Goal: Task Accomplishment & Management: Manage account settings

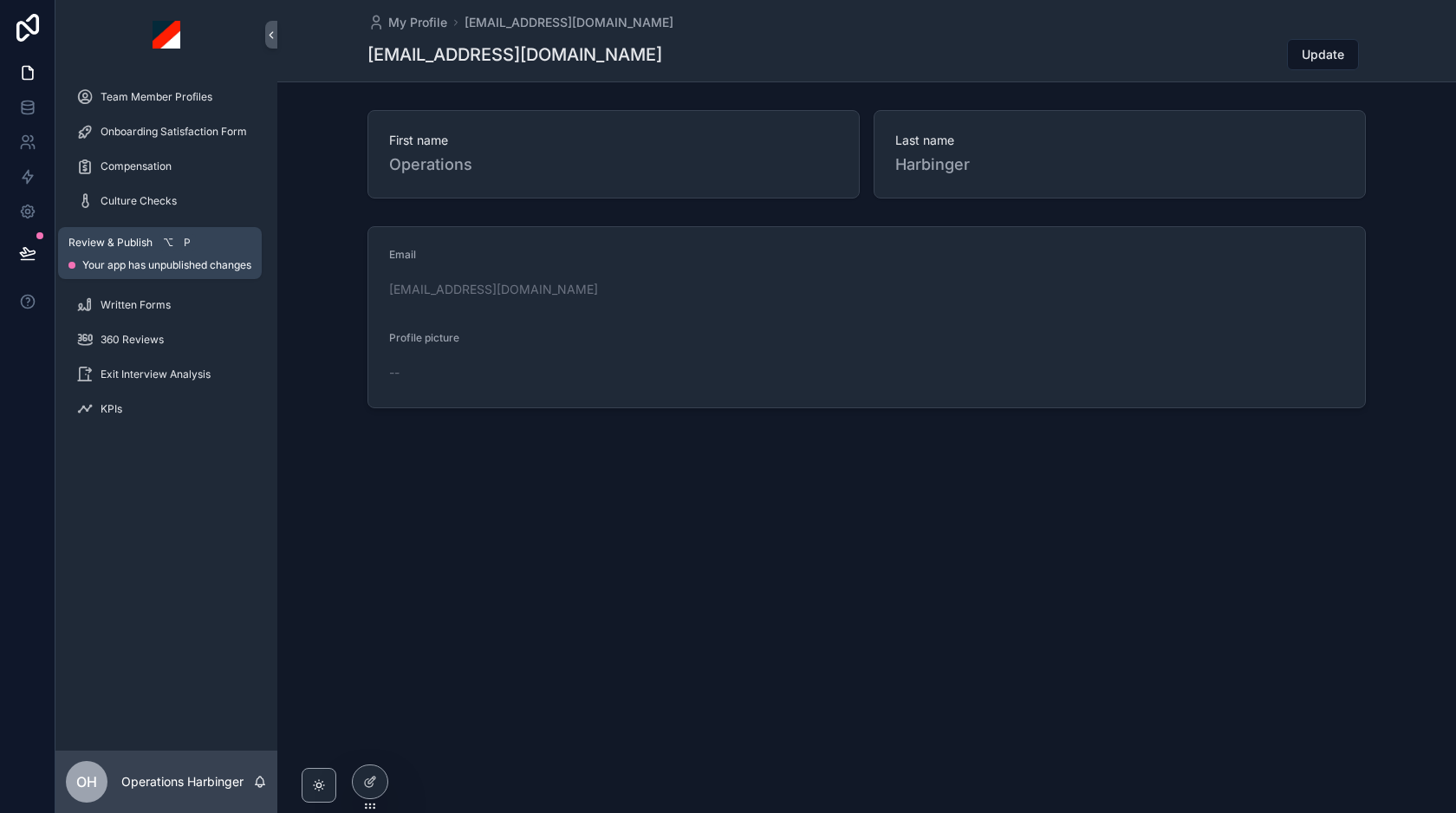
click at [24, 256] on icon at bounding box center [28, 251] width 15 height 8
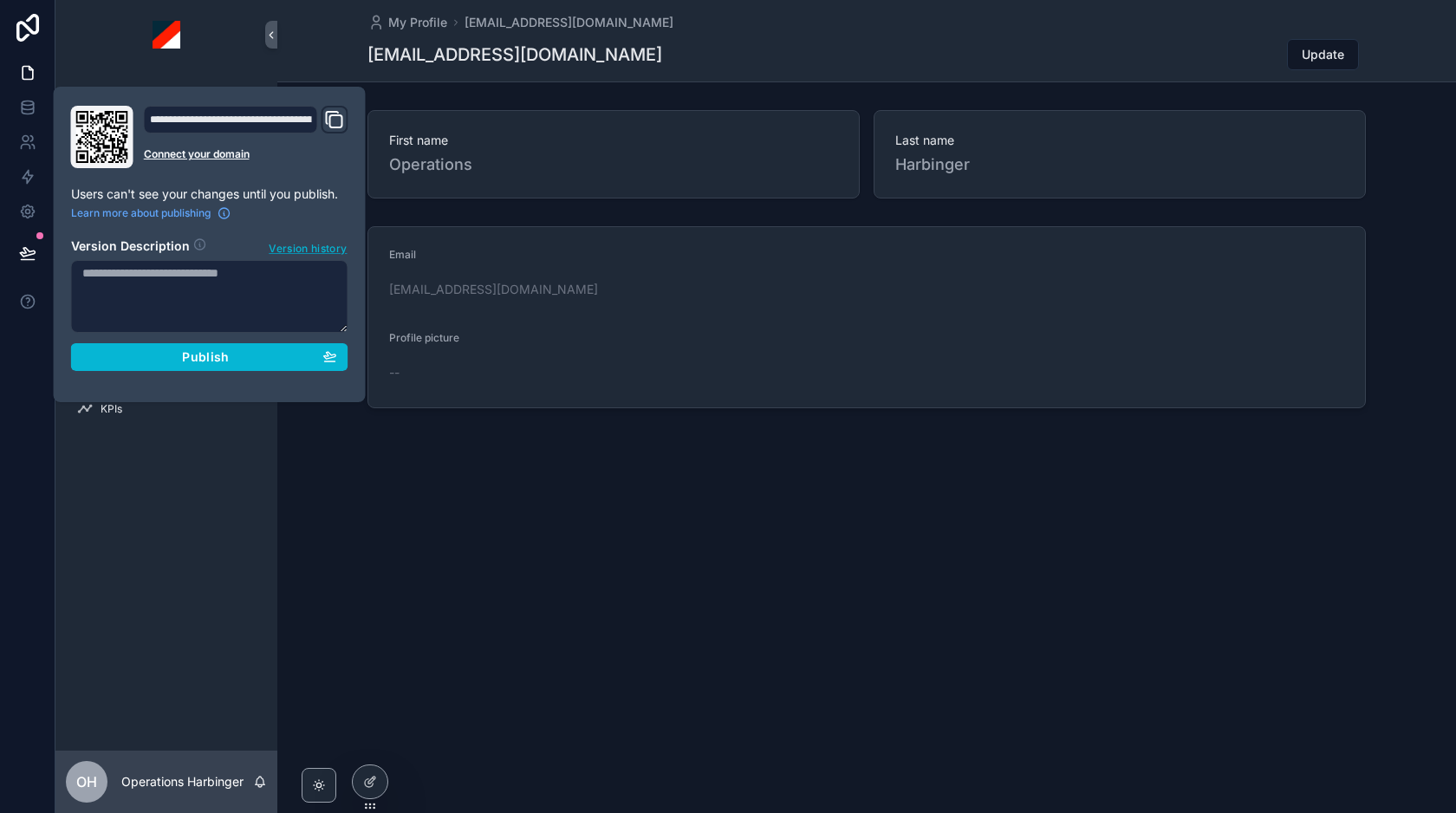
click at [301, 252] on span "Version history" at bounding box center [307, 247] width 78 height 17
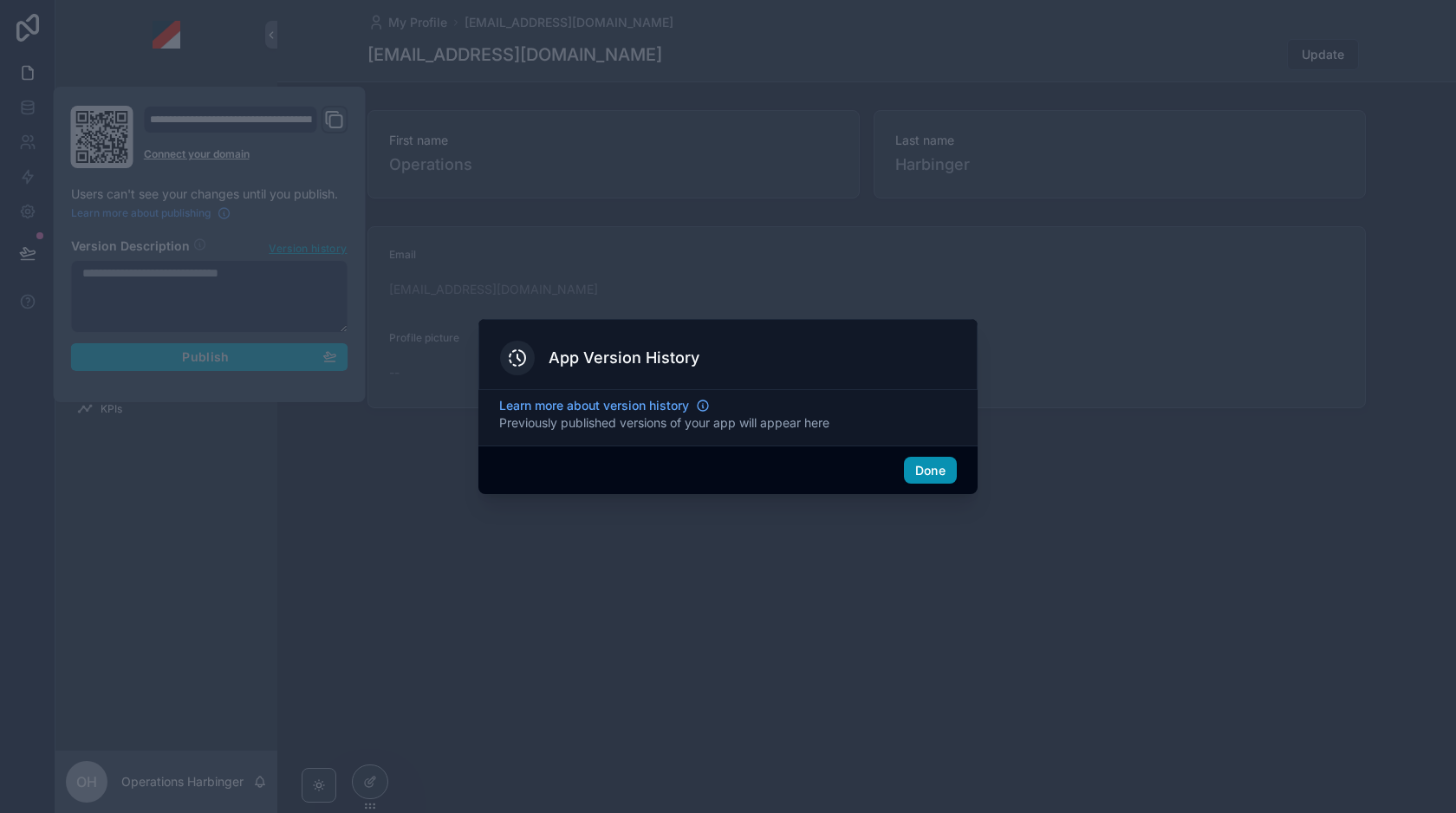
click at [918, 483] on button "Done" at bounding box center [931, 470] width 53 height 27
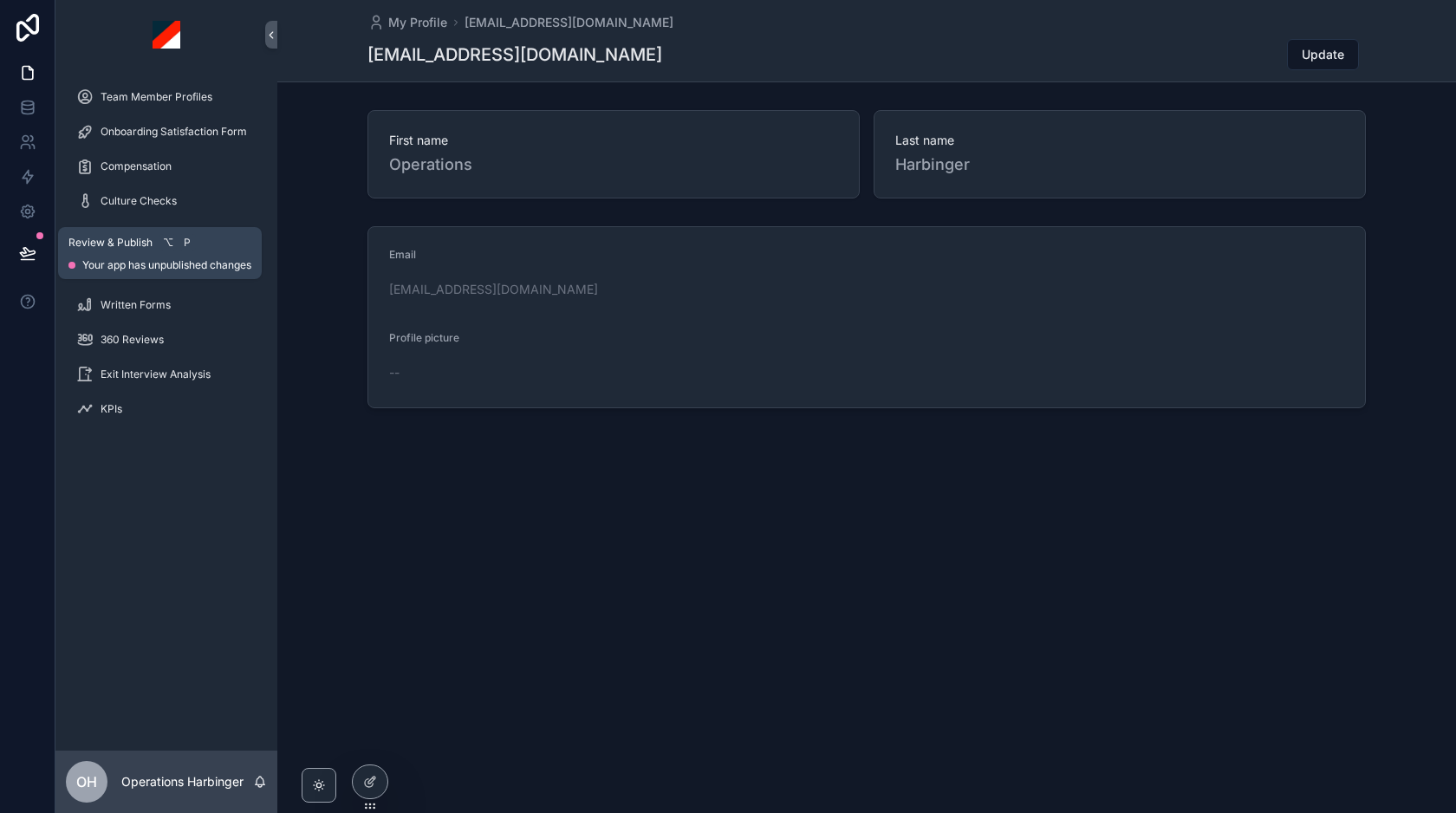
click at [26, 251] on icon at bounding box center [28, 253] width 17 height 17
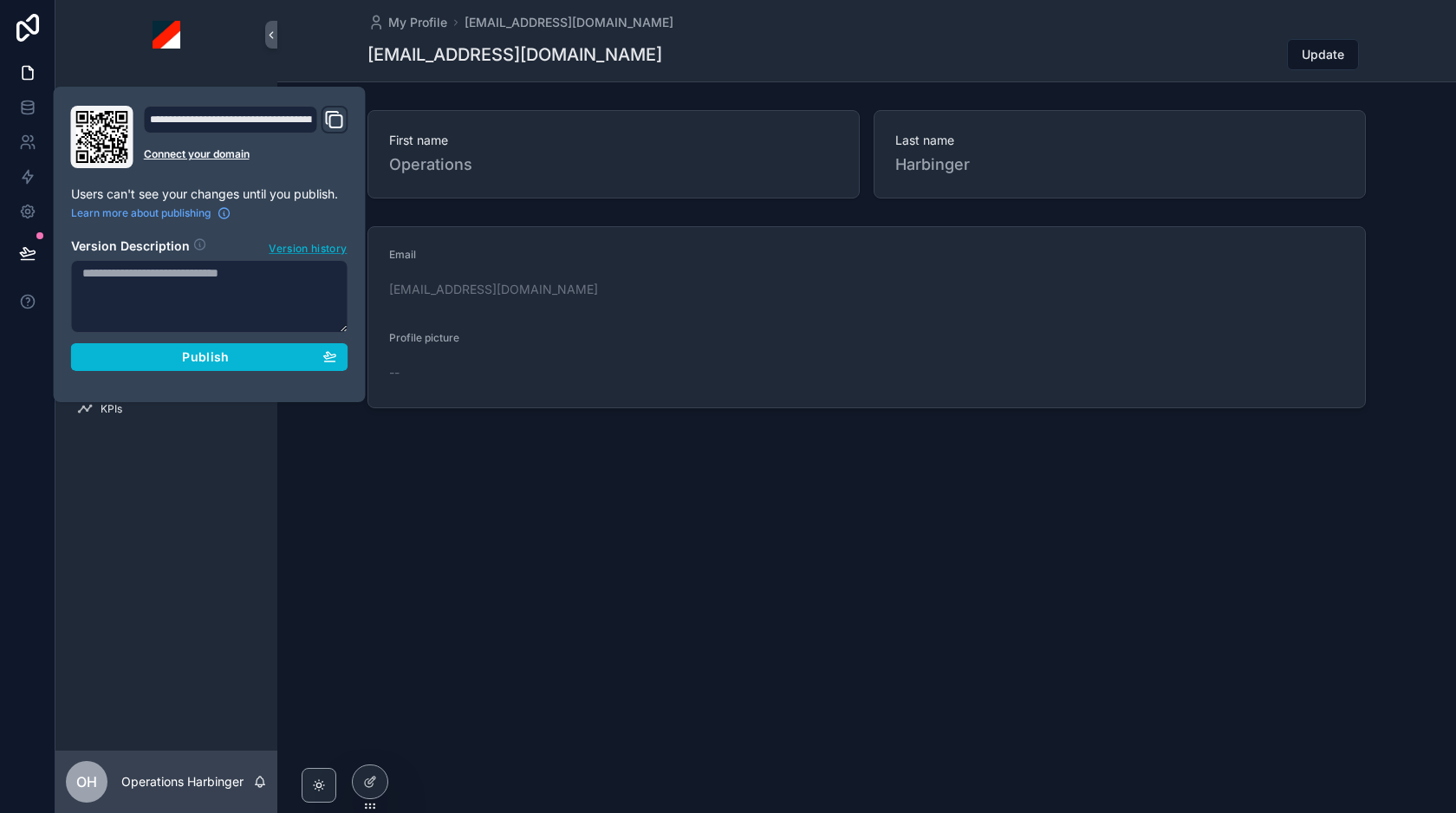
click at [283, 241] on span "Version history" at bounding box center [307, 247] width 78 height 17
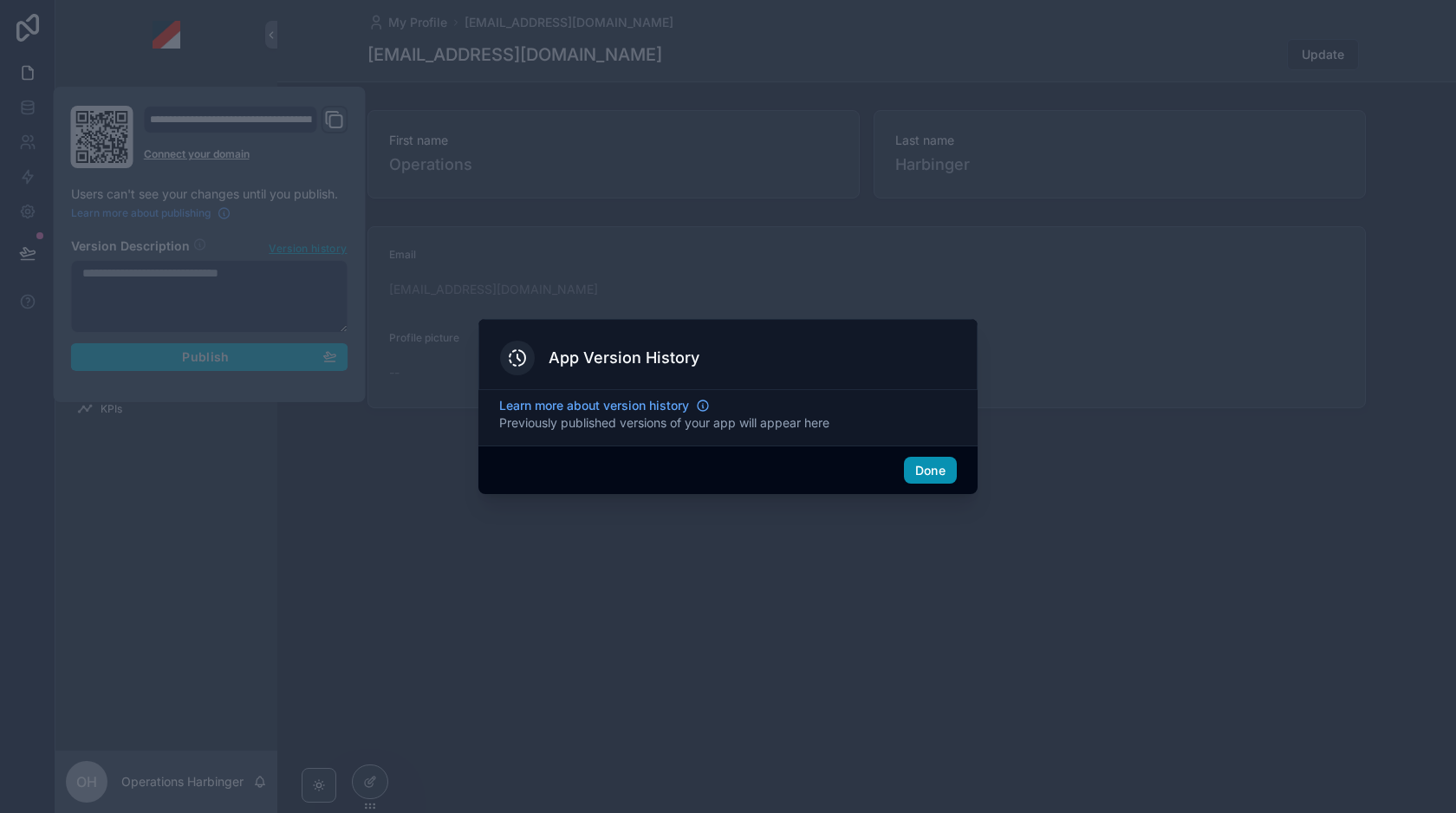
click at [943, 477] on button "Done" at bounding box center [931, 470] width 53 height 27
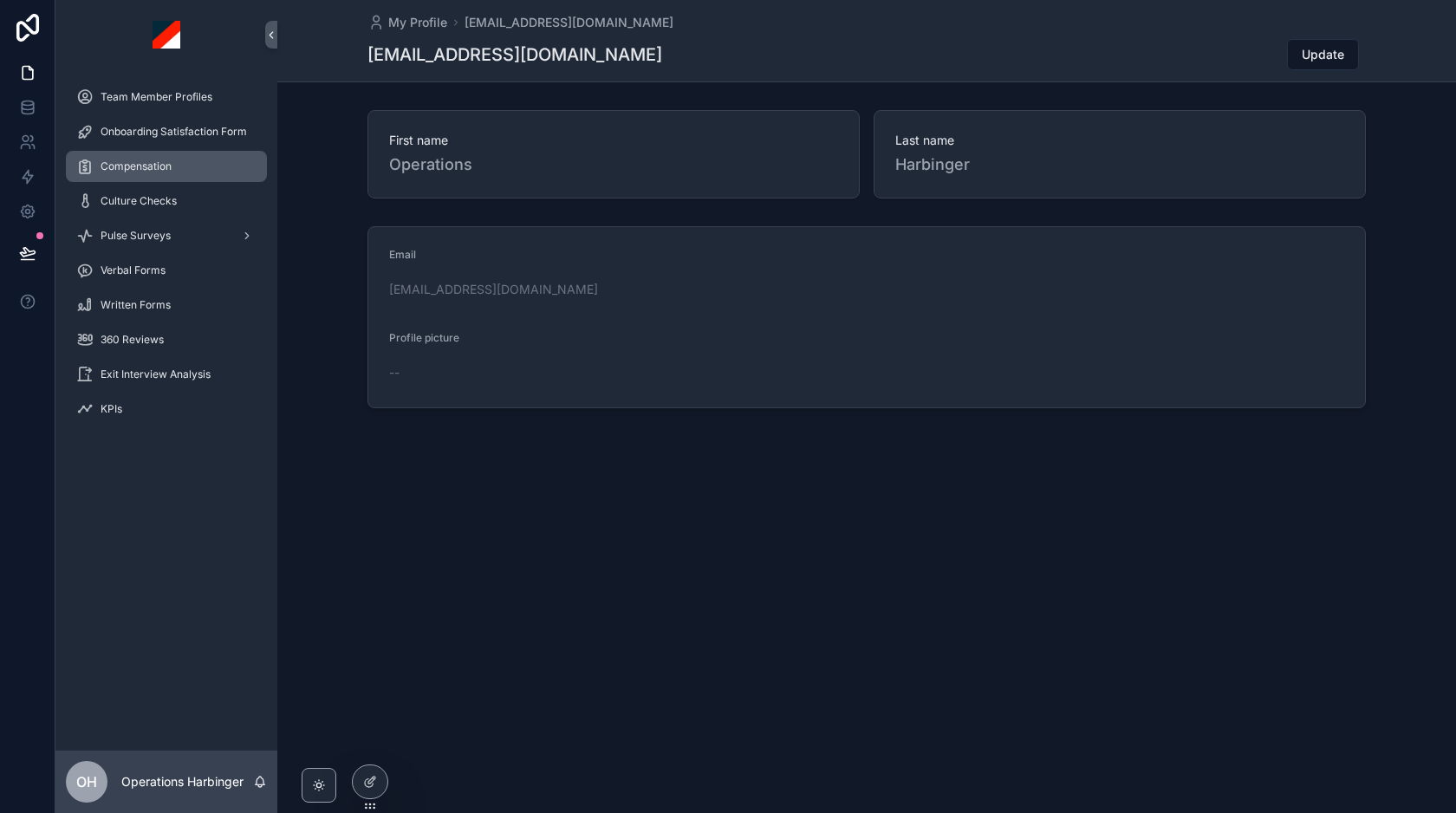
click at [189, 159] on div "Compensation" at bounding box center [166, 166] width 181 height 27
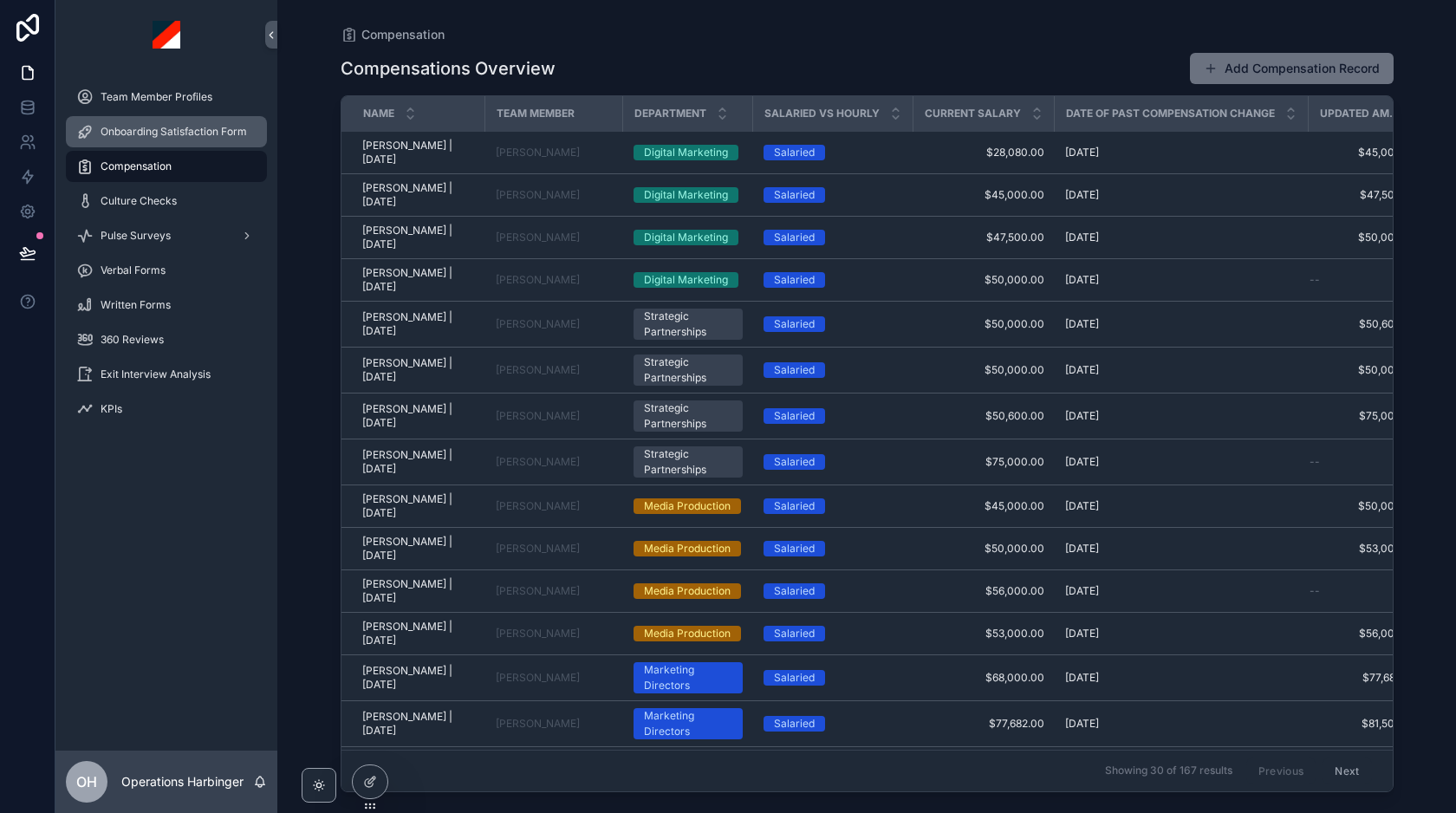
click at [180, 126] on span "Onboarding Satisfaction Form" at bounding box center [174, 131] width 147 height 14
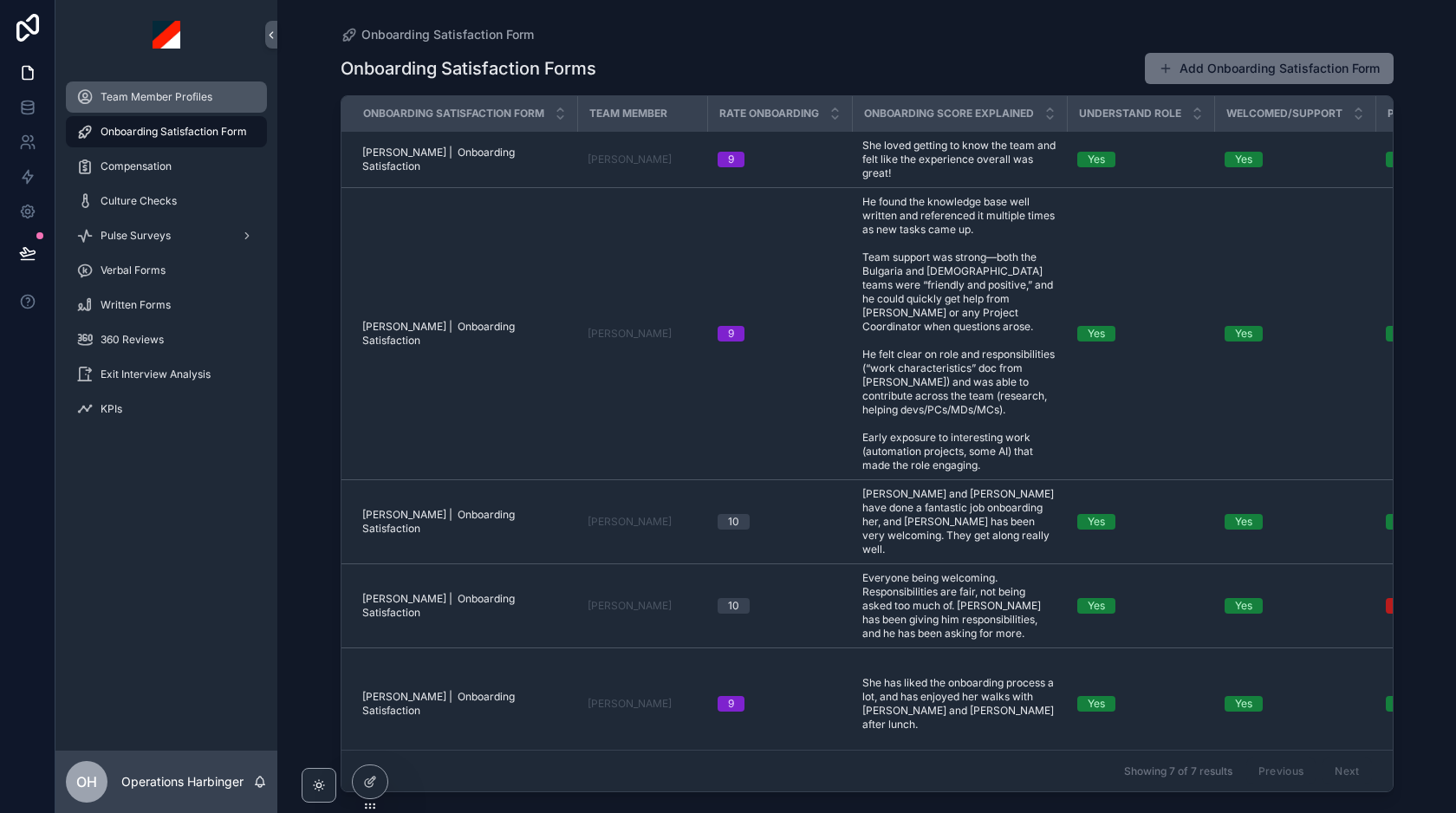
click at [162, 105] on div "Team Member Profiles" at bounding box center [166, 97] width 181 height 27
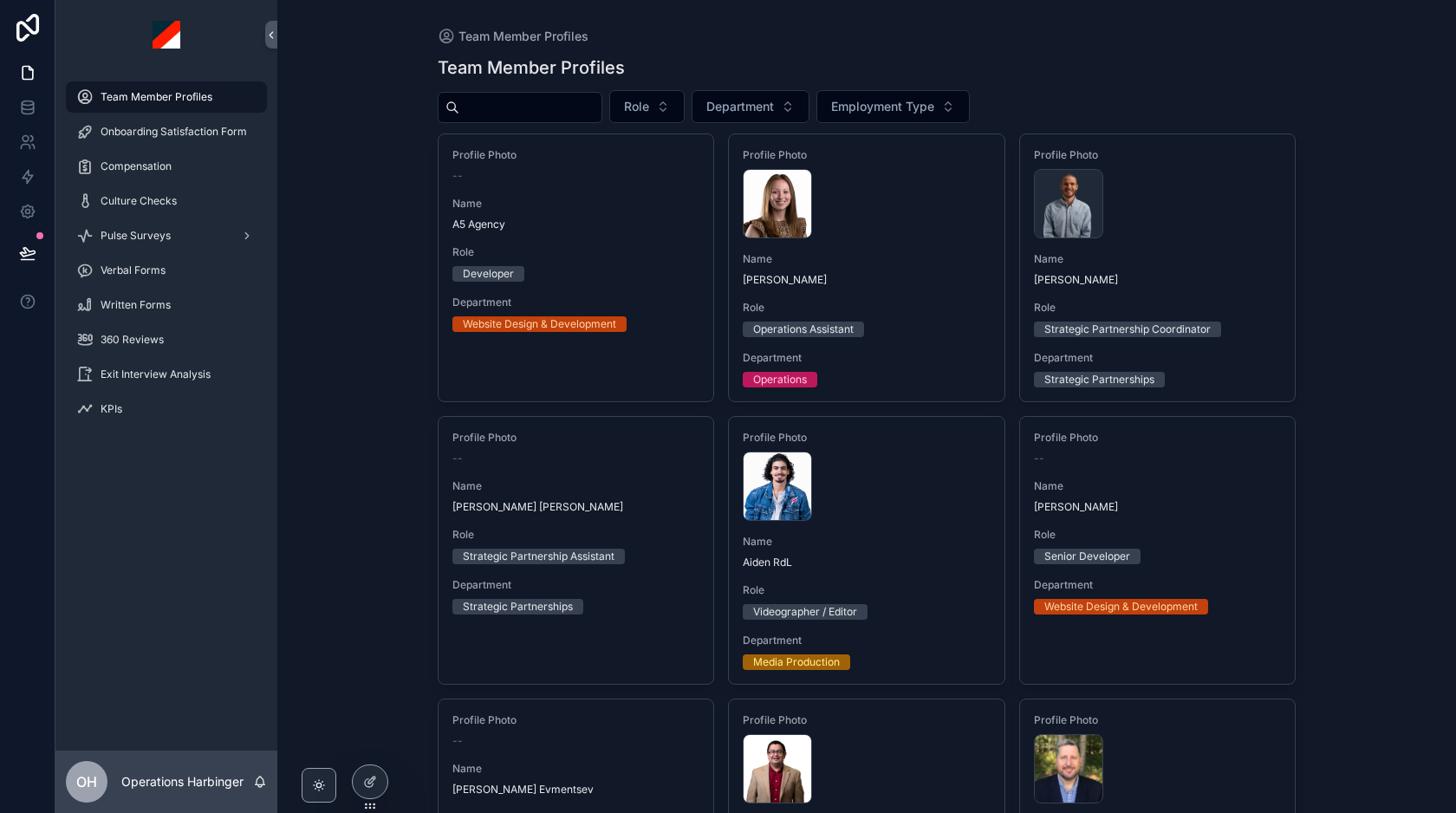
click at [582, 108] on input "scrollable content" at bounding box center [530, 107] width 142 height 24
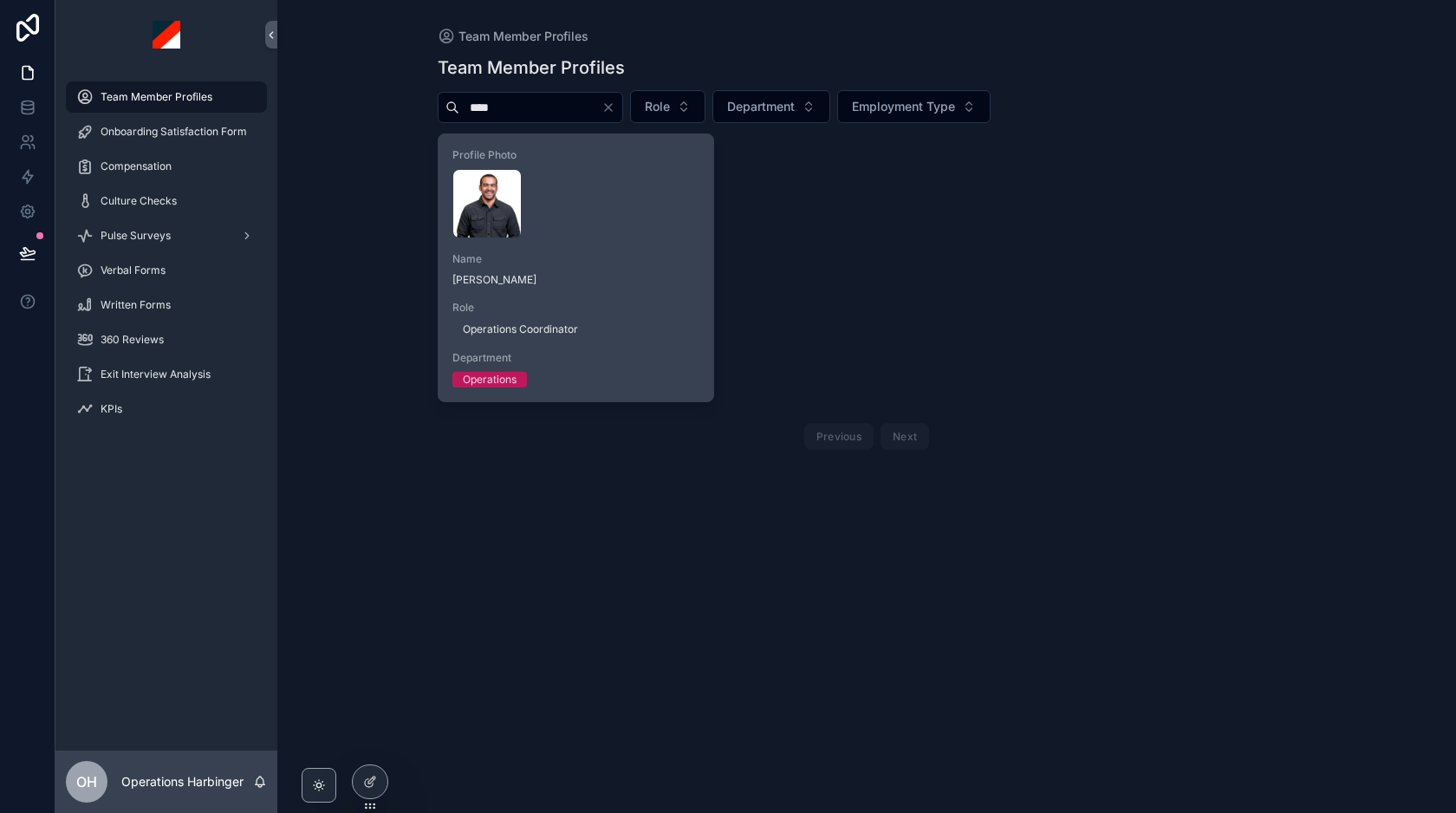
type input "****"
click at [663, 181] on div "[PERSON_NAME] .webp" at bounding box center [576, 203] width 248 height 70
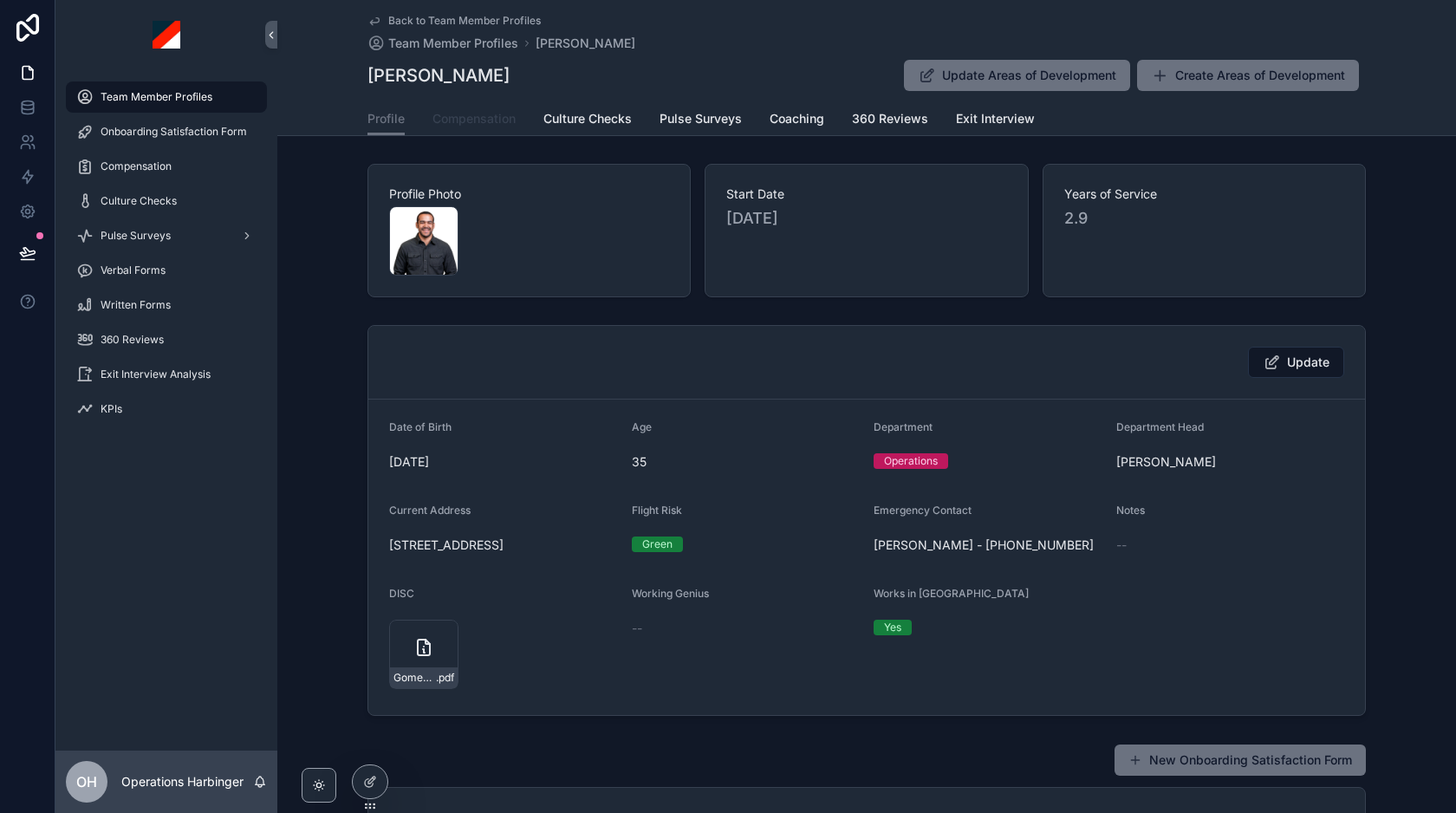
click at [478, 121] on span "Compensation" at bounding box center [474, 118] width 83 height 17
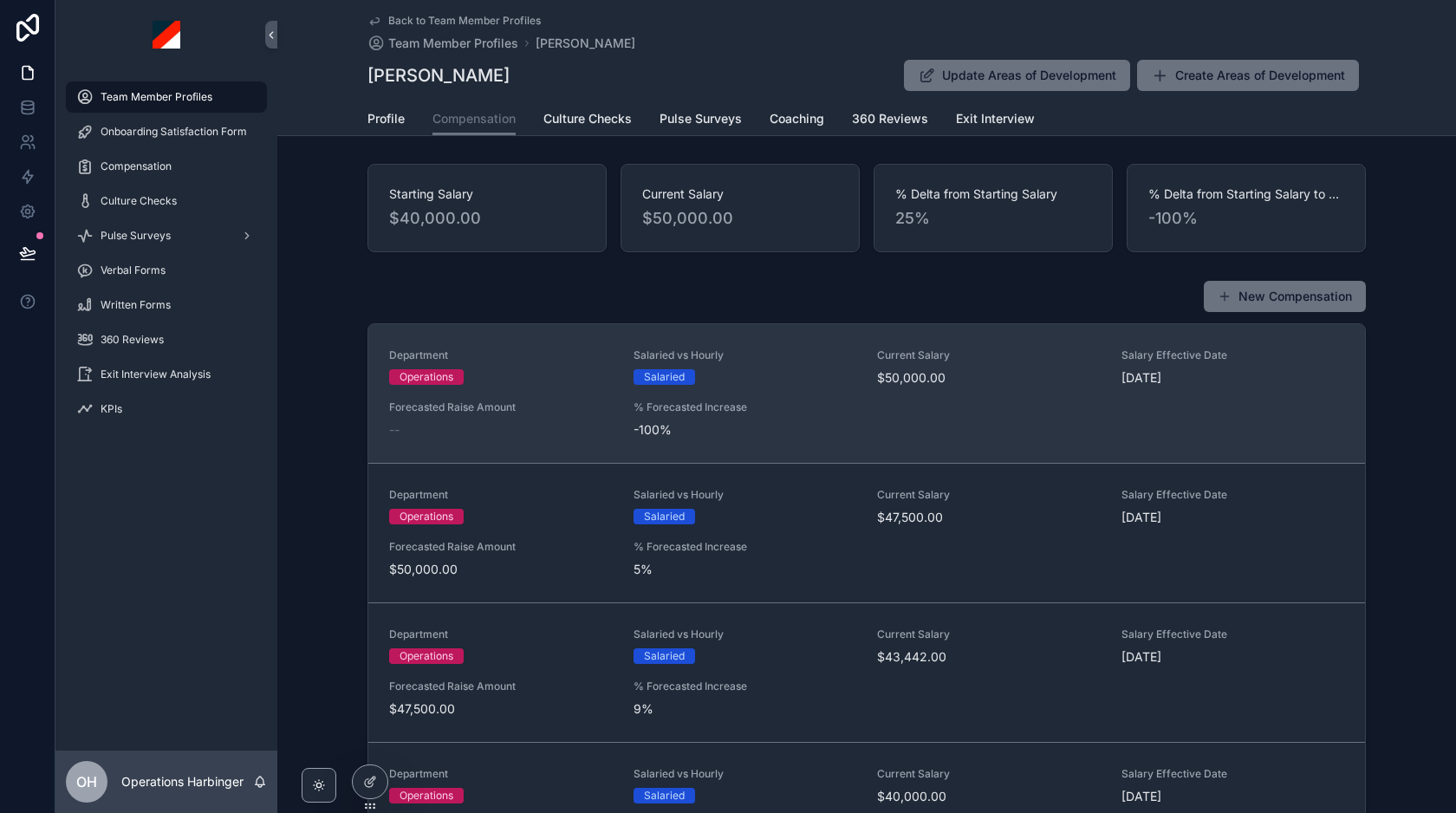
click at [830, 401] on span "% Forecasted Increase" at bounding box center [745, 407] width 224 height 14
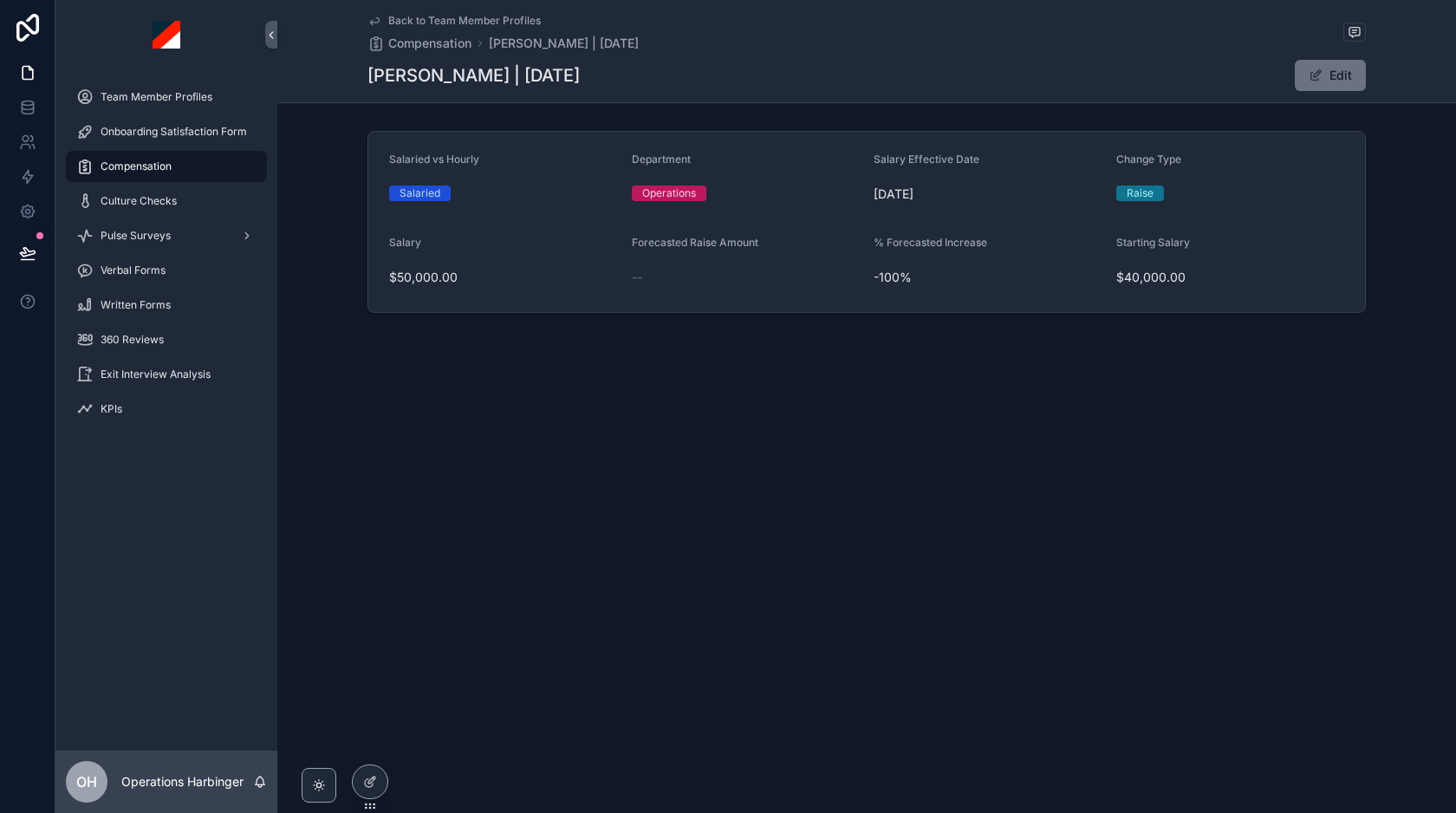
click at [478, 20] on span "Back to Team Member Profiles" at bounding box center [464, 20] width 152 height 14
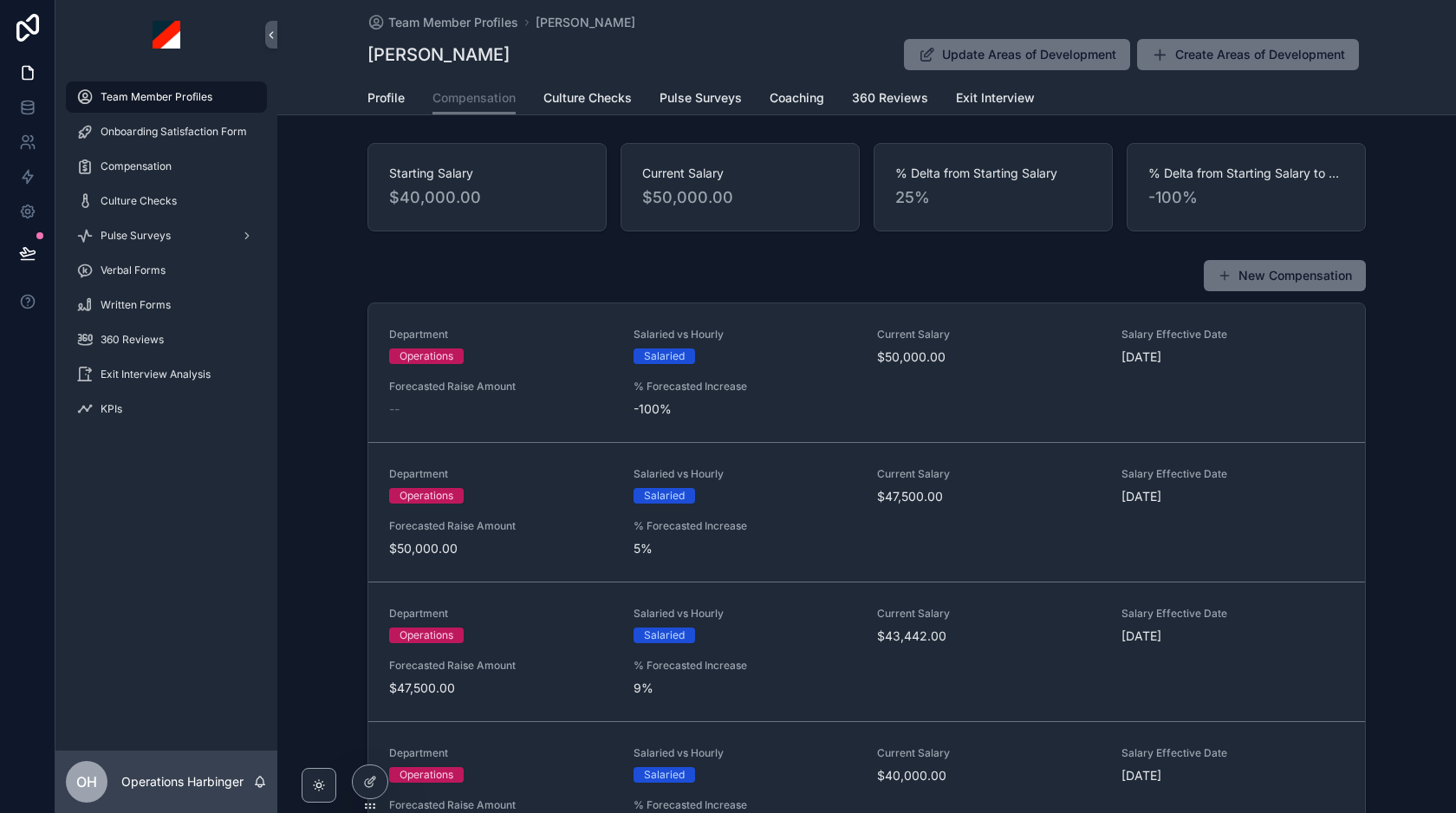
click at [816, 258] on div "New Compensation Department Operations Salaried vs Hourly Salaried Current Sala…" at bounding box center [866, 580] width 1179 height 657
click at [518, 279] on div "New Compensation" at bounding box center [866, 276] width 998 height 33
click at [781, 236] on div "Starting Salary $40,000.00 Current Salary $50,000.00 % Delta from Starting Sala…" at bounding box center [866, 187] width 1179 height 103
click at [873, 140] on div "Starting Salary $40,000.00 Current Salary $50,000.00 % Delta from Starting Sala…" at bounding box center [866, 187] width 1179 height 103
click at [665, 279] on div "New Compensation" at bounding box center [866, 276] width 998 height 33
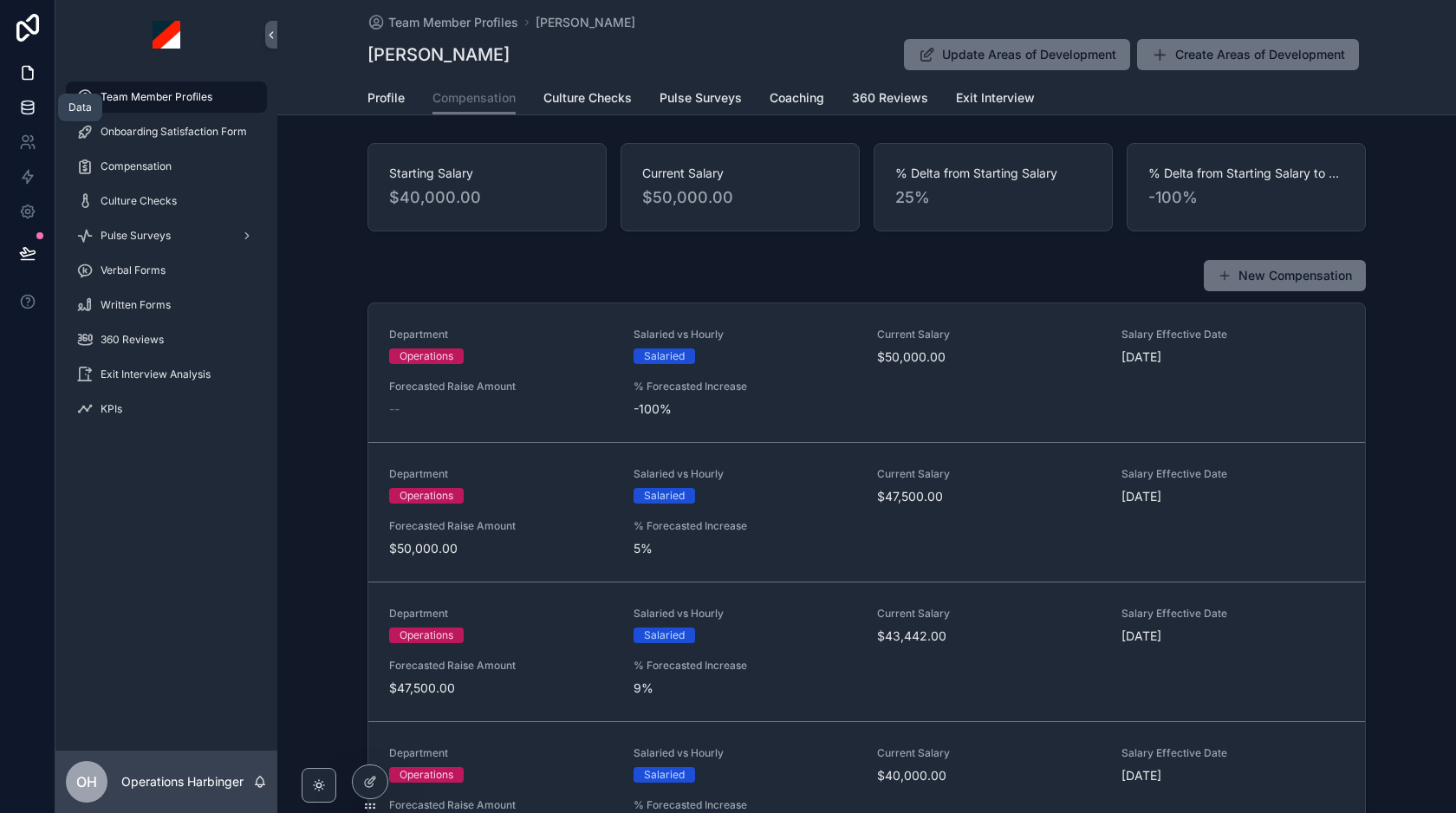
click at [28, 106] on icon at bounding box center [28, 107] width 17 height 17
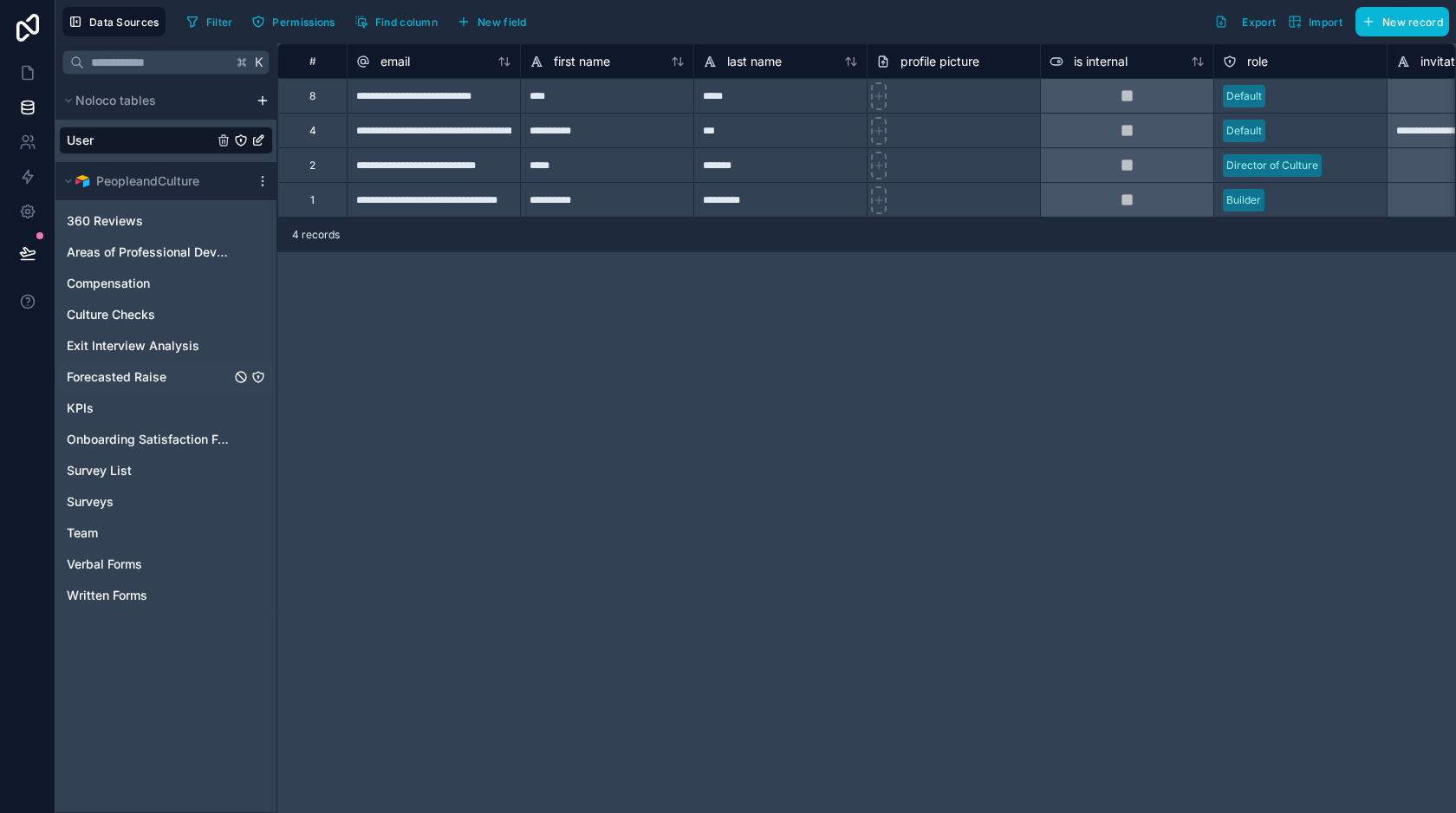
click at [121, 376] on span "Forecasted Raise" at bounding box center [116, 377] width 100 height 17
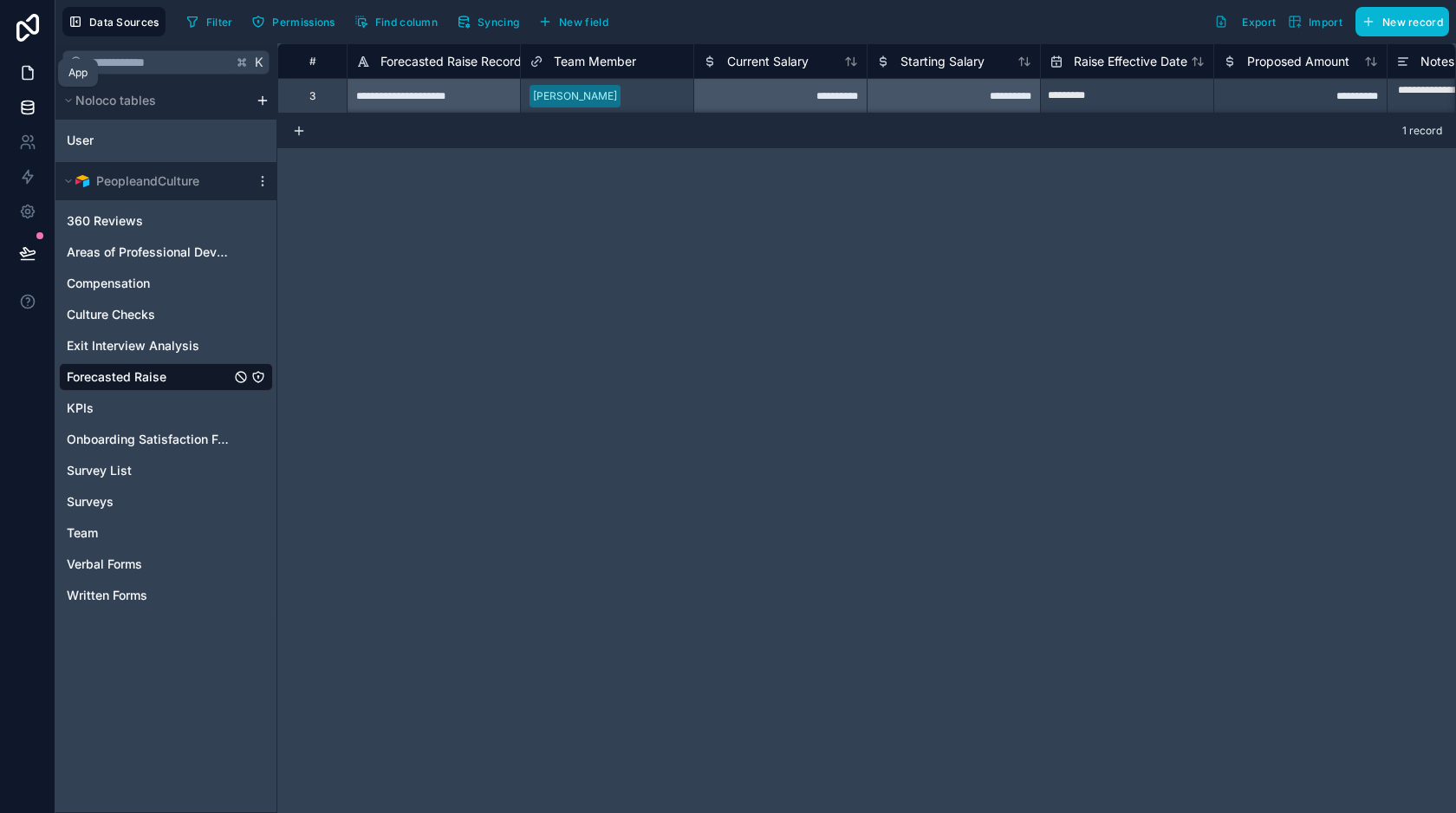
click at [20, 72] on icon at bounding box center [28, 72] width 17 height 17
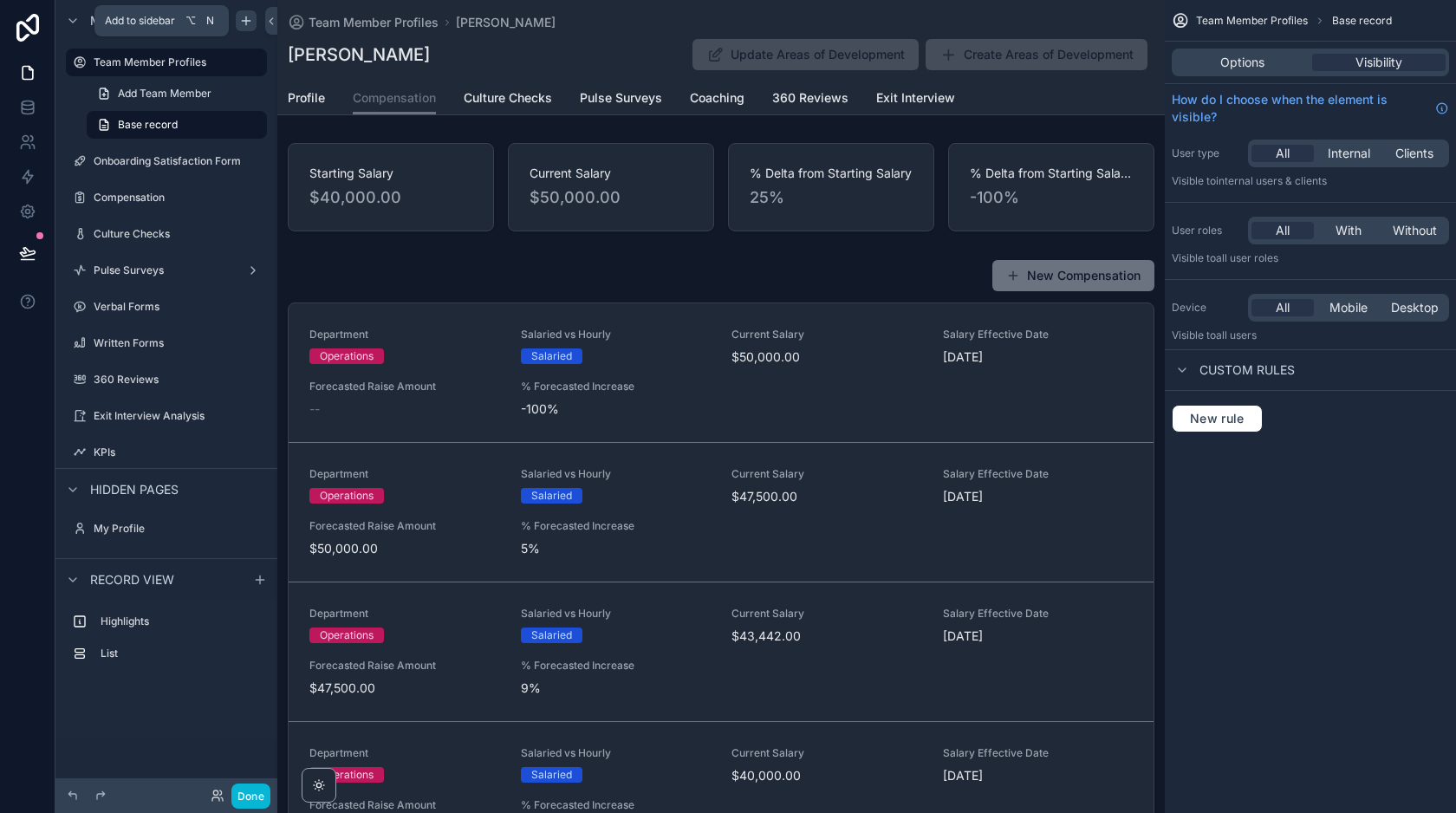
click at [248, 22] on icon "scrollable content" at bounding box center [246, 20] width 14 height 14
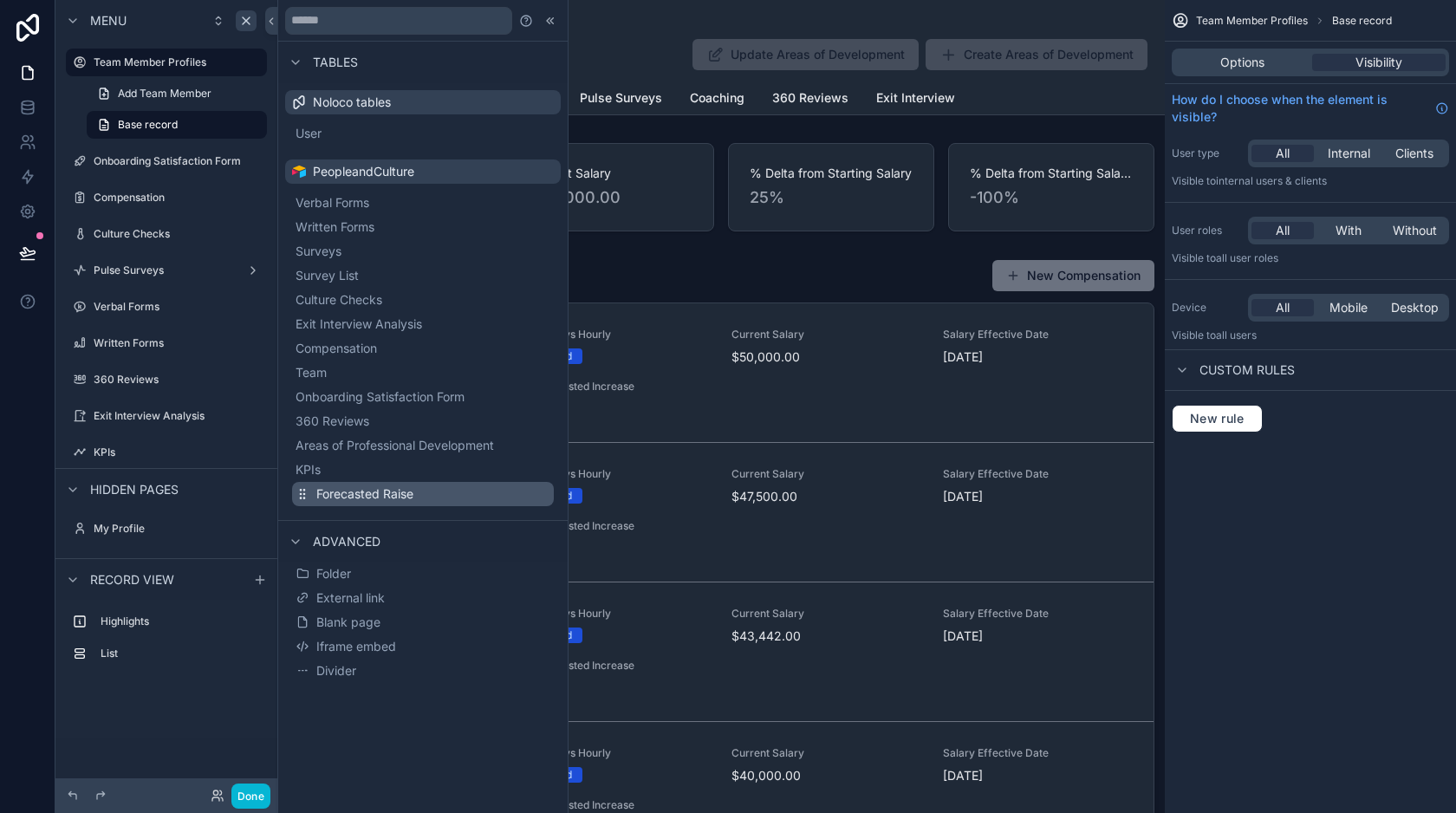
click at [407, 492] on span "Forecasted Raise" at bounding box center [365, 493] width 97 height 17
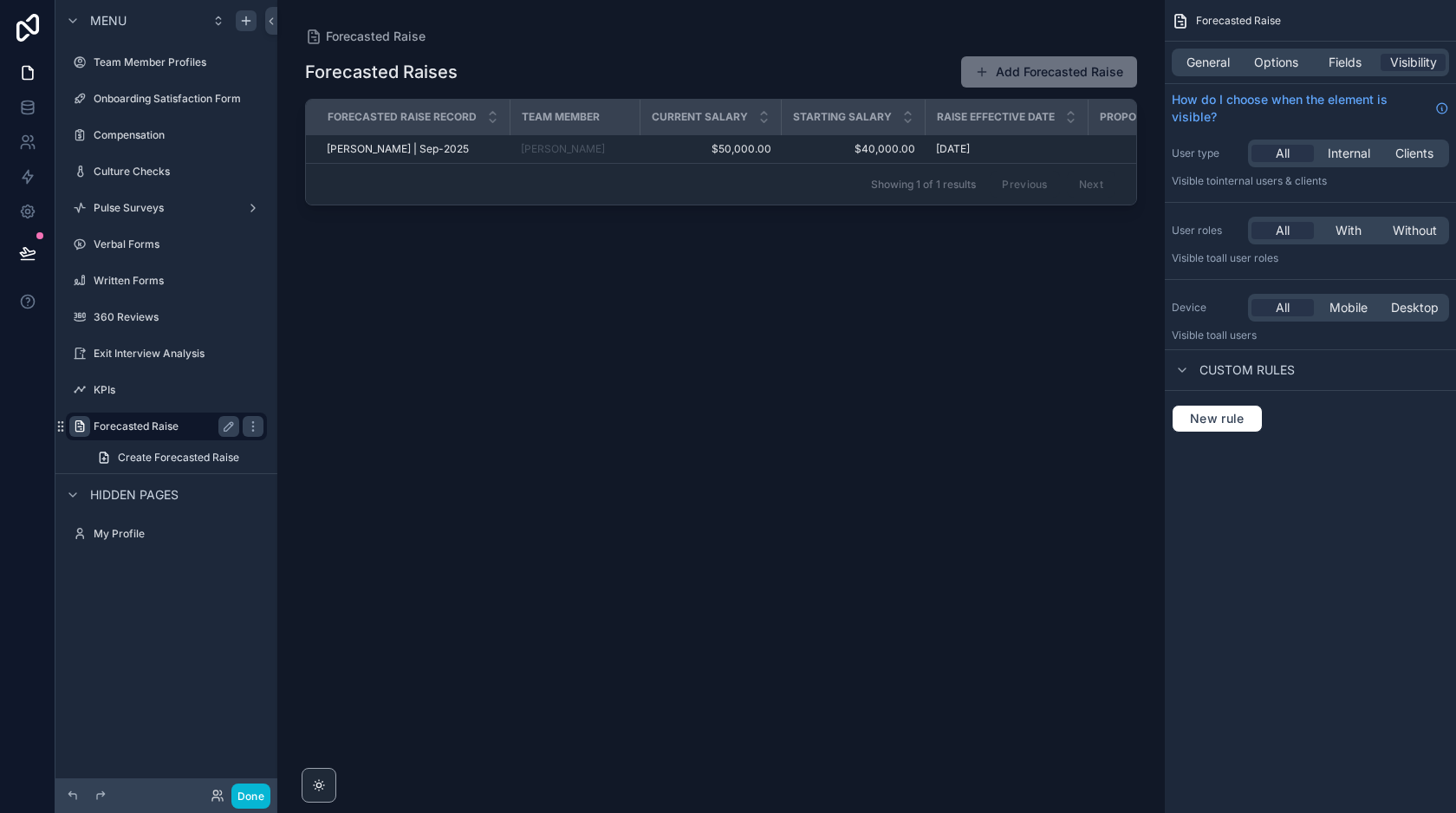
click at [76, 423] on icon "scrollable content" at bounding box center [79, 425] width 14 height 14
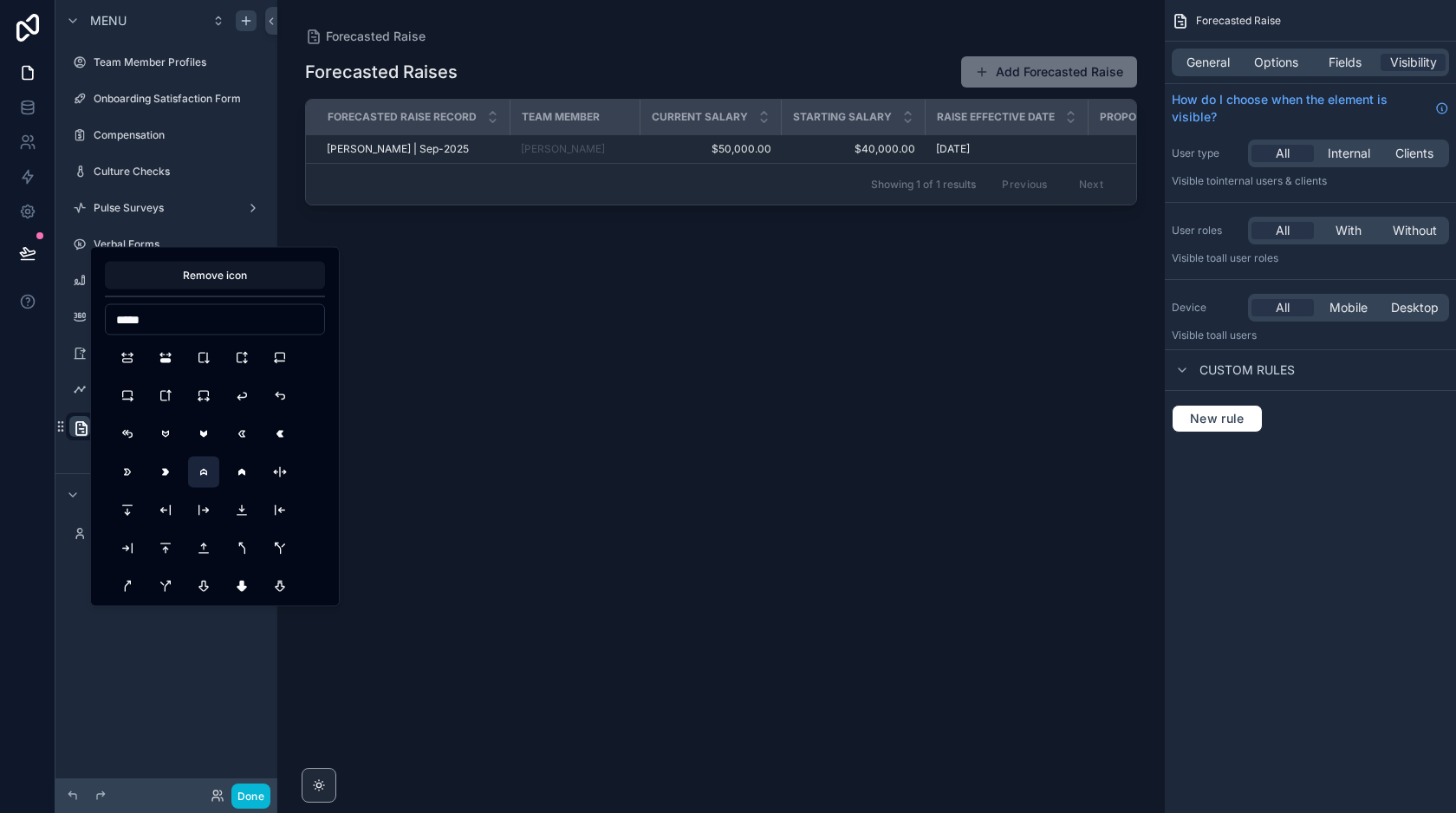
type input "*****"
click at [206, 469] on button "ArrowBadgeUp" at bounding box center [204, 472] width 31 height 31
click at [465, 601] on div "scrollable content" at bounding box center [721, 396] width 888 height 792
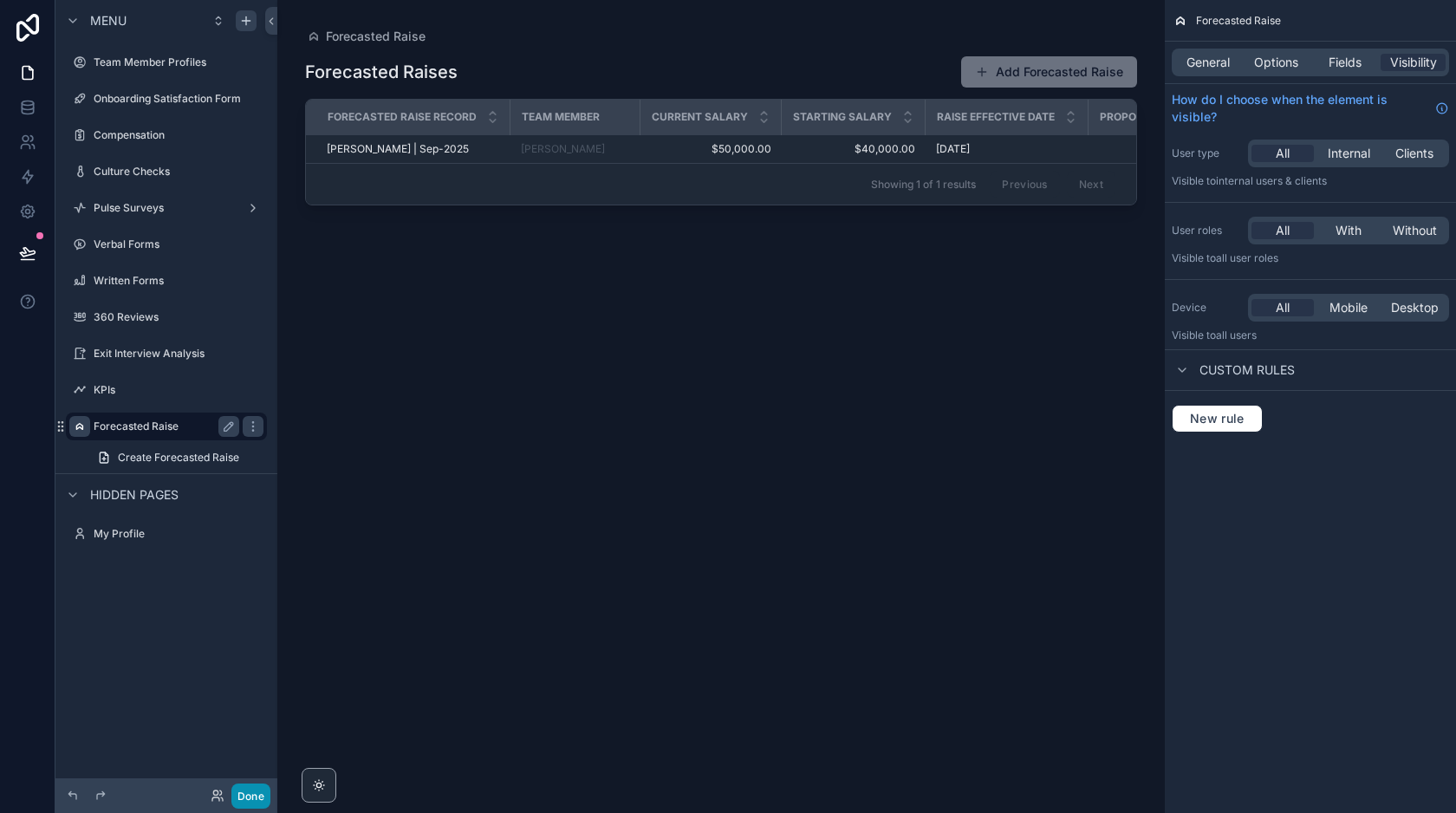
click at [248, 794] on button "Done" at bounding box center [250, 795] width 39 height 25
click at [1211, 67] on span "General" at bounding box center [1208, 62] width 43 height 17
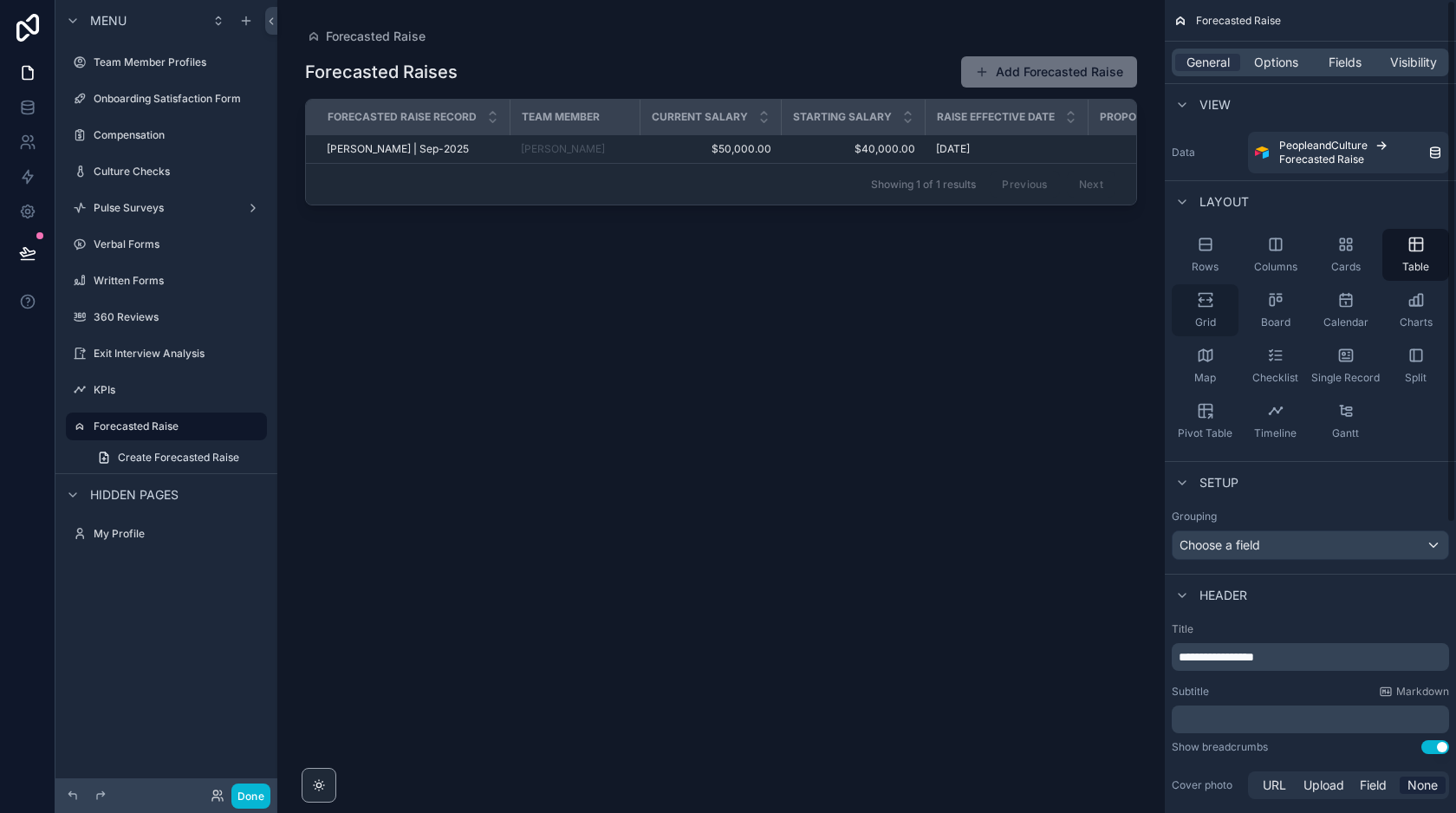
click at [1217, 296] on div "Grid" at bounding box center [1205, 310] width 67 height 52
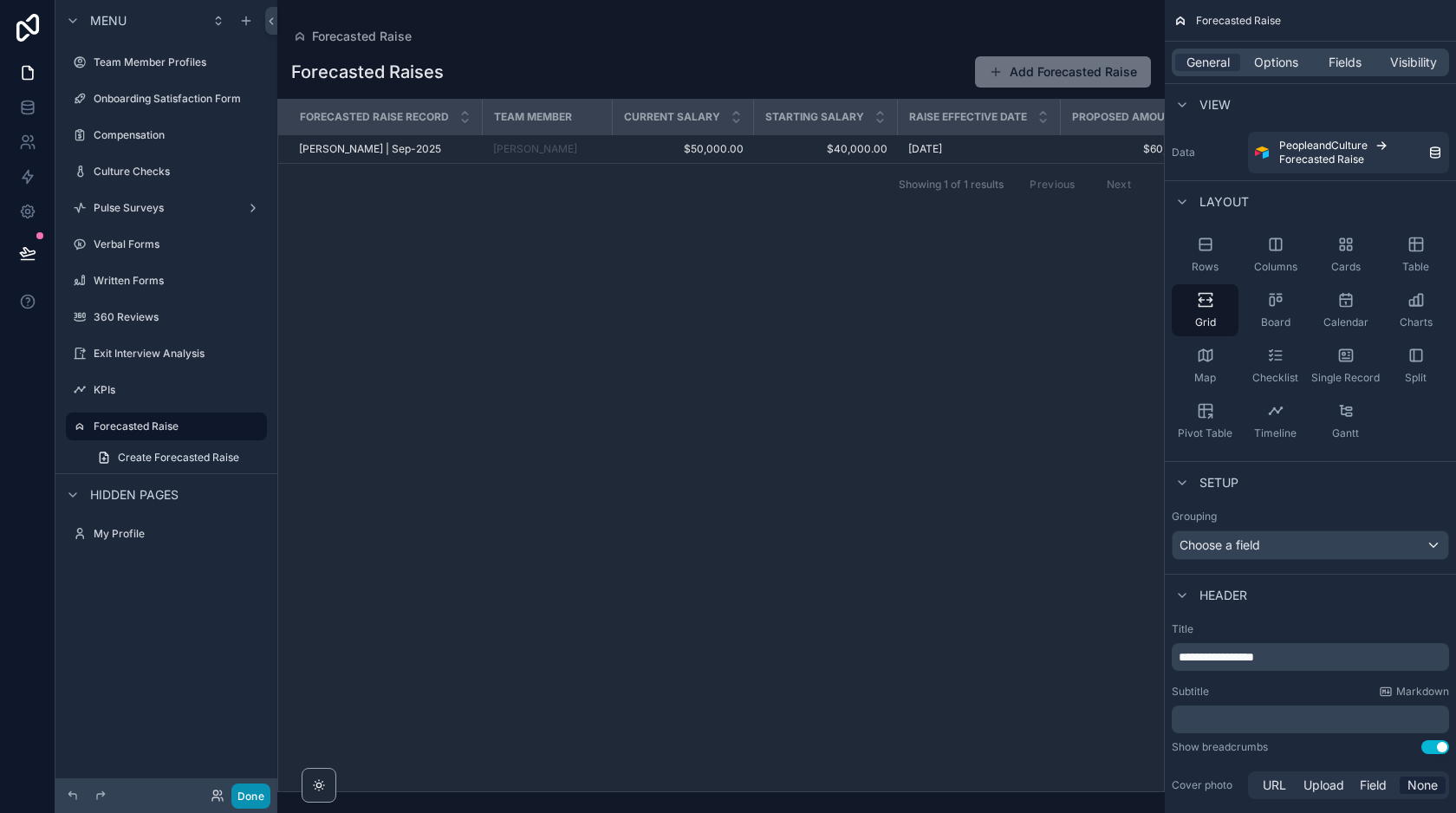
click at [248, 793] on button "Done" at bounding box center [250, 795] width 39 height 25
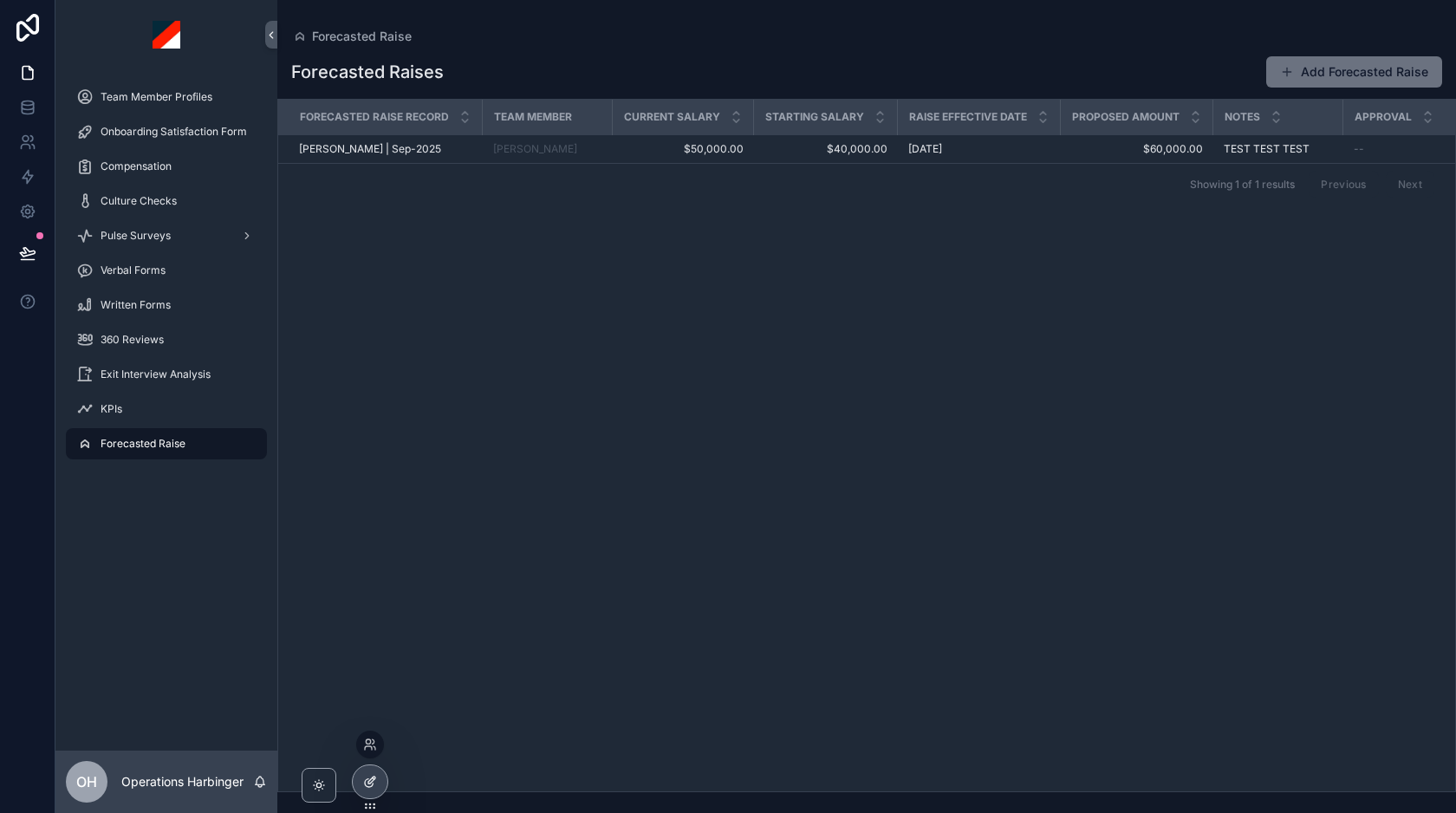
click at [374, 785] on icon at bounding box center [370, 781] width 14 height 14
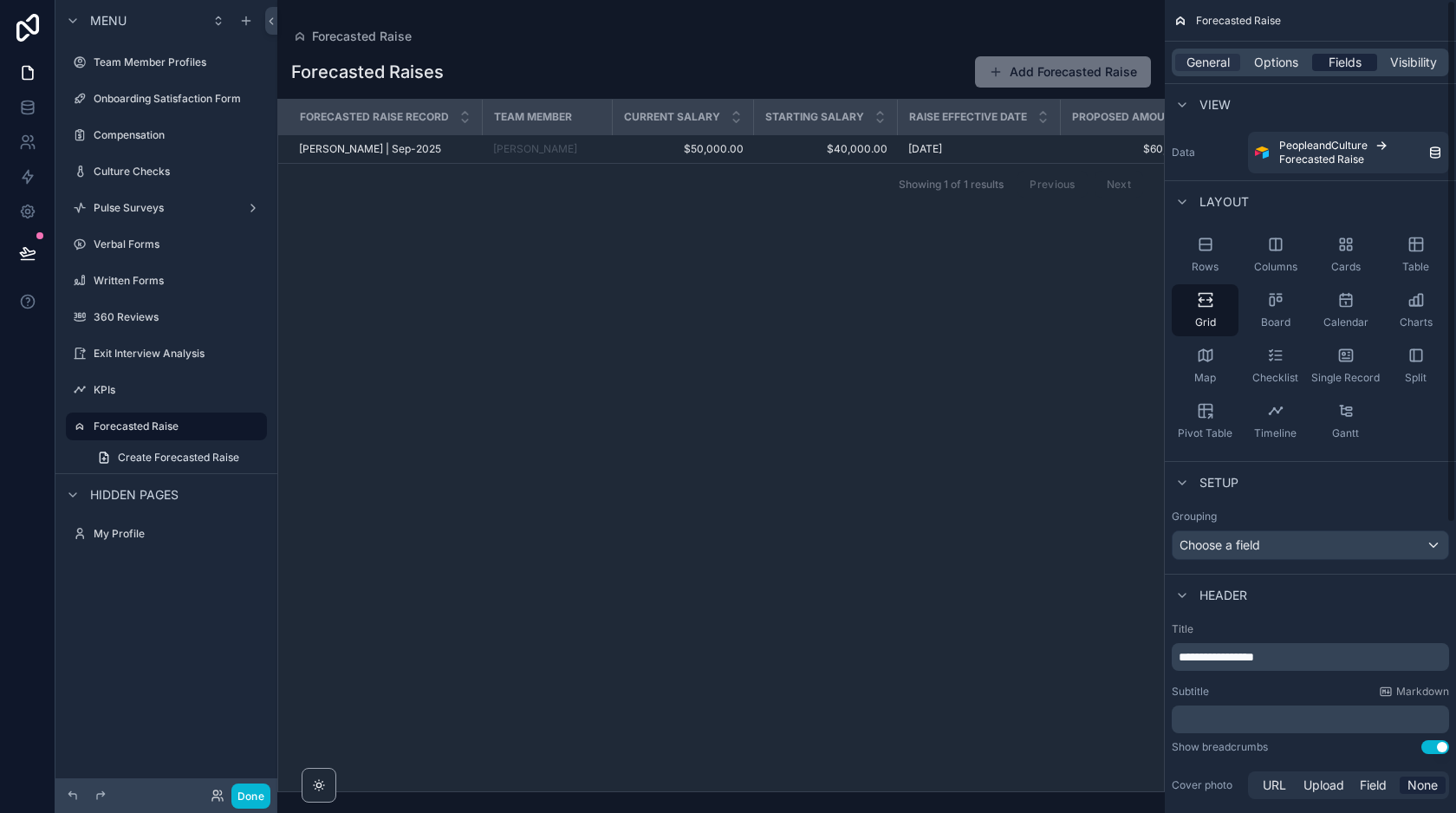
click at [1344, 63] on span "Fields" at bounding box center [1345, 62] width 33 height 17
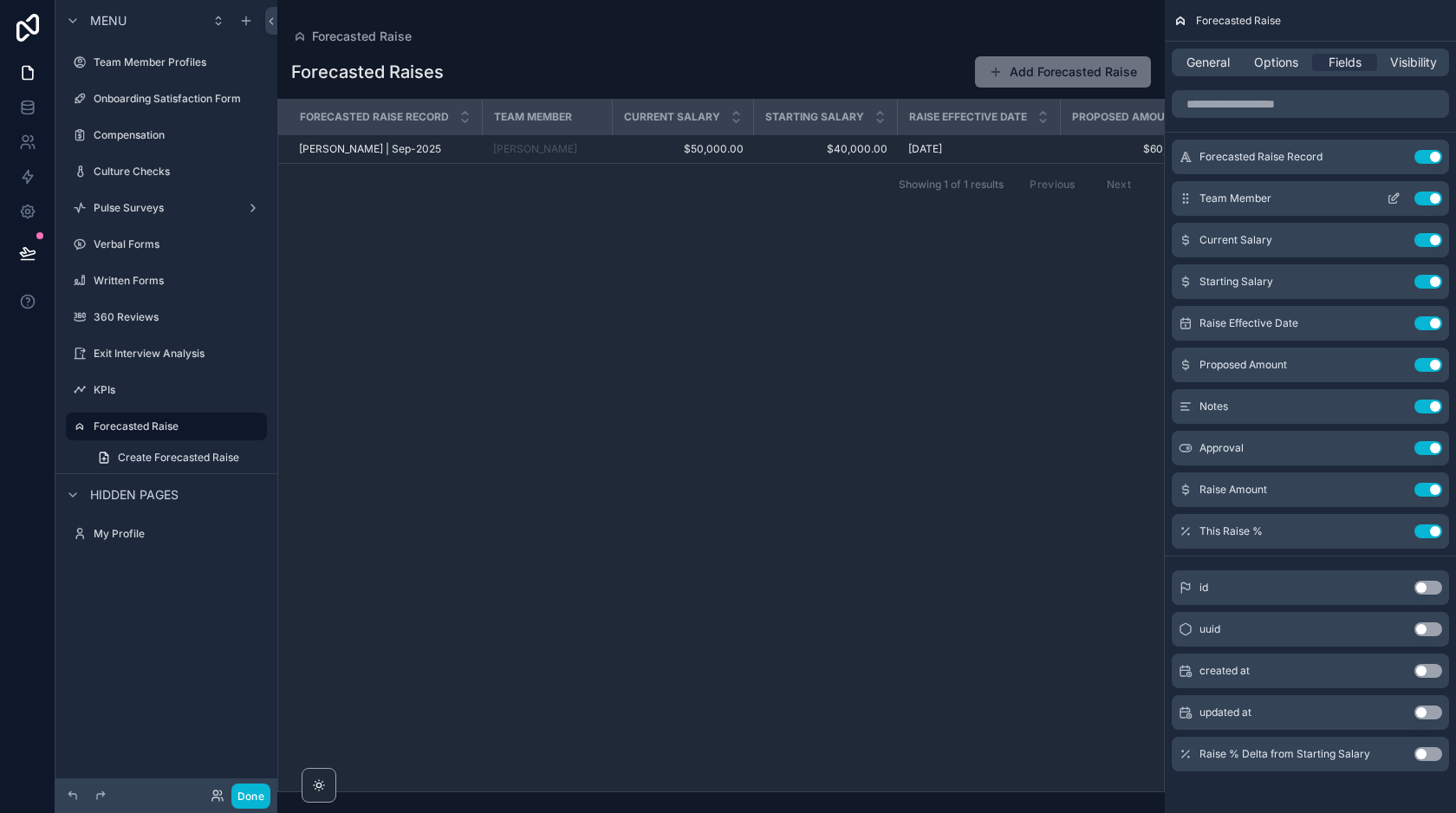
click at [1430, 195] on button "Use setting" at bounding box center [1428, 198] width 28 height 14
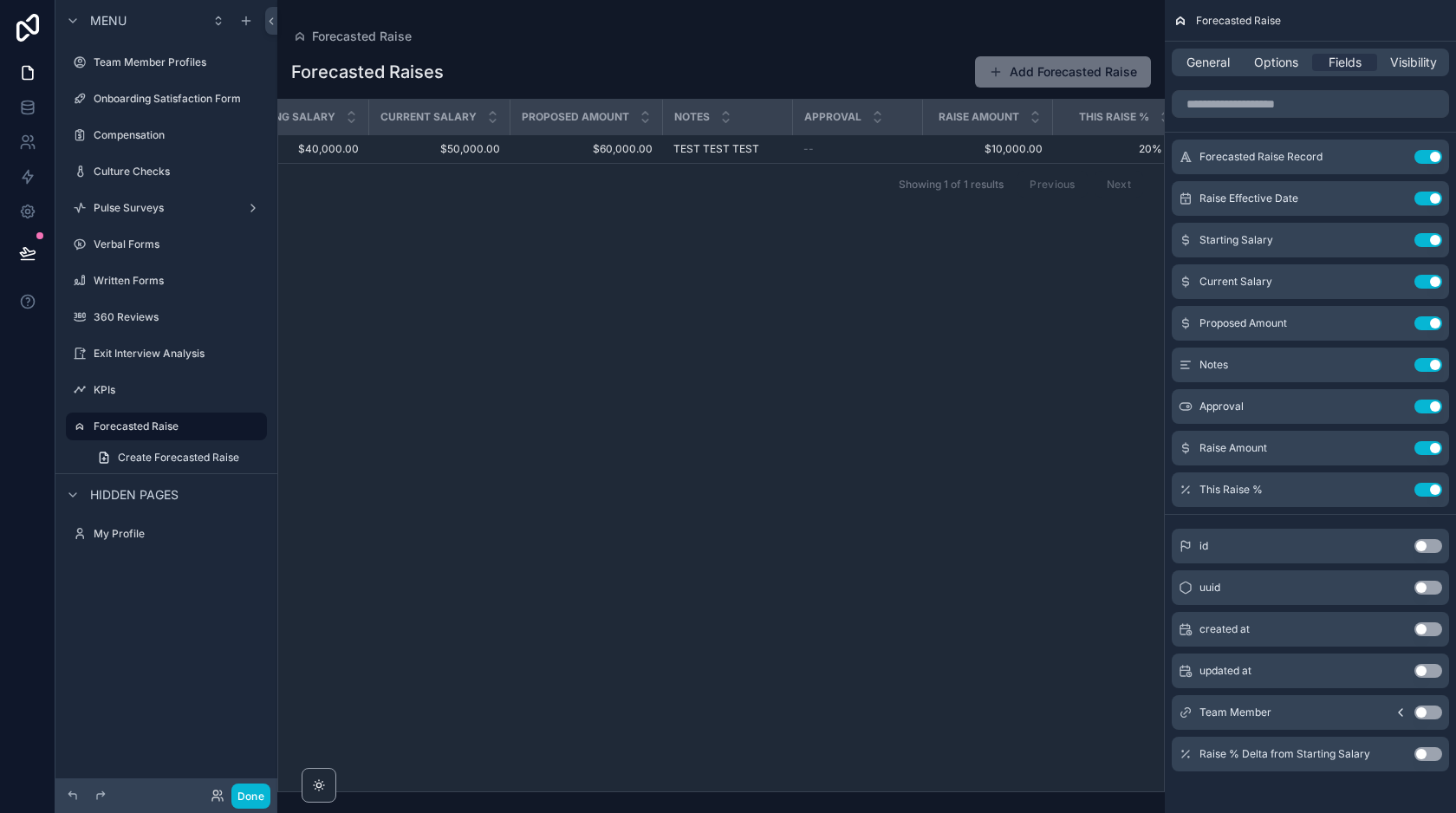
scroll to position [0, 438]
click at [1435, 403] on button "Use setting" at bounding box center [1428, 406] width 28 height 14
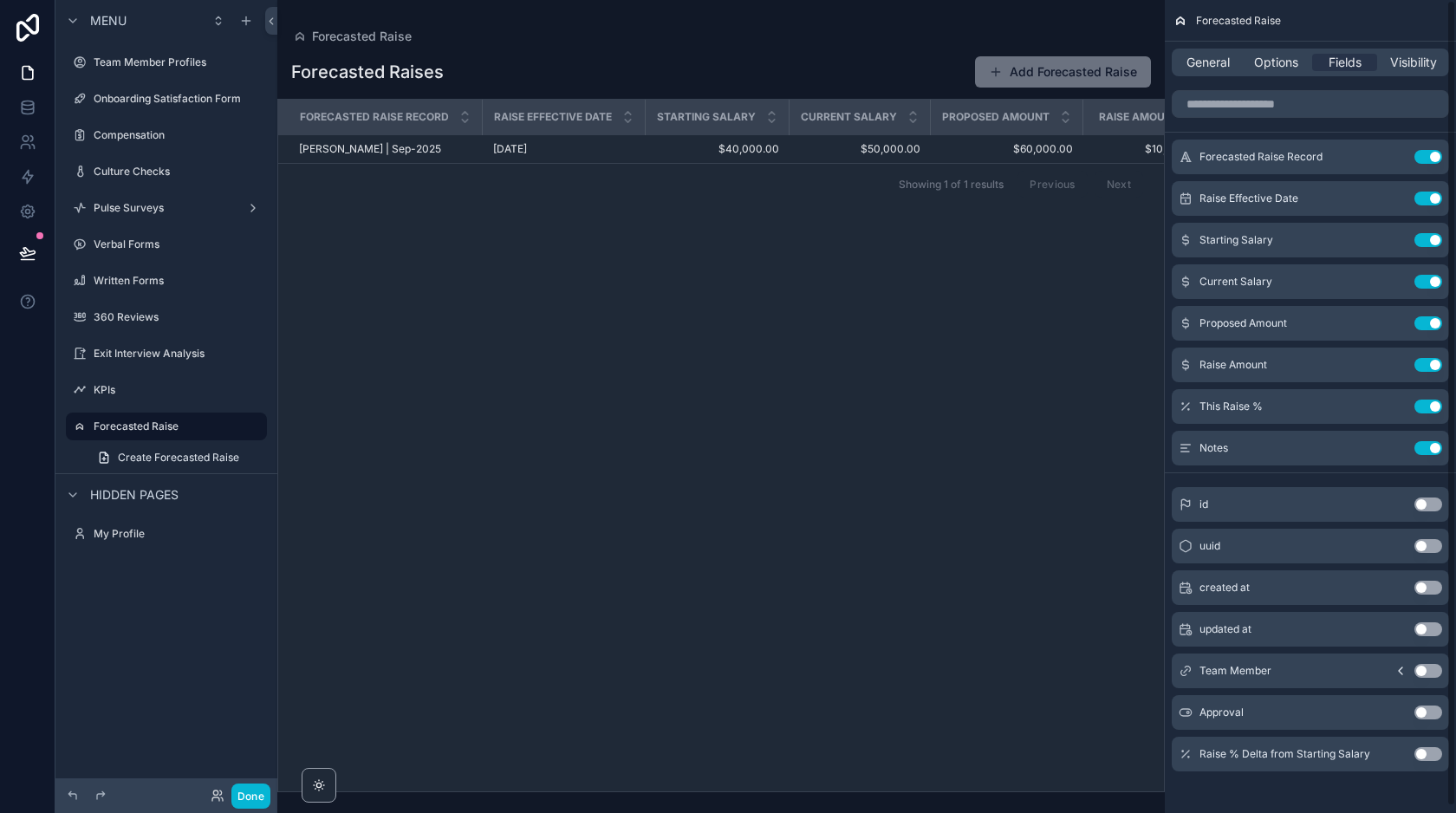
scroll to position [7, 0]
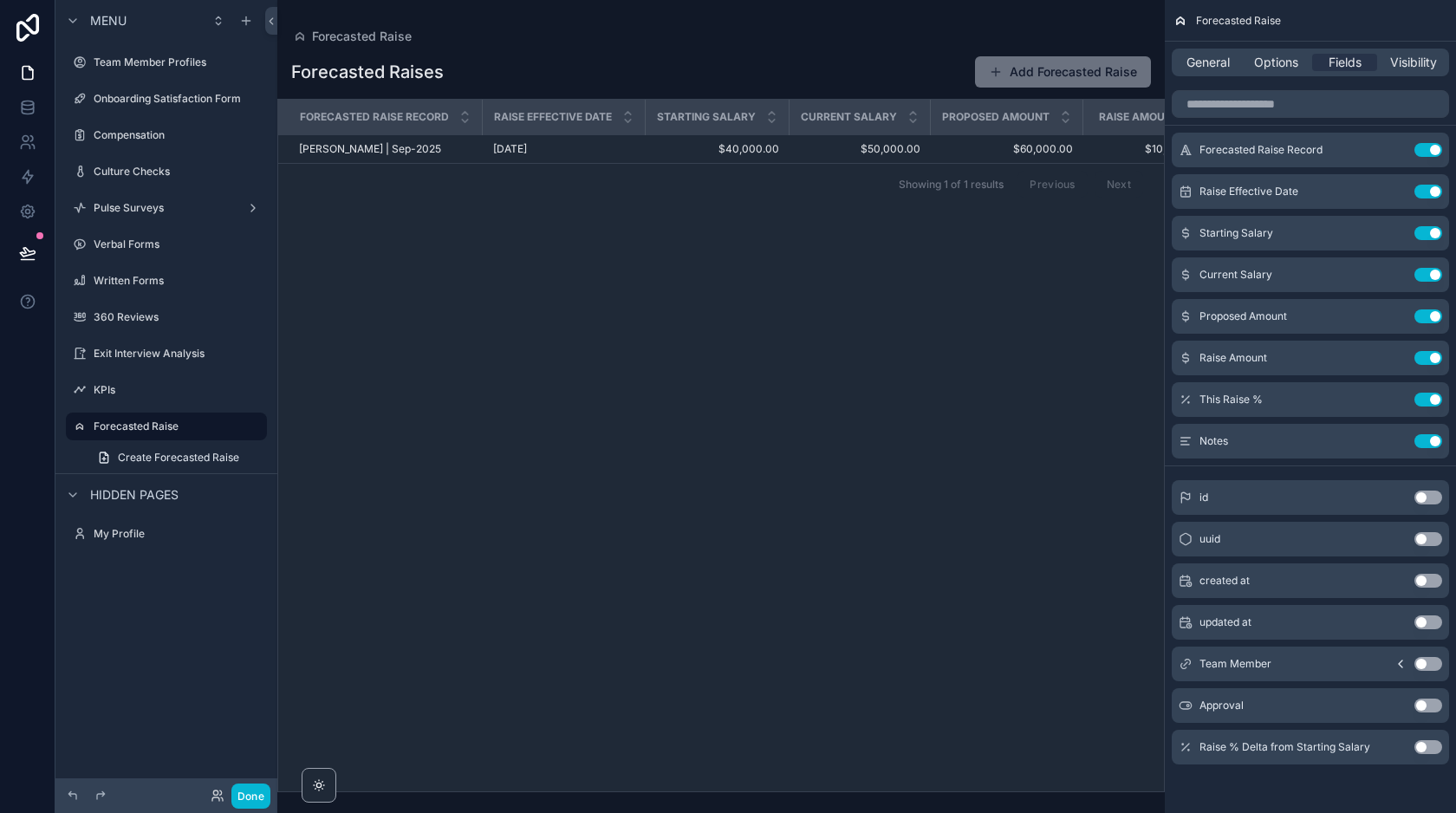
click at [1424, 745] on button "Use setting" at bounding box center [1428, 746] width 28 height 14
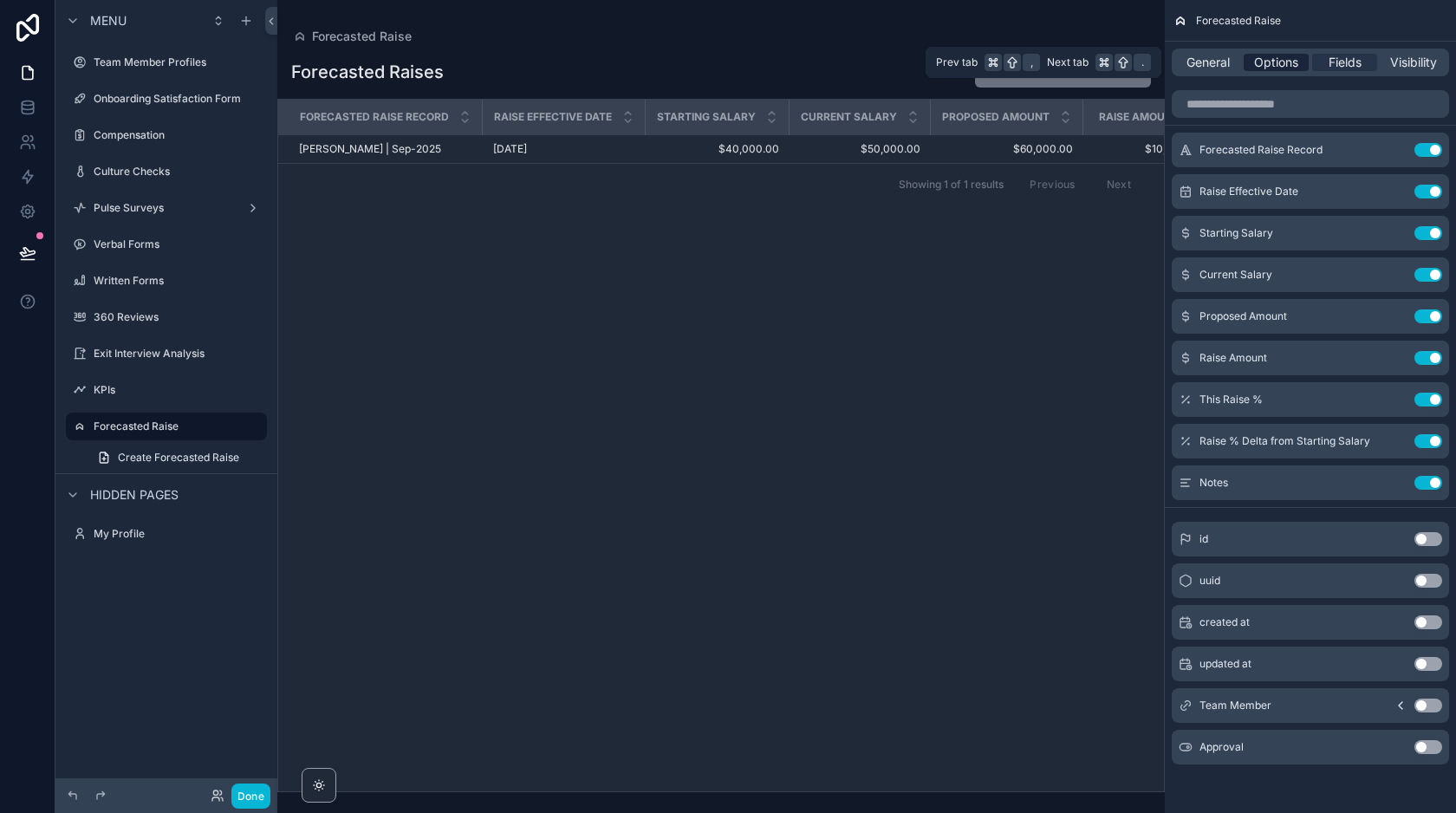
click at [1293, 60] on span "Options" at bounding box center [1276, 62] width 44 height 17
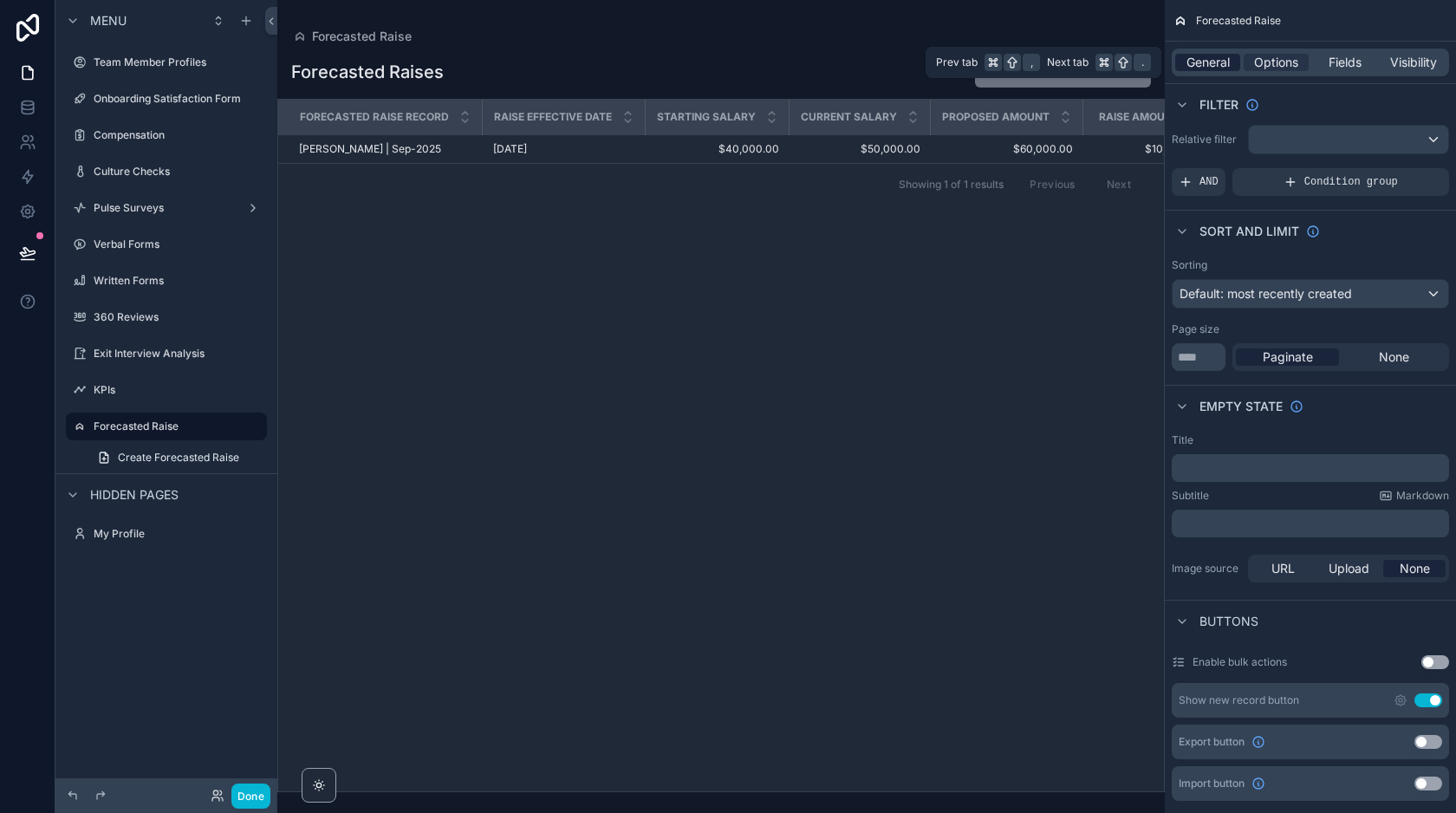
click at [1211, 64] on span "General" at bounding box center [1208, 62] width 43 height 17
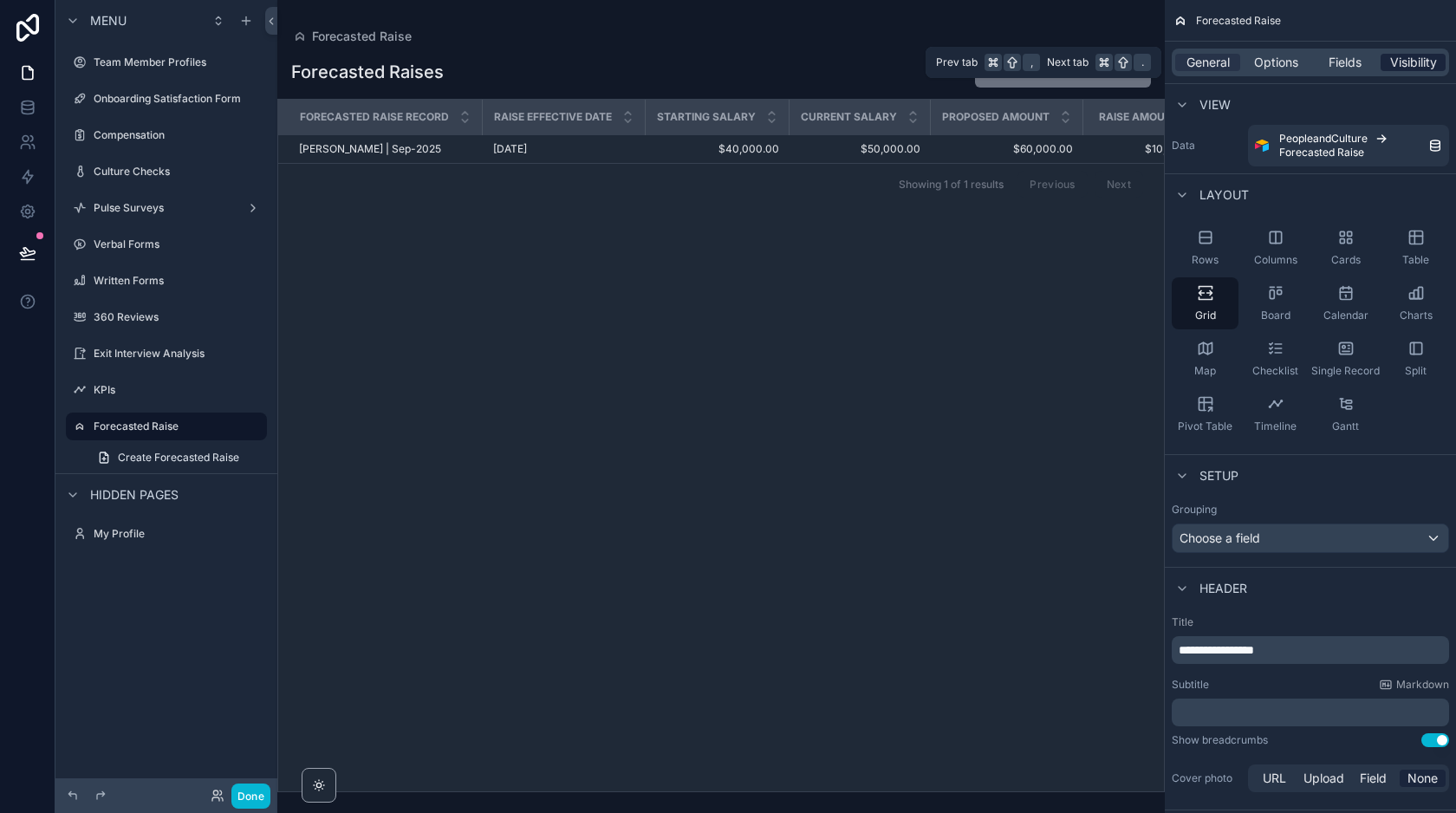
click at [1410, 66] on span "Visibility" at bounding box center [1413, 62] width 47 height 17
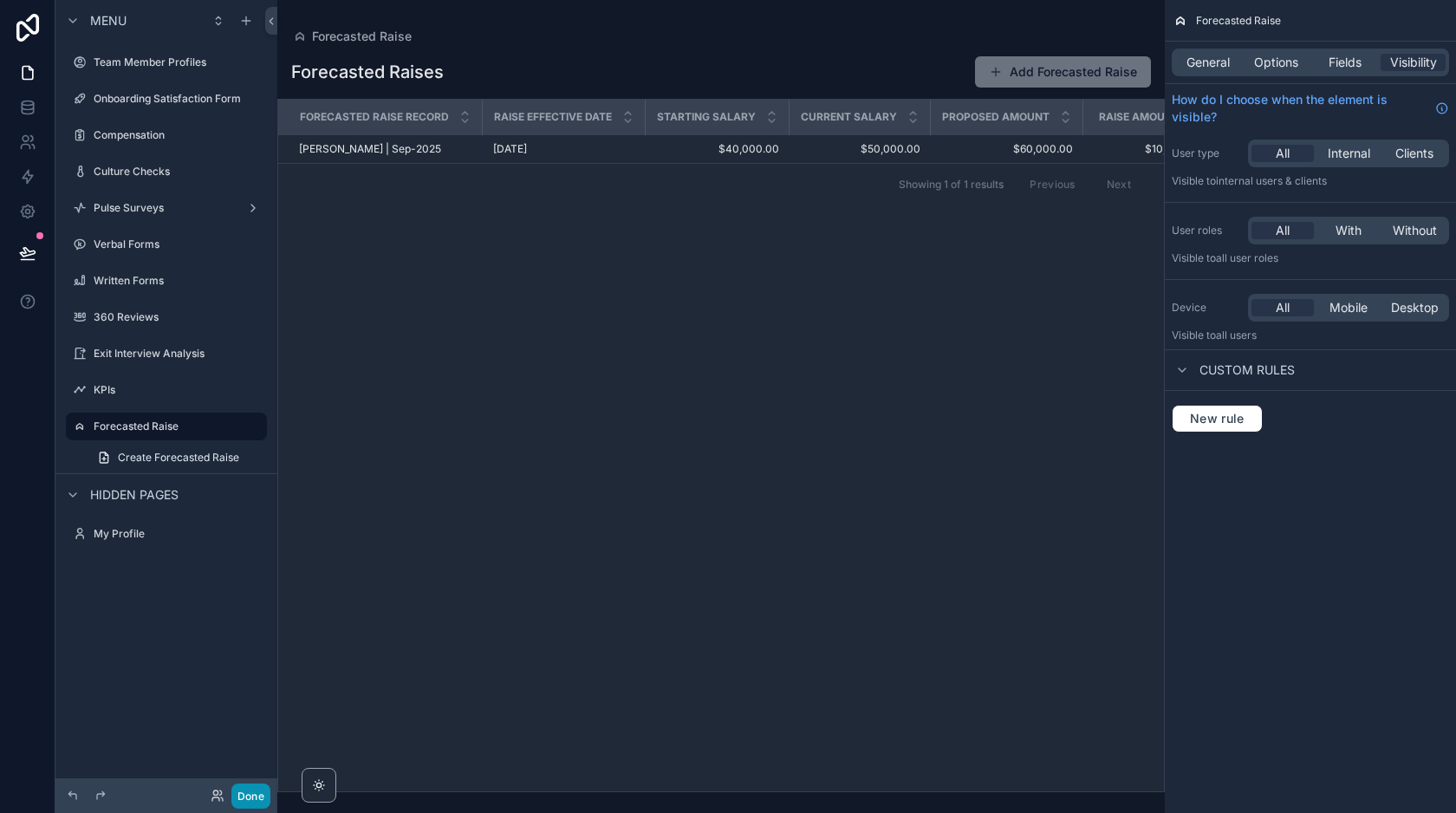
click at [246, 794] on button "Done" at bounding box center [250, 795] width 39 height 25
click at [1197, 65] on span "General" at bounding box center [1208, 62] width 43 height 17
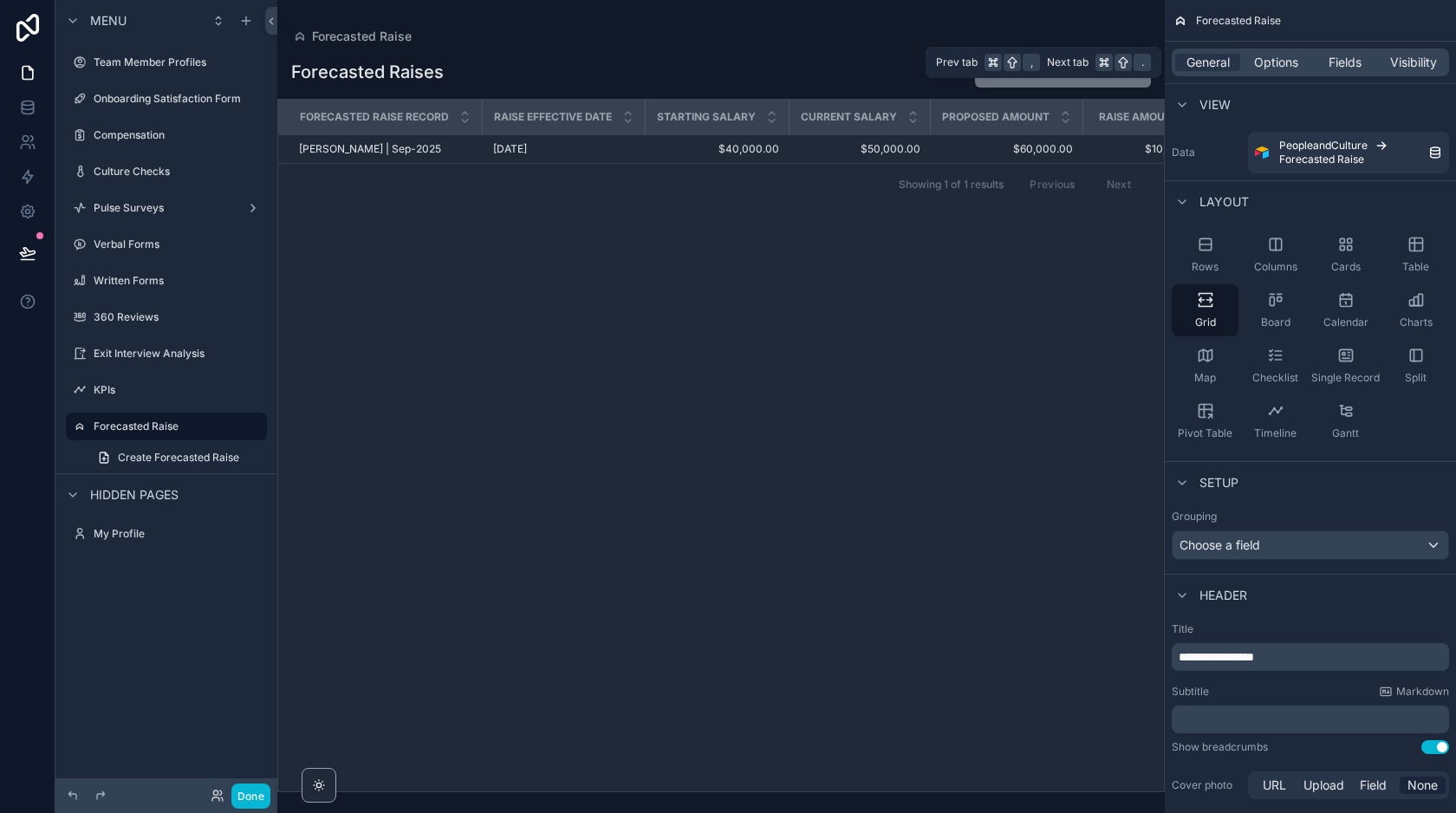
click at [1264, 71] on div "General Options Fields Visibility" at bounding box center [1310, 62] width 277 height 27
click at [1271, 66] on span "Options" at bounding box center [1276, 62] width 44 height 17
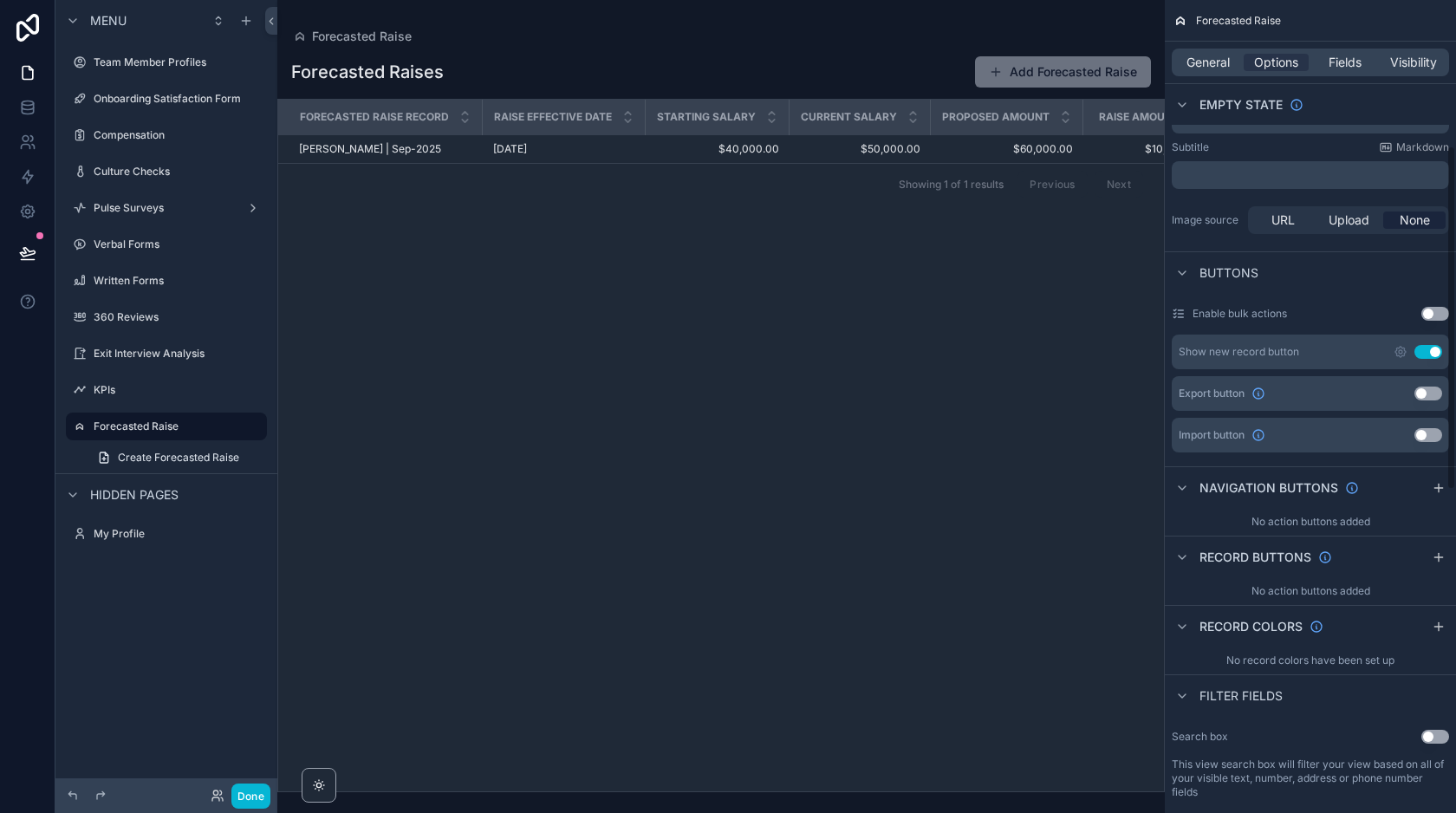
scroll to position [343, 0]
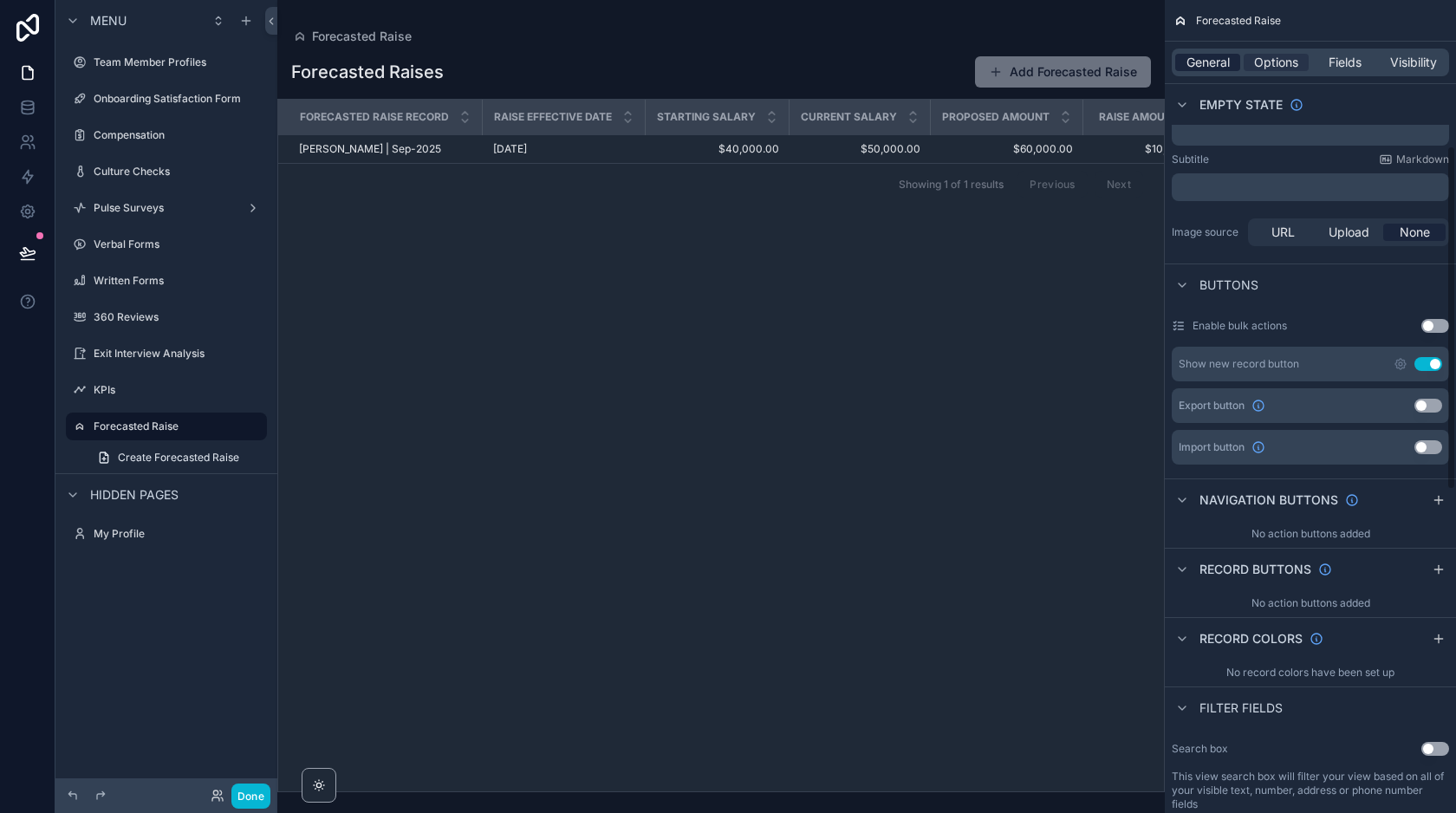
click at [1202, 56] on span "General" at bounding box center [1208, 62] width 43 height 17
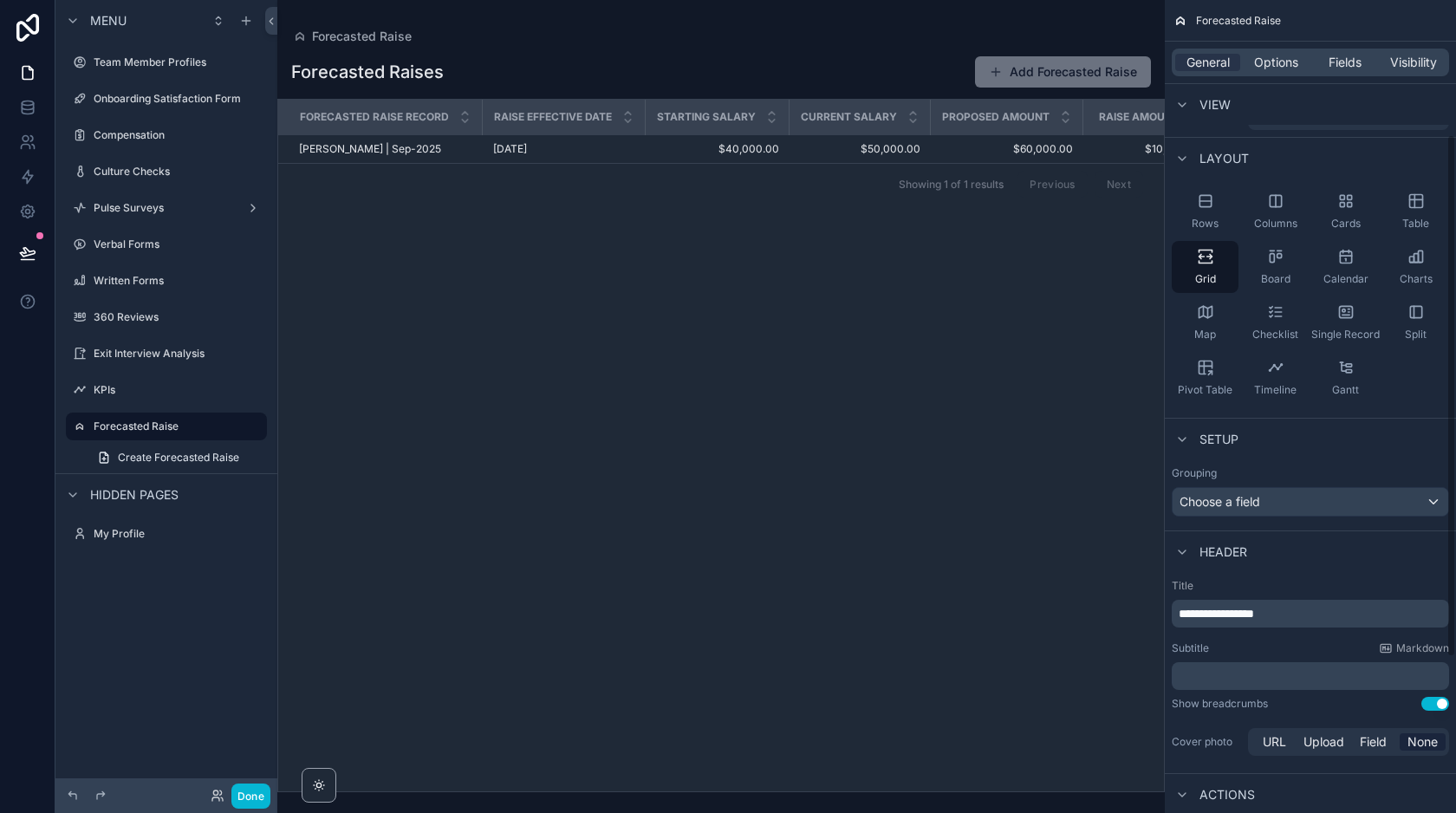
scroll to position [0, 0]
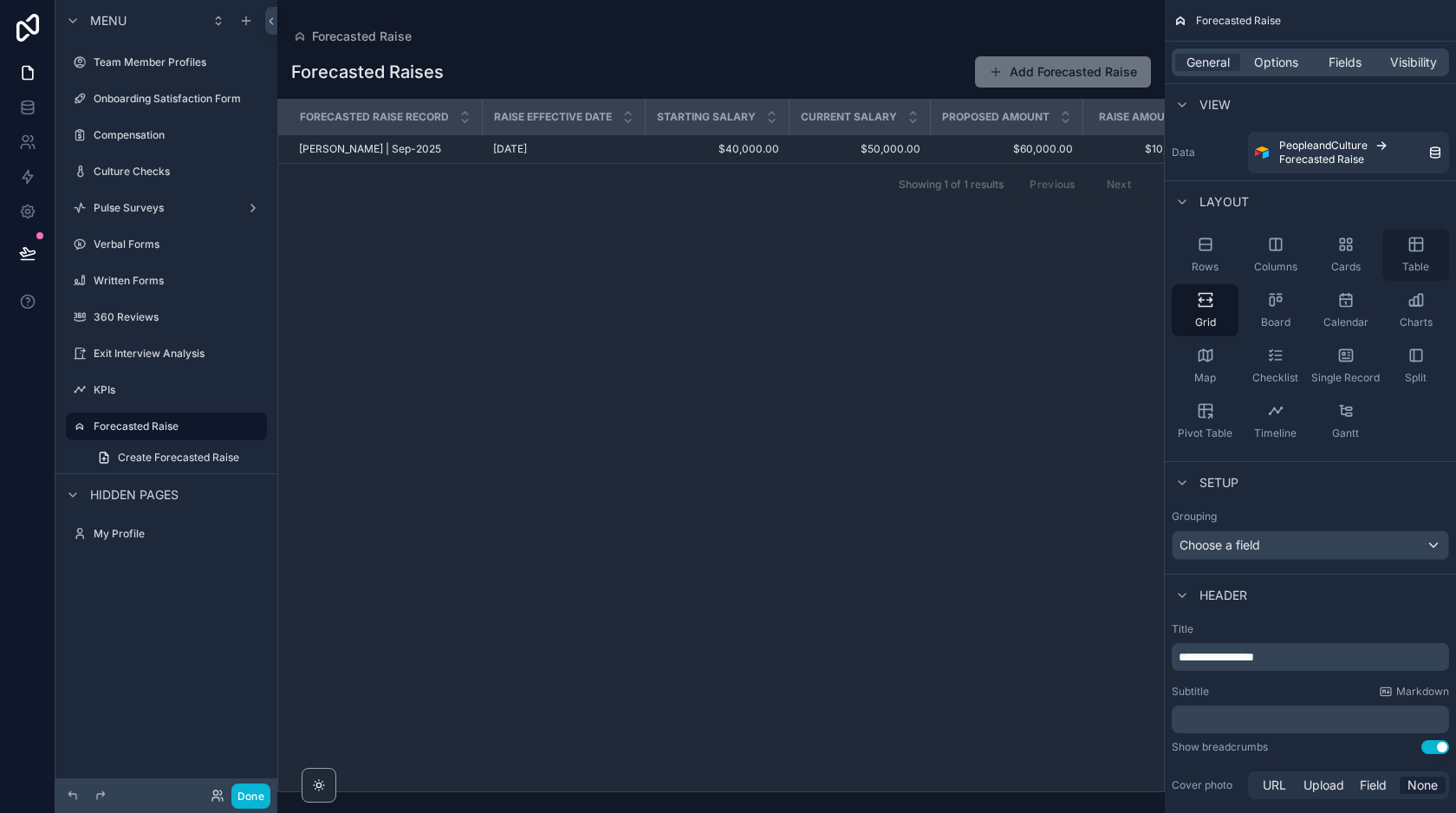
click at [1405, 261] on span "Table" at bounding box center [1415, 267] width 27 height 14
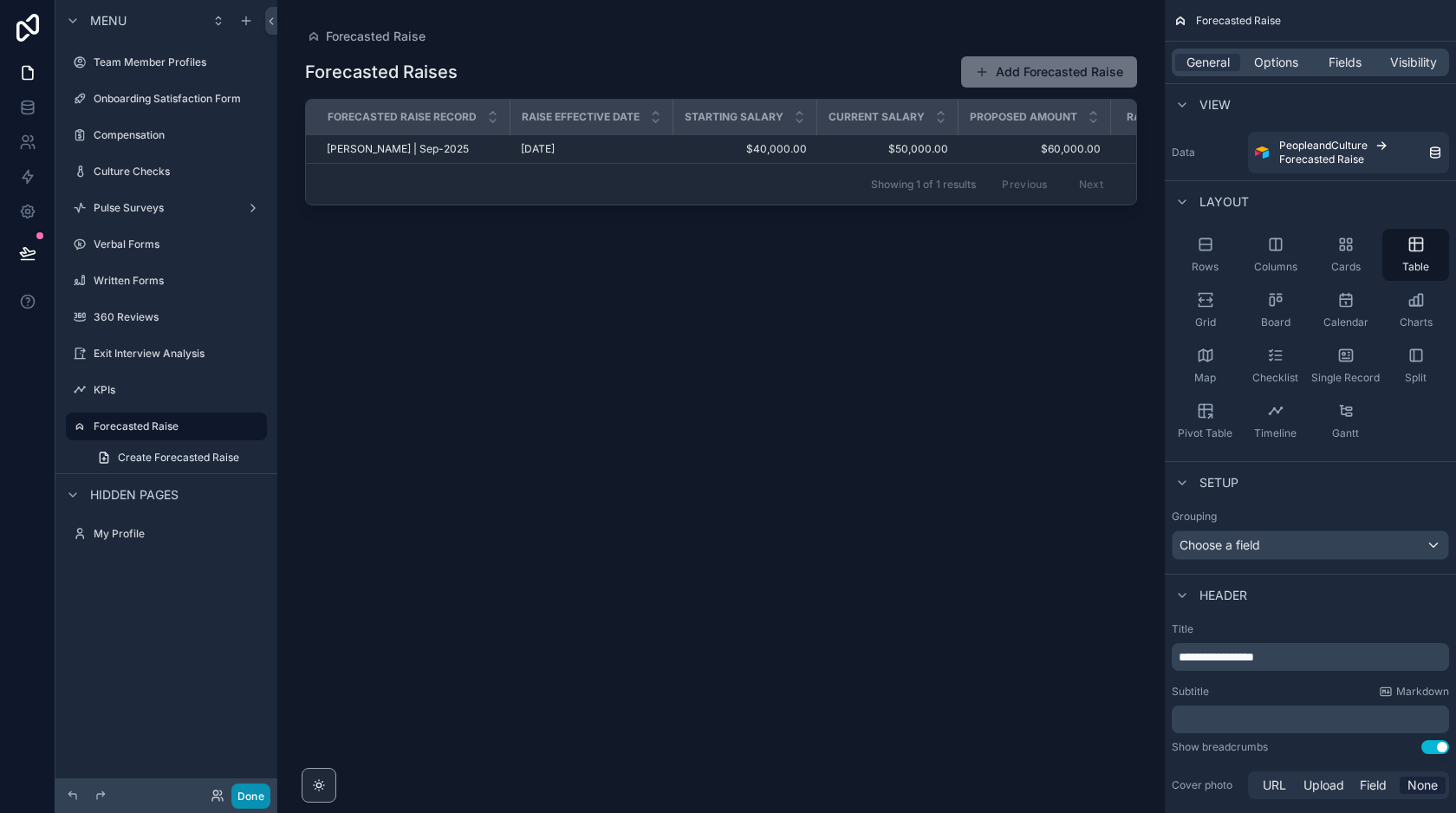
click at [251, 799] on button "Done" at bounding box center [250, 795] width 39 height 25
click at [1268, 60] on span "Options" at bounding box center [1276, 62] width 44 height 17
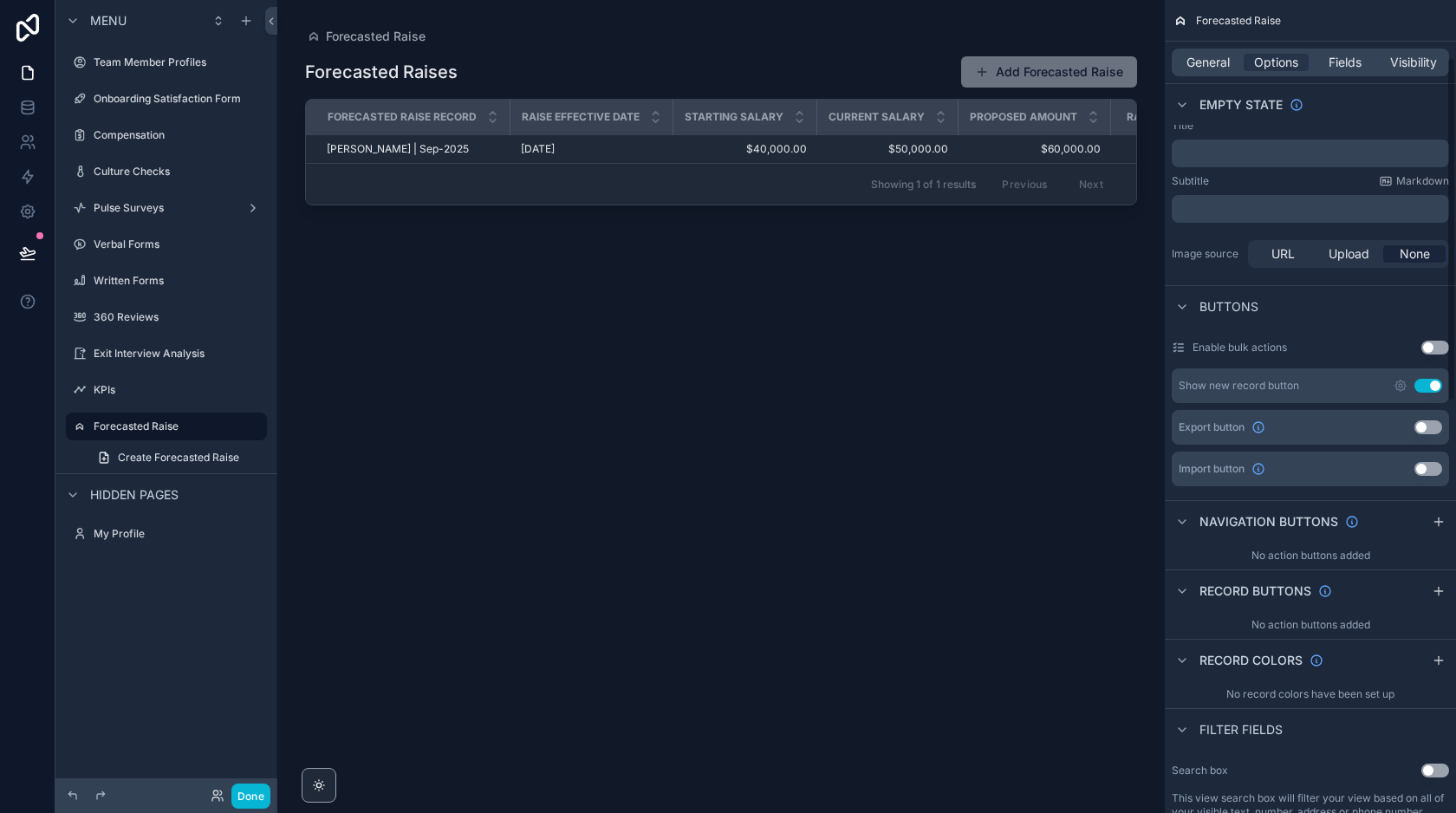
scroll to position [135, 0]
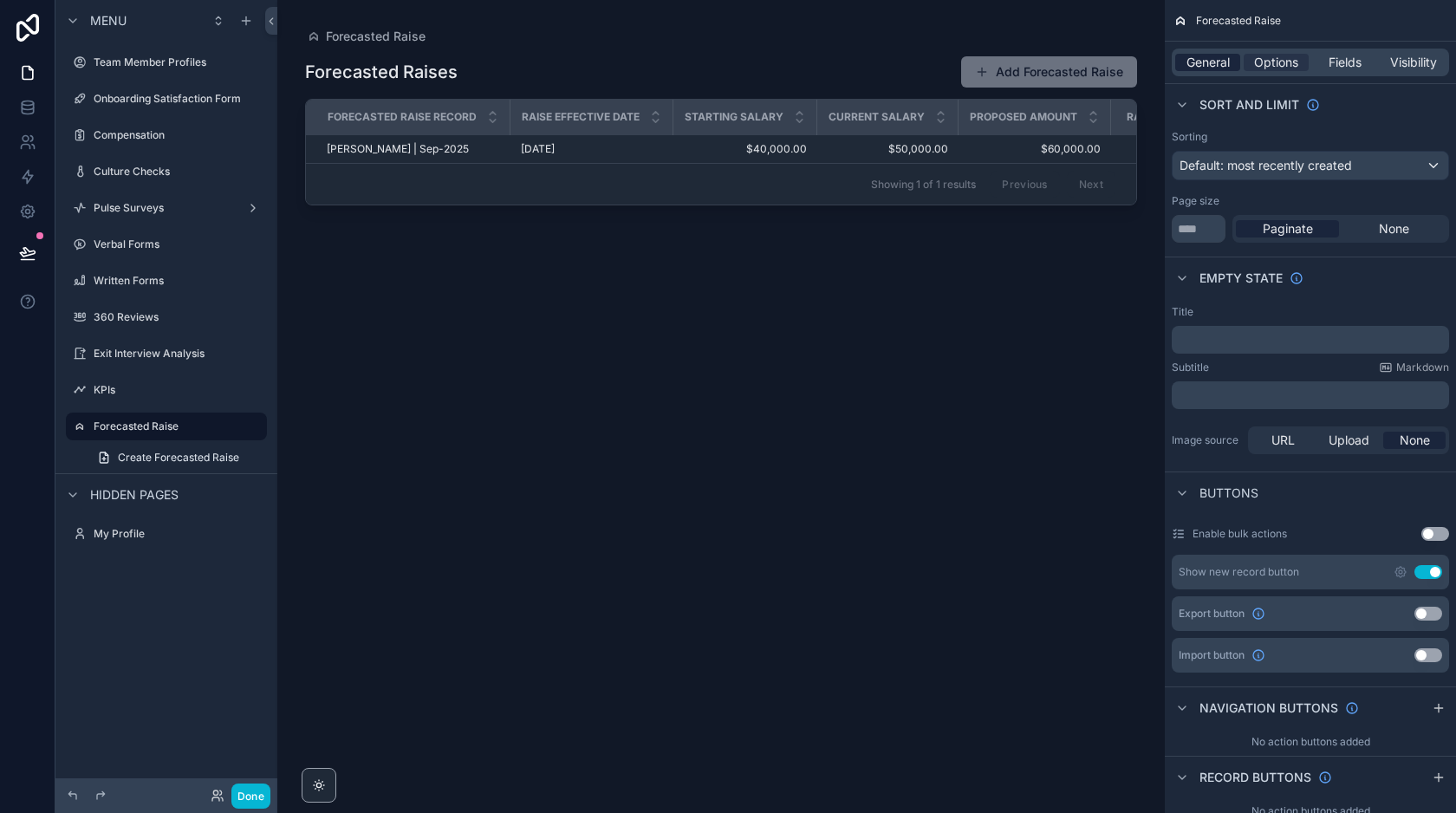
click at [1207, 65] on span "General" at bounding box center [1208, 62] width 43 height 17
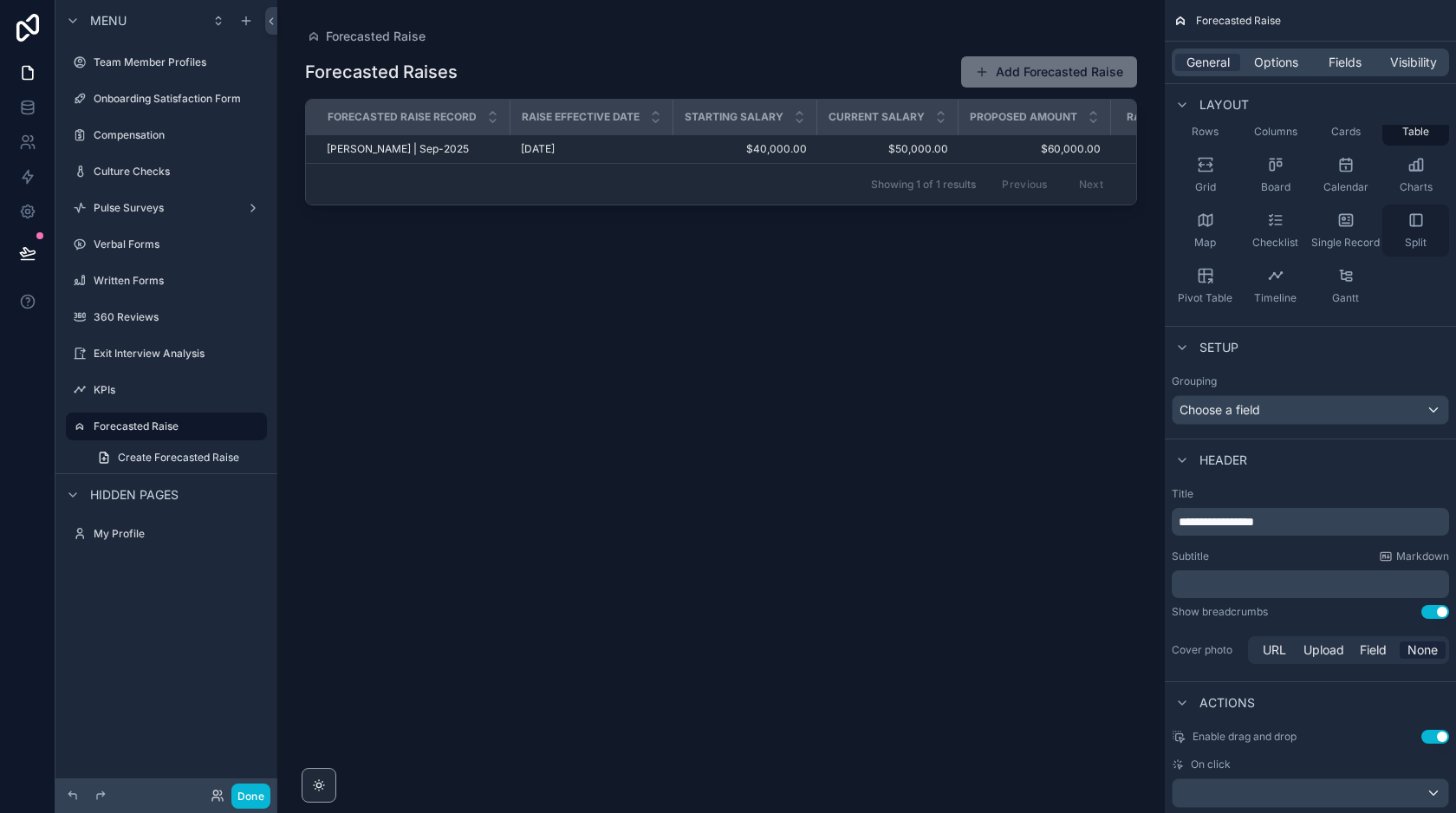
scroll to position [0, 0]
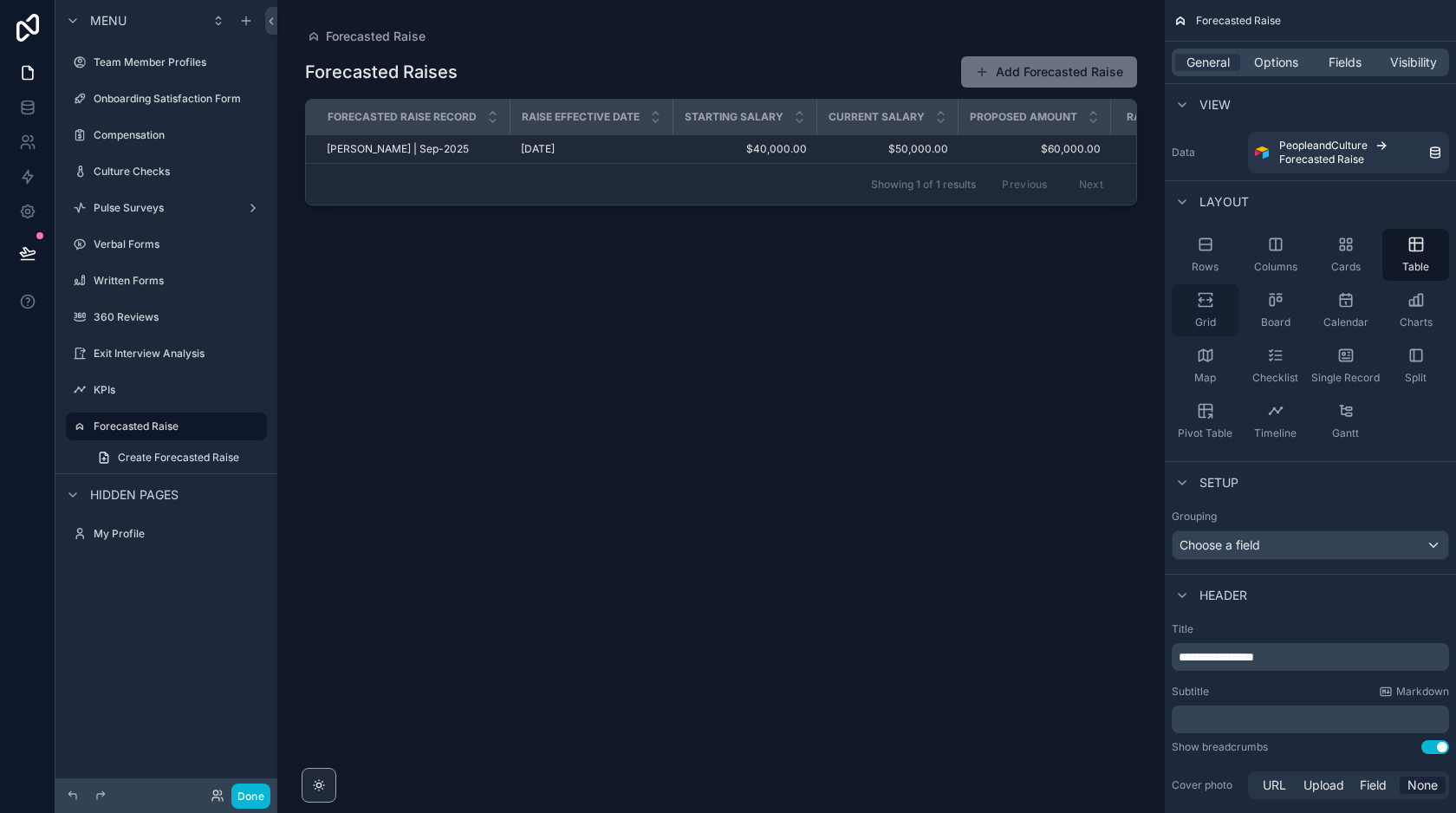
click at [1219, 294] on div "Grid" at bounding box center [1205, 310] width 67 height 52
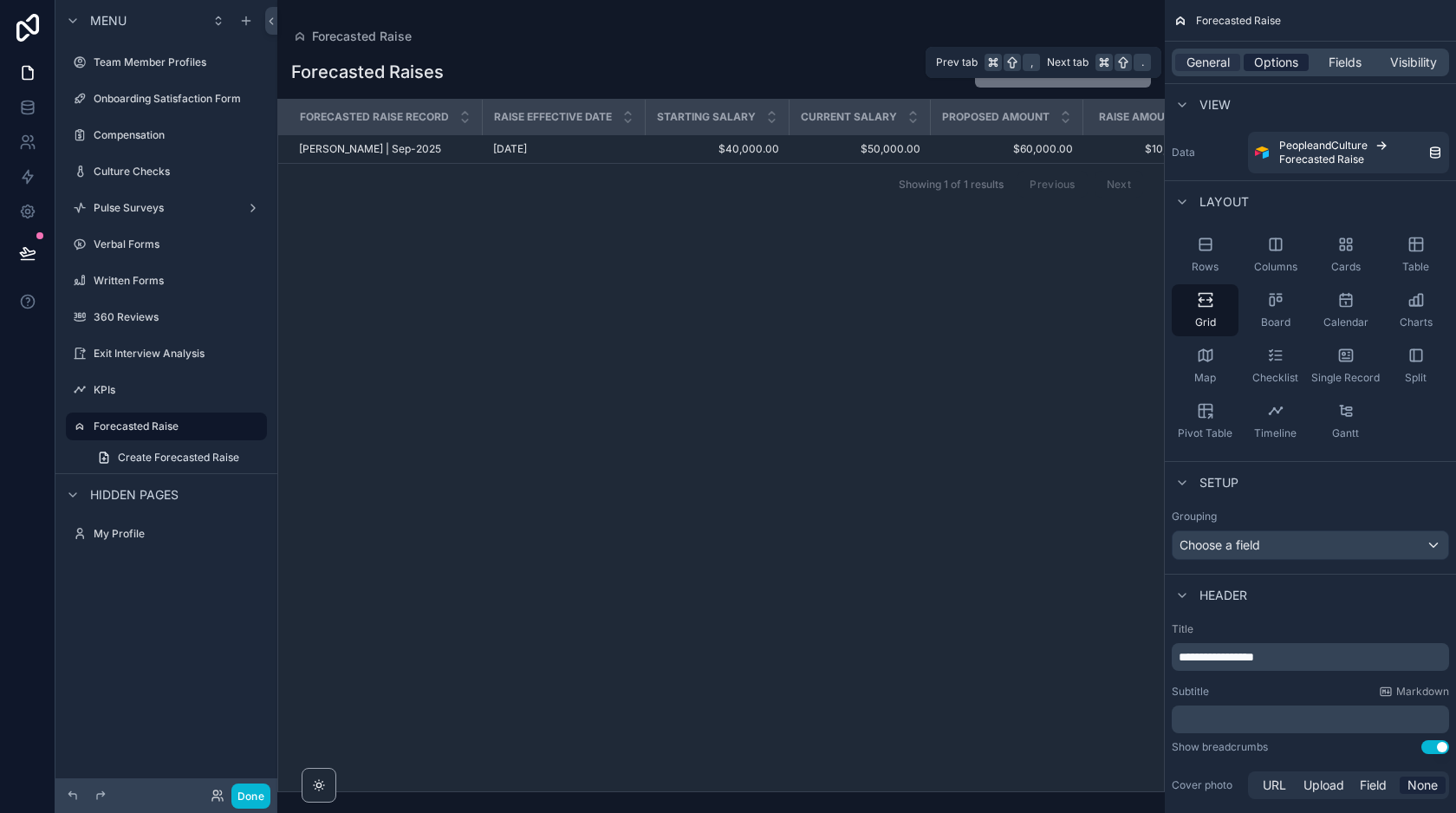
click at [1289, 61] on span "Options" at bounding box center [1276, 62] width 44 height 17
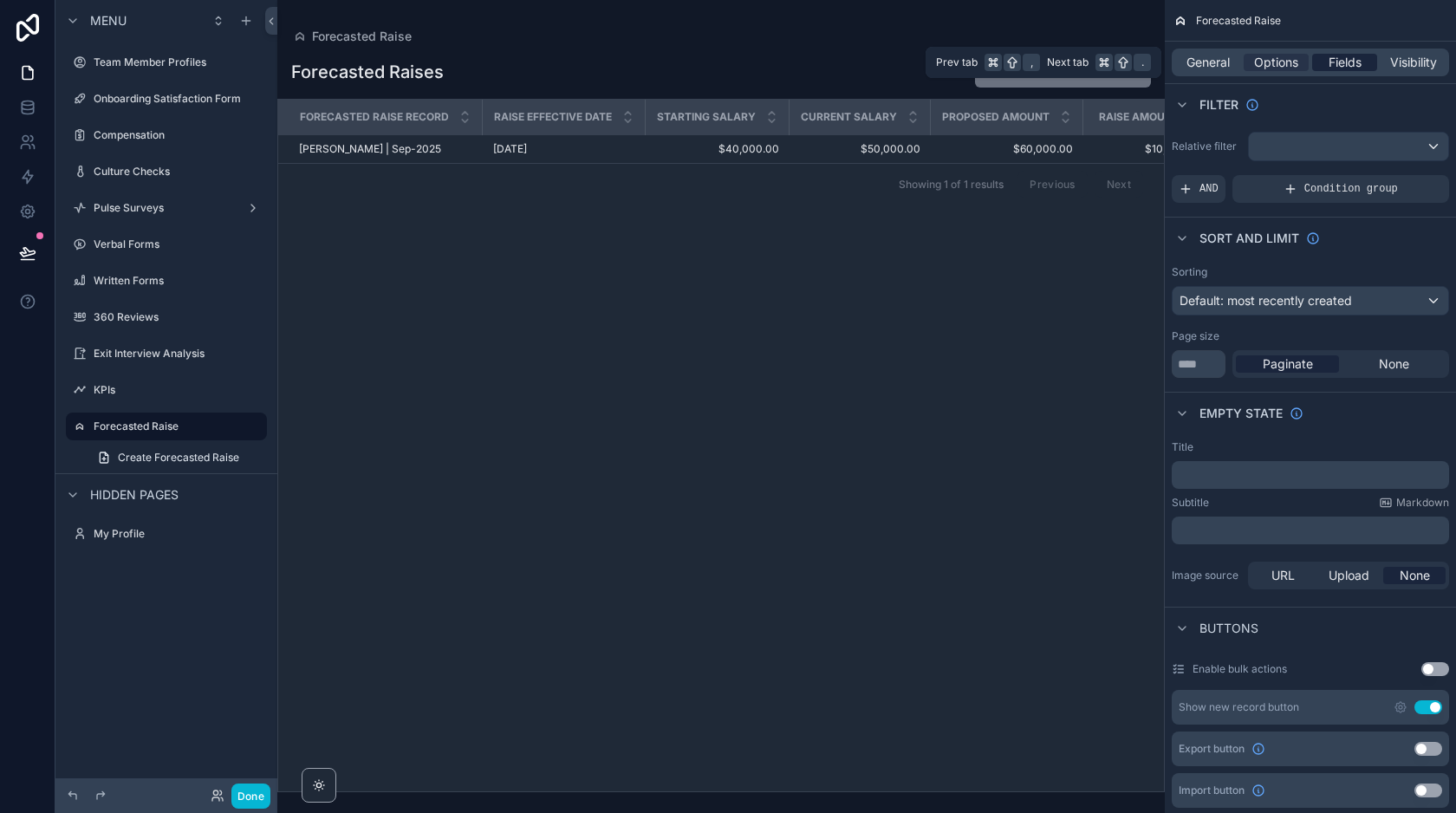
click at [1329, 60] on span "Fields" at bounding box center [1345, 62] width 33 height 17
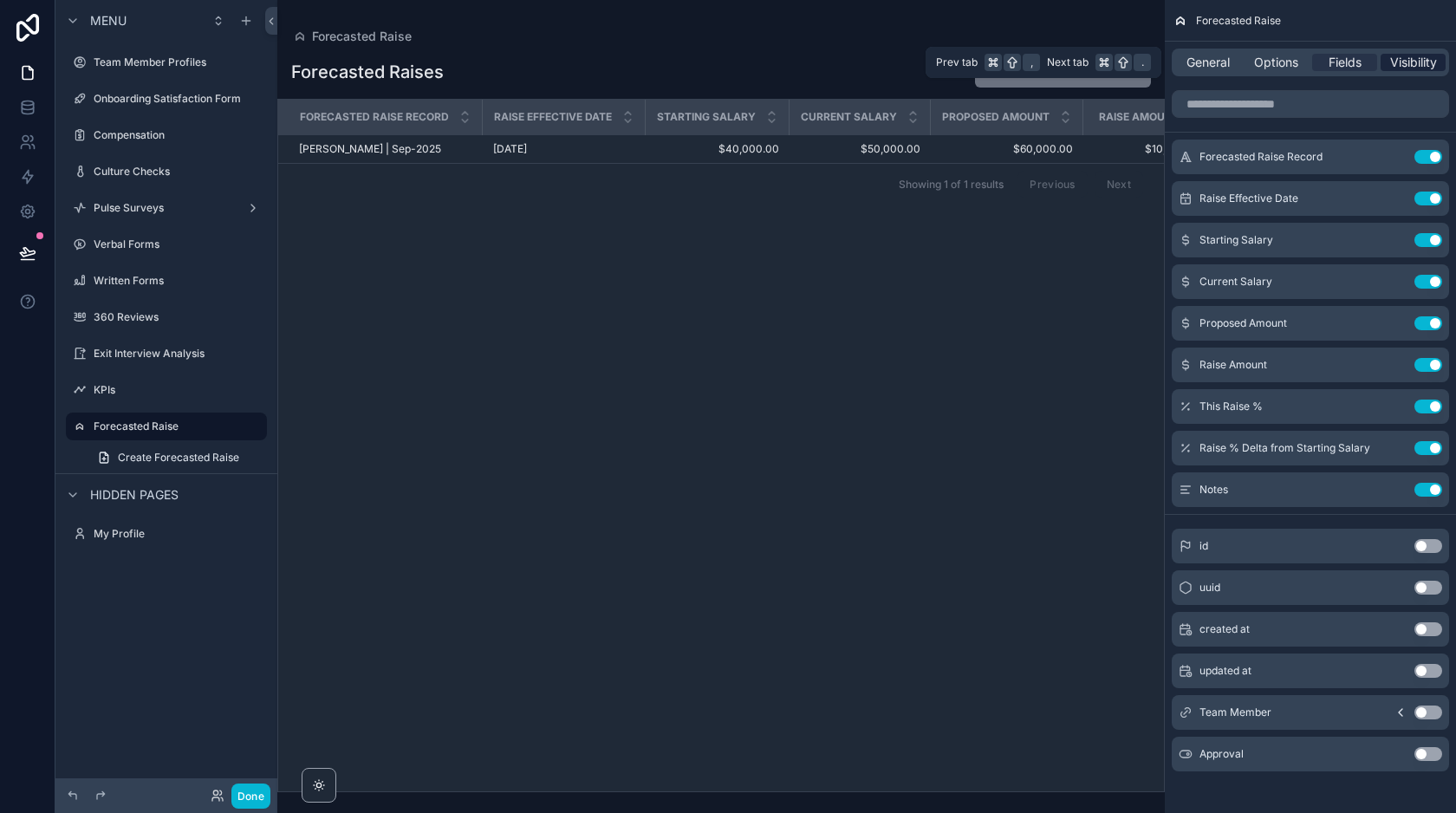
click at [1404, 66] on span "Visibility" at bounding box center [1413, 62] width 47 height 17
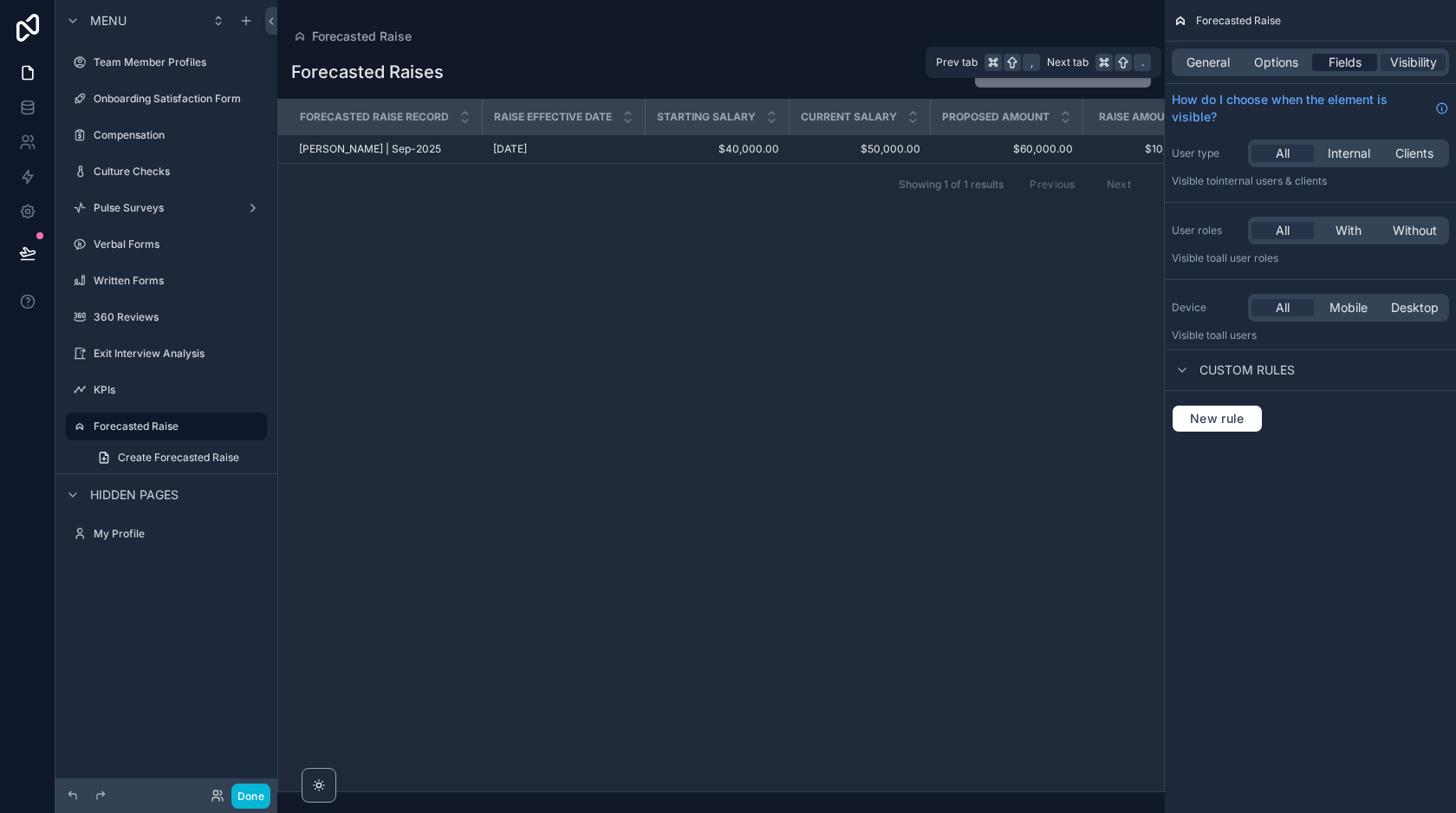
click at [1351, 67] on span "Fields" at bounding box center [1345, 62] width 33 height 17
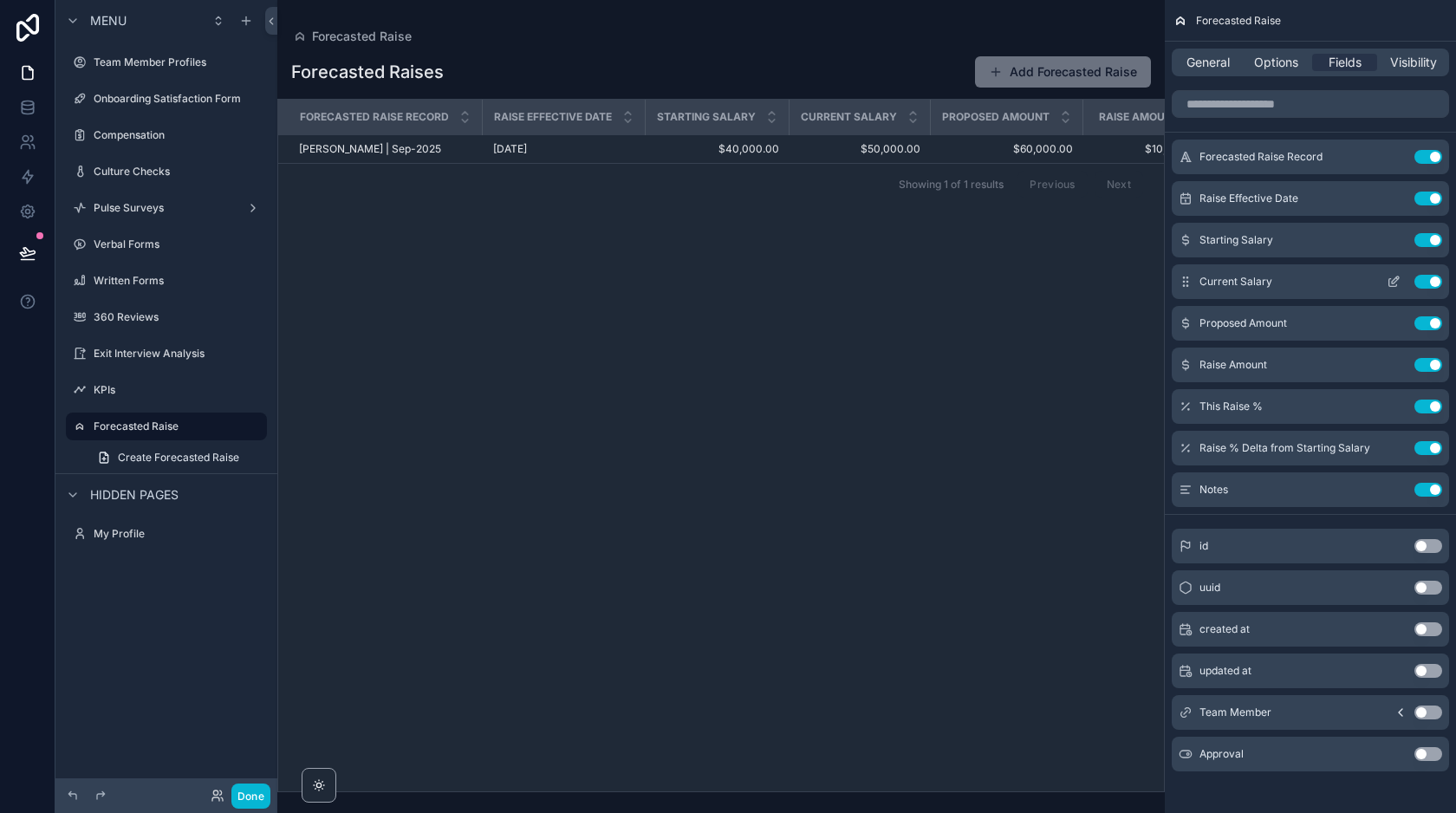
scroll to position [7, 0]
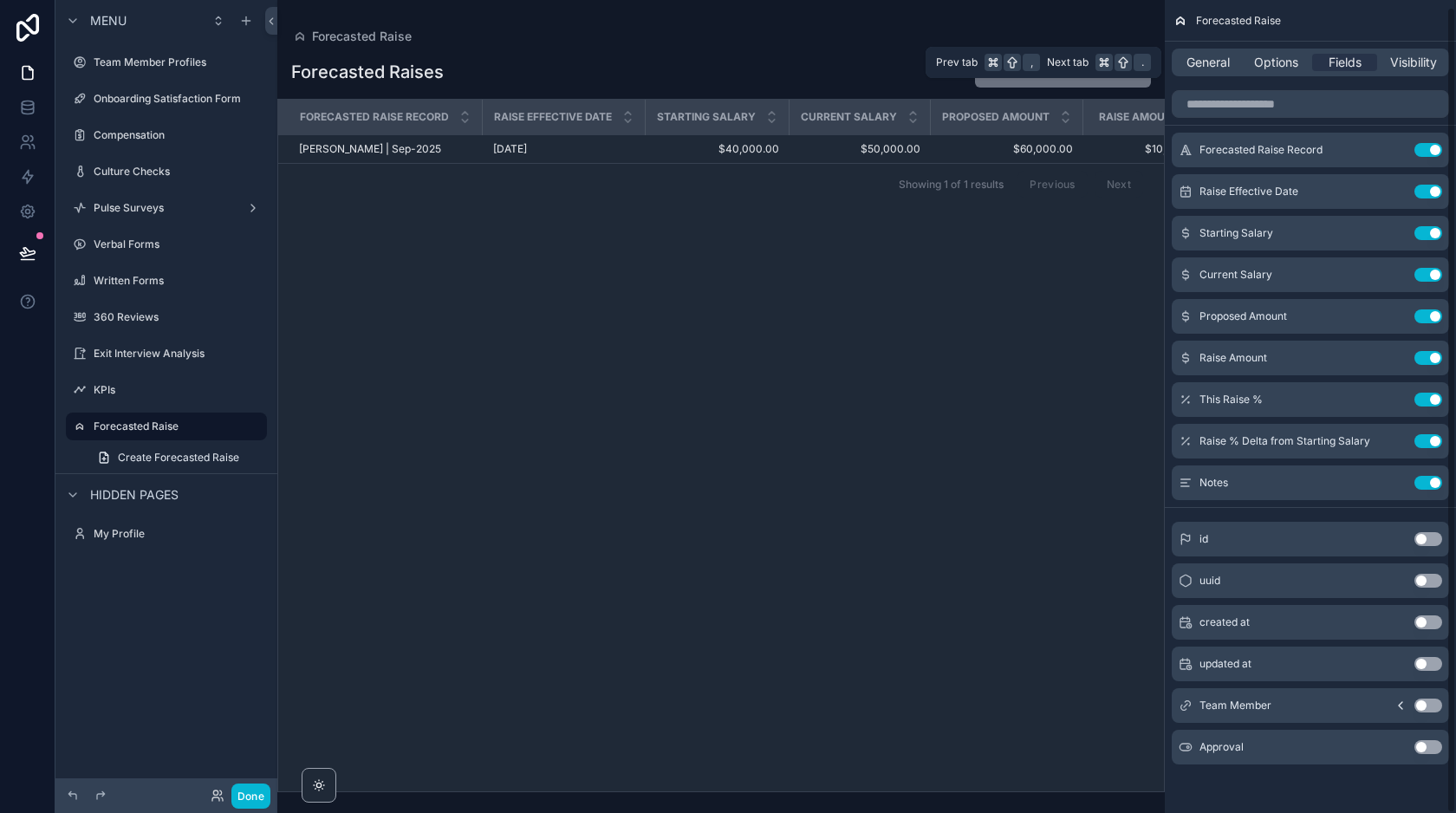
click at [1271, 47] on div "General Options Fields Visibility" at bounding box center [1310, 61] width 292 height 41
click at [1266, 59] on span "Options" at bounding box center [1276, 62] width 44 height 17
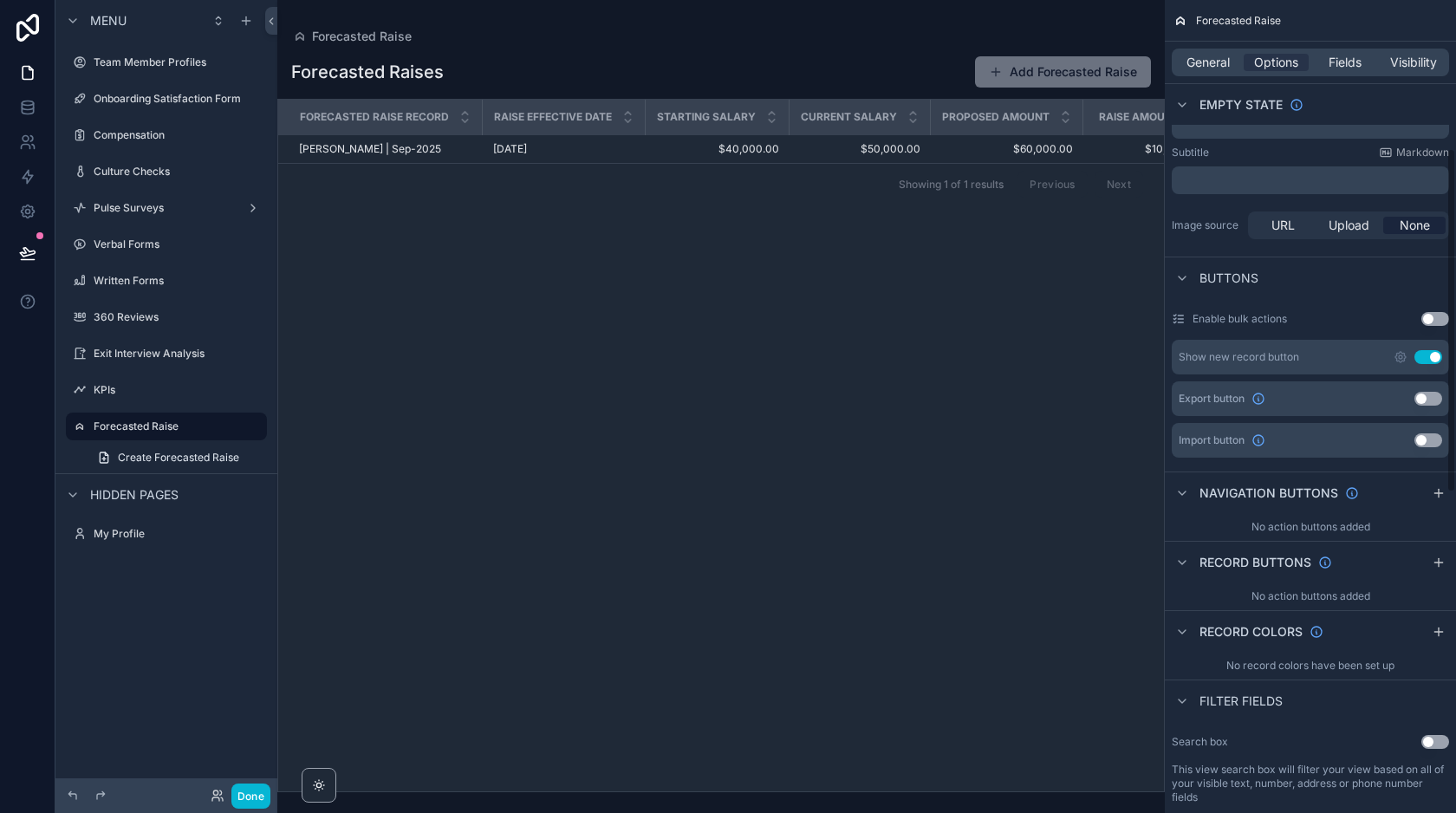
scroll to position [357, 0]
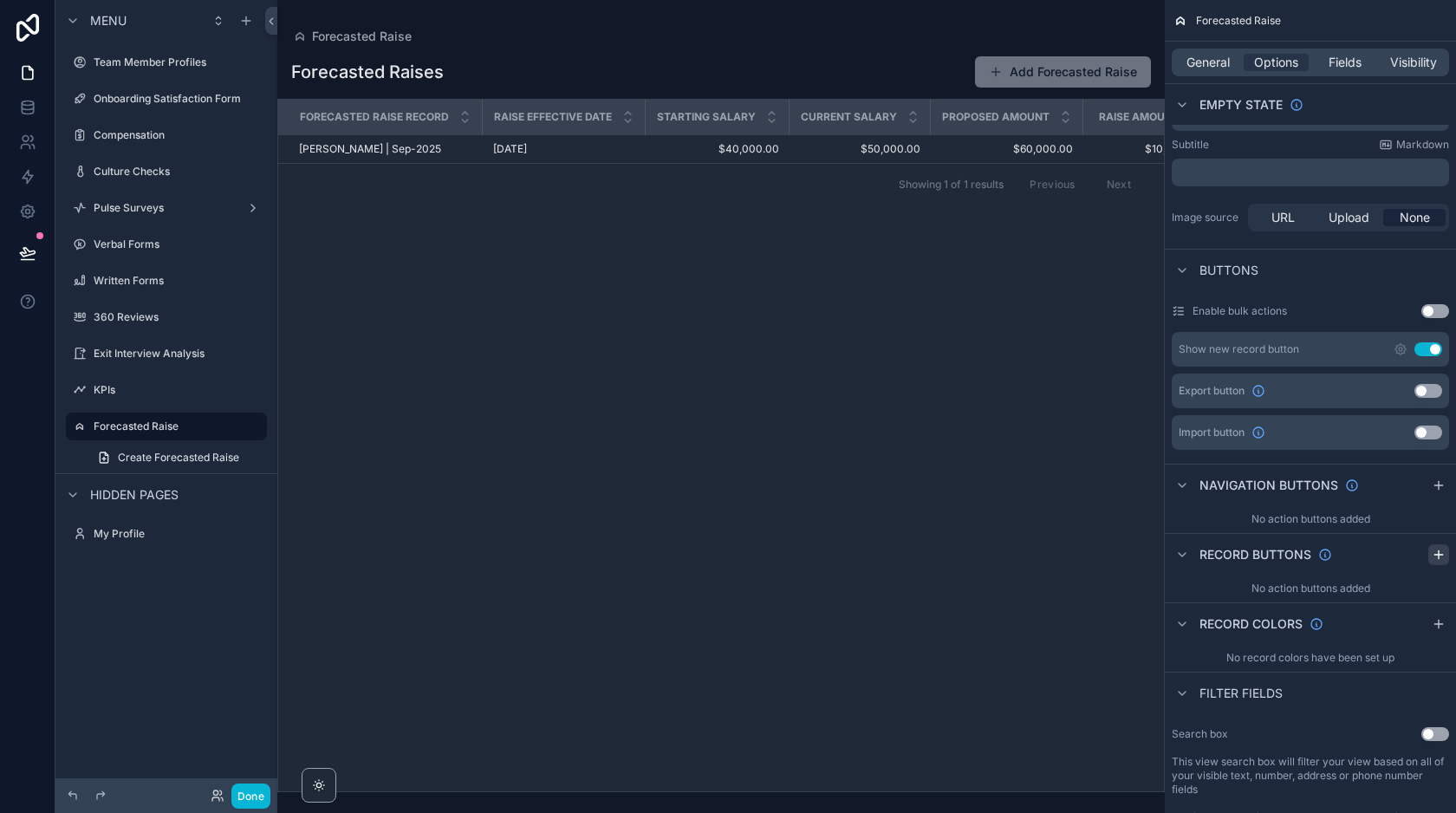
click at [1444, 554] on icon "scrollable content" at bounding box center [1439, 554] width 14 height 14
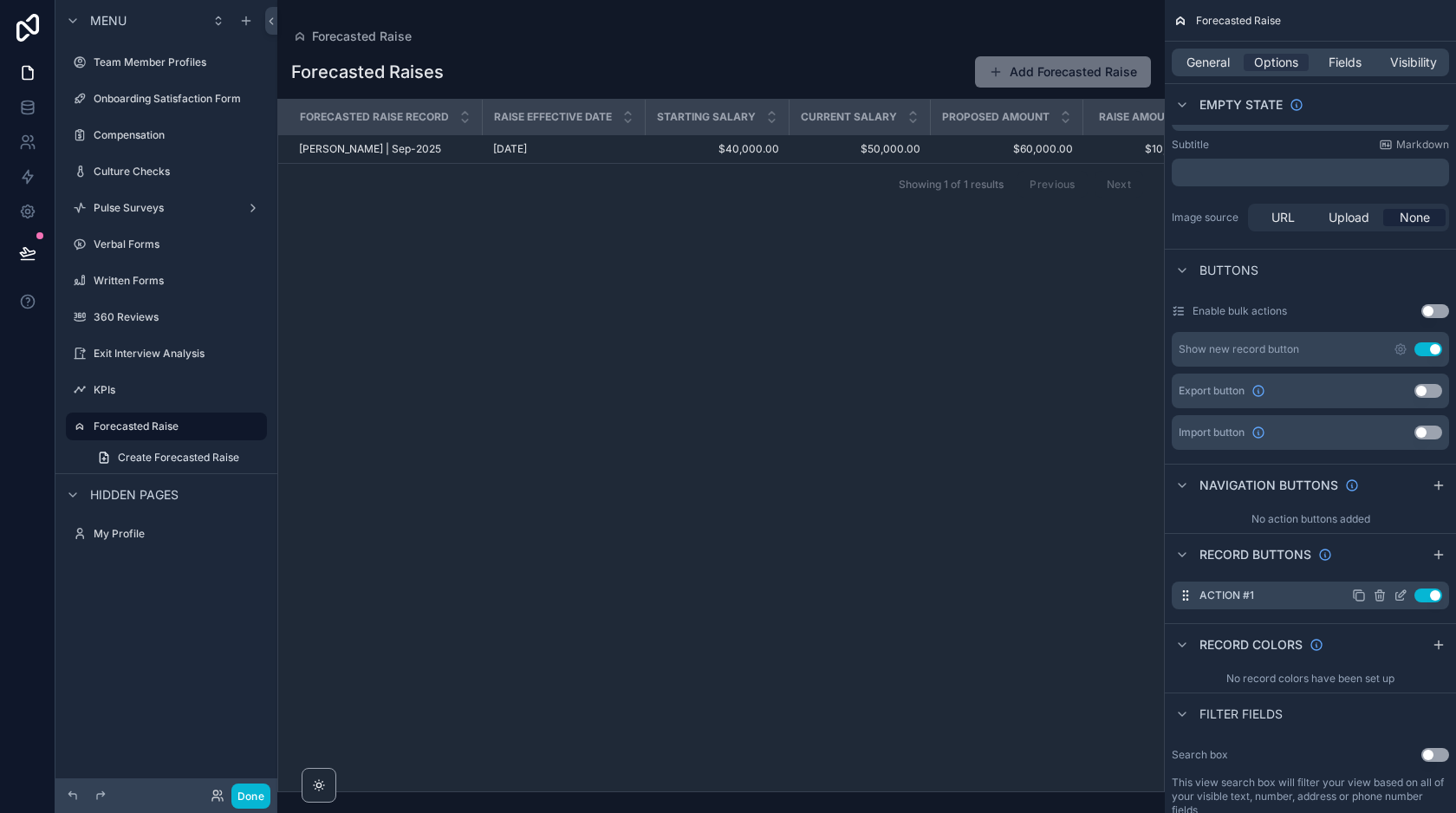
click at [1399, 597] on icon "scrollable content" at bounding box center [1403, 594] width 7 height 7
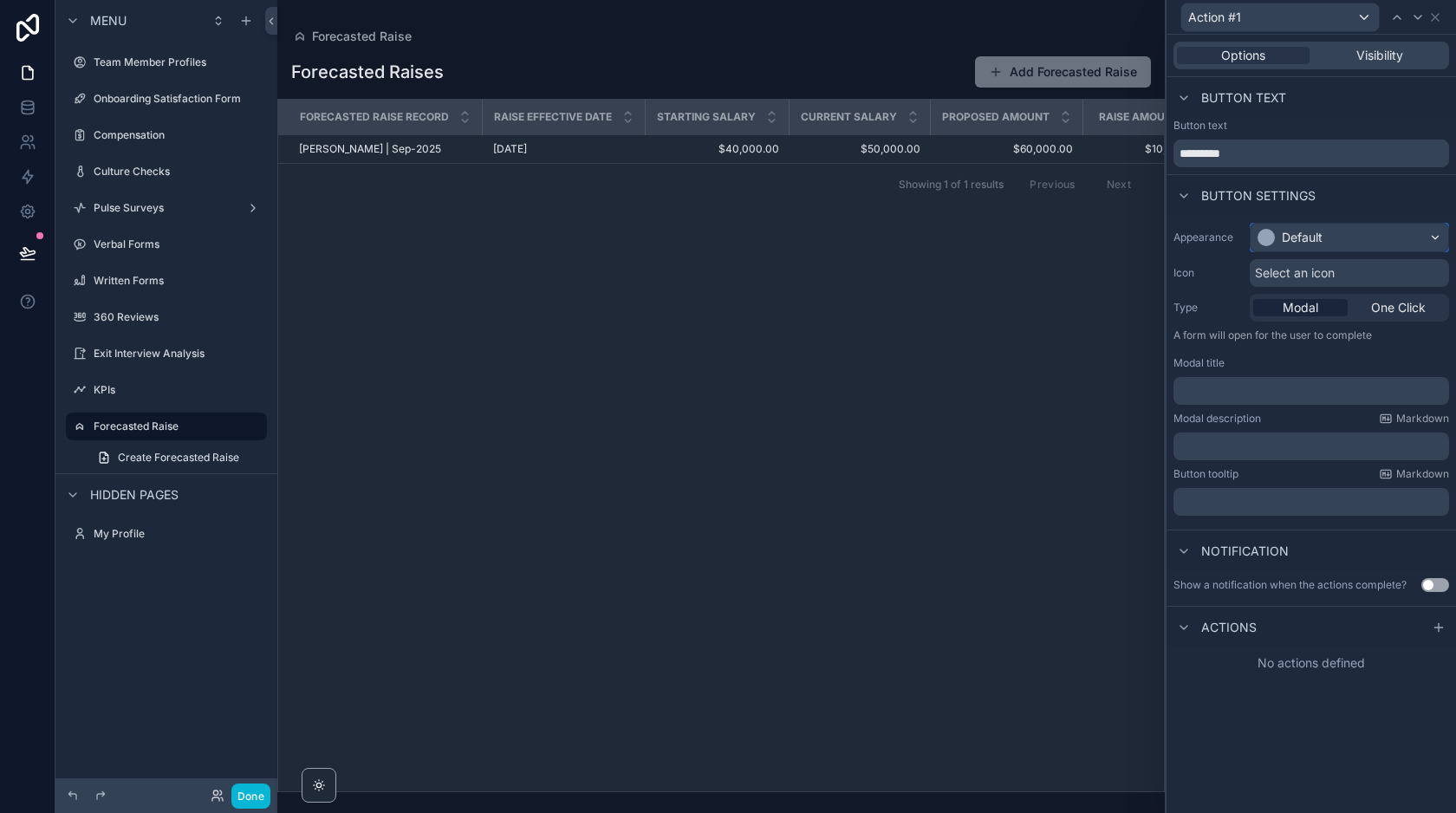
click at [1305, 234] on div "Default" at bounding box center [1302, 237] width 40 height 17
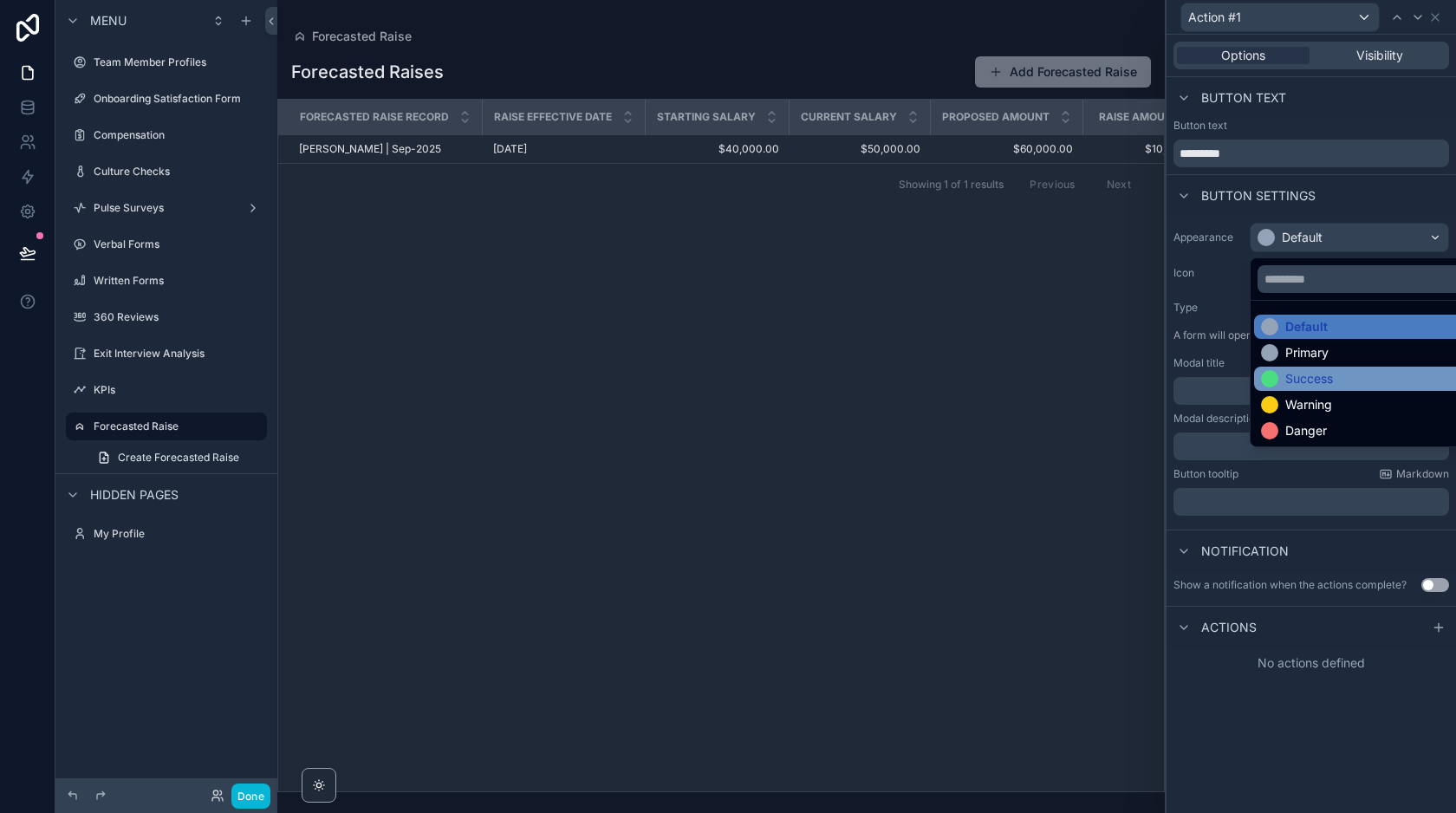
click at [1303, 384] on div "Success" at bounding box center [1309, 379] width 48 height 17
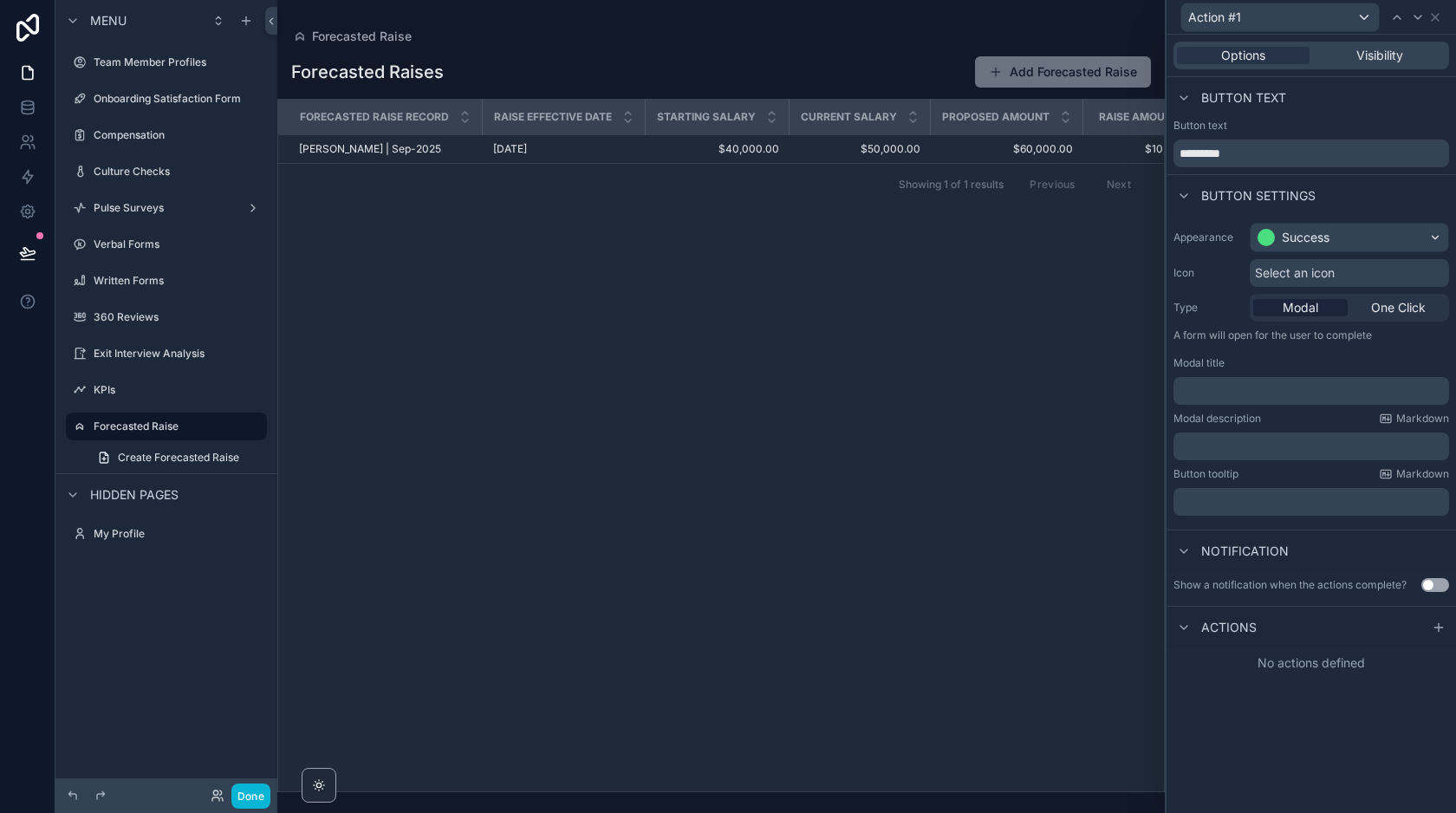
click at [1280, 266] on span "Select an icon" at bounding box center [1295, 272] width 80 height 17
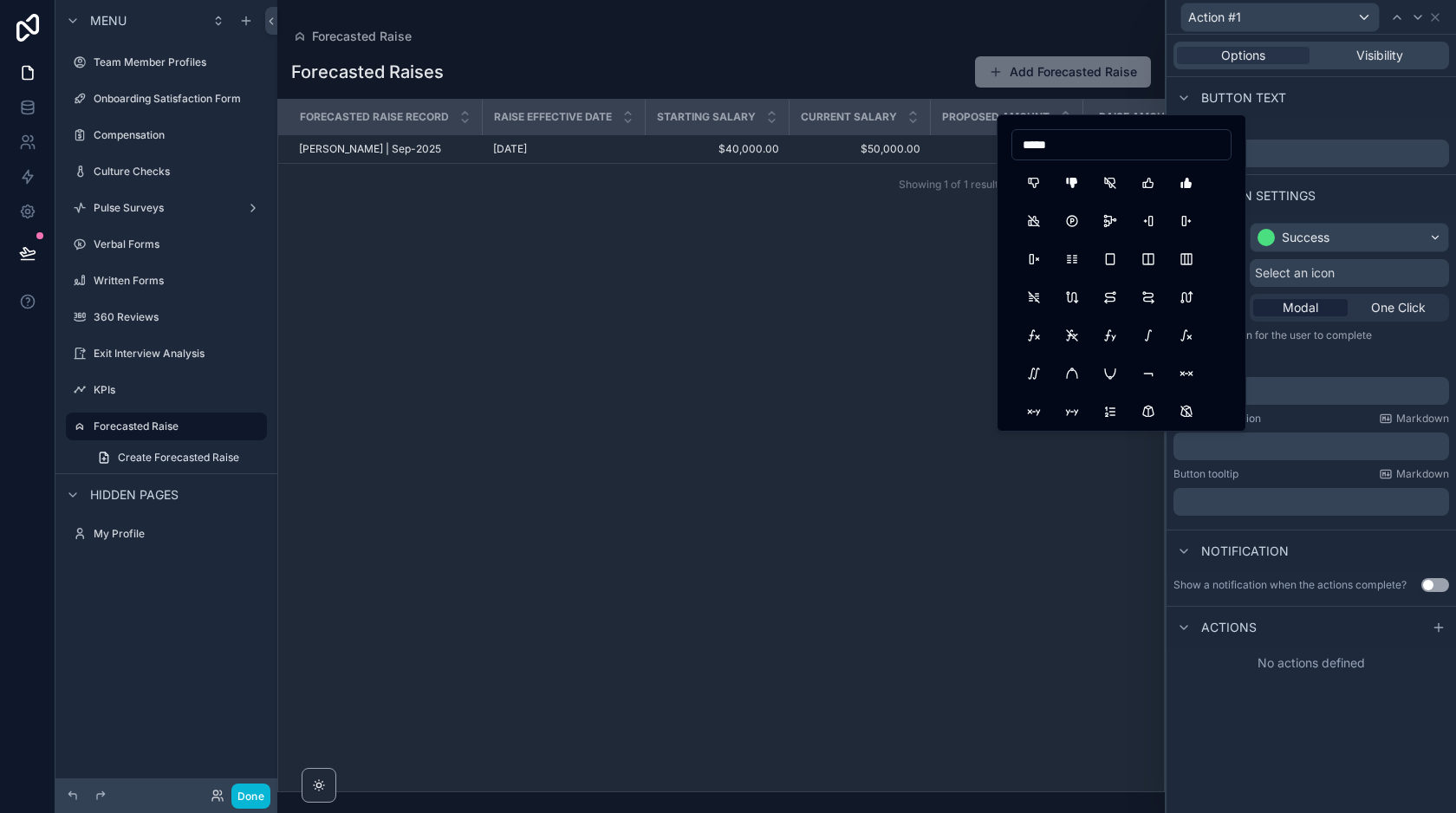
click at [1082, 148] on input "*****" at bounding box center [1121, 145] width 218 height 24
type input "*"
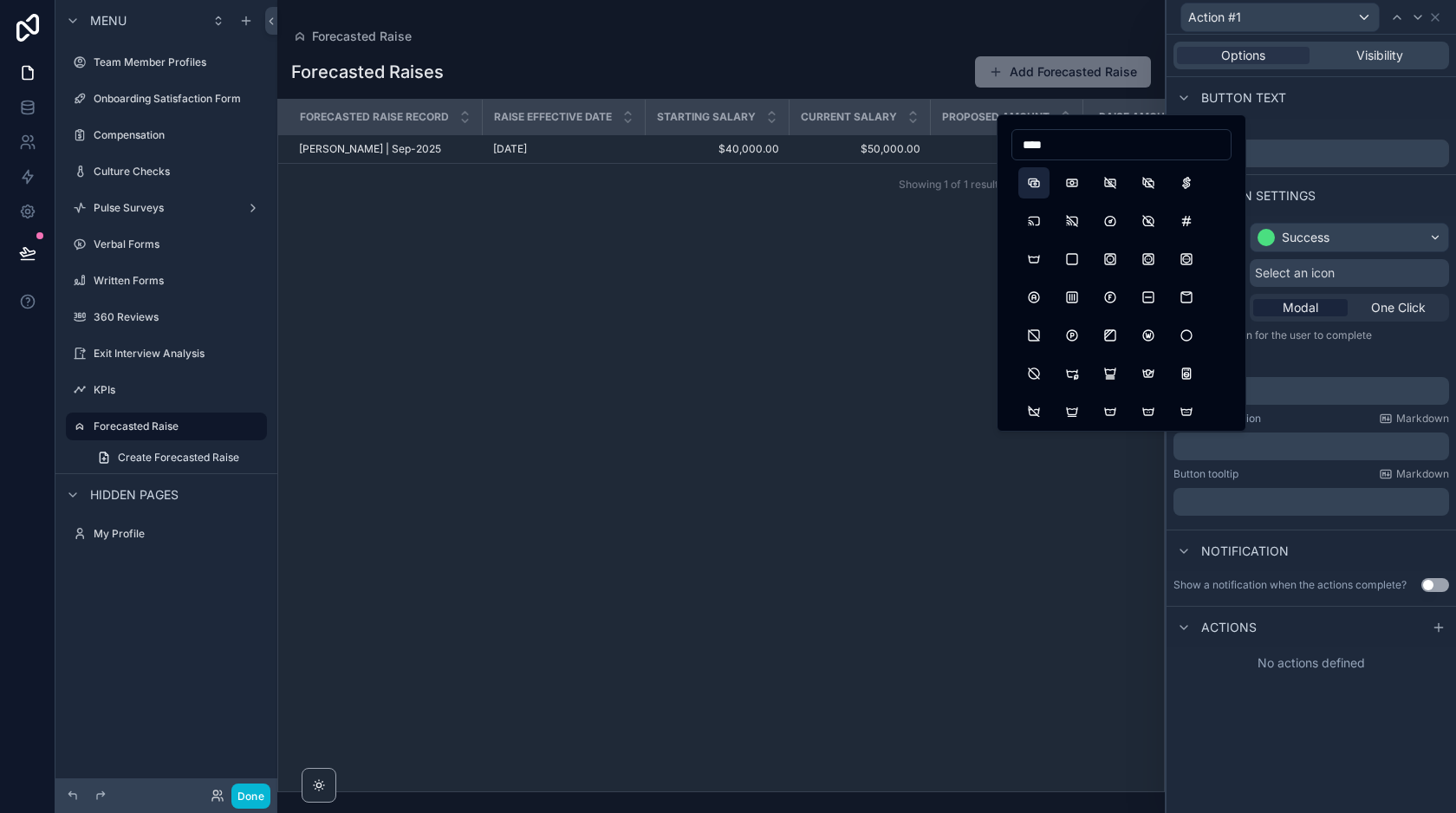
type input "****"
click at [1039, 188] on button "Cash" at bounding box center [1034, 182] width 31 height 31
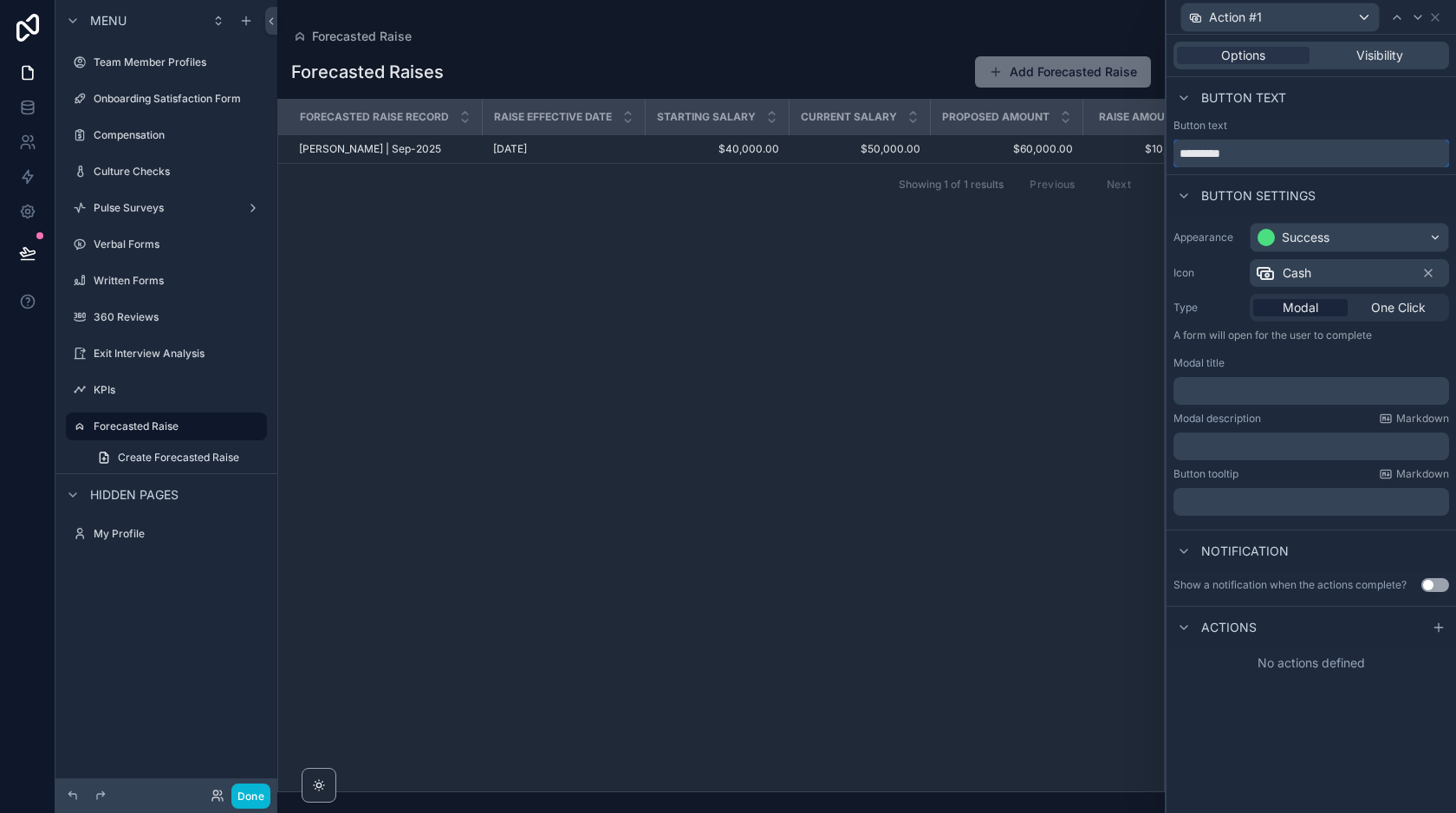
click at [1275, 148] on input "*********" at bounding box center [1311, 153] width 276 height 27
type input "*******"
click at [1432, 621] on icon at bounding box center [1439, 627] width 14 height 14
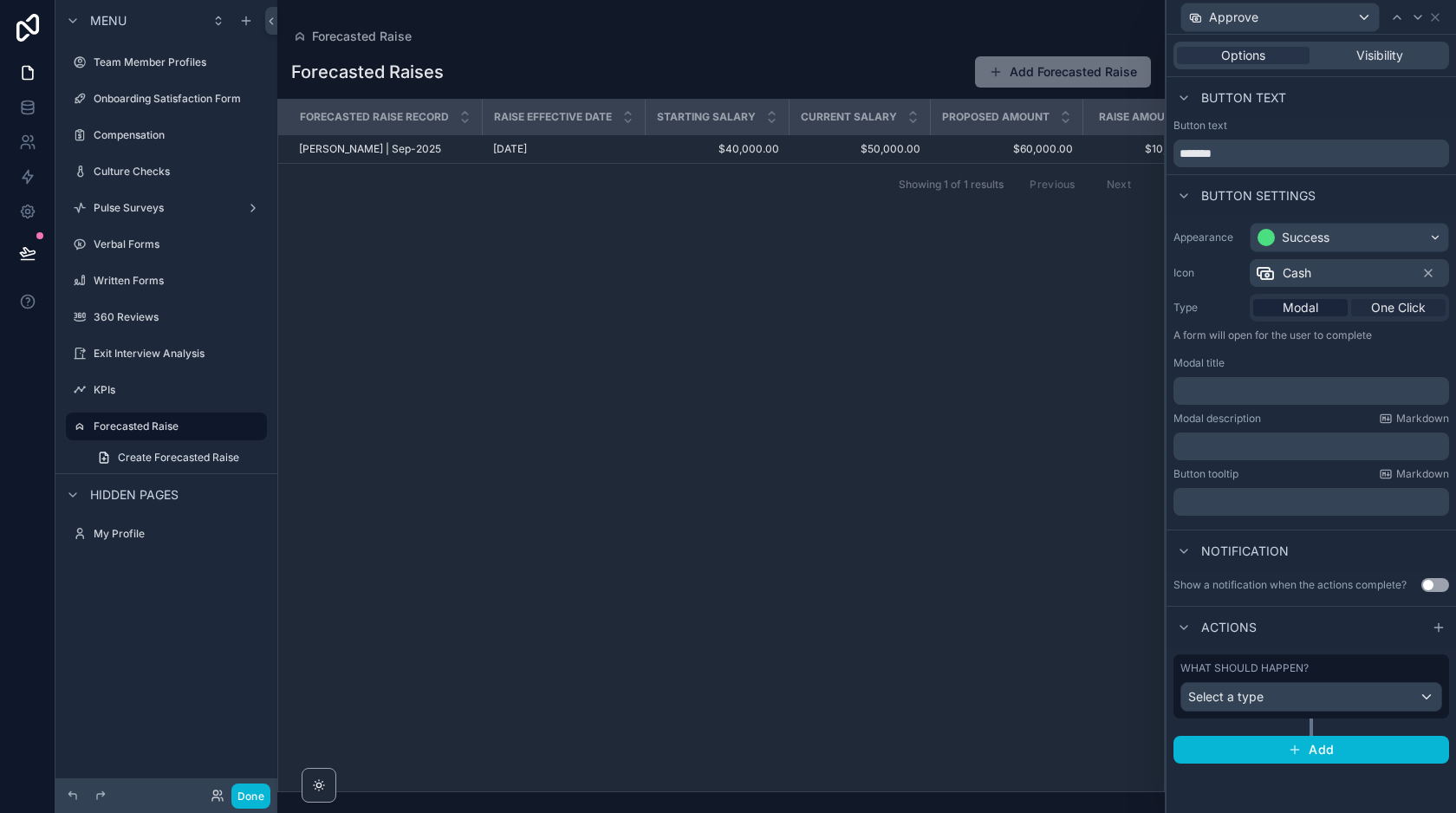
click at [1377, 305] on span "One Click" at bounding box center [1398, 307] width 55 height 17
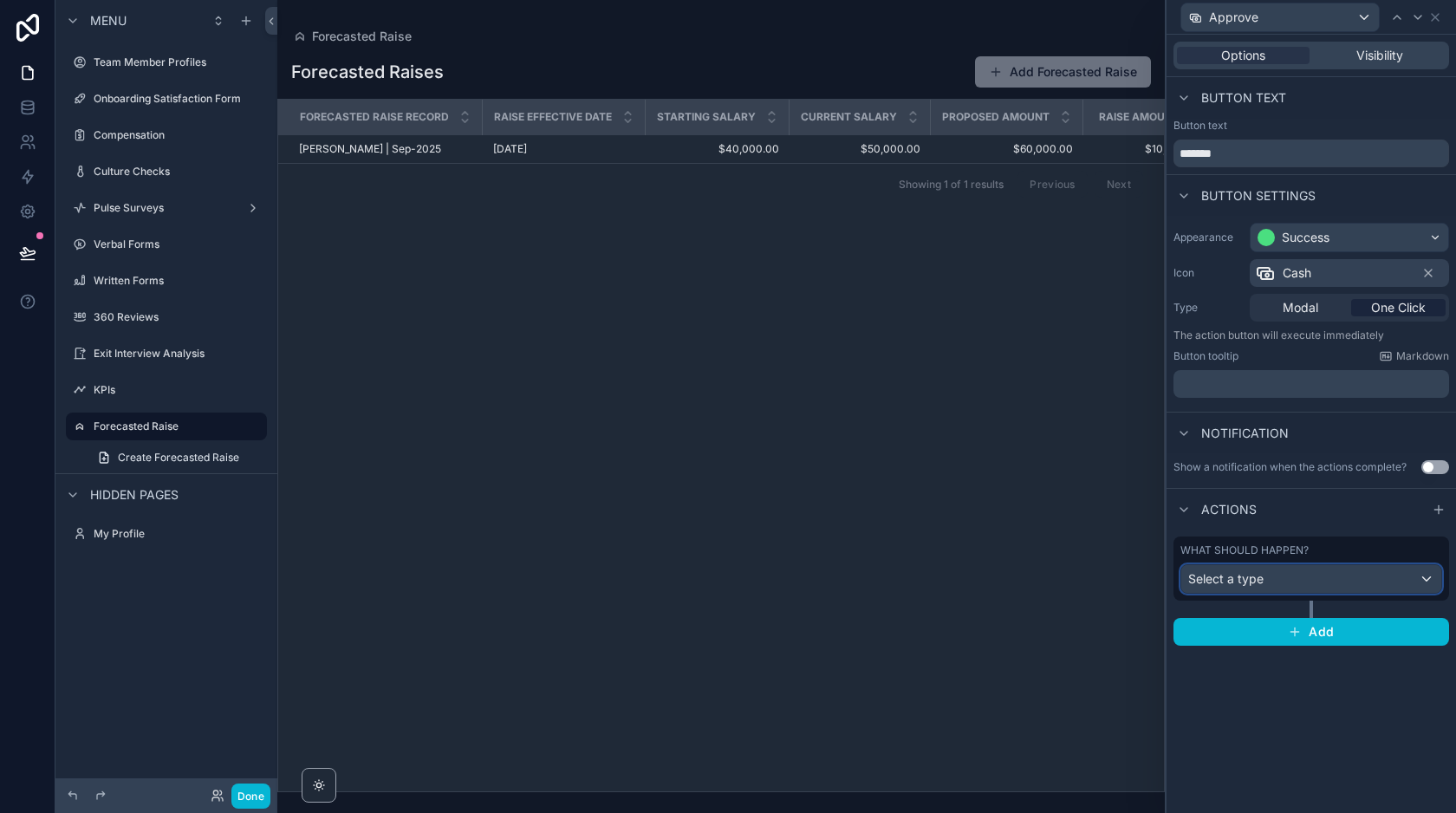
click at [1249, 574] on span "Select a type" at bounding box center [1226, 578] width 75 height 15
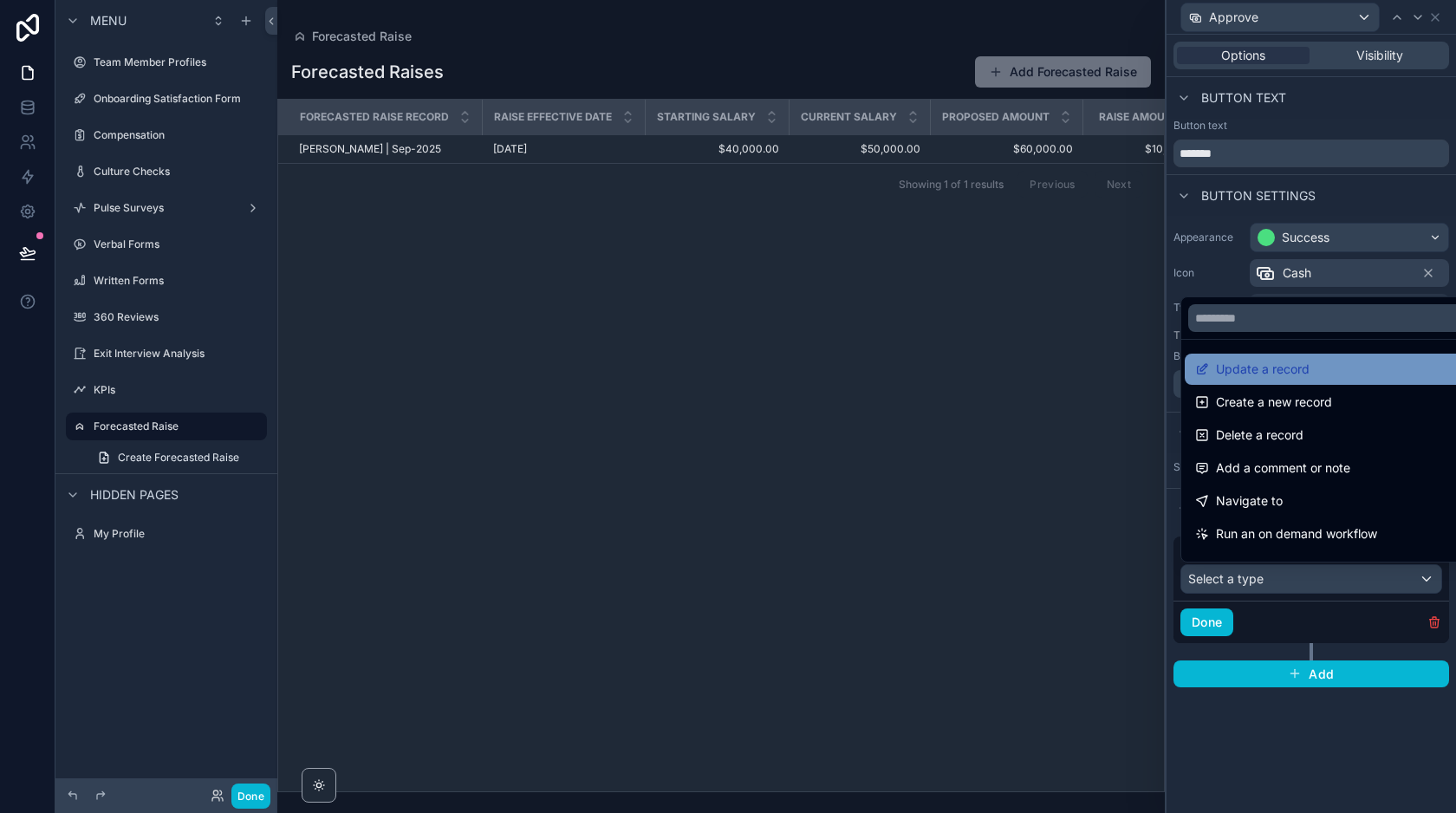
click at [1274, 366] on span "Update a record" at bounding box center [1263, 368] width 94 height 21
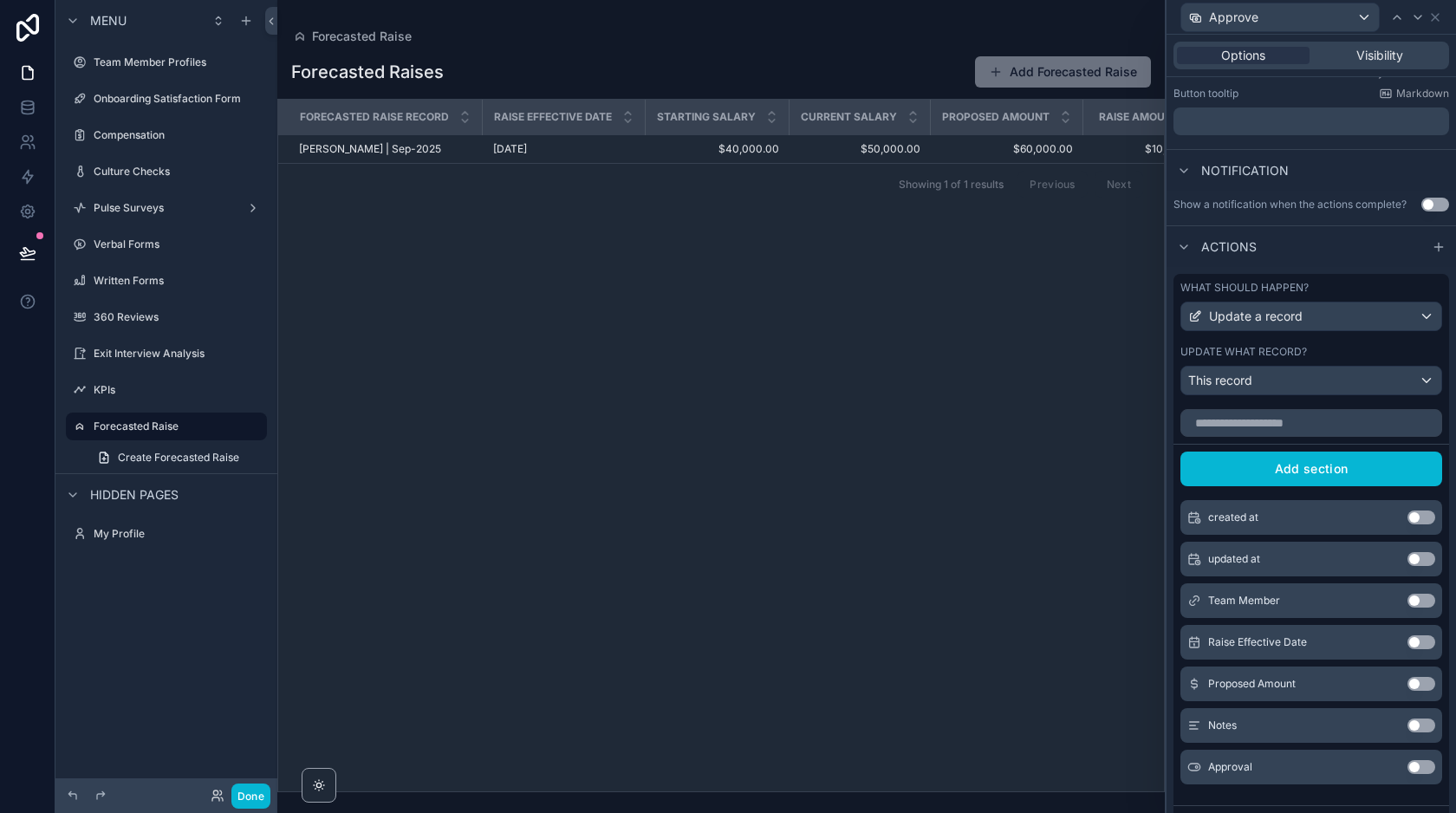
scroll to position [348, 0]
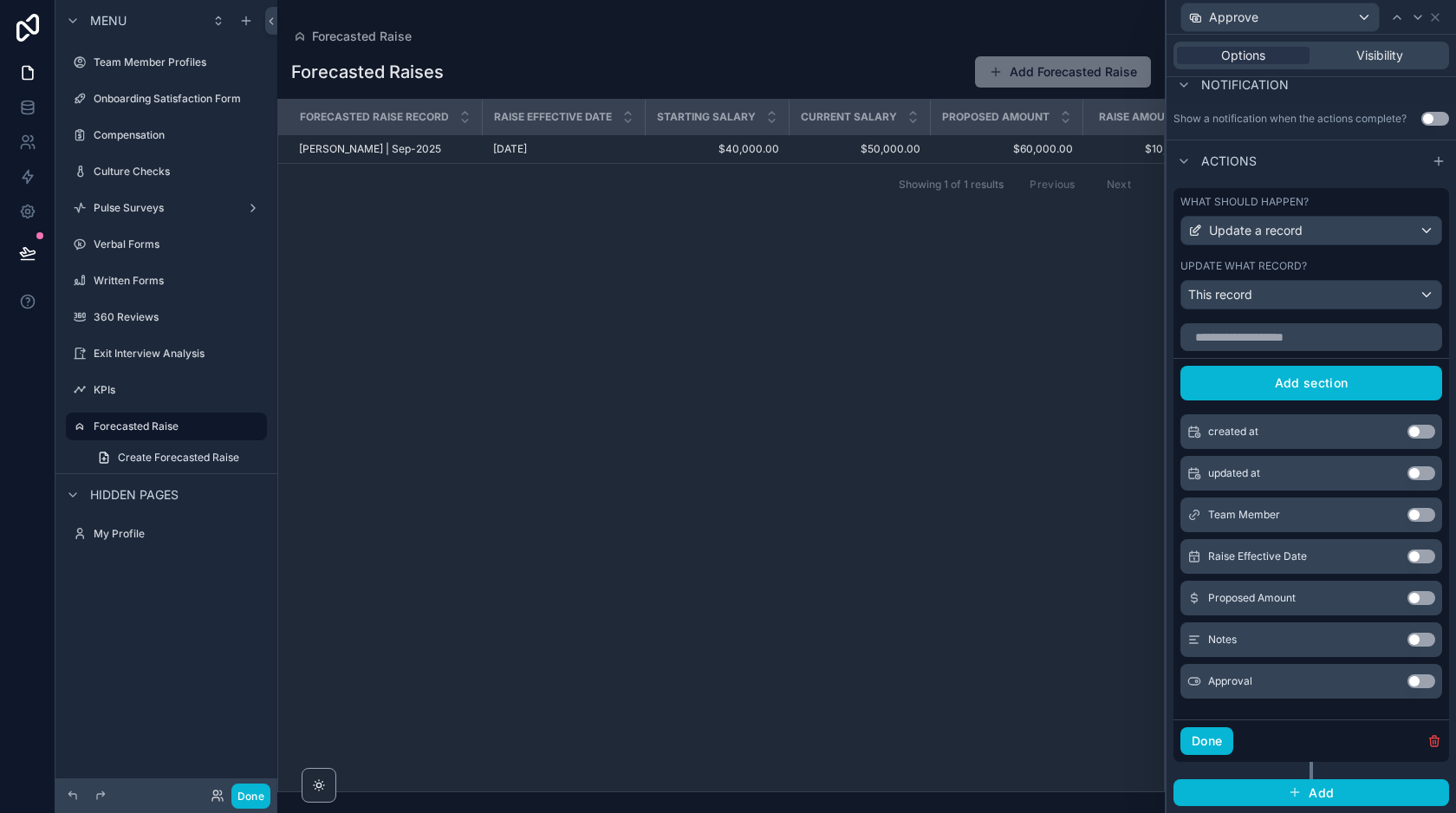
click at [1414, 683] on button "Use setting" at bounding box center [1421, 680] width 28 height 14
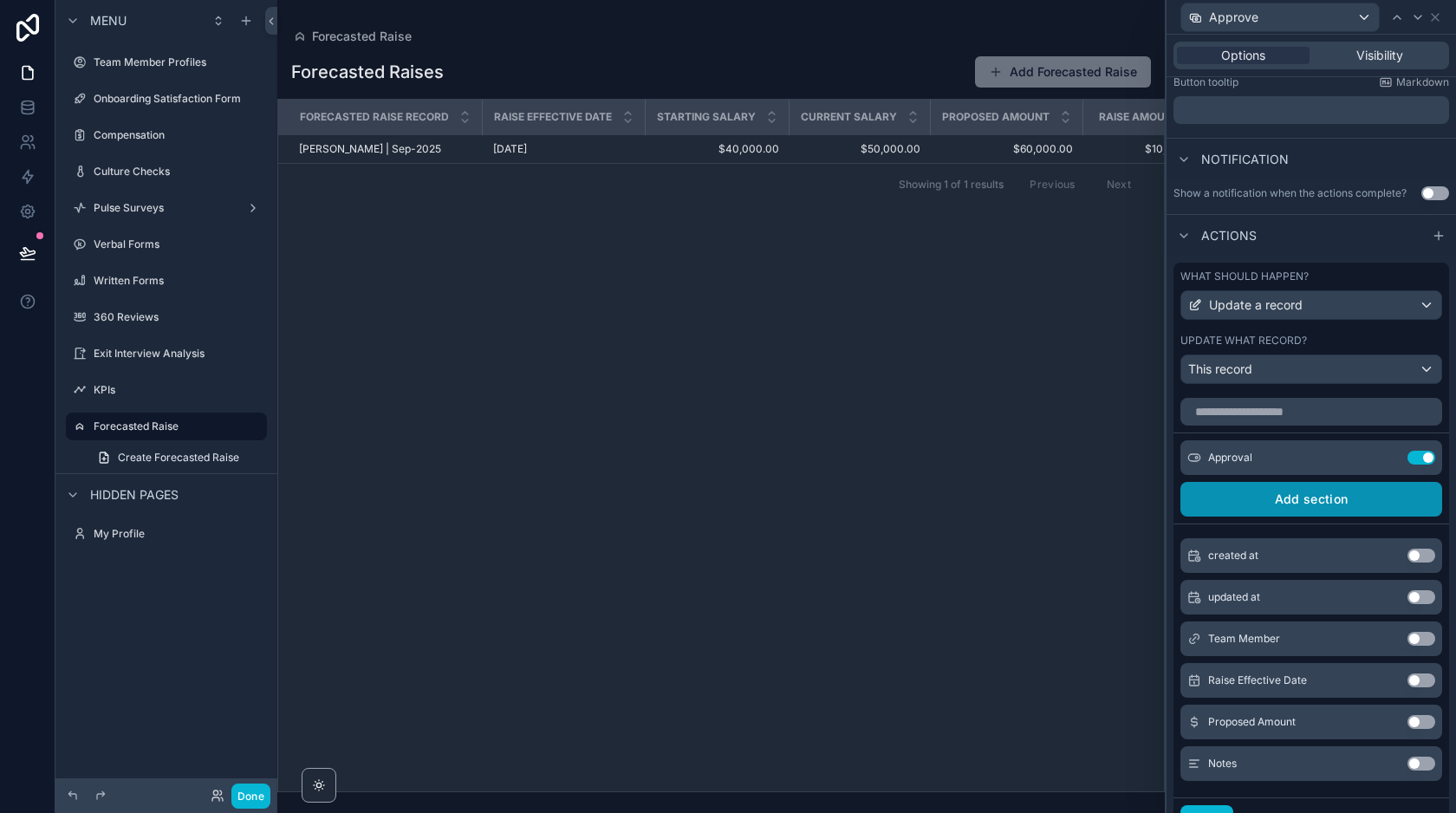
scroll to position [352, 0]
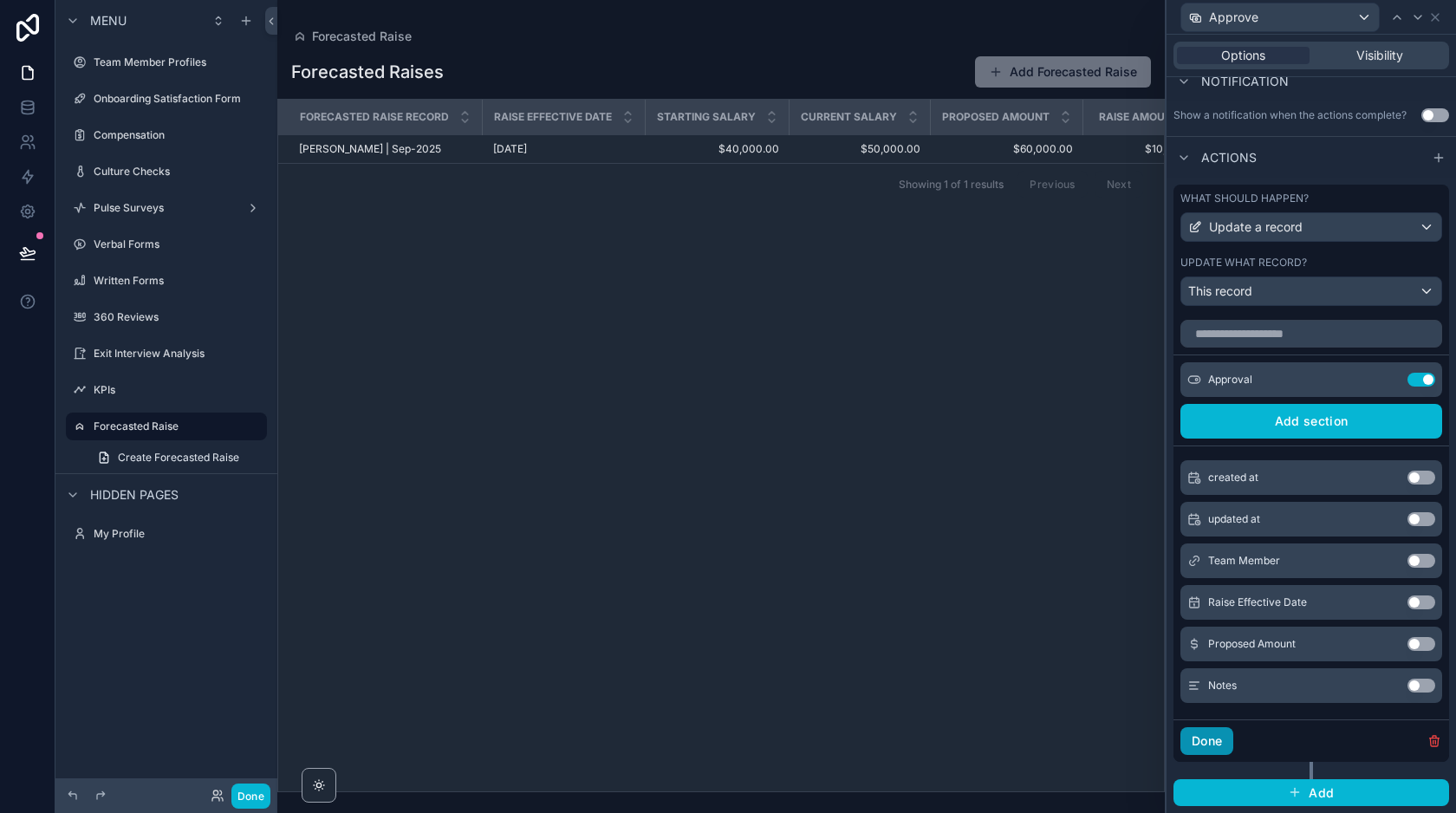
click at [1205, 745] on button "Done" at bounding box center [1207, 741] width 53 height 27
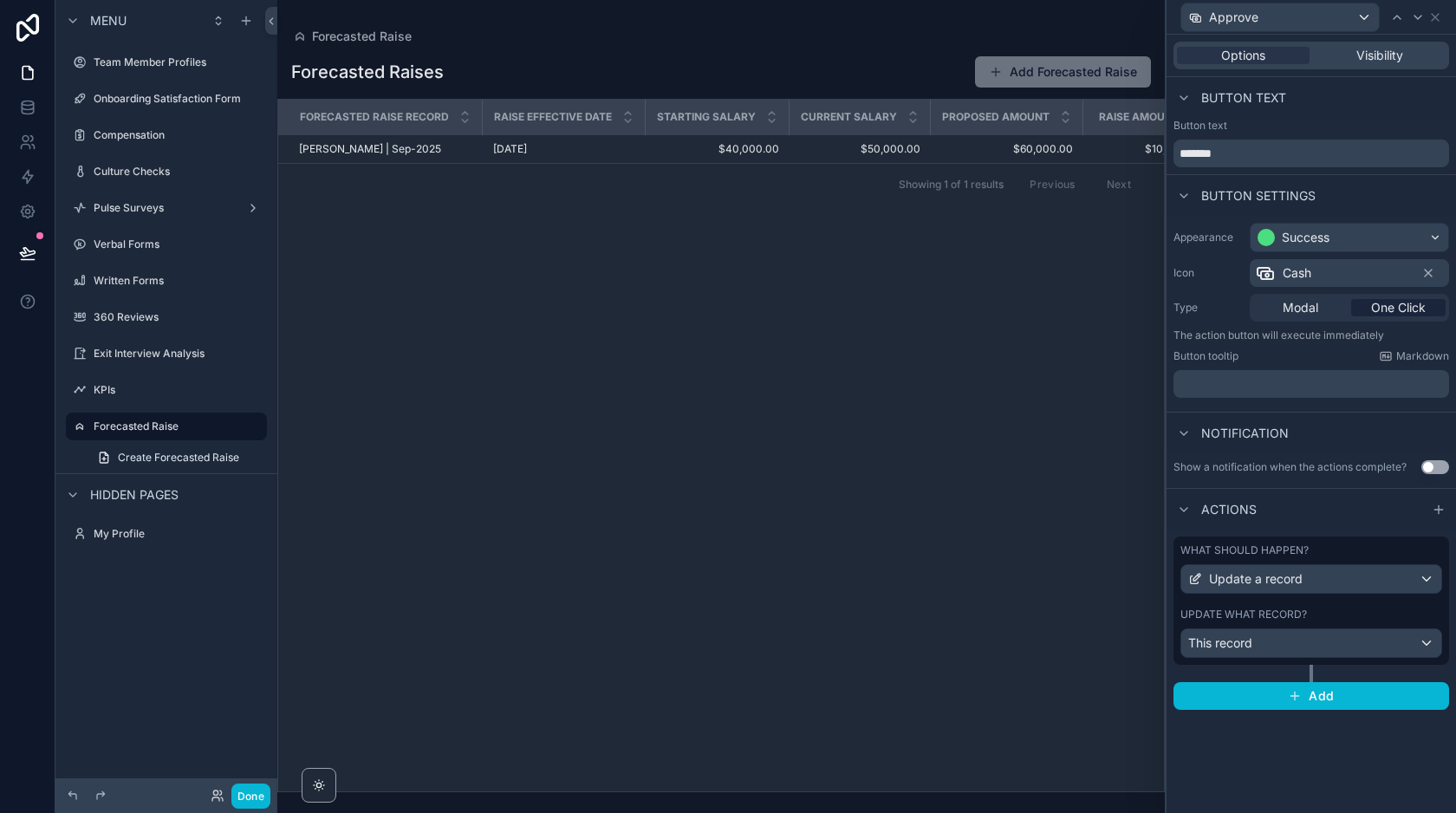
scroll to position [0, 0]
click at [248, 786] on button "Done" at bounding box center [250, 795] width 39 height 25
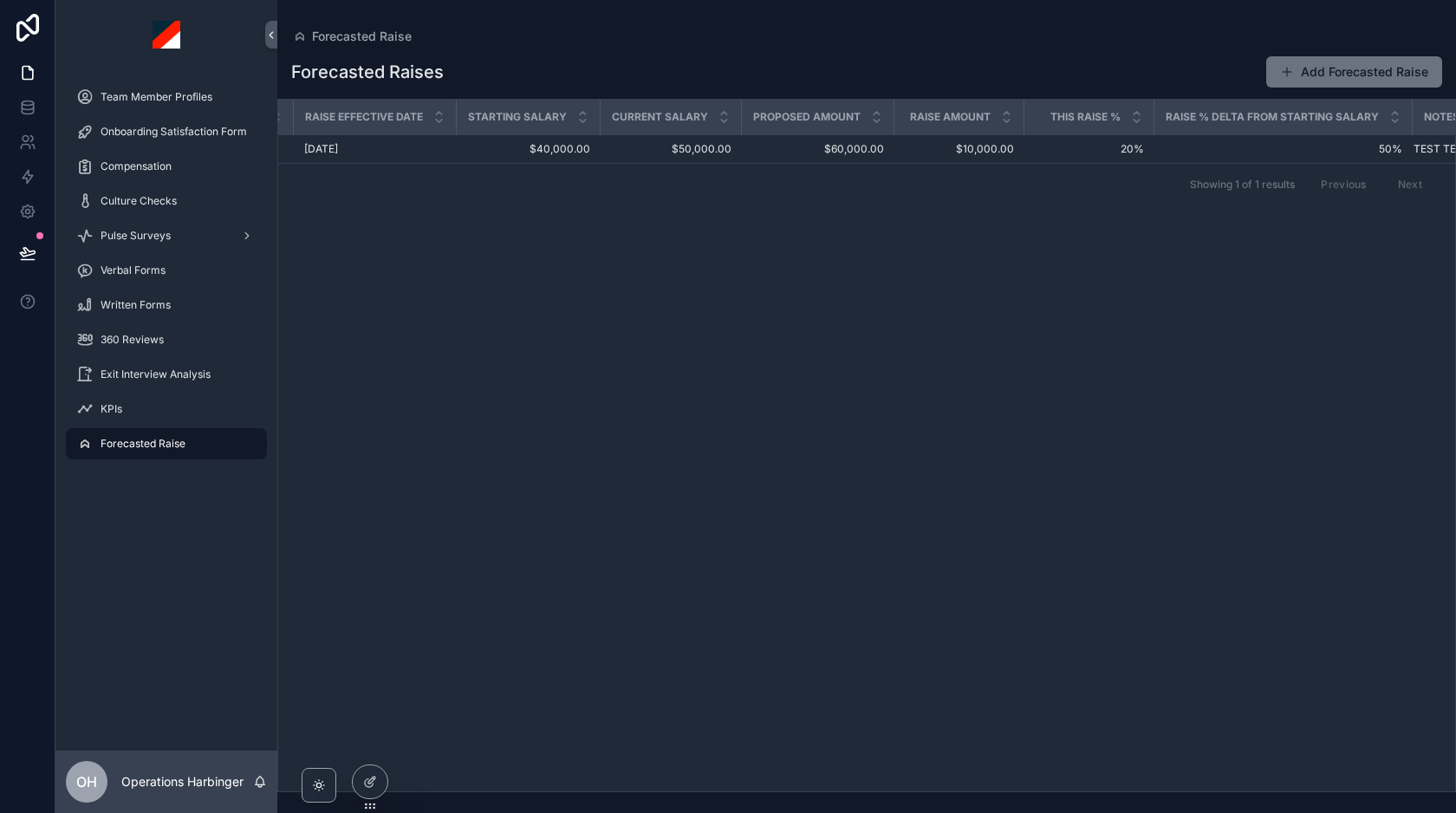
scroll to position [0, 275]
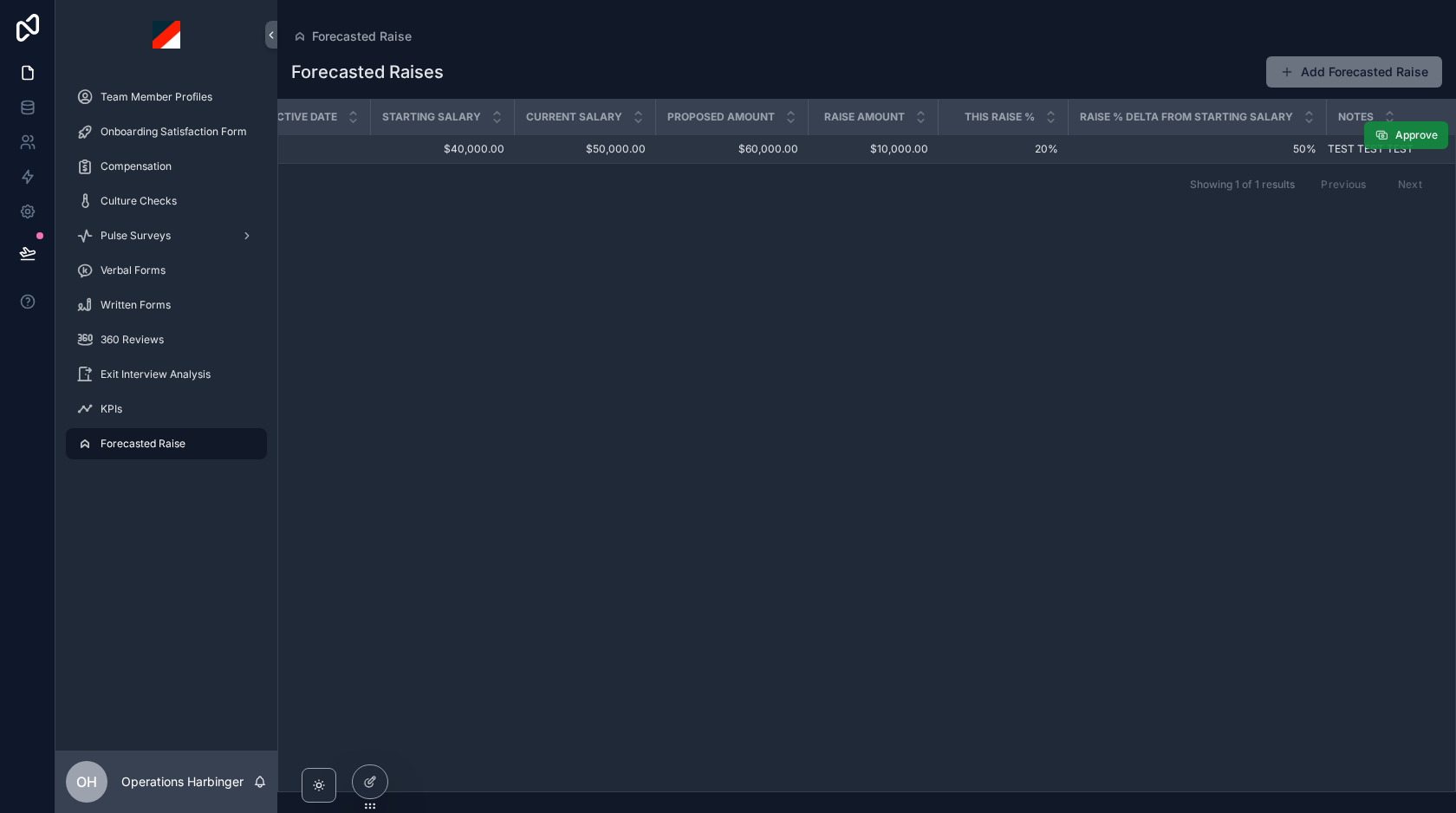
click at [1401, 134] on span "Approve" at bounding box center [1417, 135] width 42 height 14
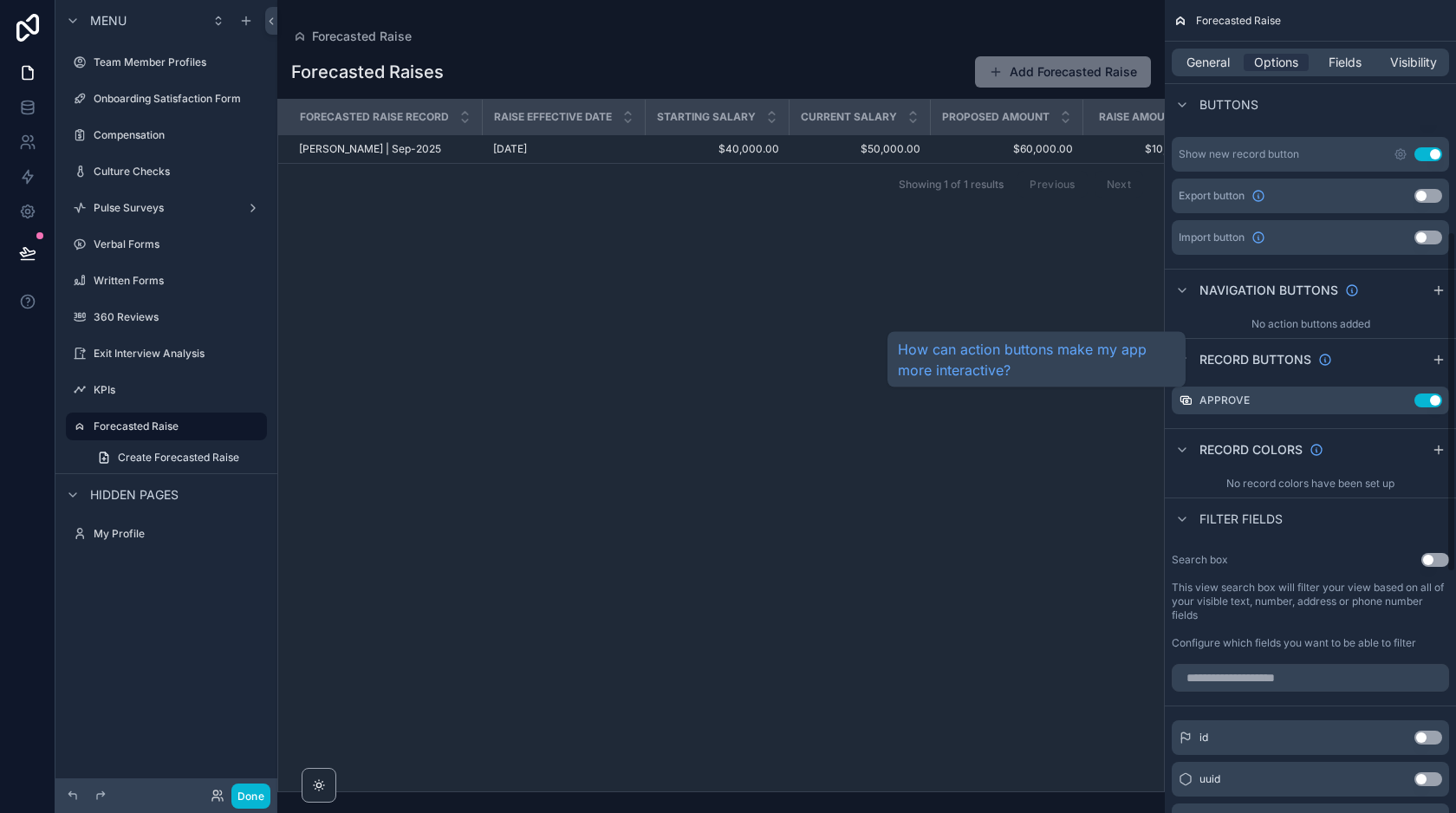
scroll to position [119, 0]
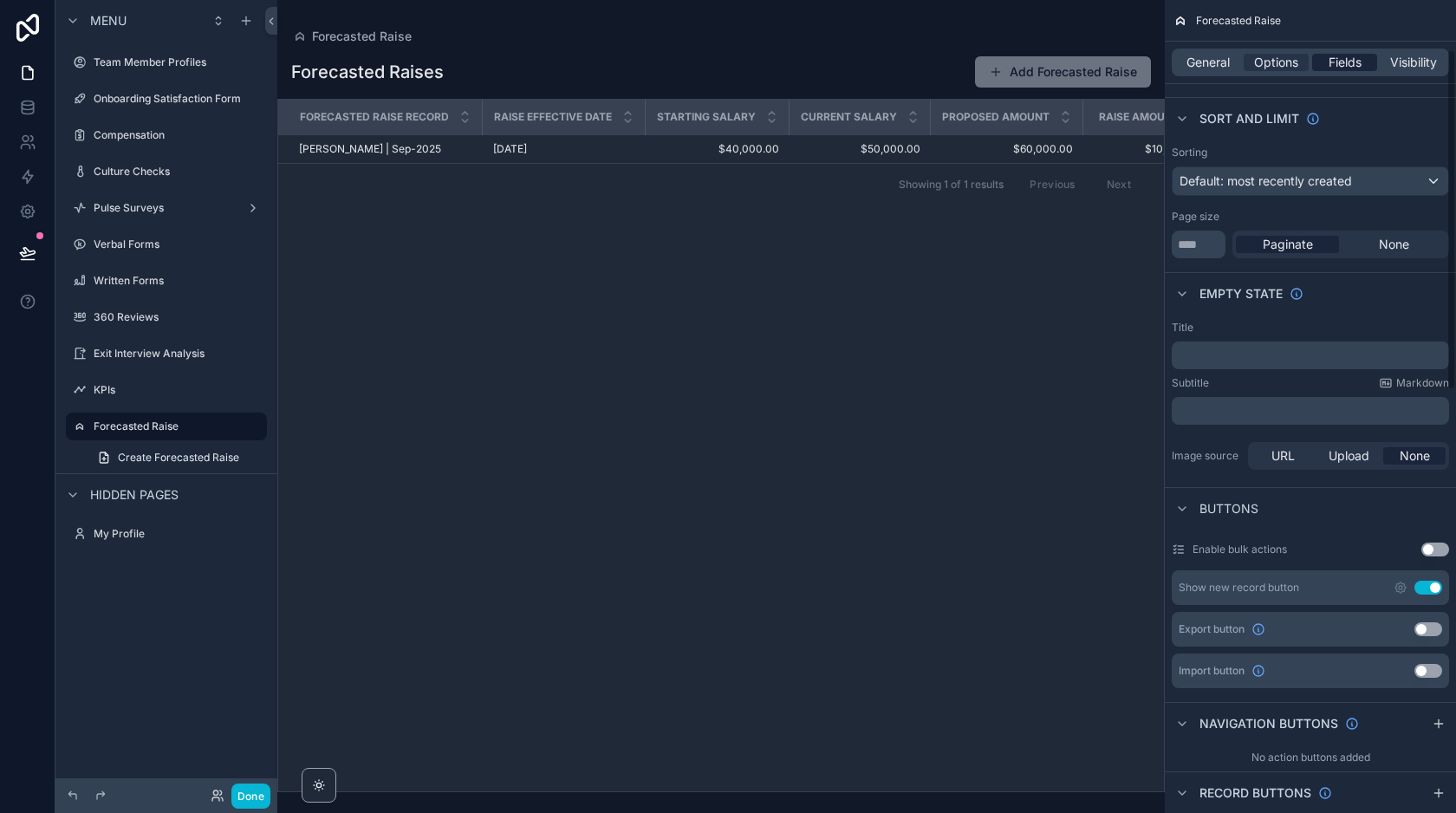
click at [1340, 67] on span "Fields" at bounding box center [1345, 62] width 33 height 17
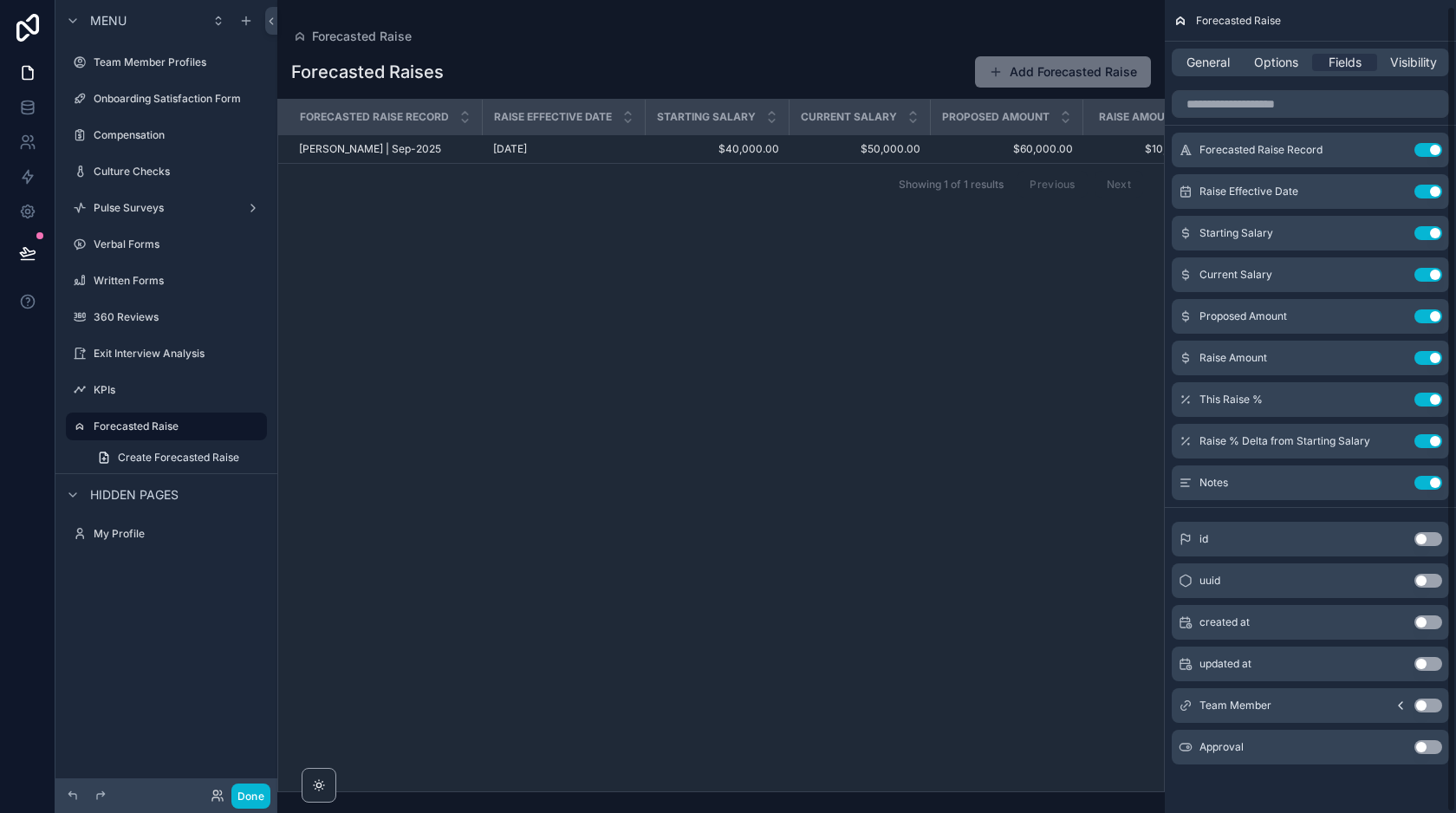
scroll to position [0, 0]
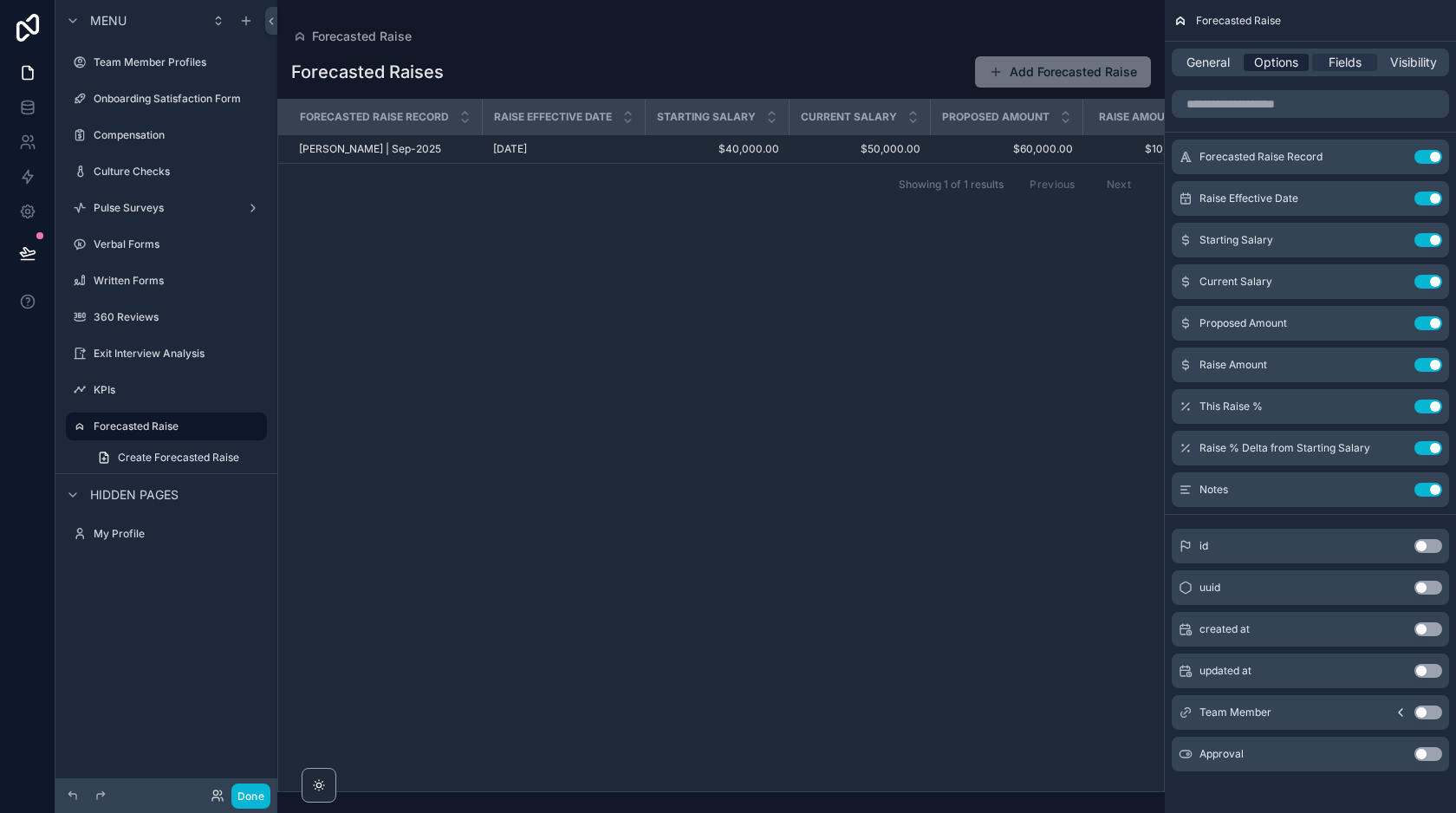
click at [1258, 63] on span "Options" at bounding box center [1276, 62] width 44 height 17
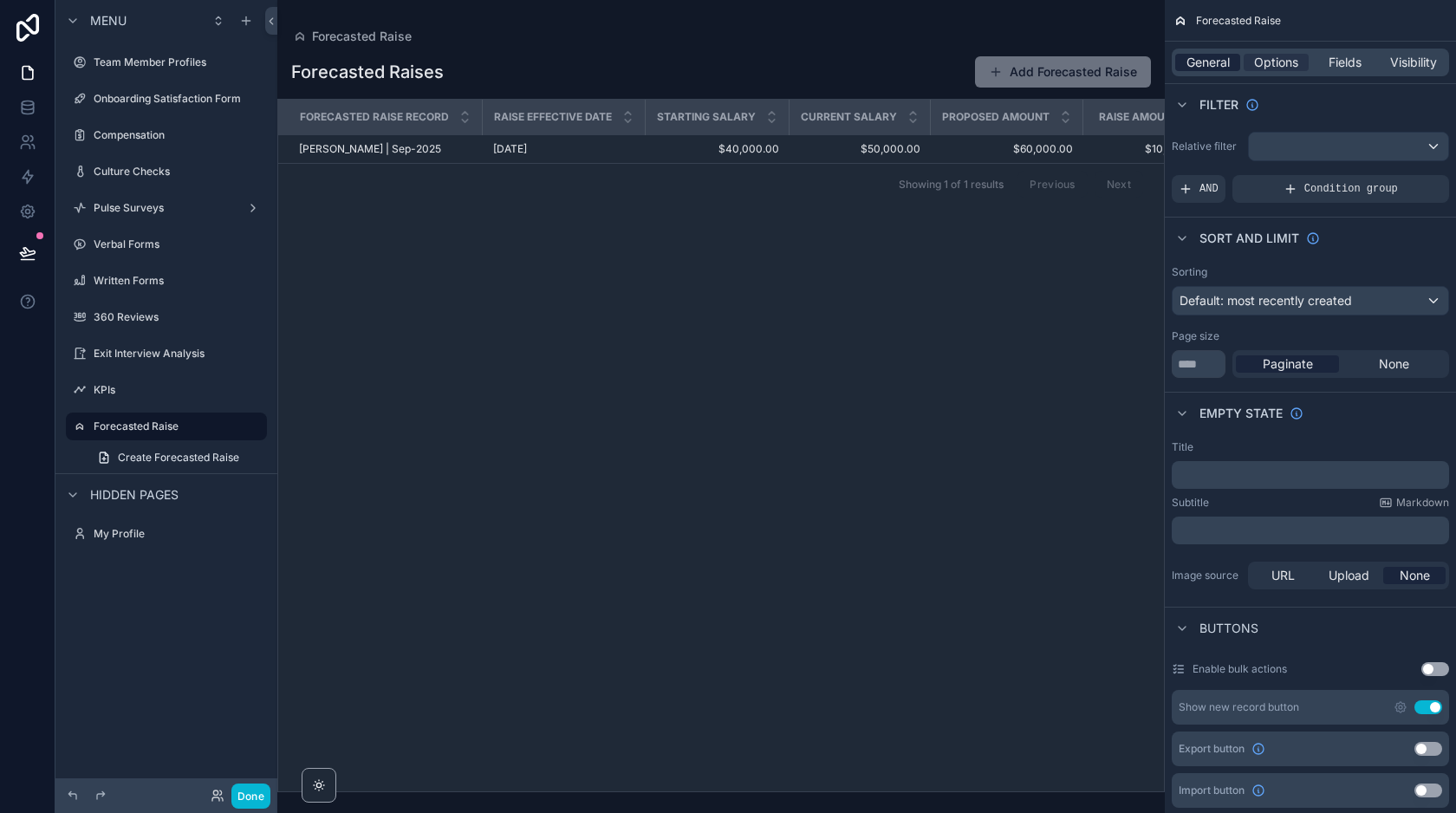
click at [1213, 64] on span "General" at bounding box center [1208, 62] width 43 height 17
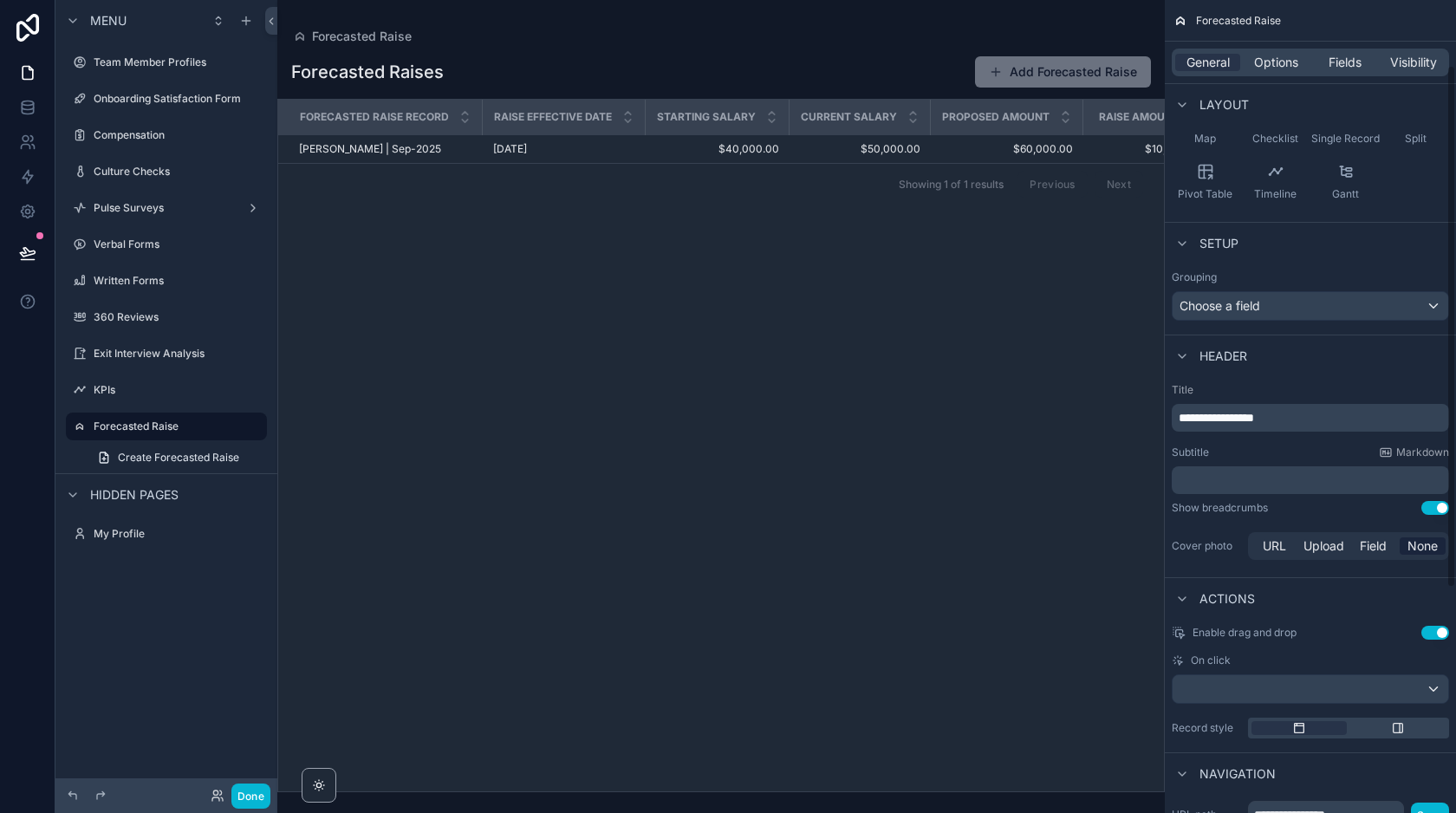
scroll to position [52, 0]
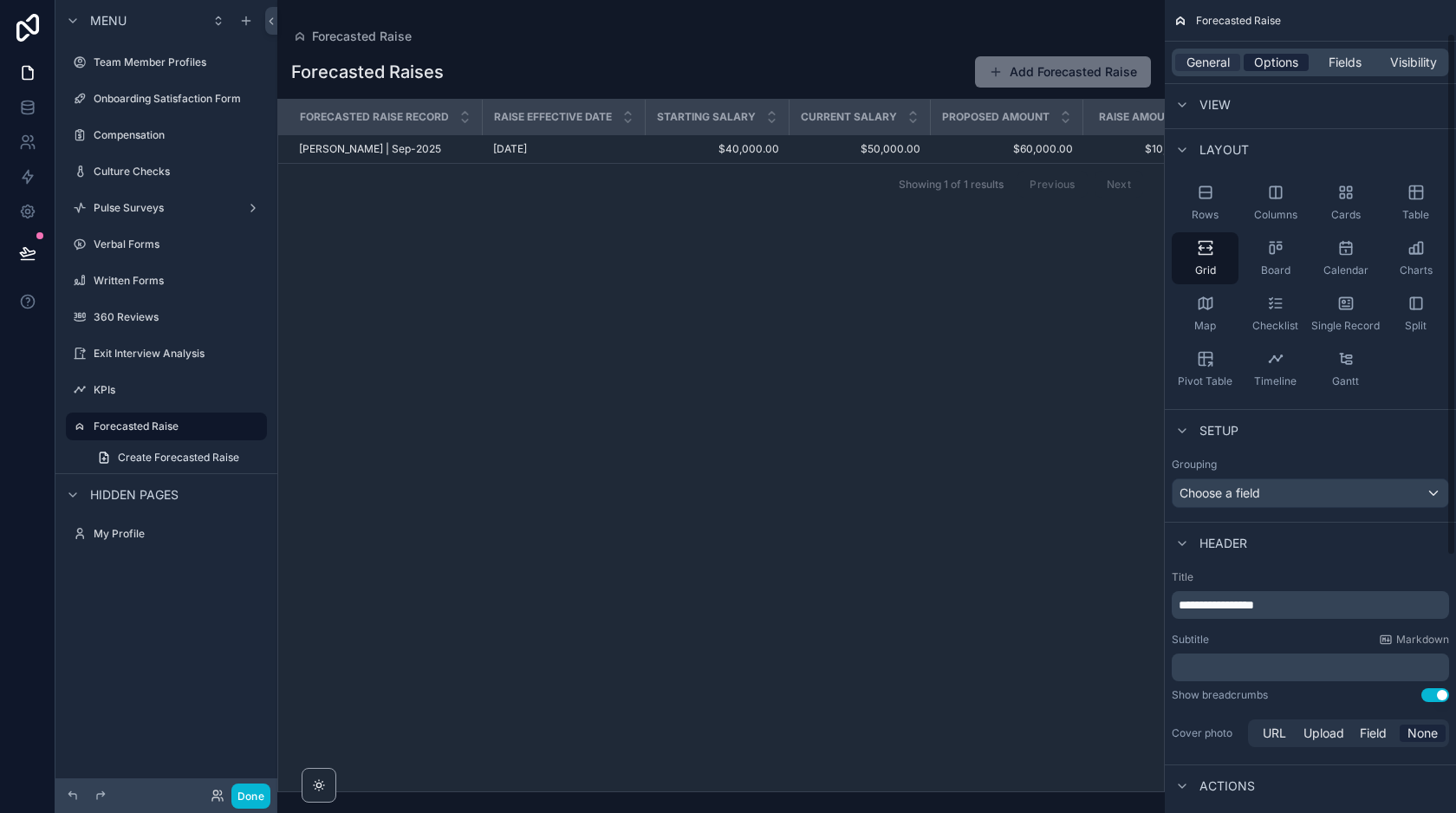
click at [1267, 69] on span "Options" at bounding box center [1276, 62] width 44 height 17
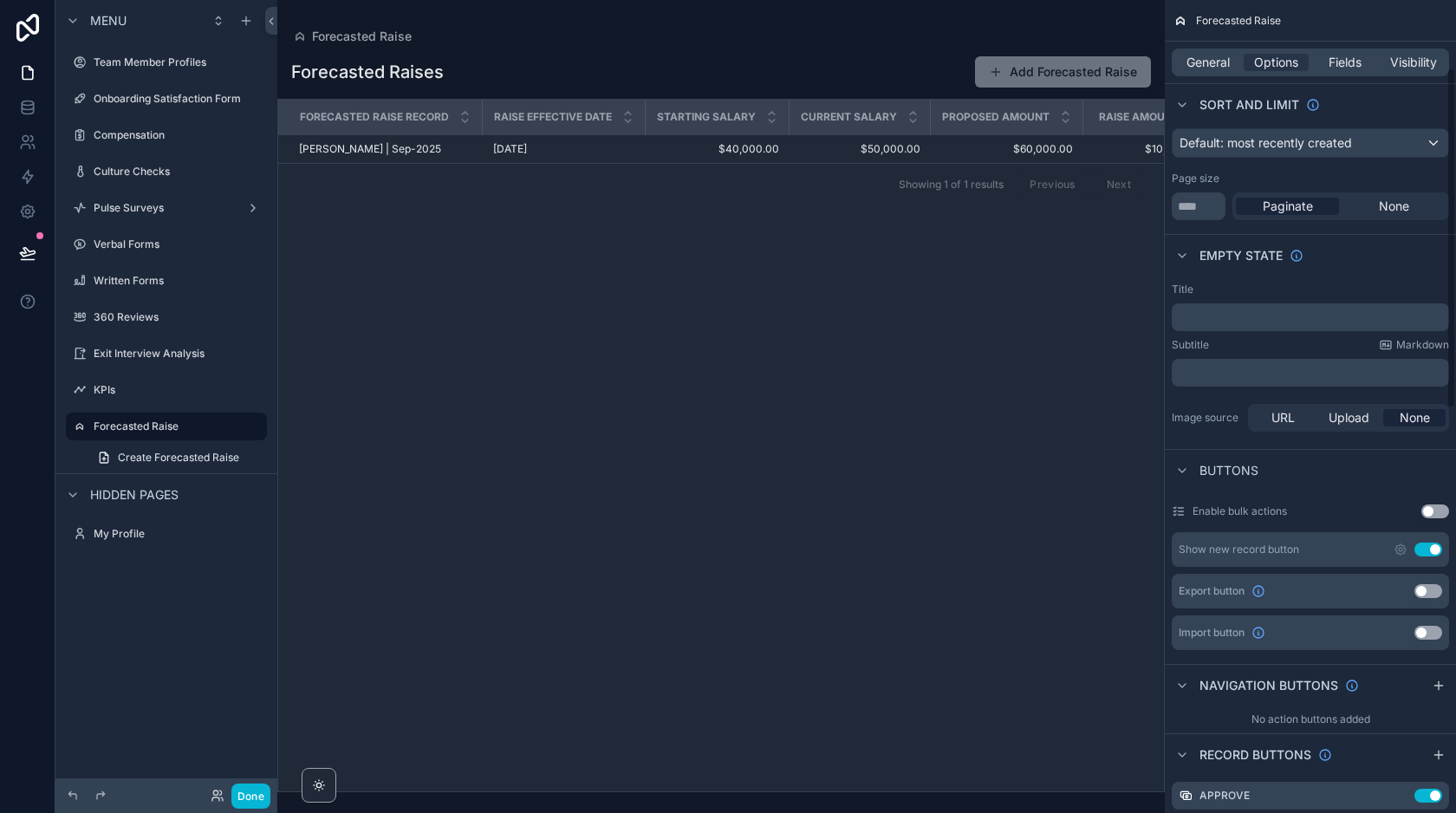
scroll to position [161, 0]
click at [1401, 546] on icon "scrollable content" at bounding box center [1401, 546] width 4 height 4
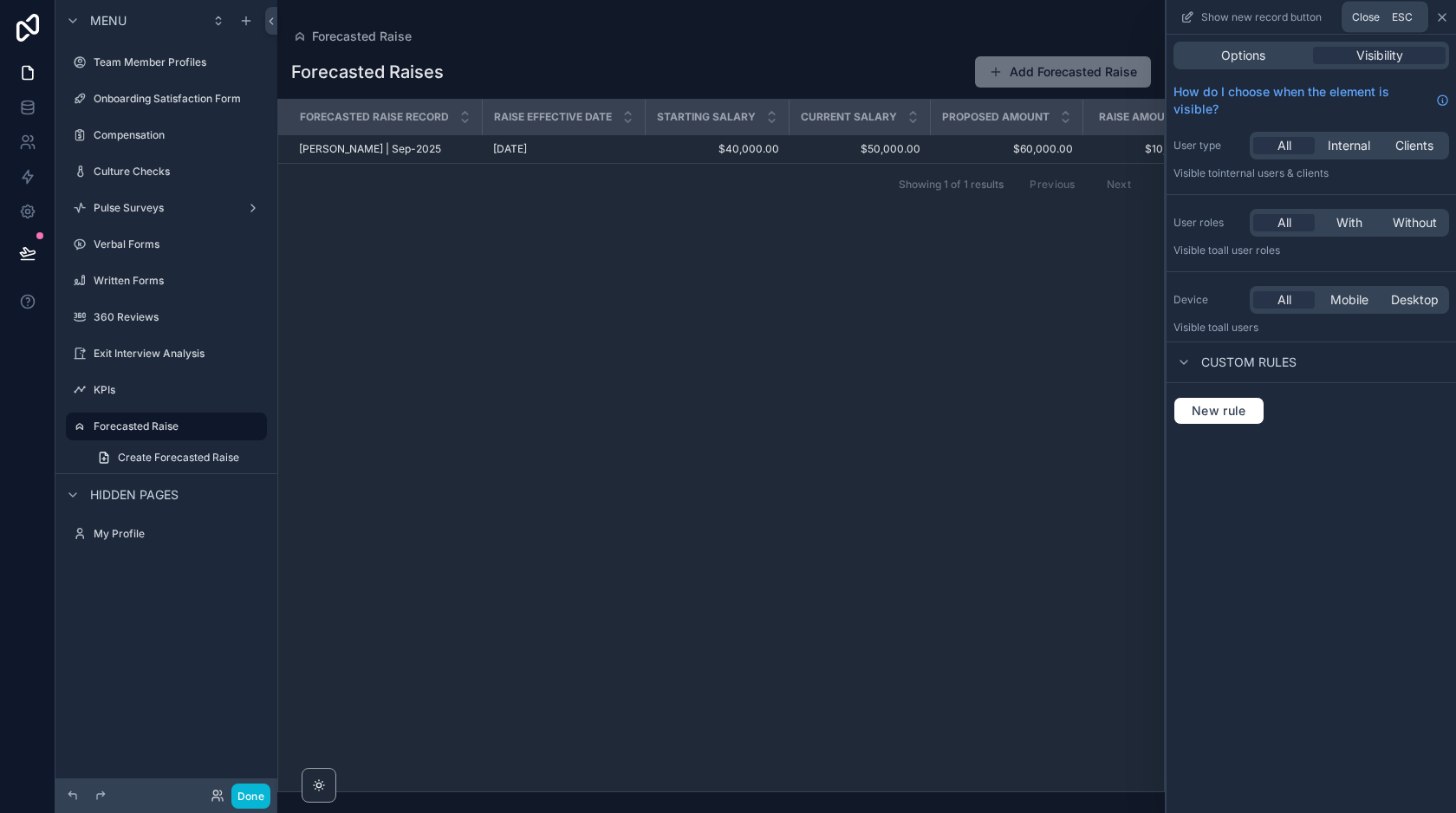
click at [1442, 20] on icon at bounding box center [1441, 16] width 14 height 14
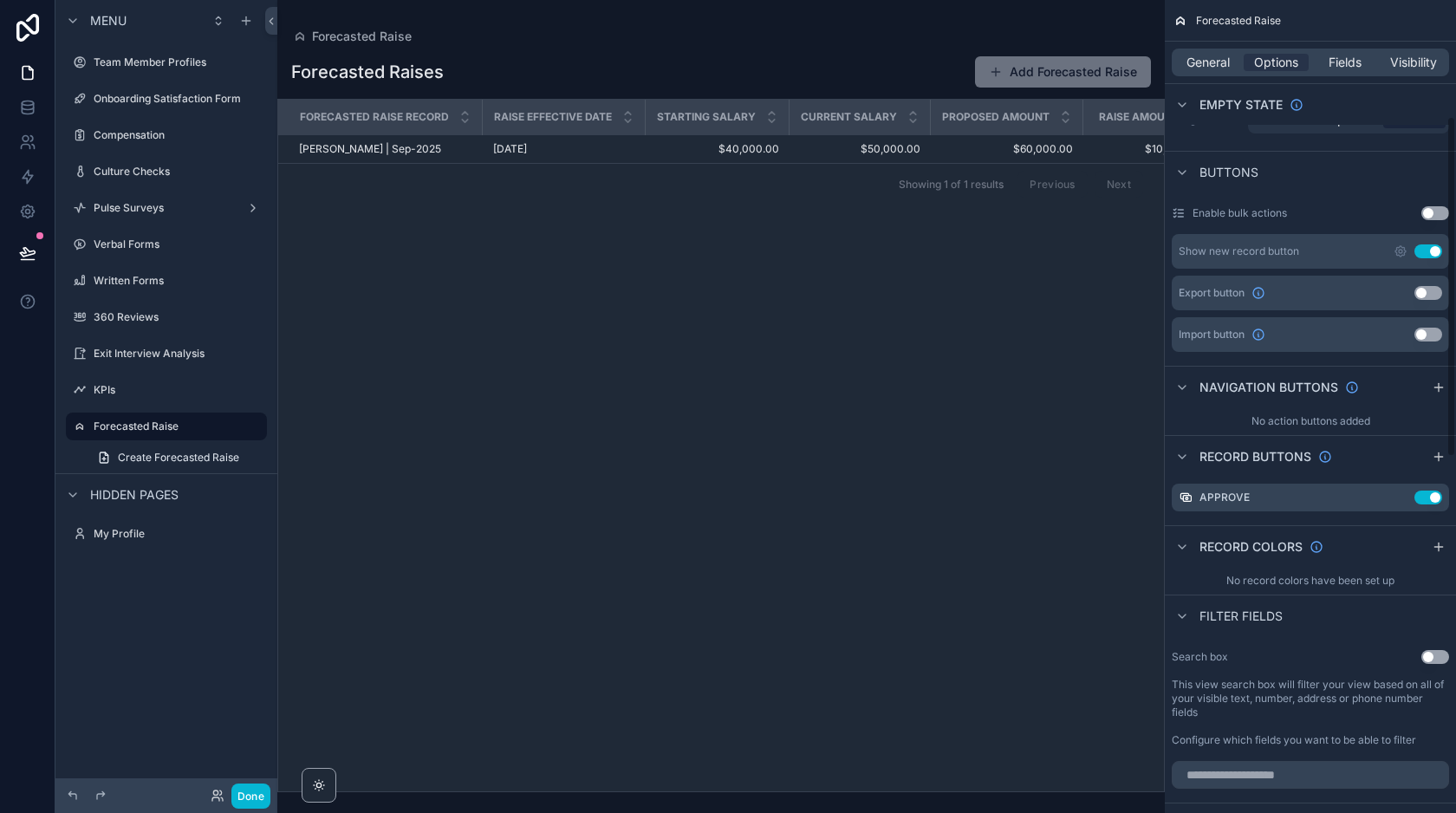
scroll to position [571, 0]
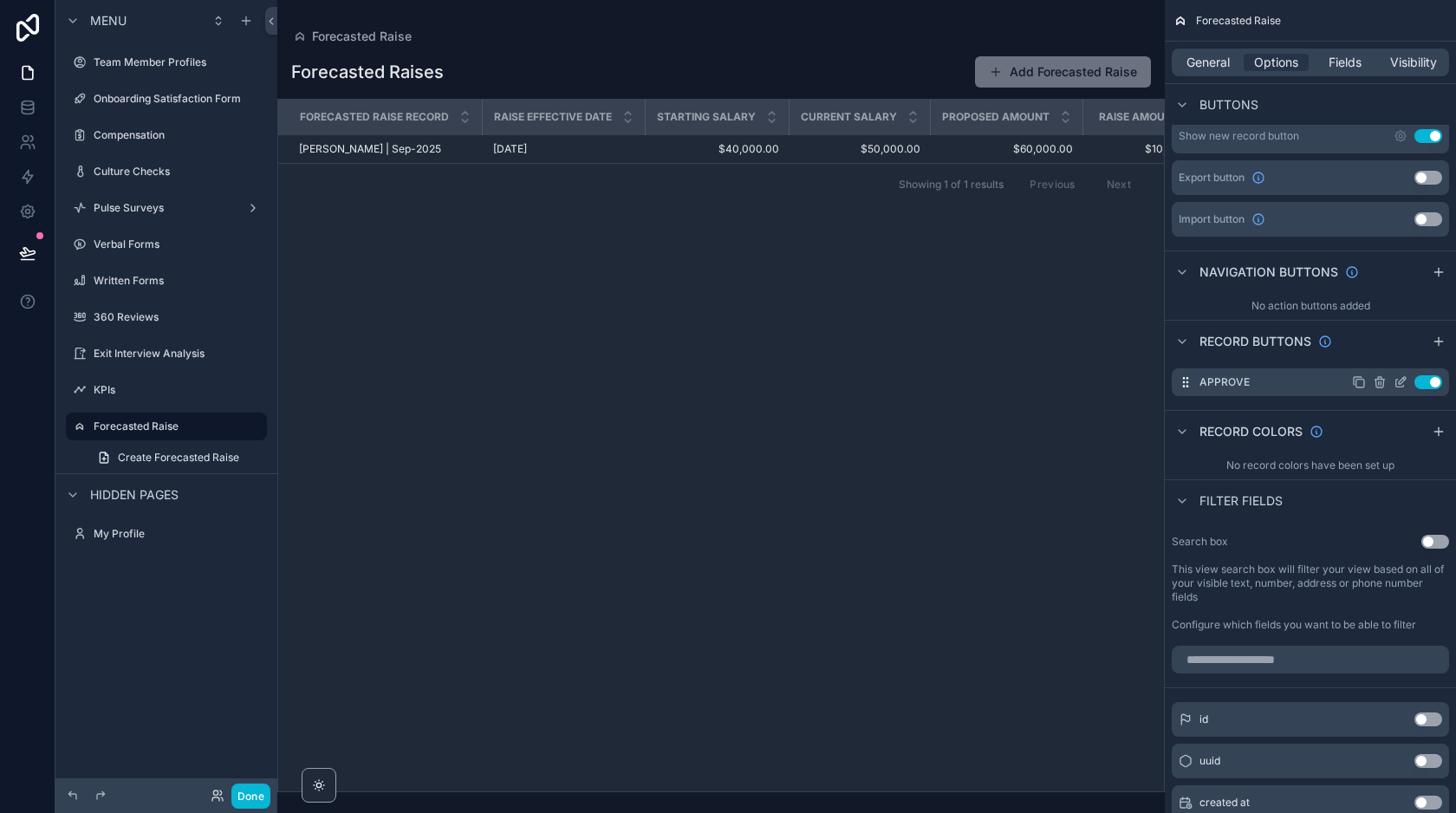
click at [1399, 381] on icon "scrollable content" at bounding box center [1403, 380] width 7 height 7
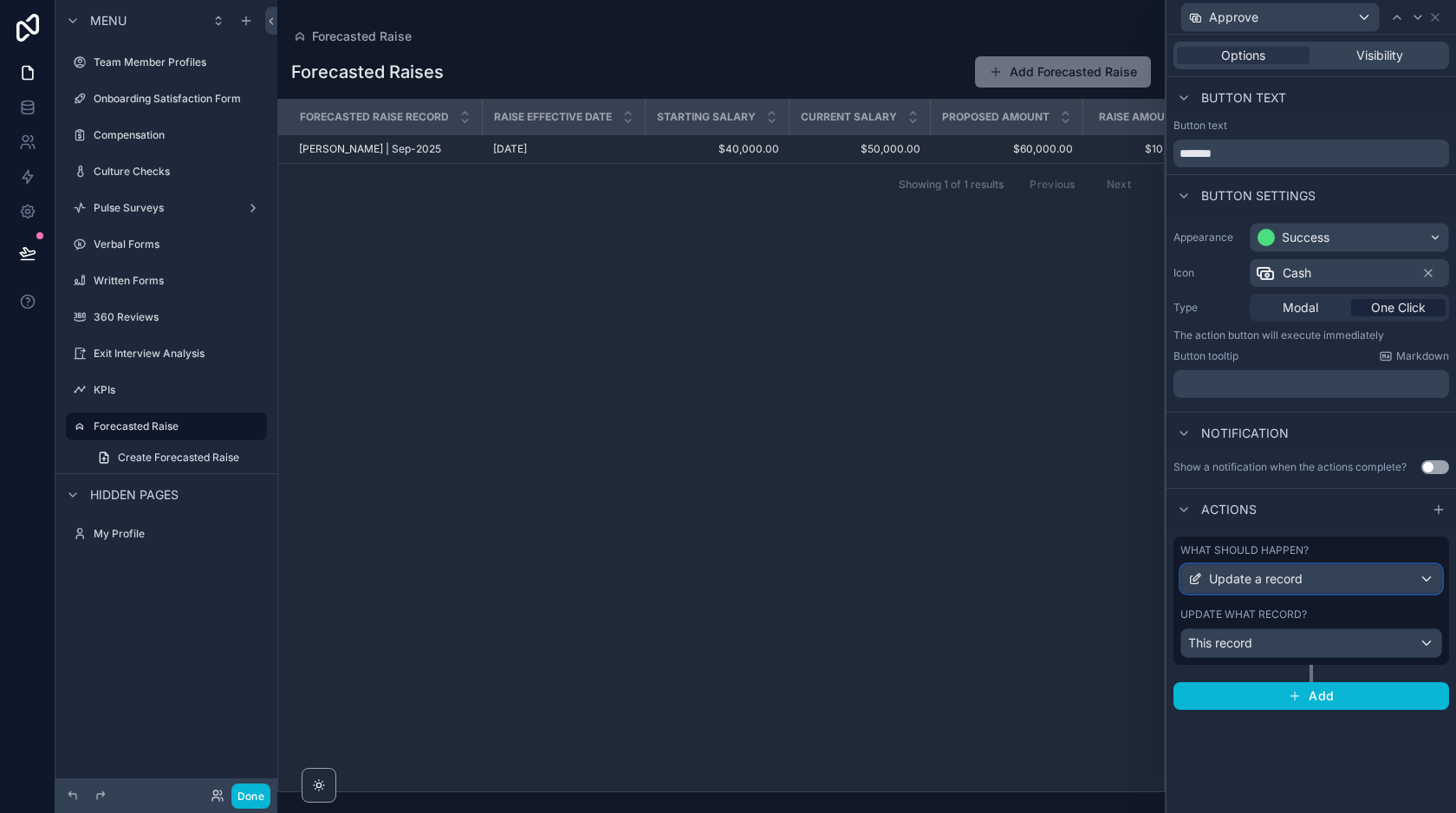
click at [1318, 581] on div "Update a record" at bounding box center [1311, 578] width 260 height 27
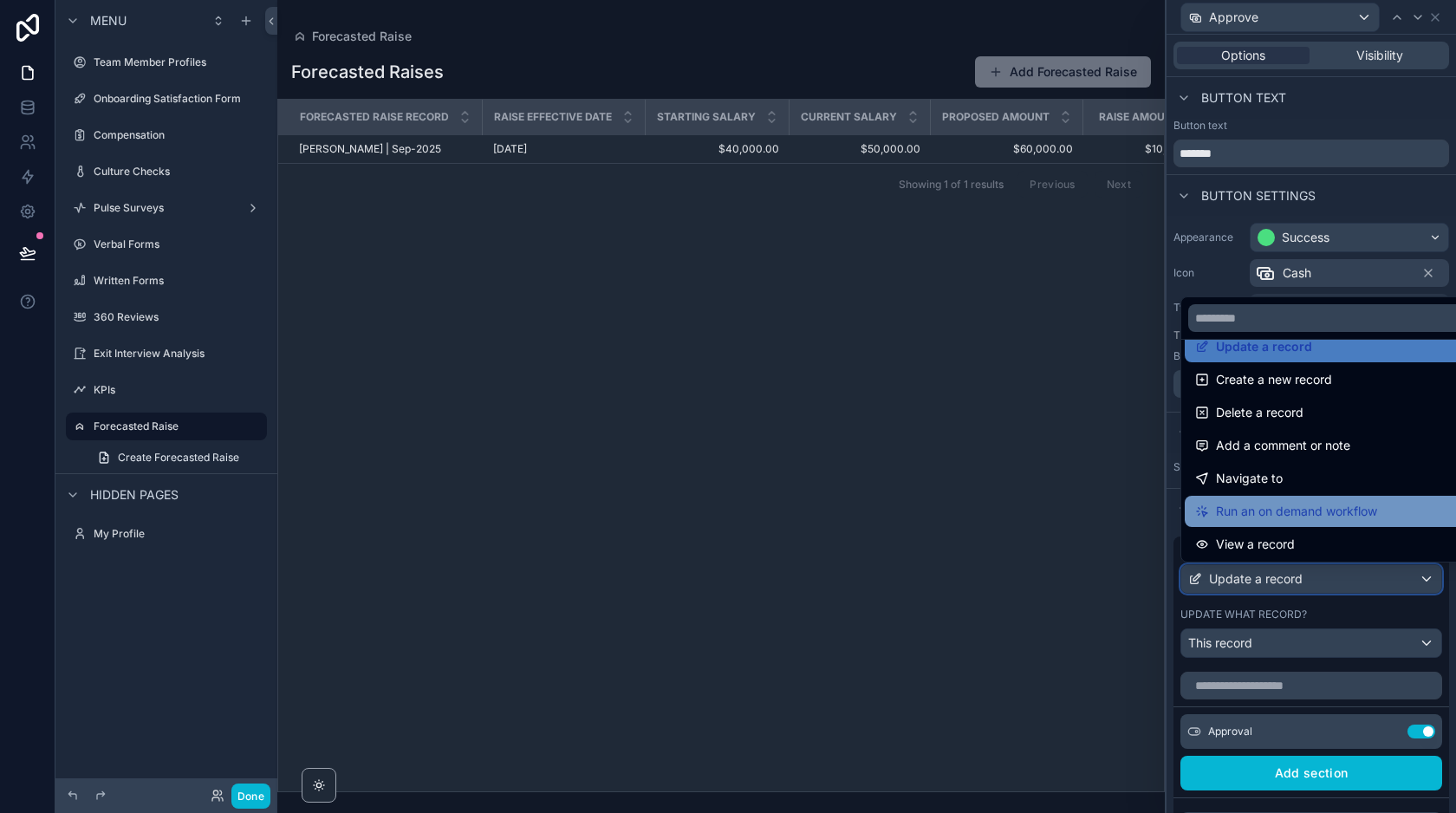
scroll to position [0, 0]
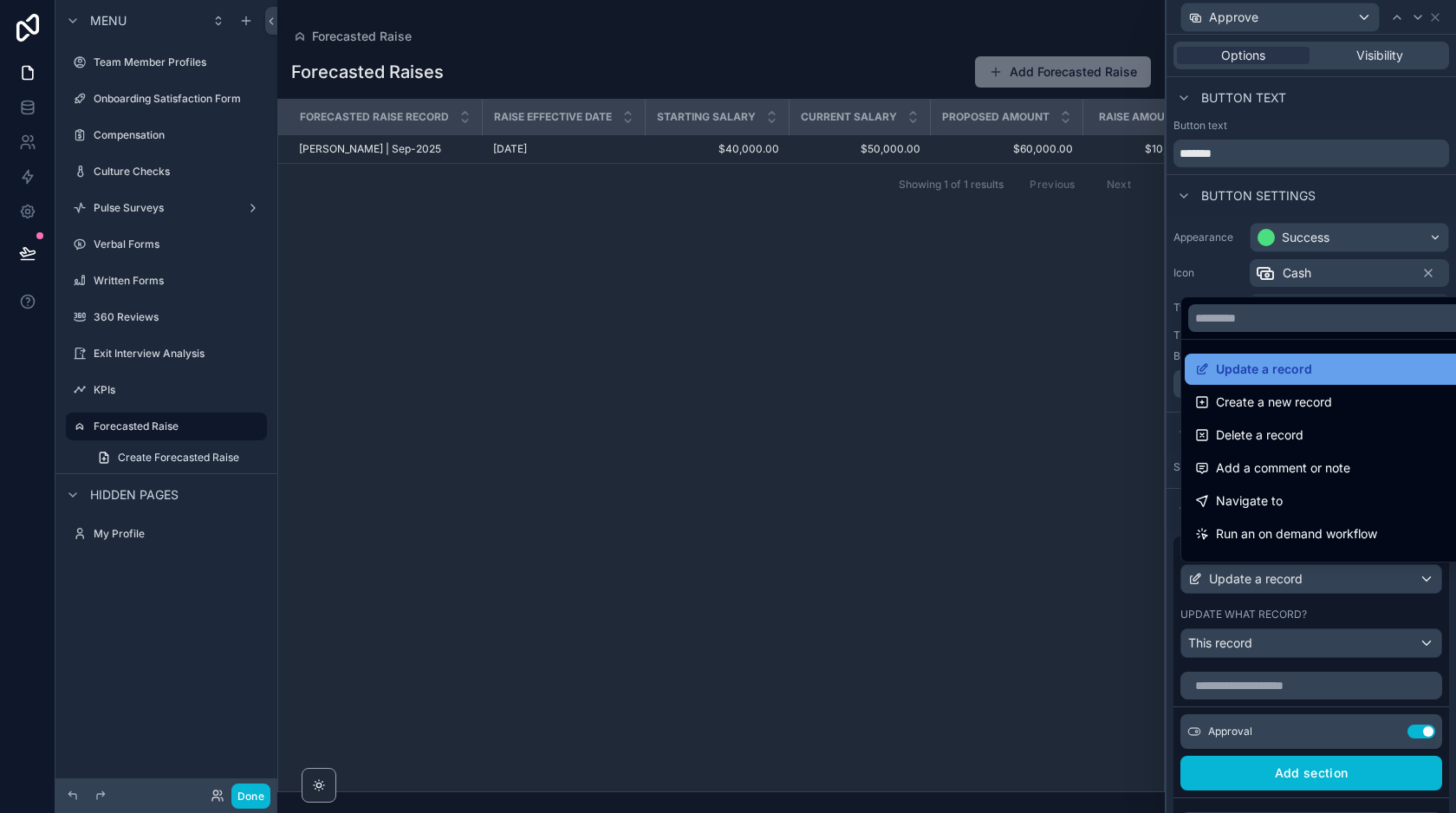
click at [1289, 371] on span "Update a record" at bounding box center [1263, 368] width 96 height 21
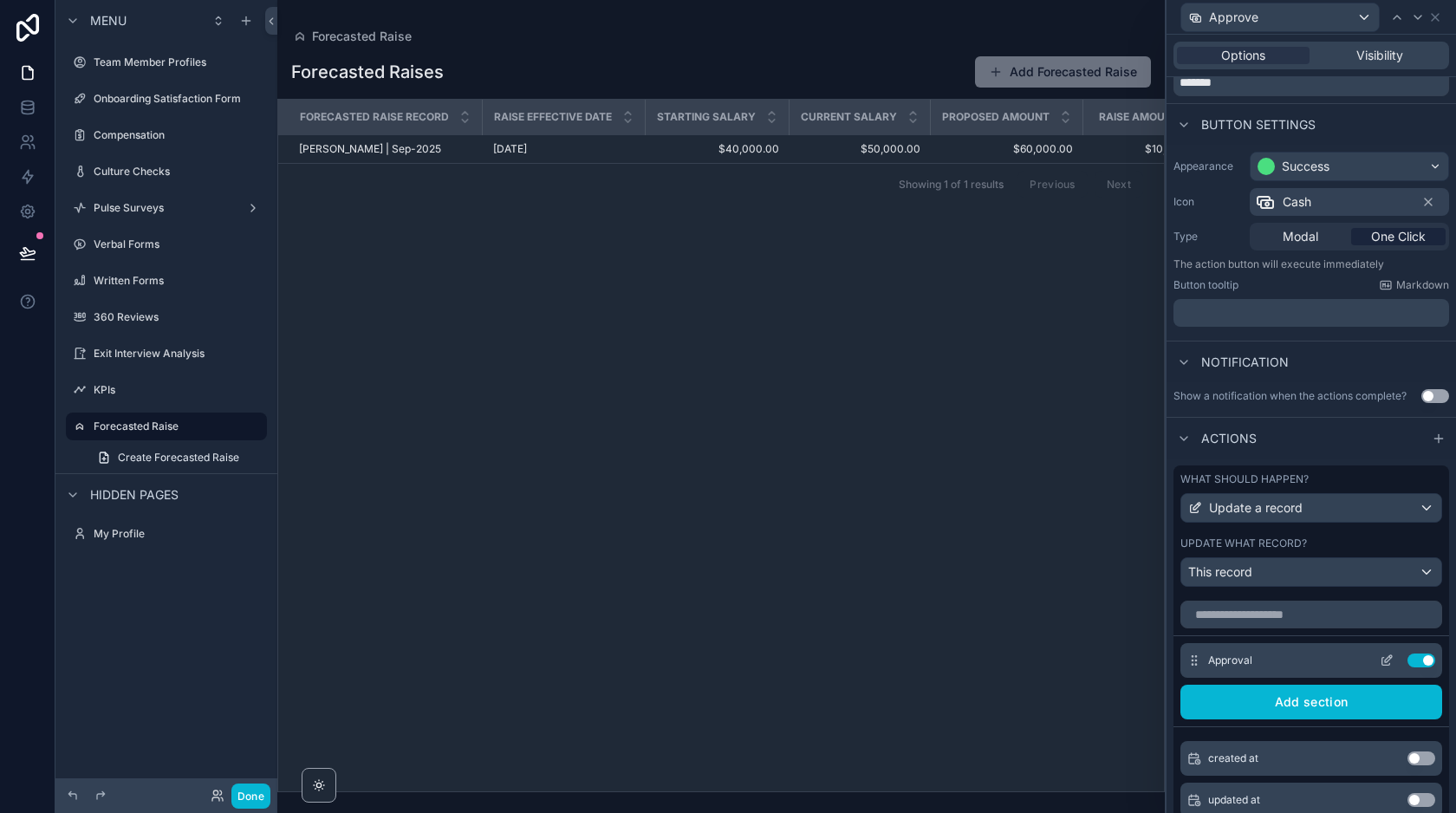
scroll to position [52, 0]
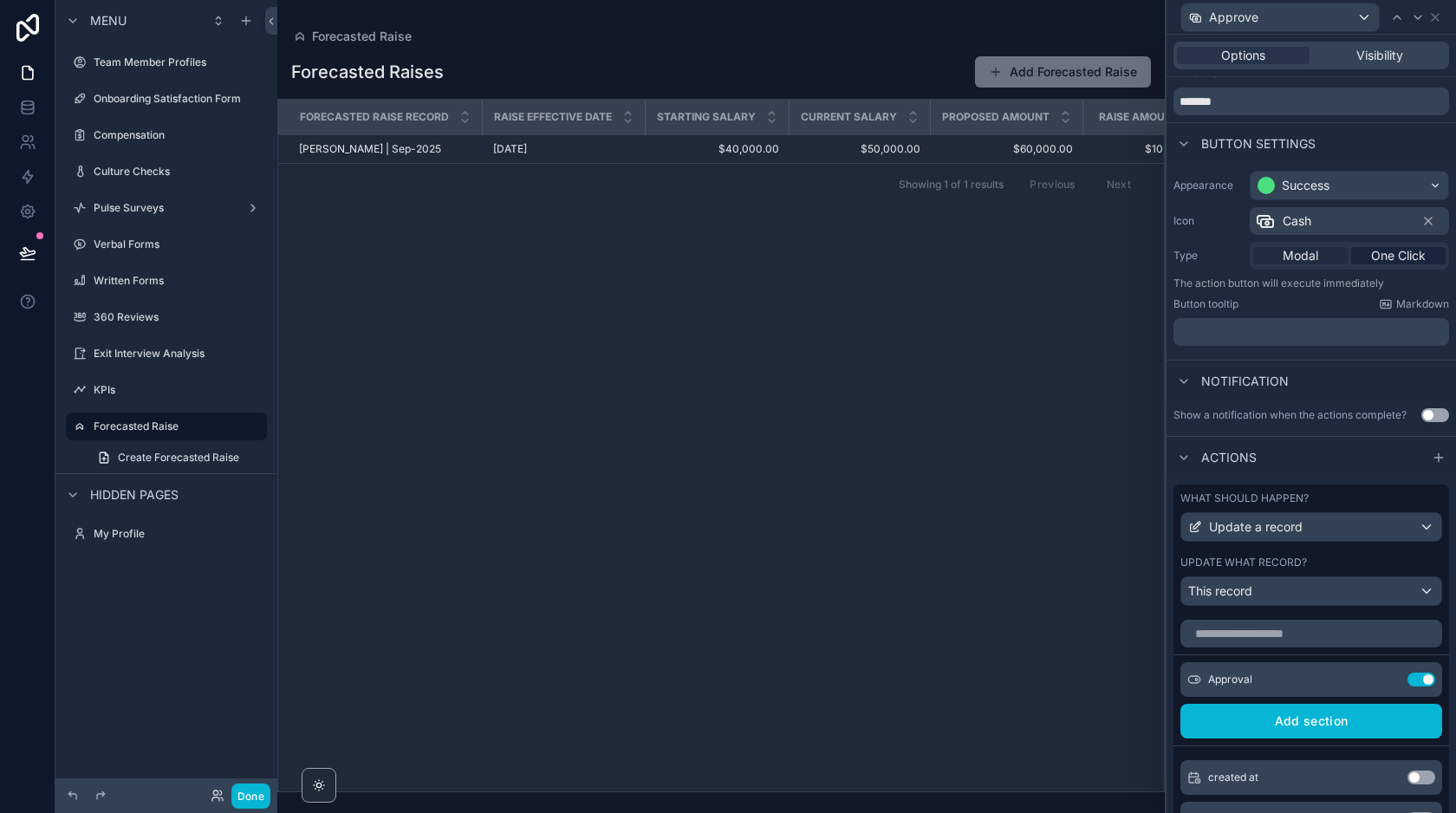
click at [1307, 259] on span "Modal" at bounding box center [1300, 255] width 36 height 17
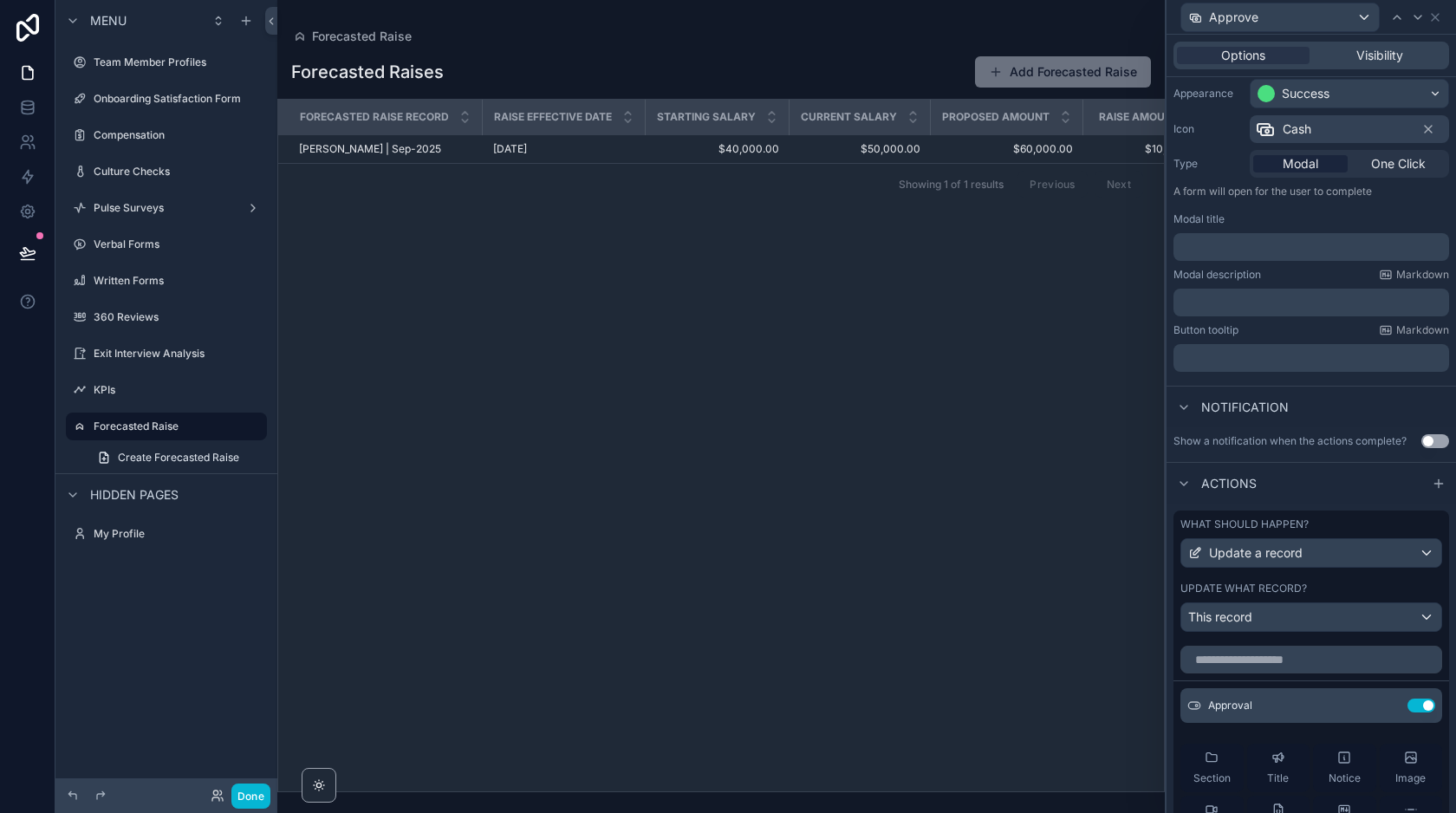
scroll to position [35, 0]
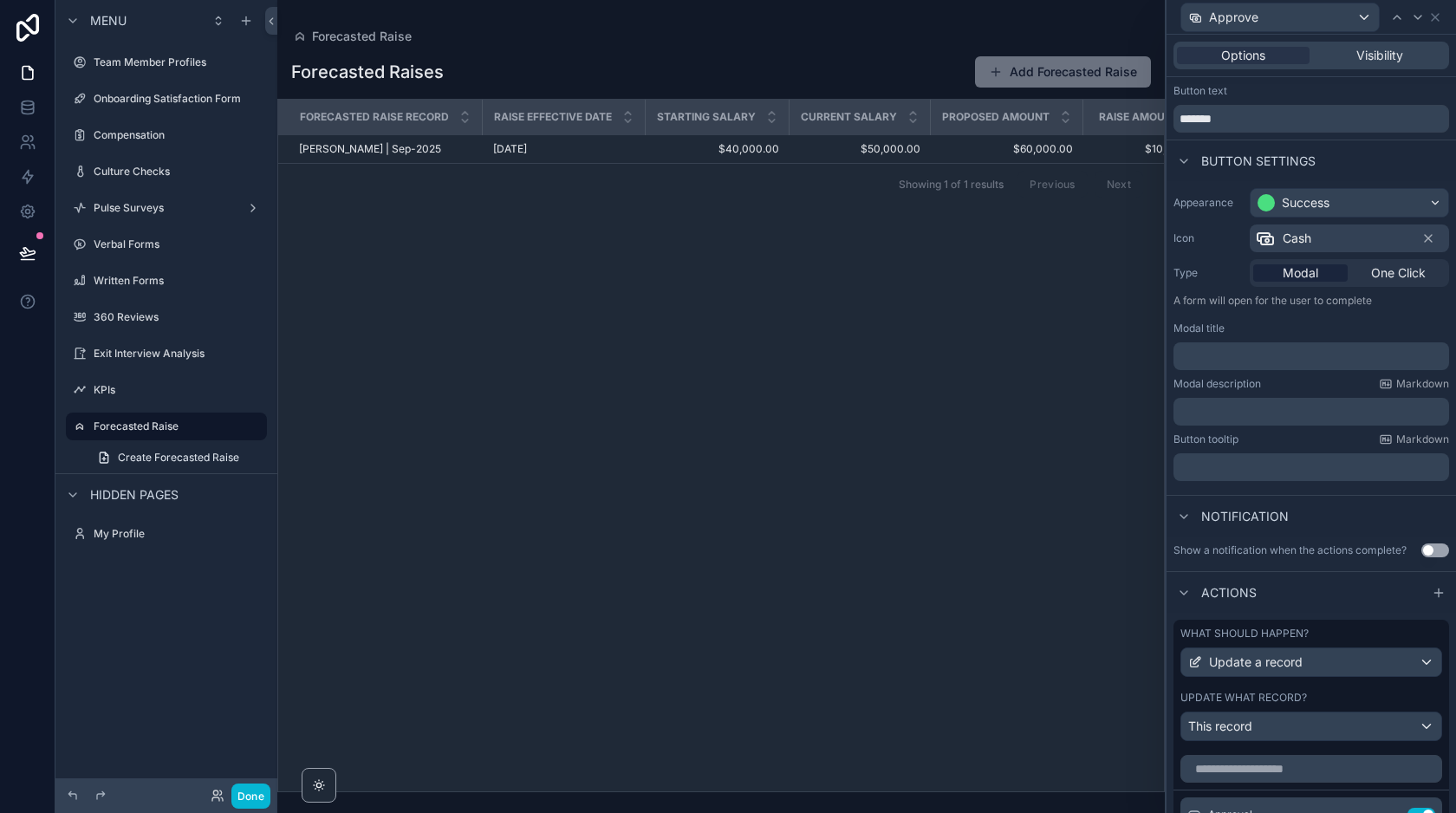
click at [1263, 360] on p "﻿" at bounding box center [1312, 356] width 265 height 17
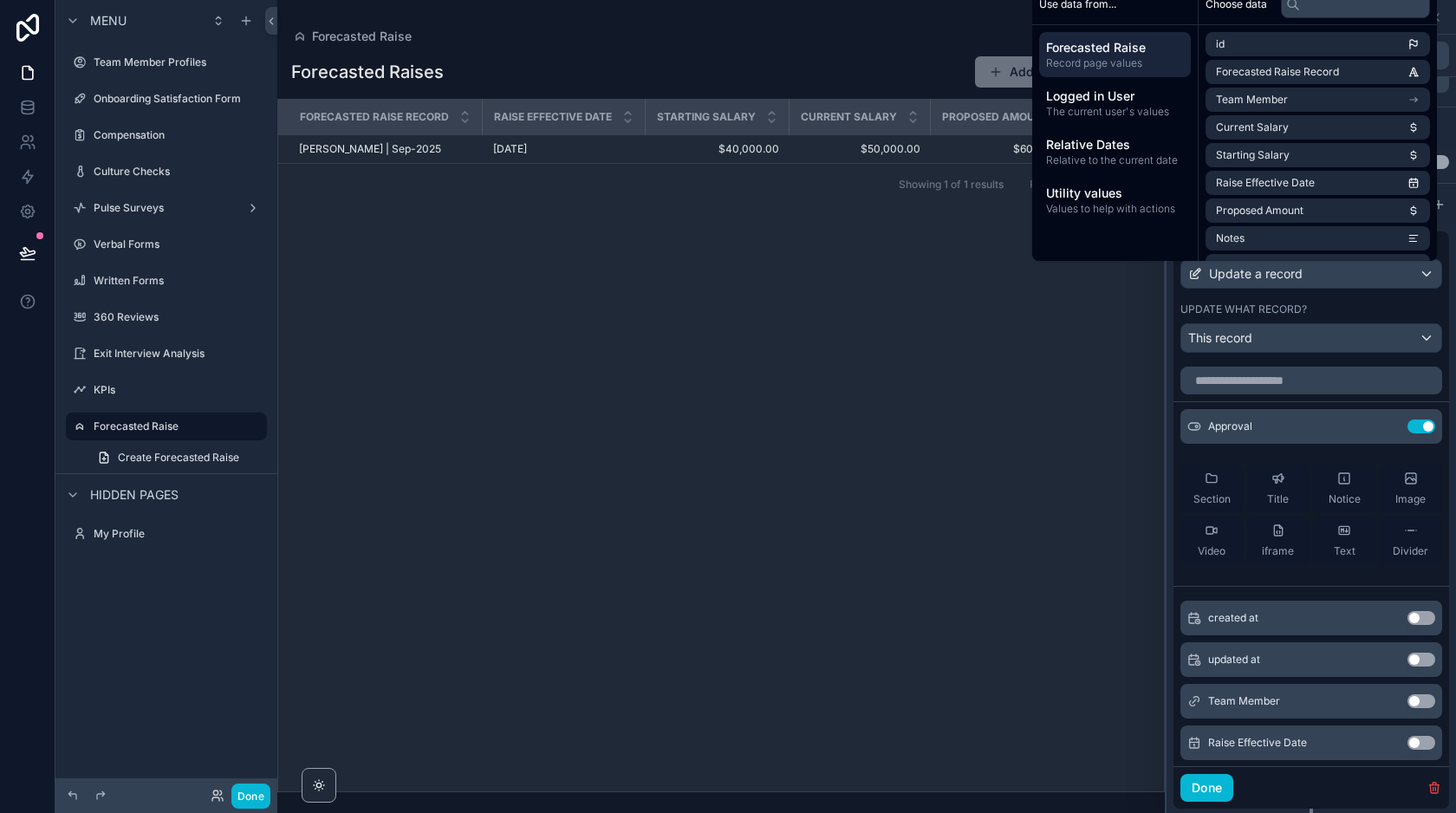
scroll to position [393, 0]
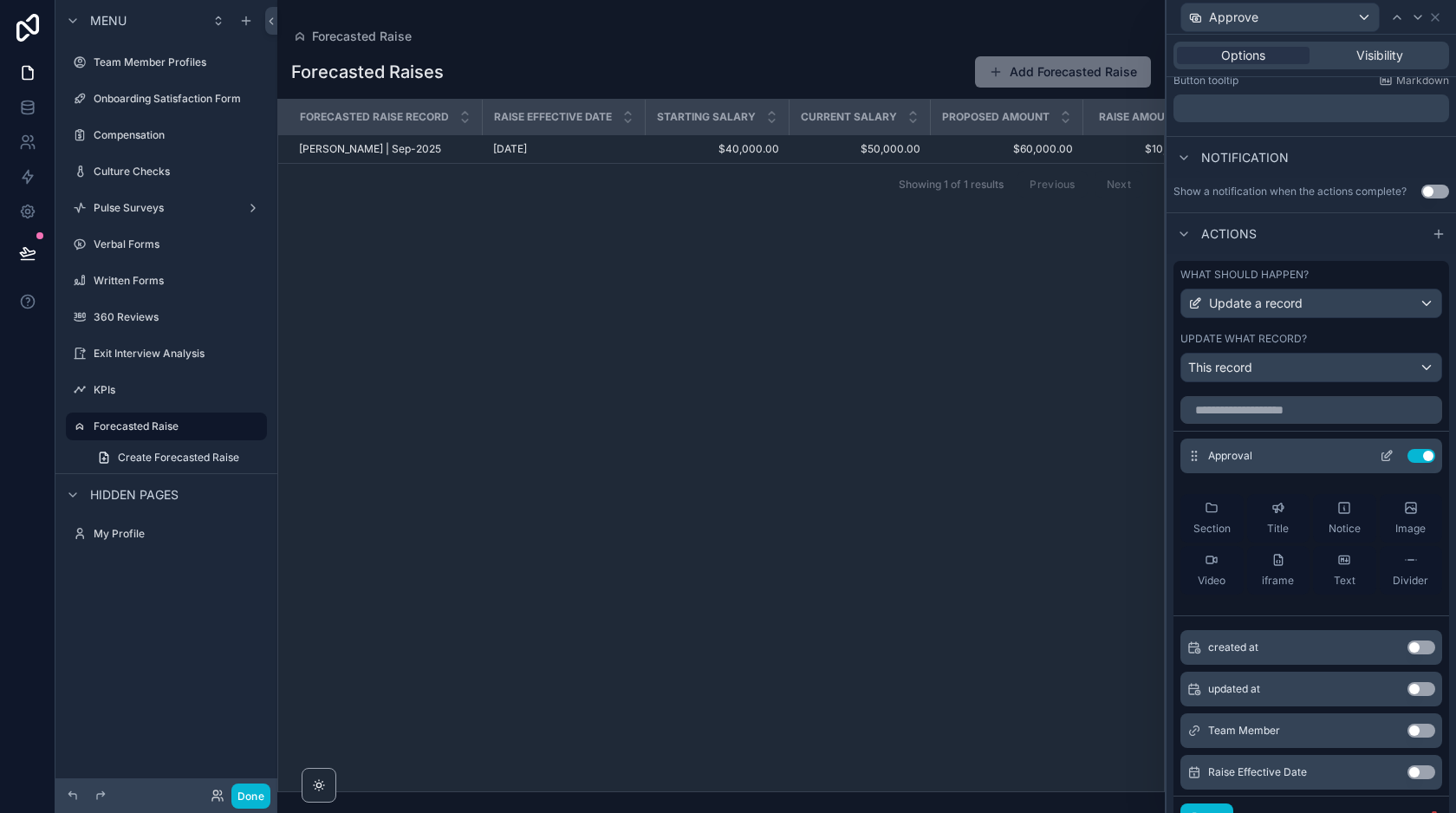
click at [1384, 455] on icon at bounding box center [1388, 455] width 7 height 7
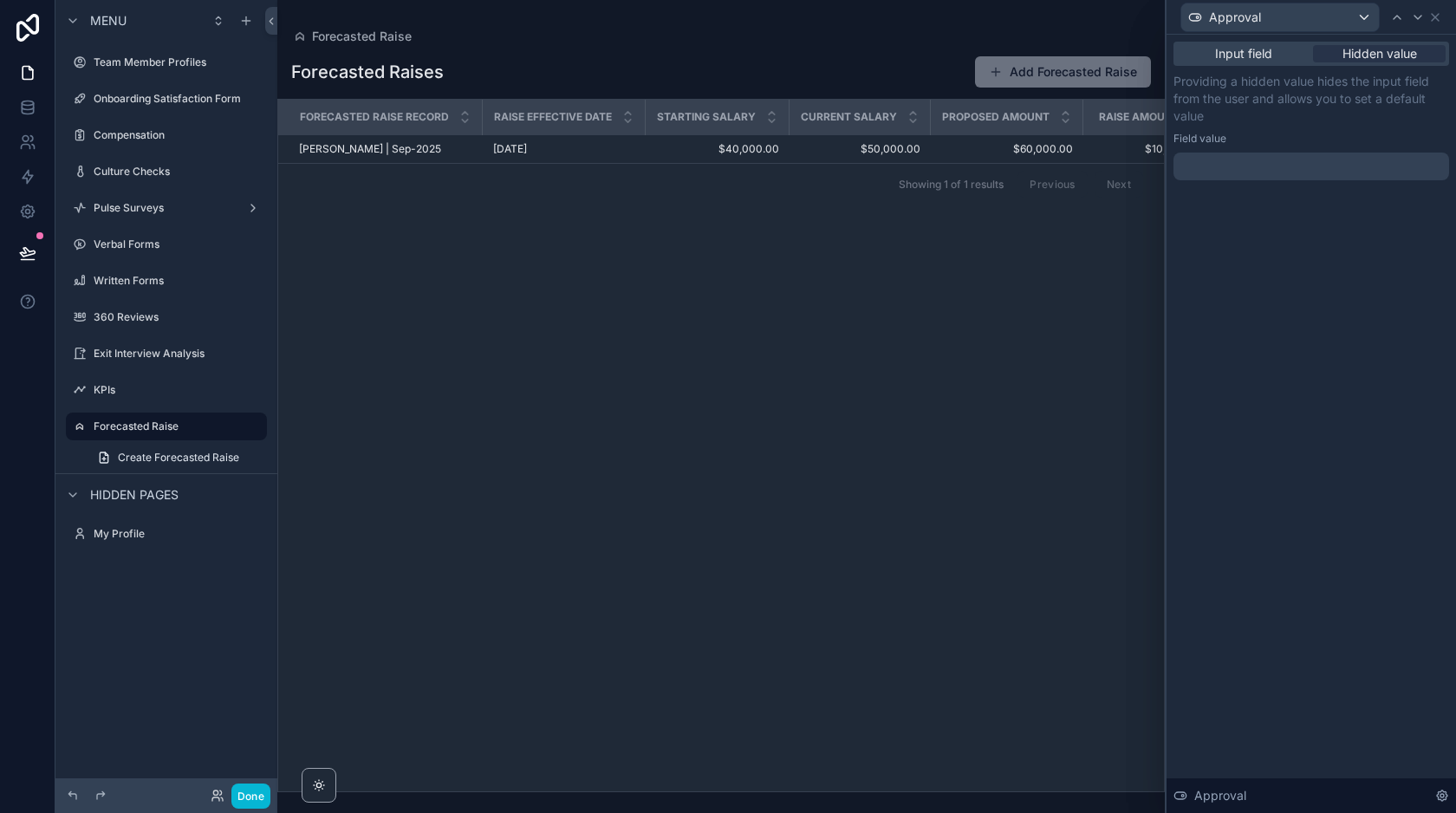
click at [1259, 62] on div "Input field Hidden value" at bounding box center [1311, 53] width 276 height 24
click at [1255, 57] on span "Input field" at bounding box center [1243, 53] width 57 height 17
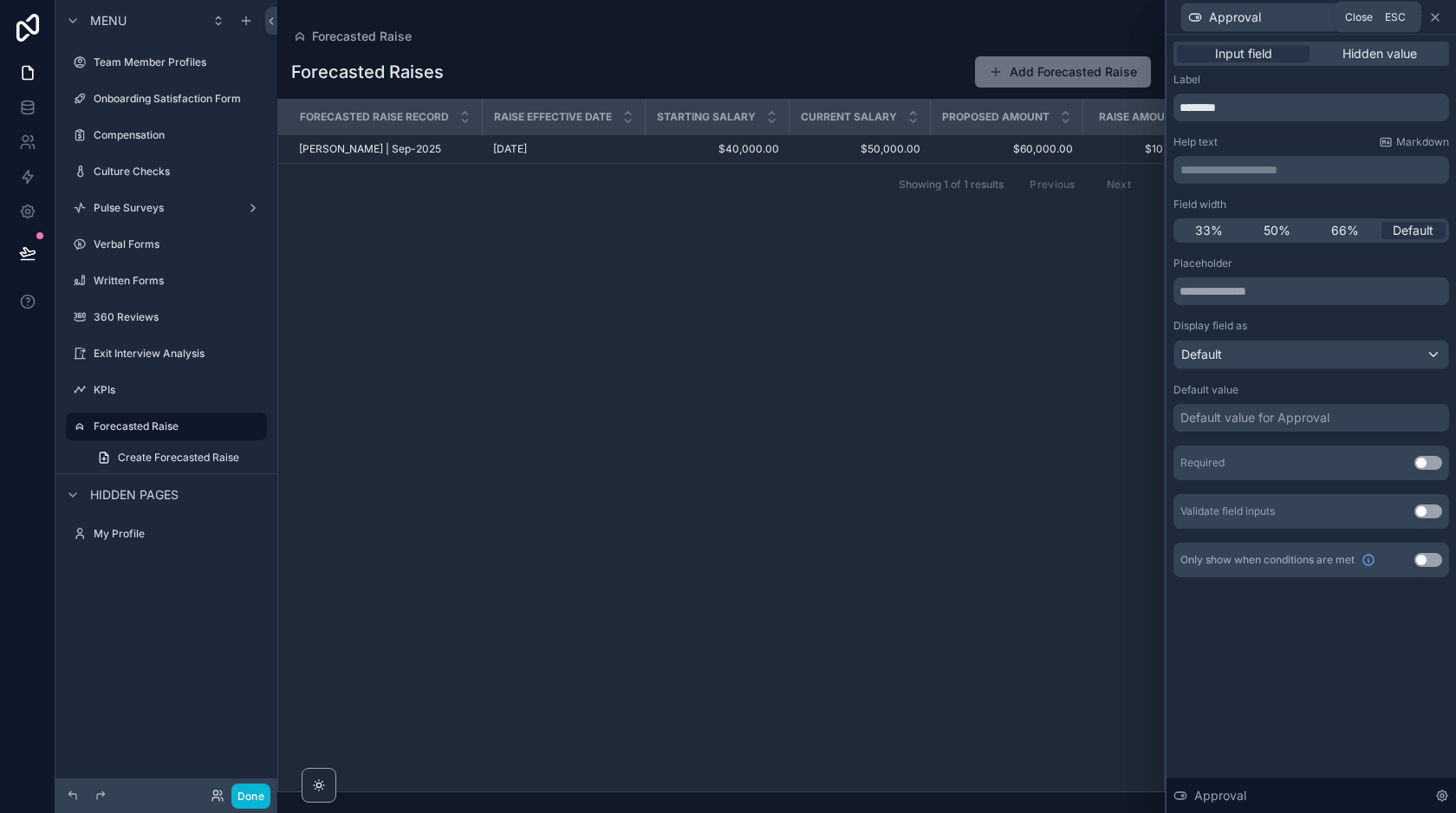
click at [1432, 20] on icon at bounding box center [1435, 16] width 14 height 14
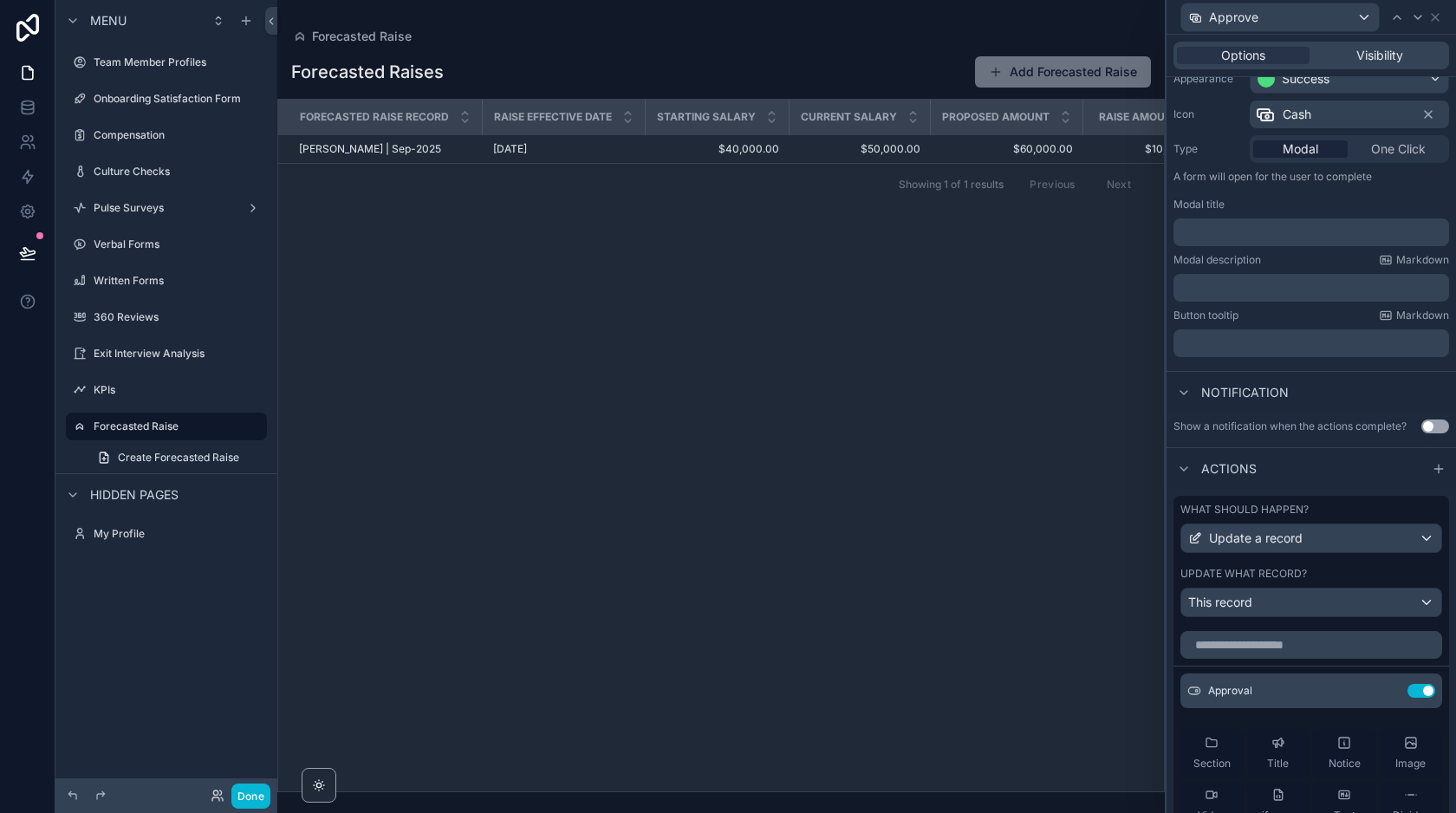
scroll to position [154, 0]
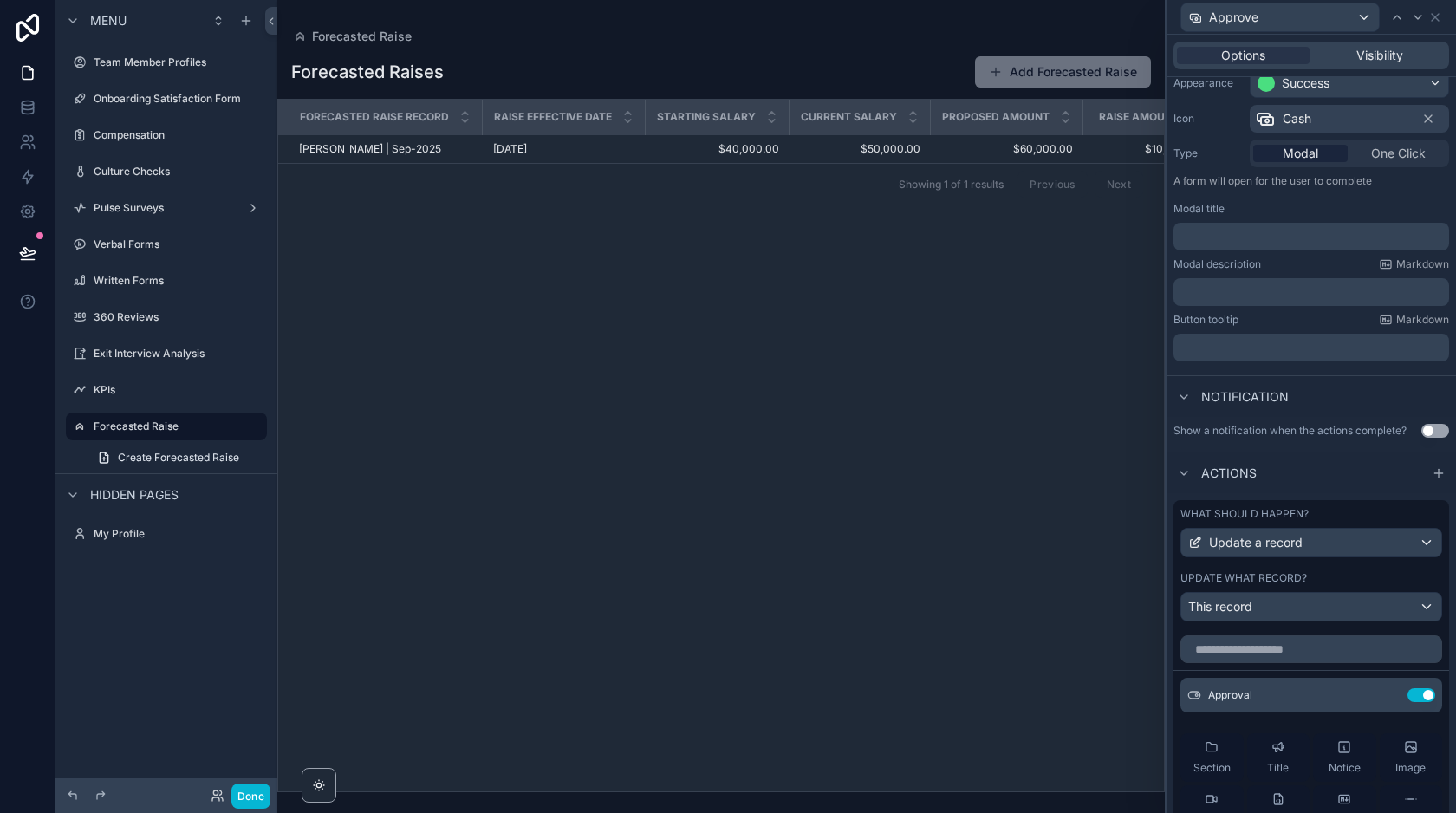
click at [1256, 241] on p "﻿" at bounding box center [1312, 236] width 265 height 17
click at [1247, 205] on div "Modal title" at bounding box center [1311, 208] width 276 height 14
click at [1242, 240] on p "﻿" at bounding box center [1312, 236] width 265 height 17
click at [1278, 199] on div "Appearance Success Icon Cash Type Modal One Click A form will open for the user…" at bounding box center [1311, 214] width 290 height 307
click at [250, 790] on button "Done" at bounding box center [250, 795] width 39 height 25
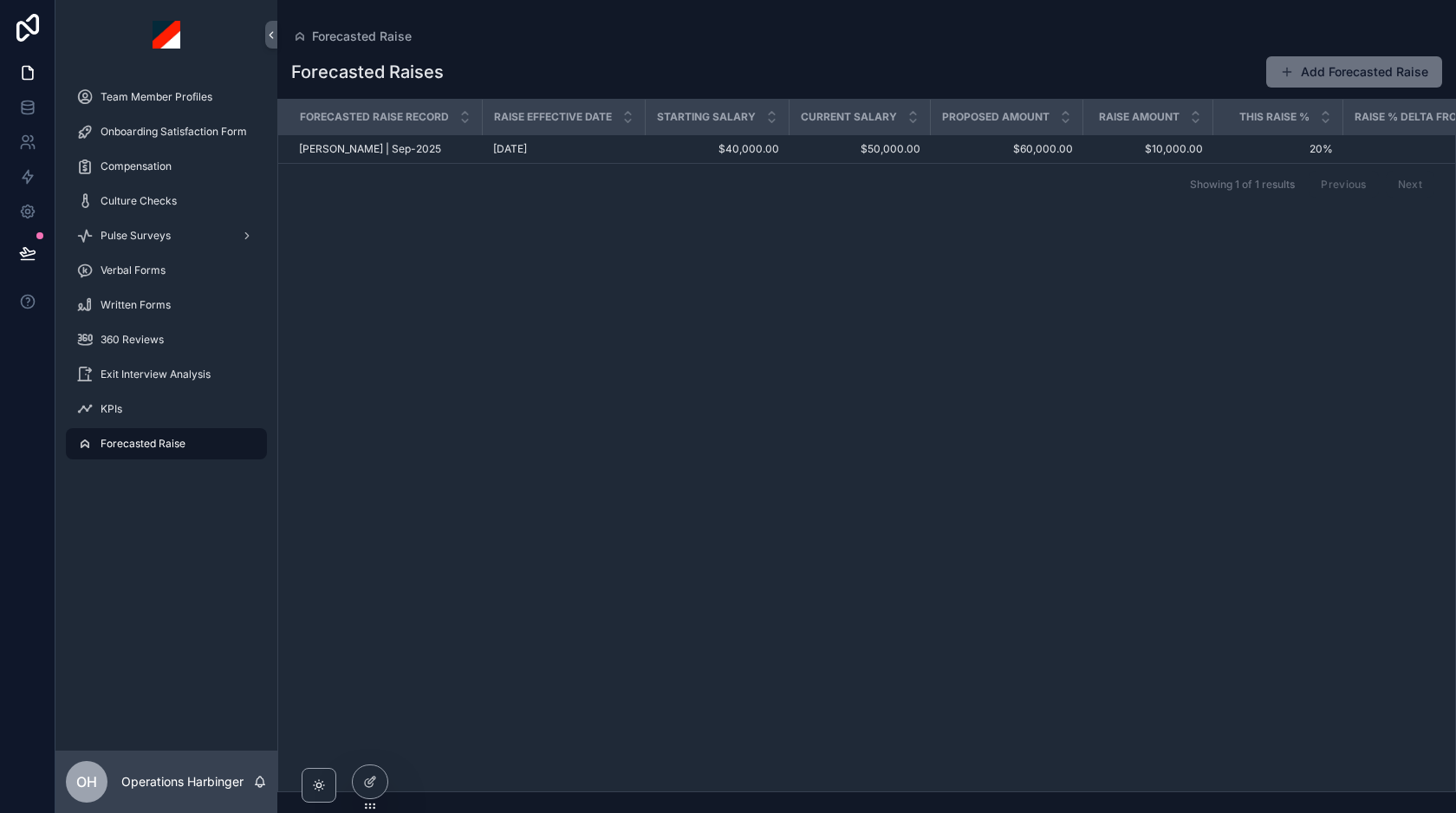
scroll to position [0, 275]
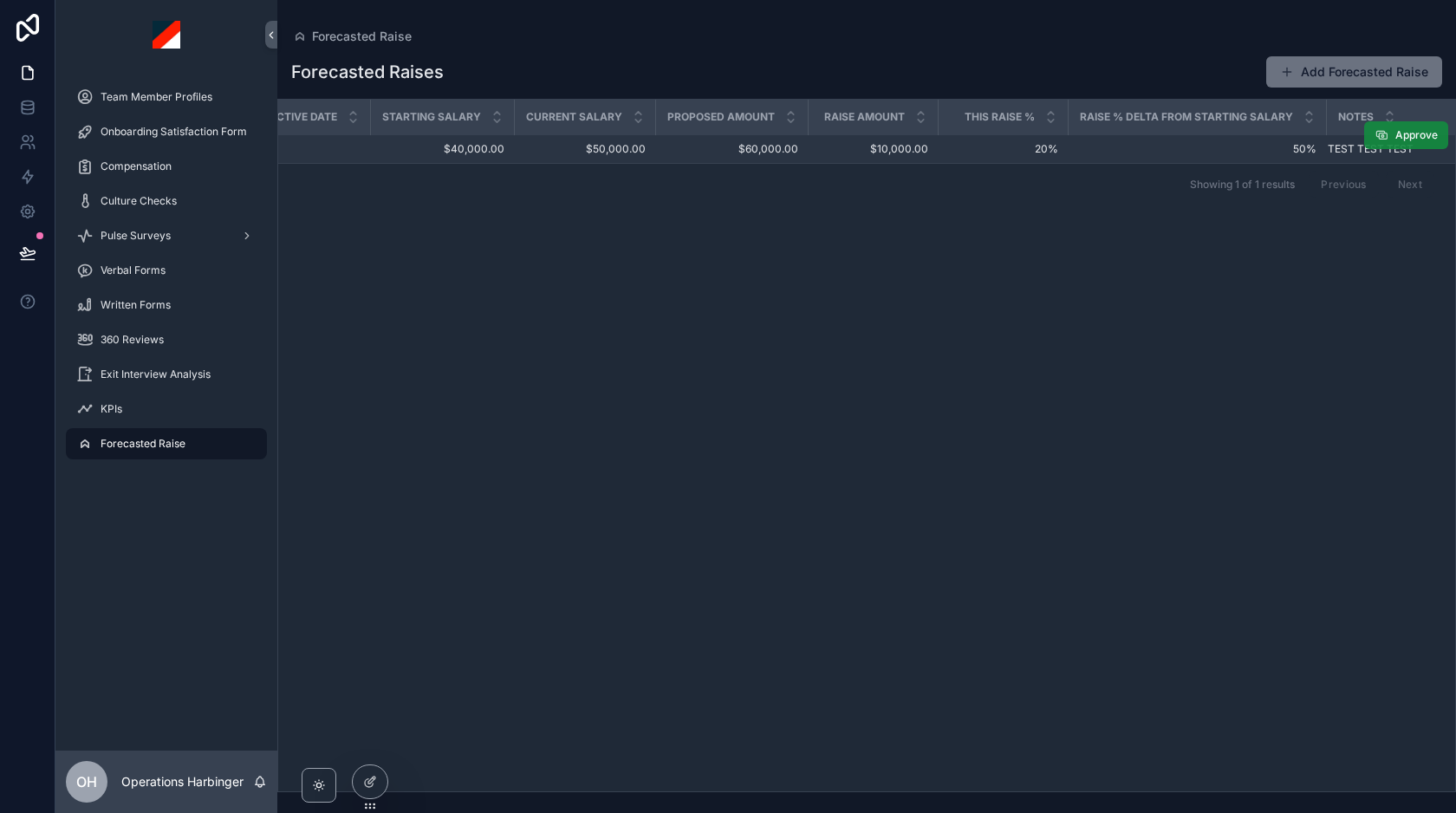
click at [1406, 135] on span "Approve" at bounding box center [1417, 135] width 42 height 14
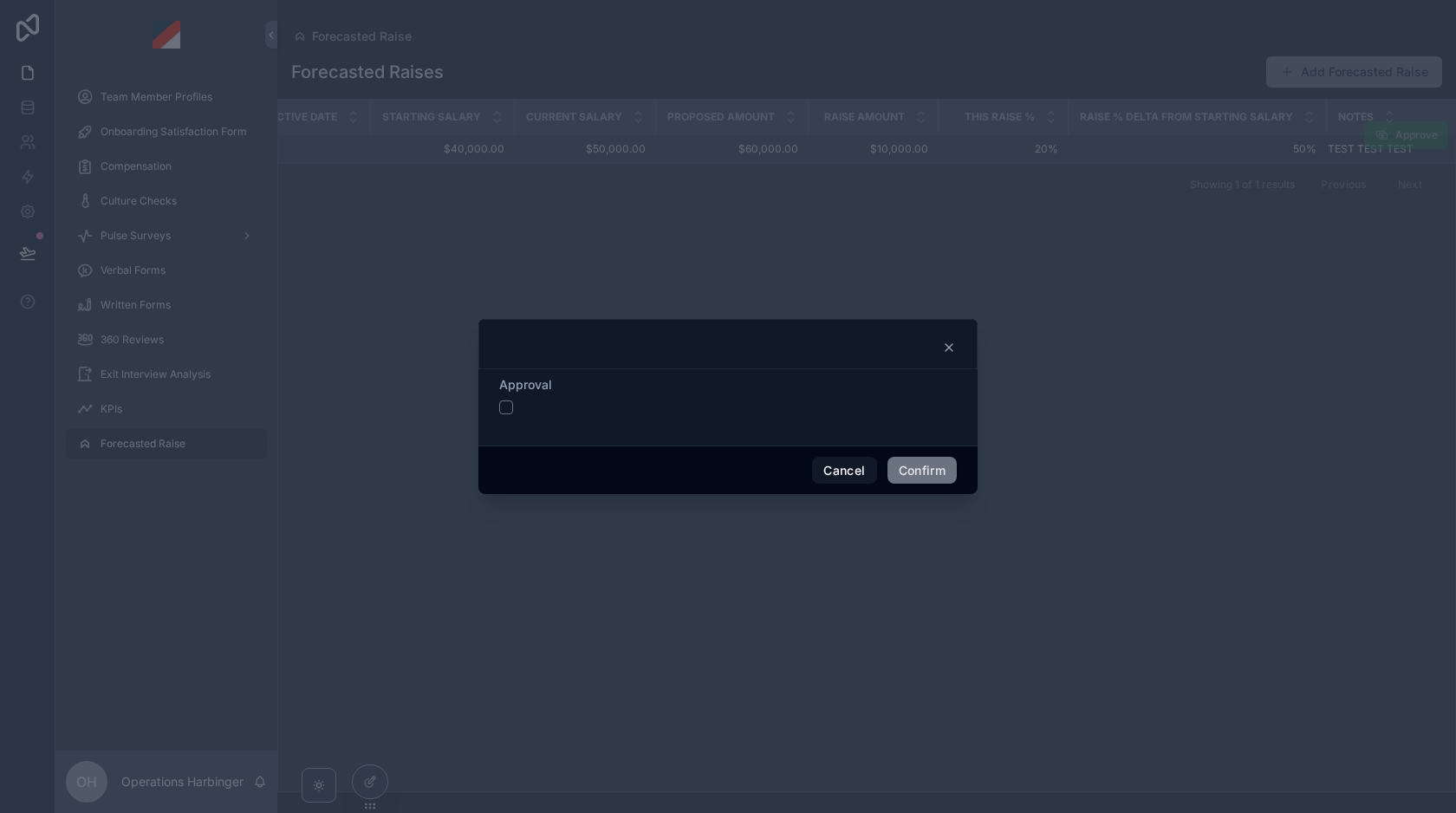
click at [513, 412] on div at bounding box center [727, 407] width 458 height 14
click at [508, 411] on button "button" at bounding box center [505, 407] width 14 height 14
click at [852, 477] on button "Cancel" at bounding box center [844, 470] width 64 height 27
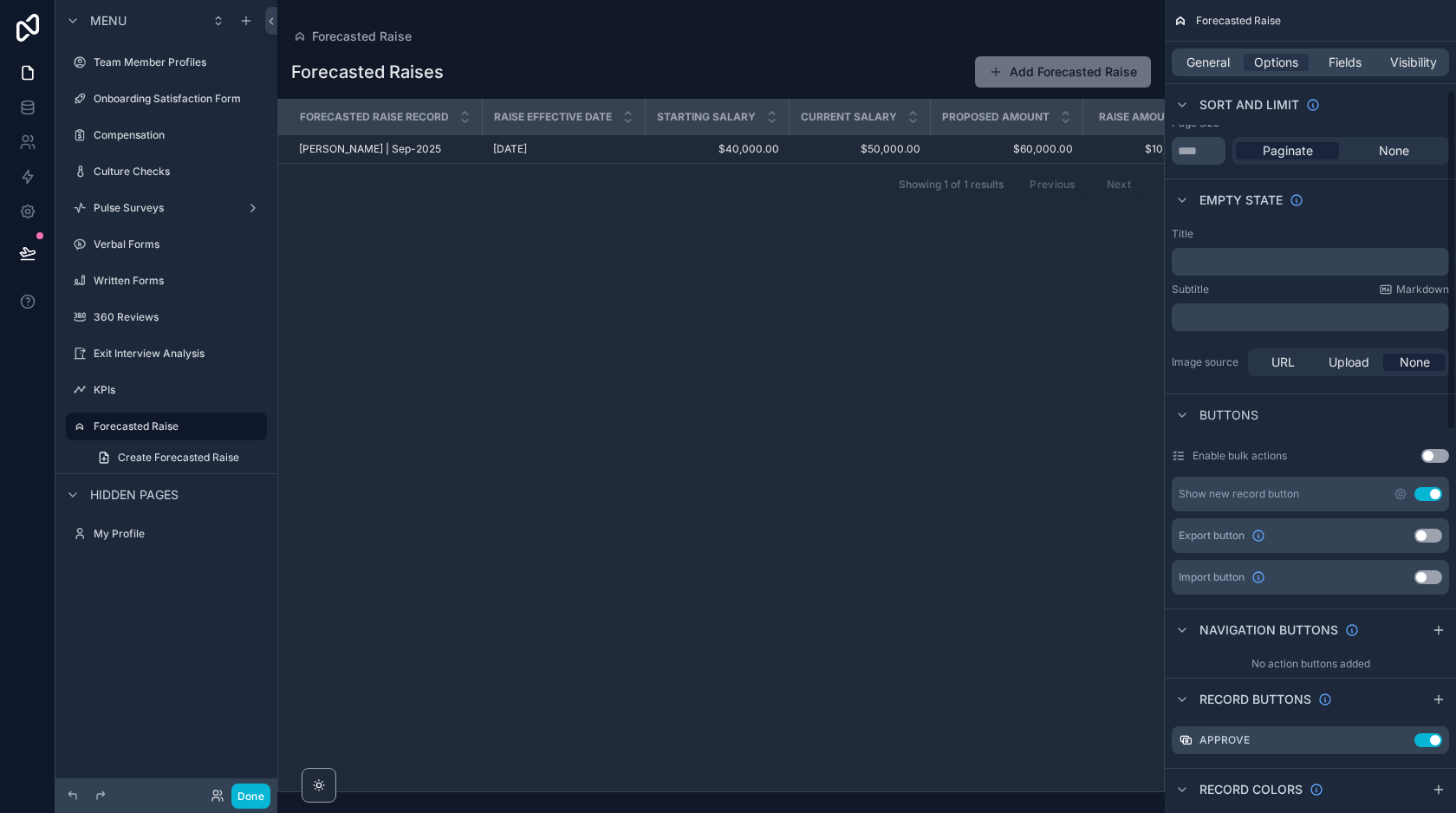
scroll to position [231, 0]
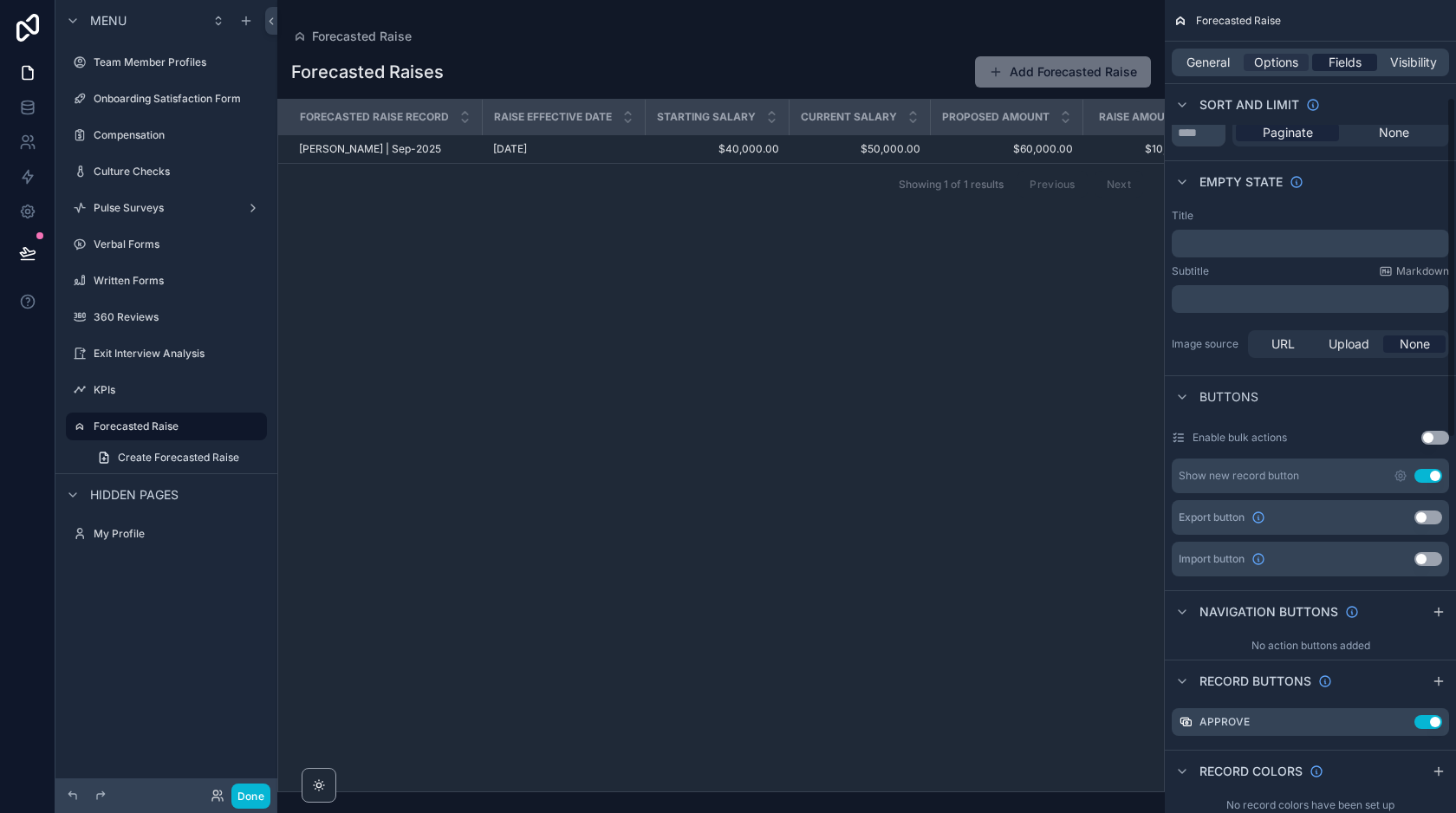
click at [1335, 64] on span "Fields" at bounding box center [1345, 62] width 33 height 17
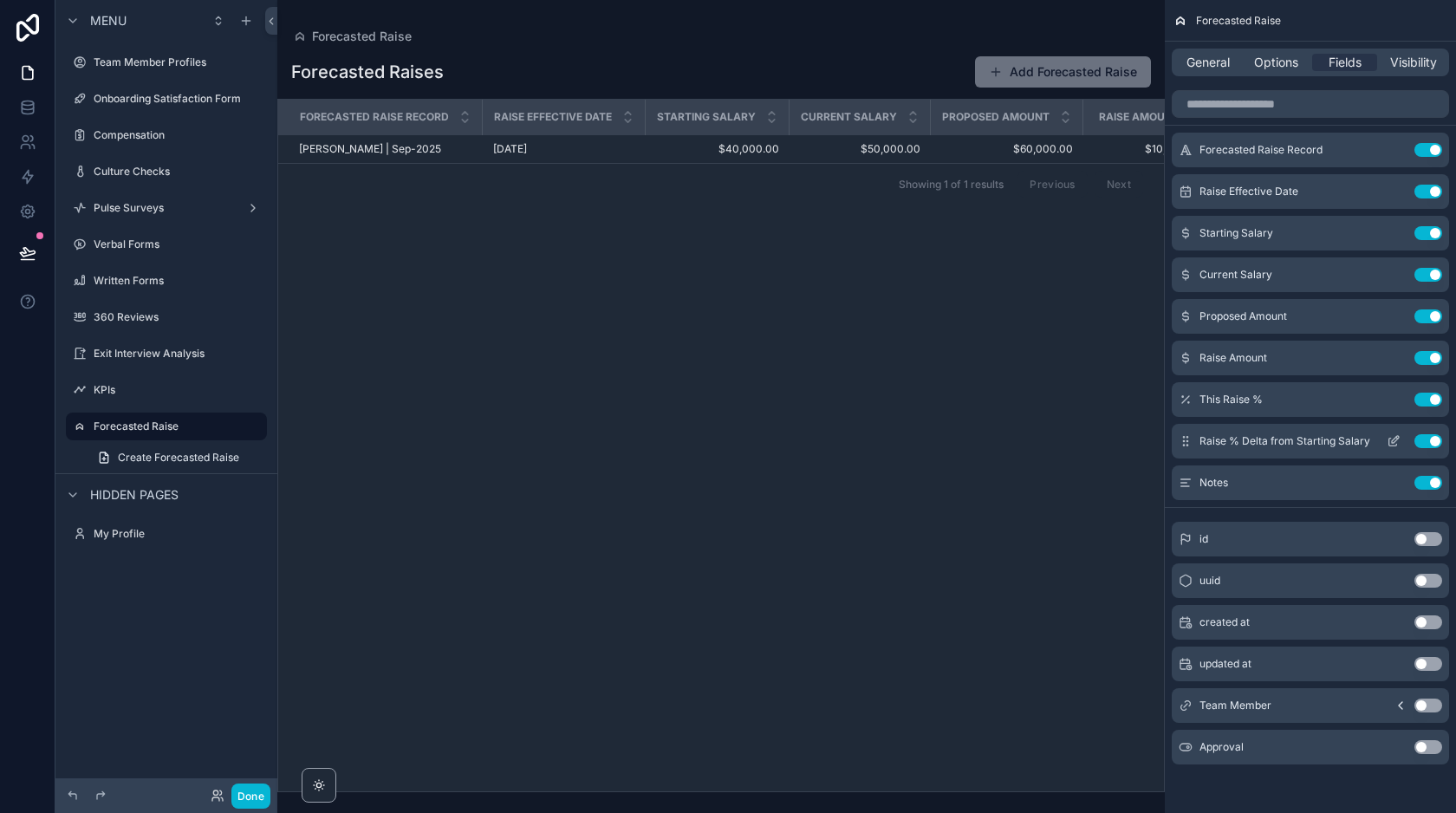
scroll to position [0, 0]
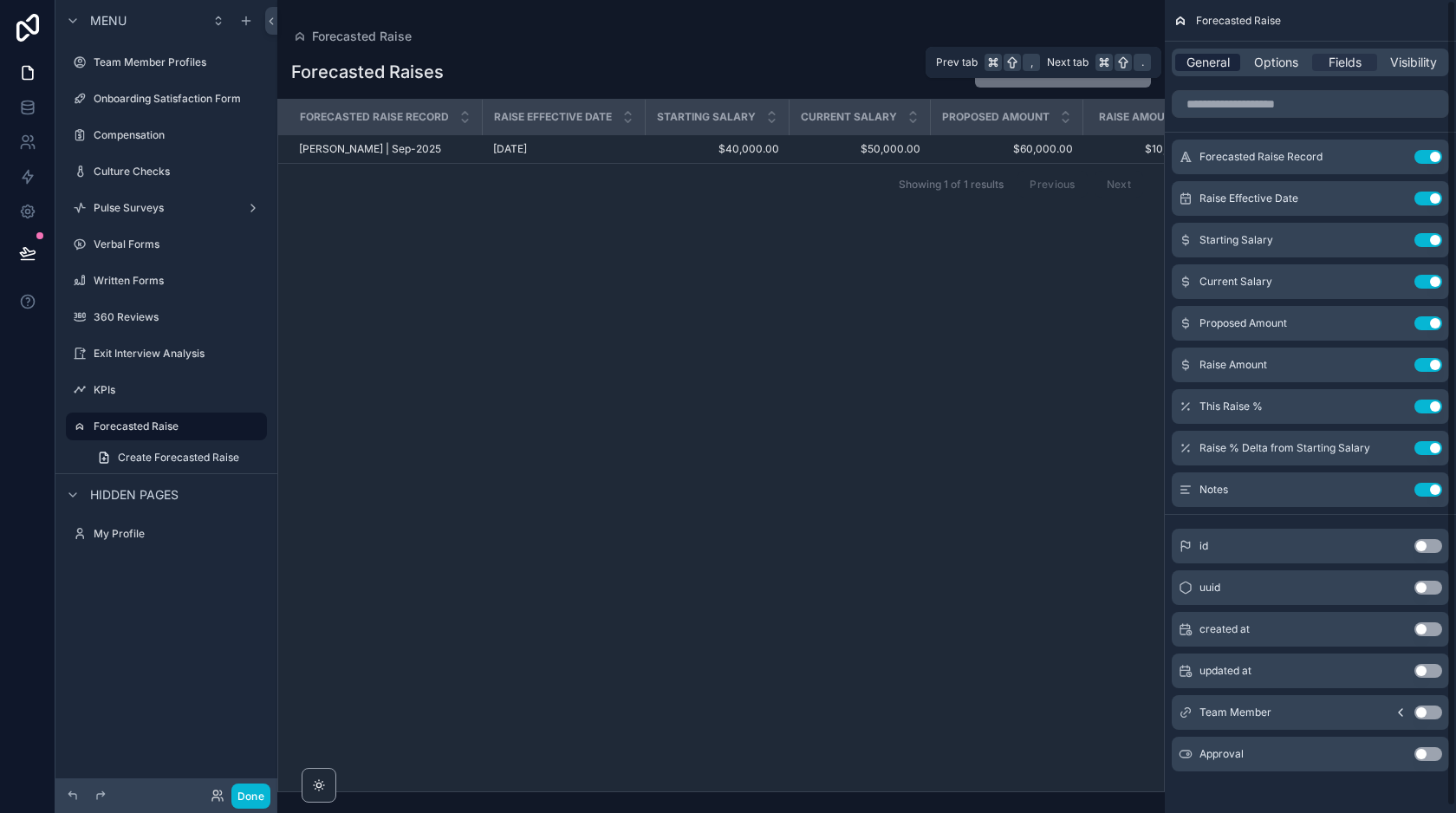
click at [1213, 63] on span "General" at bounding box center [1208, 62] width 43 height 17
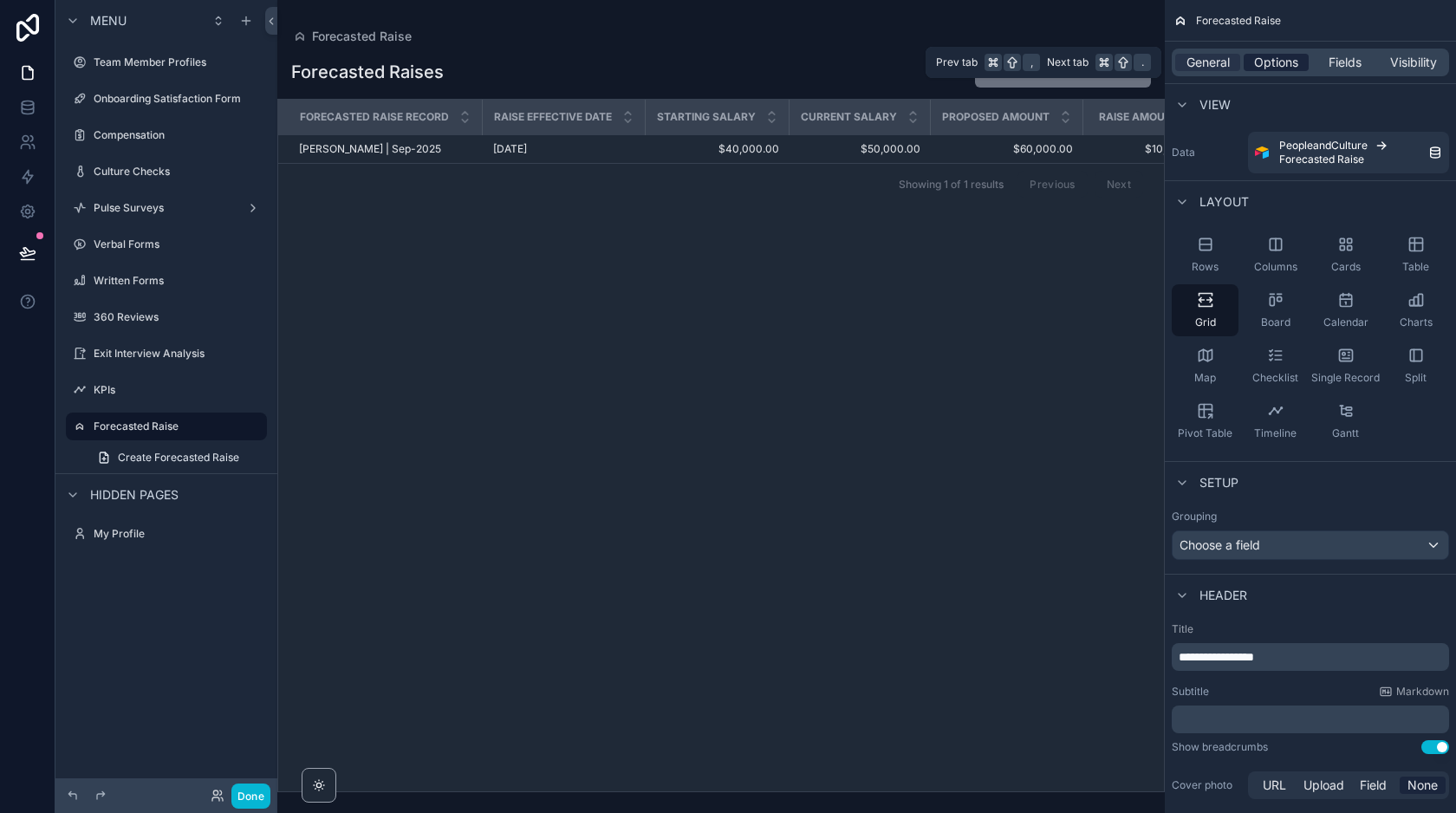
click at [1246, 68] on div "Options" at bounding box center [1275, 62] width 65 height 17
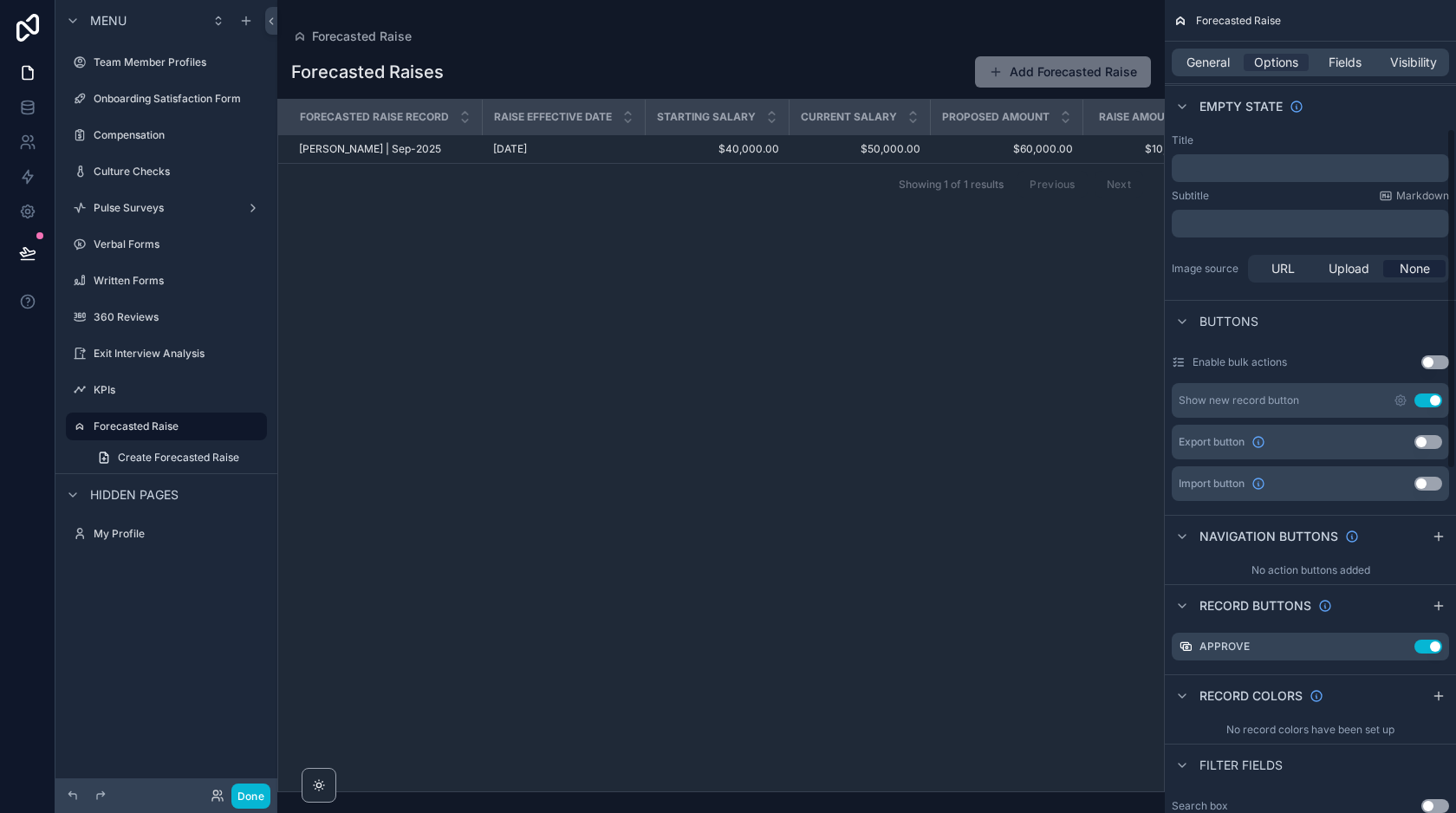
scroll to position [582, 0]
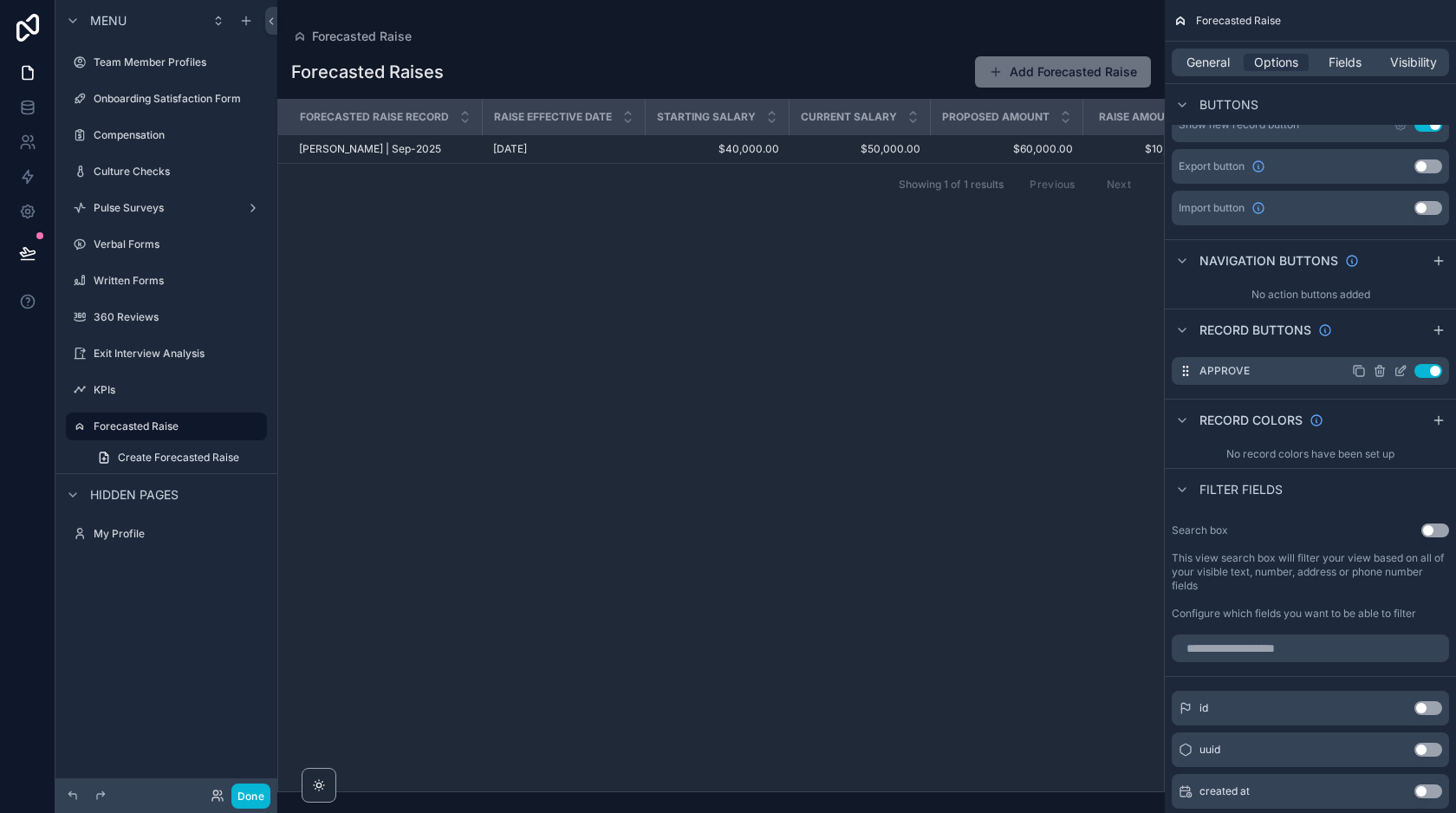
click at [1401, 371] on icon "scrollable content" at bounding box center [1400, 370] width 14 height 14
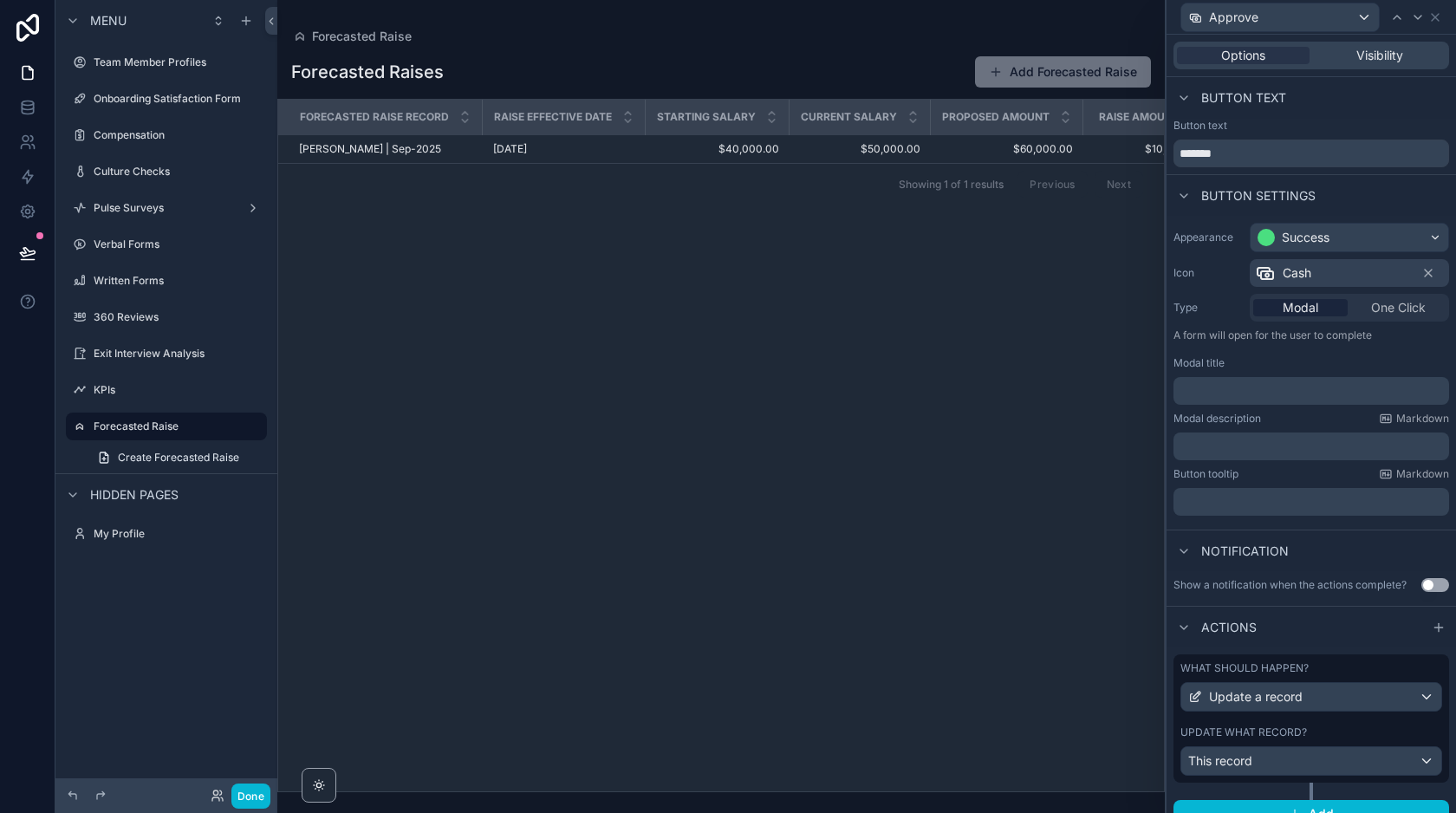
click at [1260, 390] on p "﻿" at bounding box center [1312, 390] width 265 height 17
click at [1208, 457] on div "﻿" at bounding box center [1311, 446] width 276 height 27
click at [1251, 397] on span "**********" at bounding box center [1254, 390] width 149 height 12
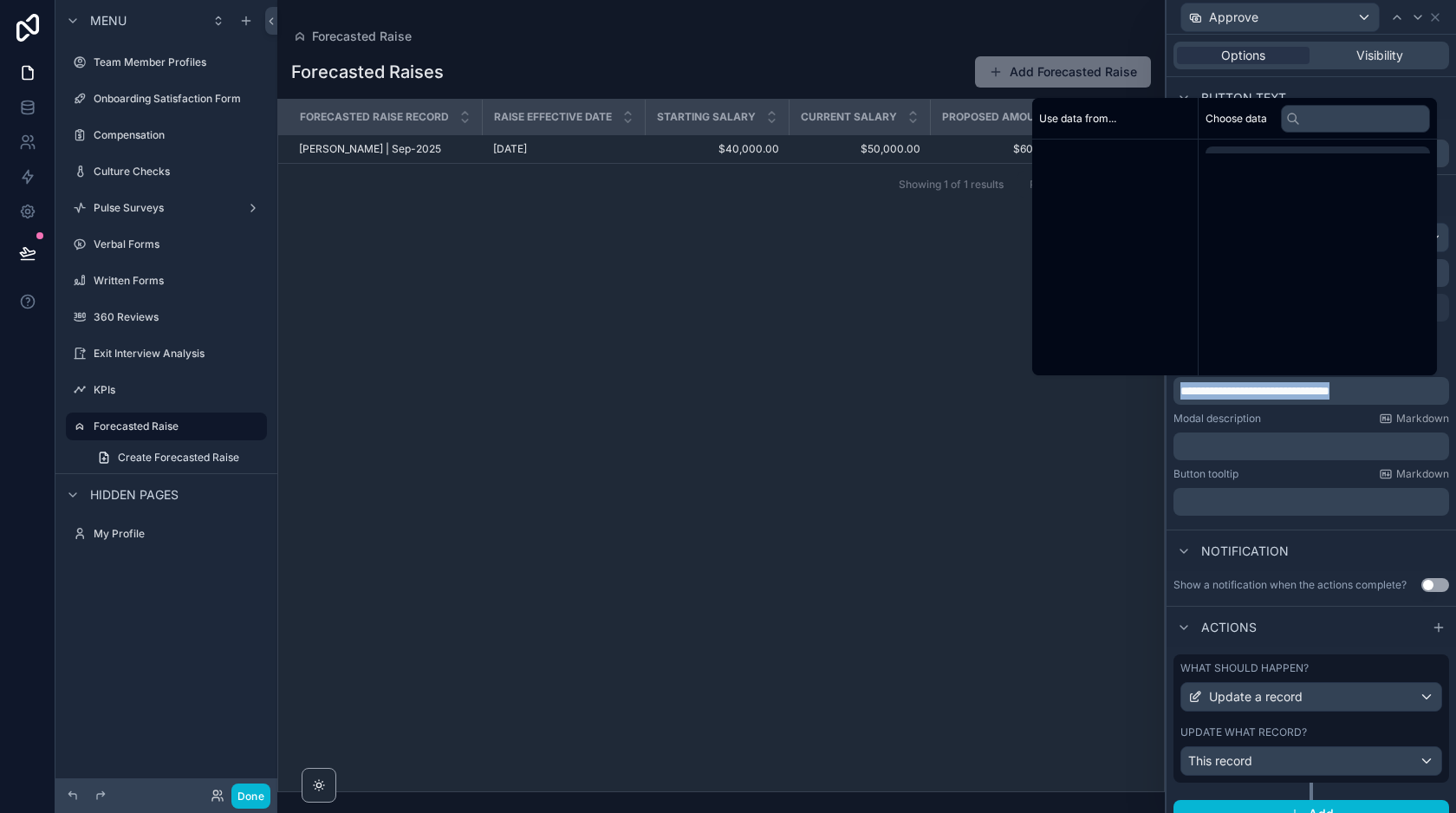
click at [1251, 397] on span "**********" at bounding box center [1254, 390] width 149 height 12
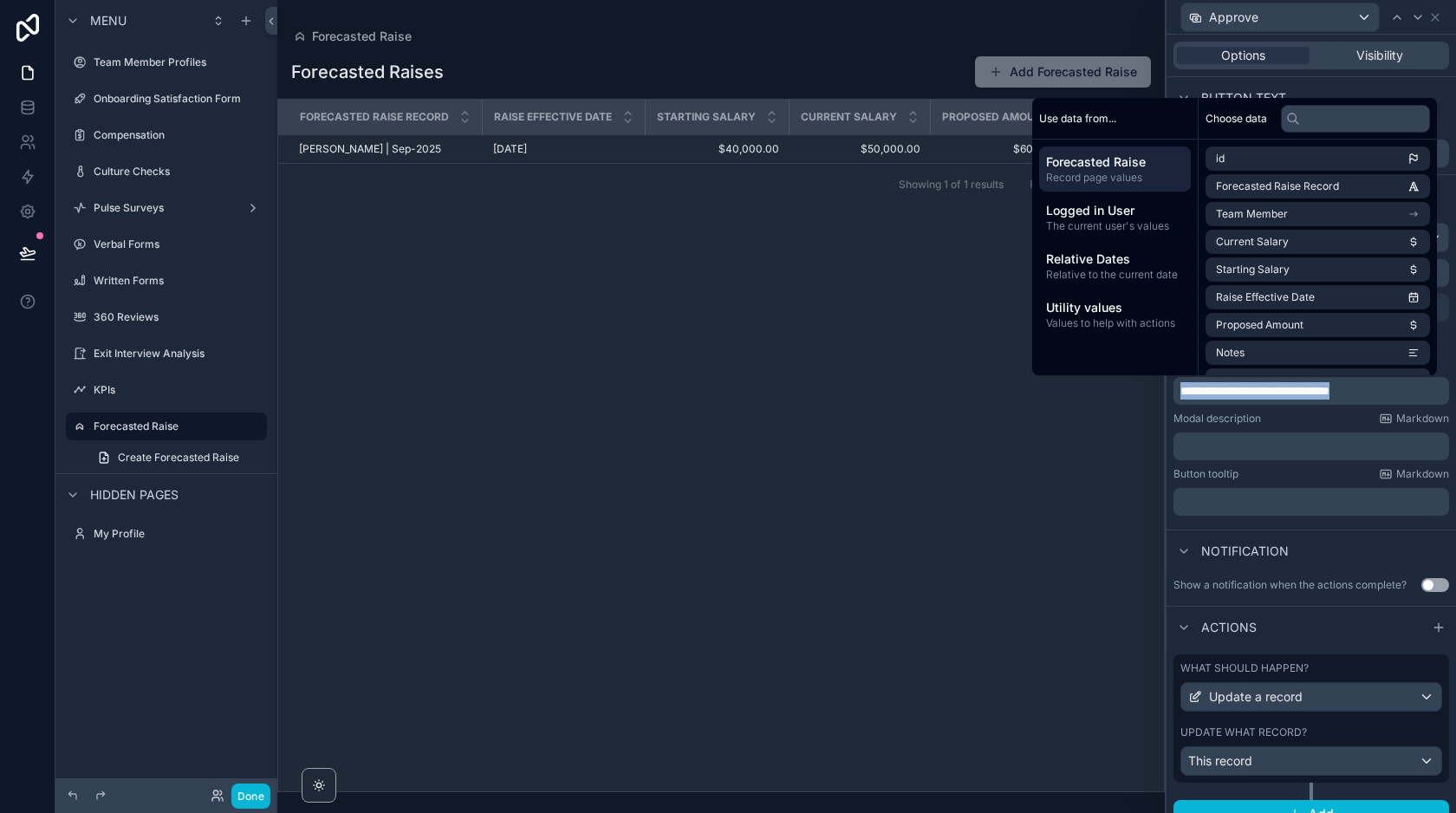
copy span "**********"
click at [1241, 446] on p "﻿" at bounding box center [1312, 445] width 265 height 17
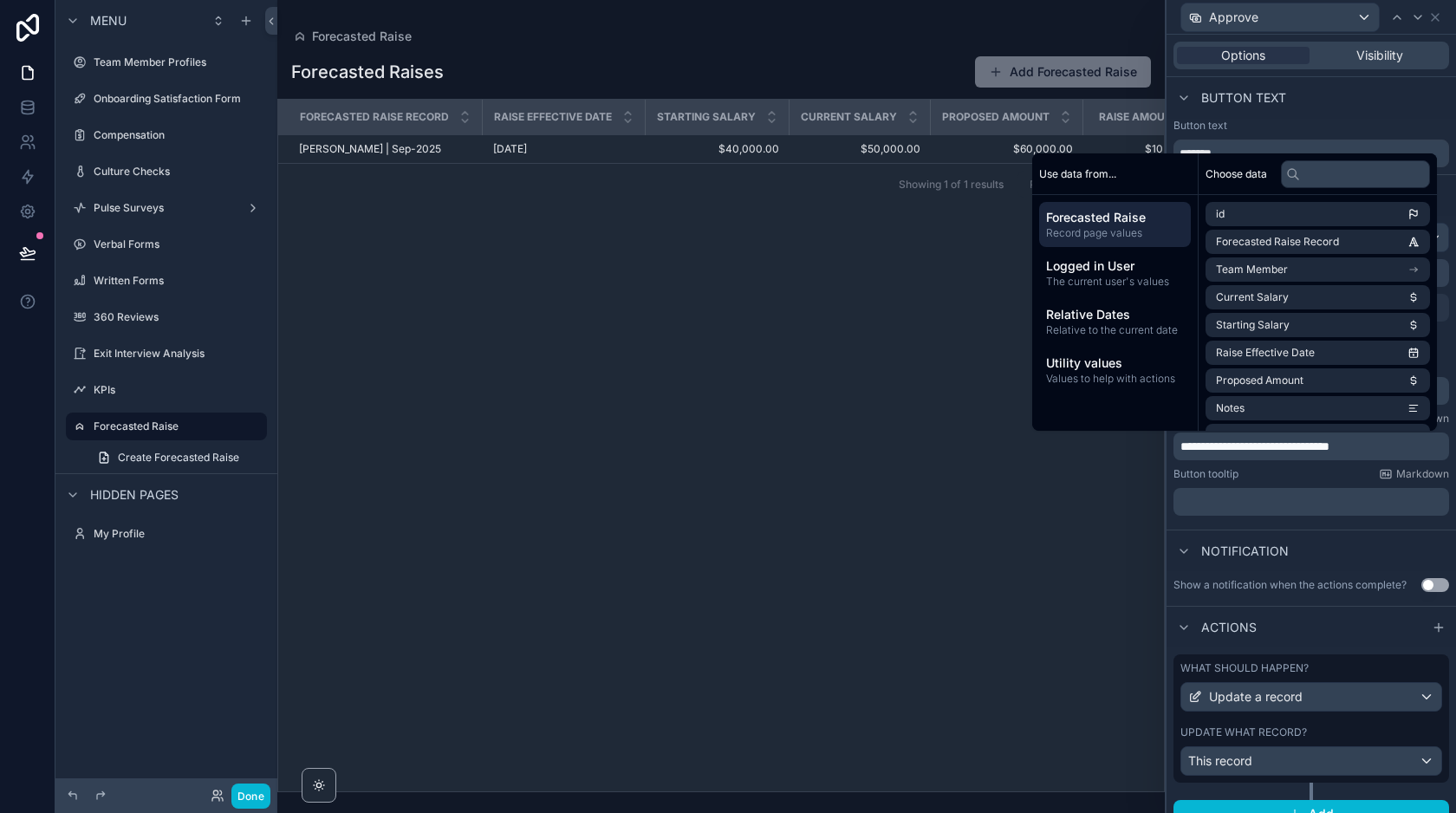
click at [1289, 467] on div "Button tooltip Markdown" at bounding box center [1311, 473] width 276 height 14
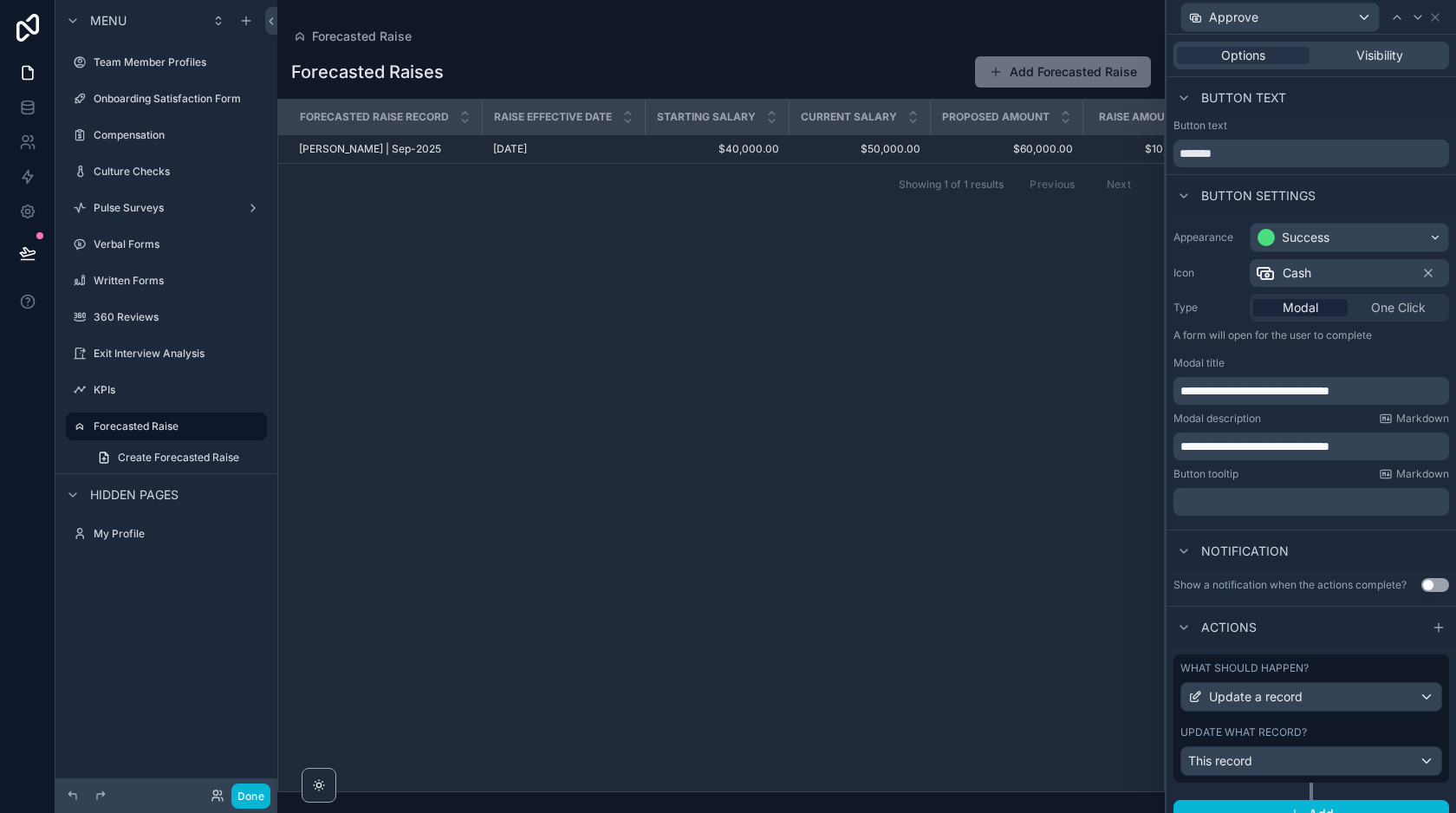
scroll to position [21, 0]
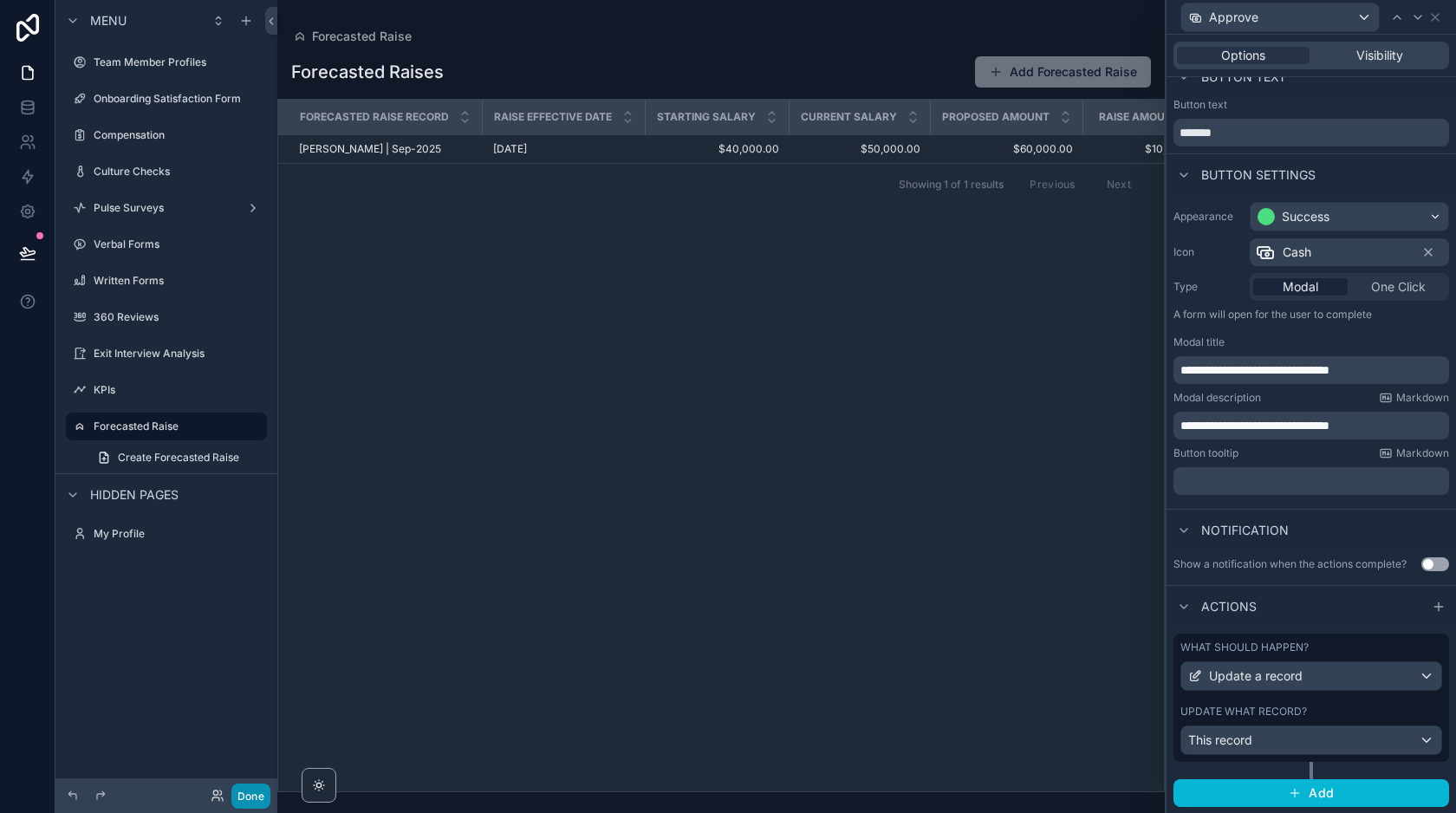
click at [260, 799] on button "Done" at bounding box center [250, 795] width 39 height 25
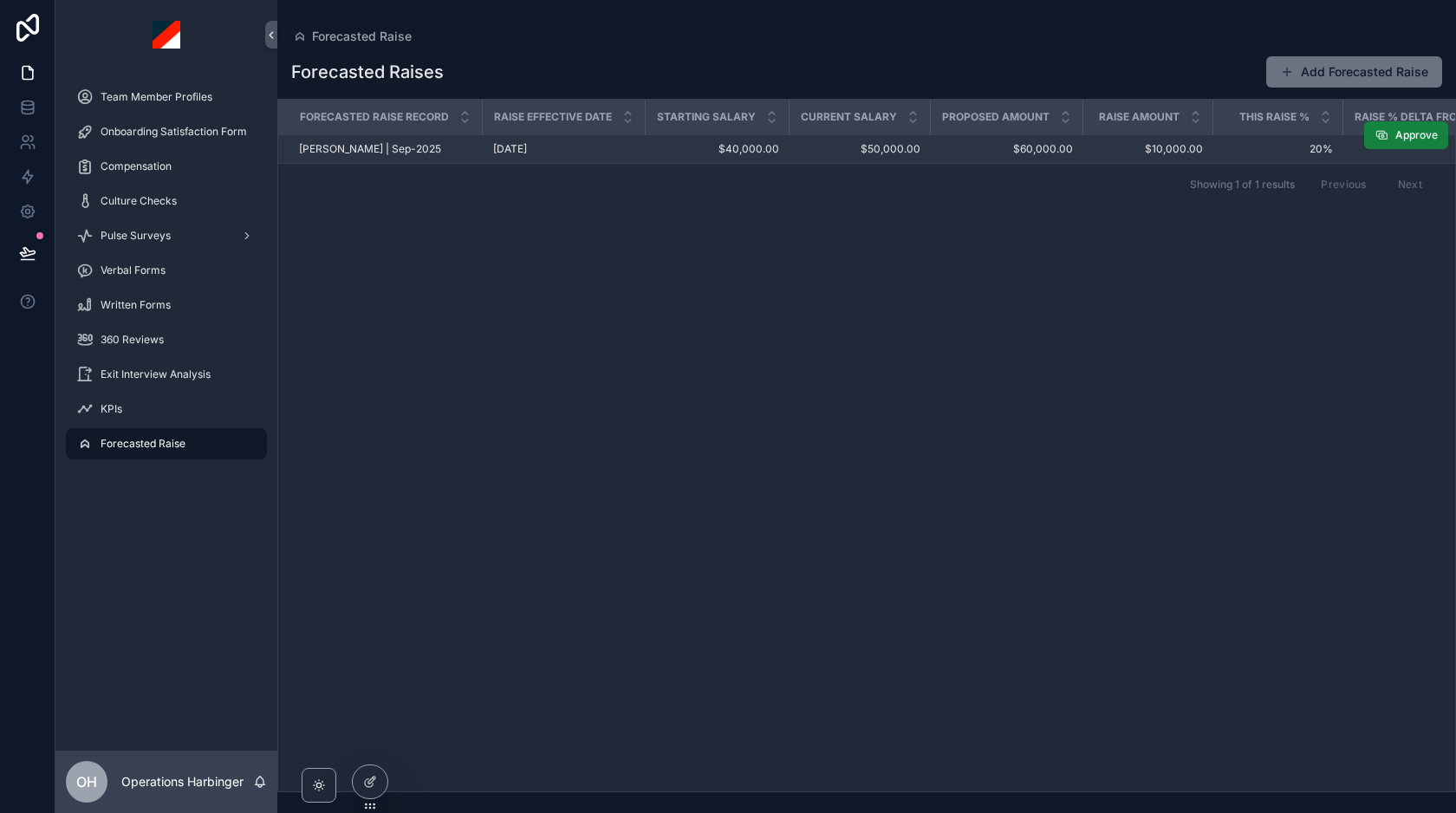
click at [1396, 142] on button "Approve" at bounding box center [1406, 135] width 84 height 27
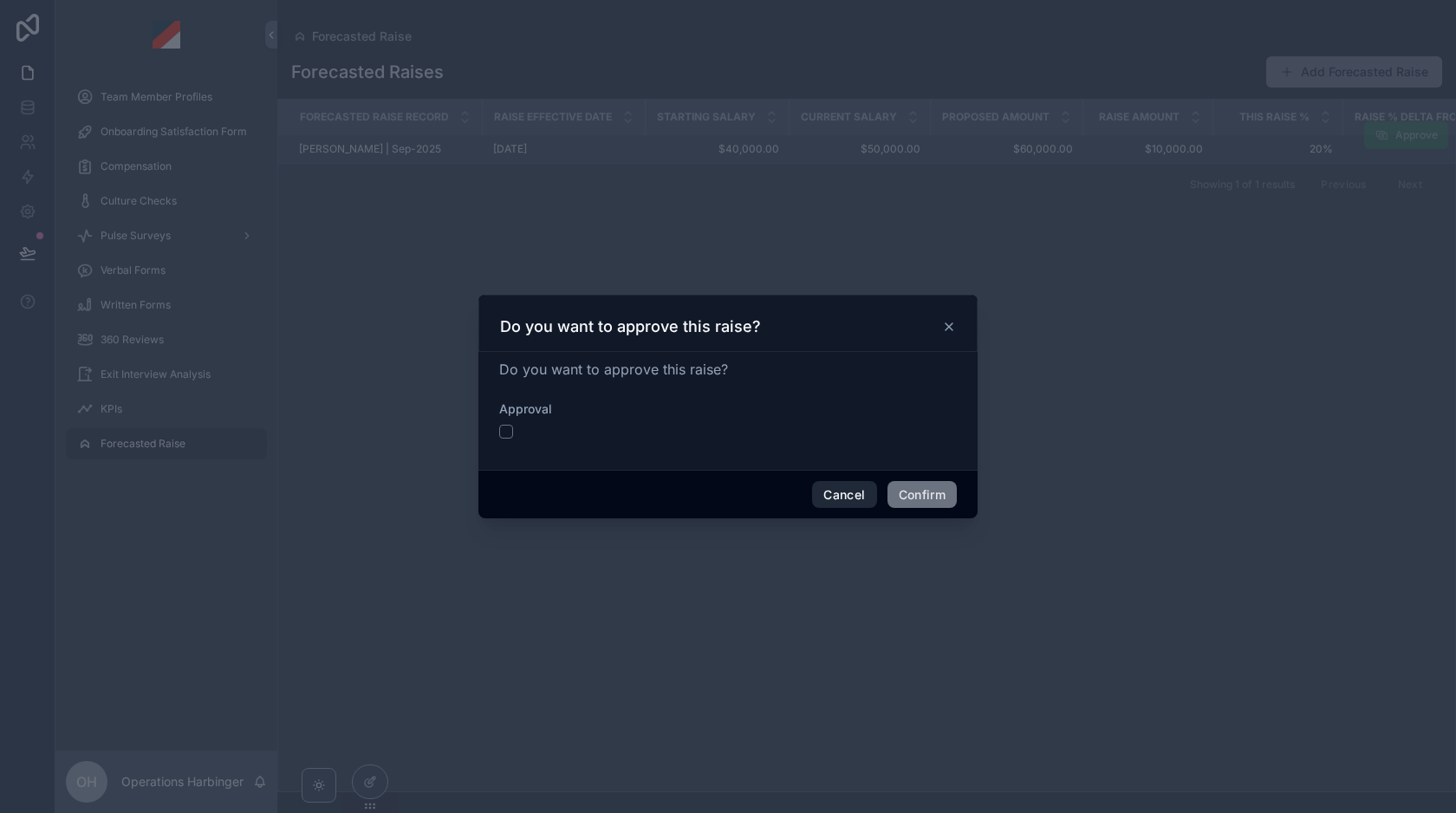
click at [835, 490] on button "Cancel" at bounding box center [844, 495] width 64 height 27
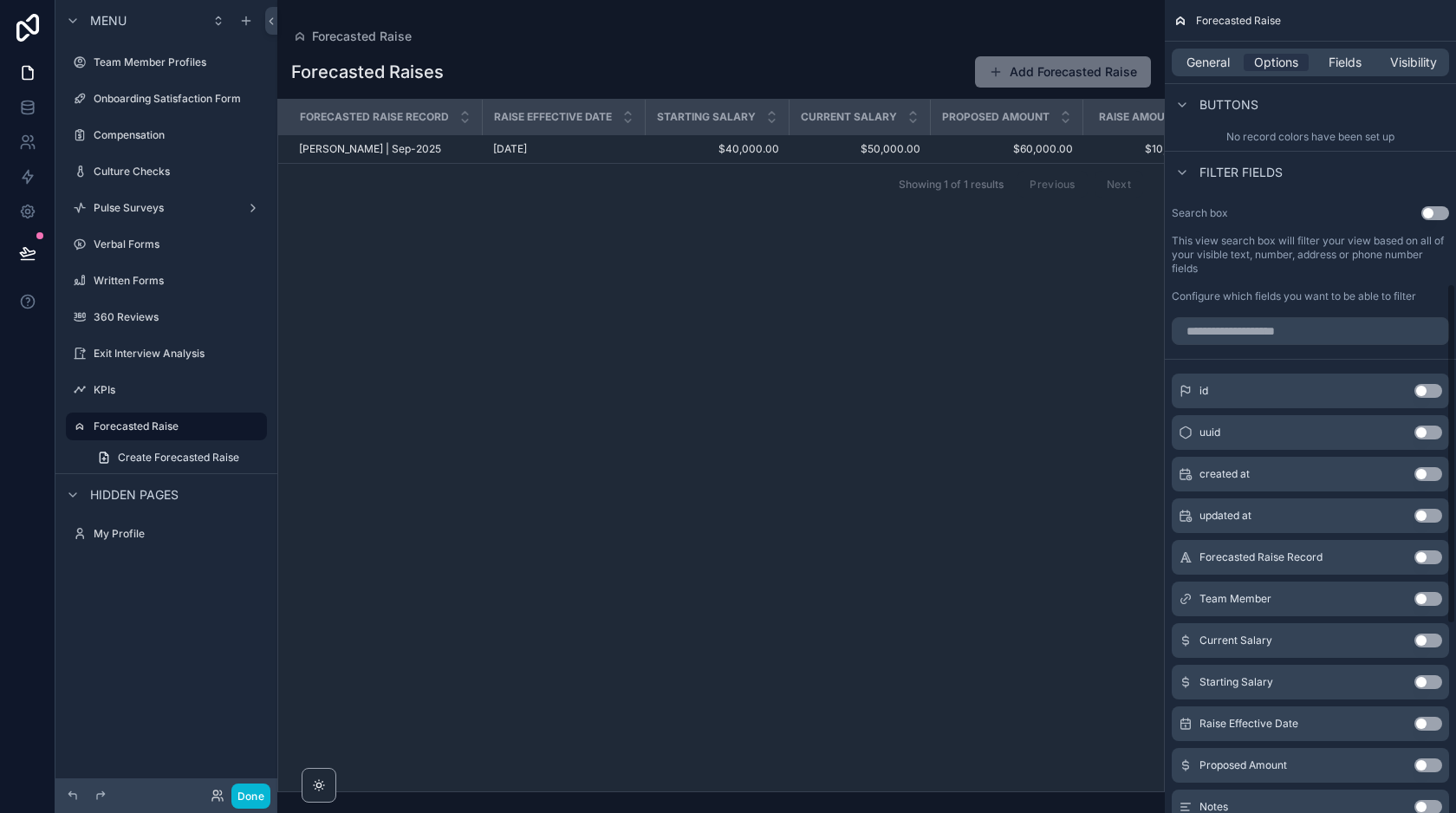
scroll to position [676, 0]
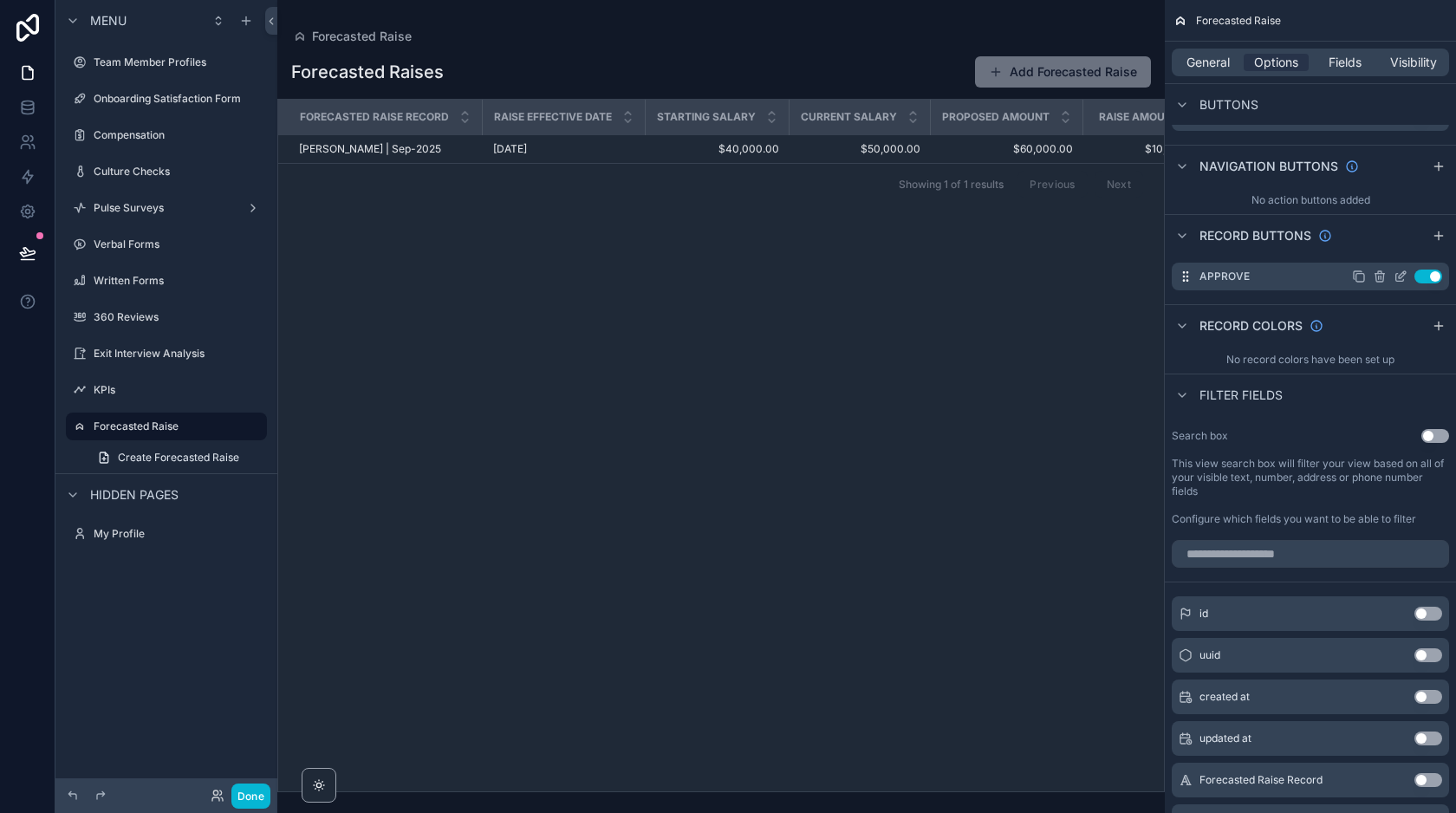
click at [1403, 277] on icon "scrollable content" at bounding box center [1400, 276] width 14 height 14
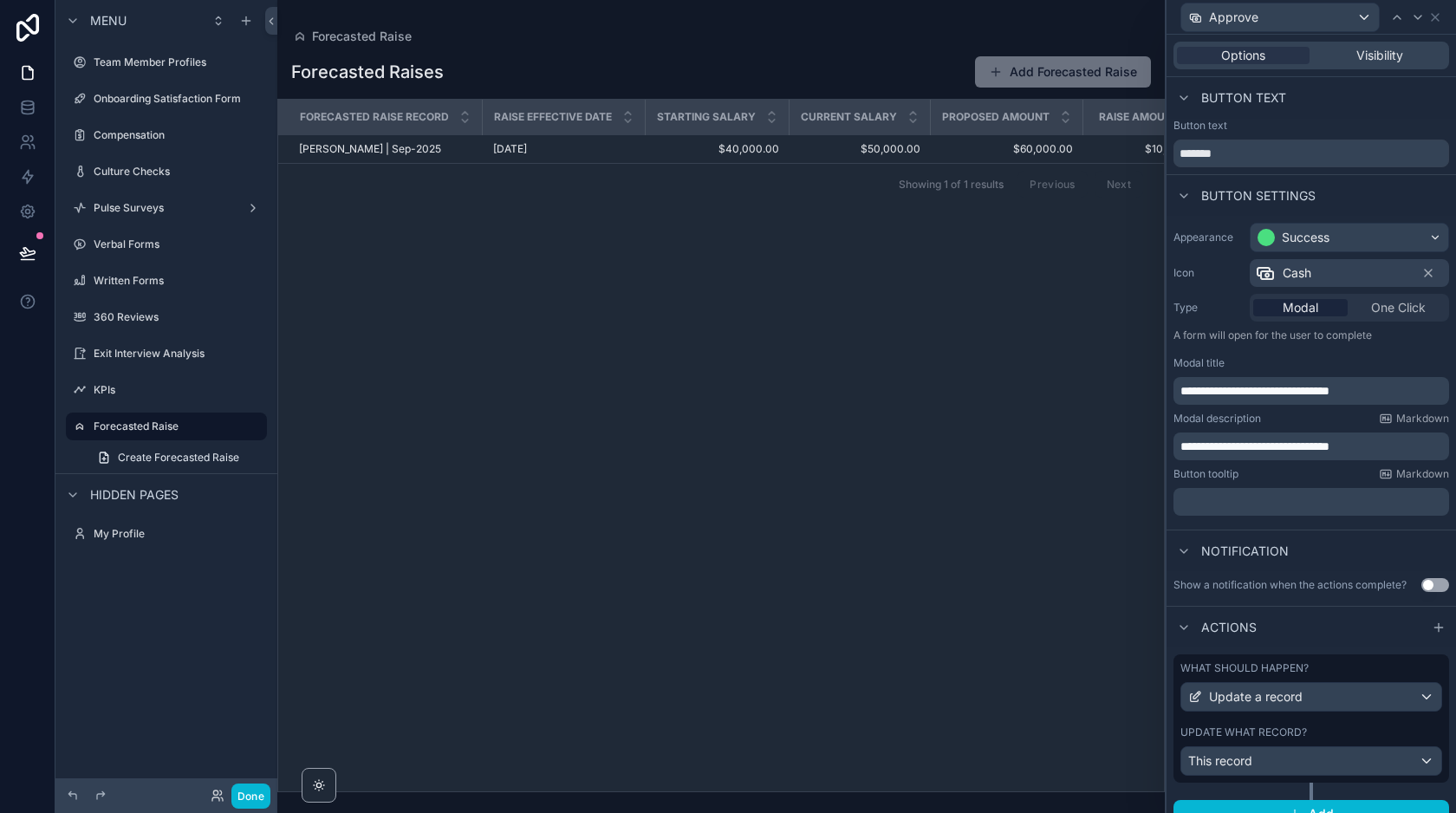
click at [1329, 444] on span "**********" at bounding box center [1254, 445] width 149 height 12
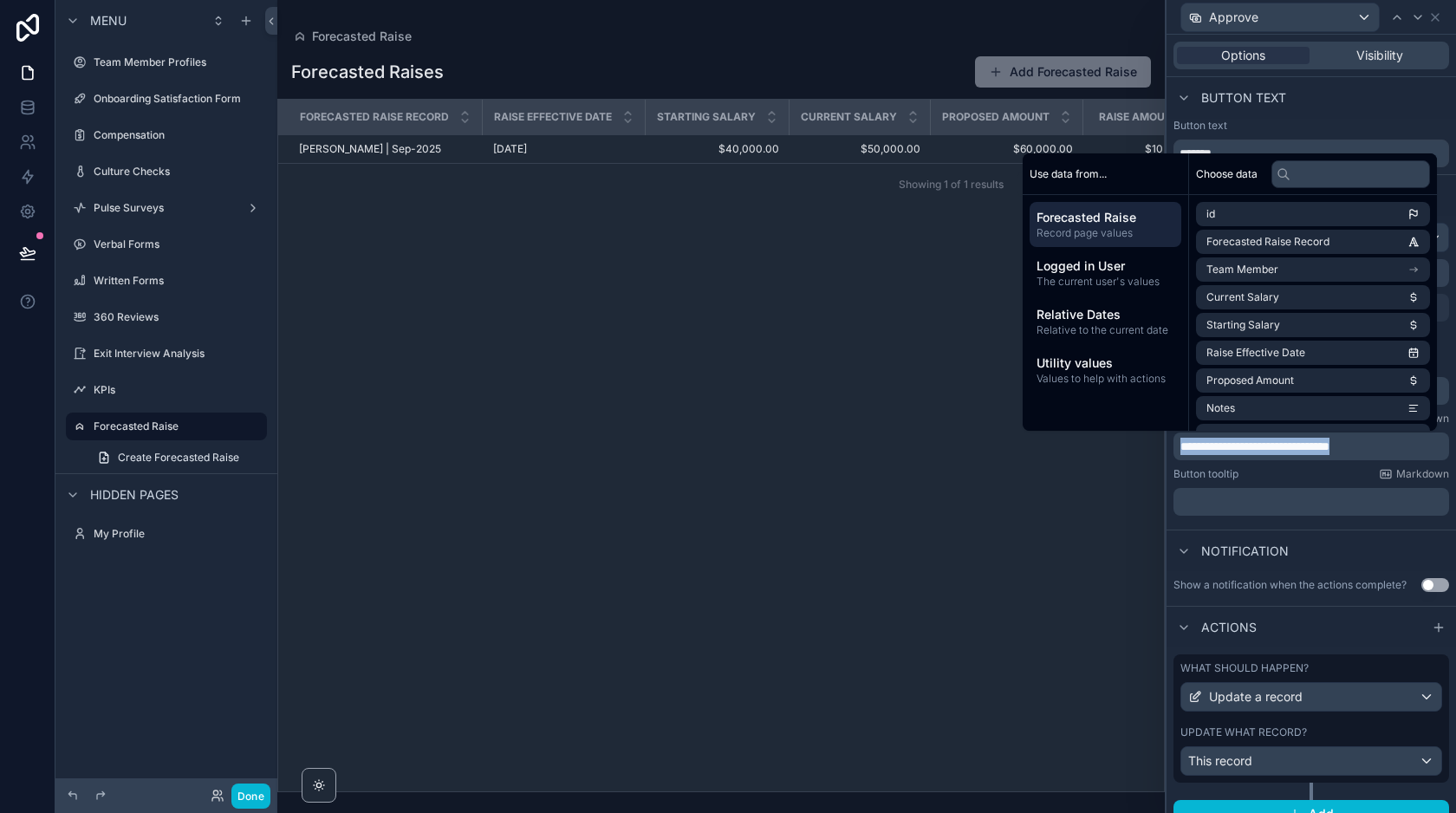
click at [1329, 444] on span "**********" at bounding box center [1254, 445] width 149 height 12
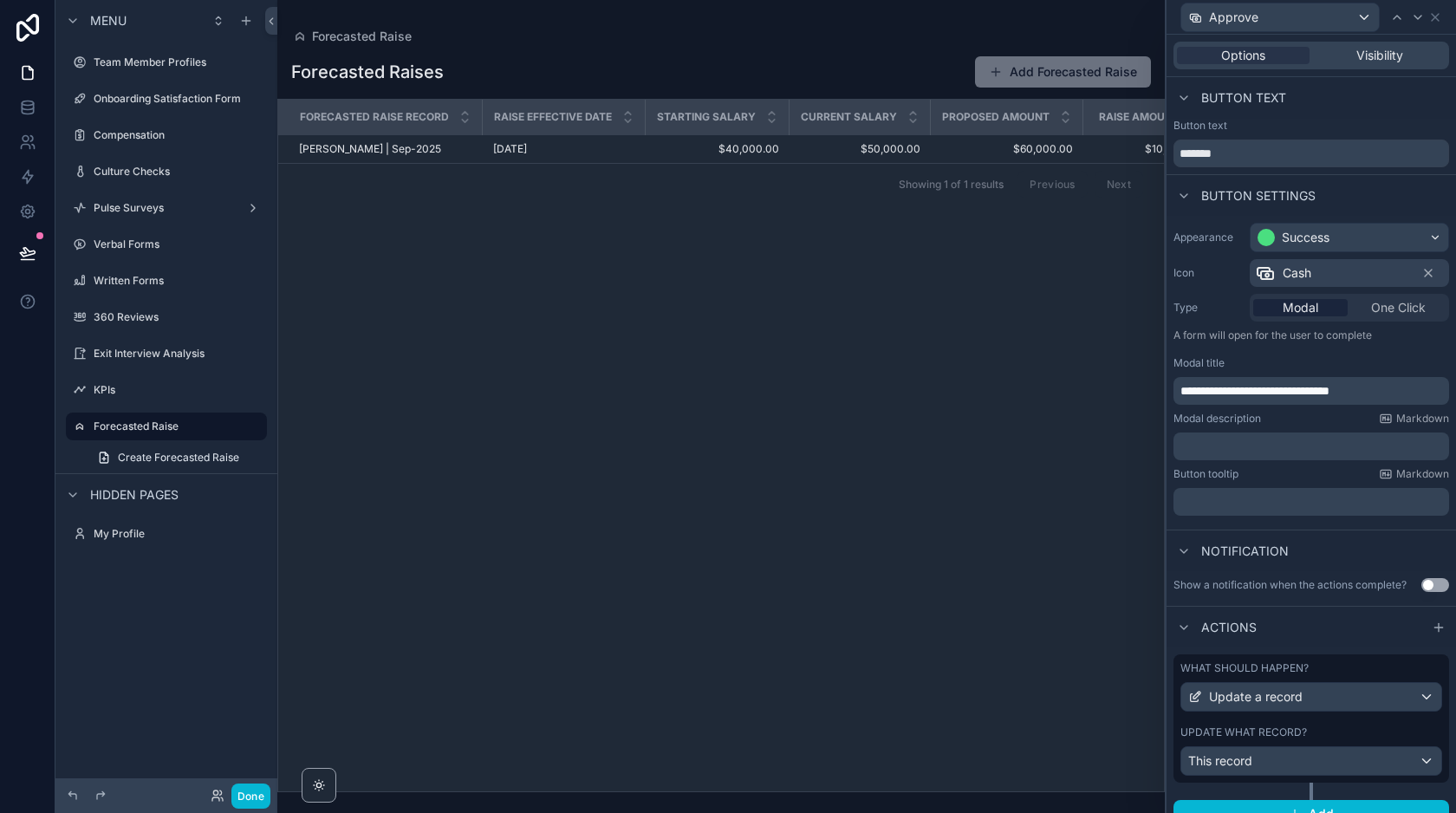
click at [1333, 473] on div "Button tooltip Markdown" at bounding box center [1311, 473] width 276 height 14
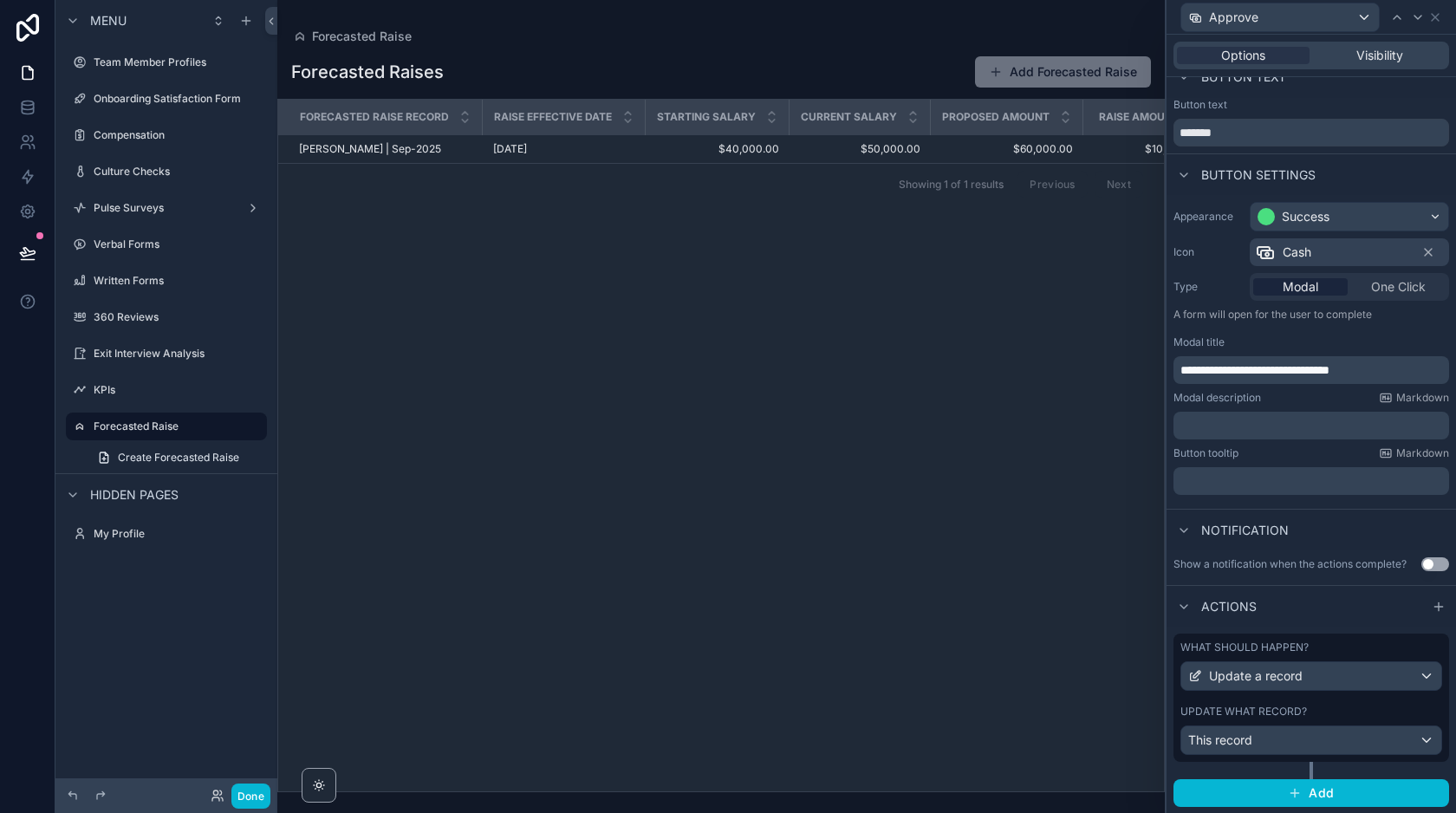
scroll to position [0, 0]
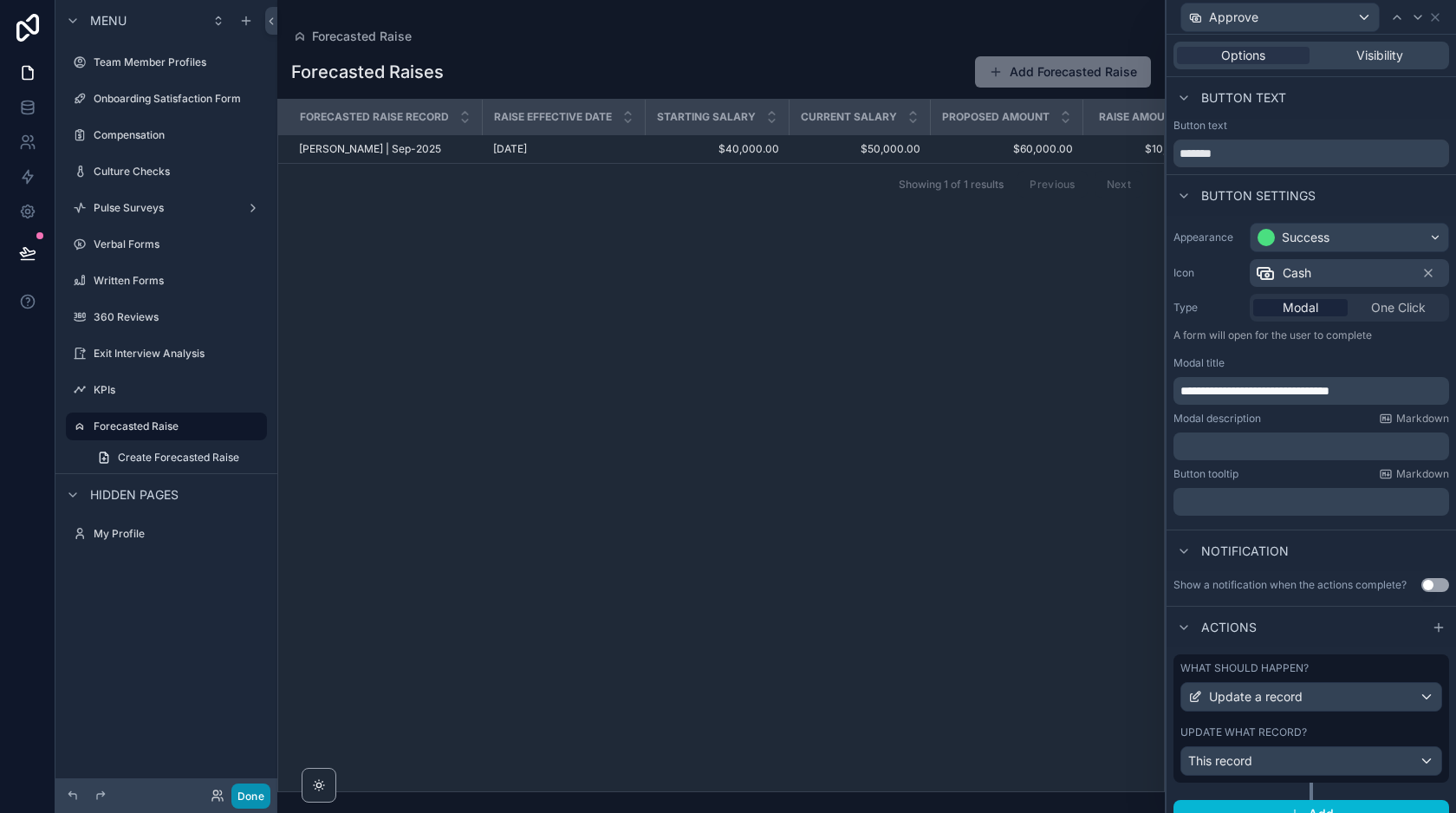
click at [255, 796] on button "Done" at bounding box center [250, 795] width 39 height 25
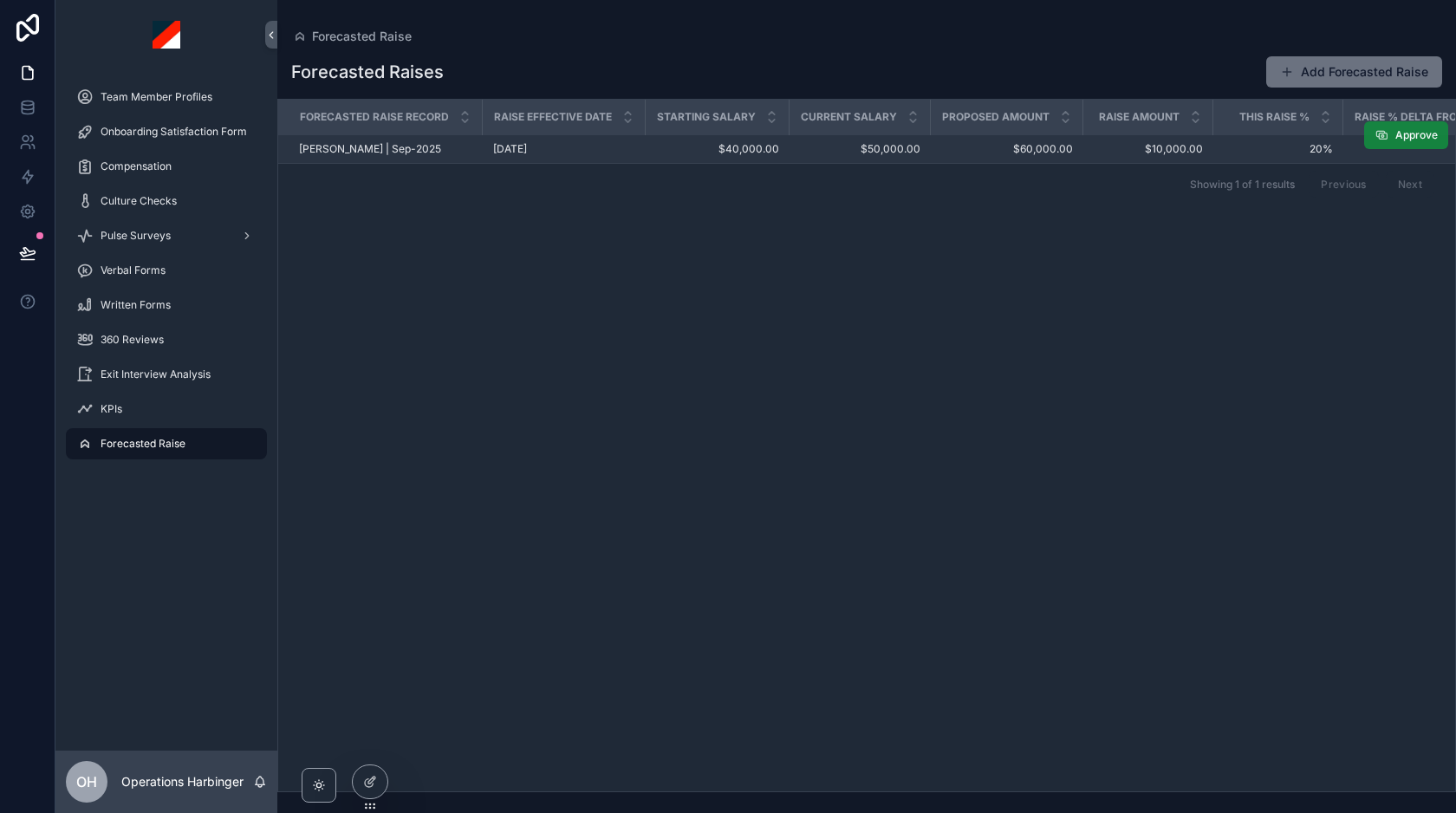
click at [1383, 137] on icon "scrollable content" at bounding box center [1381, 135] width 14 height 14
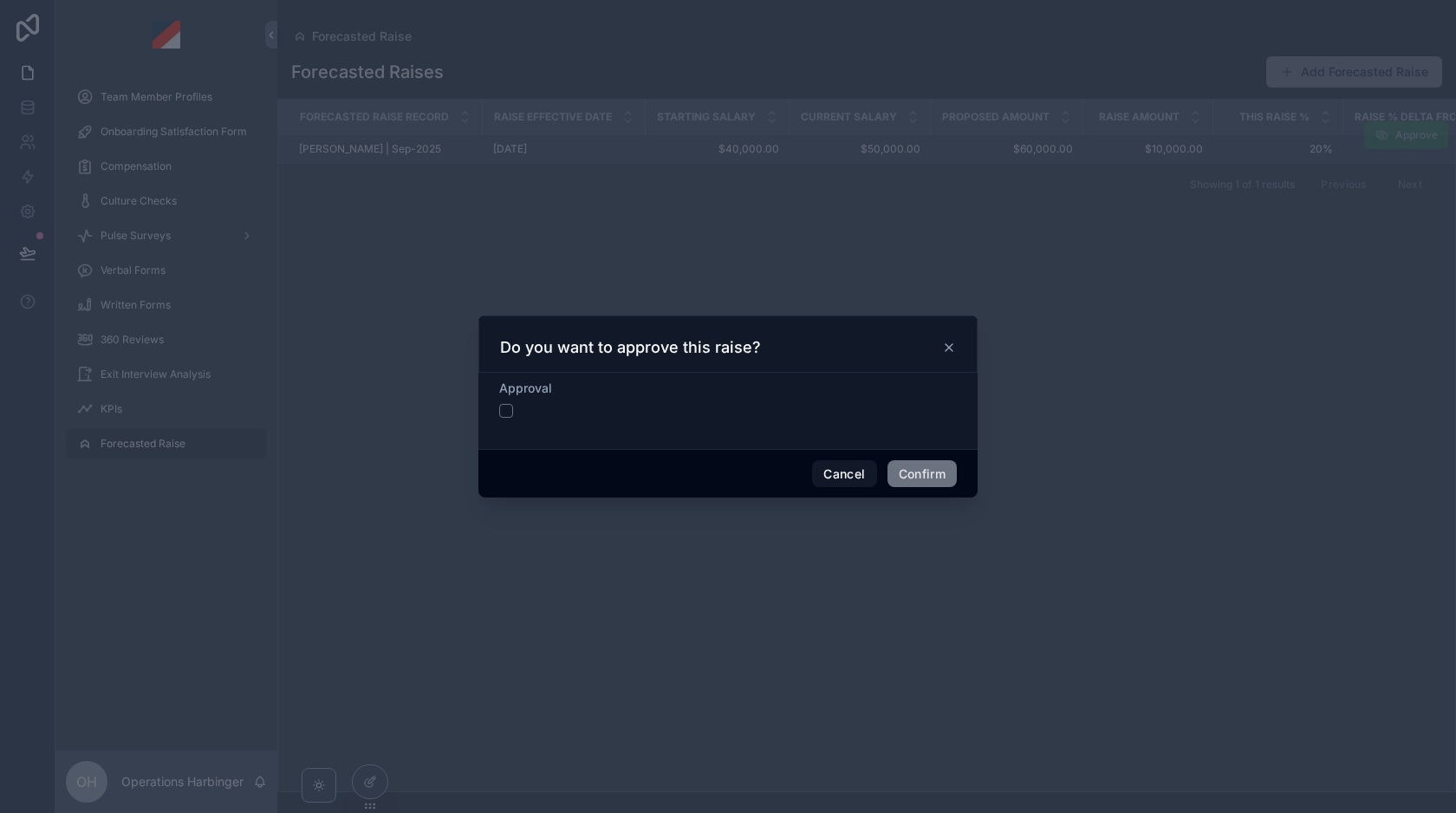
click at [513, 407] on div at bounding box center [727, 410] width 458 height 14
click at [502, 412] on button "button" at bounding box center [505, 410] width 14 height 14
click at [833, 471] on button "Cancel" at bounding box center [844, 474] width 64 height 27
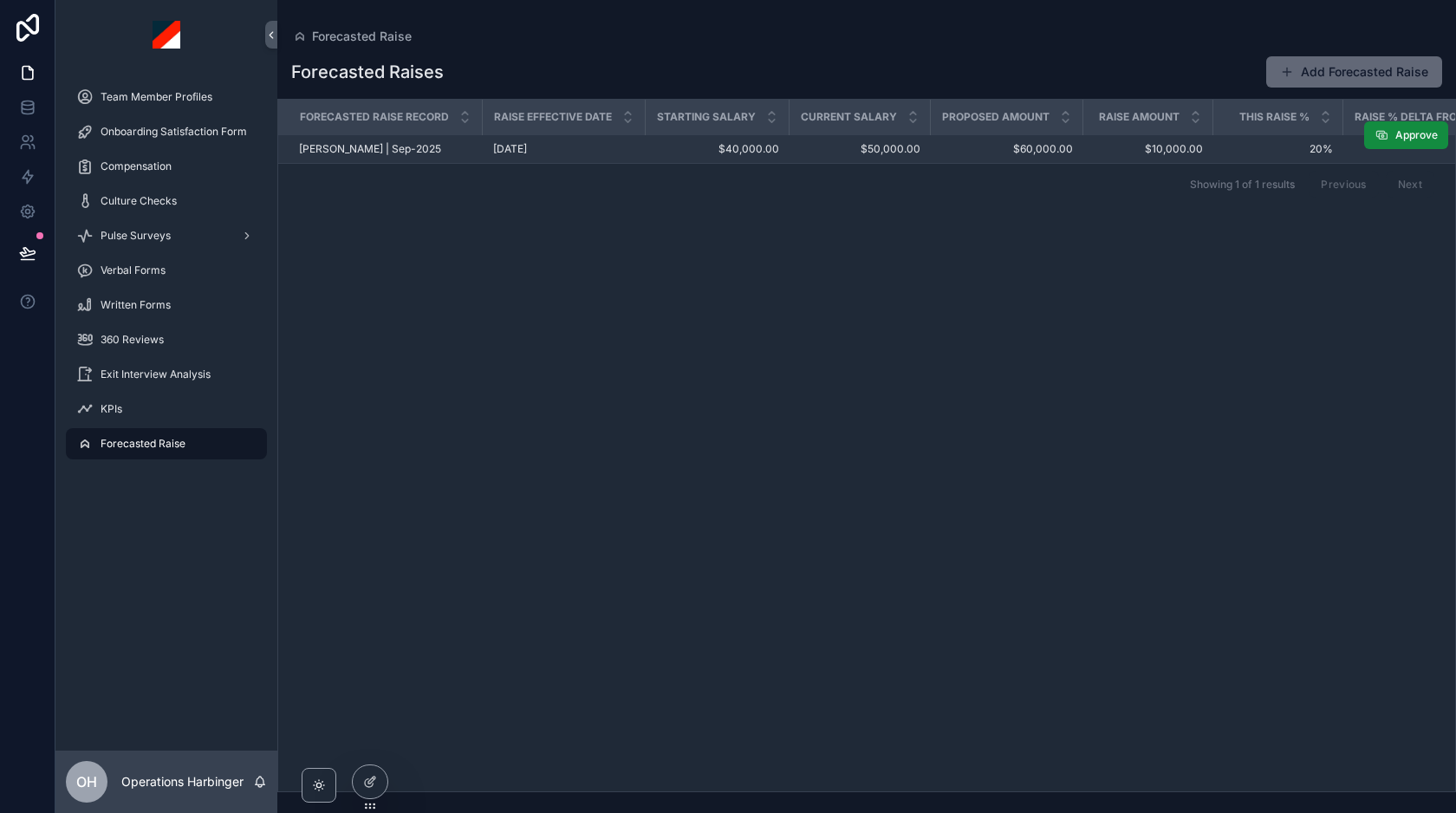
click at [1303, 70] on button "Add Forecasted Raise" at bounding box center [1354, 71] width 176 height 31
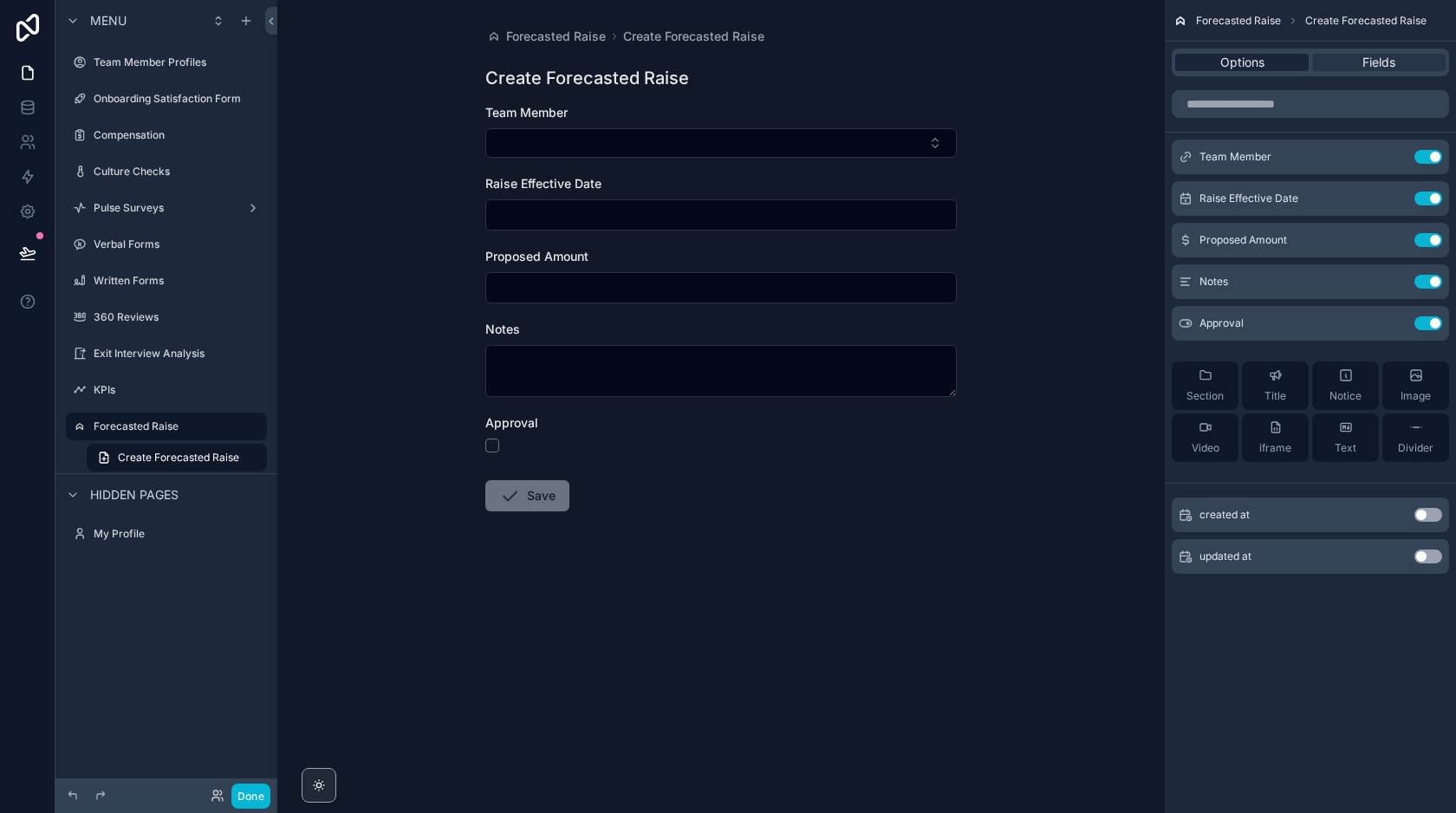
click at [1232, 67] on span "Options" at bounding box center [1242, 62] width 44 height 17
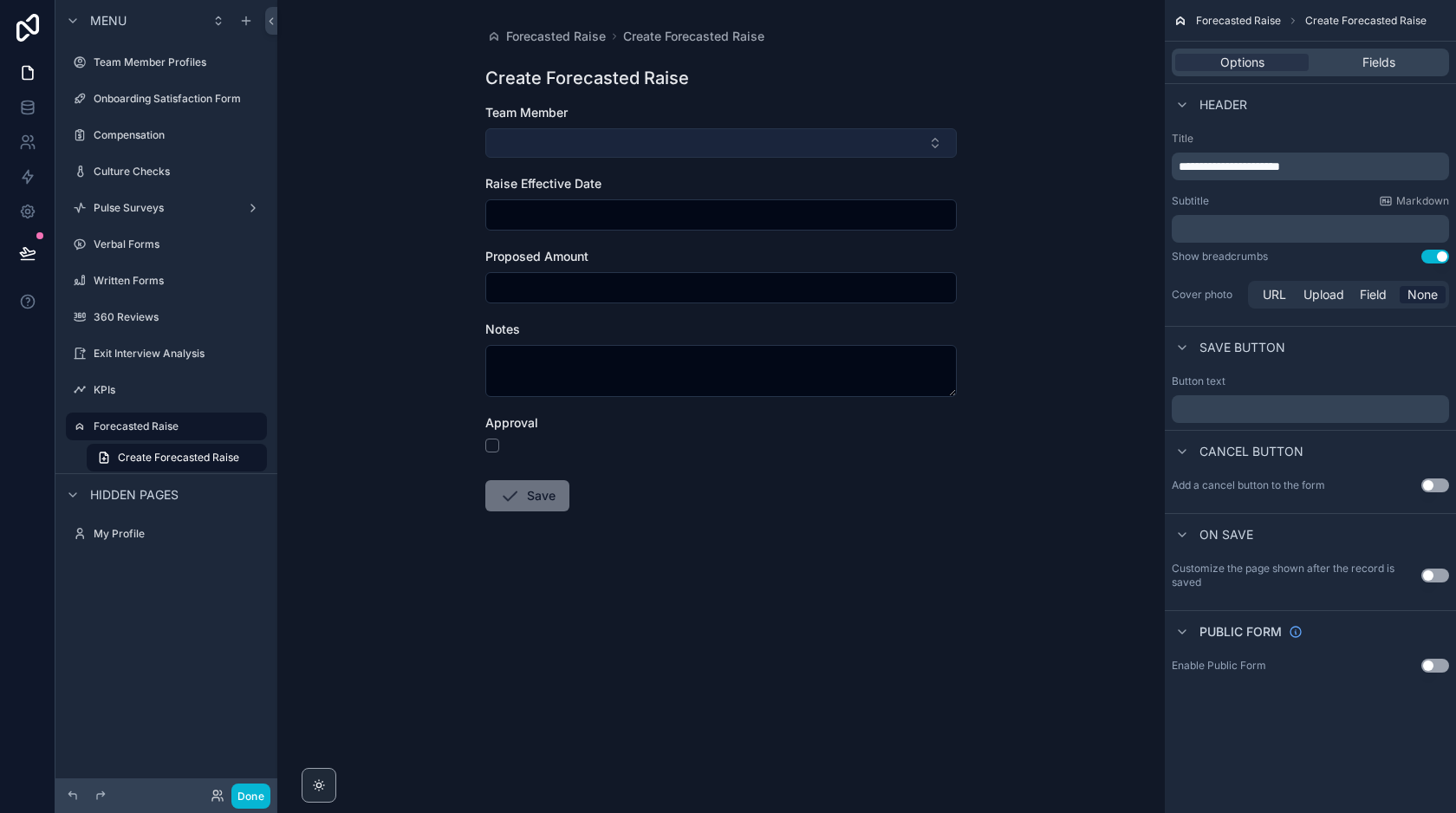
click at [578, 137] on button "Select Button" at bounding box center [721, 143] width 471 height 29
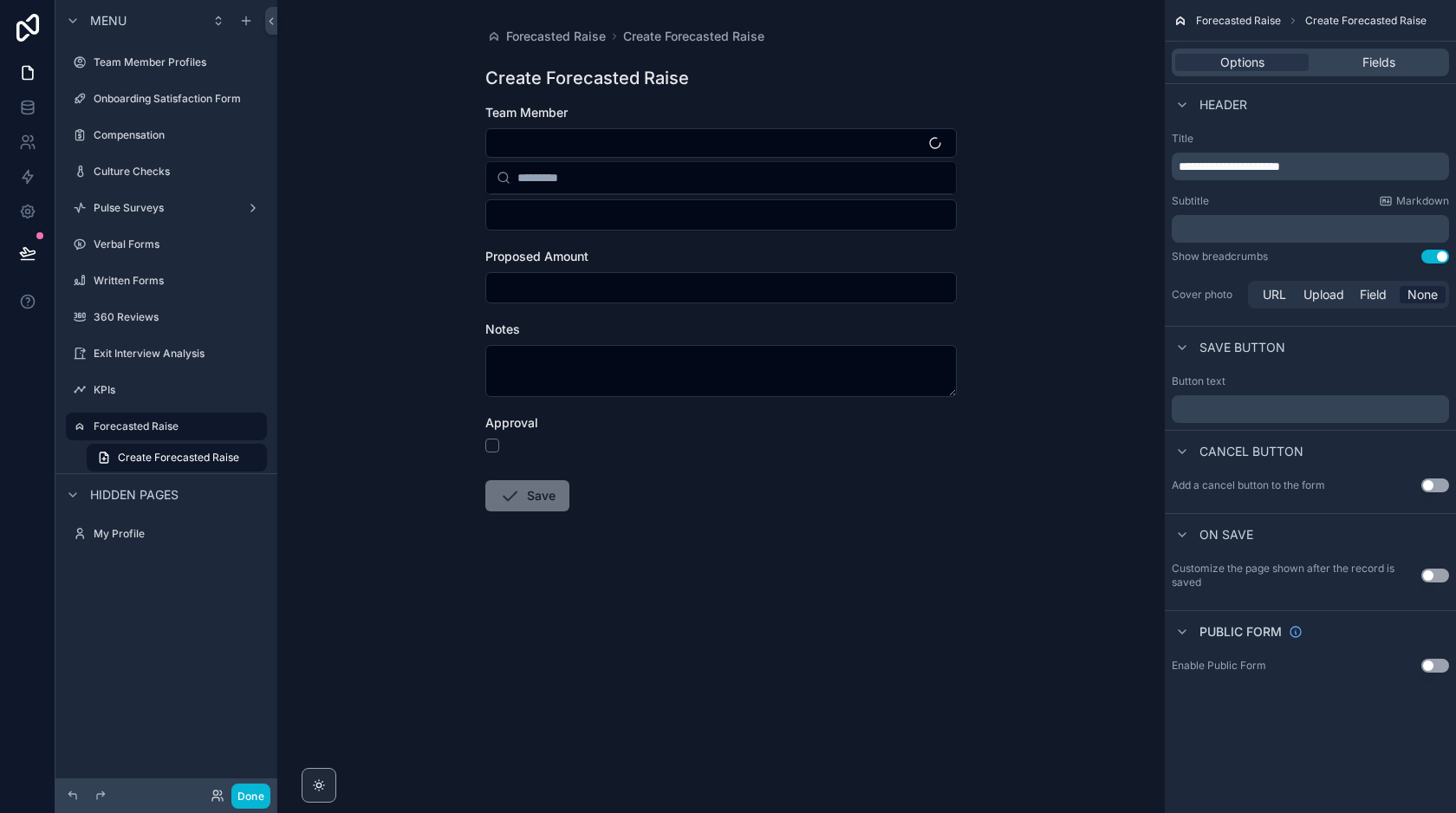
click at [625, 113] on div "Team Member" at bounding box center [721, 112] width 471 height 17
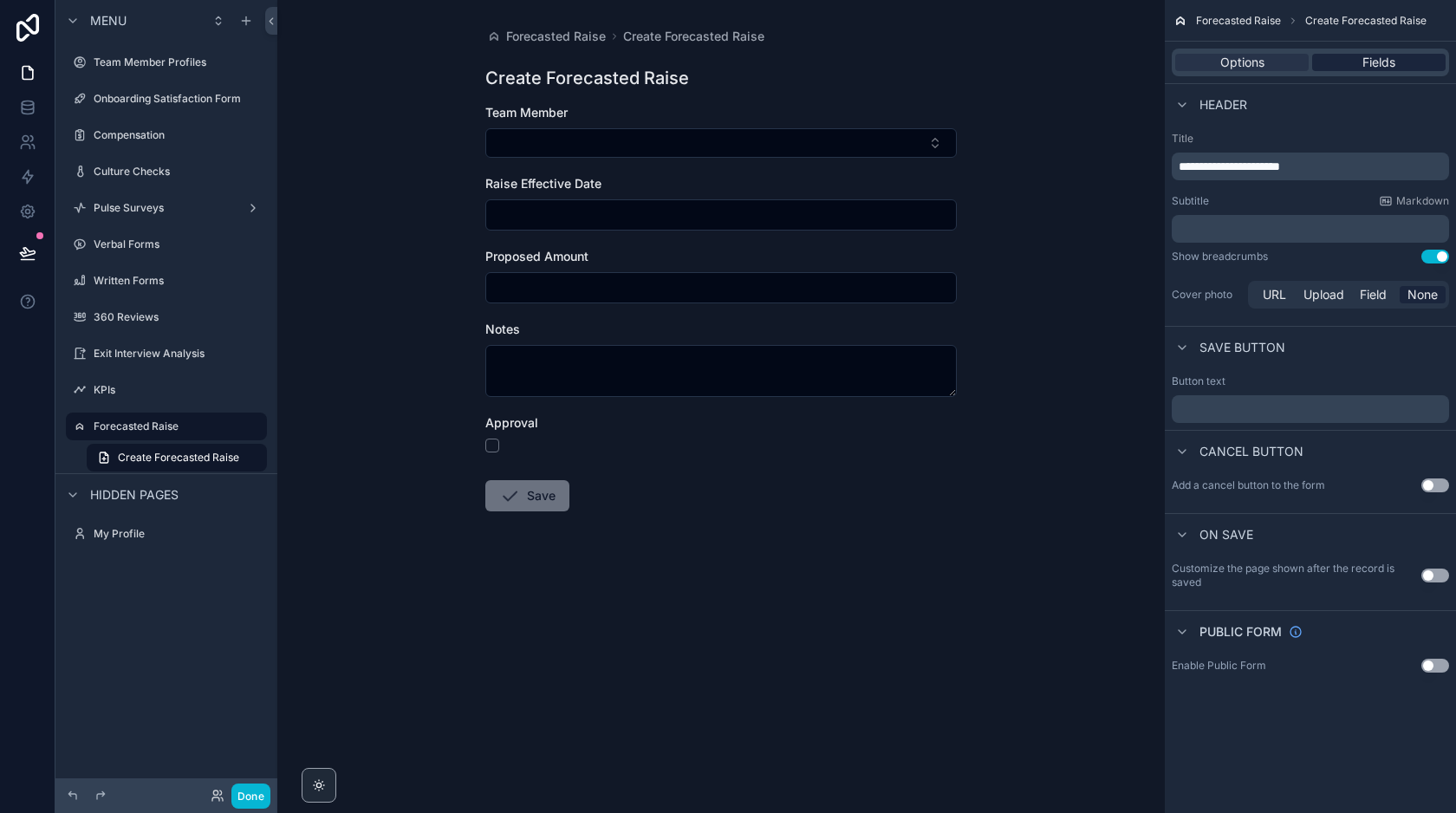
click at [1367, 63] on span "Fields" at bounding box center [1379, 62] width 33 height 17
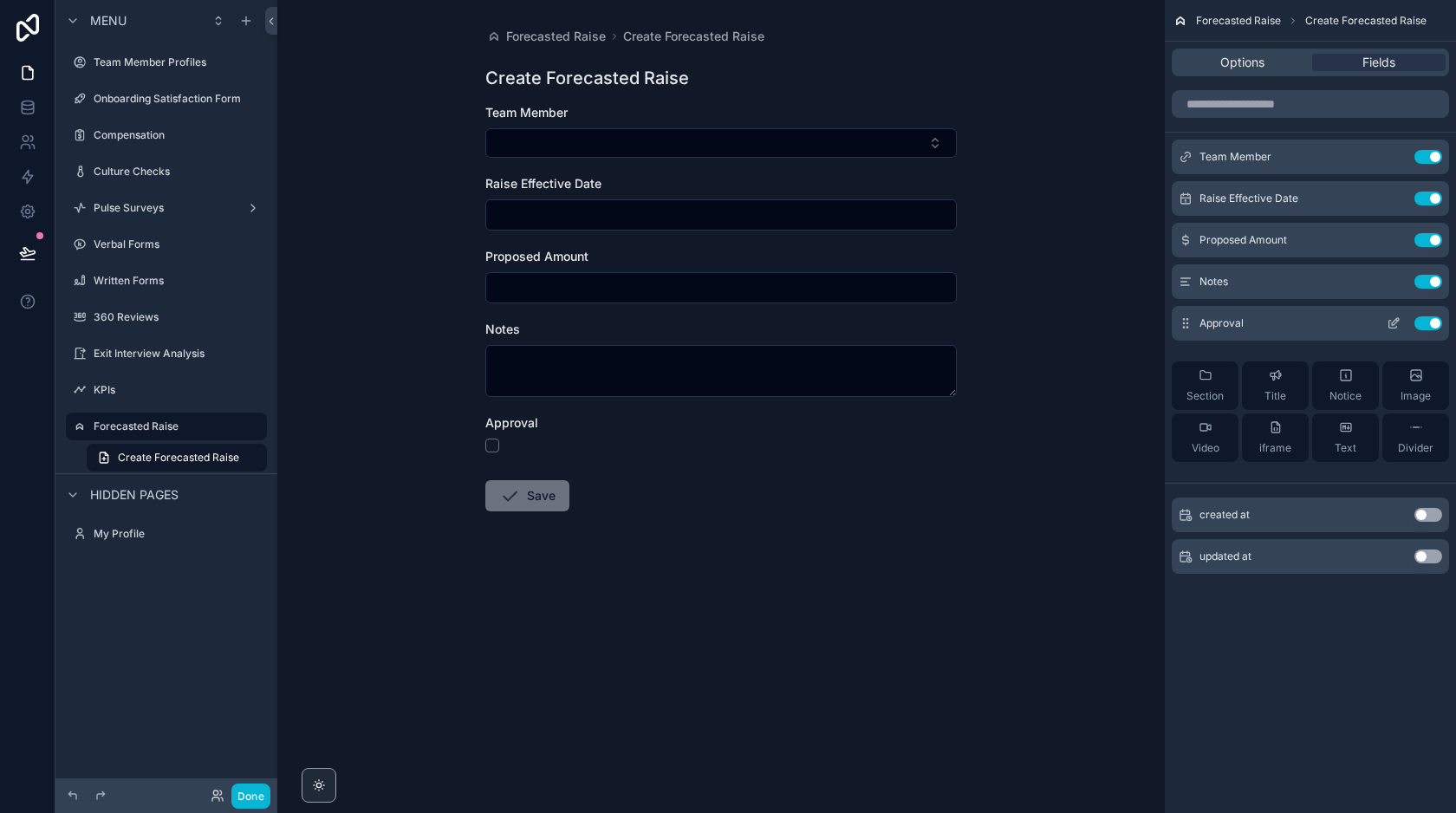
click at [1434, 327] on button "Use setting" at bounding box center [1428, 323] width 28 height 14
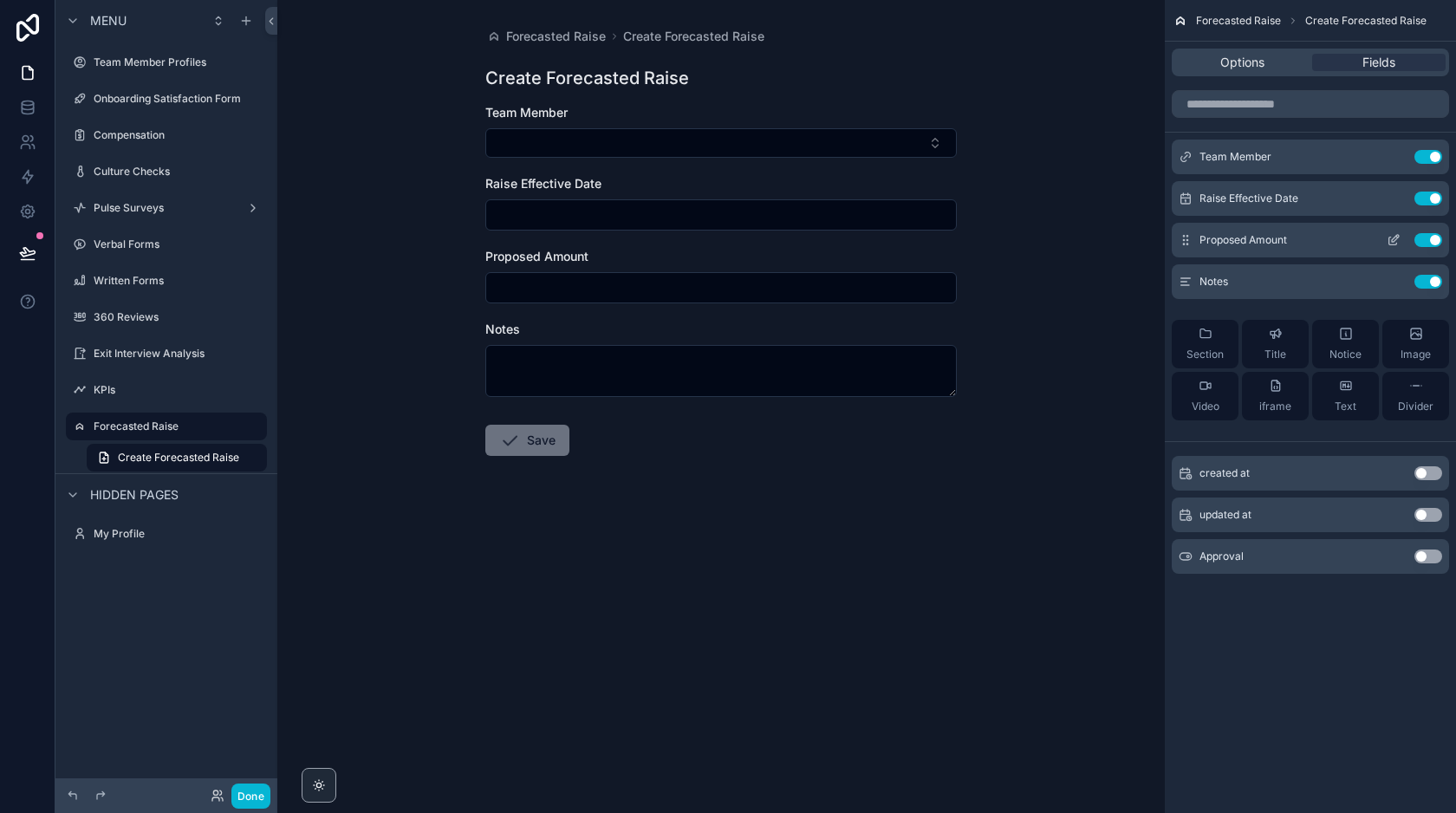
click at [1395, 237] on icon "scrollable content" at bounding box center [1395, 238] width 7 height 7
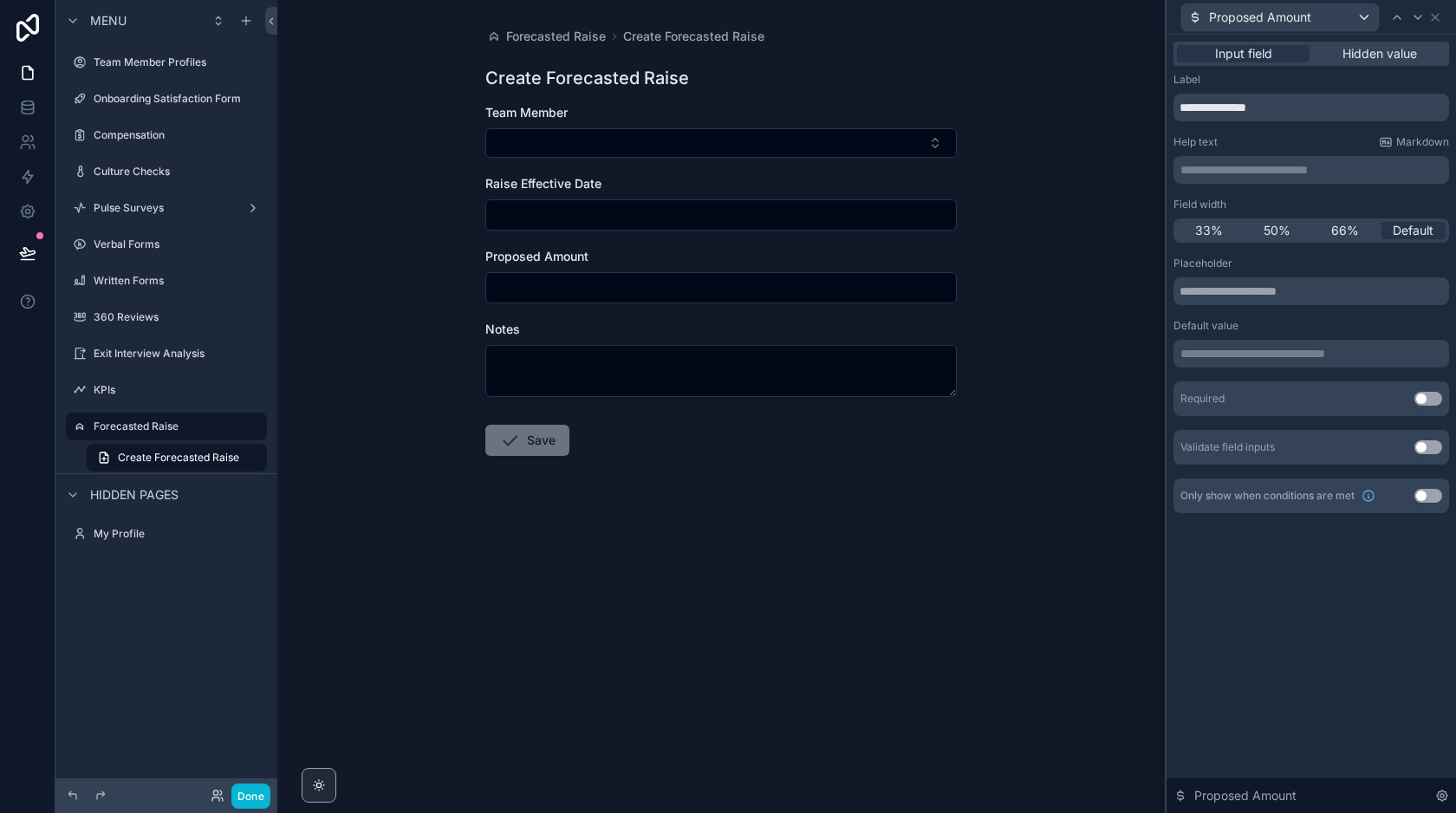
click at [1284, 171] on p "**********" at bounding box center [1312, 170] width 265 height 17
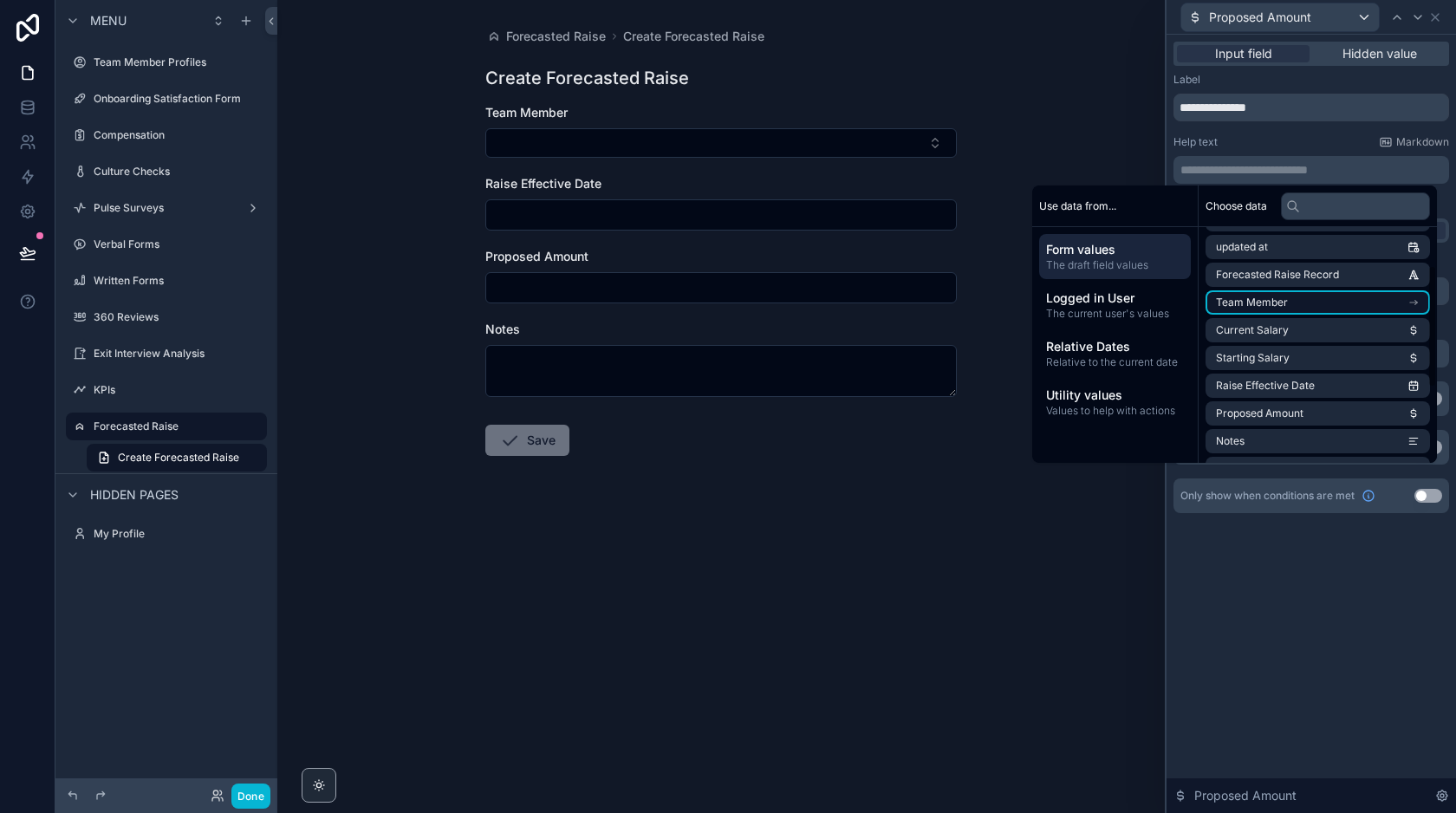
scroll to position [80, 0]
click at [1280, 334] on li "Current Salary" at bounding box center [1318, 333] width 225 height 24
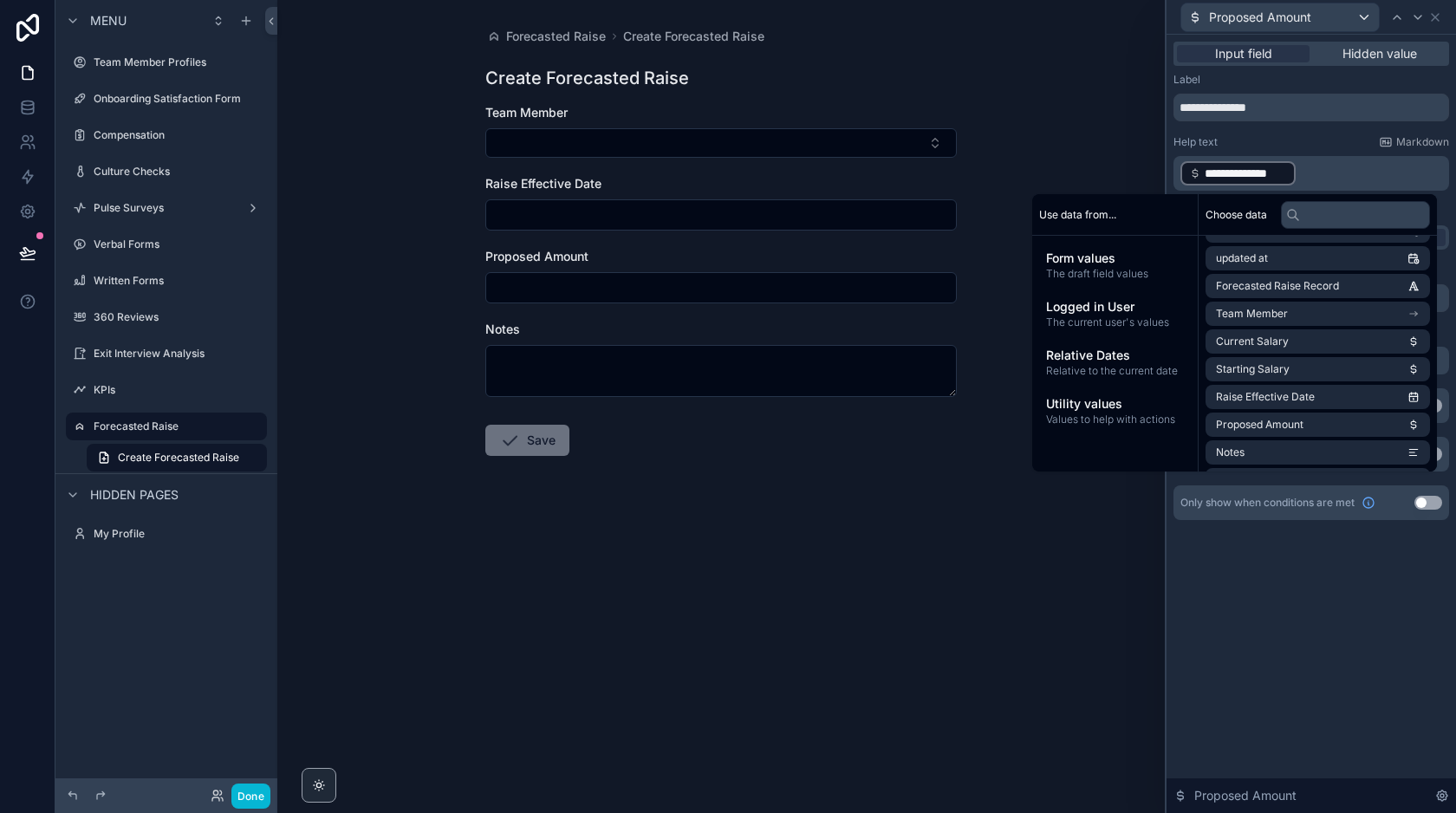
click at [1316, 175] on p "**********" at bounding box center [1312, 173] width 265 height 27
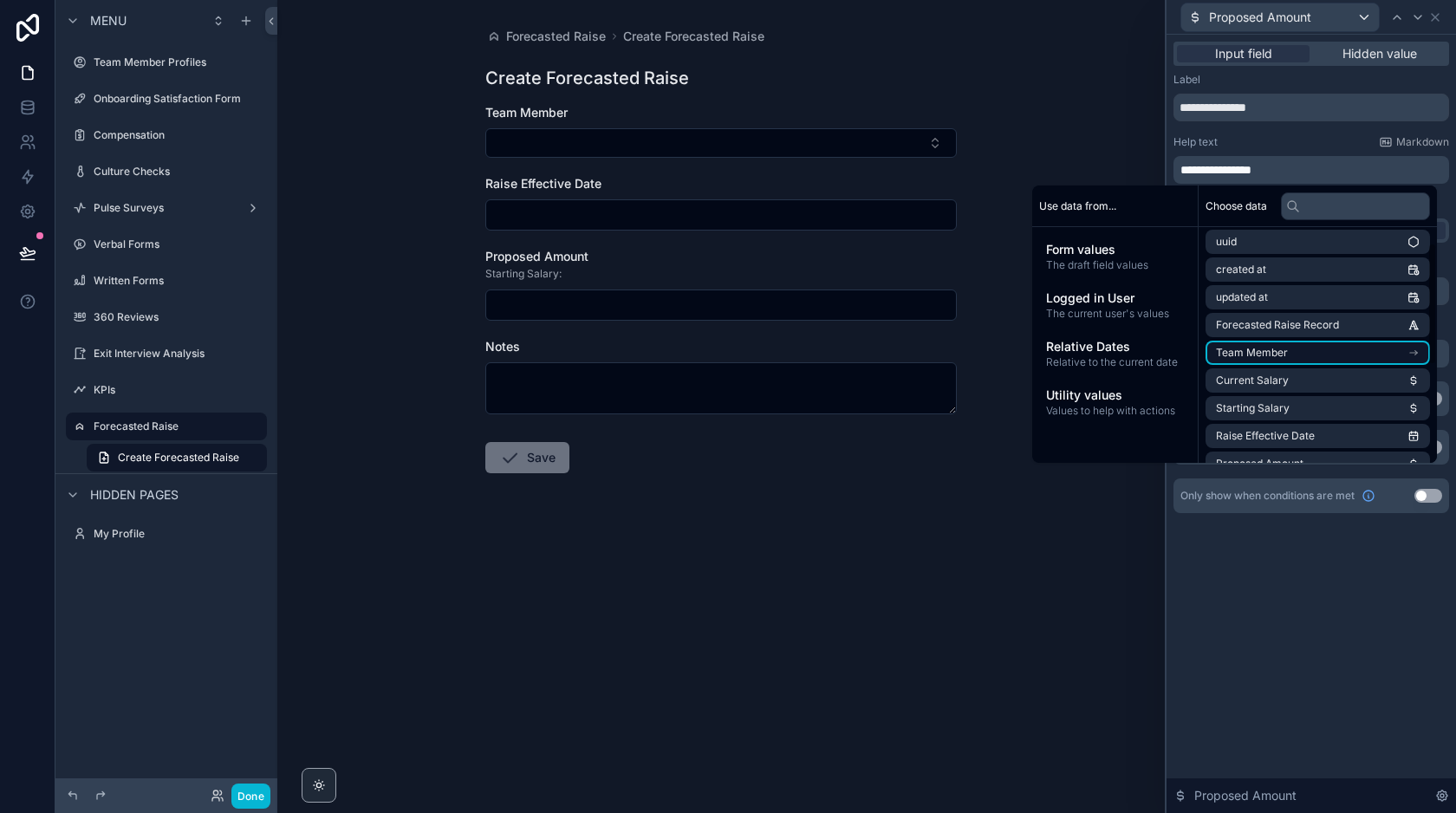
scroll to position [29, 0]
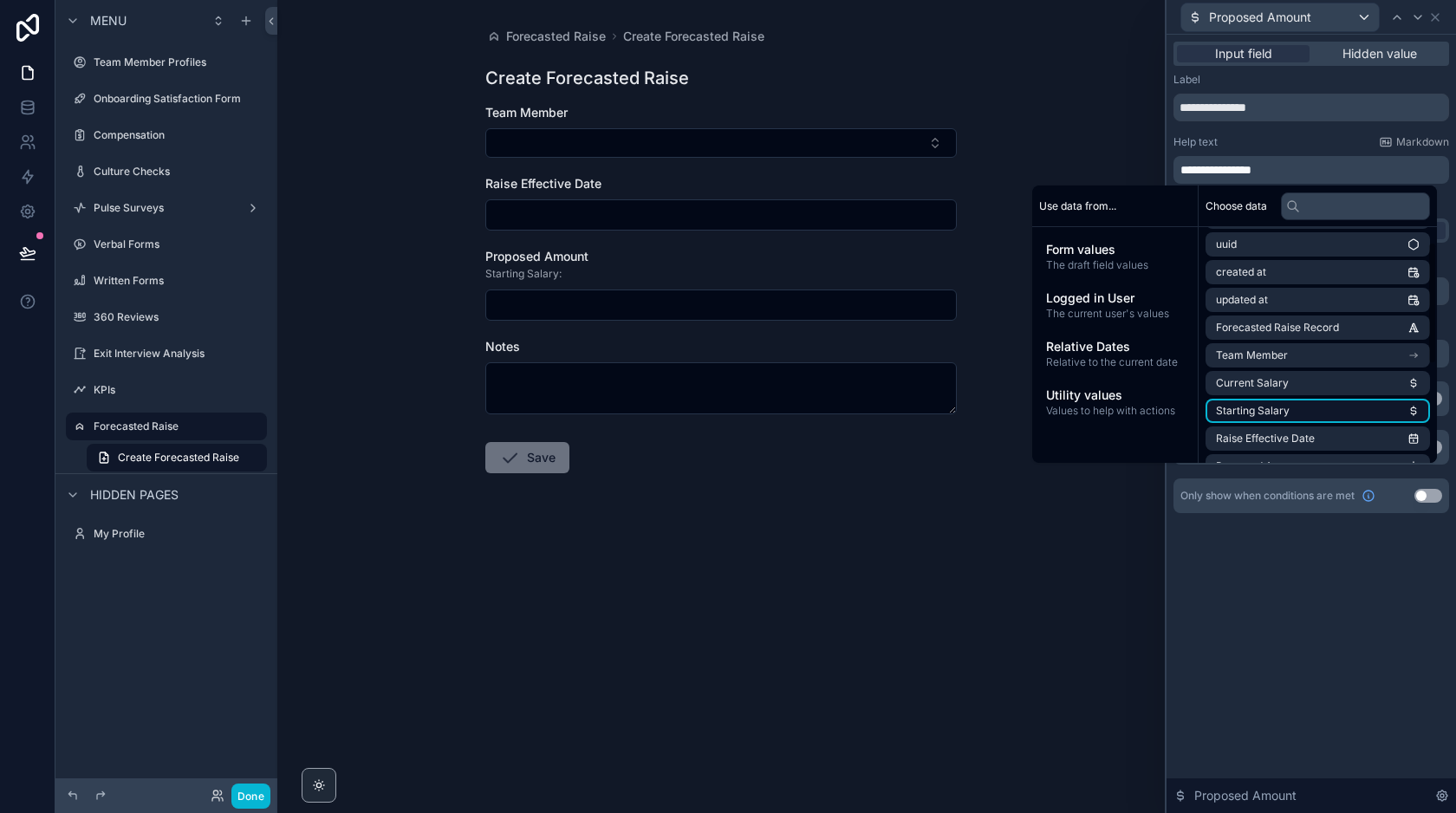
click at [1276, 412] on span "Starting Salary" at bounding box center [1252, 410] width 73 height 14
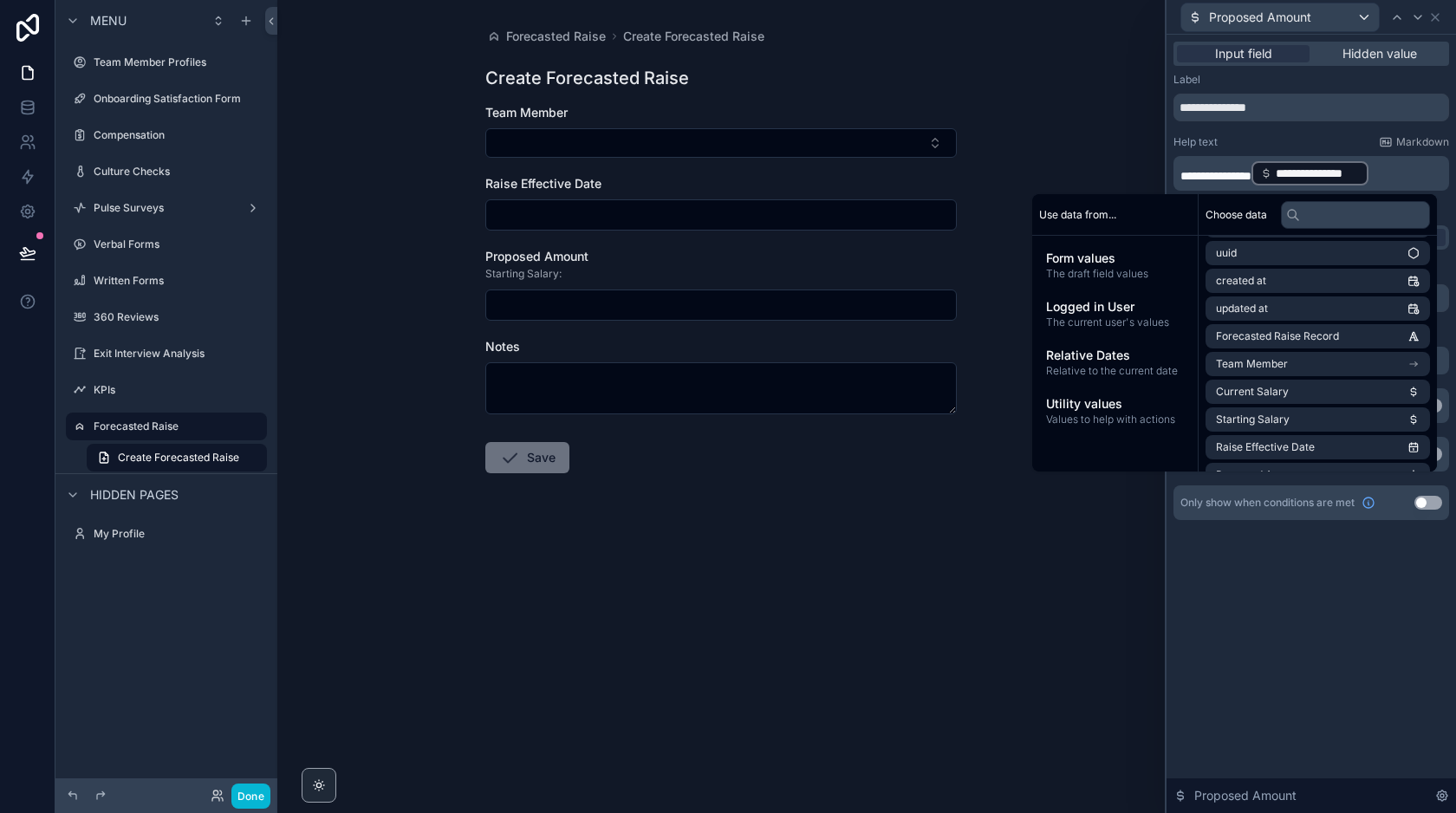
click at [1416, 180] on p "**********" at bounding box center [1312, 173] width 265 height 27
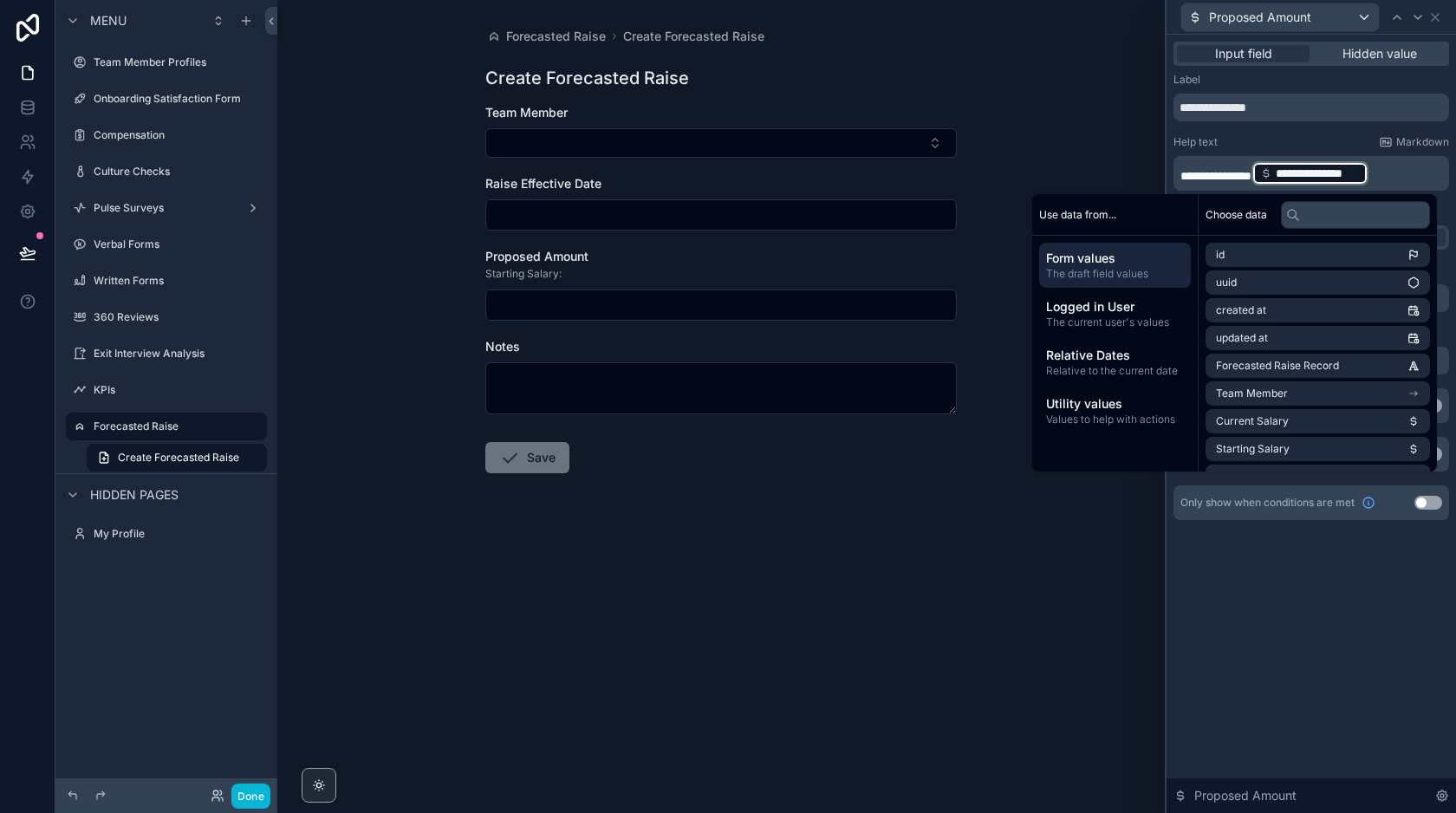
click at [1413, 177] on p "**********" at bounding box center [1312, 173] width 265 height 27
click at [1413, 176] on p "**********" at bounding box center [1312, 173] width 265 height 27
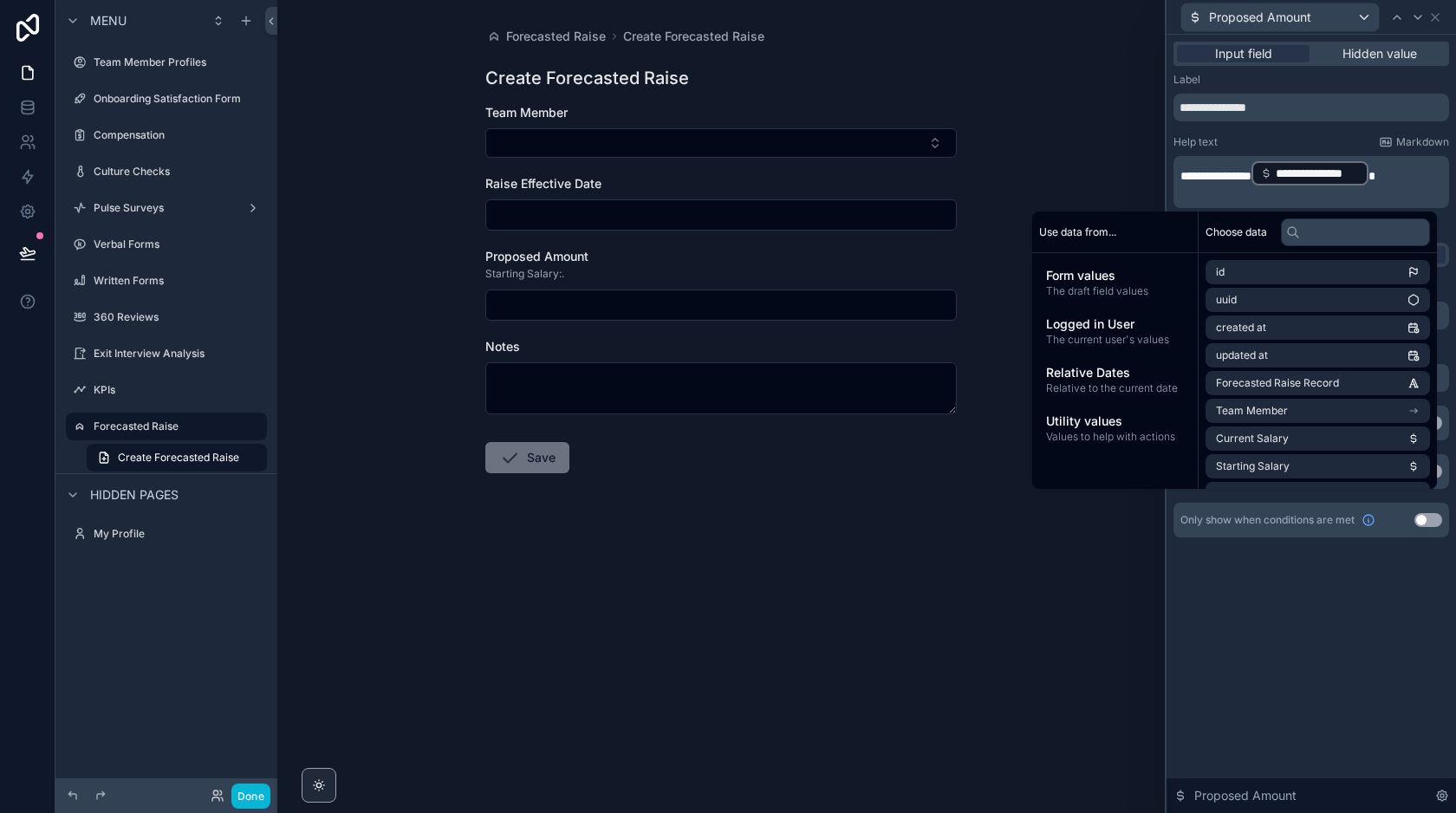
scroll to position [0, 0]
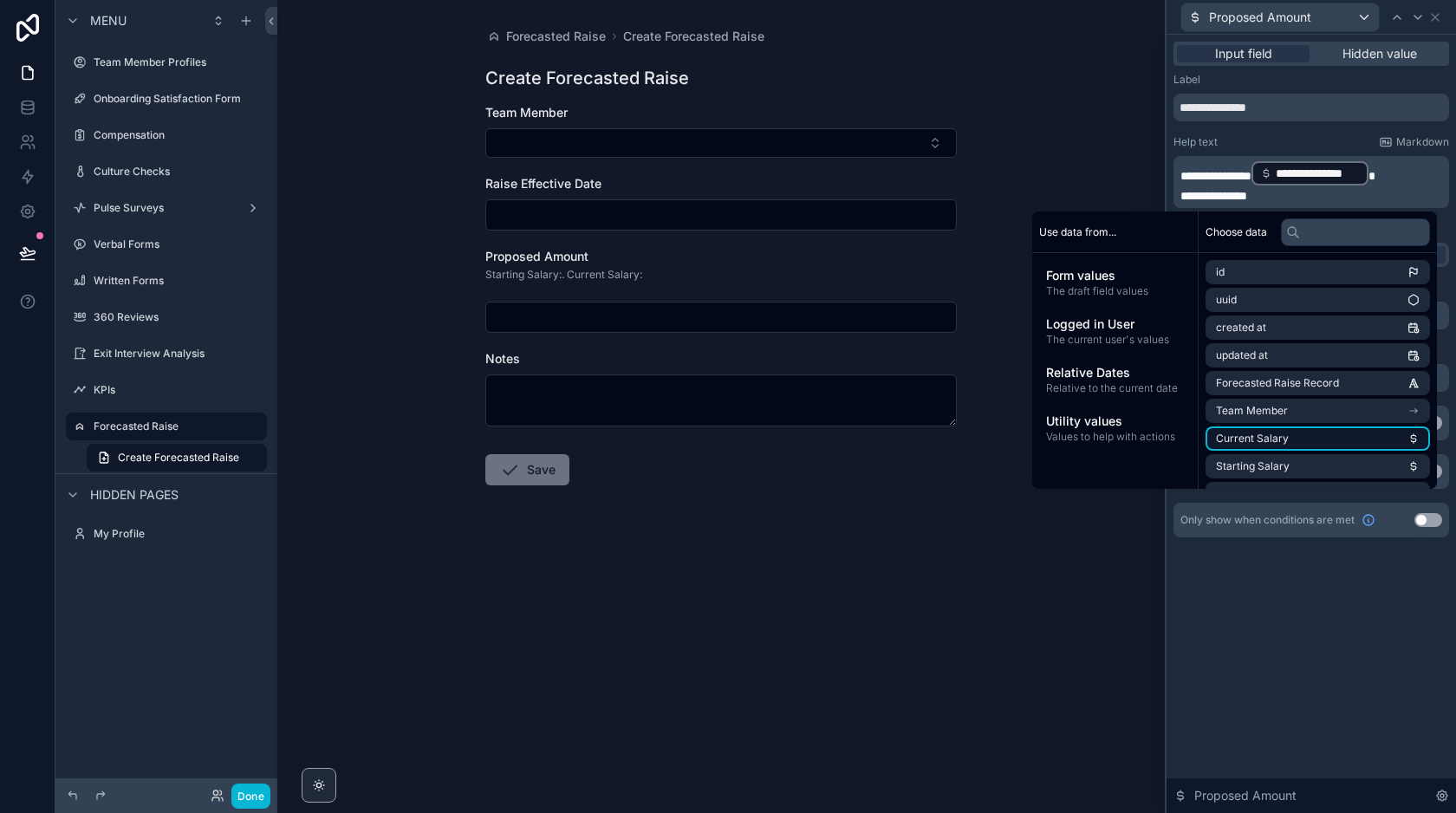
click at [1329, 441] on li "Current Salary" at bounding box center [1318, 438] width 225 height 24
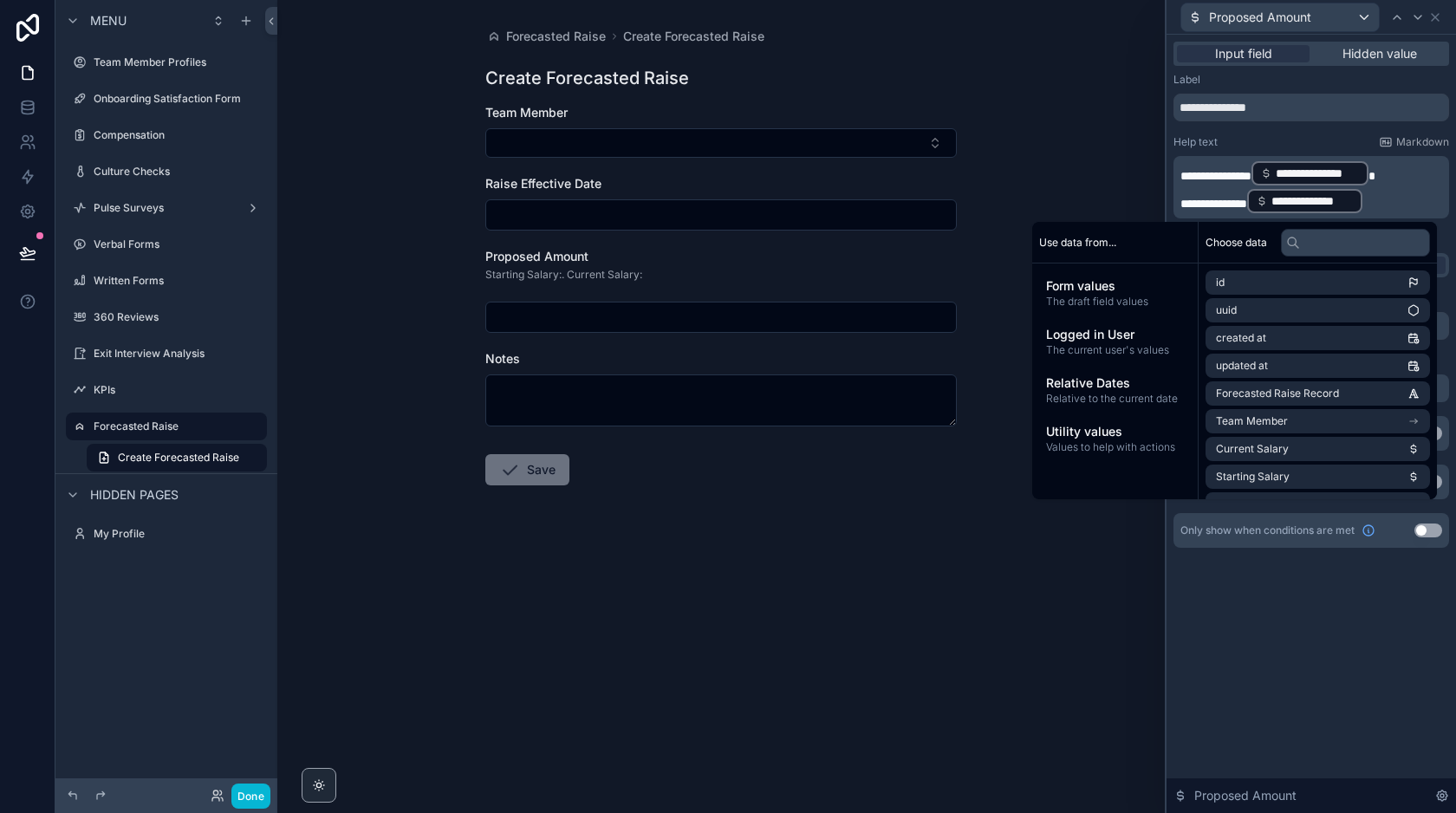
click at [1411, 178] on p "**********" at bounding box center [1312, 173] width 265 height 27
click at [1321, 141] on div "Help text Markdown" at bounding box center [1311, 141] width 276 height 14
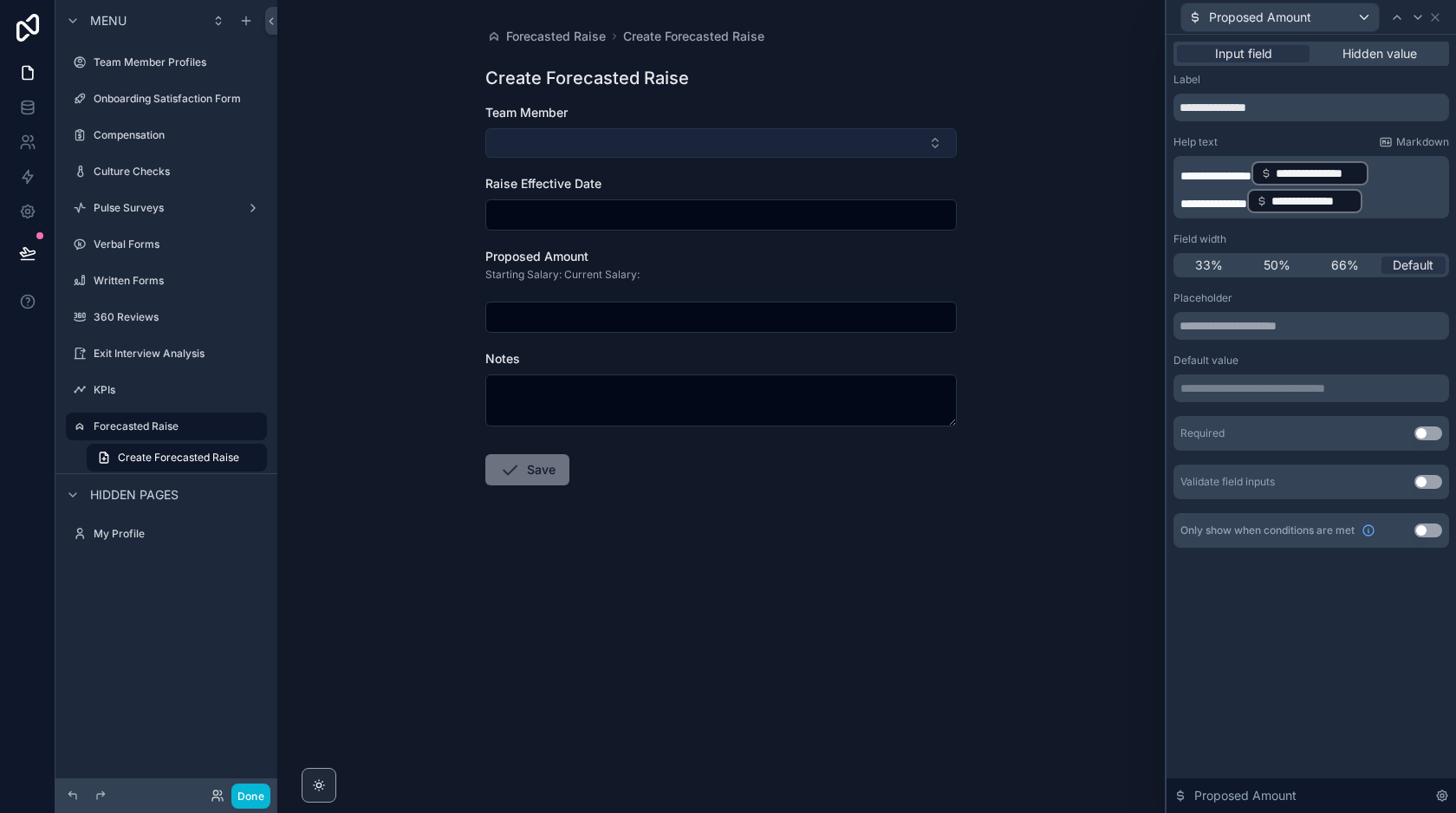
click at [628, 147] on button "Select Button" at bounding box center [721, 143] width 471 height 29
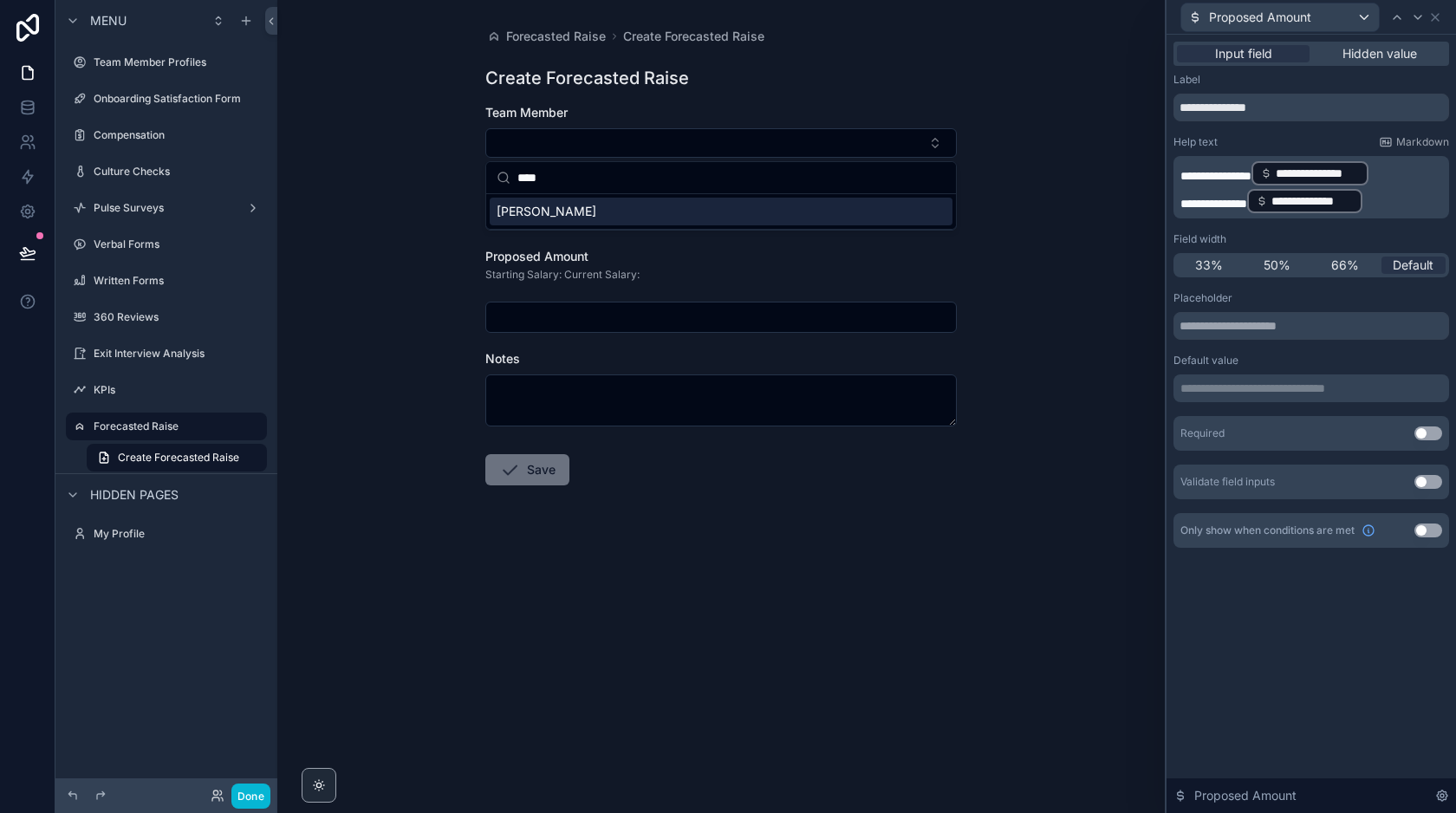
type input "****"
click at [542, 212] on span "[PERSON_NAME]" at bounding box center [546, 211] width 100 height 17
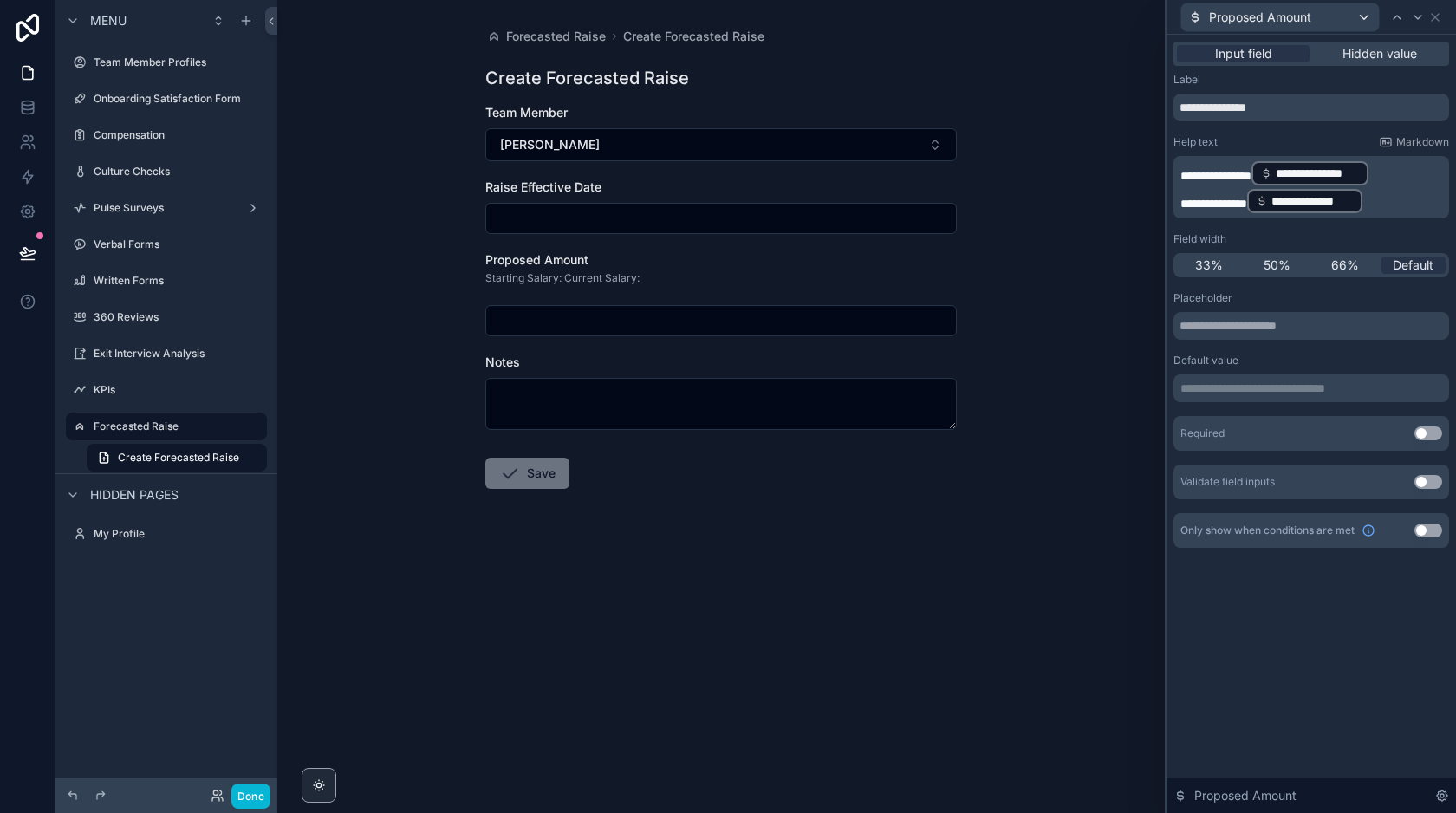
click at [1408, 198] on p "**********" at bounding box center [1312, 201] width 265 height 27
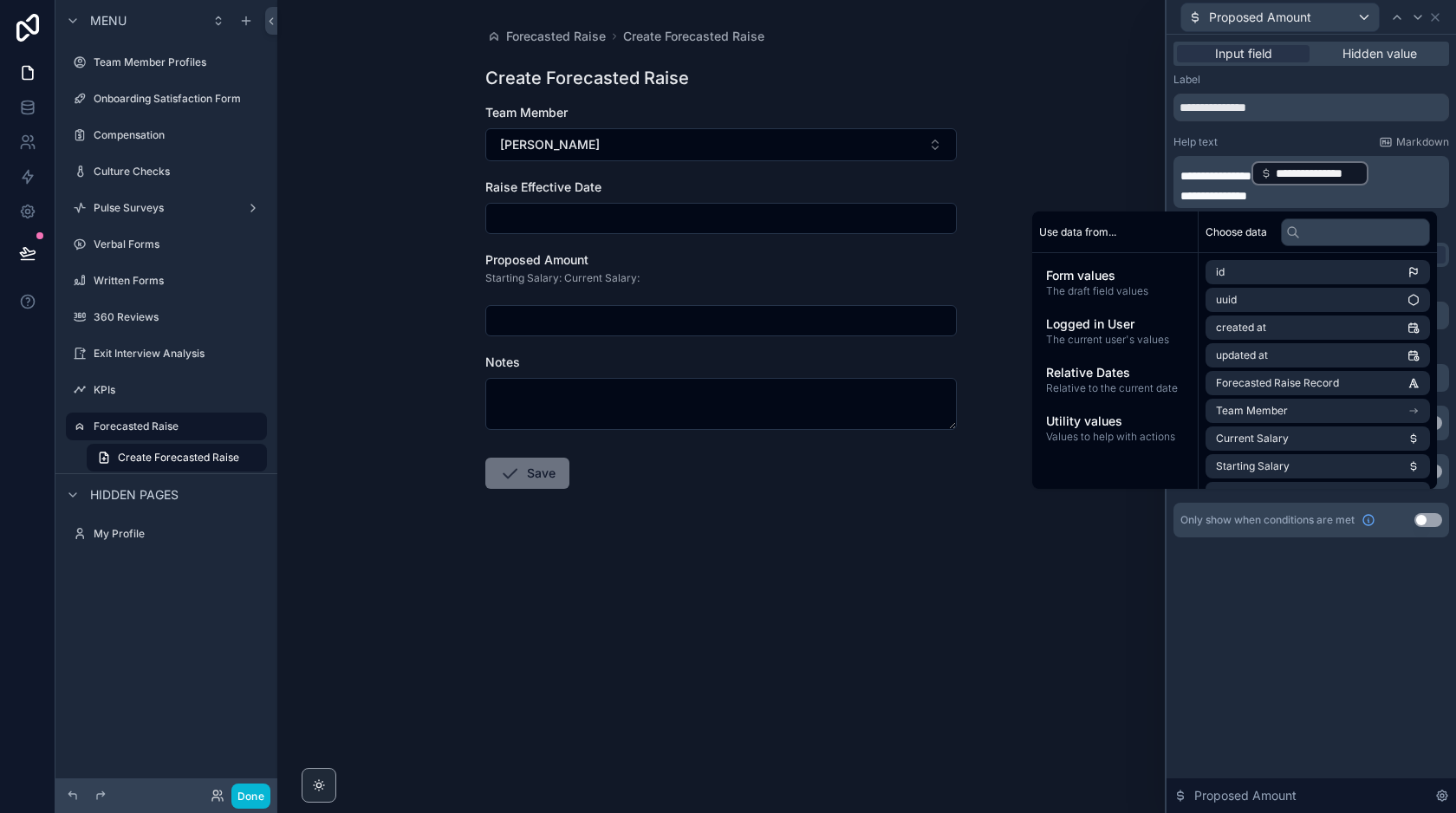
click at [1411, 167] on p "**********" at bounding box center [1312, 173] width 265 height 27
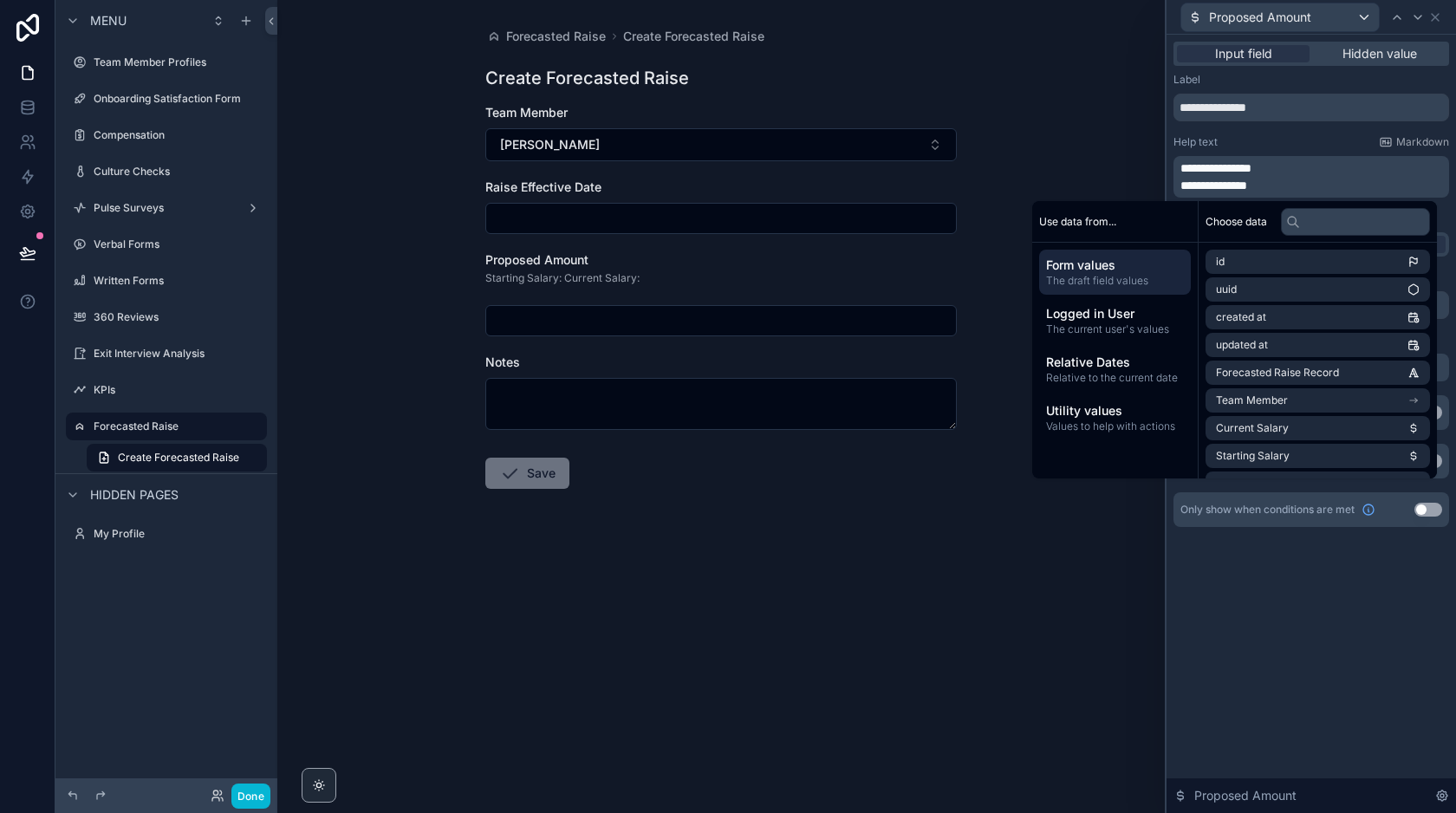
click at [1087, 281] on span "The draft field values" at bounding box center [1115, 280] width 138 height 14
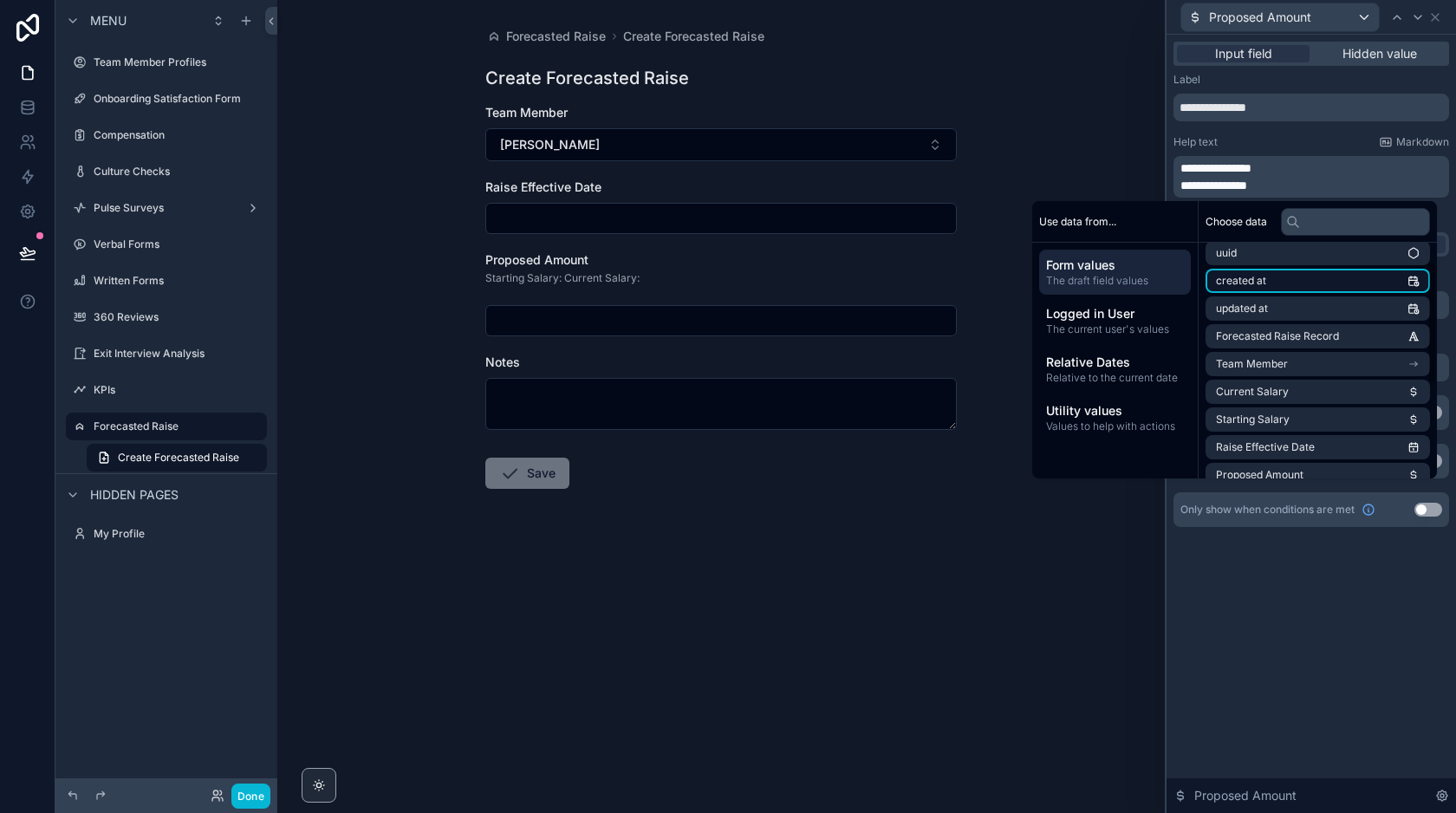
scroll to position [38, 0]
click at [1318, 363] on li "Team Member" at bounding box center [1318, 363] width 225 height 24
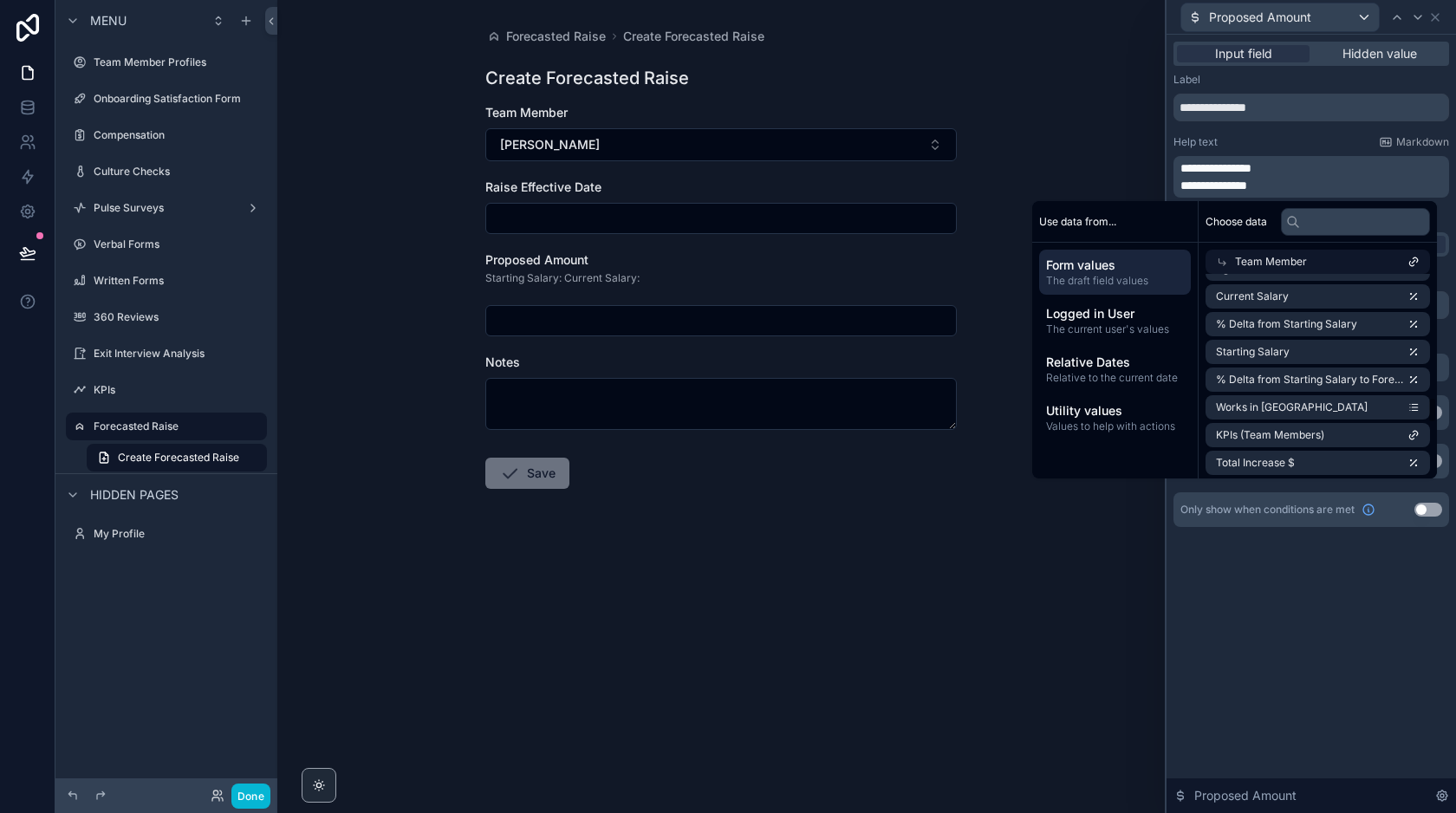
scroll to position [935, 0]
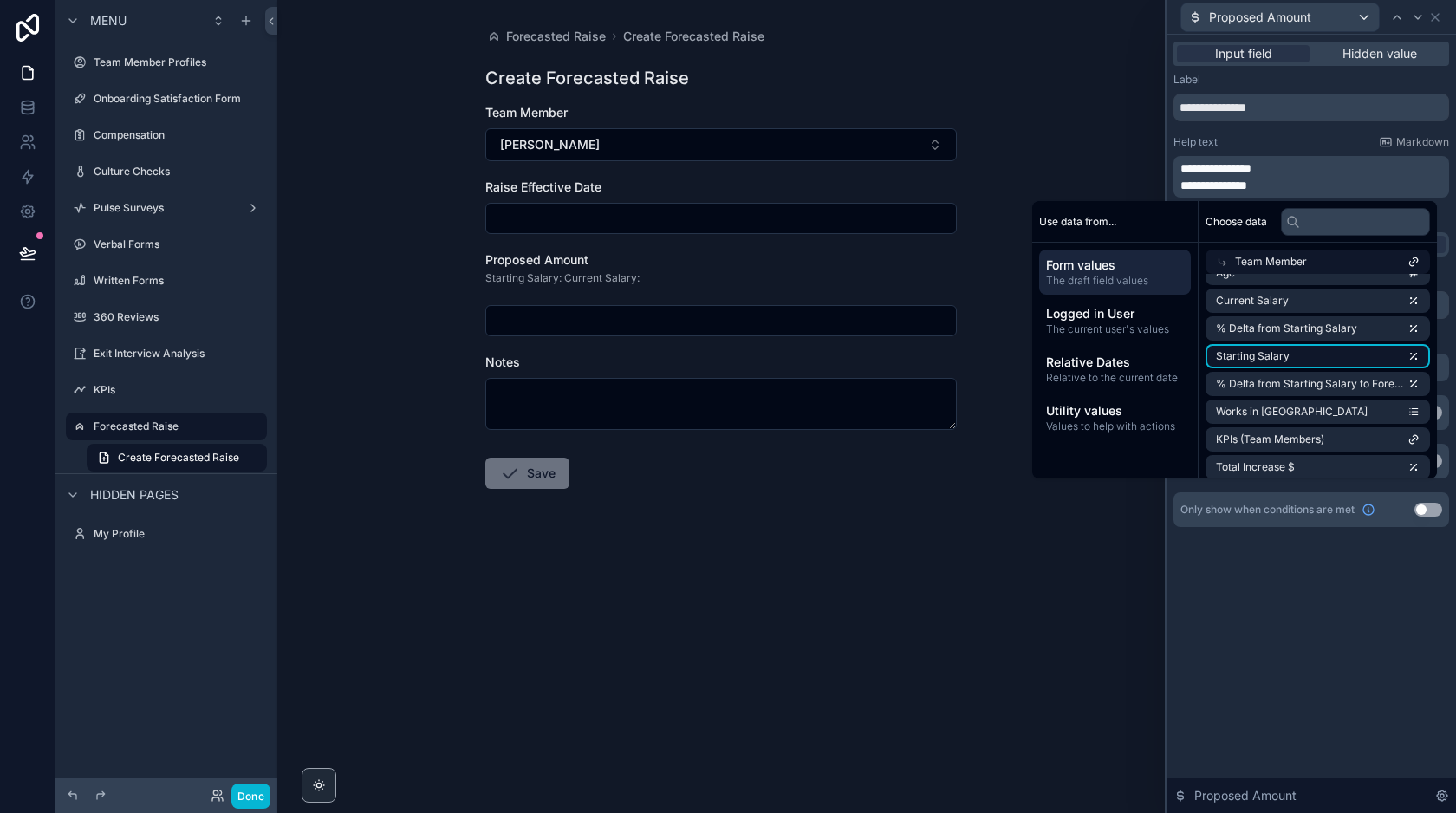
click at [1310, 359] on li "Starting Salary" at bounding box center [1318, 356] width 225 height 24
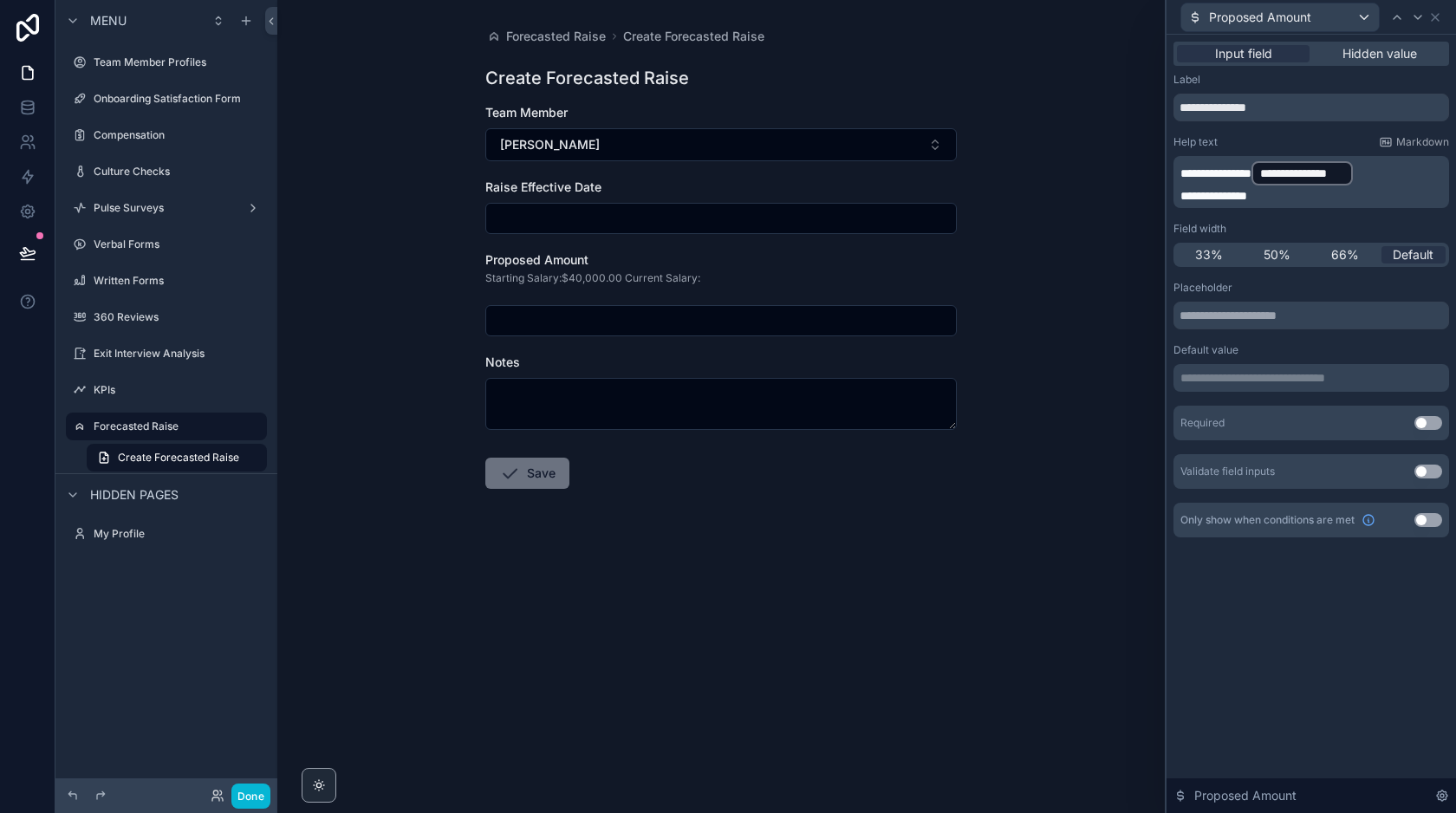
click at [1294, 198] on p "**********" at bounding box center [1312, 195] width 265 height 17
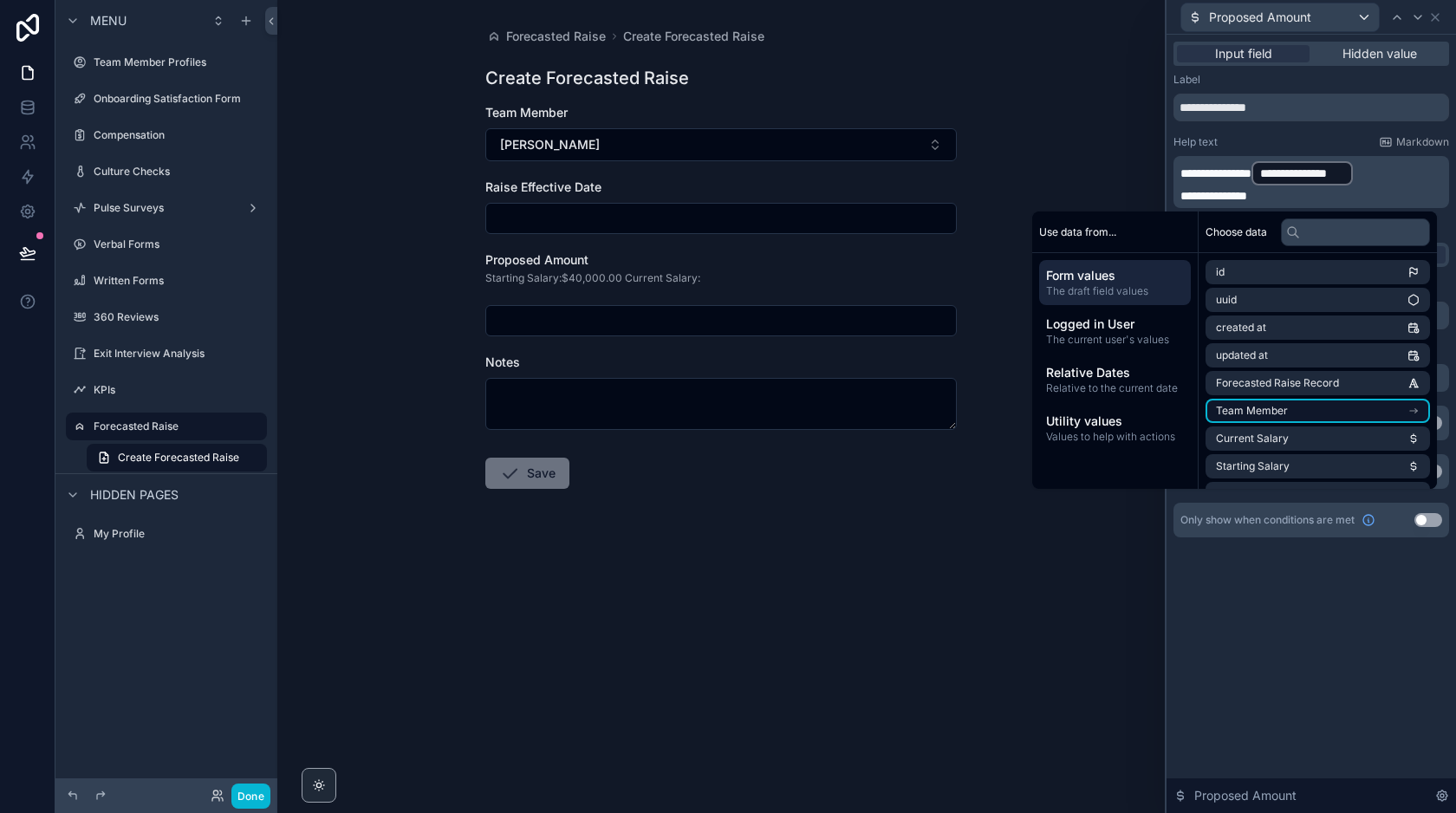
click at [1308, 411] on li "Team Member" at bounding box center [1318, 411] width 225 height 24
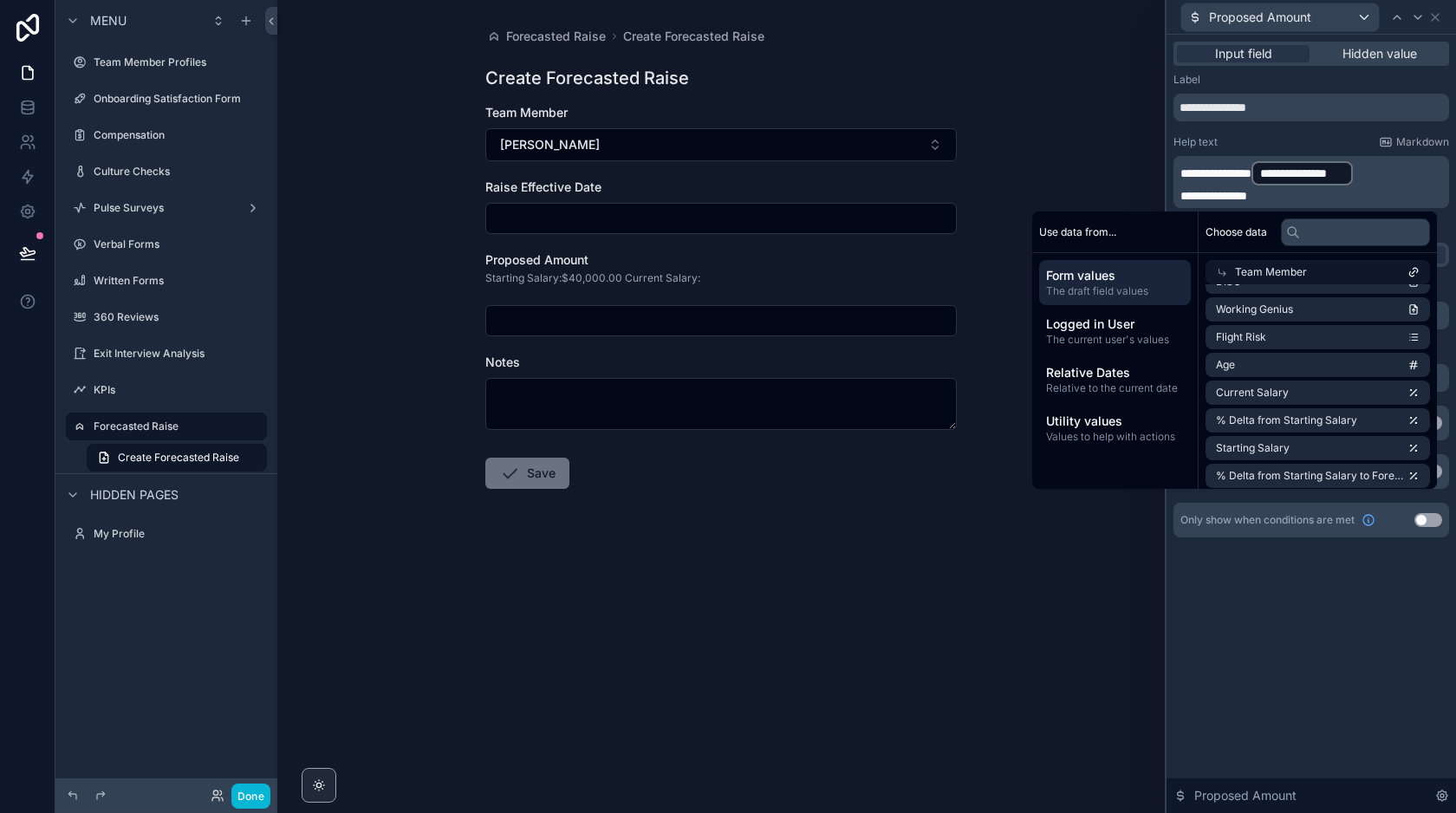
scroll to position [851, 0]
click at [1296, 390] on li "Current Salary" at bounding box center [1318, 395] width 225 height 24
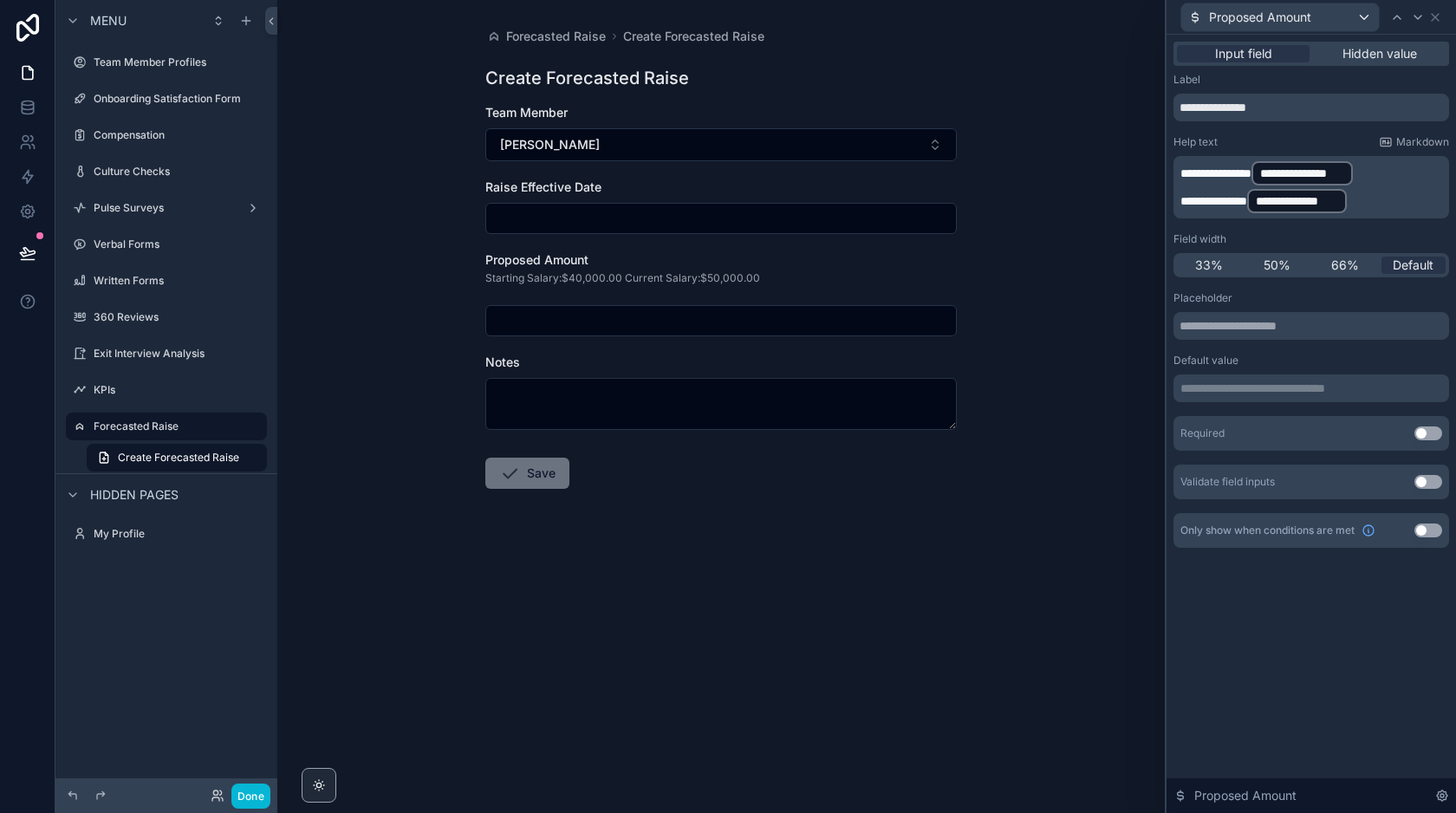
click at [772, 258] on div "Proposed Amount" at bounding box center [721, 259] width 471 height 17
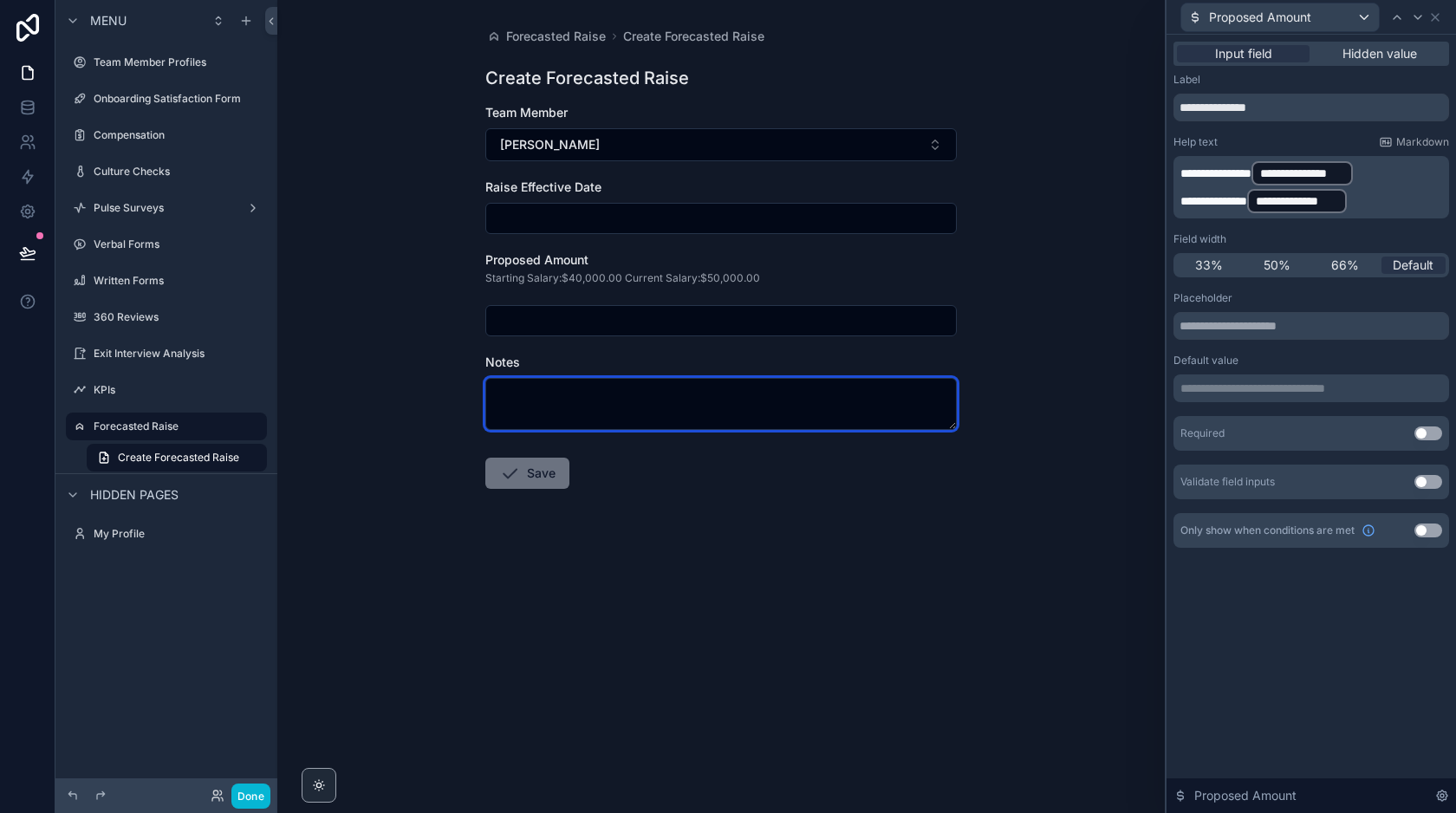
click at [666, 418] on textarea "scrollable content" at bounding box center [721, 403] width 471 height 52
type textarea "*"
type textarea "**********"
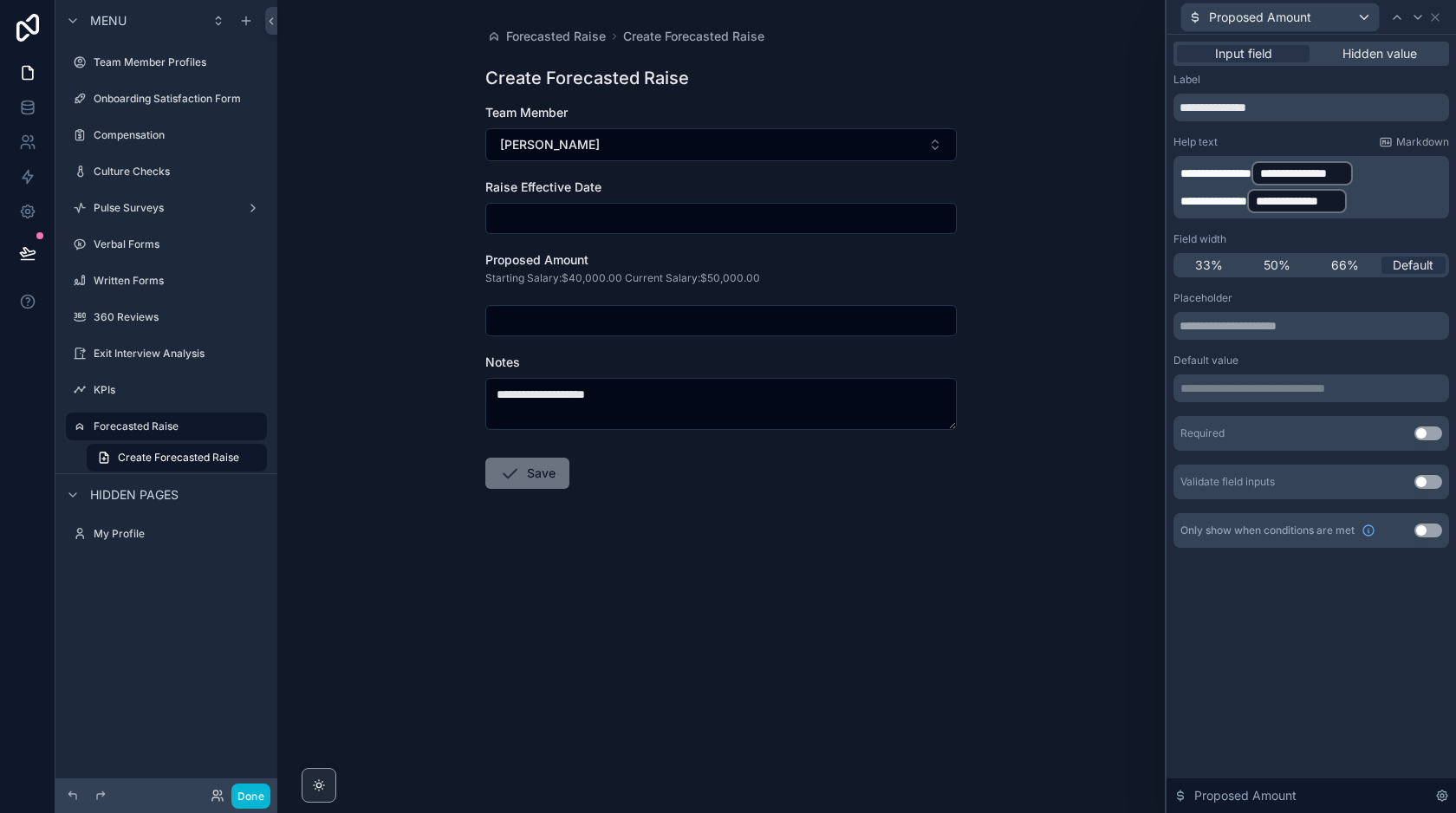
click at [548, 223] on input "scrollable content" at bounding box center [721, 218] width 469 height 24
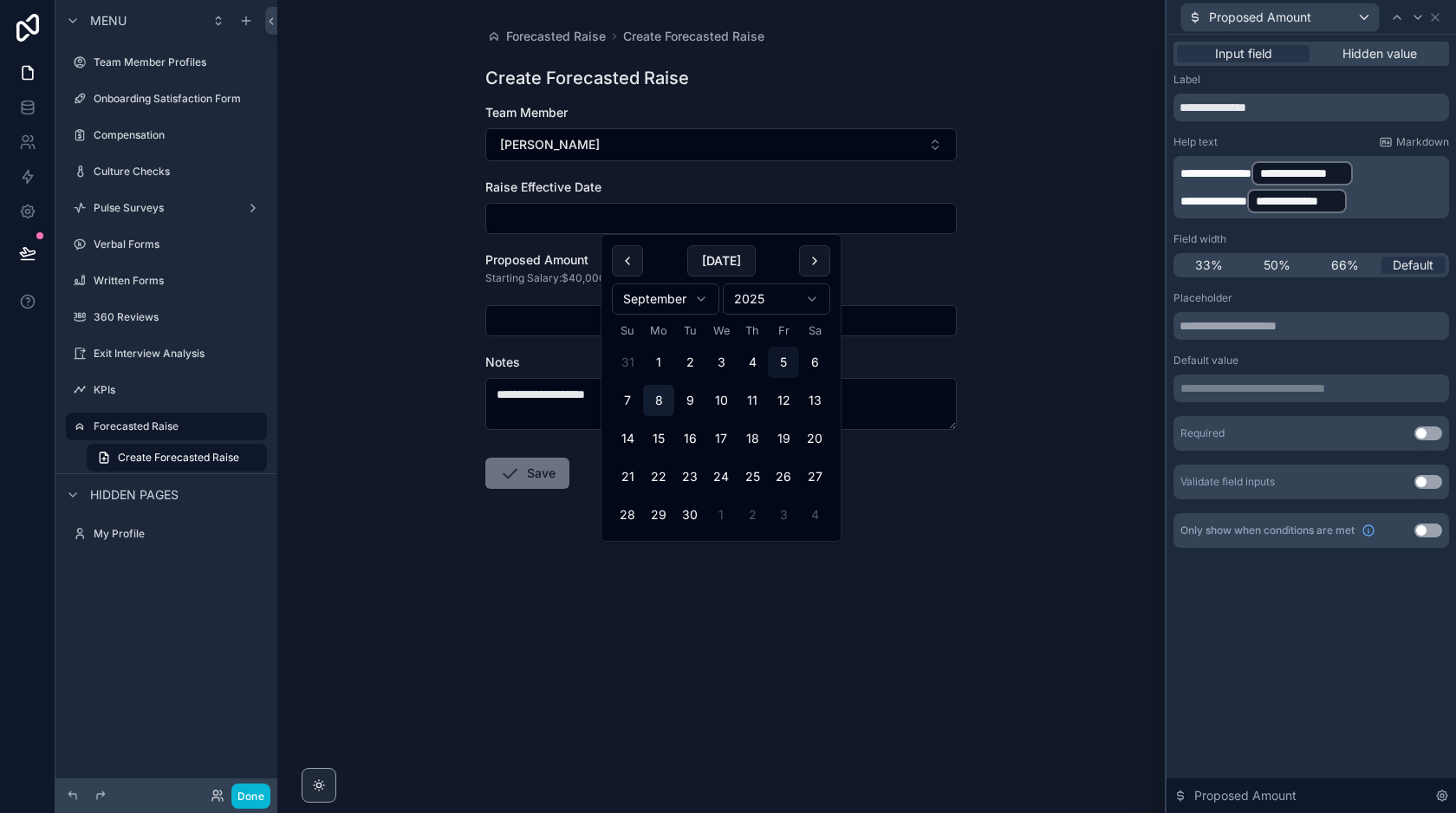
click at [664, 403] on button "8" at bounding box center [658, 401] width 31 height 31
click at [722, 511] on button "1" at bounding box center [721, 514] width 31 height 31
type input "*********"
click at [878, 284] on div "Starting Salary:$40,000.00 Current Salary:$50,000.00" at bounding box center [721, 283] width 471 height 29
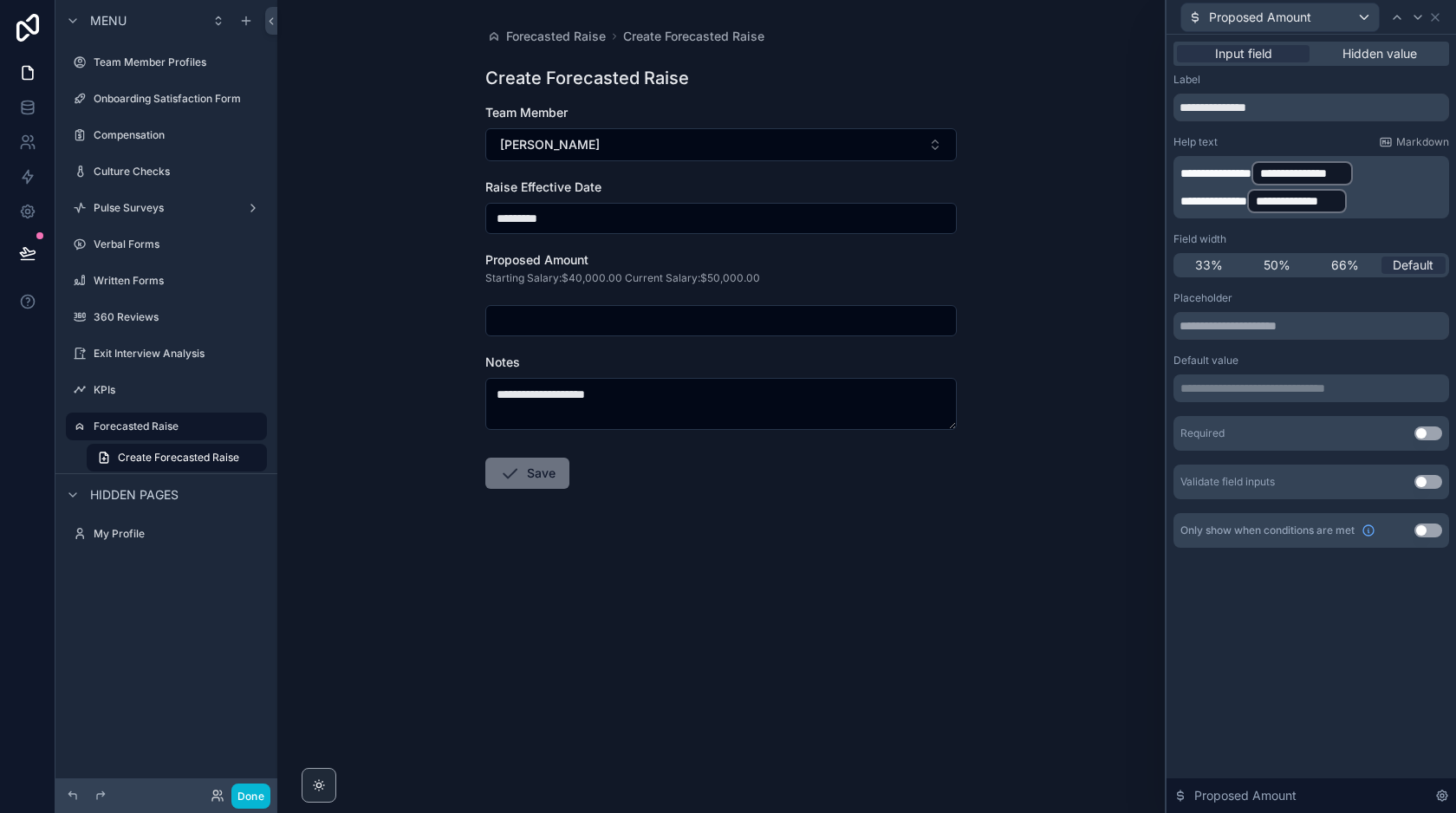
click at [700, 324] on input "scrollable content" at bounding box center [721, 321] width 469 height 24
type input "**********"
click at [1438, 17] on icon at bounding box center [1435, 16] width 14 height 14
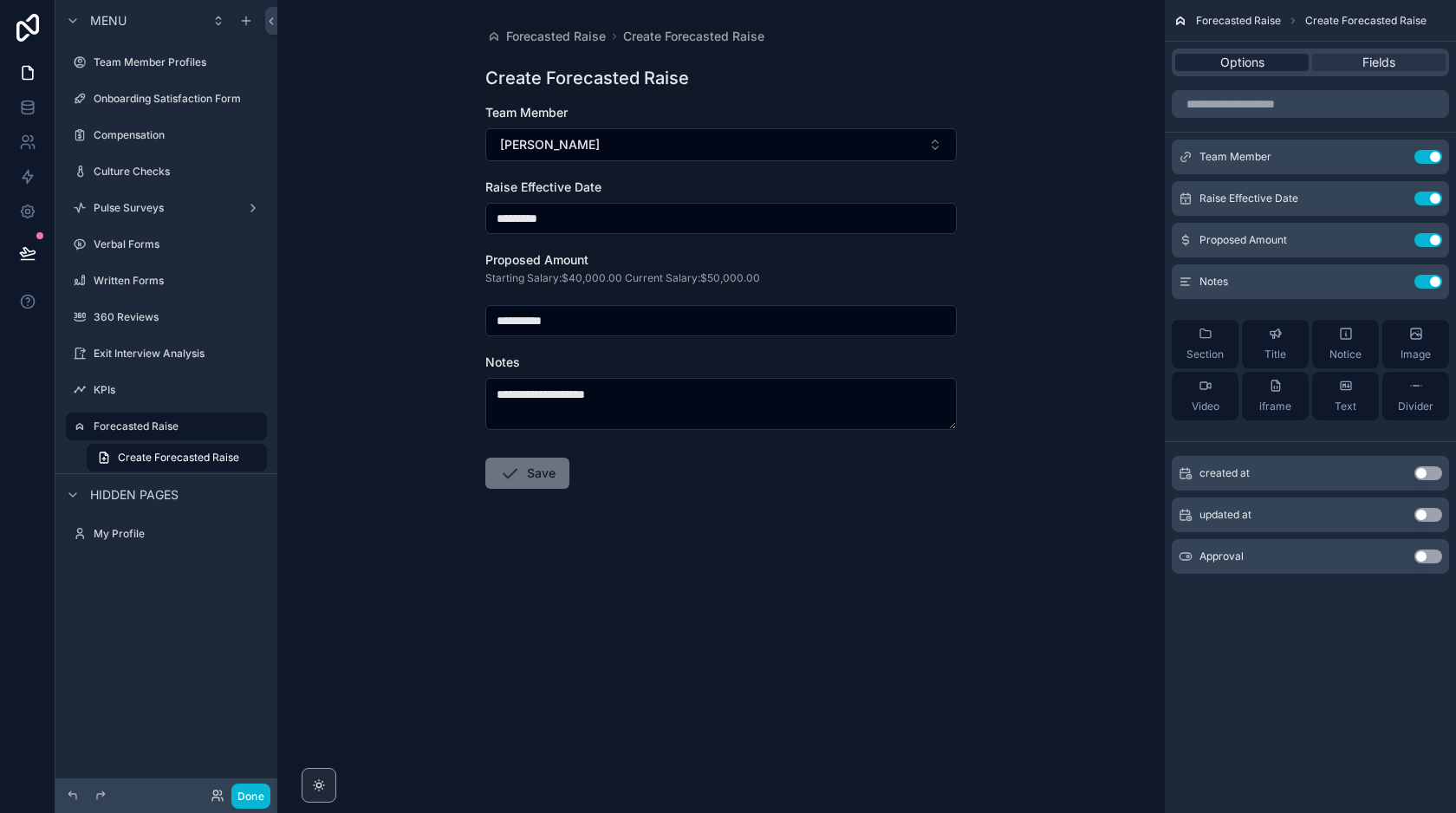
click at [1249, 64] on span "Options" at bounding box center [1242, 62] width 44 height 17
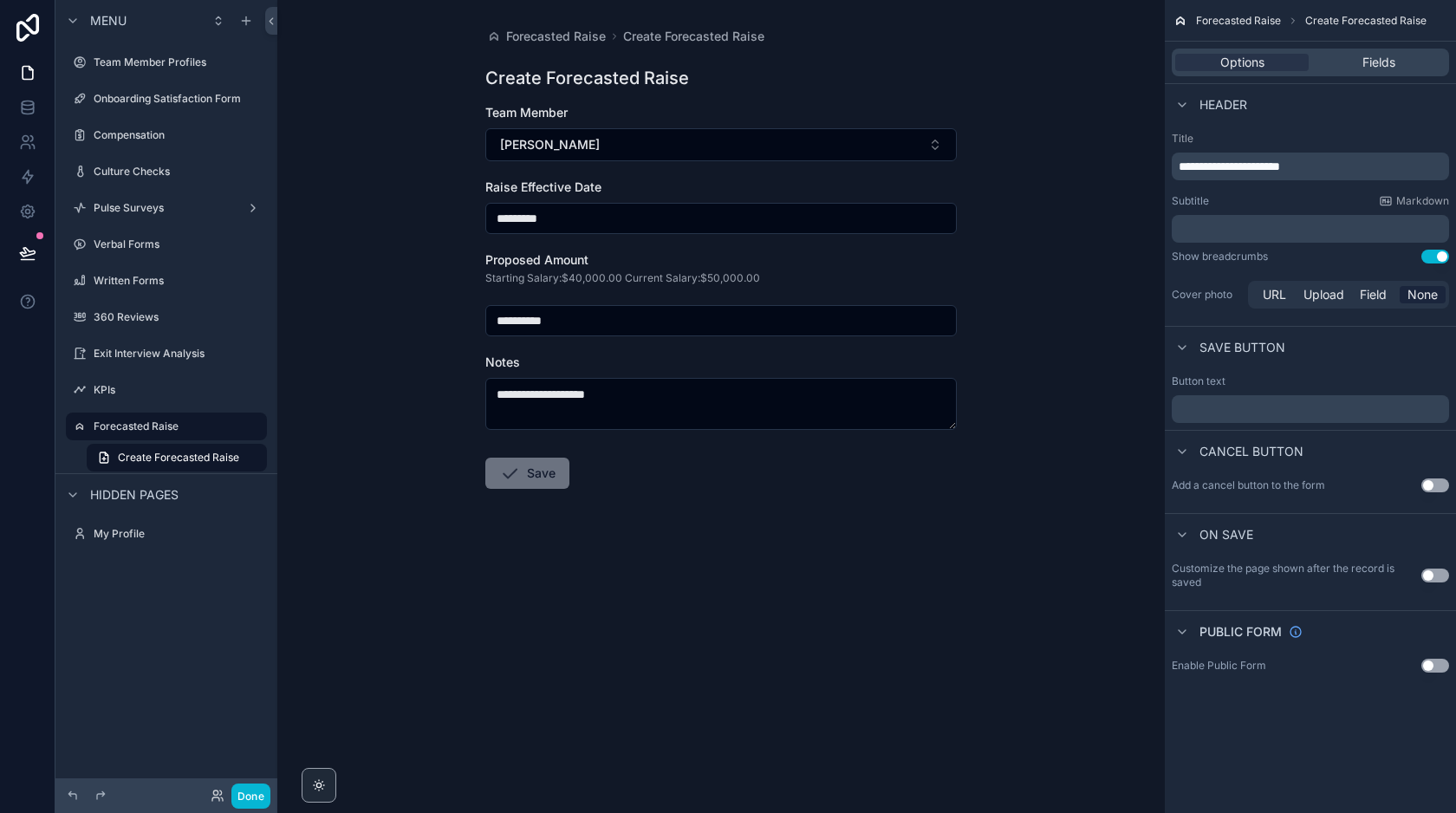
click at [1267, 224] on p "﻿" at bounding box center [1312, 228] width 267 height 17
drag, startPoint x: 1287, startPoint y: 166, endPoint x: 1172, endPoint y: 166, distance: 115.0
click at [1172, 166] on div "**********" at bounding box center [1310, 166] width 277 height 27
click at [1430, 485] on button "Use setting" at bounding box center [1435, 485] width 28 height 14
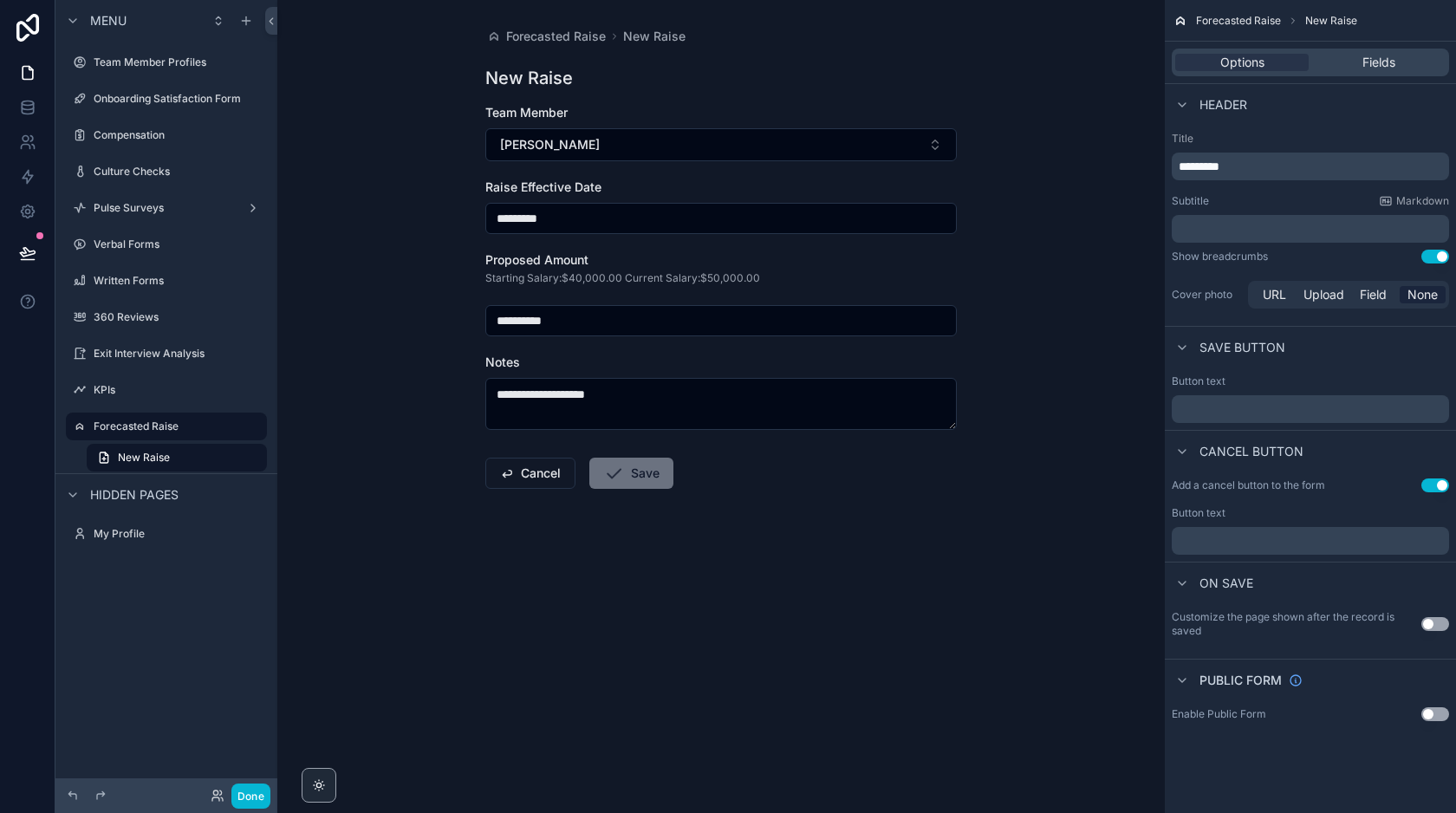
click at [1237, 410] on p "﻿" at bounding box center [1312, 409] width 267 height 14
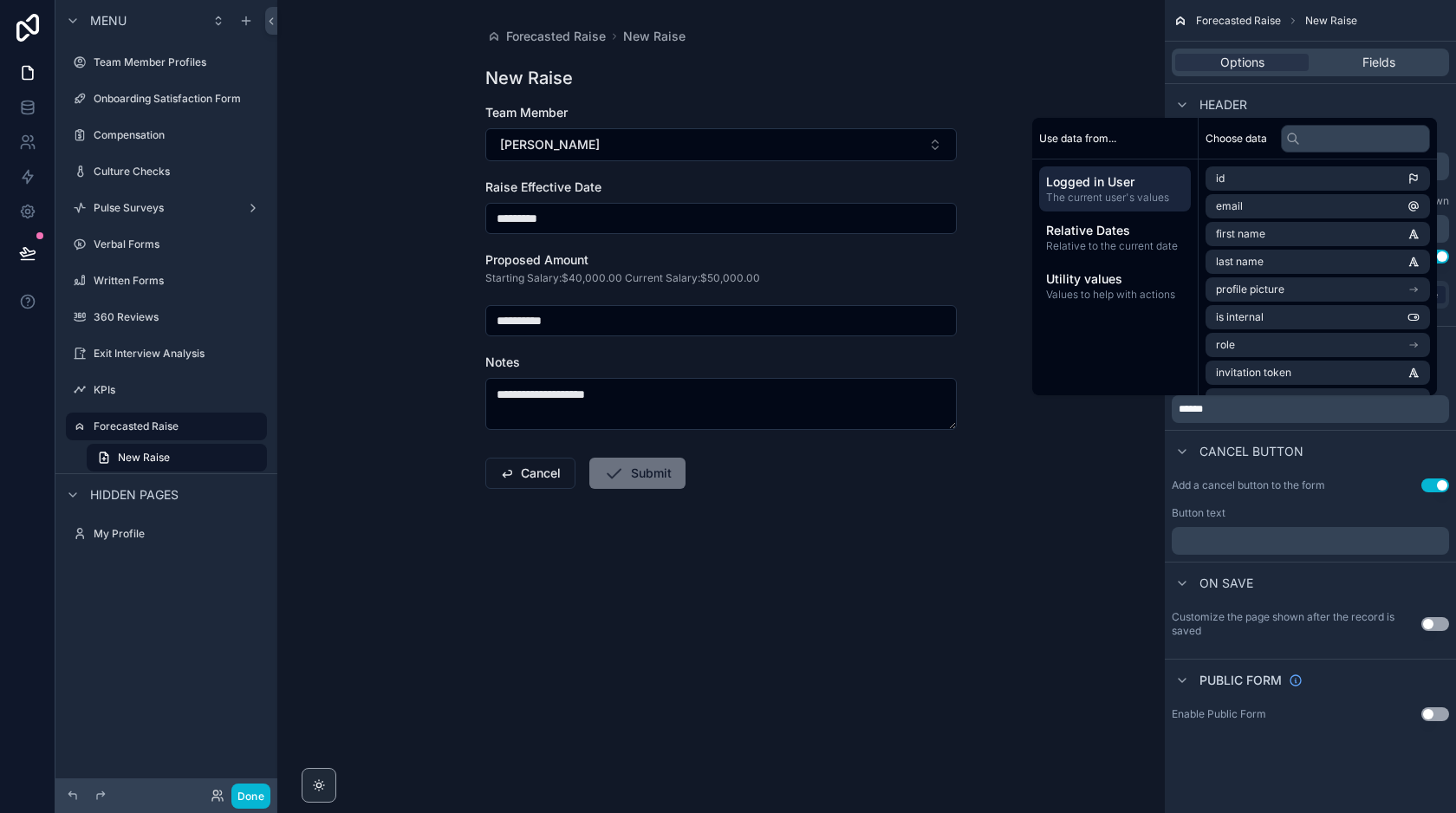
click at [1322, 592] on div "On save" at bounding box center [1310, 582] width 292 height 41
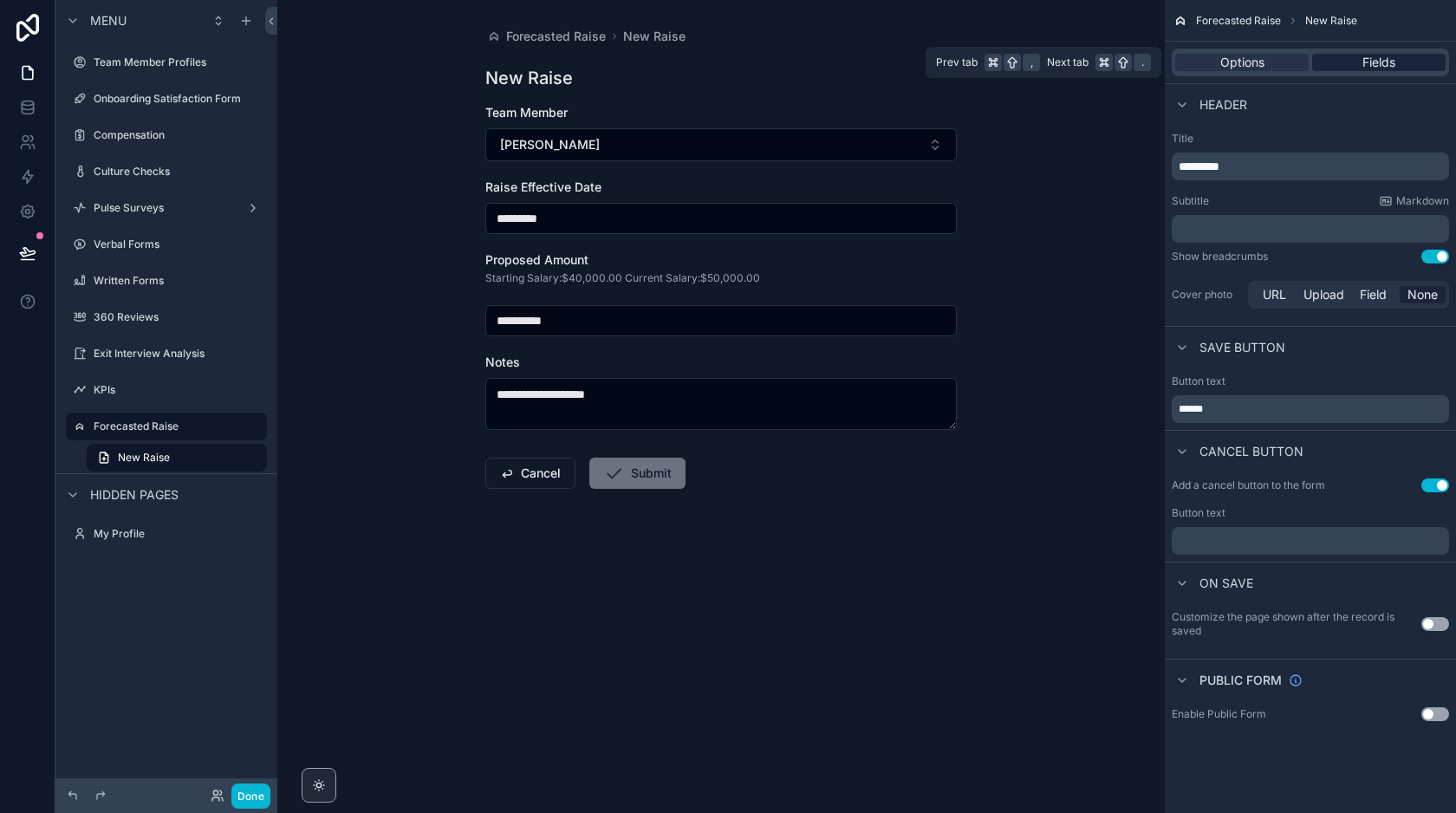
click at [1351, 62] on div "Fields" at bounding box center [1379, 62] width 134 height 17
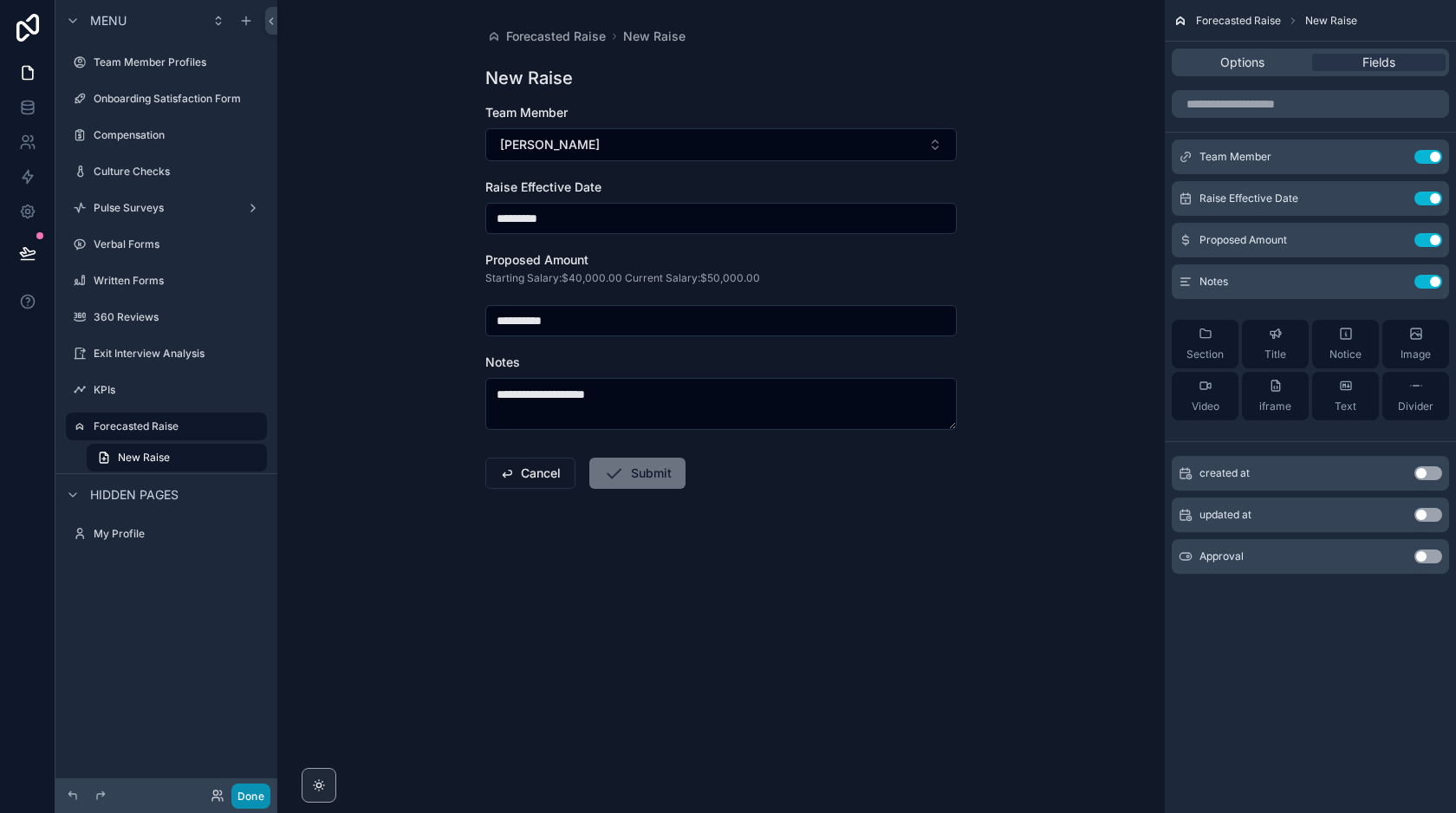
click at [250, 787] on button "Done" at bounding box center [250, 795] width 39 height 25
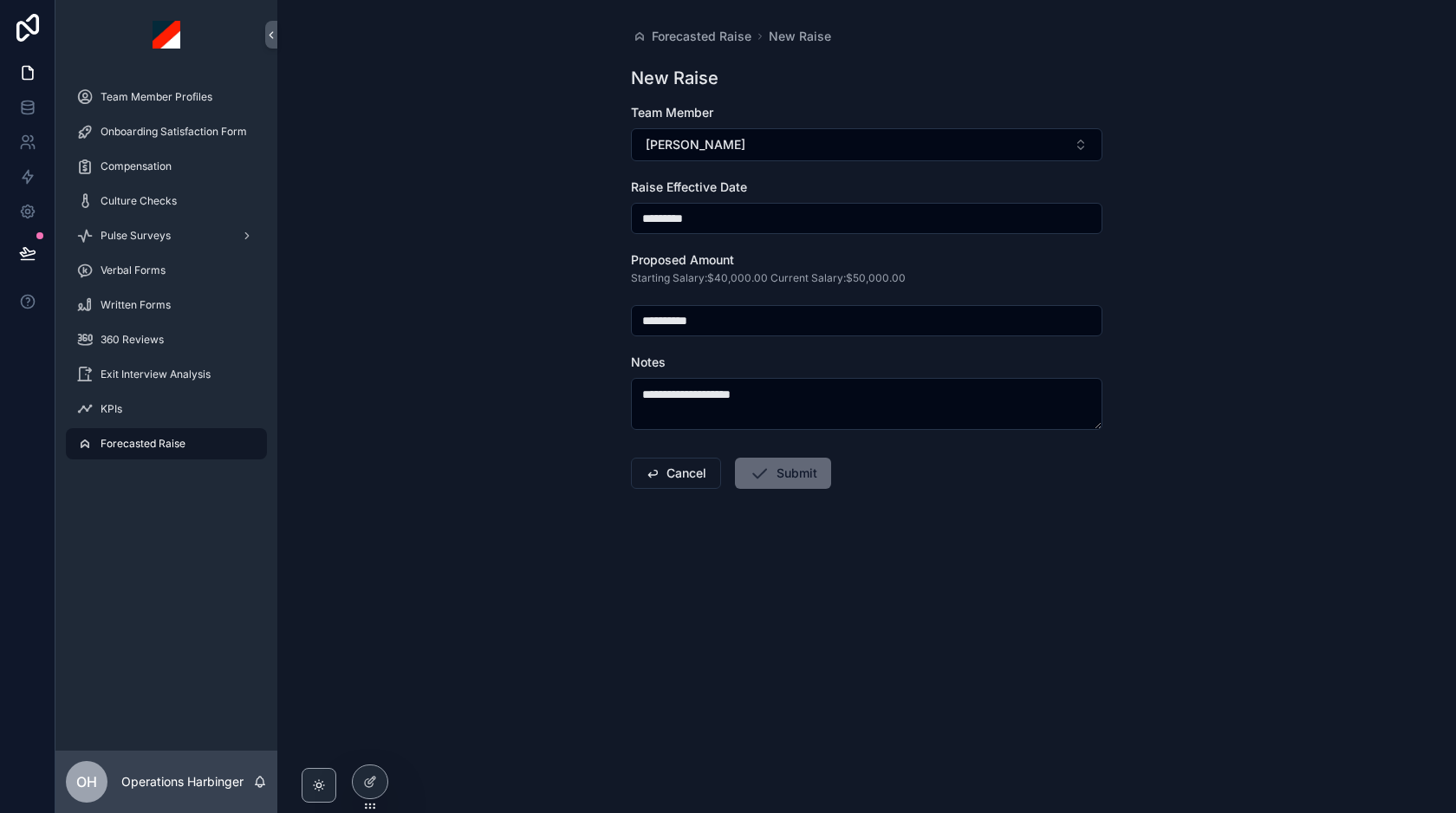
click at [790, 471] on button "Submit" at bounding box center [783, 473] width 96 height 31
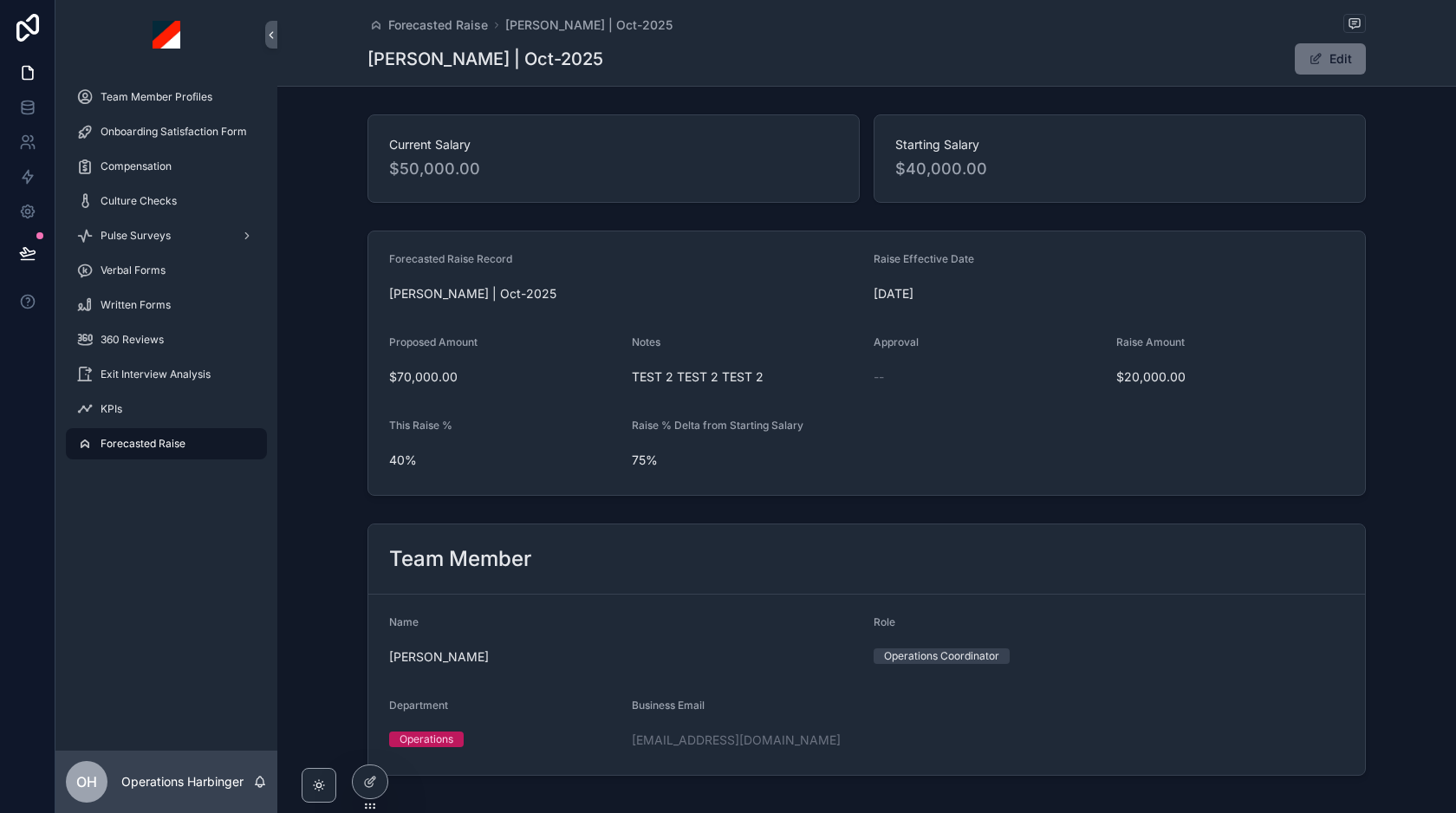
click at [195, 437] on div "Forecasted Raise" at bounding box center [166, 444] width 181 height 27
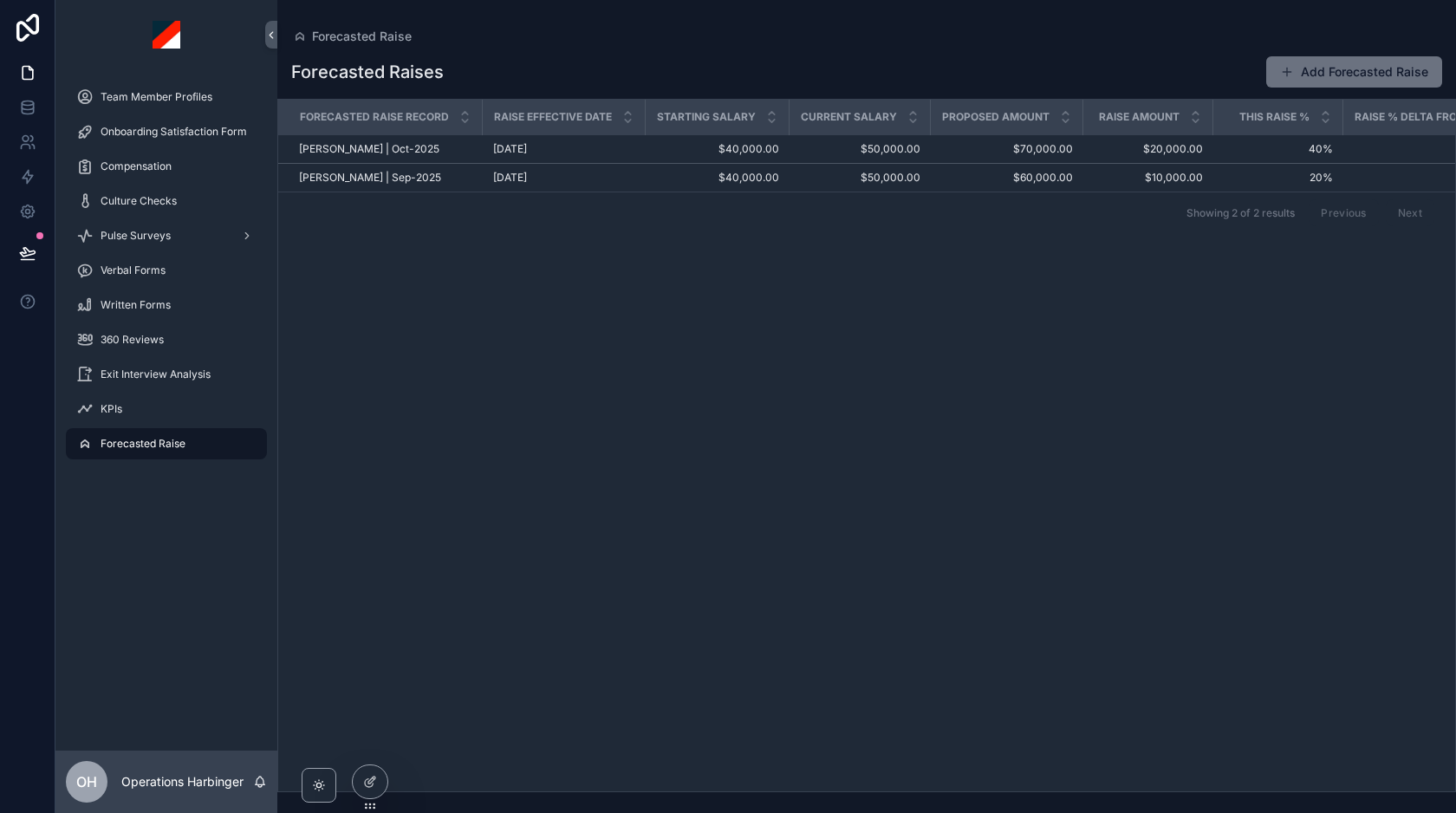
scroll to position [0, 278]
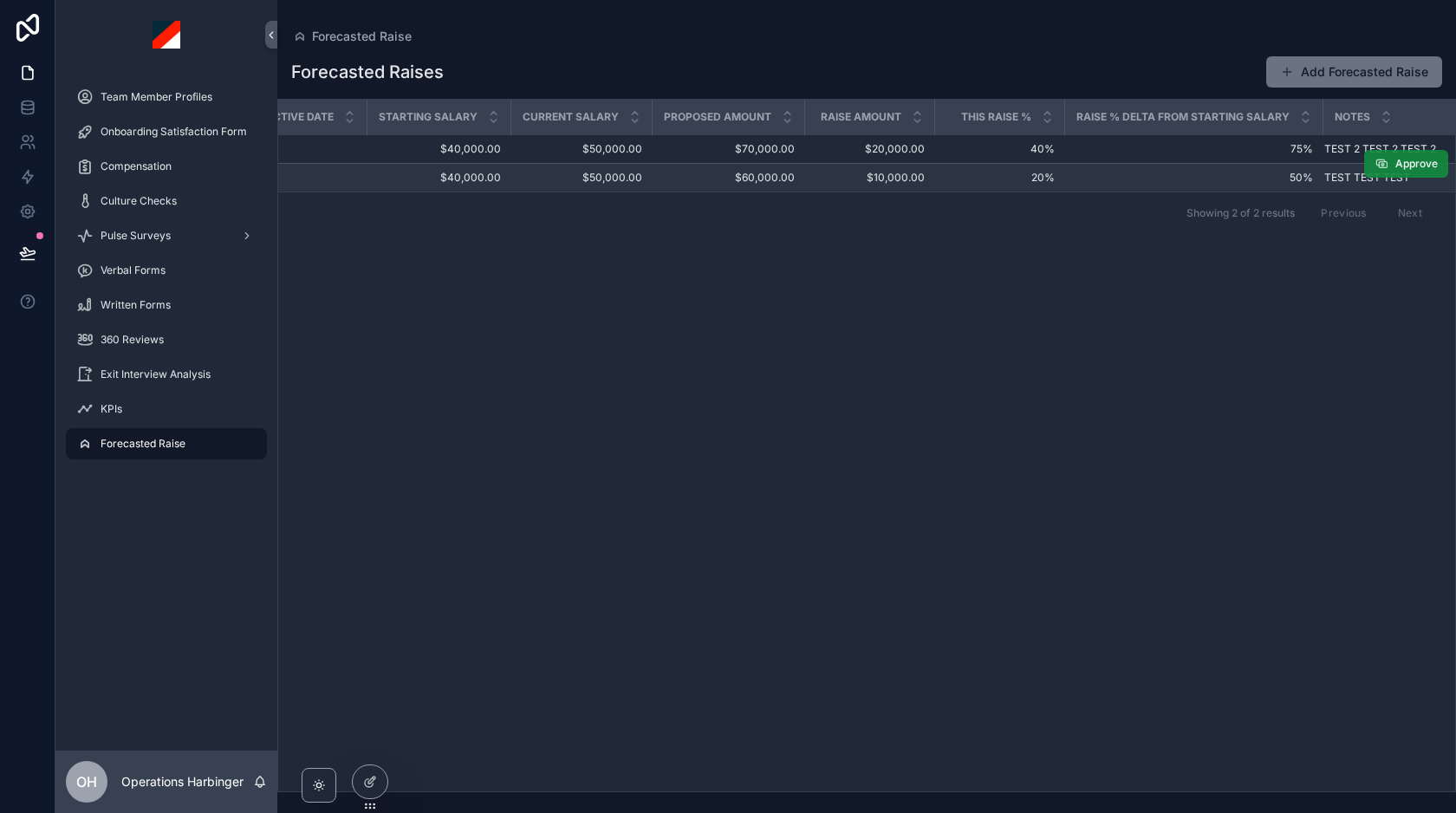
click at [1402, 168] on span "Approve" at bounding box center [1417, 163] width 42 height 14
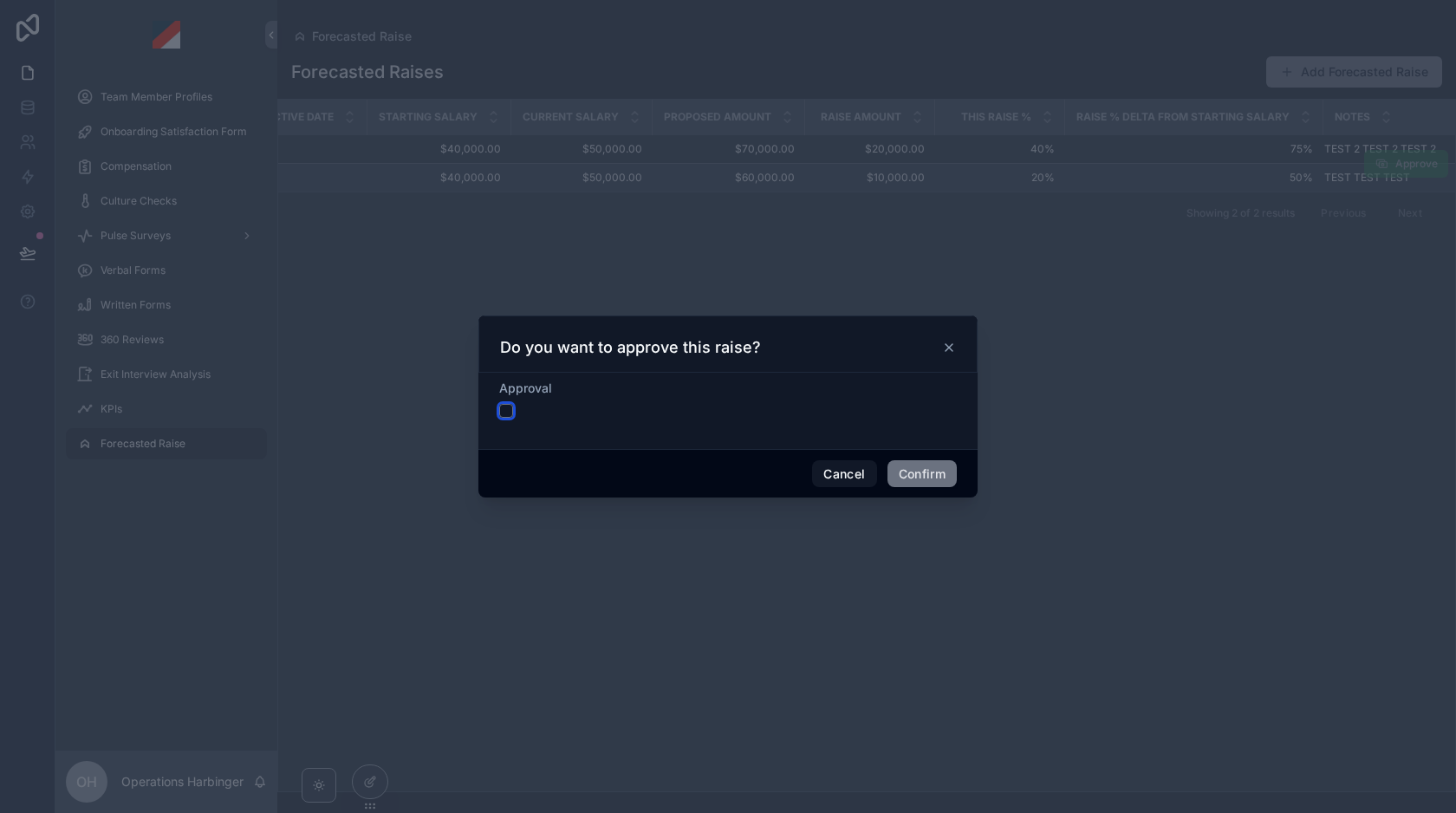
click at [512, 405] on button "button" at bounding box center [505, 410] width 14 height 14
click at [901, 468] on button "Confirm" at bounding box center [922, 474] width 70 height 27
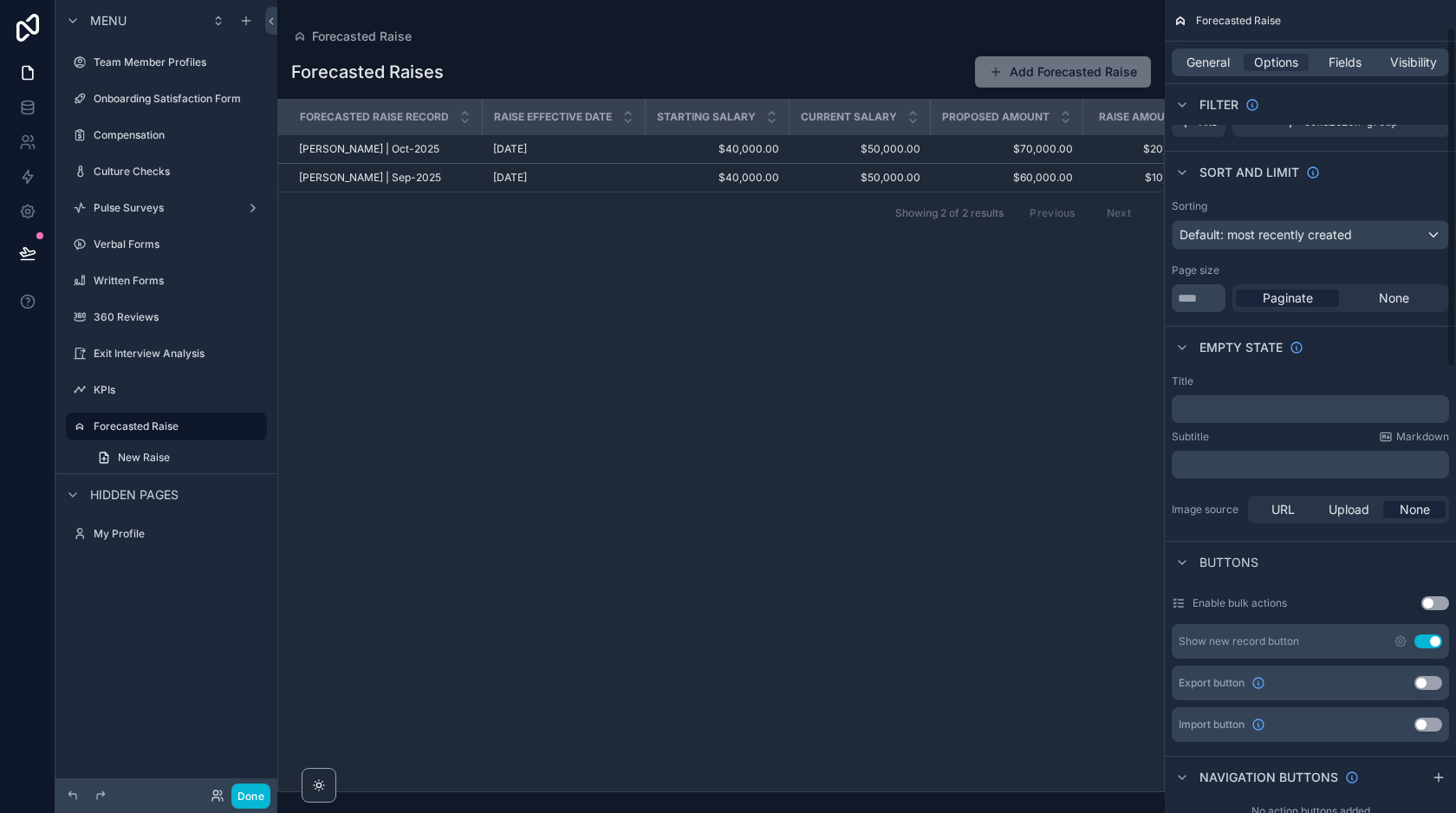
scroll to position [0, 0]
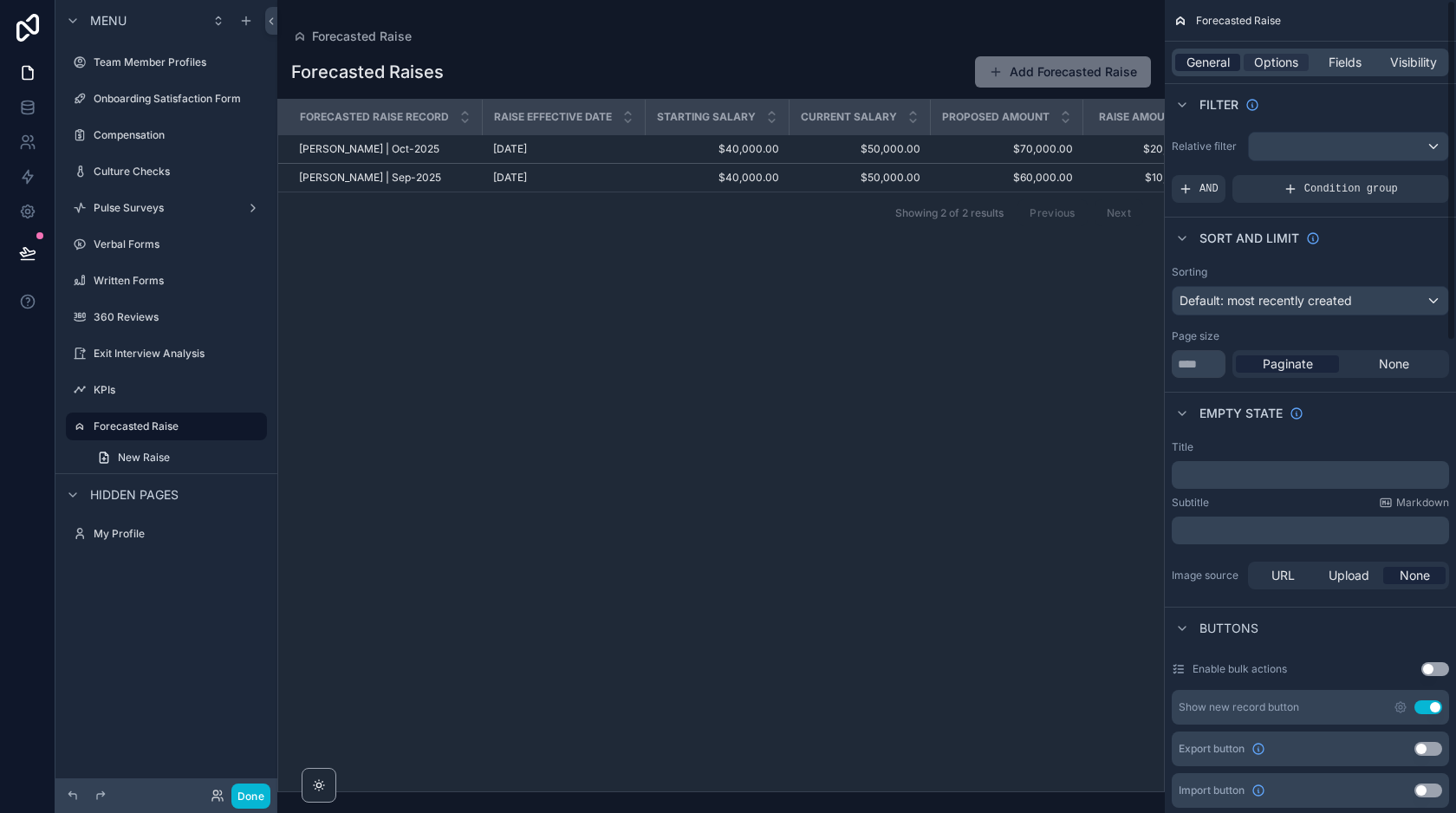
click at [1198, 54] on span "General" at bounding box center [1208, 62] width 43 height 17
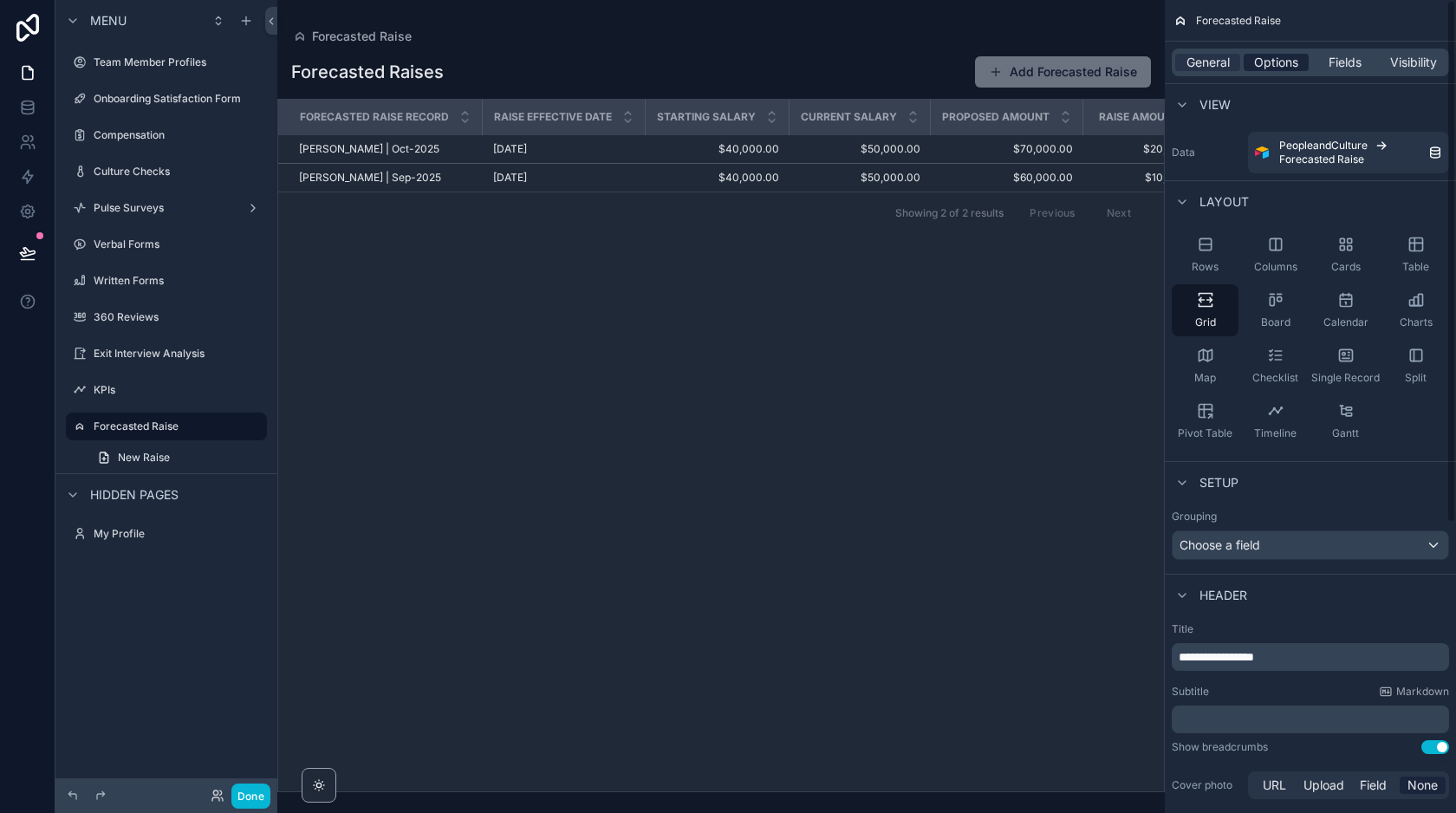
click at [1276, 55] on span "Options" at bounding box center [1276, 62] width 44 height 17
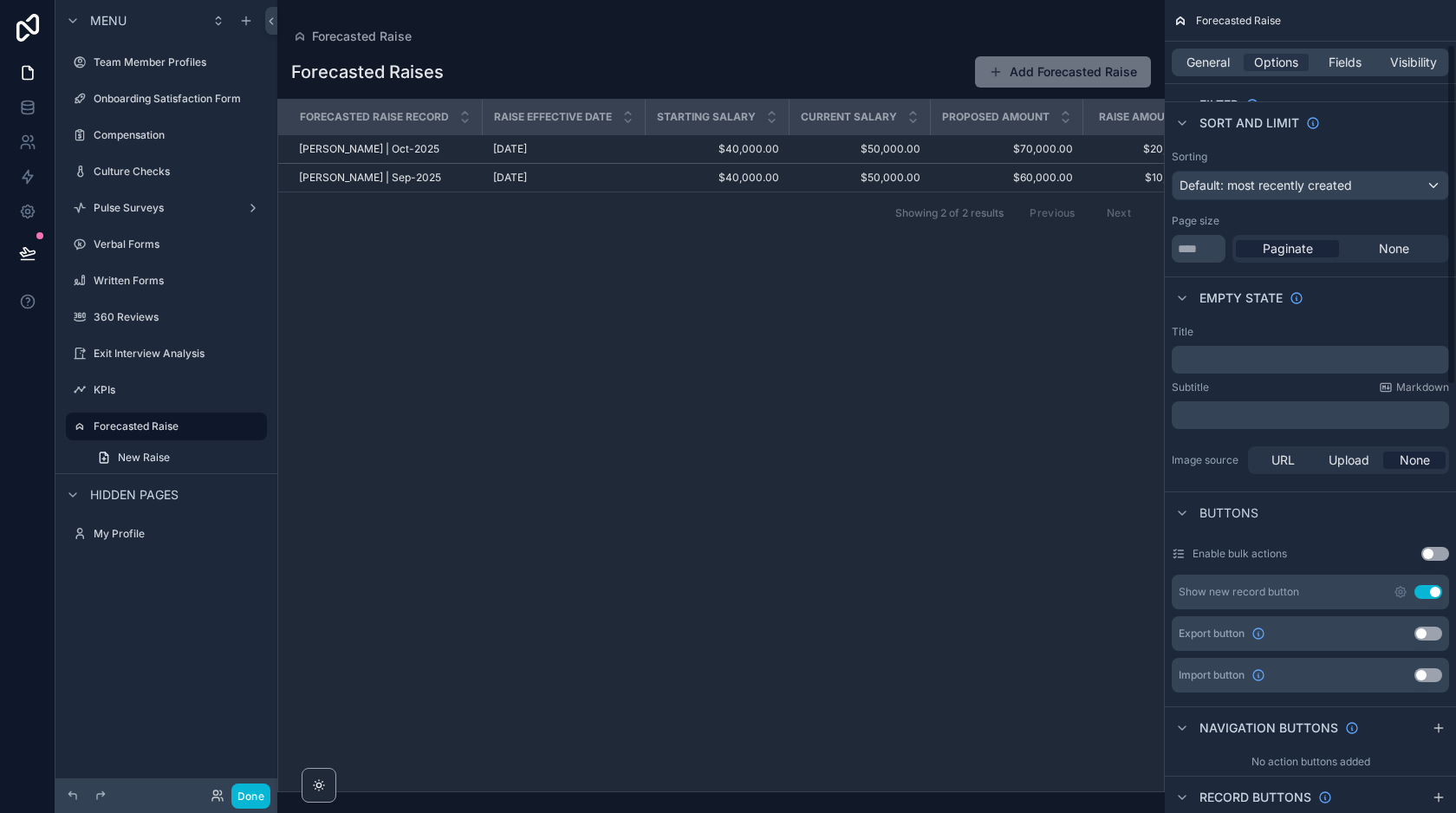
scroll to position [105, 0]
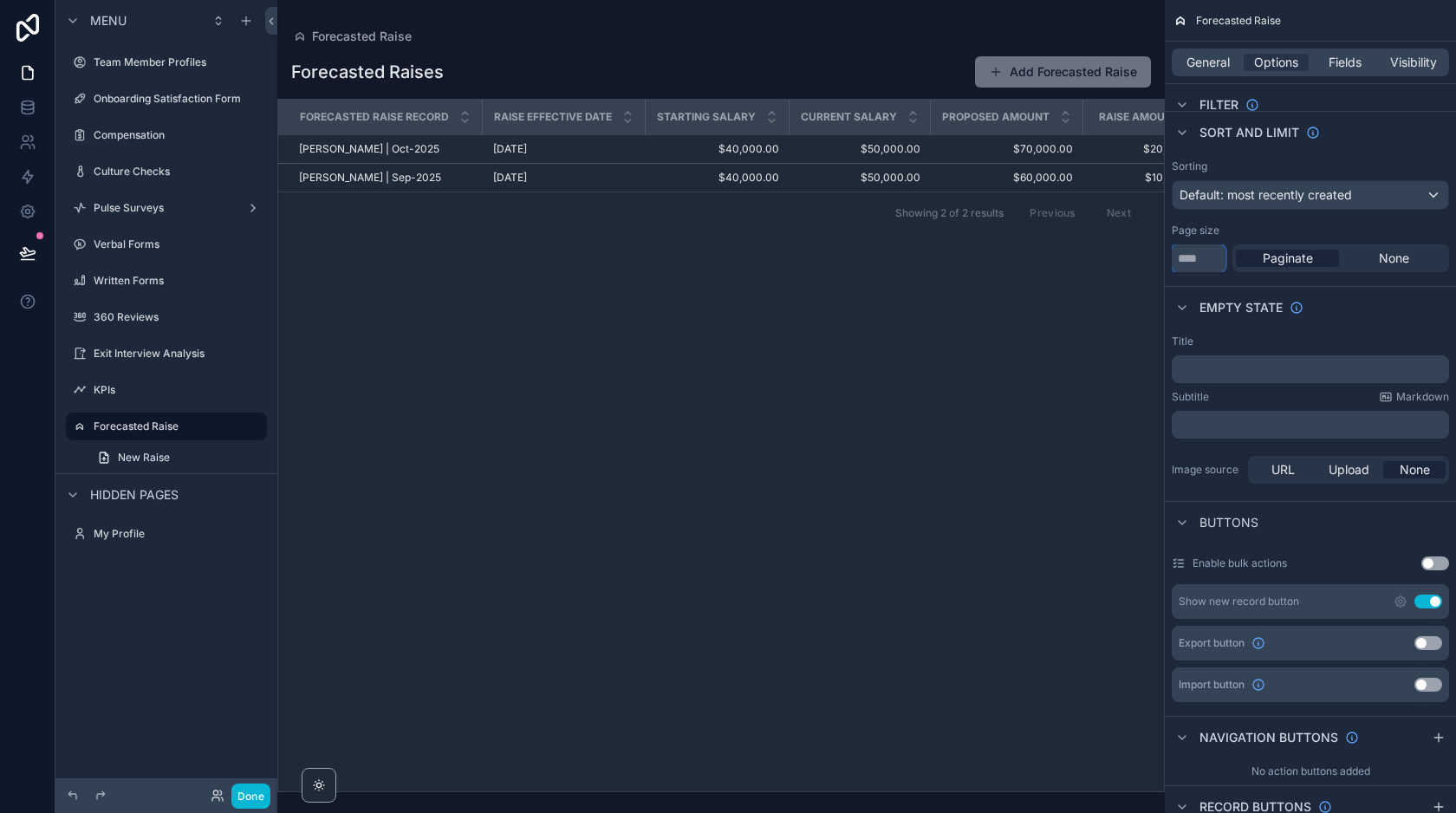
click at [1206, 259] on input "**" at bounding box center [1198, 258] width 54 height 27
type input "*"
type input "***"
click at [1358, 303] on div "Empty state" at bounding box center [1310, 306] width 292 height 41
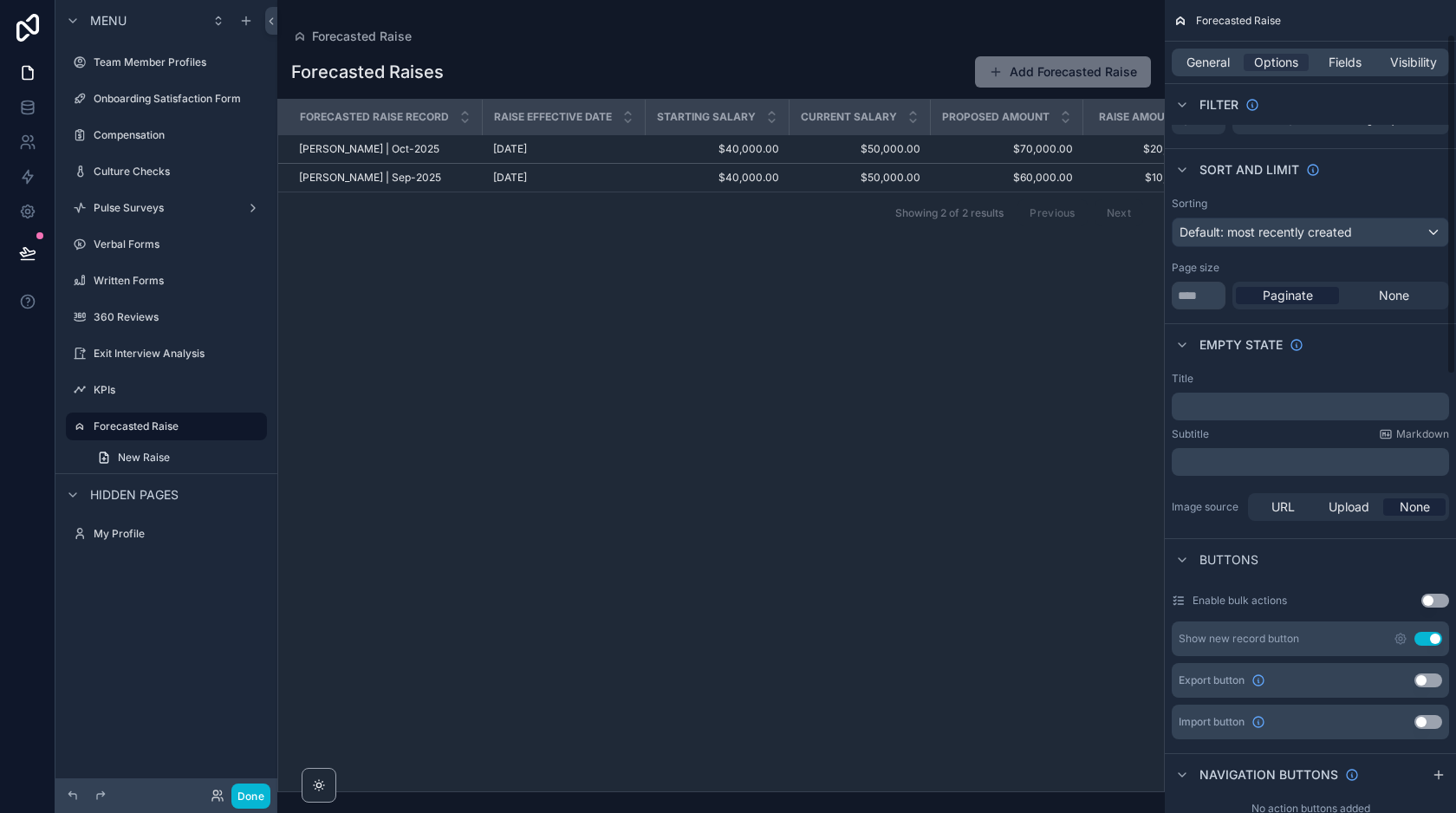
scroll to position [0, 0]
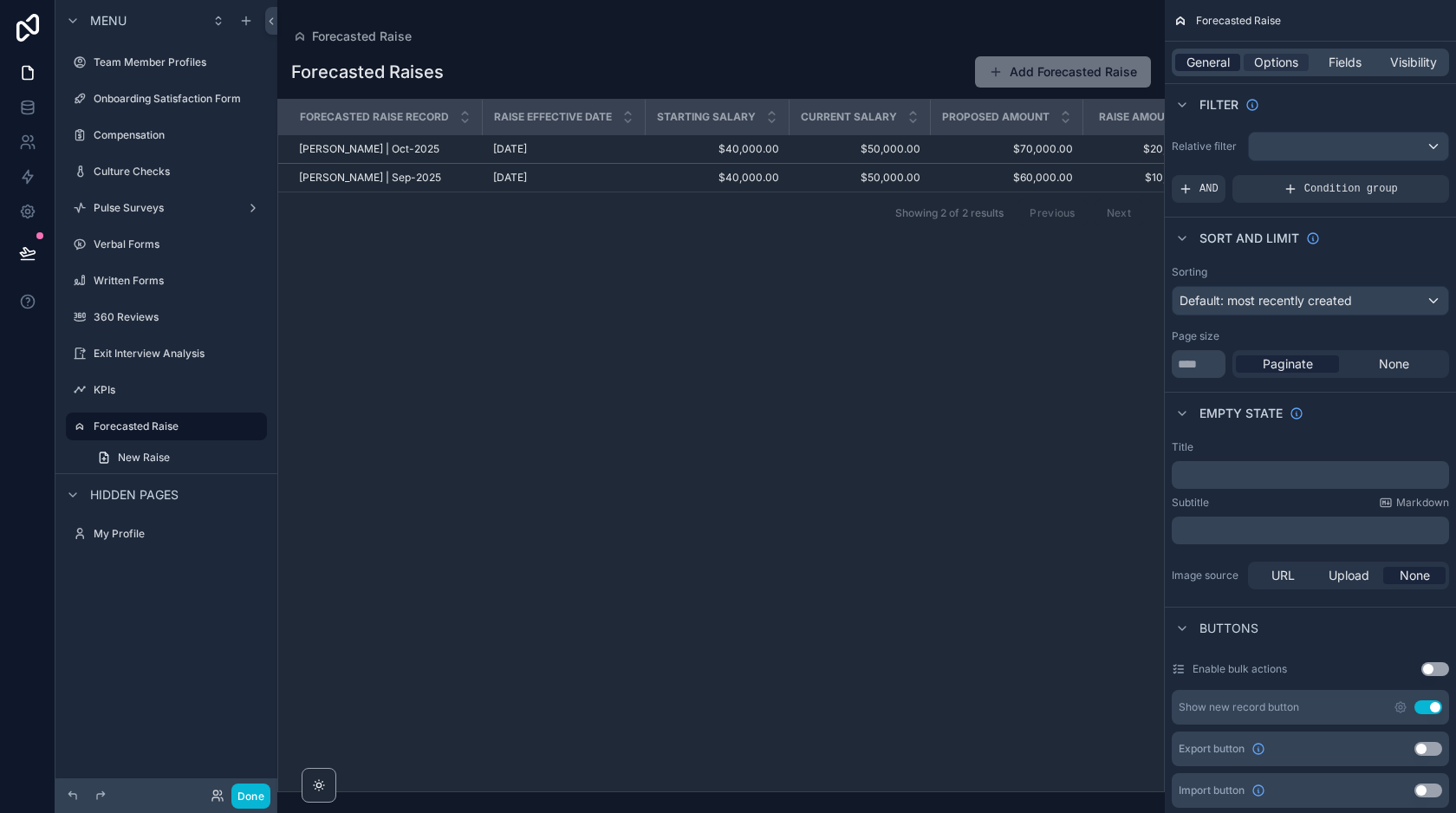
click at [1211, 59] on span "General" at bounding box center [1208, 62] width 43 height 17
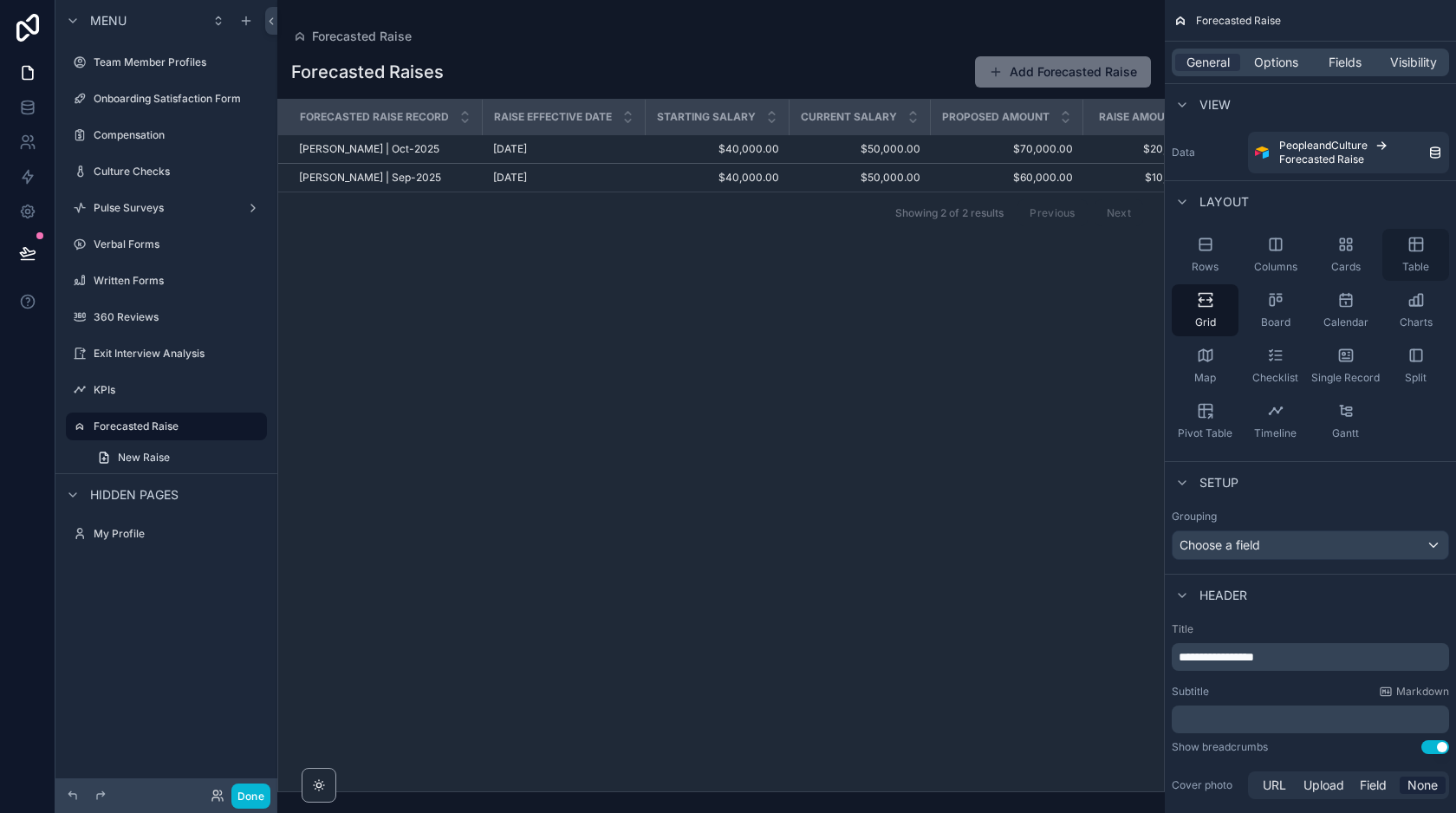
click at [1417, 246] on icon "scrollable content" at bounding box center [1416, 244] width 17 height 17
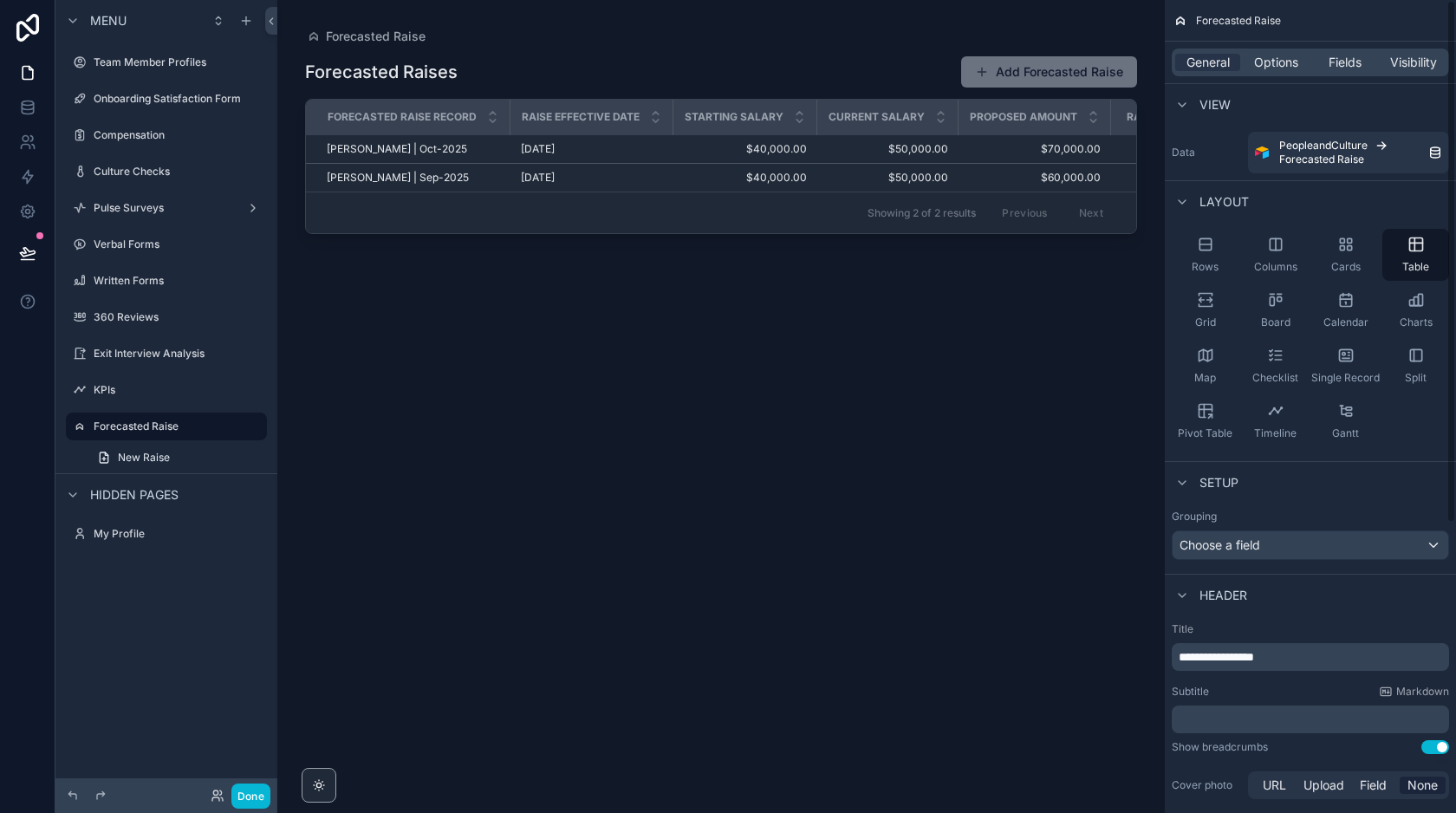
click at [1283, 72] on div "General Options Fields Visibility" at bounding box center [1310, 62] width 277 height 27
click at [1274, 61] on span "Options" at bounding box center [1276, 62] width 44 height 17
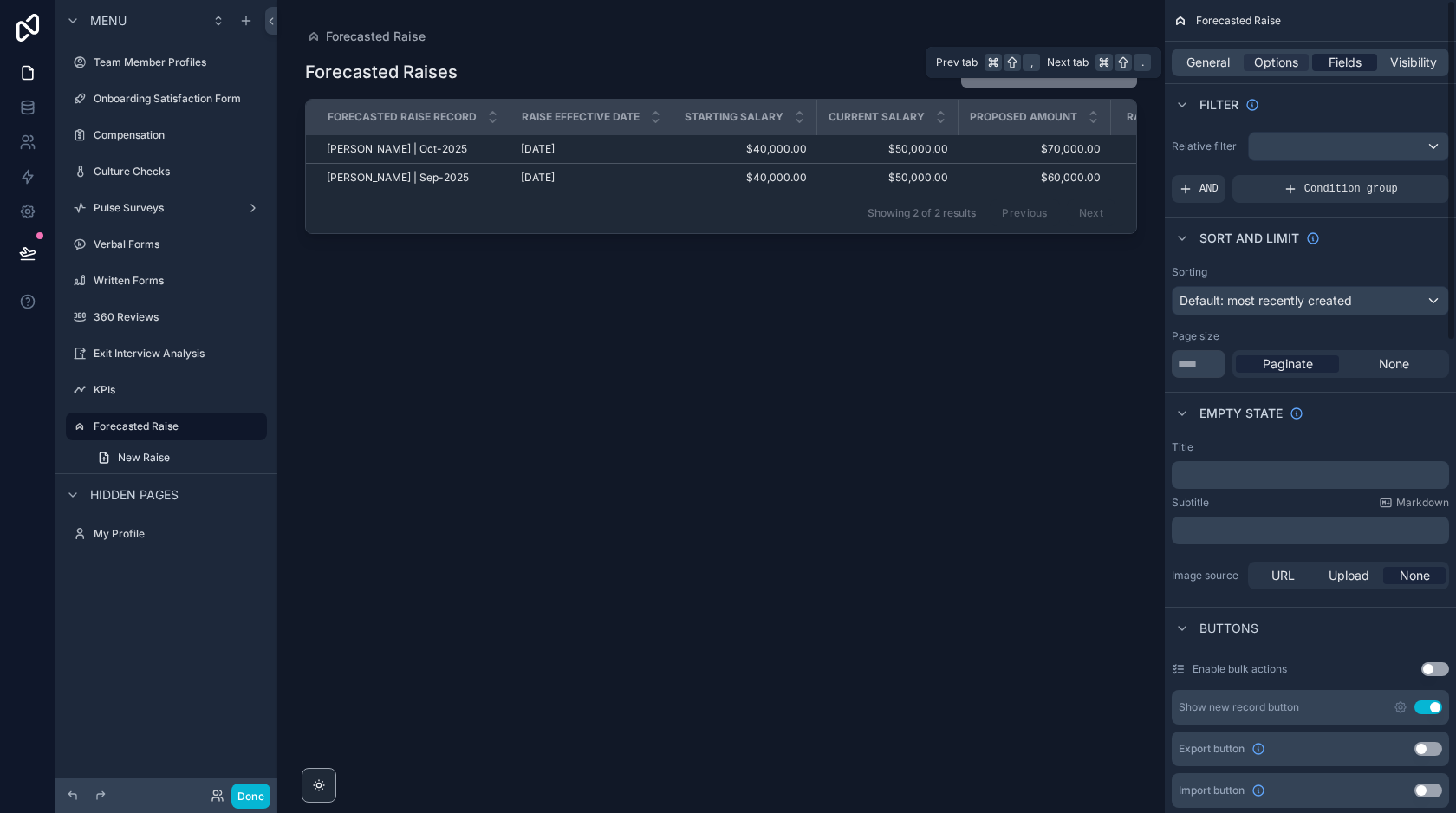
click at [1347, 63] on span "Fields" at bounding box center [1345, 62] width 33 height 17
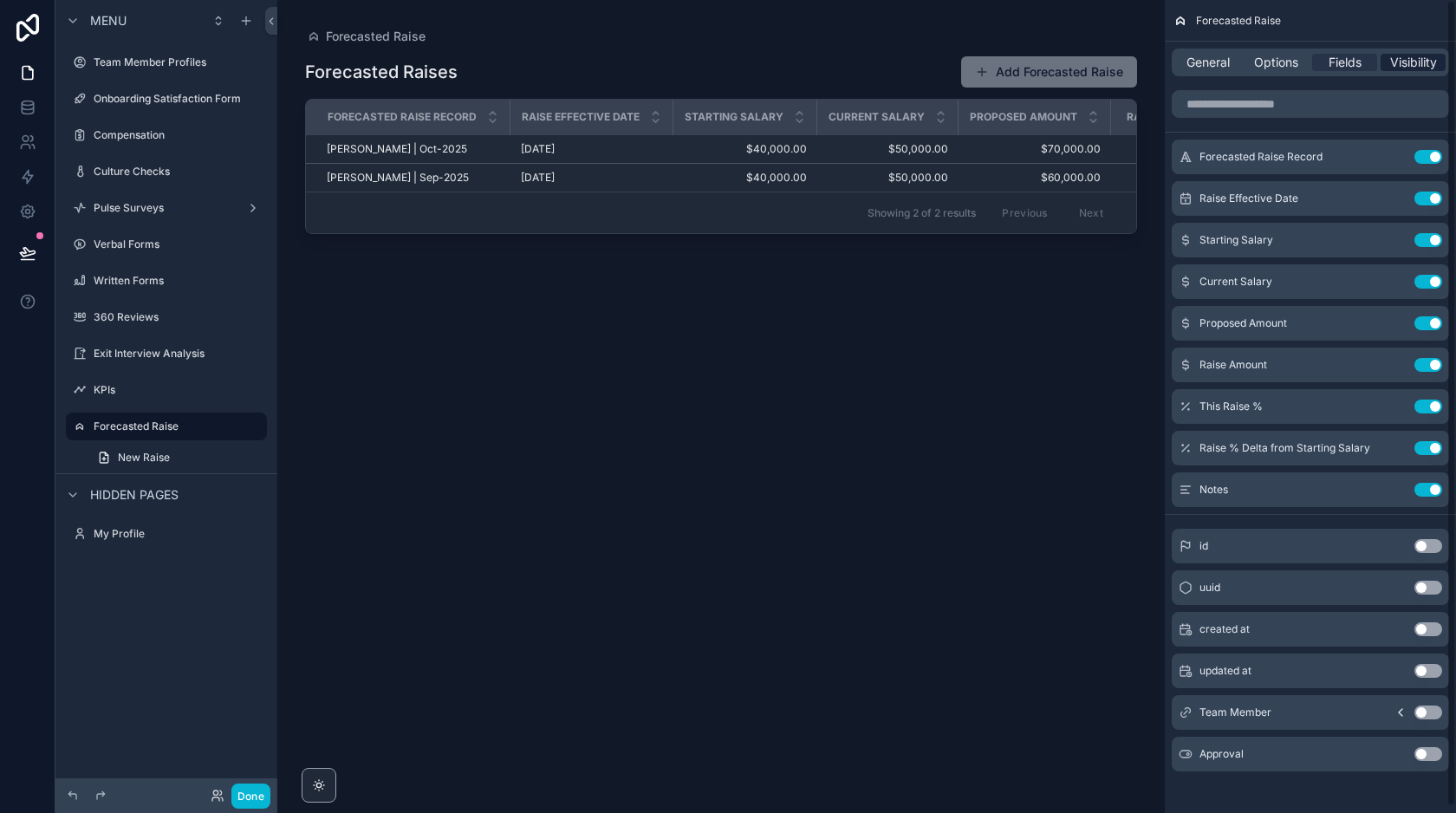
click at [1409, 65] on span "Visibility" at bounding box center [1413, 62] width 47 height 17
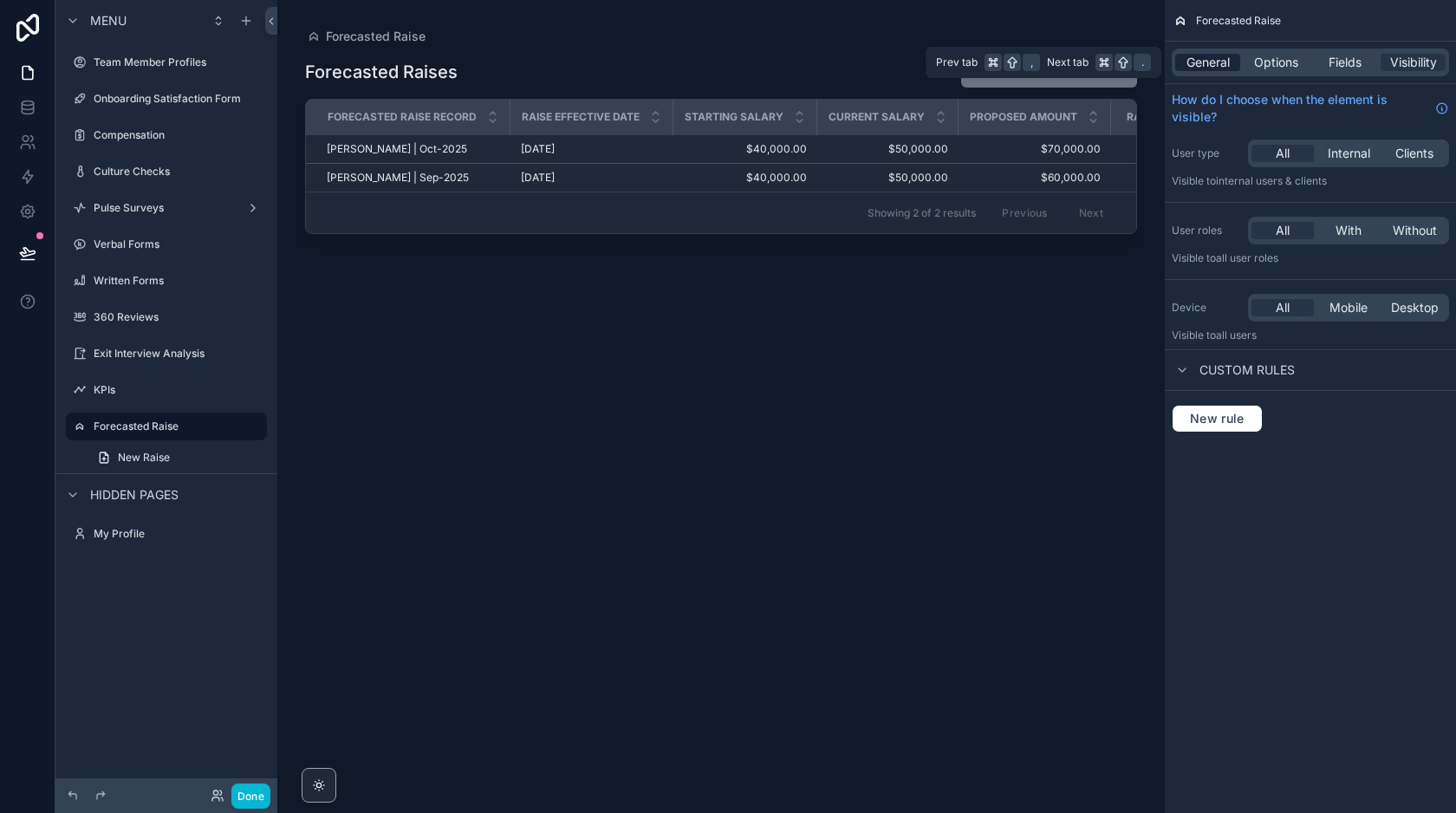
click at [1222, 61] on span "General" at bounding box center [1208, 62] width 43 height 17
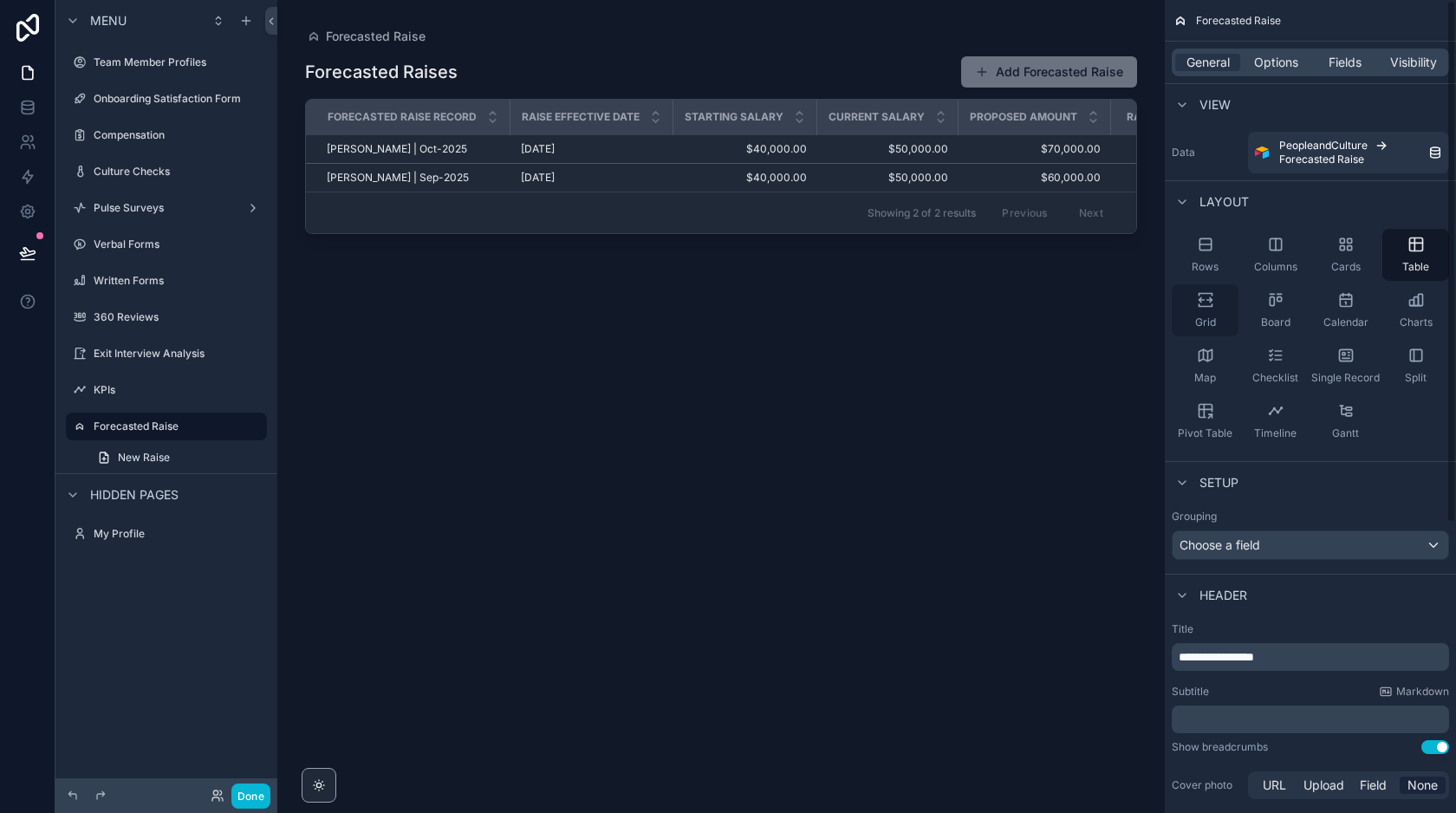
click at [1209, 306] on icon "scrollable content" at bounding box center [1205, 305] width 13 height 3
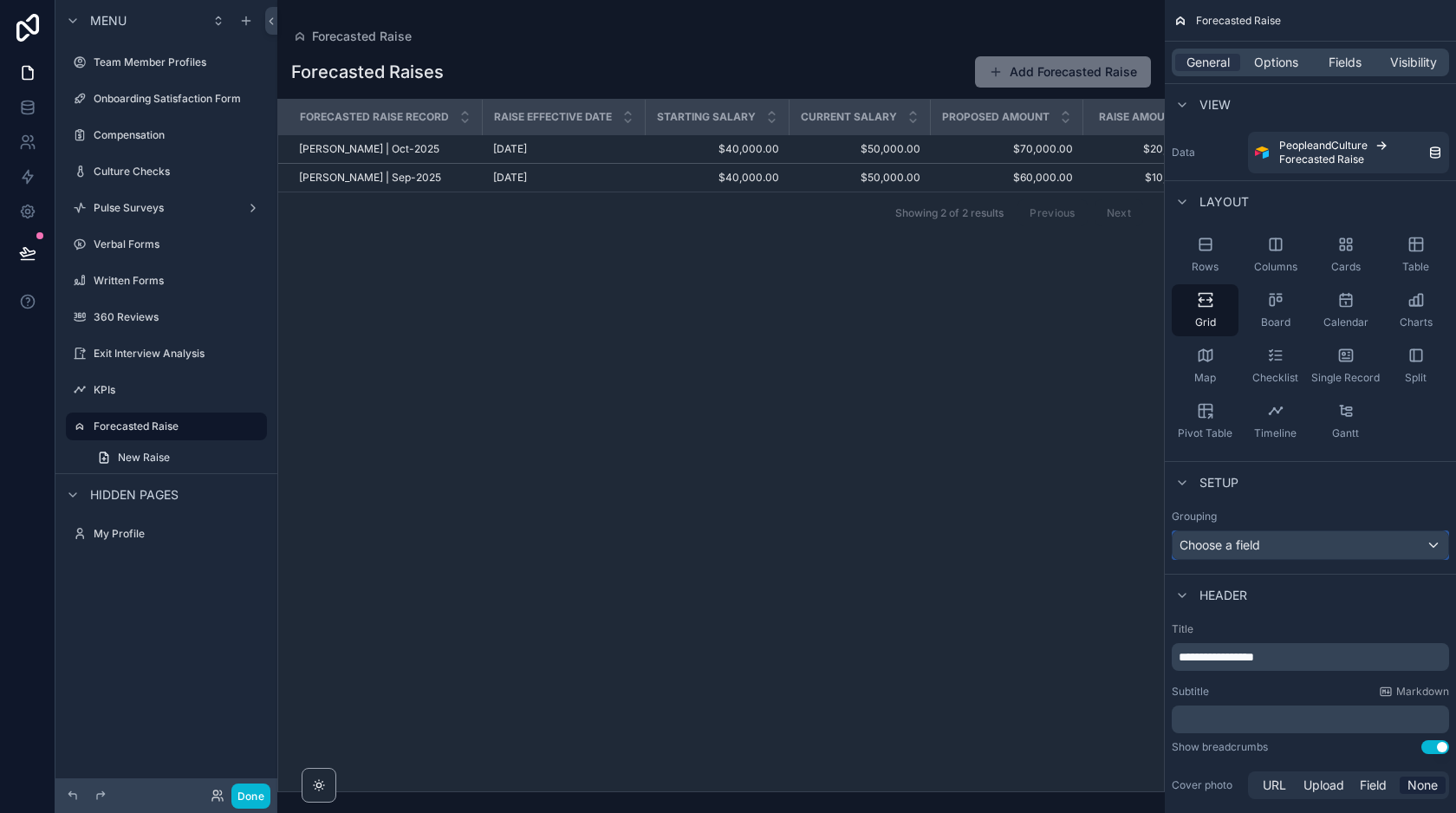
click at [1274, 549] on div "Choose a field" at bounding box center [1310, 544] width 276 height 27
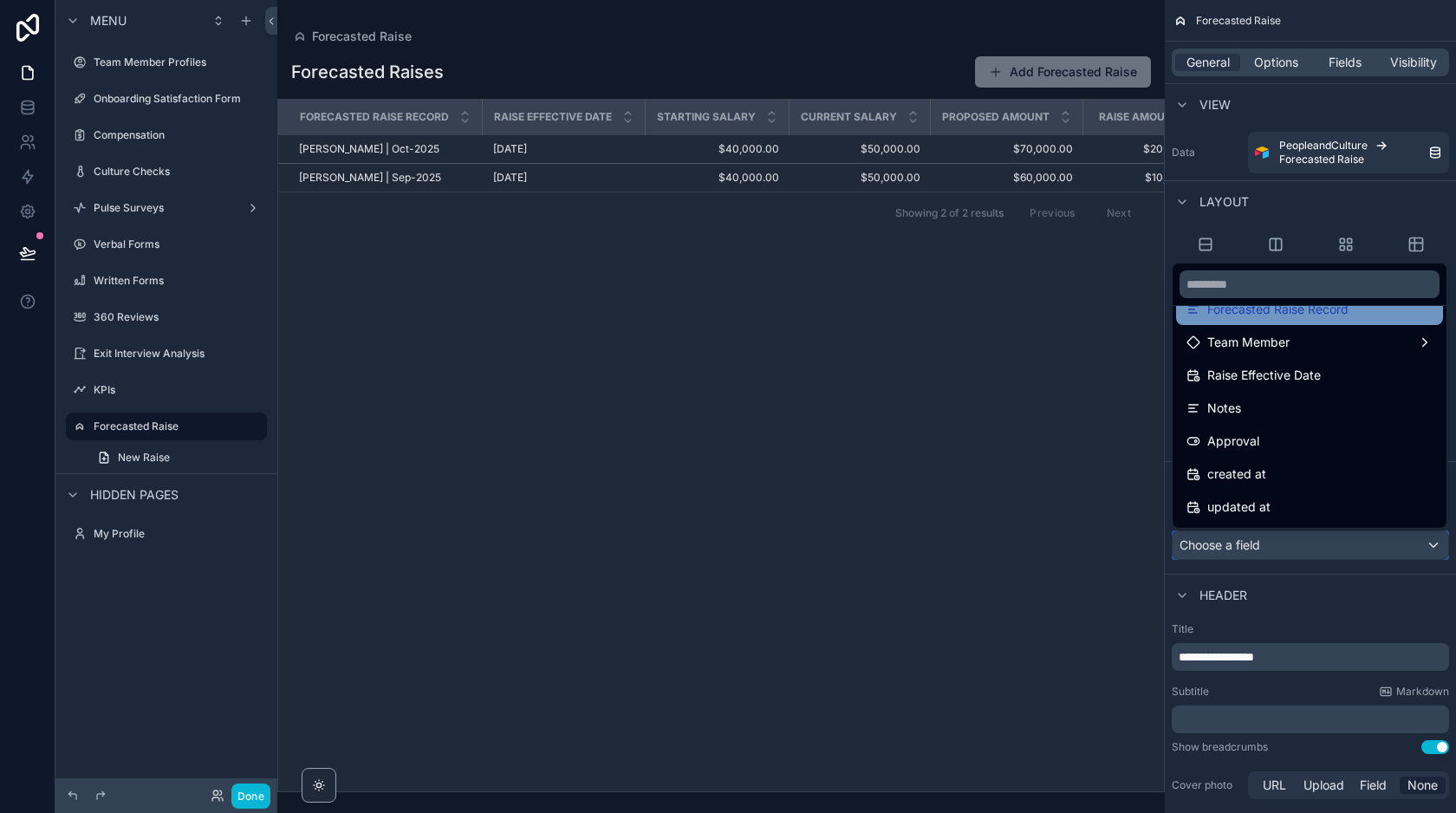
scroll to position [156, 0]
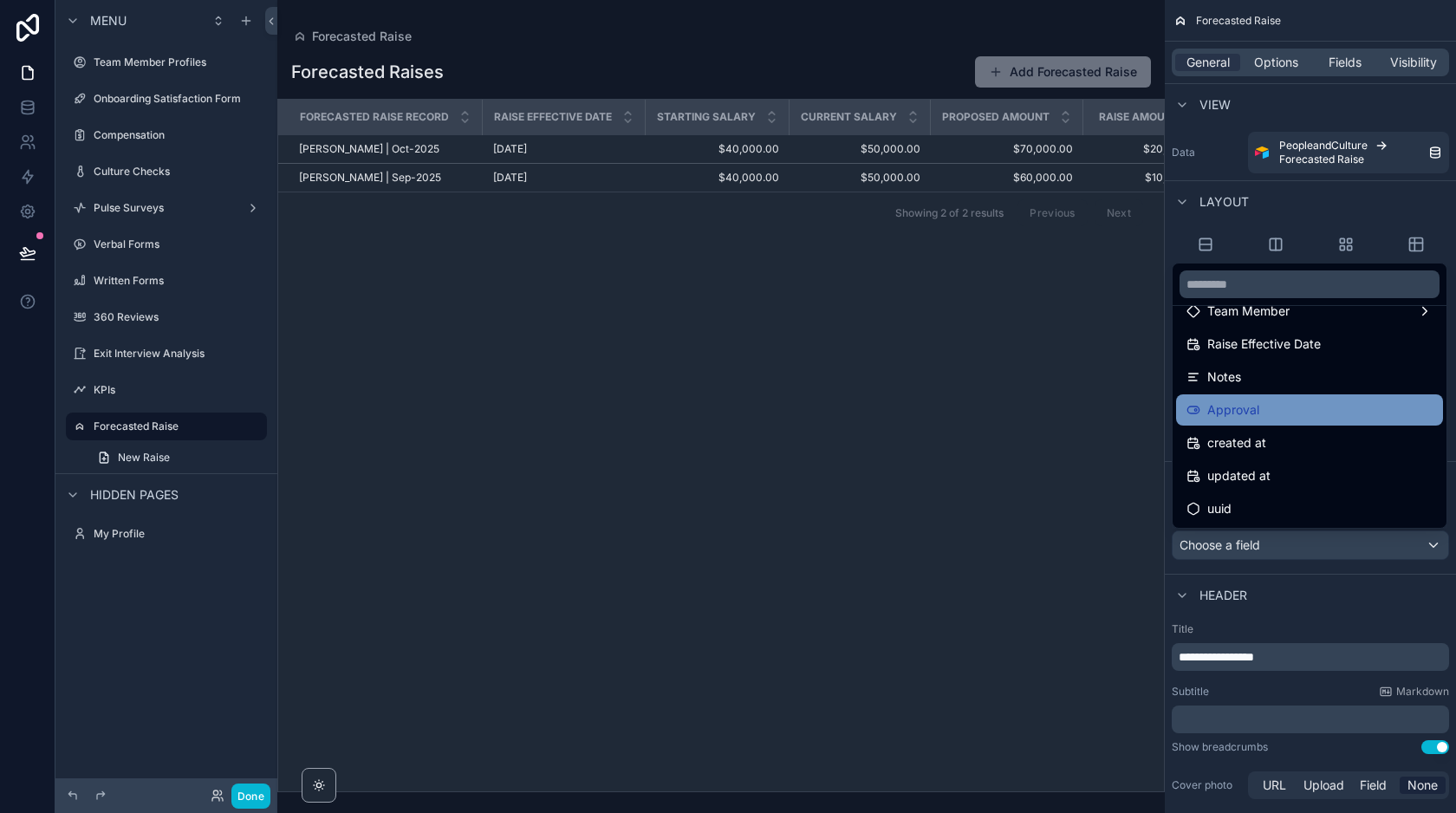
click at [1258, 410] on div "Approval" at bounding box center [1309, 410] width 246 height 21
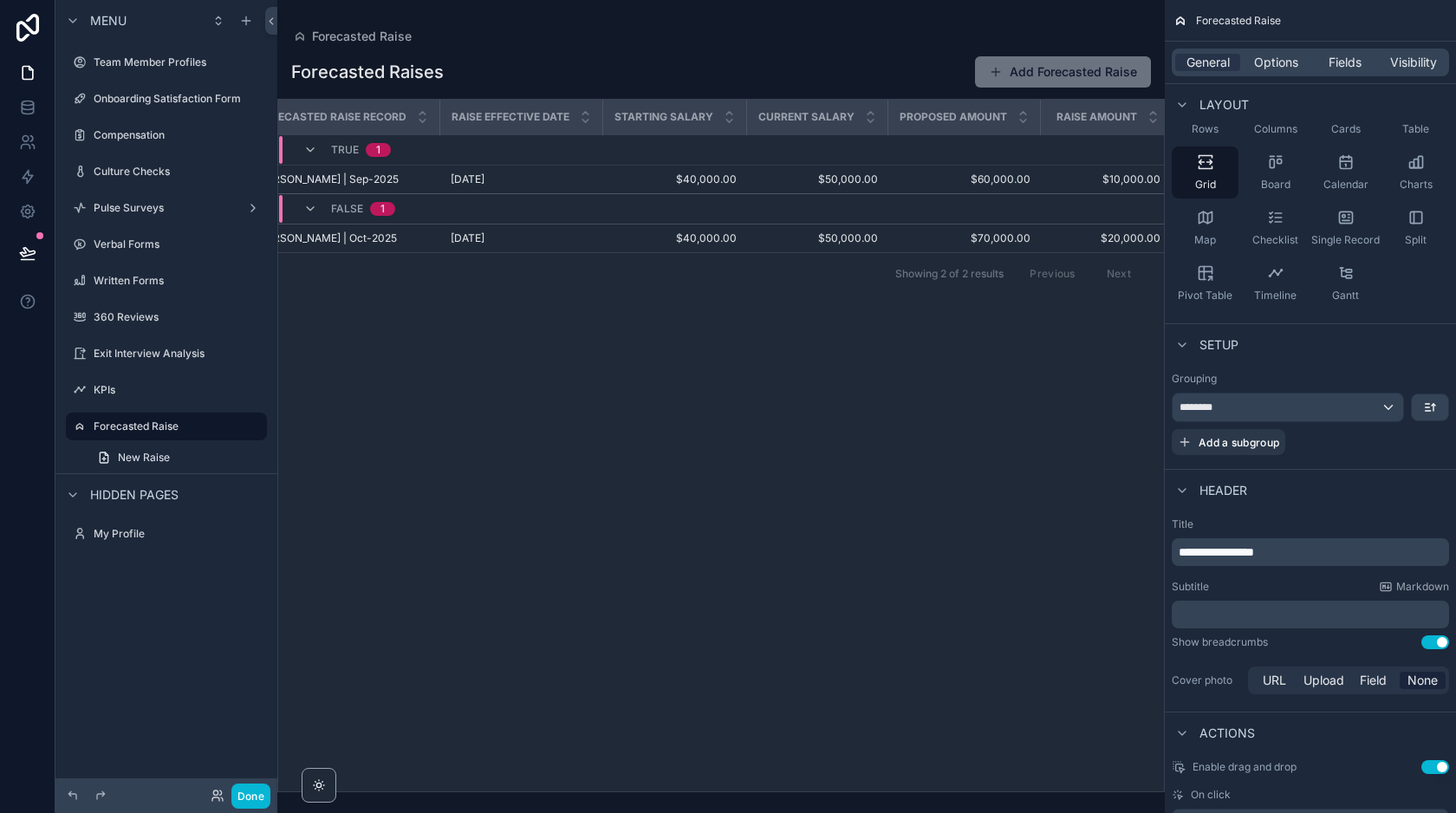
scroll to position [0, 0]
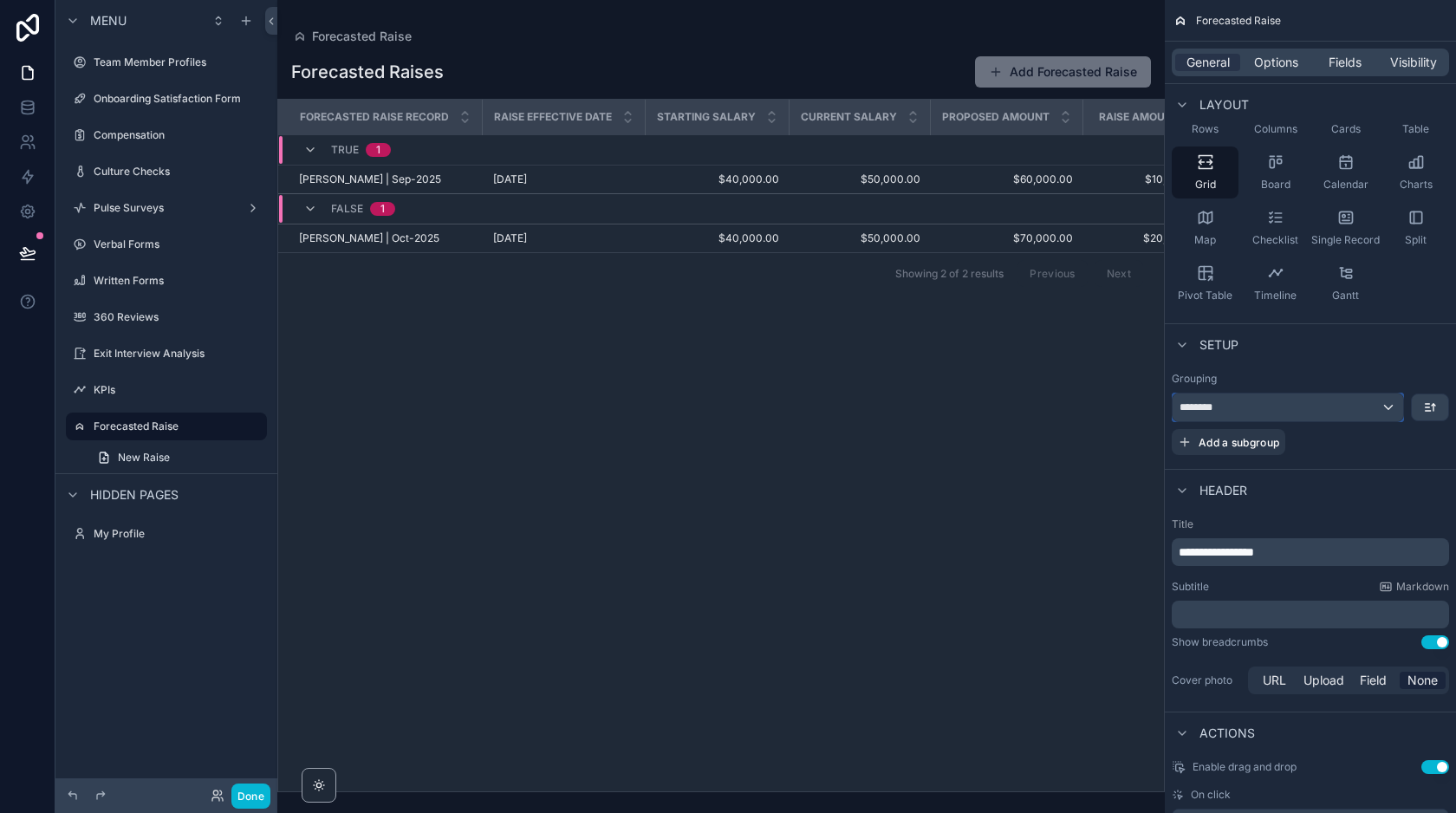
click at [1345, 400] on div "********" at bounding box center [1287, 407] width 230 height 27
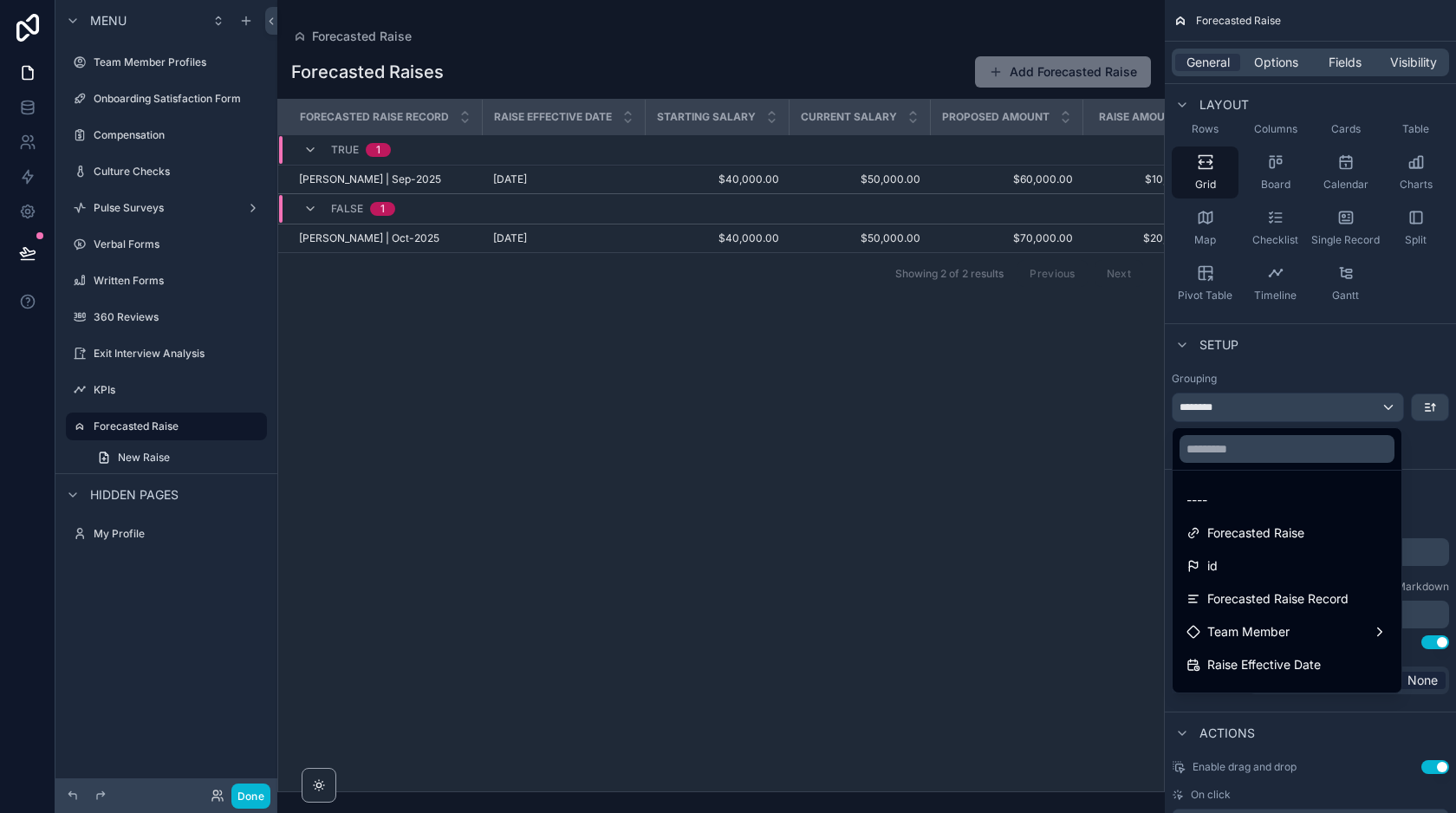
click at [1342, 410] on div "scrollable content" at bounding box center [728, 406] width 1456 height 813
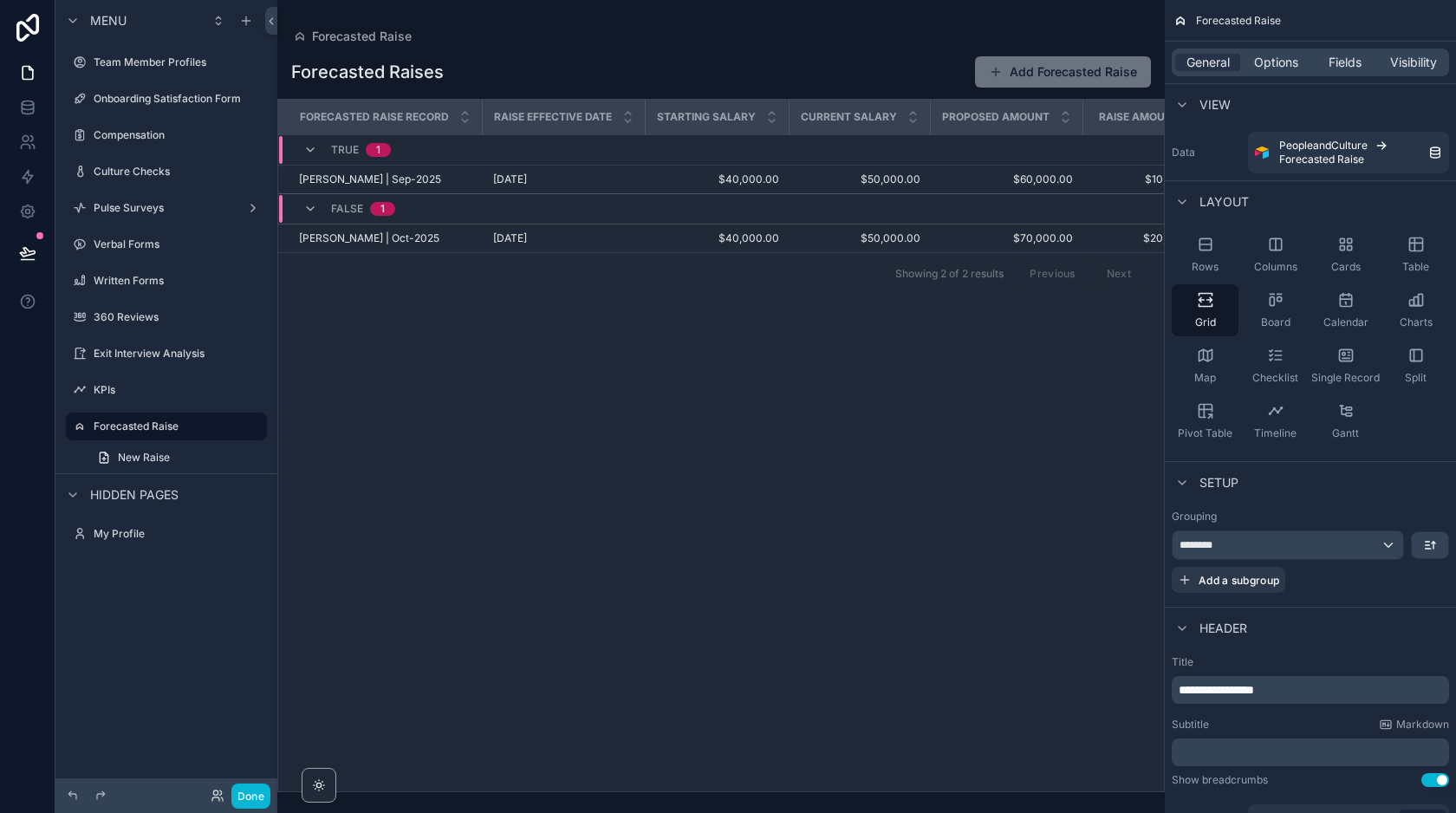
click at [347, 147] on span "TRUE" at bounding box center [345, 149] width 28 height 14
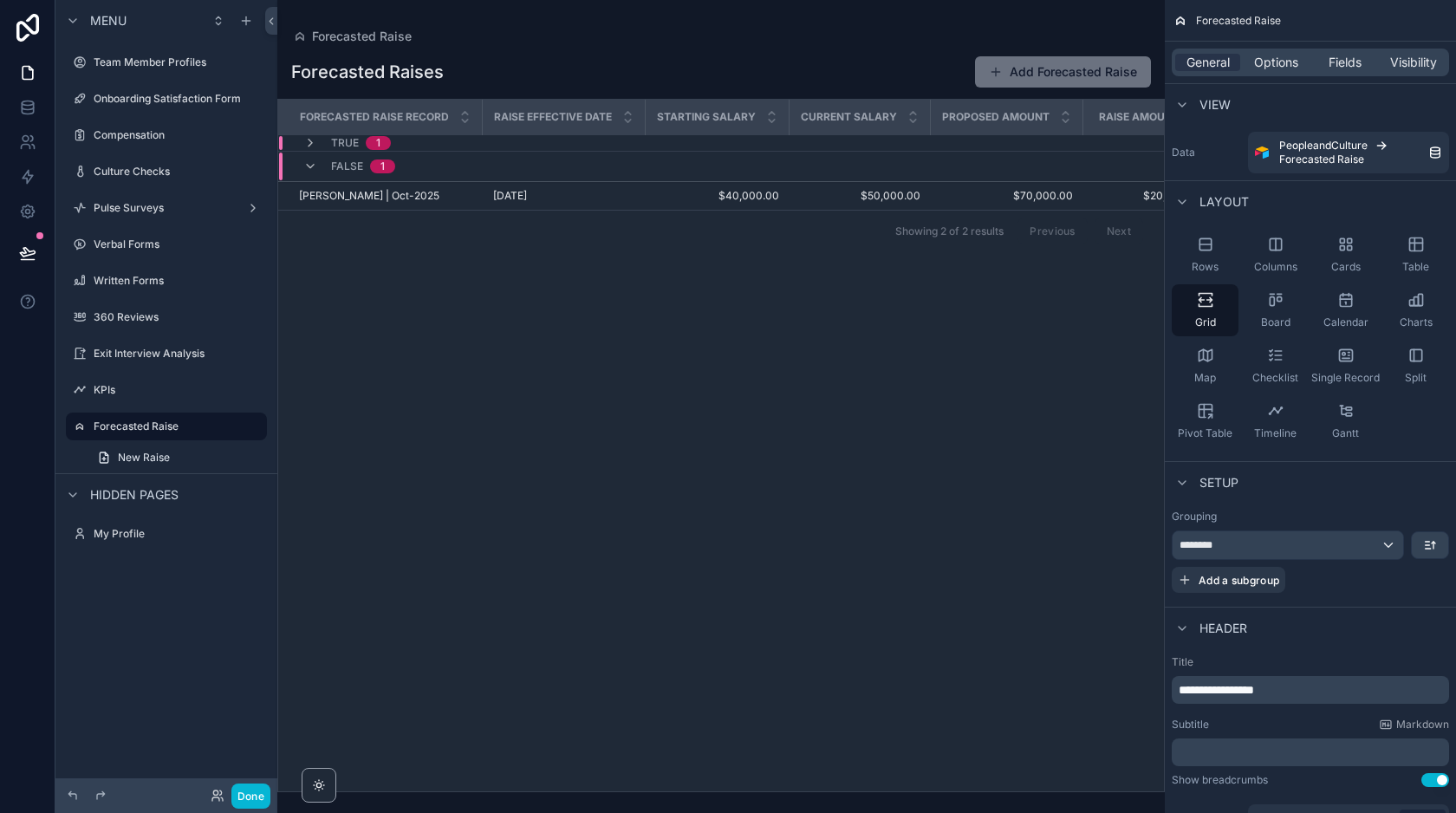
click at [339, 143] on span "TRUE" at bounding box center [345, 142] width 28 height 14
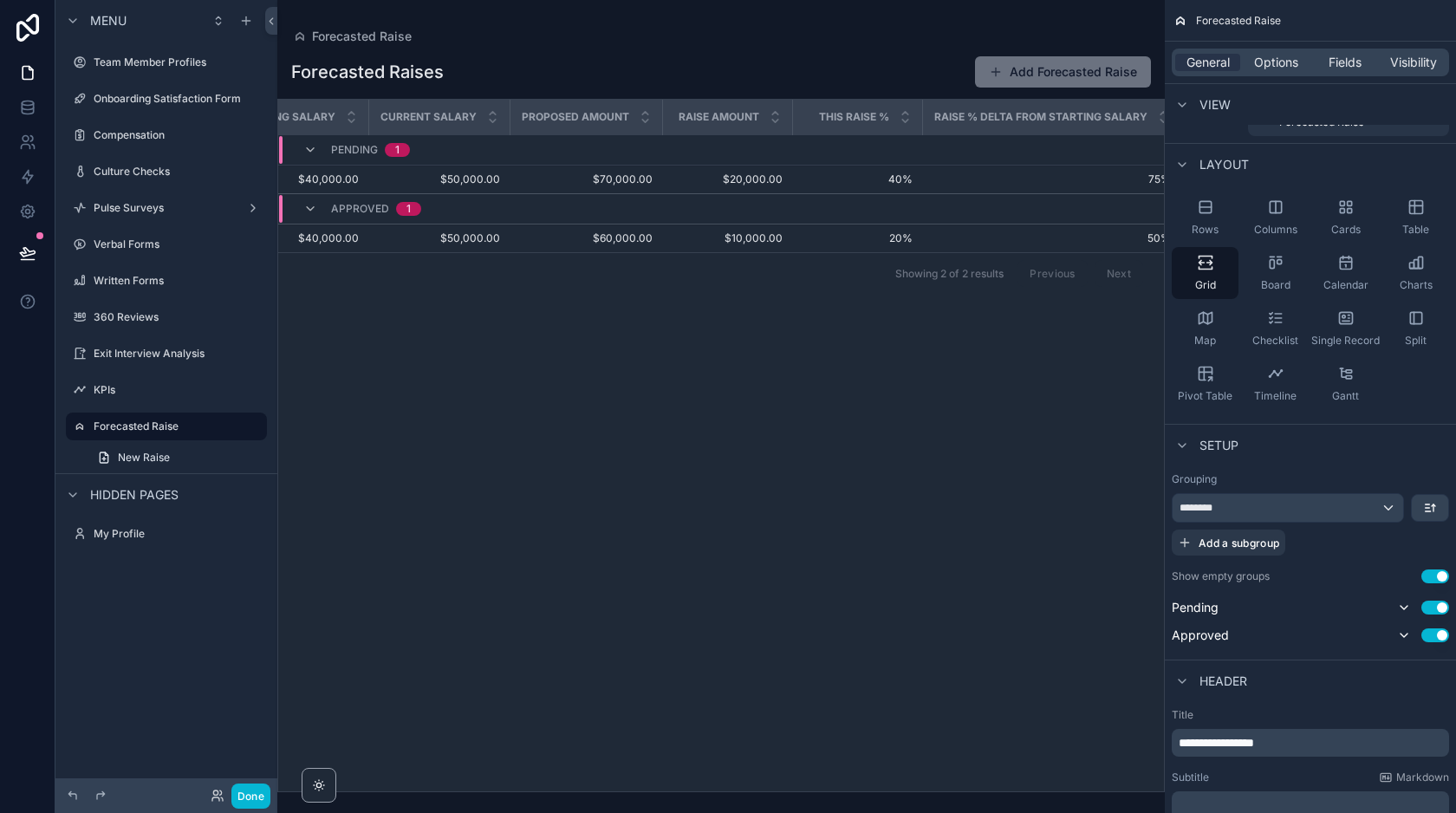
scroll to position [0, 569]
click at [1050, 71] on div "scrollable content" at bounding box center [721, 406] width 888 height 813
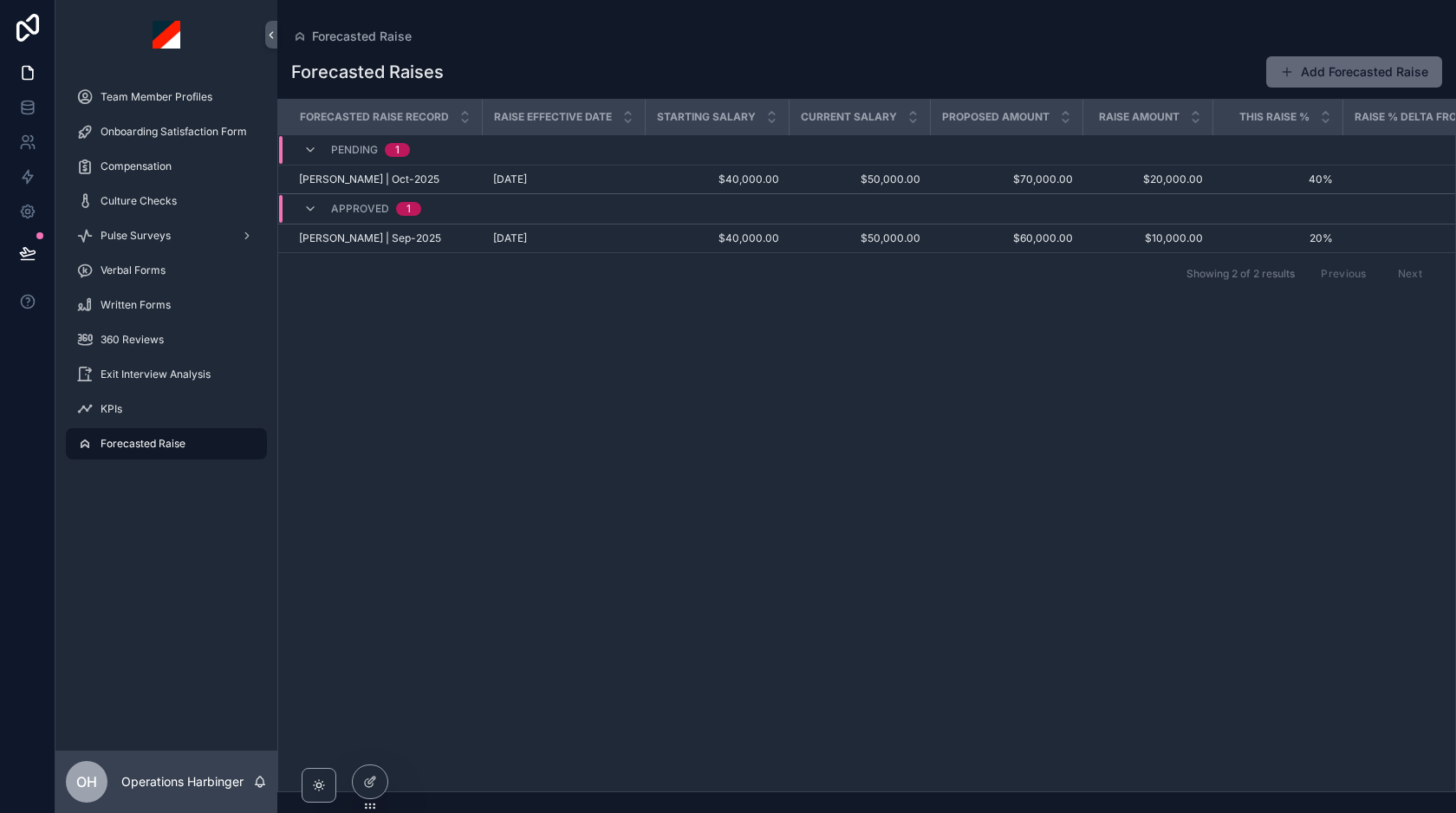
click at [1312, 71] on button "Add Forecasted Raise" at bounding box center [1354, 71] width 176 height 31
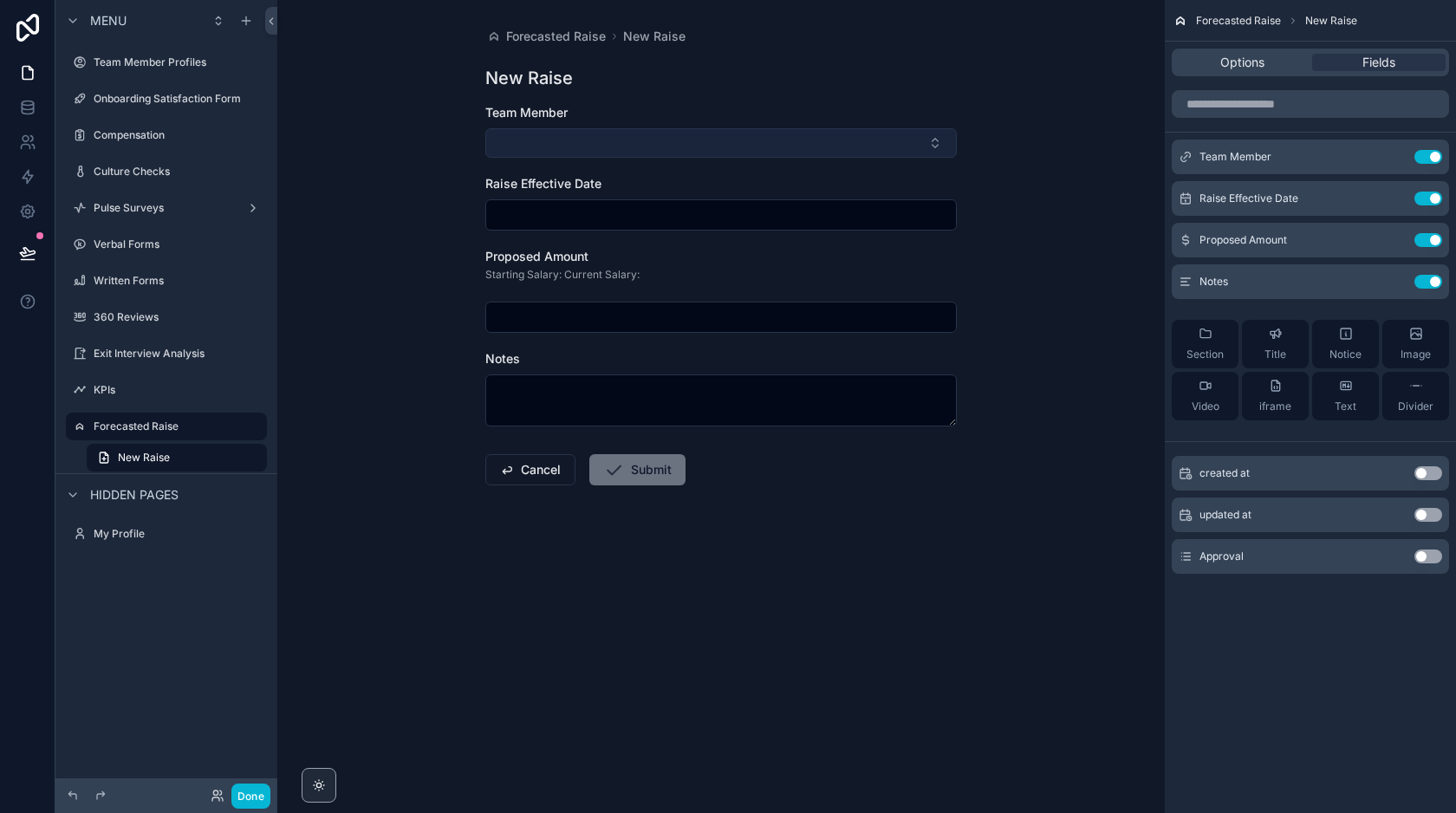
click at [720, 150] on button "Select Button" at bounding box center [721, 143] width 471 height 29
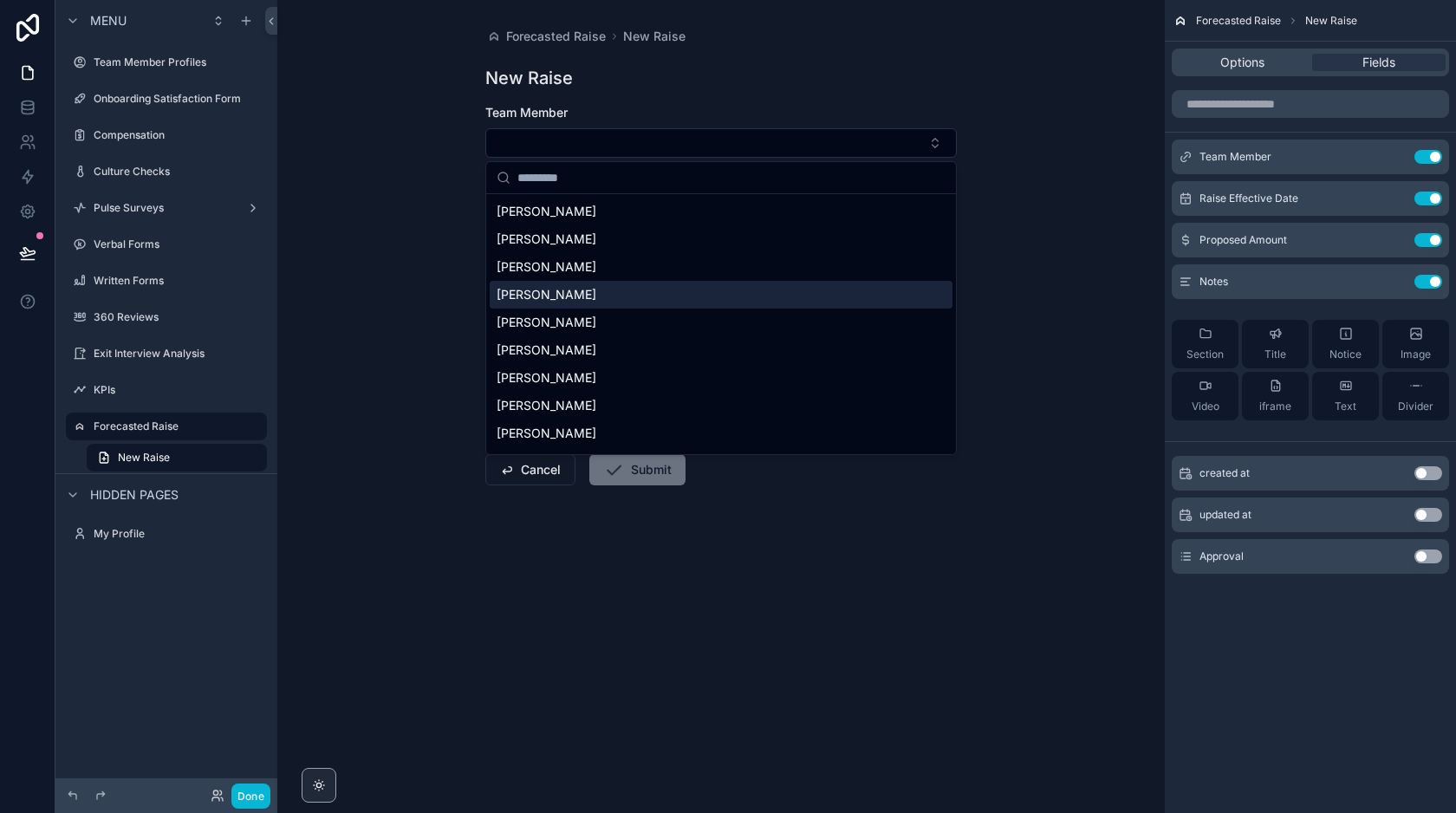
click at [610, 296] on div "[PERSON_NAME]" at bounding box center [721, 294] width 463 height 27
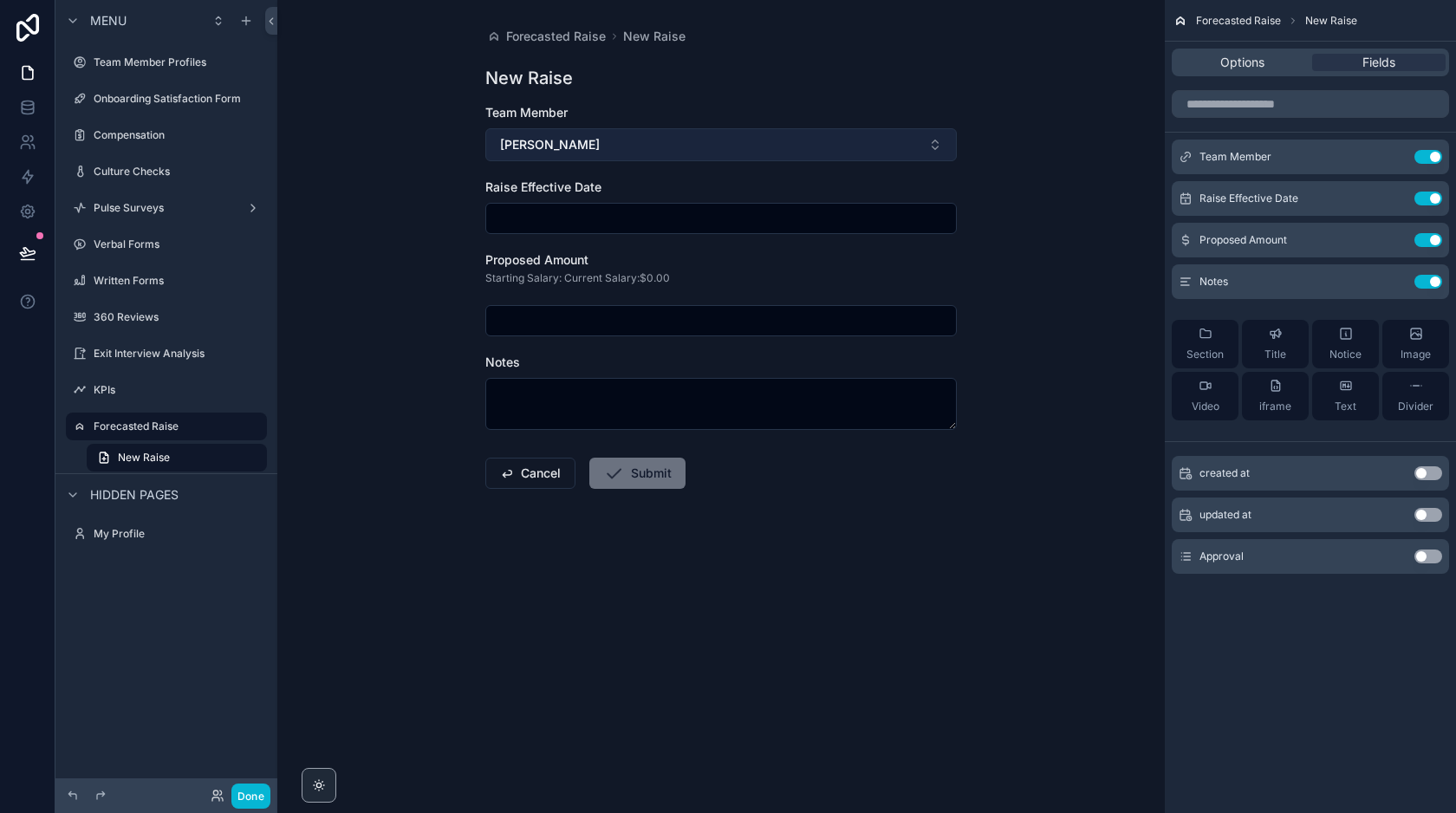
click at [644, 144] on button "[PERSON_NAME]" at bounding box center [721, 145] width 471 height 33
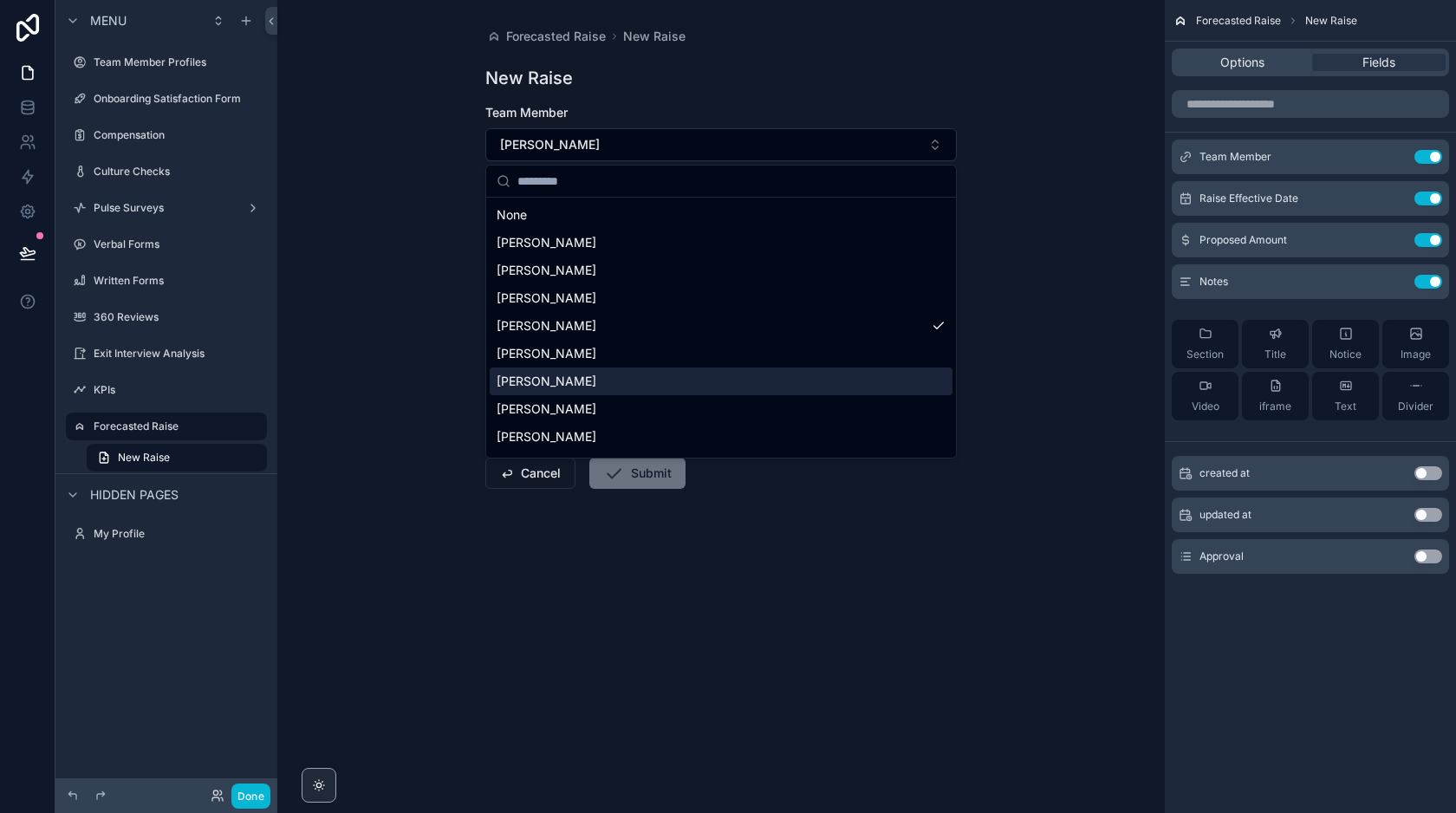
click at [613, 378] on div "[PERSON_NAME]" at bounding box center [721, 381] width 463 height 27
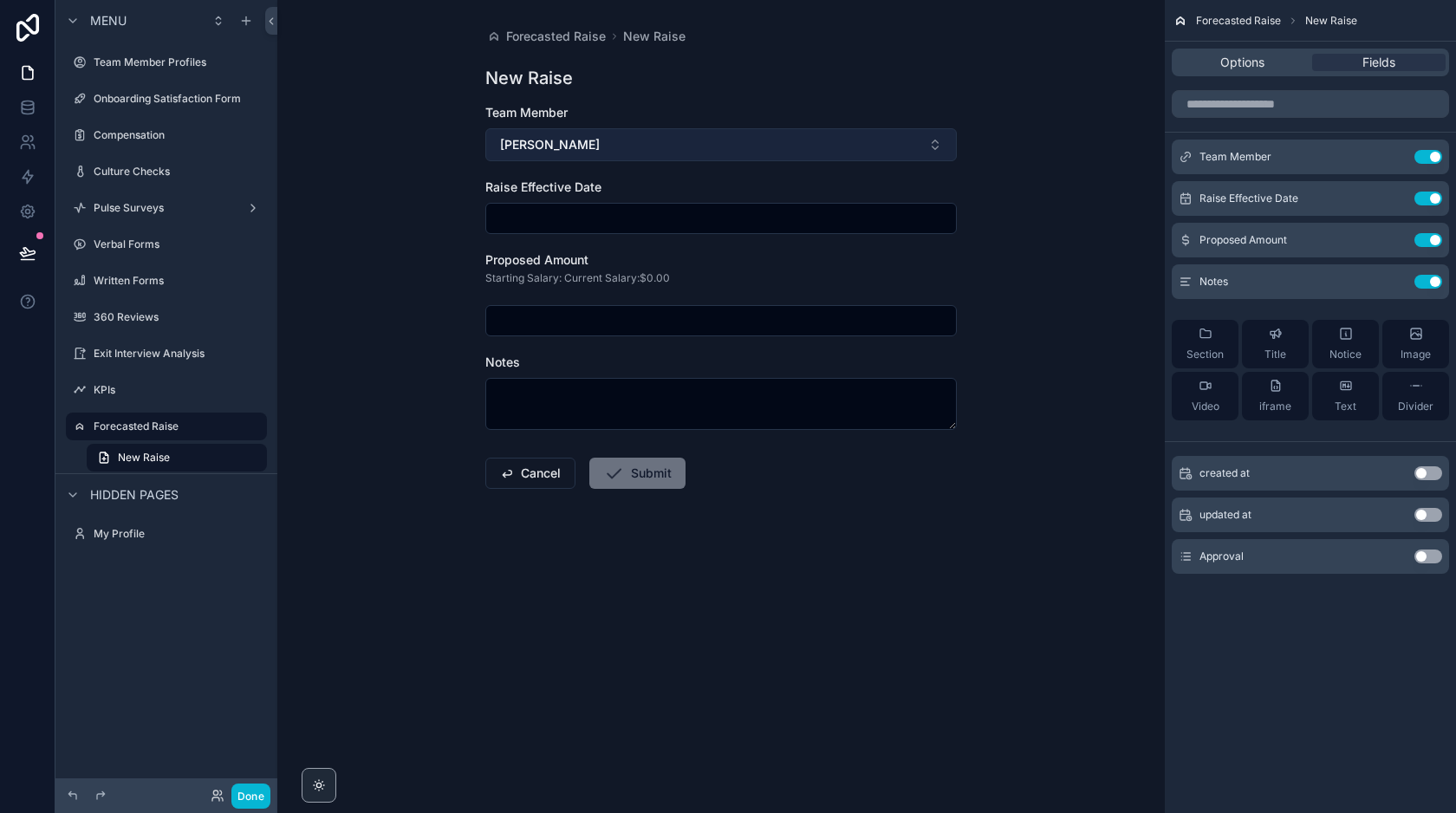
click at [674, 145] on button "[PERSON_NAME]" at bounding box center [721, 145] width 471 height 33
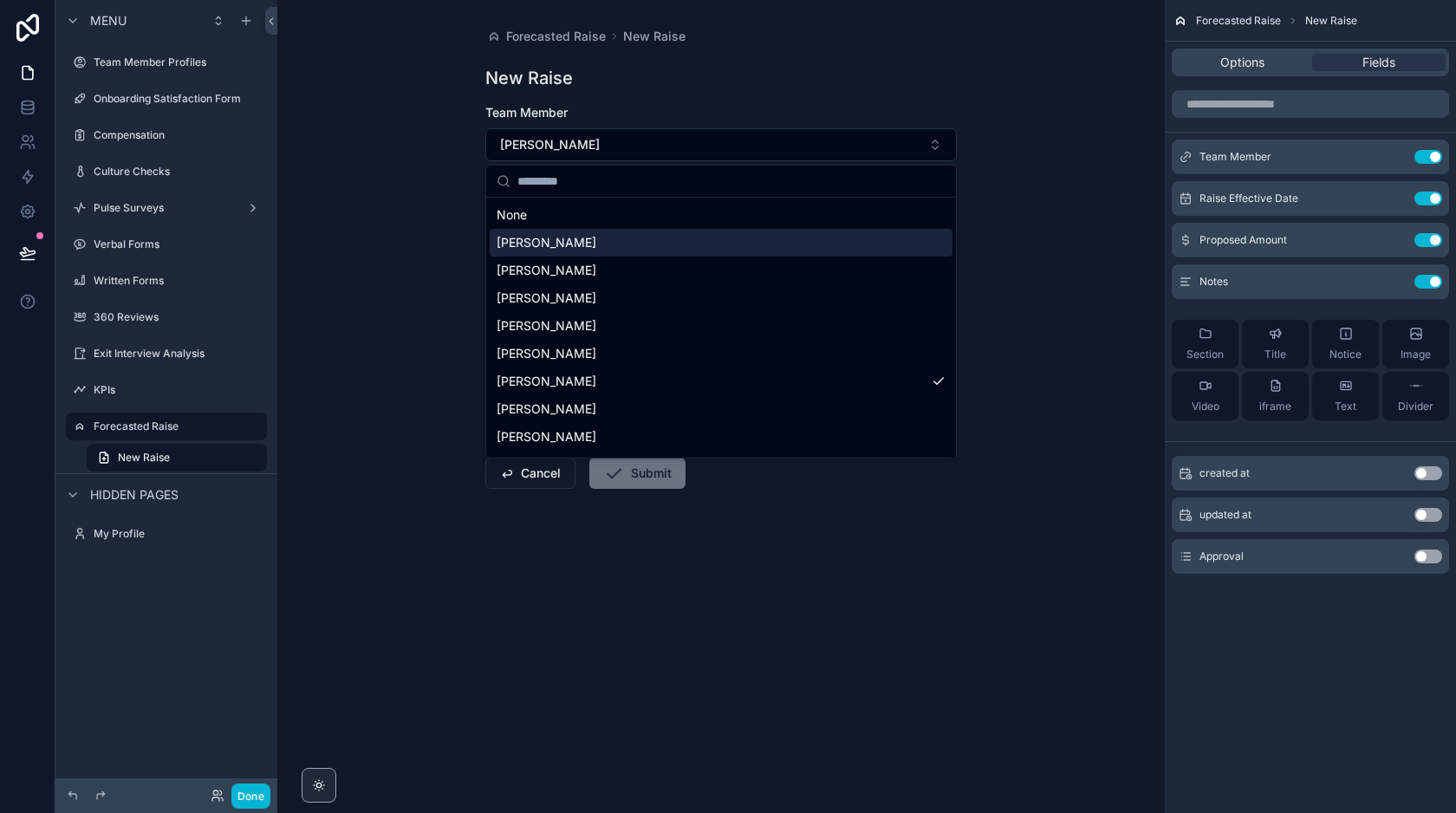
click at [613, 242] on div "[PERSON_NAME]" at bounding box center [721, 243] width 463 height 27
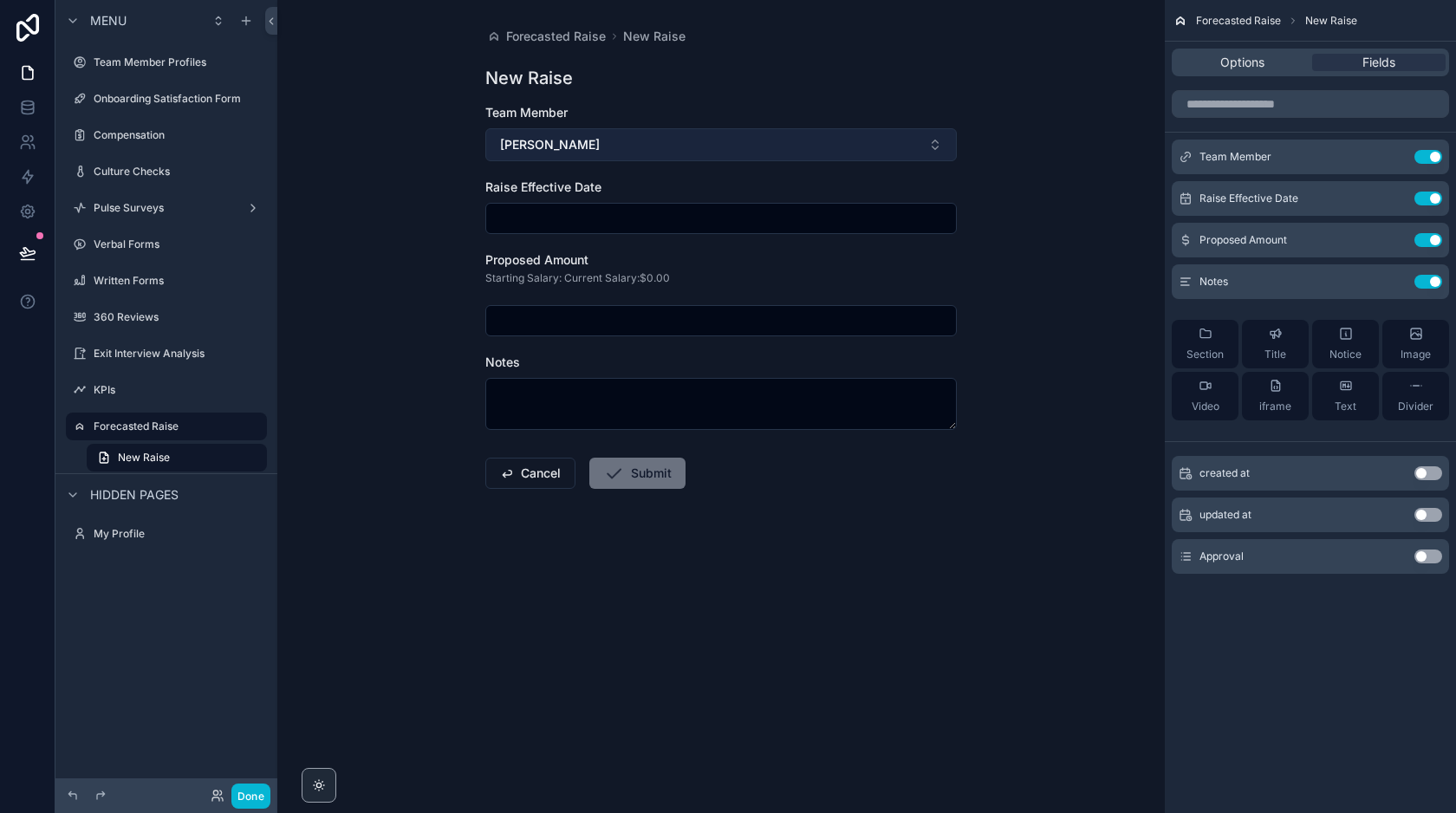
click at [625, 149] on button "[PERSON_NAME]" at bounding box center [721, 145] width 471 height 33
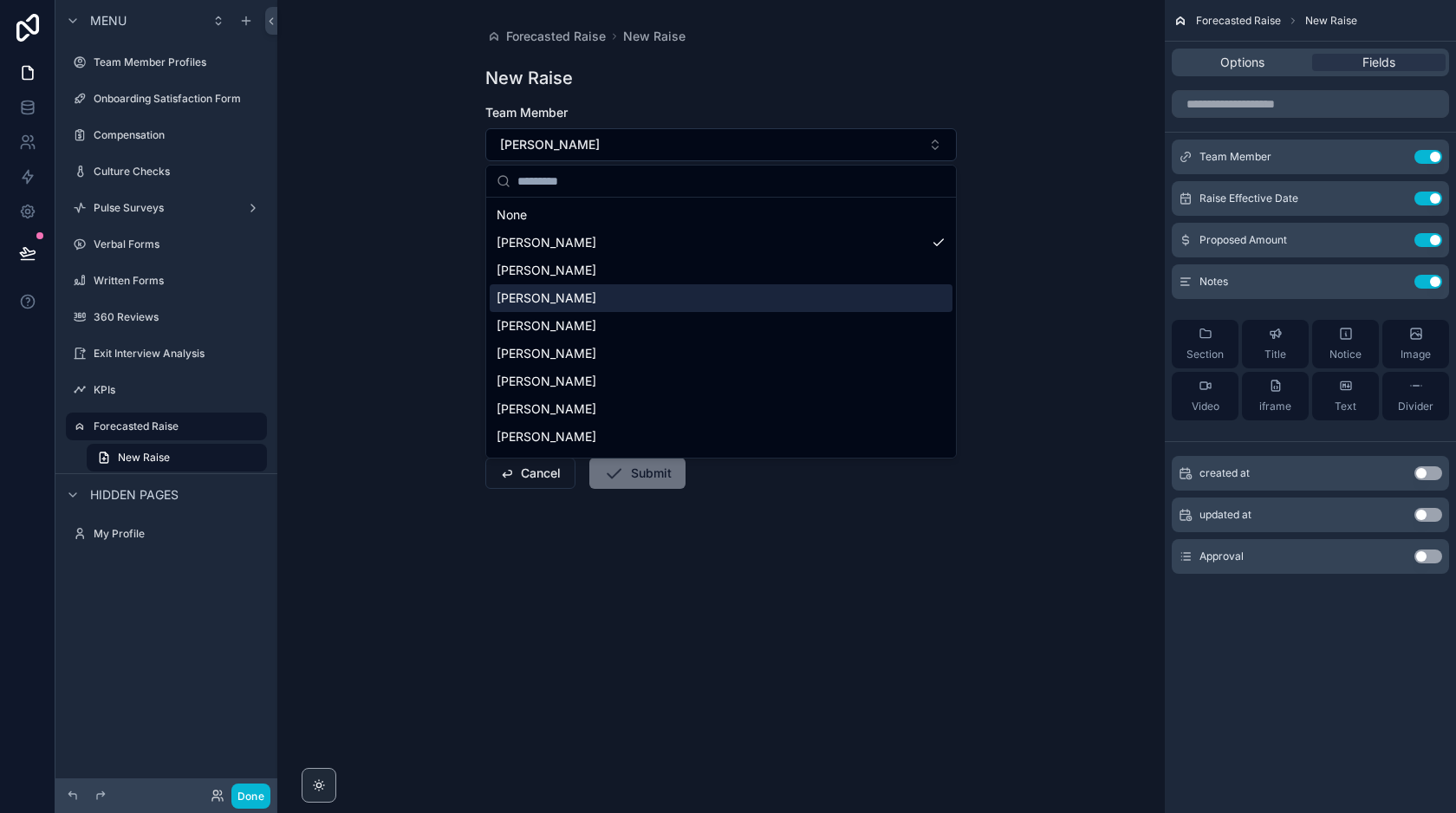
click at [593, 299] on div "[PERSON_NAME]" at bounding box center [721, 298] width 463 height 27
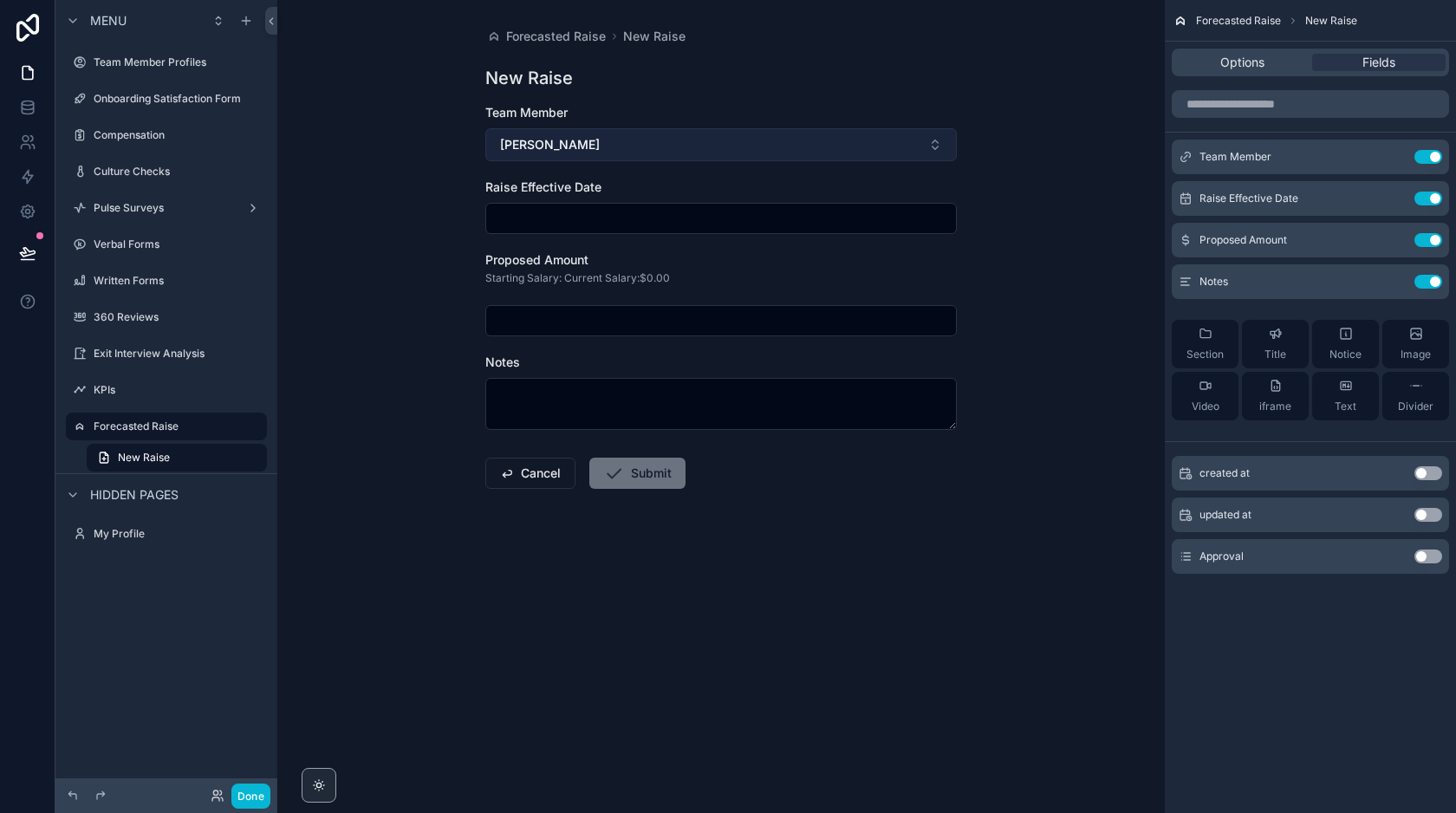
click at [644, 134] on button "[PERSON_NAME]" at bounding box center [721, 145] width 471 height 33
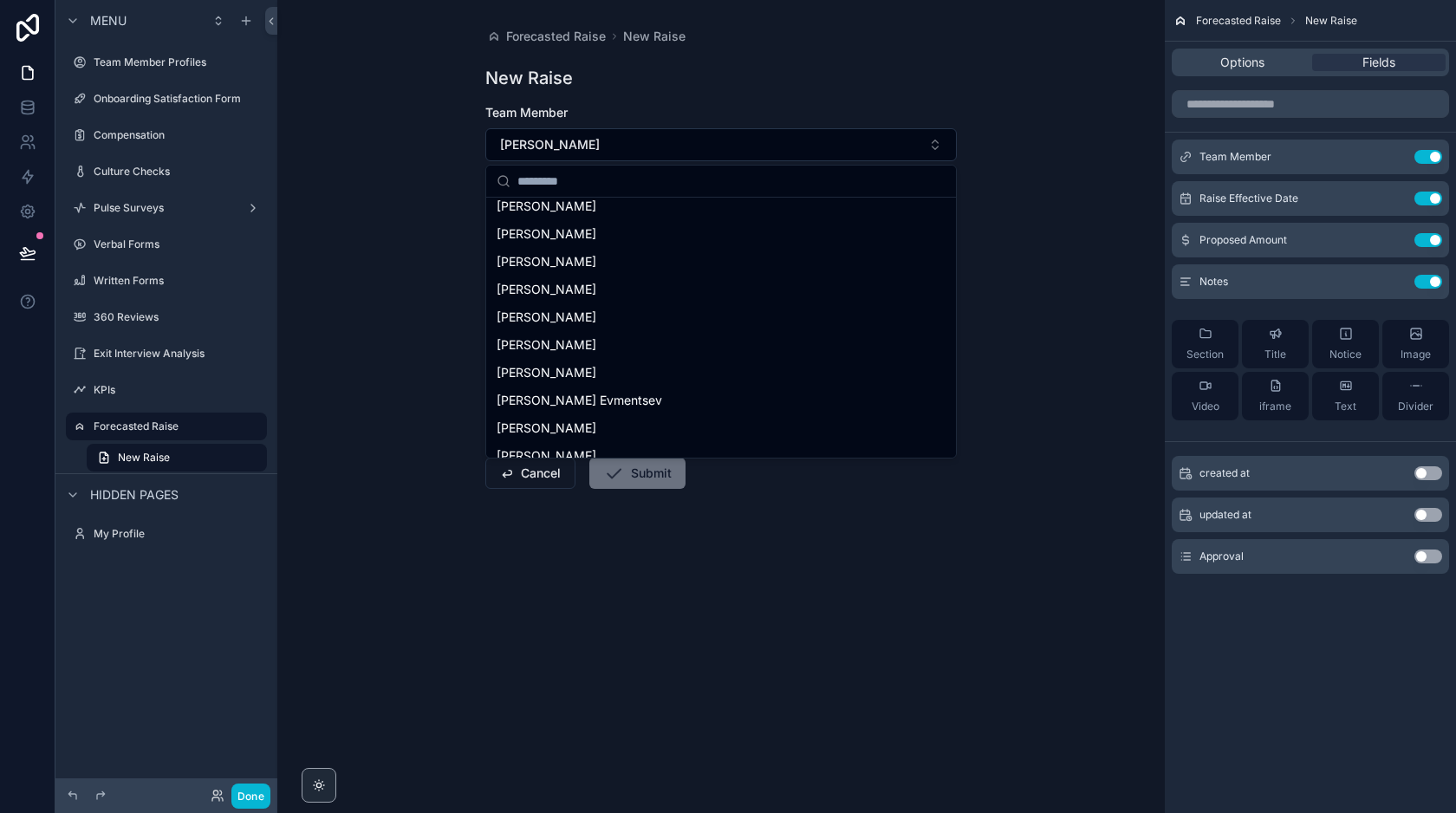
scroll to position [956, 0]
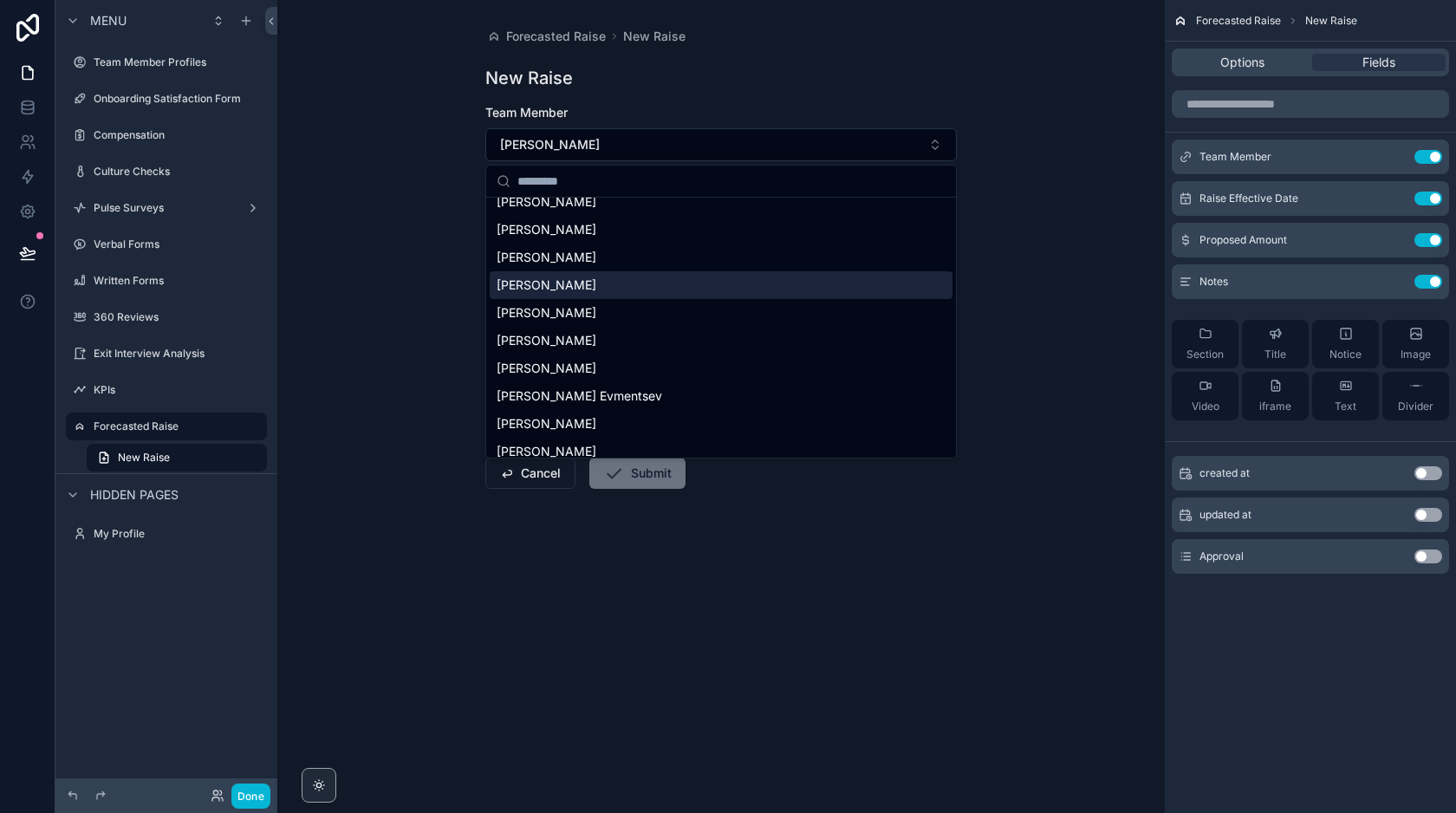
click at [603, 282] on div "[PERSON_NAME]" at bounding box center [721, 285] width 463 height 27
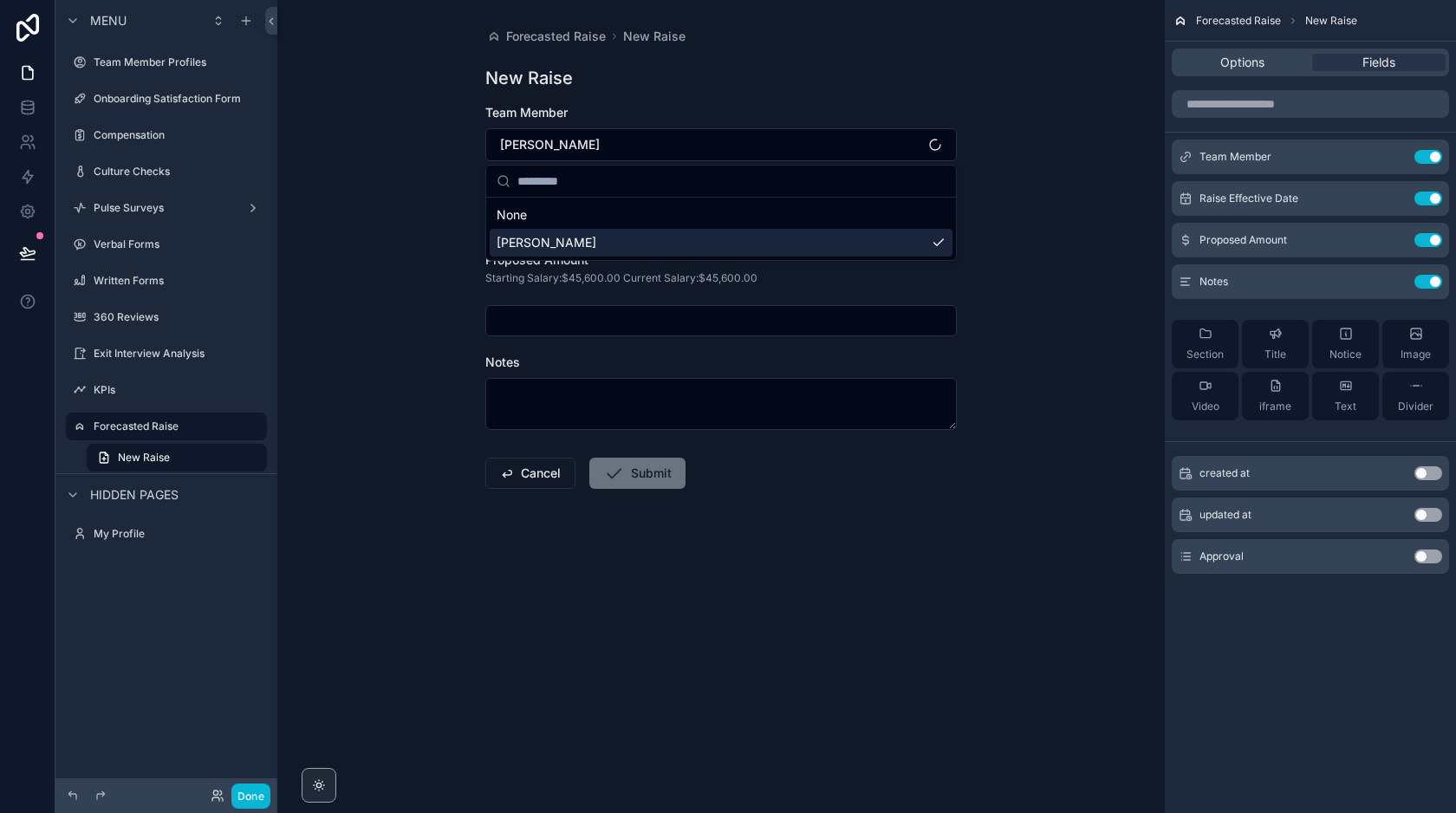
scroll to position [0, 0]
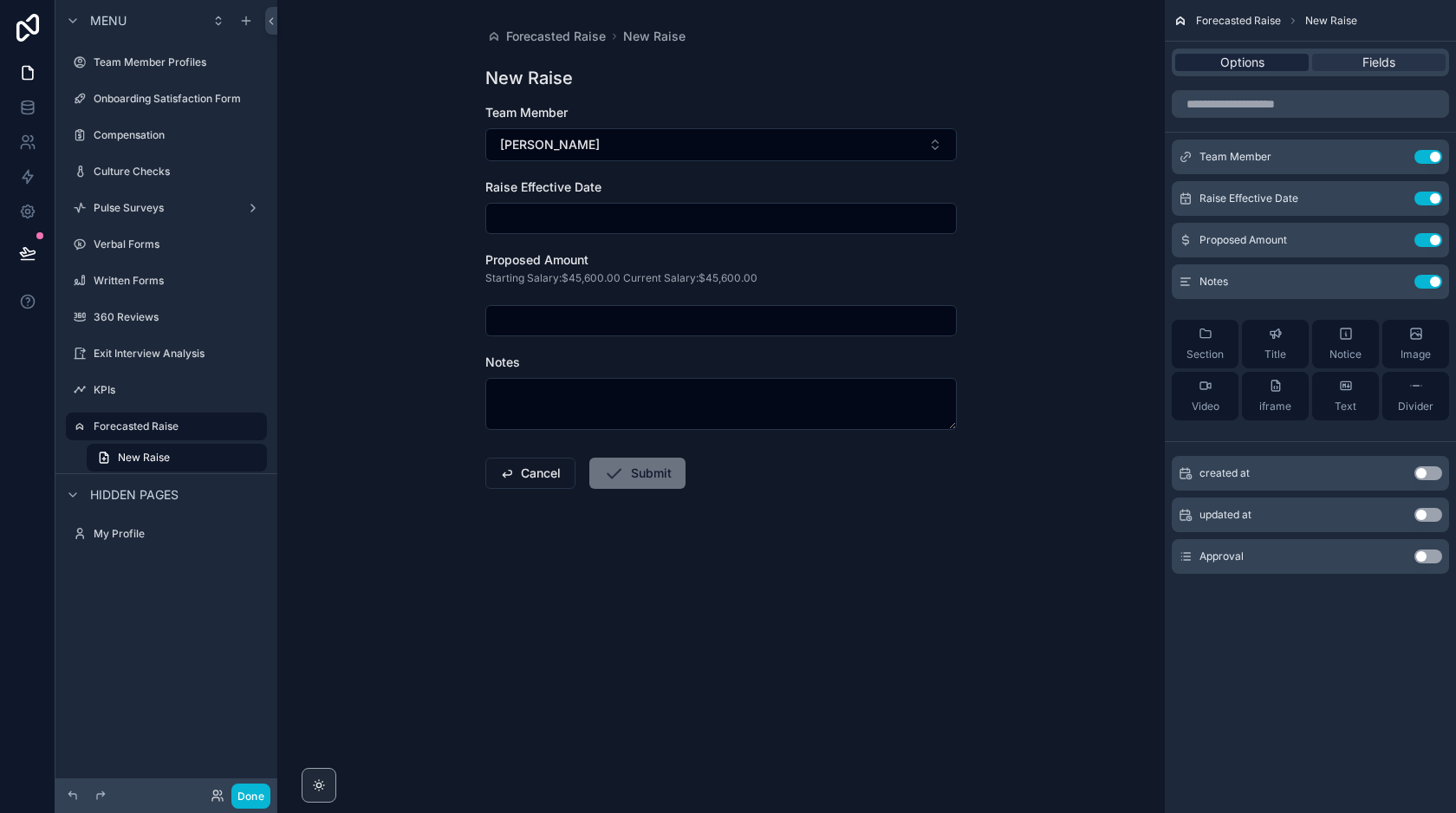
click at [1267, 64] on div "Options" at bounding box center [1242, 62] width 134 height 17
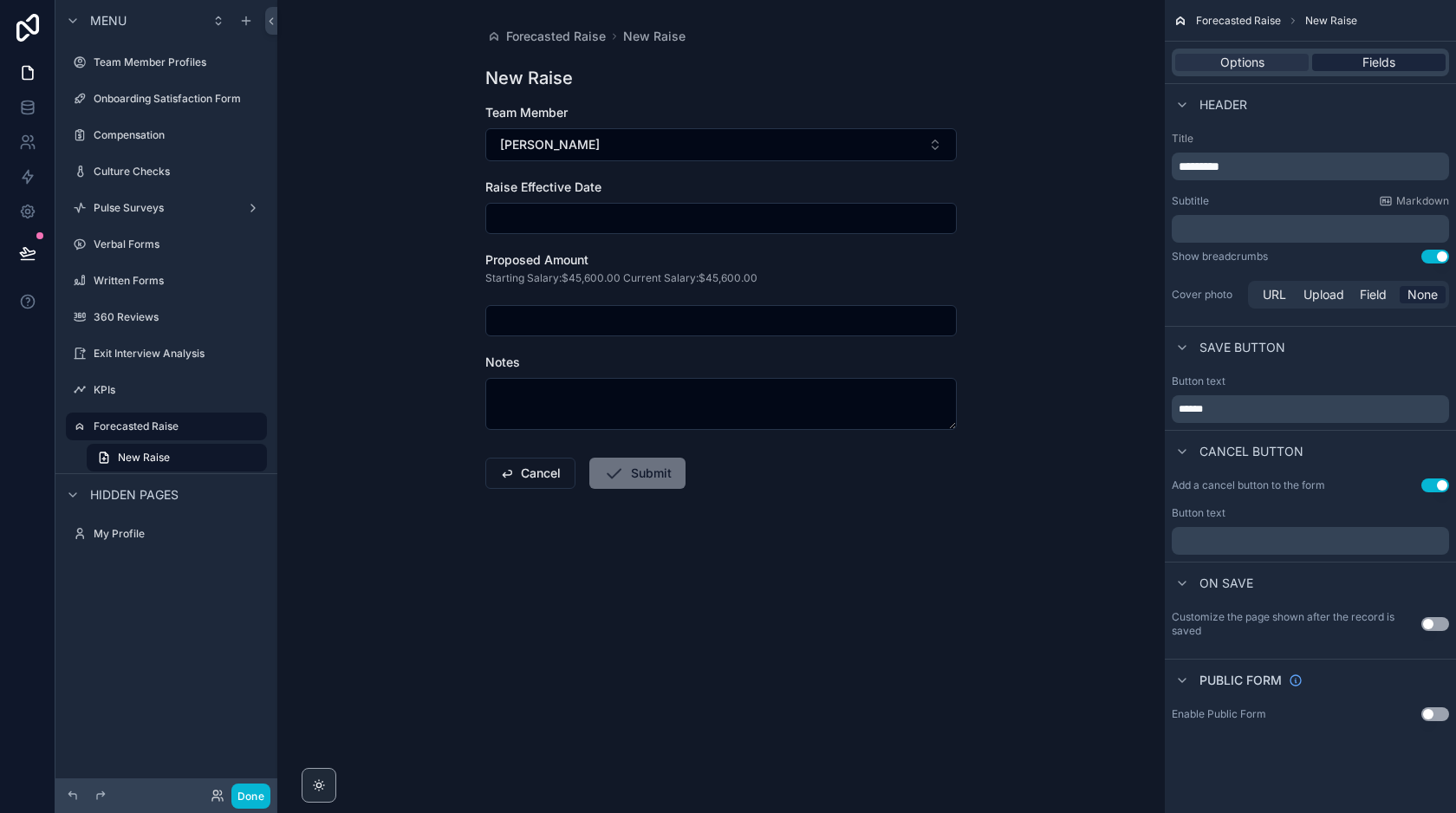
click at [1376, 56] on span "Fields" at bounding box center [1379, 62] width 33 height 17
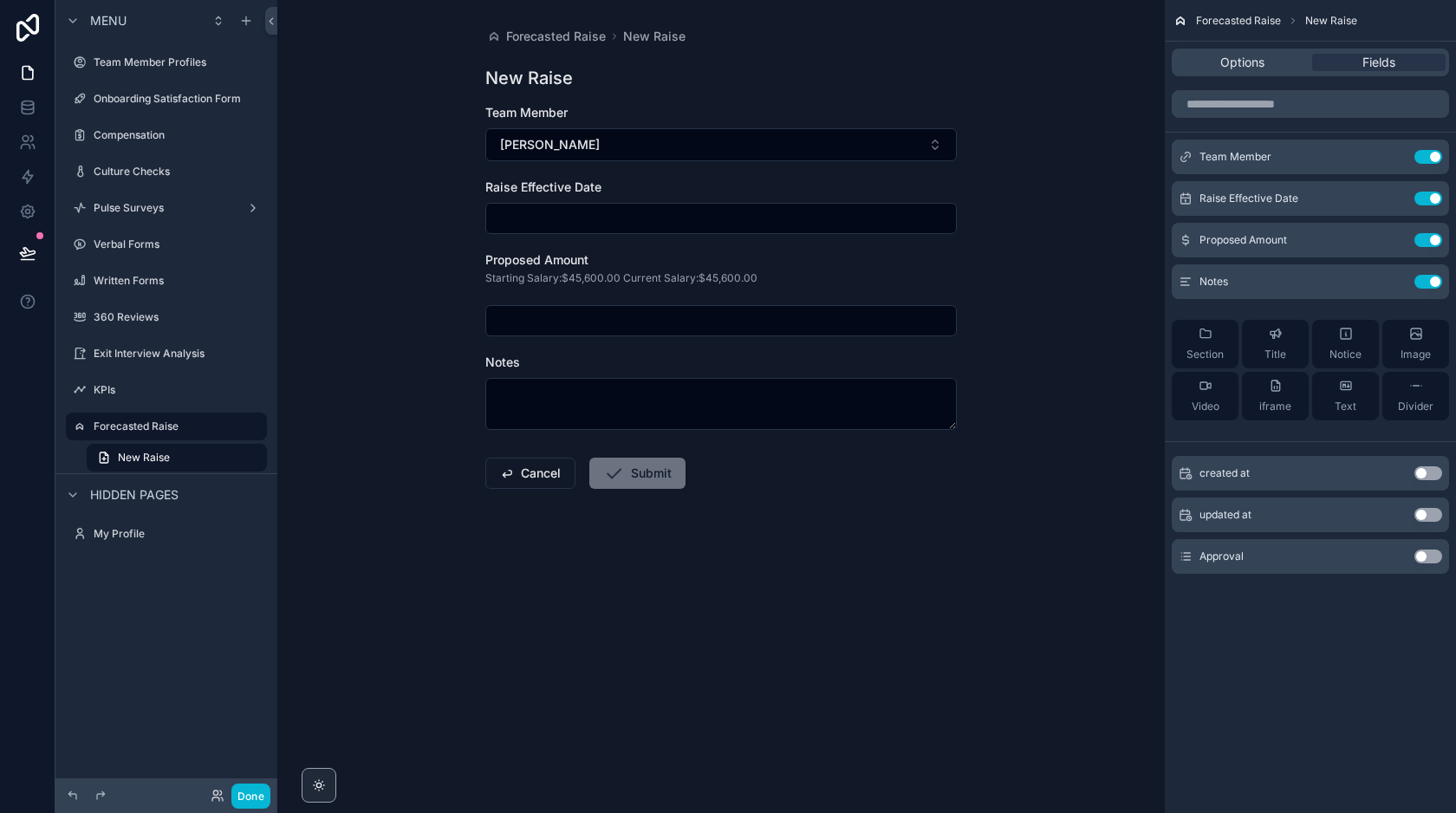
click at [1424, 555] on button "Use setting" at bounding box center [1428, 555] width 28 height 14
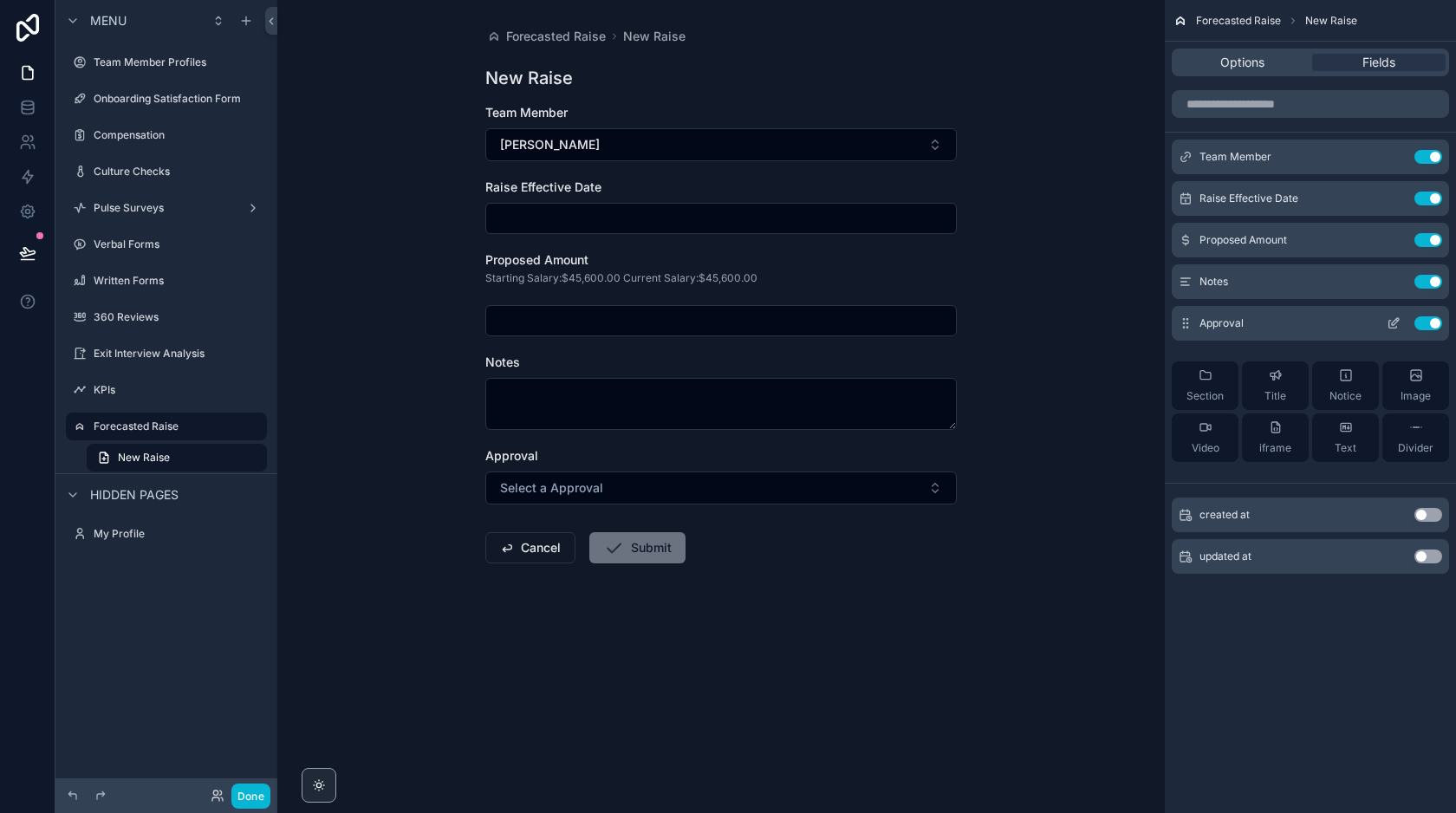
click at [1395, 323] on icon "scrollable content" at bounding box center [1395, 322] width 7 height 7
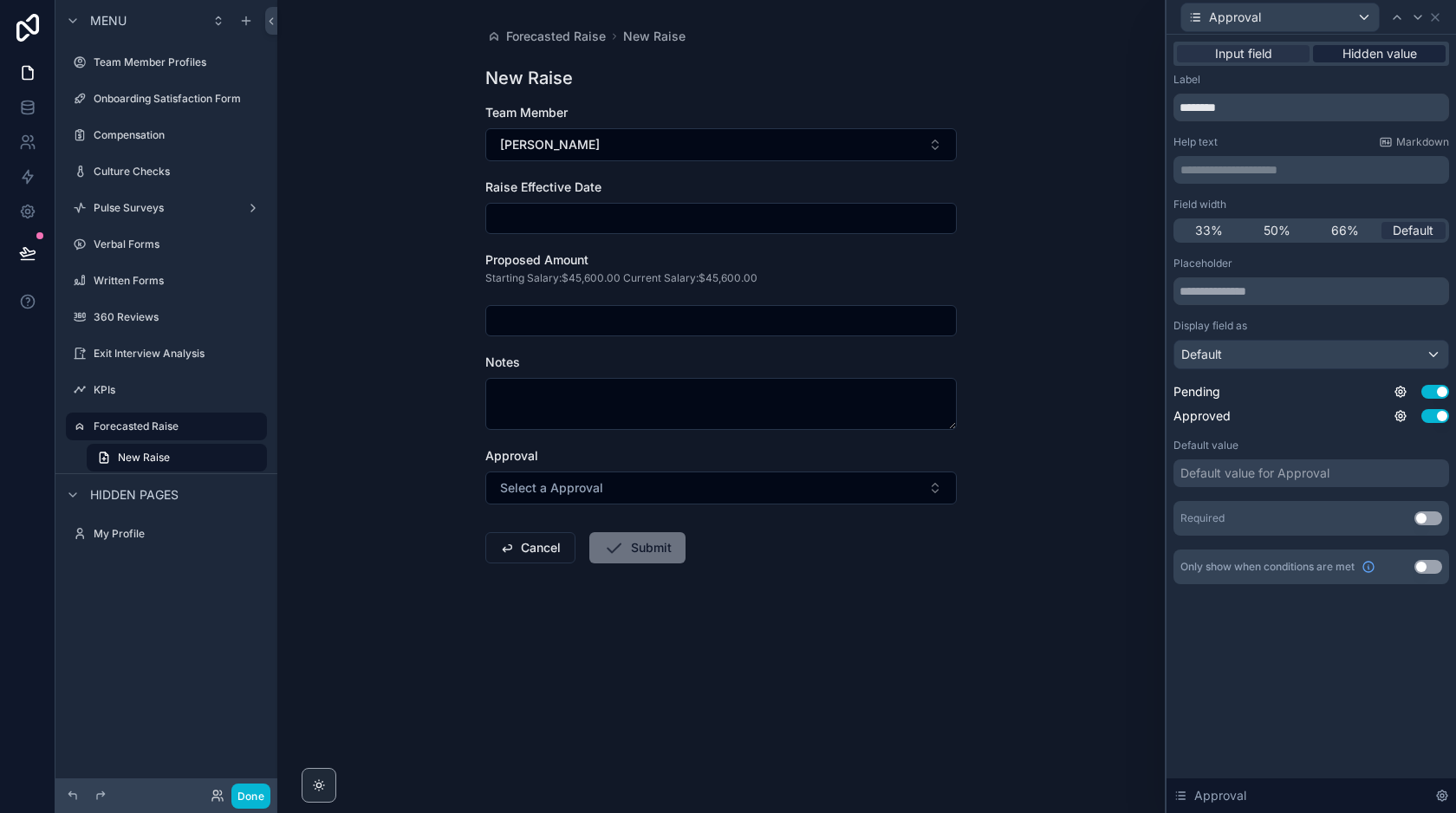
click at [1344, 49] on span "Hidden value" at bounding box center [1379, 53] width 74 height 17
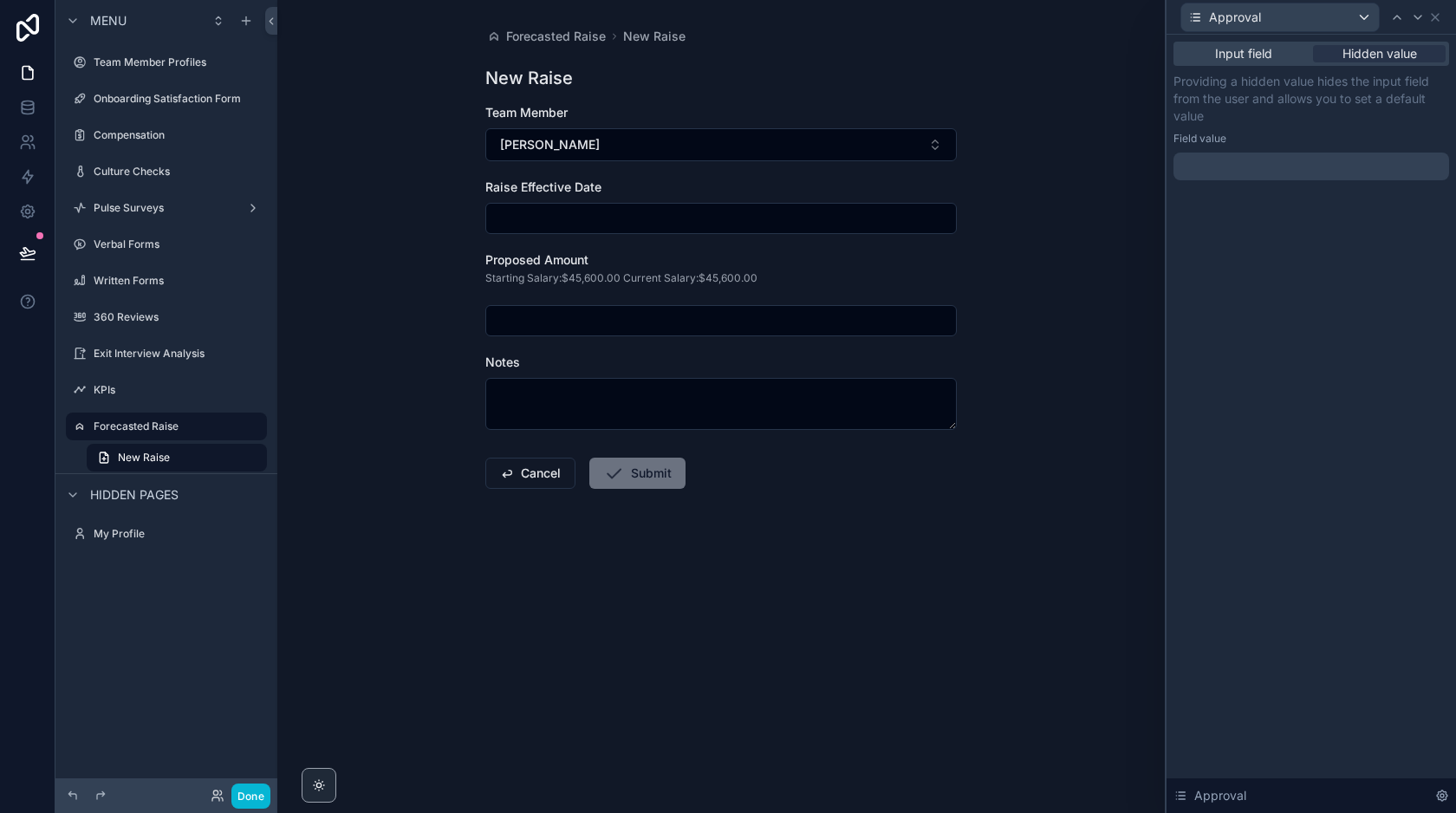
click at [1232, 169] on div at bounding box center [1311, 166] width 276 height 27
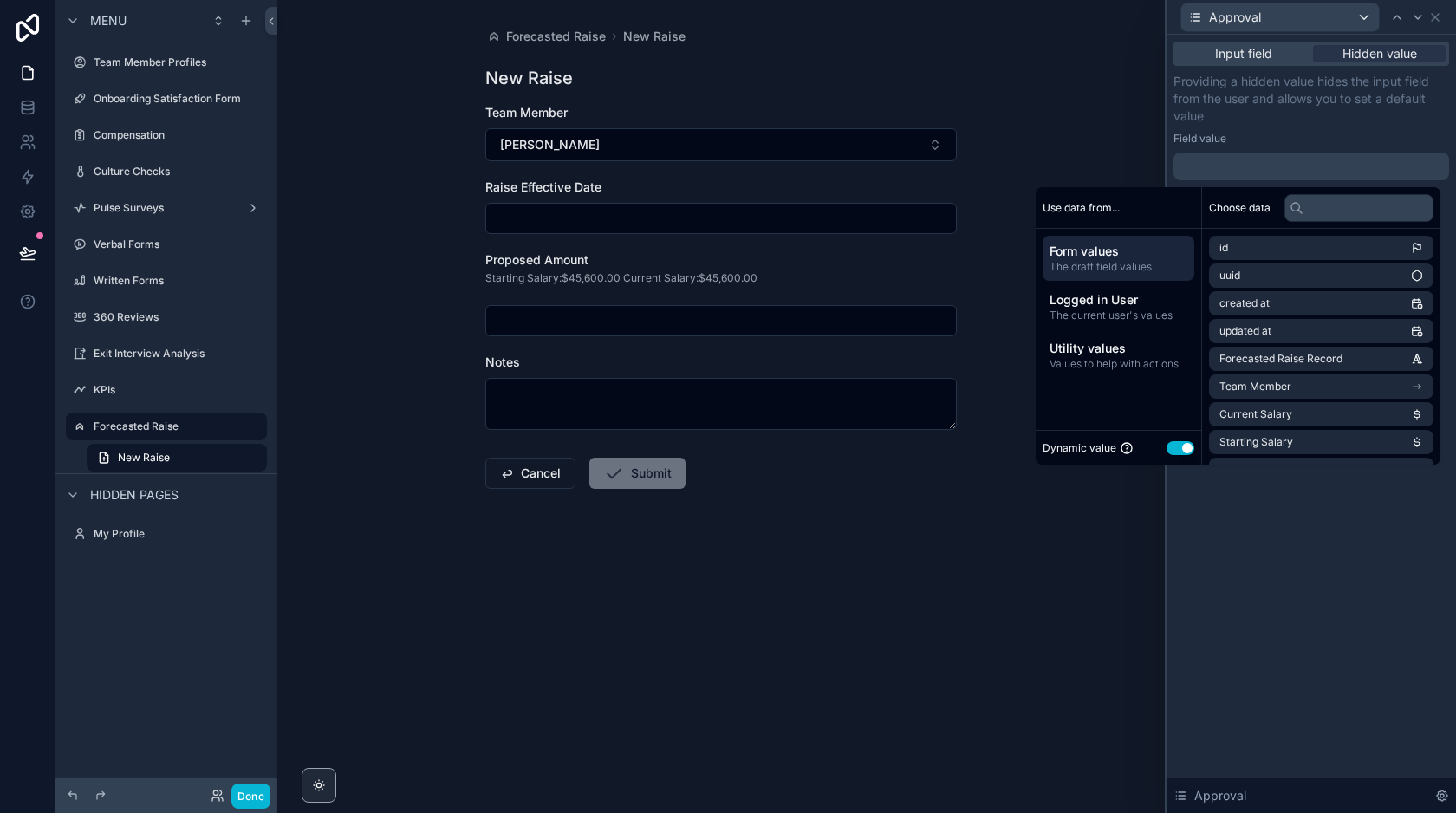
click at [1171, 444] on button "Use setting" at bounding box center [1180, 447] width 28 height 14
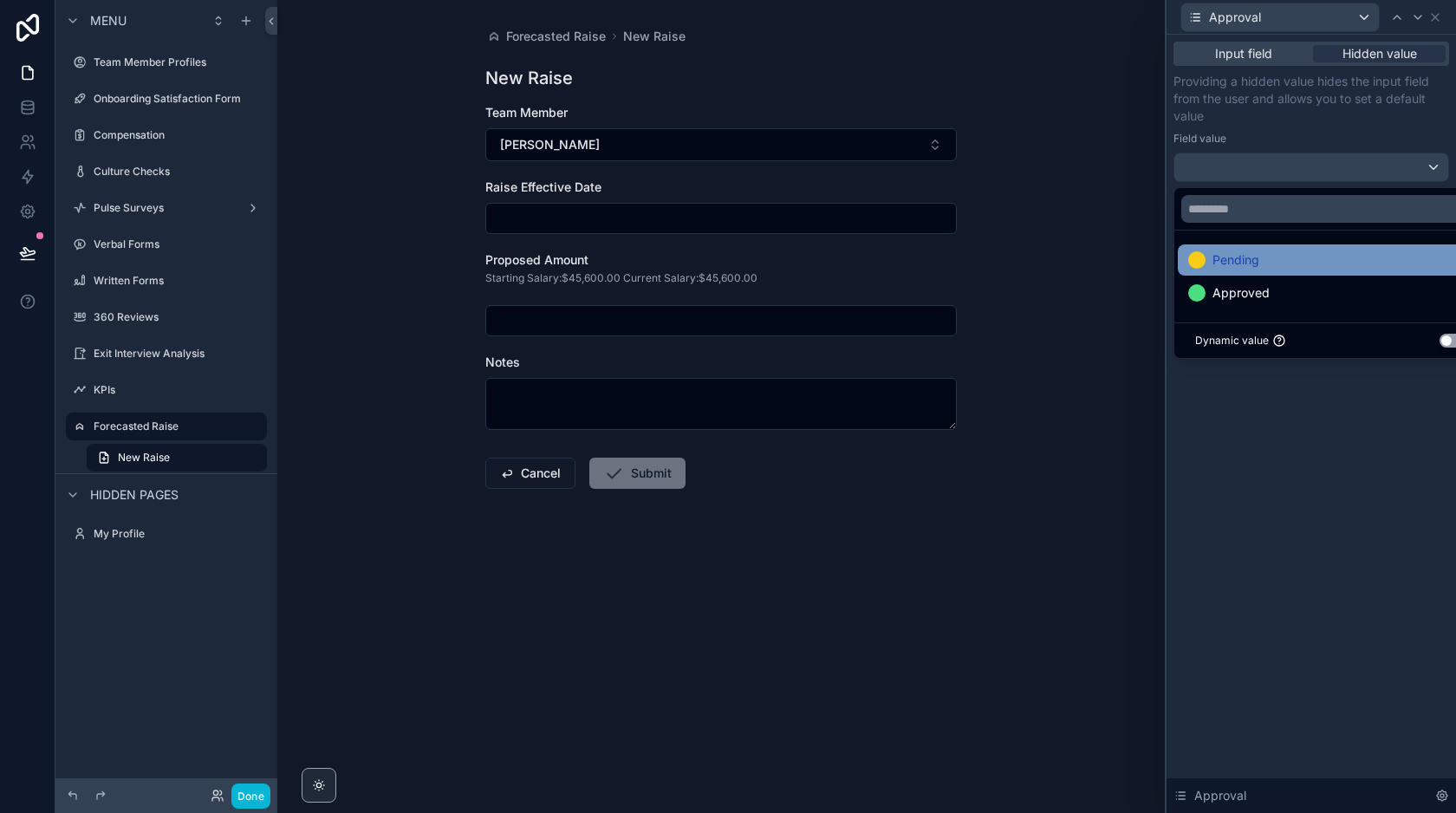
click at [1260, 261] on div "Pending" at bounding box center [1331, 259] width 286 height 21
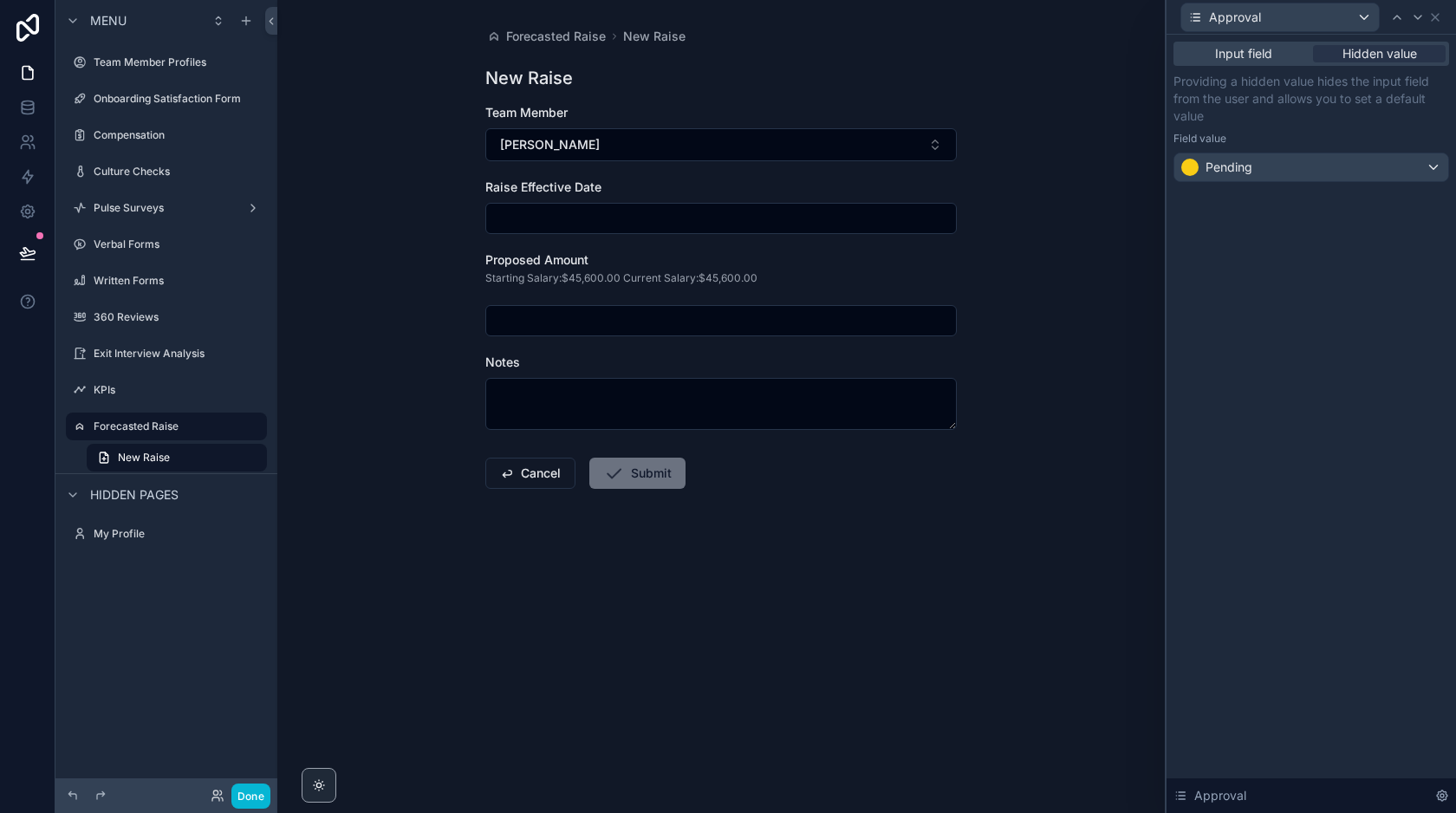
click at [1313, 423] on div "Input field Hidden value Providing a hidden value hides the input field from th…" at bounding box center [1311, 423] width 290 height 778
click at [1256, 55] on span "Input field" at bounding box center [1243, 53] width 57 height 17
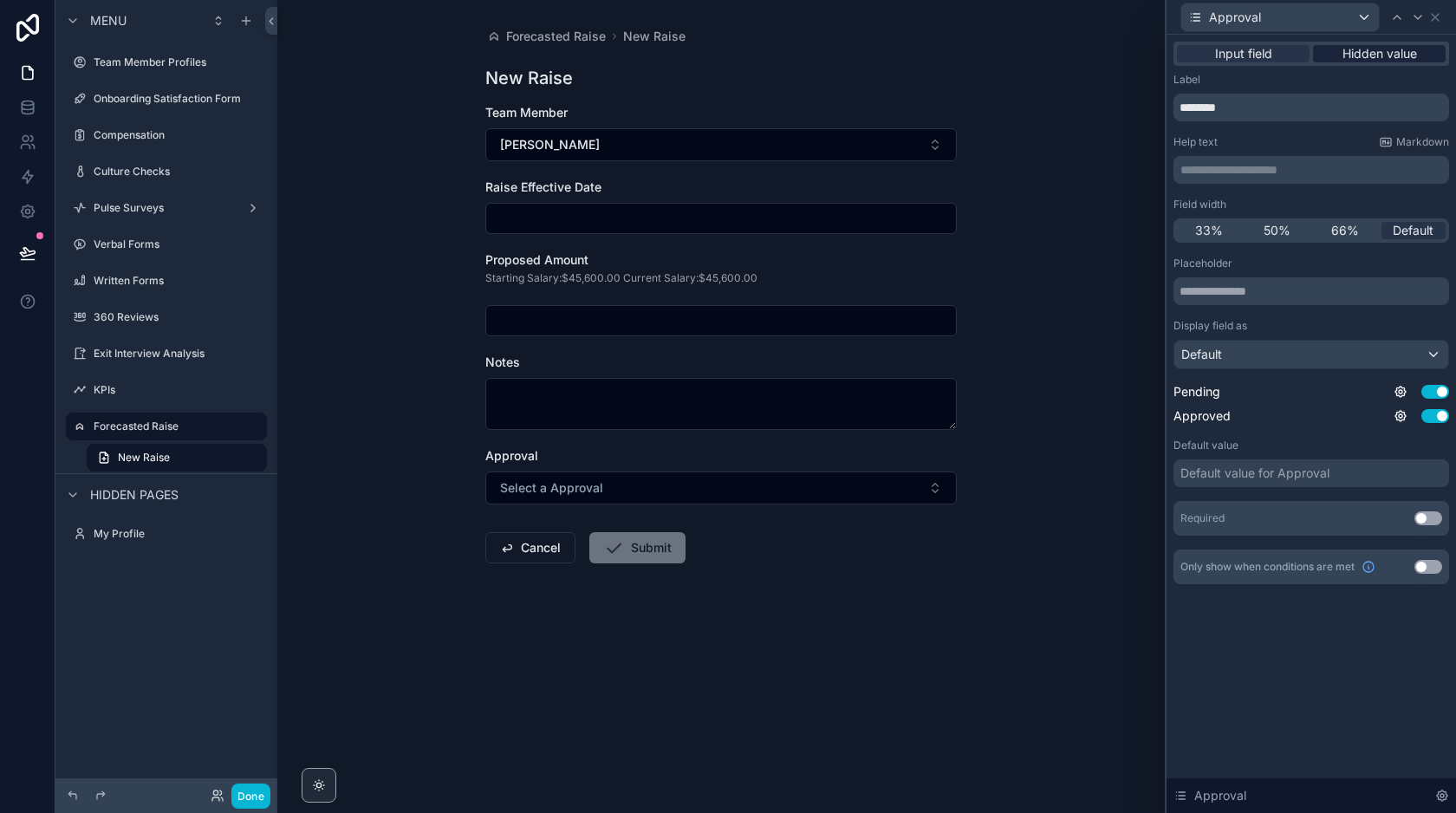
click at [1366, 55] on span "Hidden value" at bounding box center [1379, 53] width 74 height 17
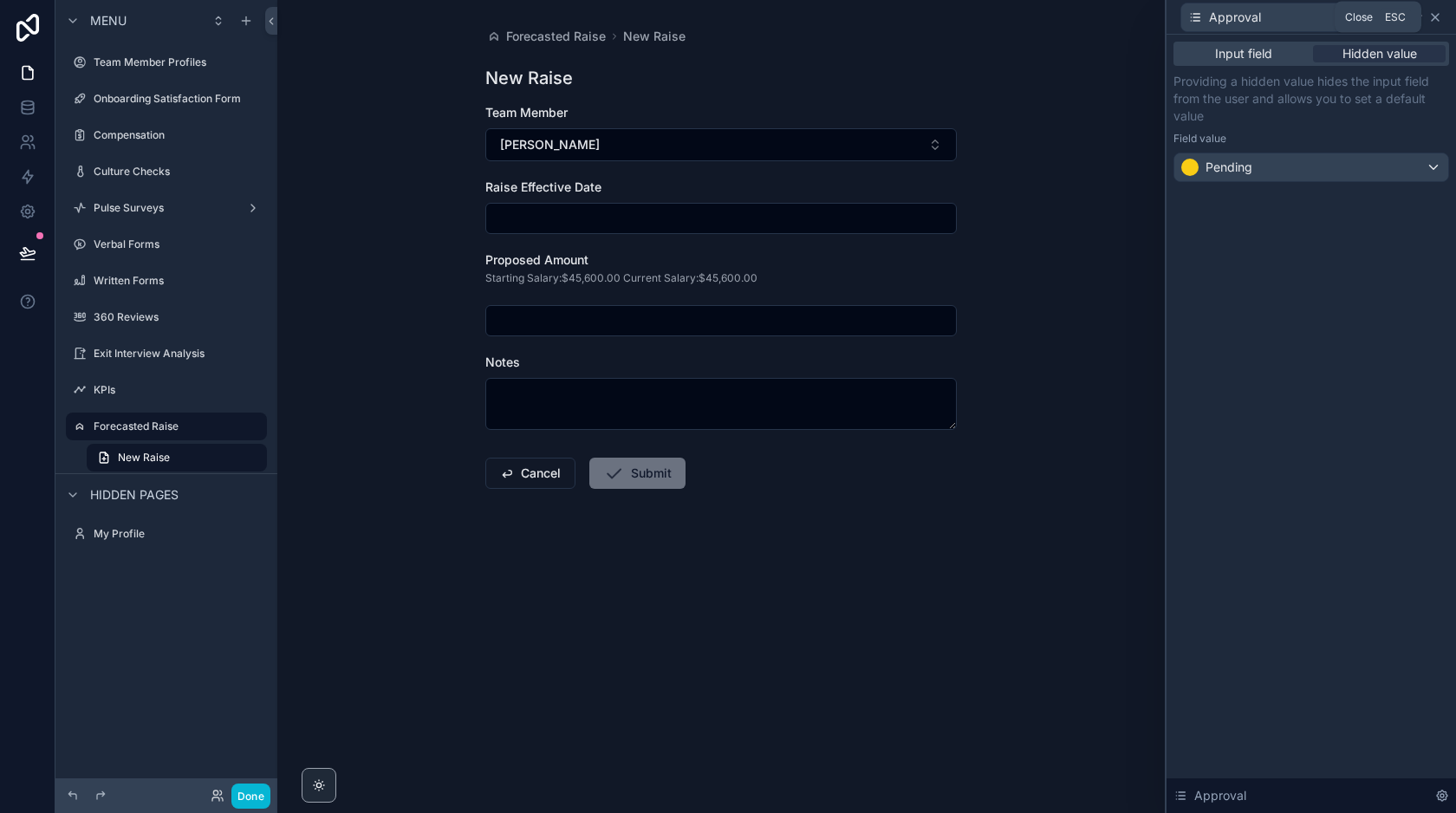
click at [1432, 17] on icon at bounding box center [1435, 16] width 14 height 14
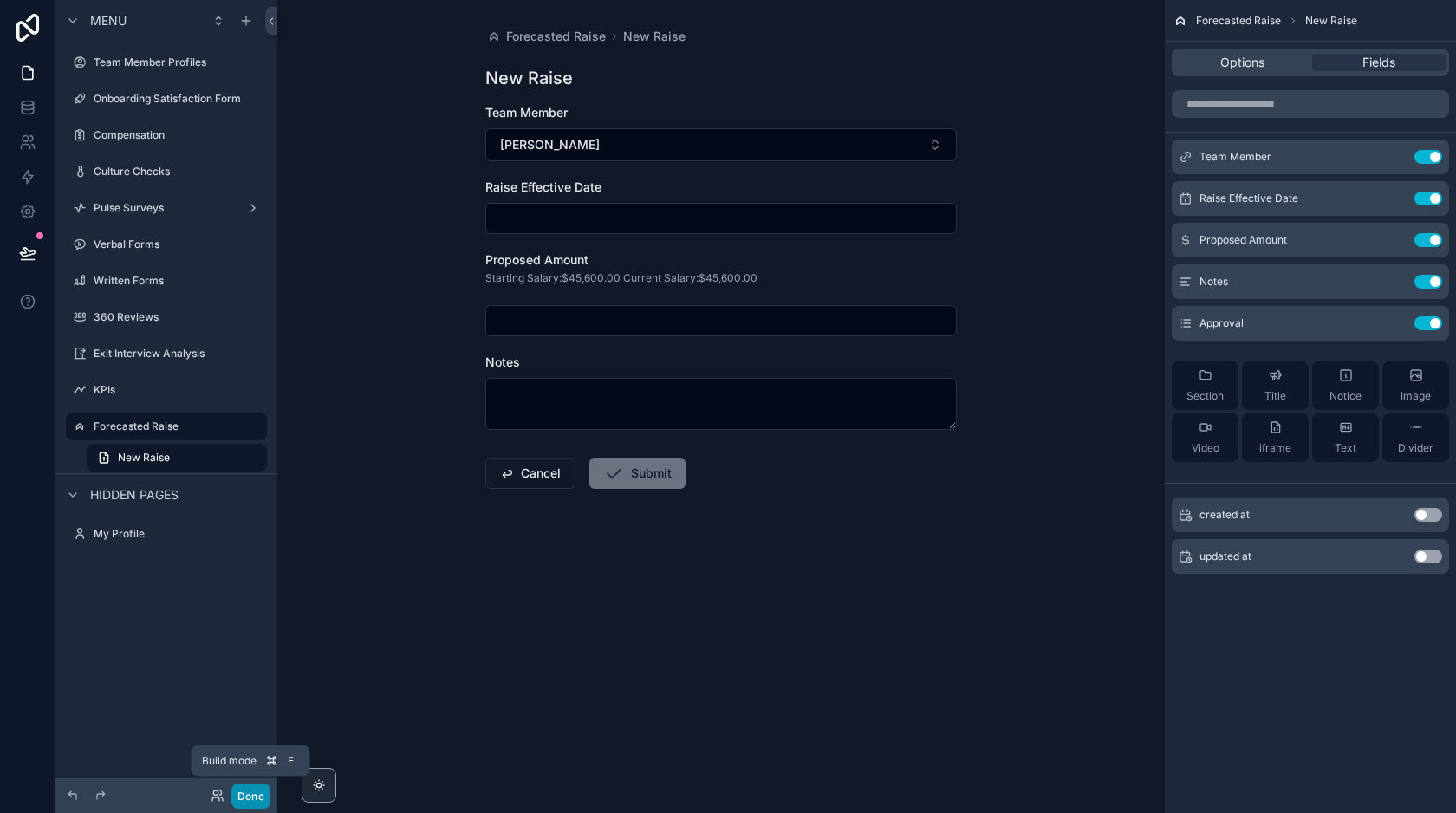
click at [250, 800] on button "Done" at bounding box center [250, 795] width 39 height 25
click at [702, 216] on input "scrollable content" at bounding box center [721, 218] width 469 height 24
click at [645, 217] on input "scrollable content" at bounding box center [721, 218] width 469 height 24
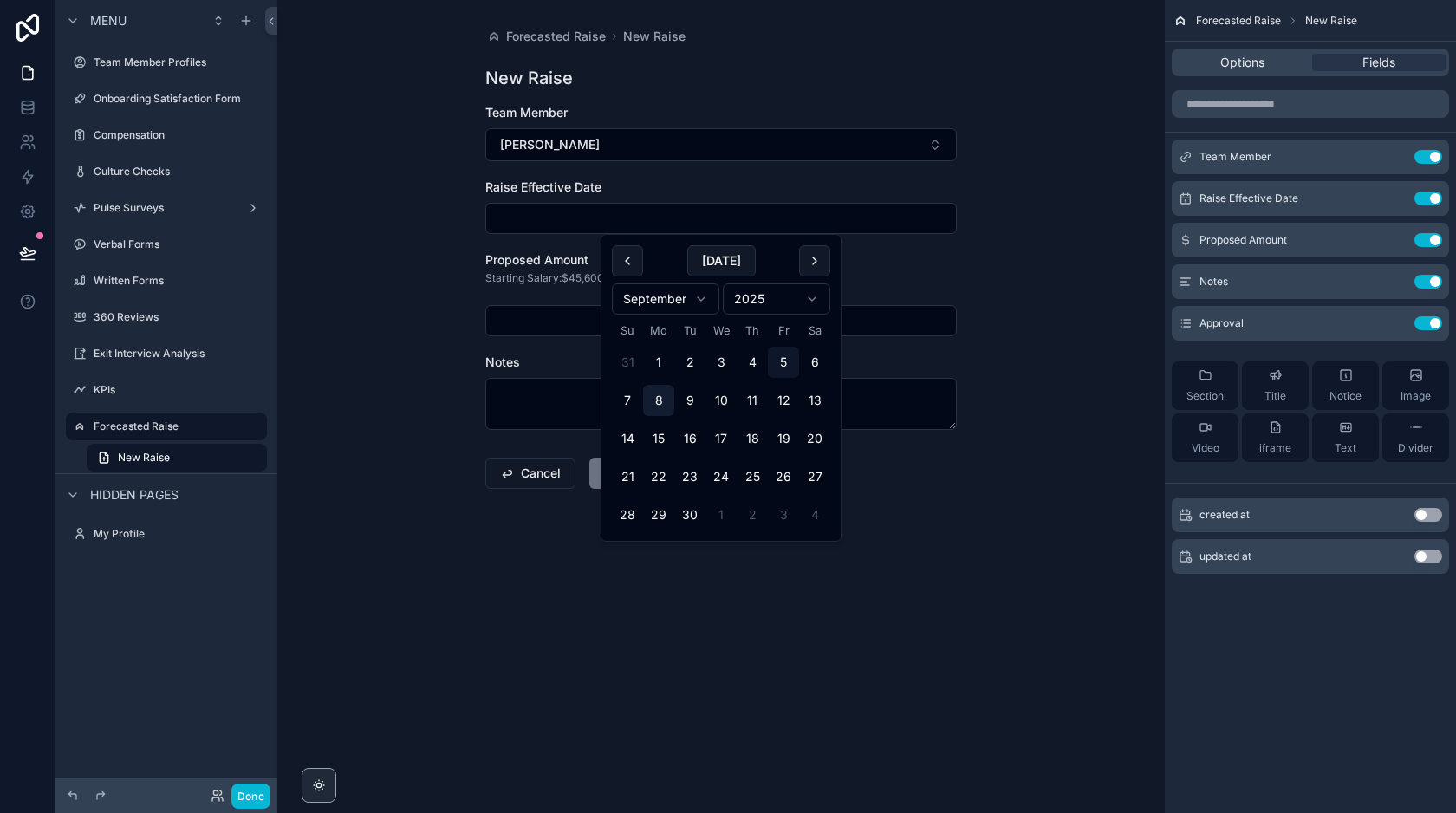
click at [658, 401] on button "8" at bounding box center [658, 401] width 31 height 31
type input "********"
click at [524, 320] on input "scrollable content" at bounding box center [721, 321] width 469 height 24
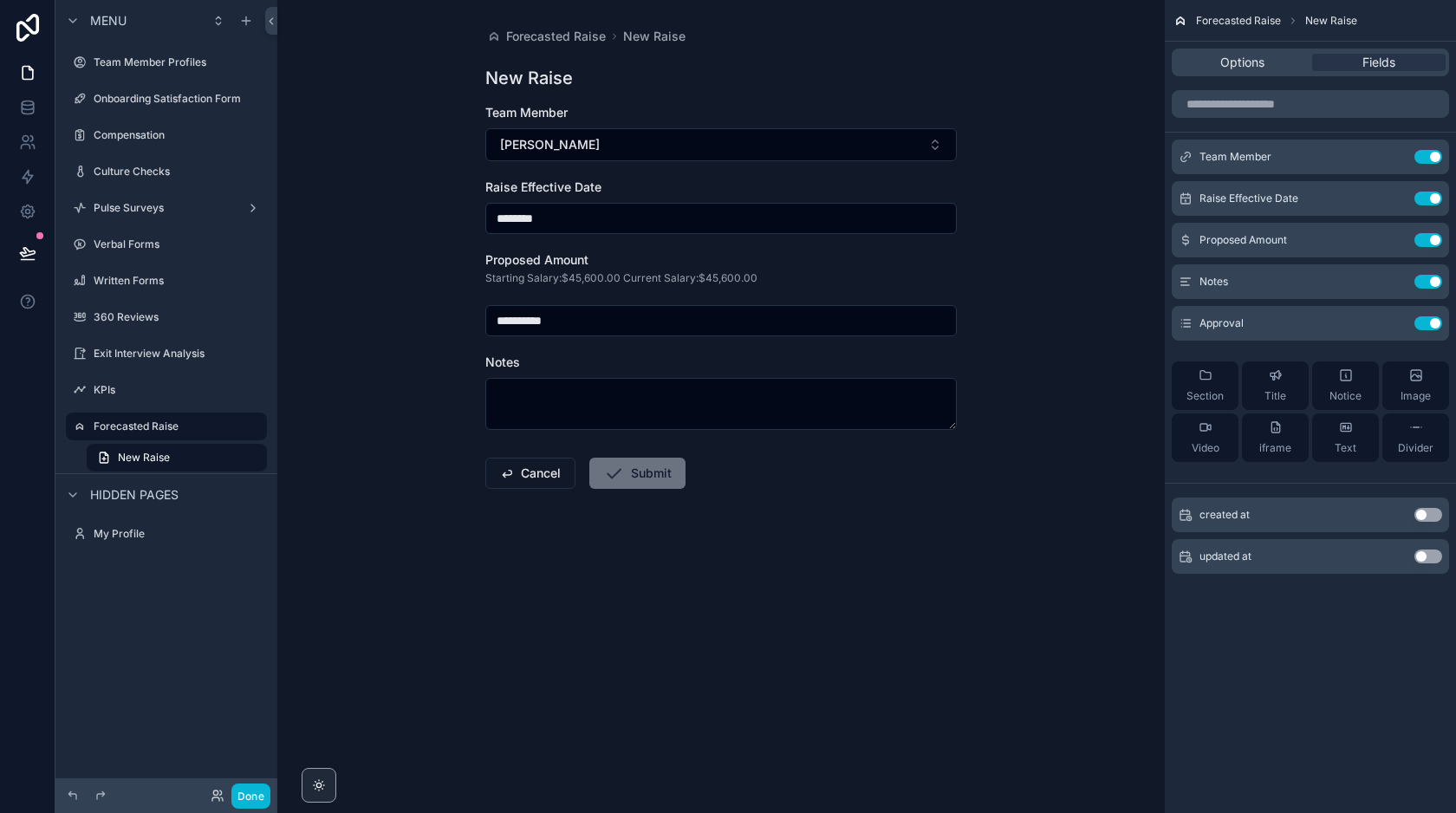
type input "**********"
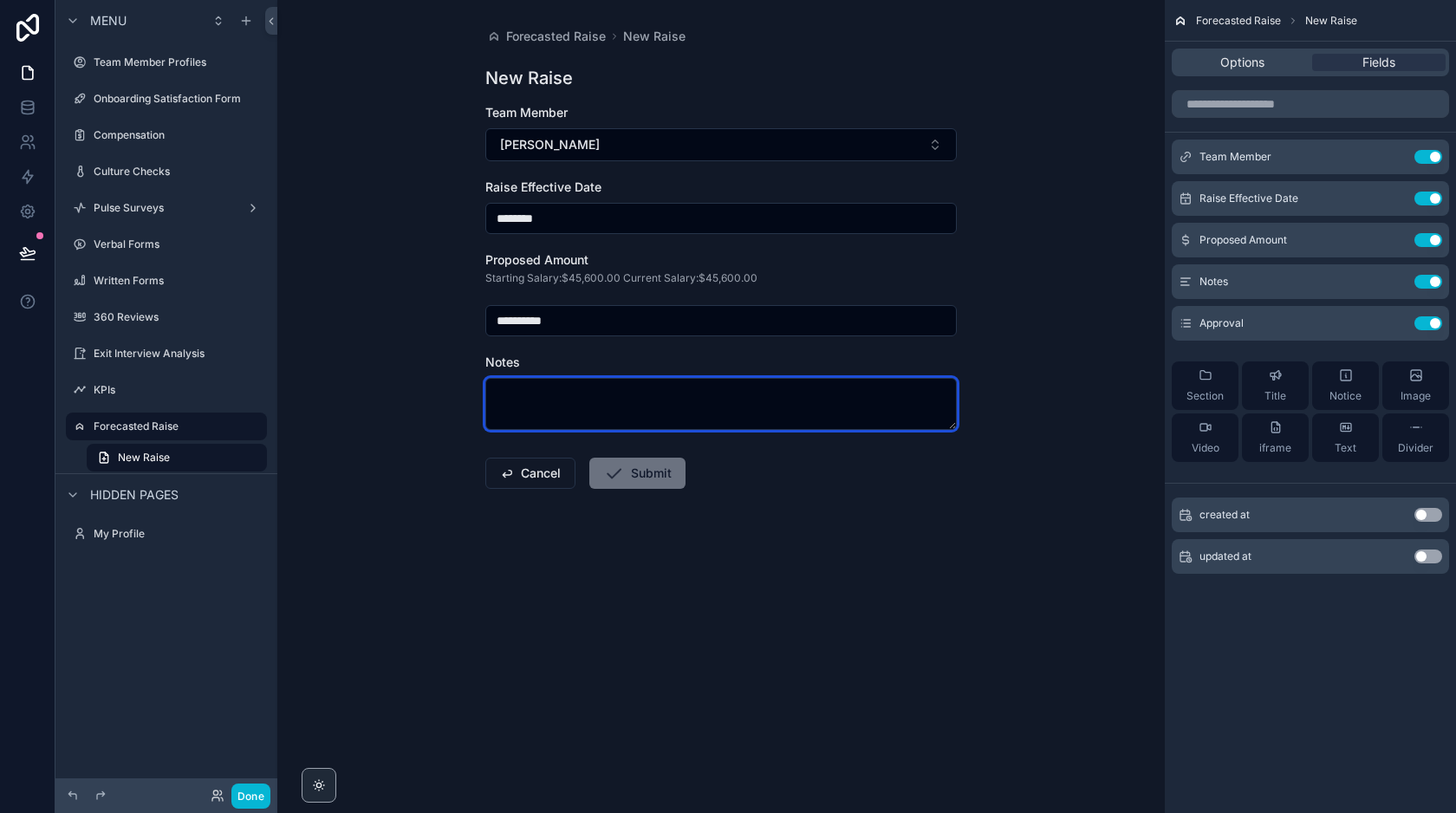
click at [767, 415] on textarea "scrollable content" at bounding box center [721, 403] width 471 height 52
type textarea "**********"
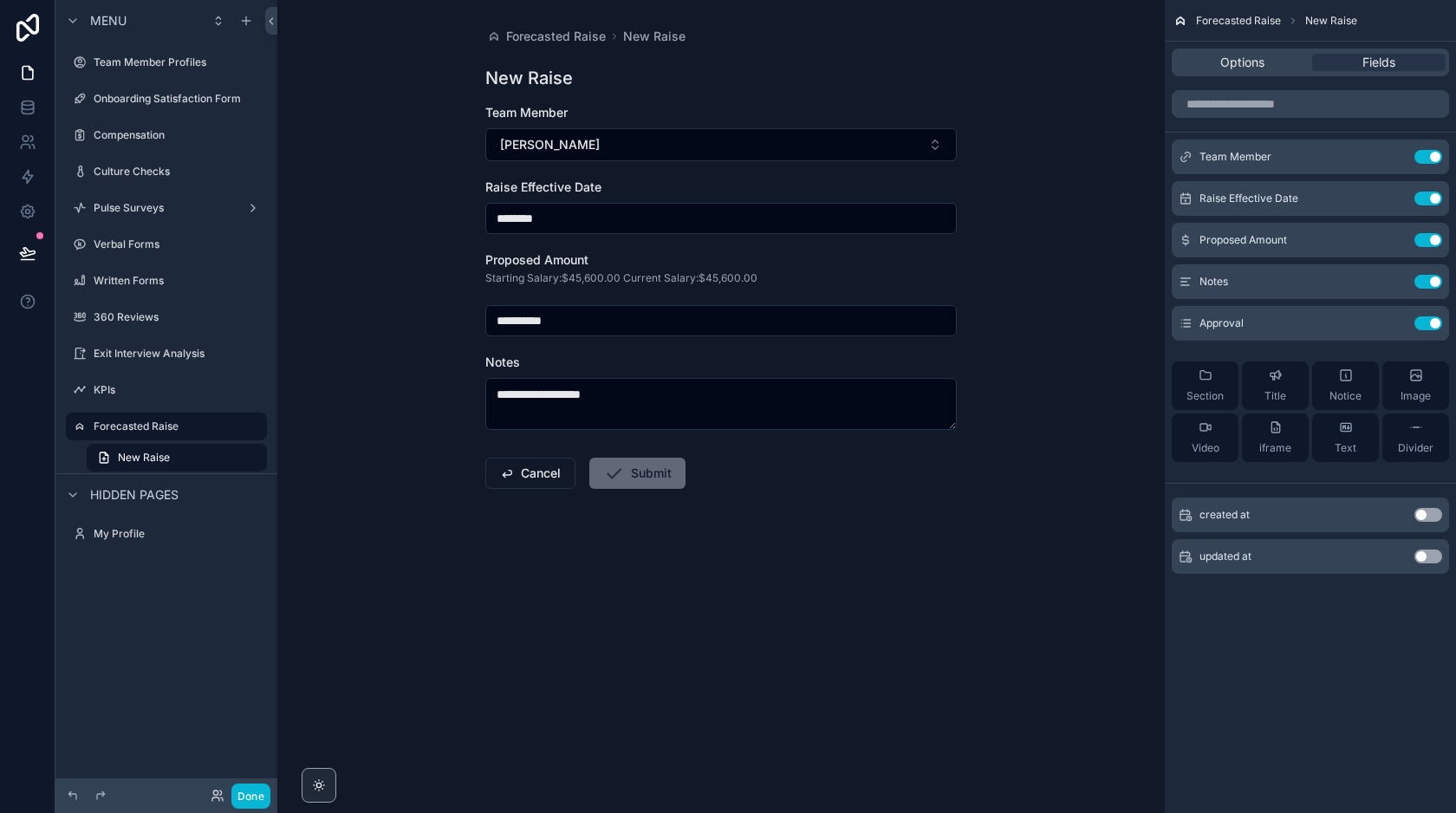
click at [649, 470] on button "Submit" at bounding box center [637, 473] width 96 height 31
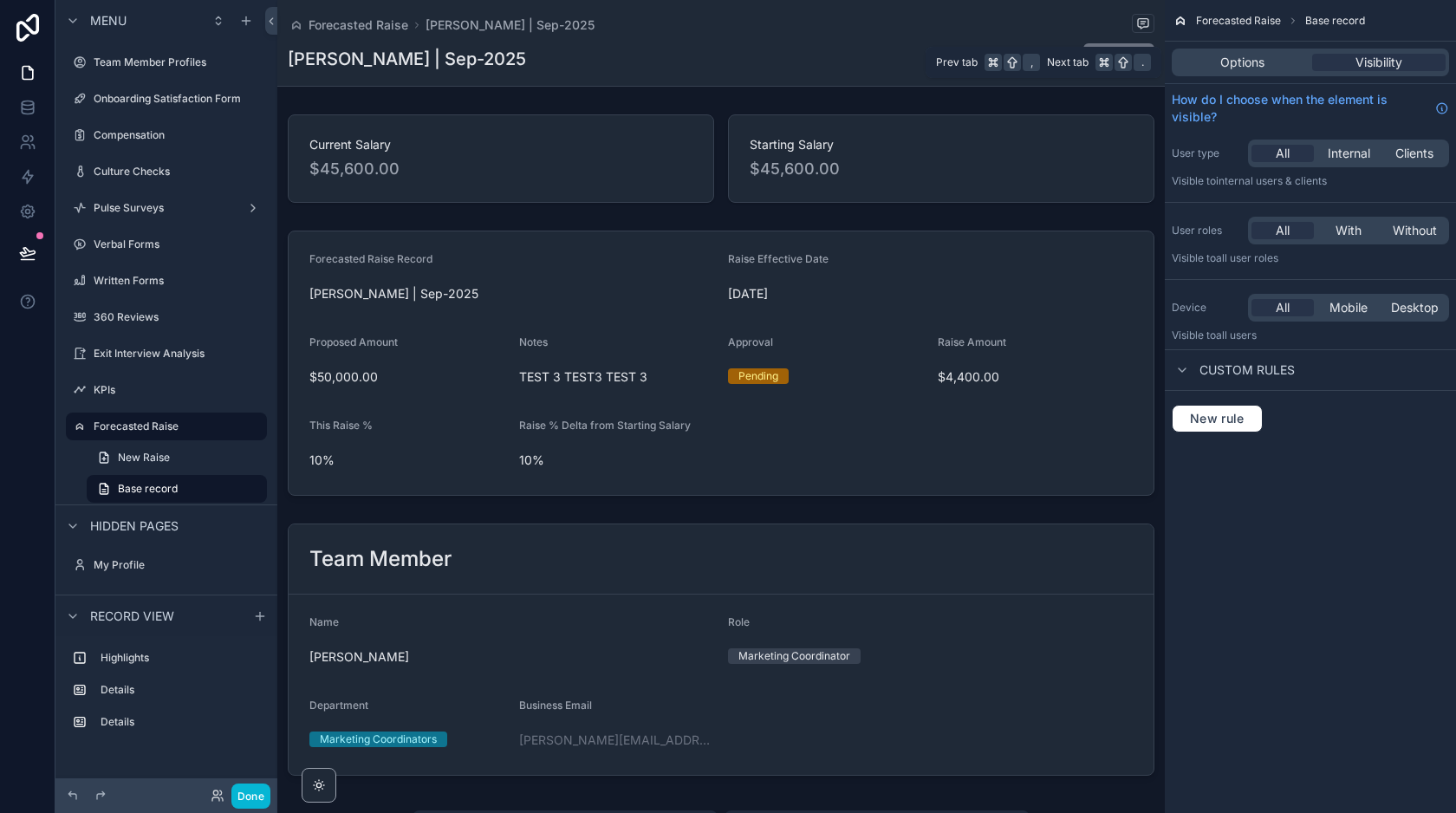
click at [1227, 49] on div "Options Visibility" at bounding box center [1310, 62] width 277 height 27
click at [1231, 60] on span "Options" at bounding box center [1242, 62] width 44 height 17
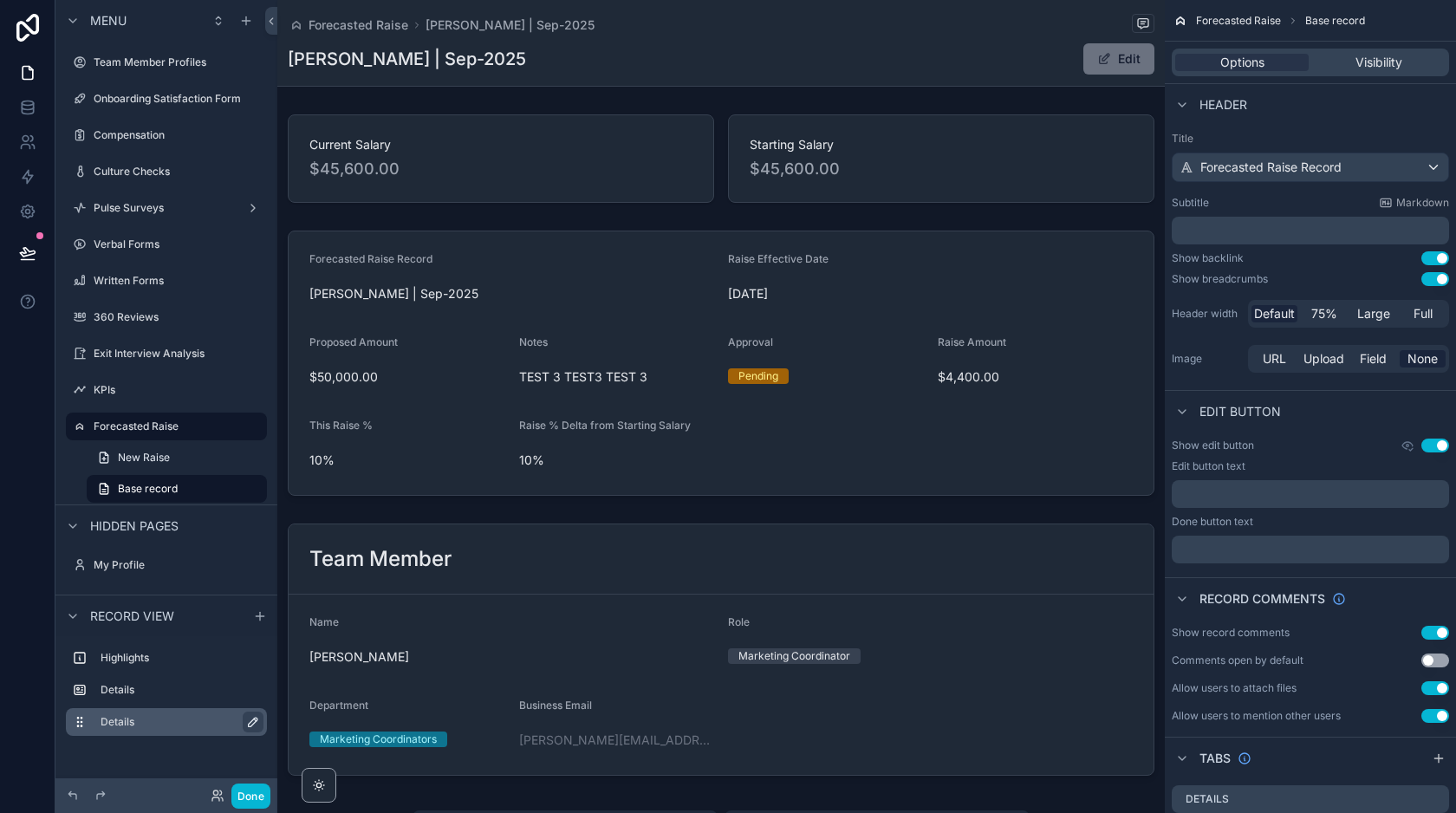
click at [253, 716] on icon "scrollable content" at bounding box center [252, 721] width 14 height 14
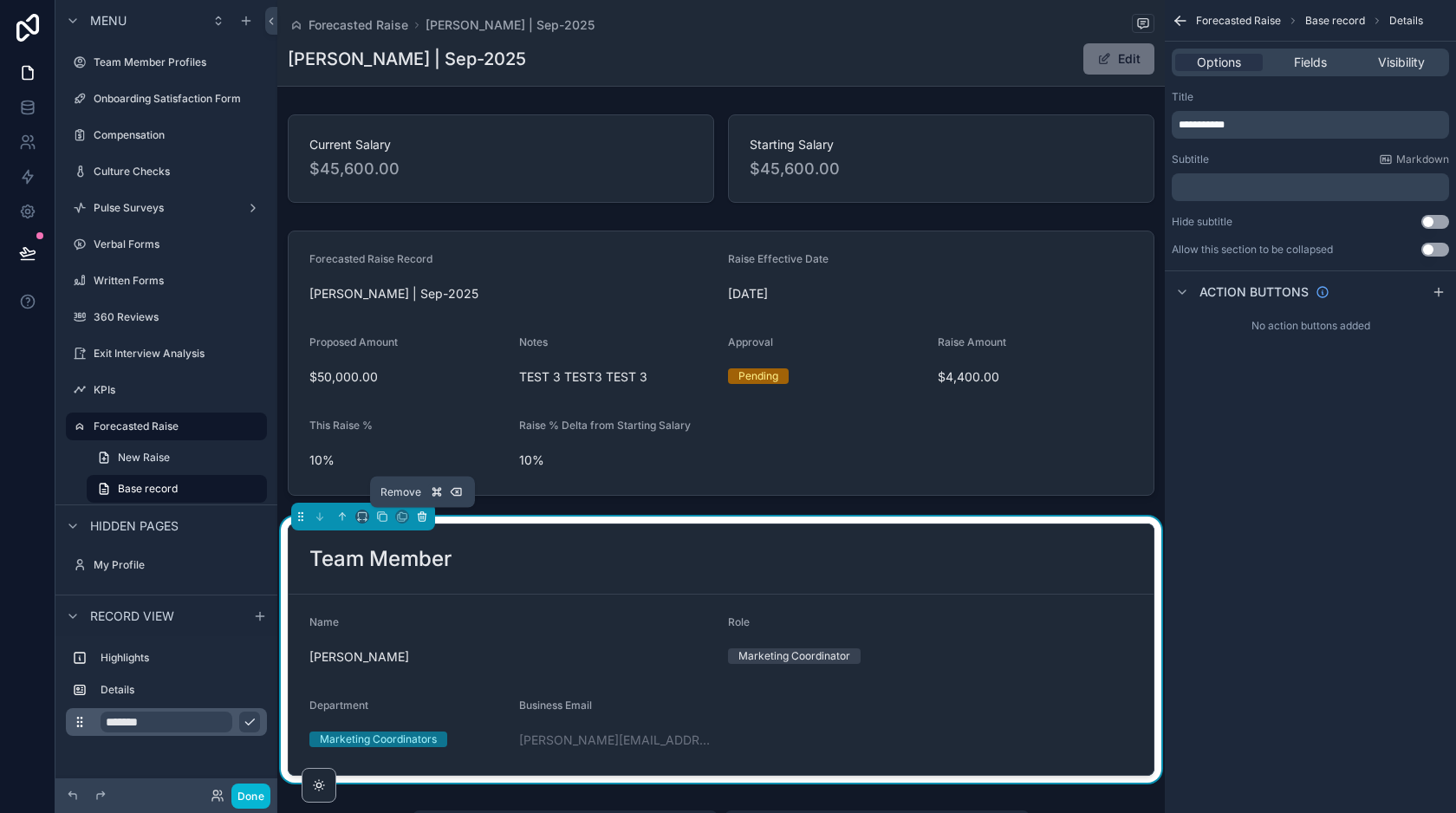
click at [423, 516] on icon "scrollable content" at bounding box center [423, 517] width 0 height 4
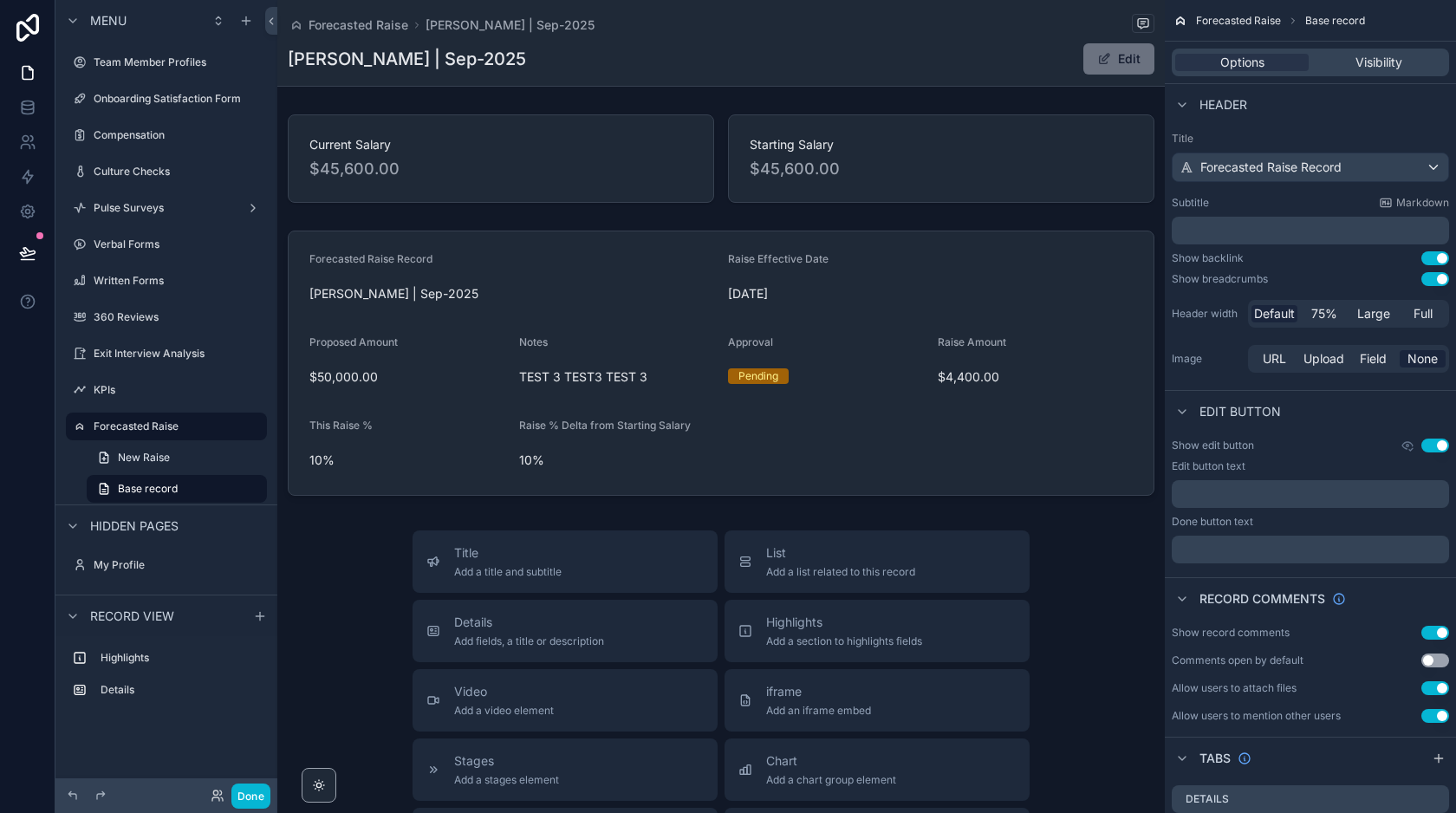
click at [984, 57] on div "[PERSON_NAME] | Sep-2025 Edit" at bounding box center [721, 59] width 866 height 33
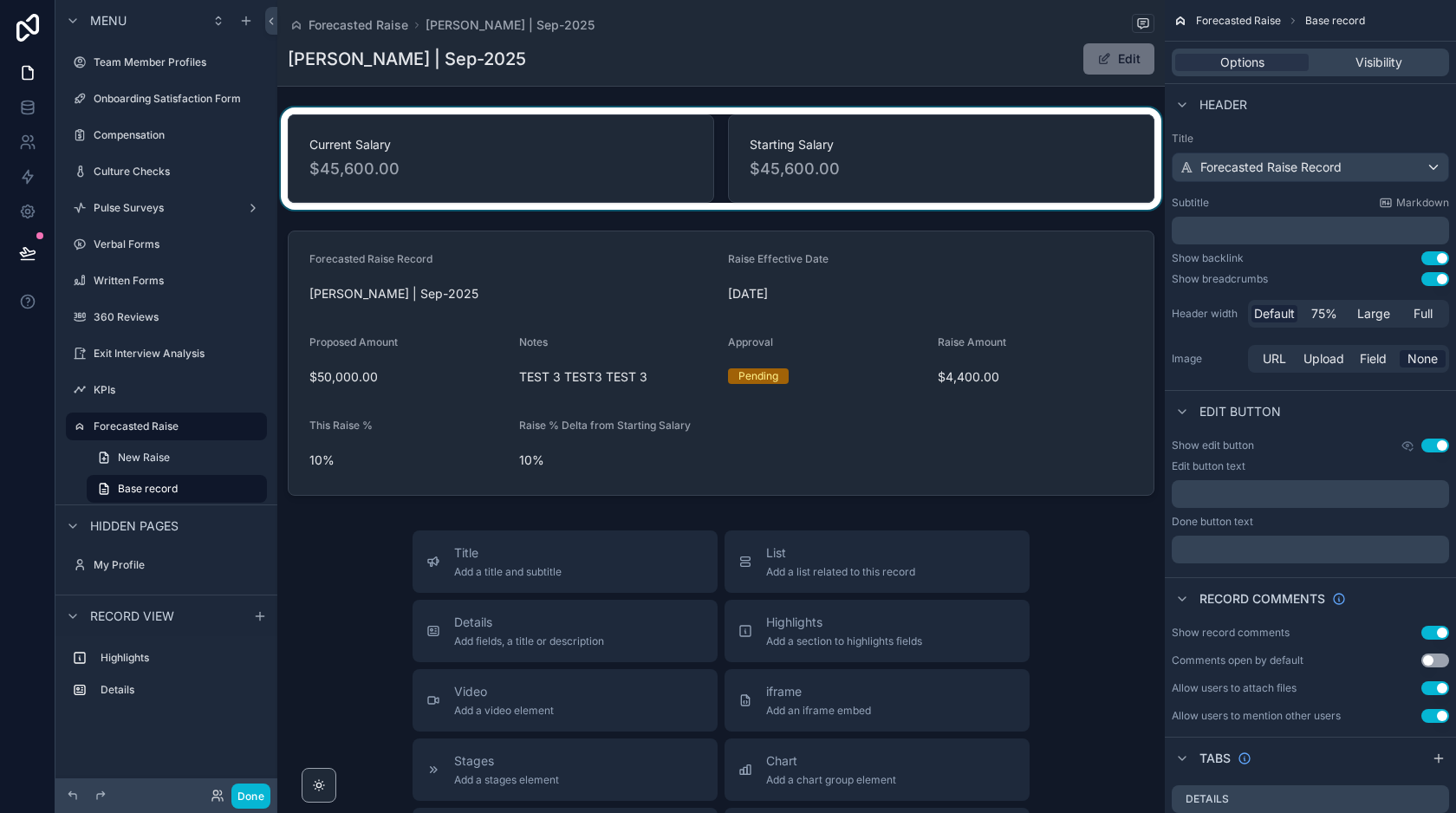
click at [713, 172] on div "scrollable content" at bounding box center [721, 159] width 888 height 103
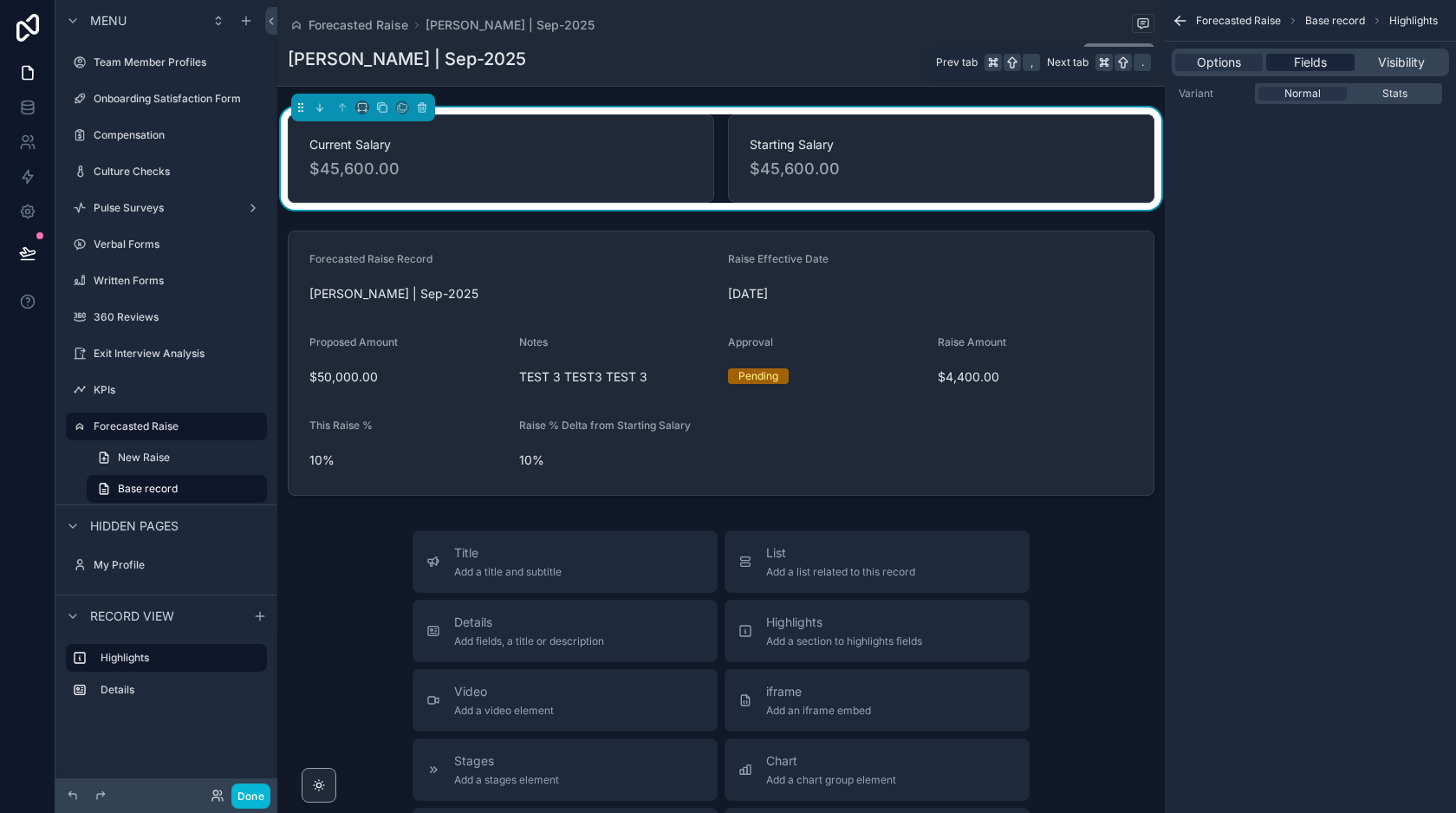
click at [1313, 62] on span "Fields" at bounding box center [1310, 62] width 33 height 17
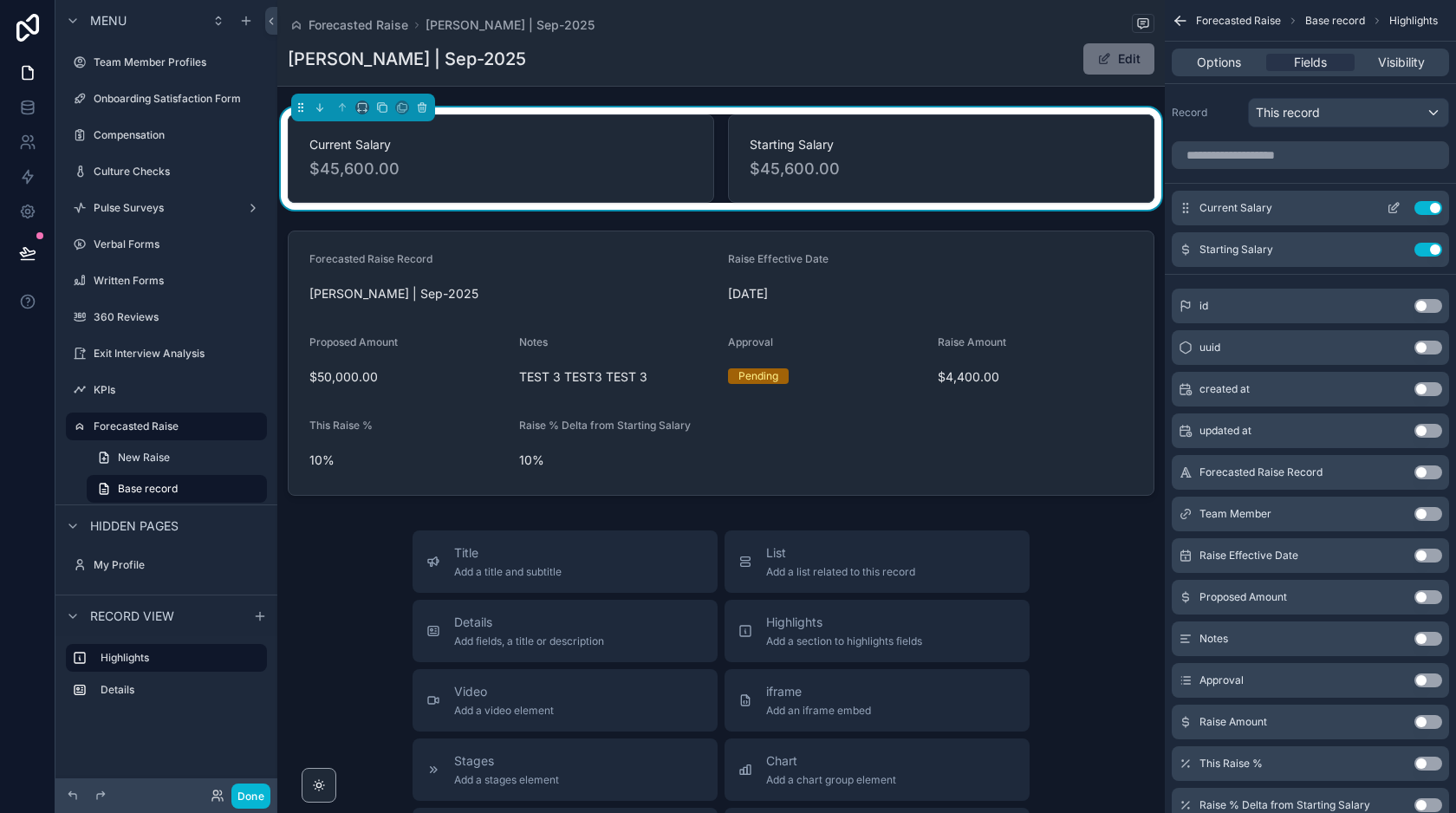
click at [1433, 204] on button "Use setting" at bounding box center [1428, 207] width 28 height 14
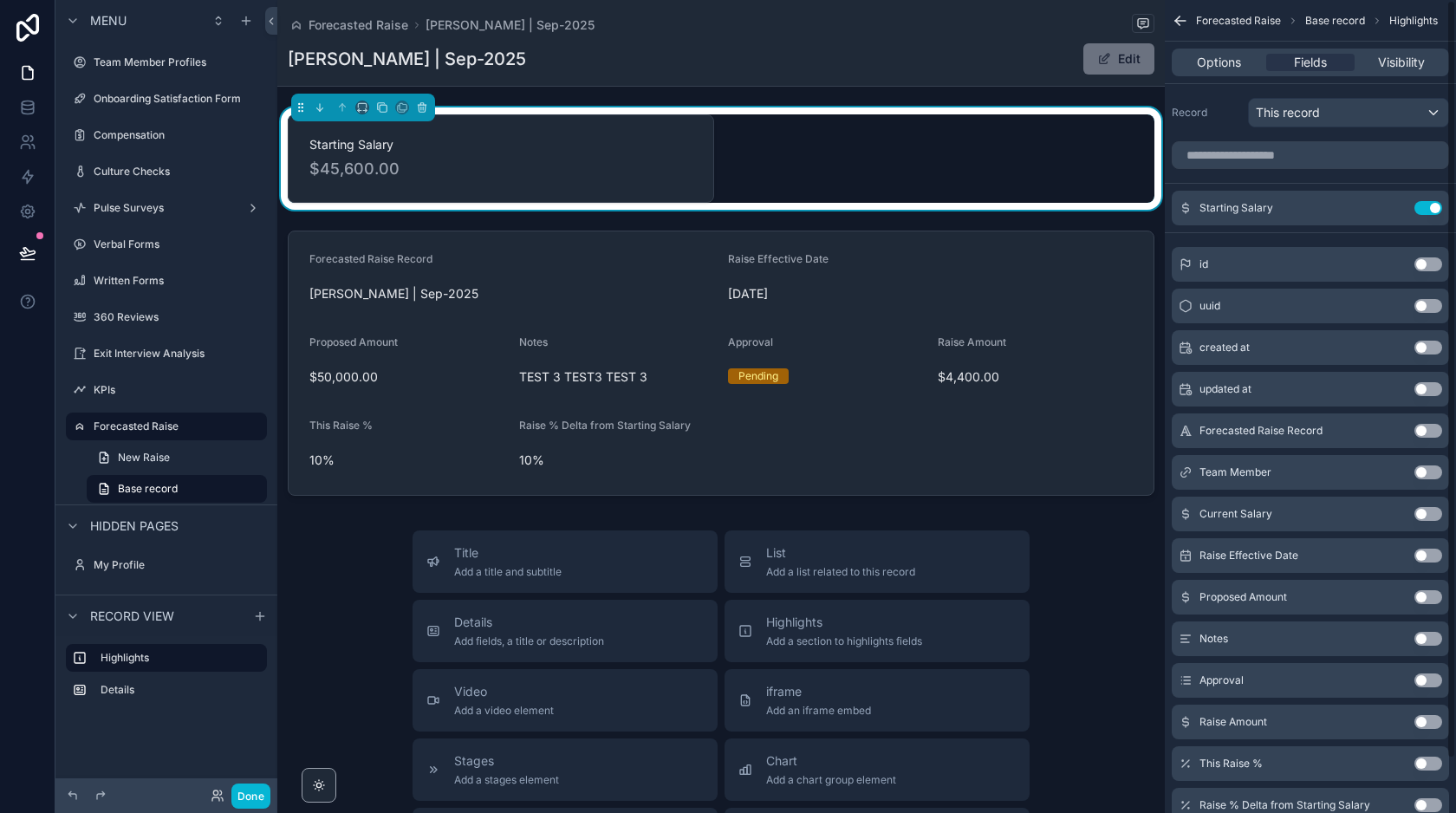
click at [1433, 204] on button "Use setting" at bounding box center [1428, 207] width 28 height 14
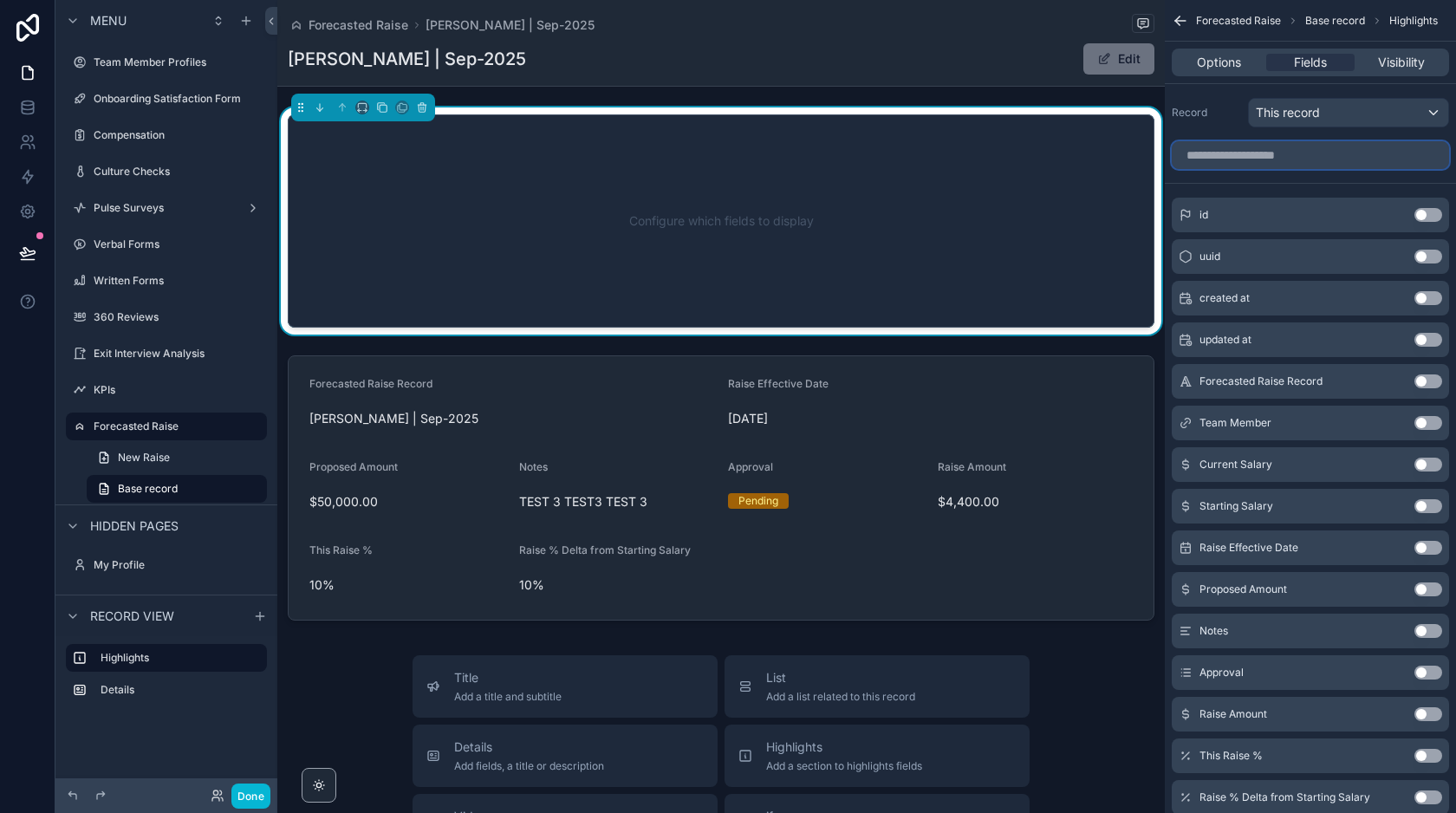
click at [1312, 158] on input "scrollable content" at bounding box center [1310, 155] width 277 height 27
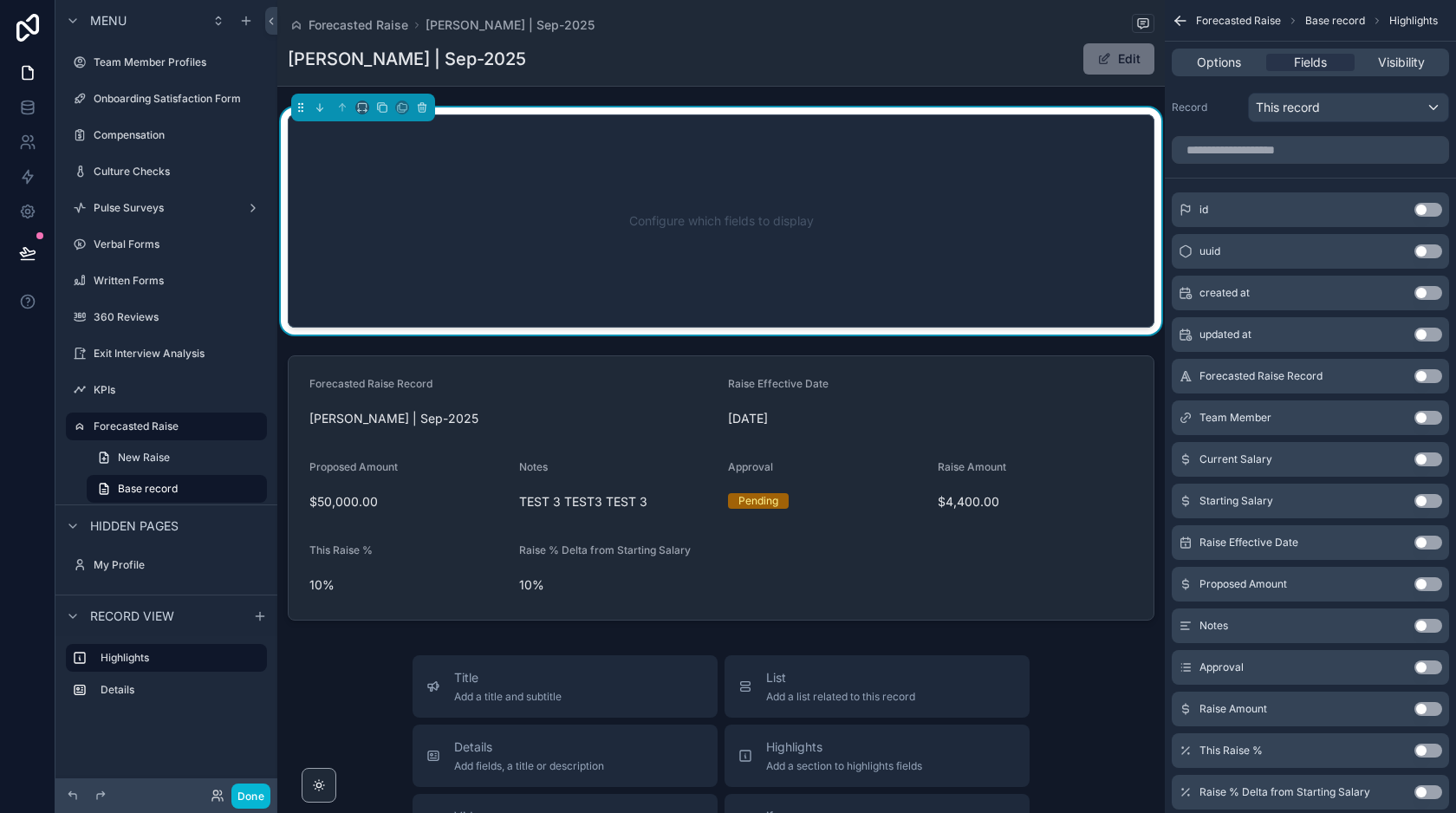
click at [1419, 539] on button "Use setting" at bounding box center [1428, 542] width 28 height 14
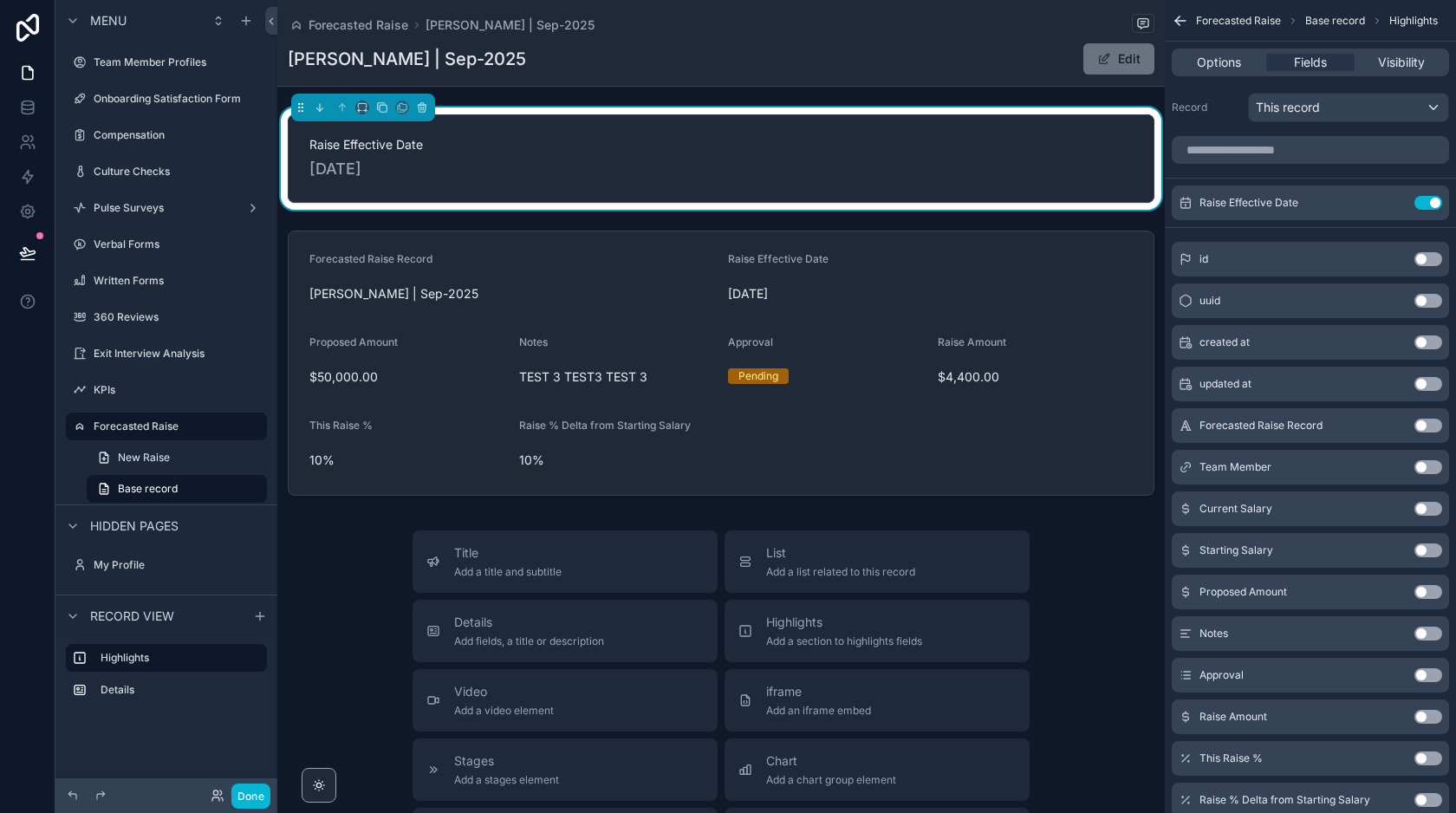
click at [1418, 590] on button "Use setting" at bounding box center [1428, 591] width 28 height 14
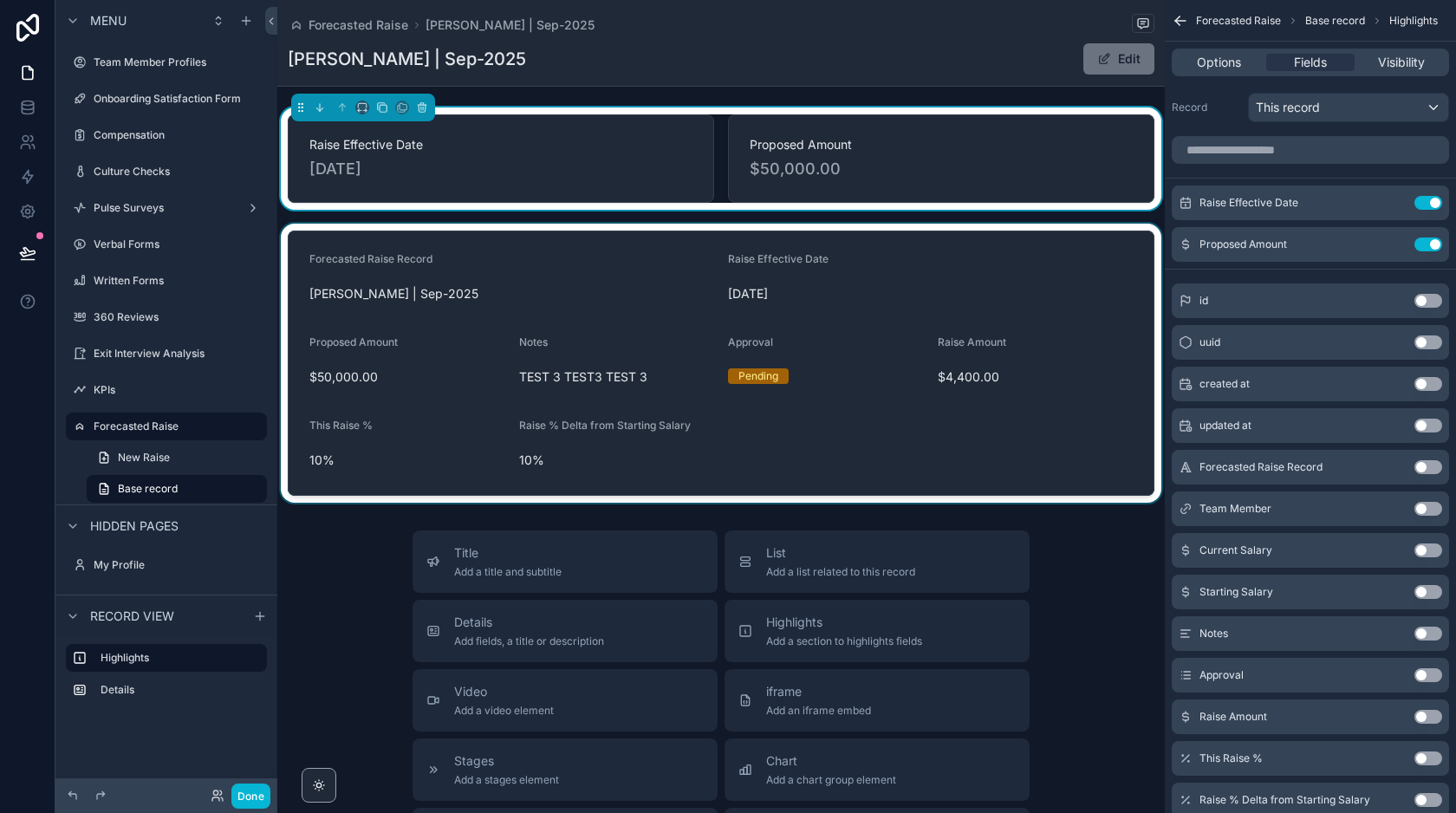
click at [979, 371] on div "scrollable content" at bounding box center [721, 363] width 888 height 279
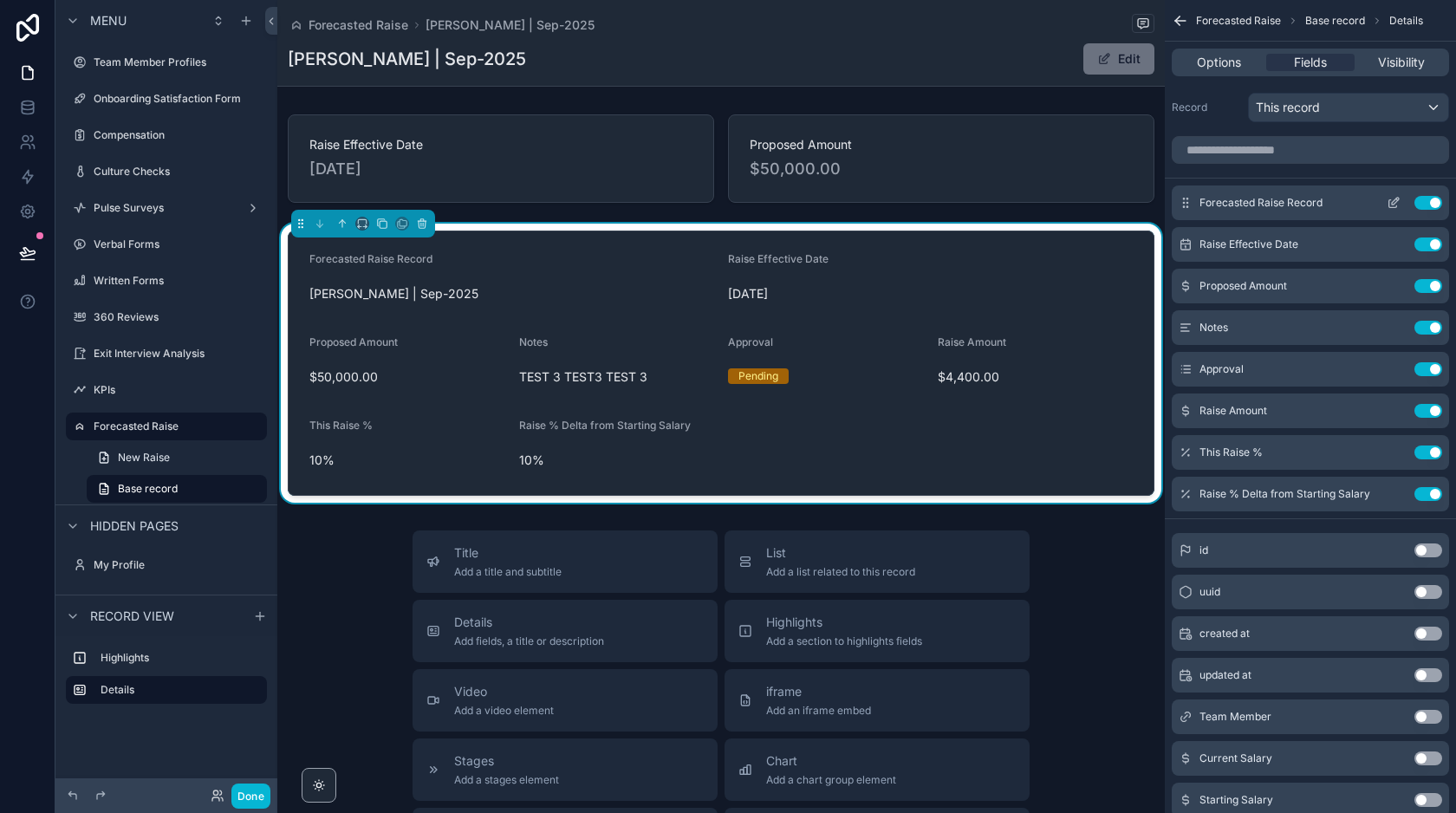
click at [1428, 198] on button "Use setting" at bounding box center [1428, 203] width 28 height 14
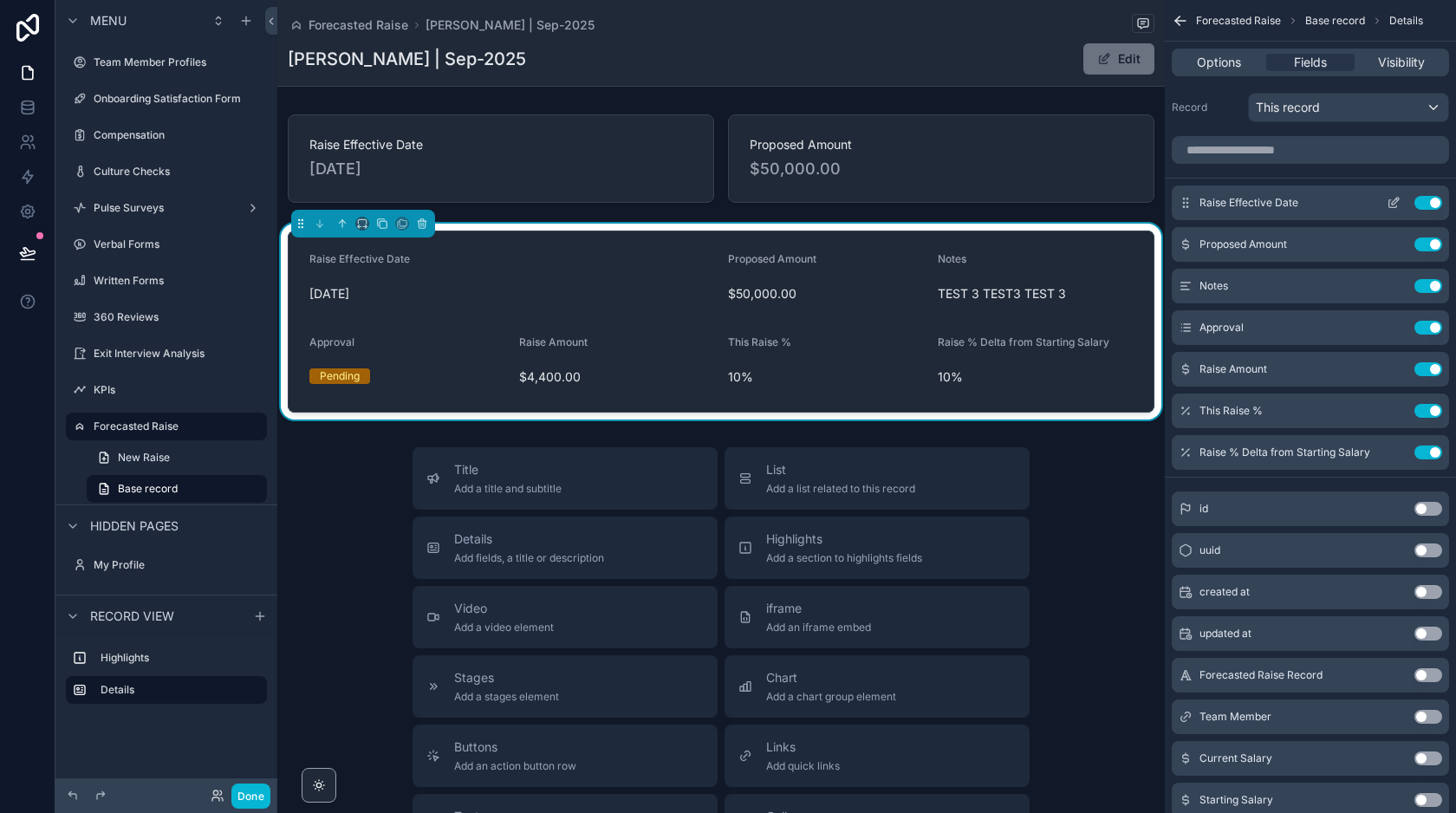
click at [1435, 198] on button "Use setting" at bounding box center [1428, 203] width 28 height 14
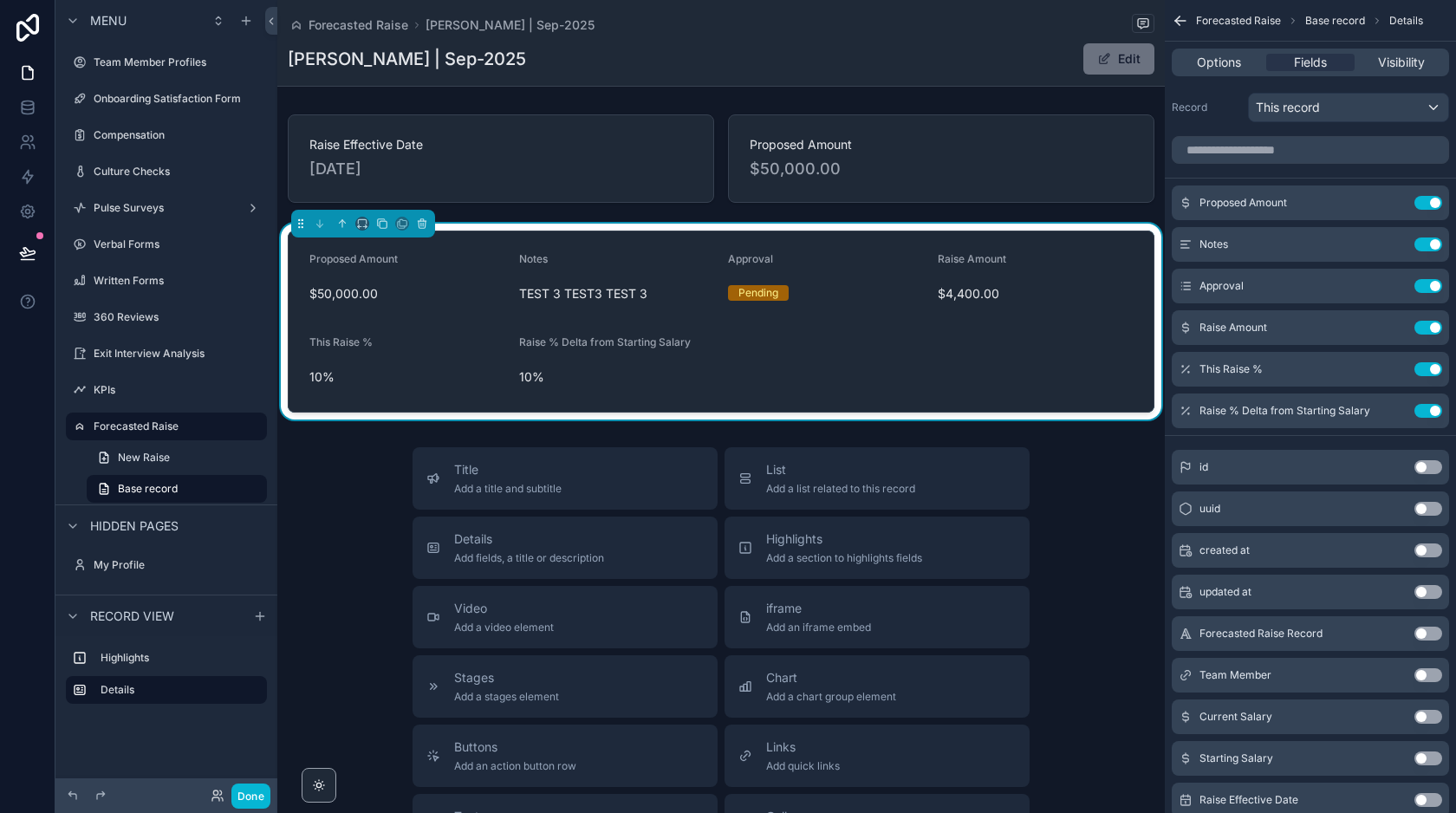
click at [1435, 198] on button "Use setting" at bounding box center [1428, 203] width 28 height 14
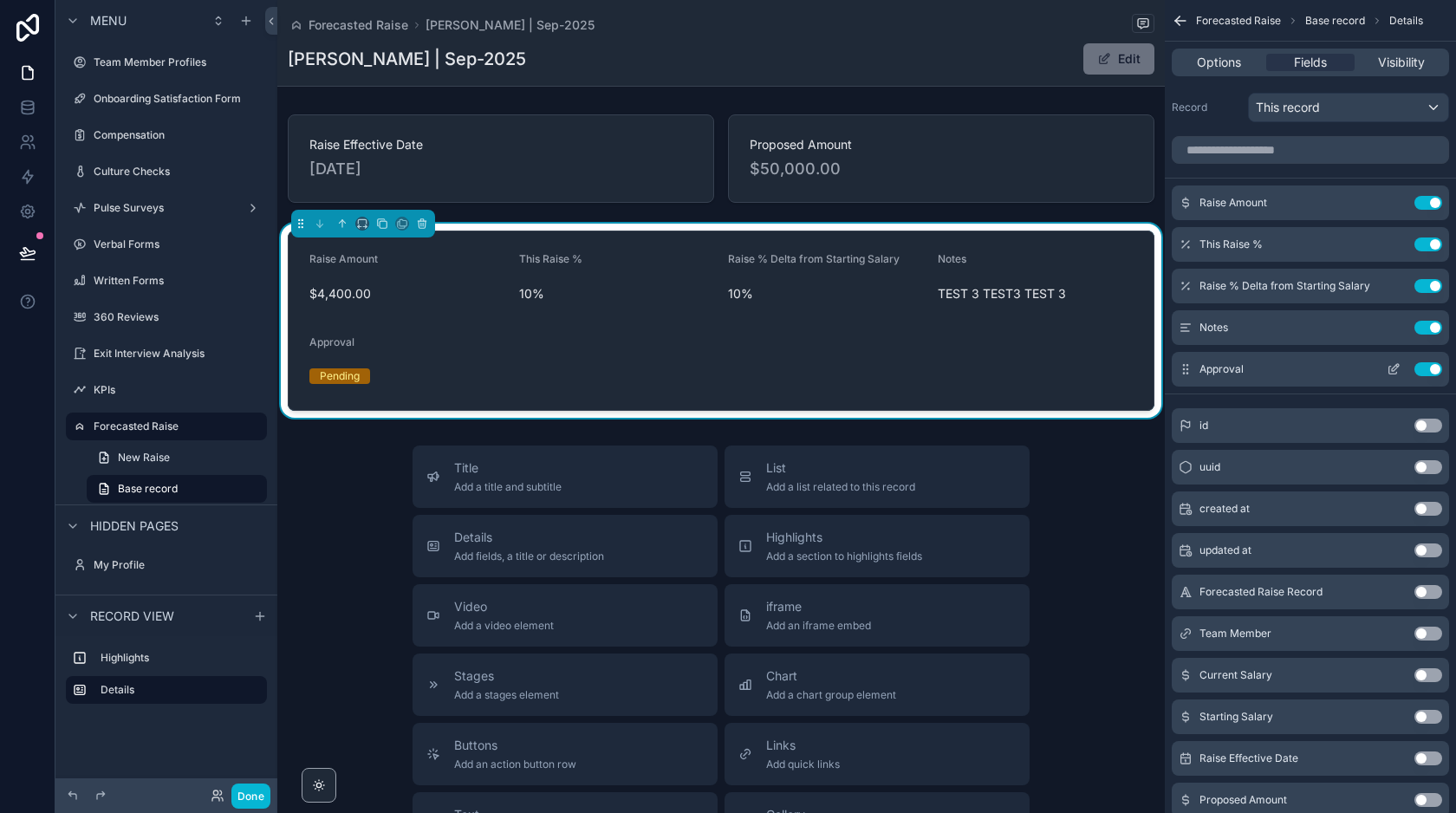
click at [1429, 372] on button "Use setting" at bounding box center [1428, 368] width 28 height 14
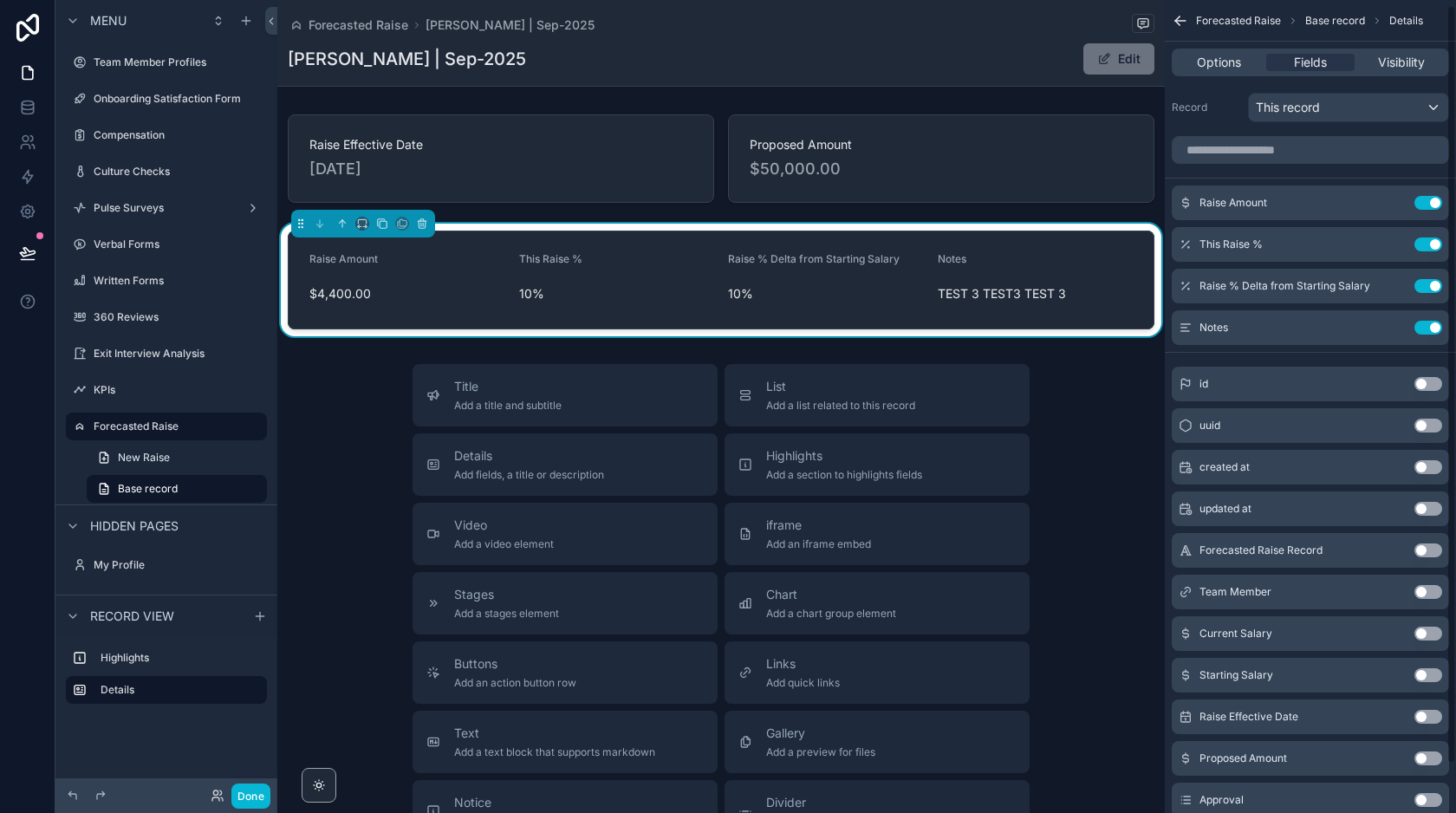
scroll to position [58, 0]
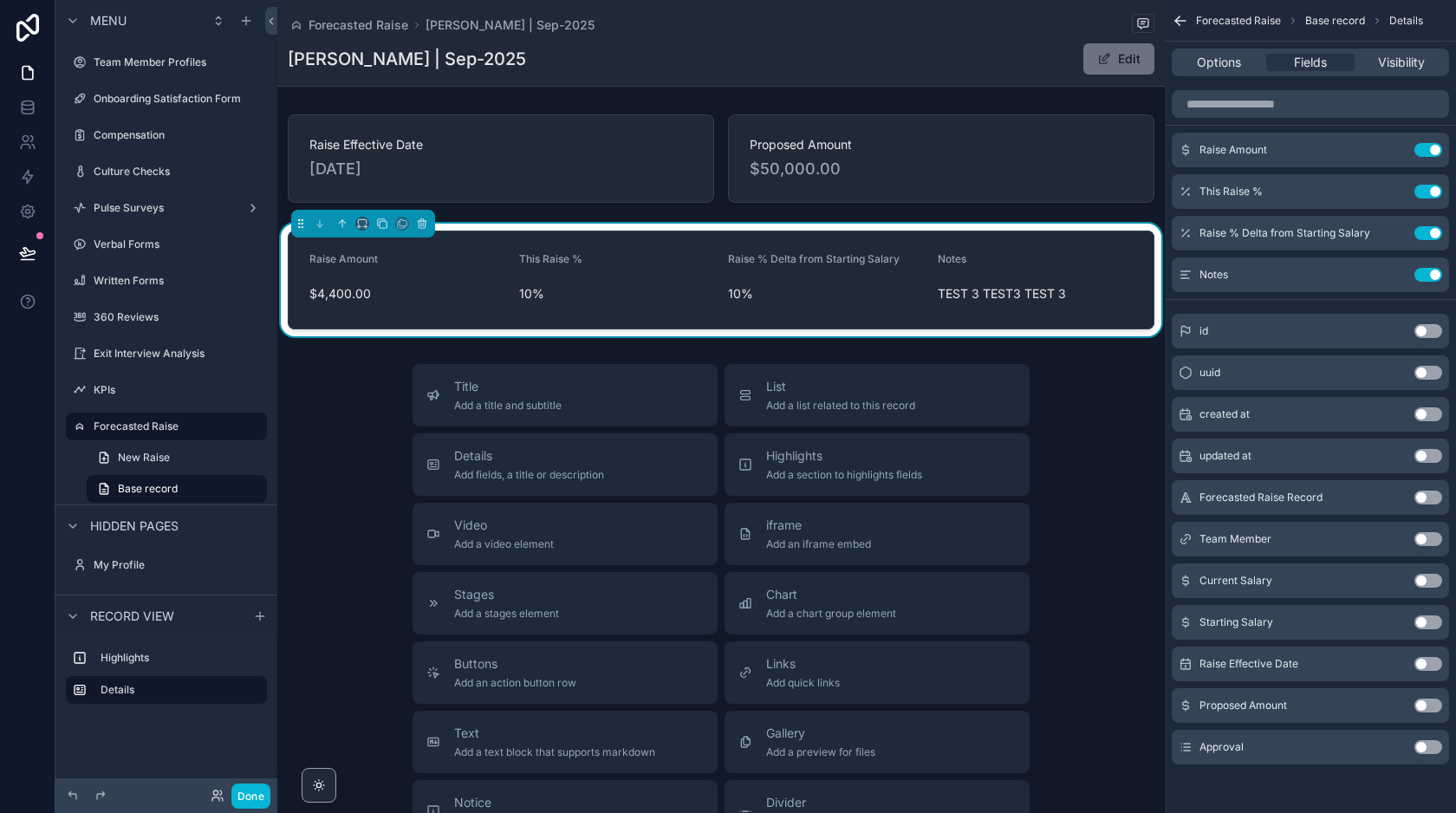
click at [1417, 701] on button "Use setting" at bounding box center [1428, 705] width 28 height 14
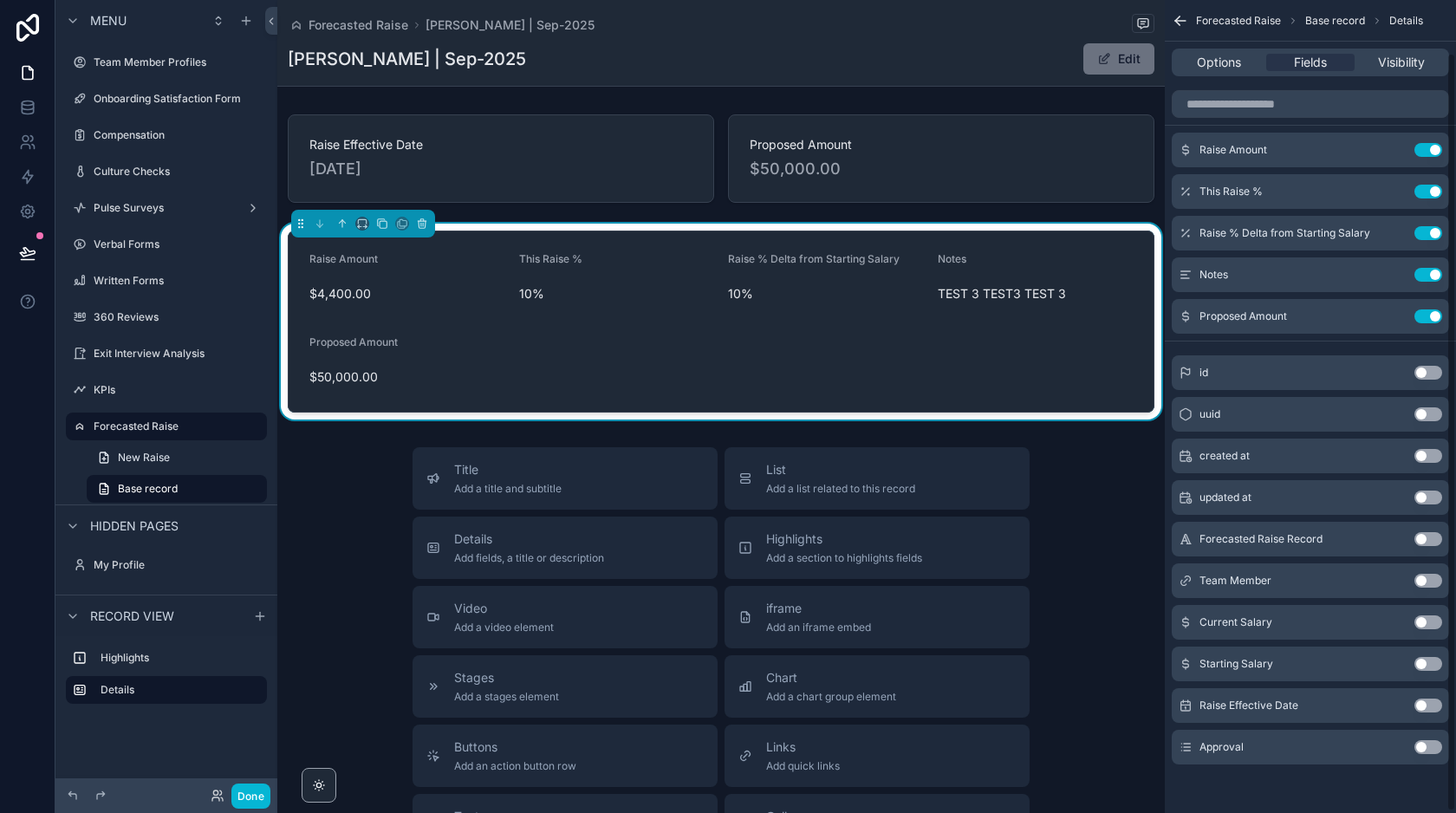
scroll to position [0, 0]
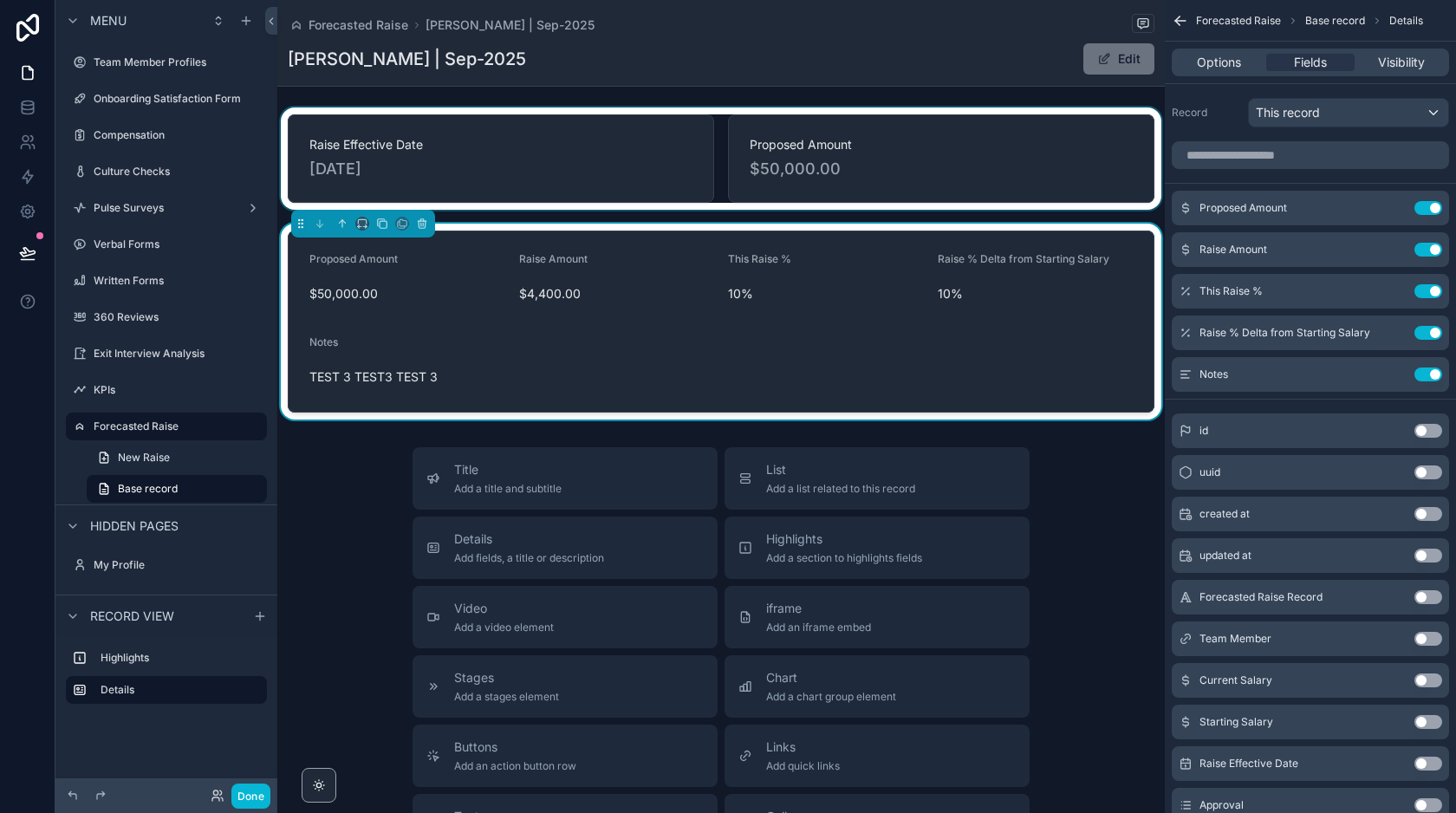
click at [999, 134] on div "scrollable content" at bounding box center [721, 159] width 888 height 103
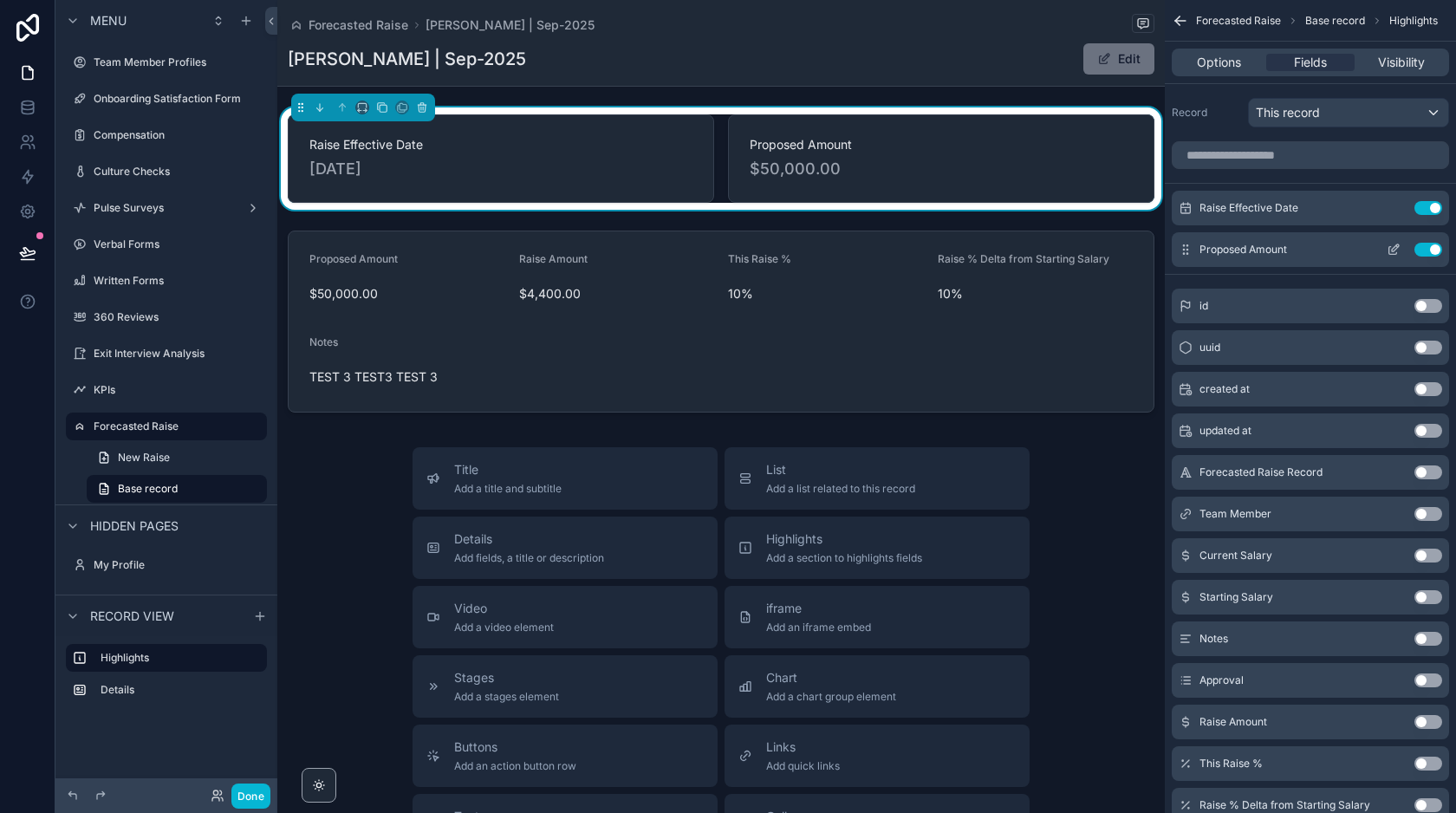
click at [1429, 247] on button "Use setting" at bounding box center [1428, 249] width 28 height 14
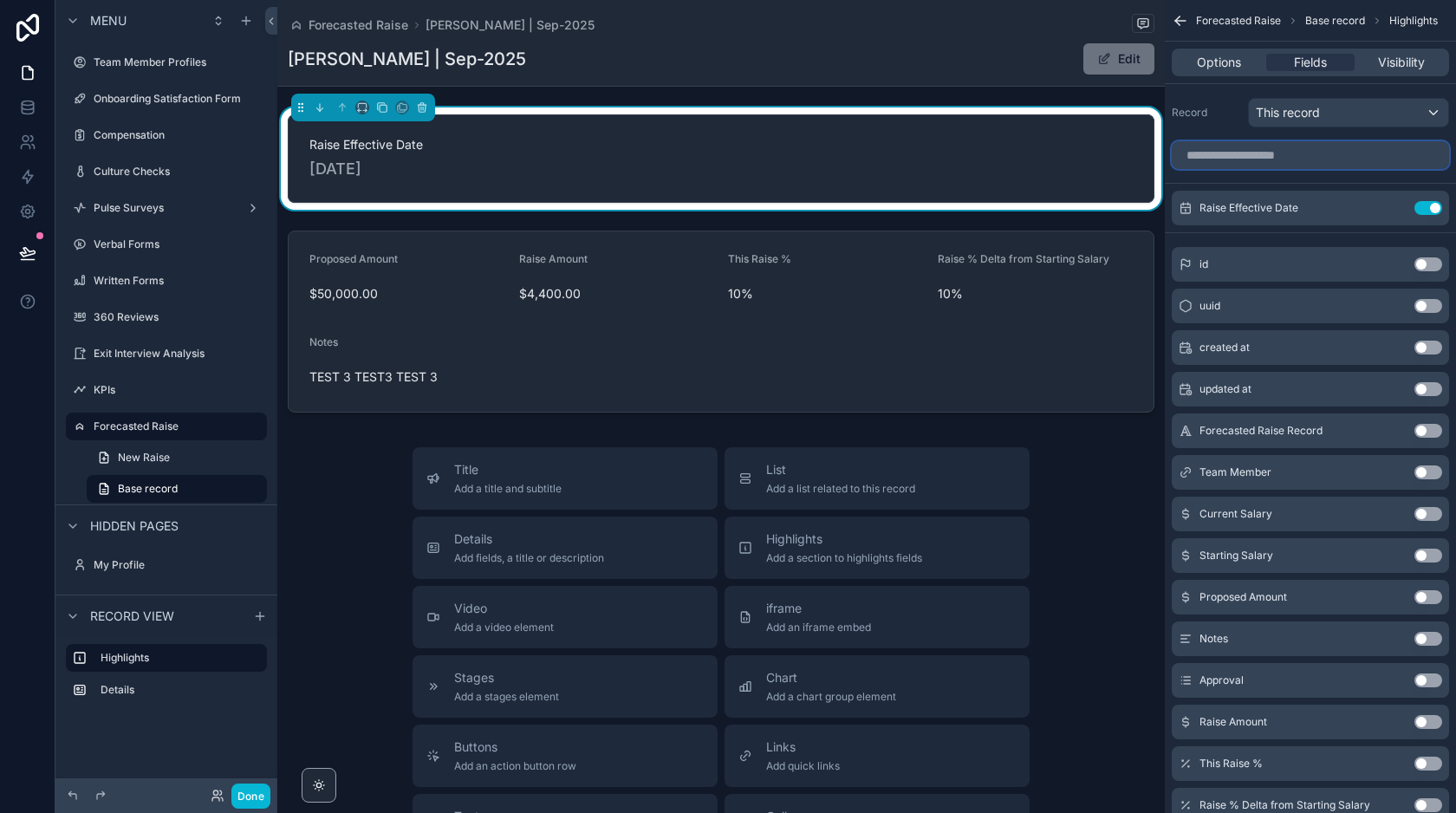
click at [1304, 160] on input "scrollable content" at bounding box center [1310, 155] width 277 height 27
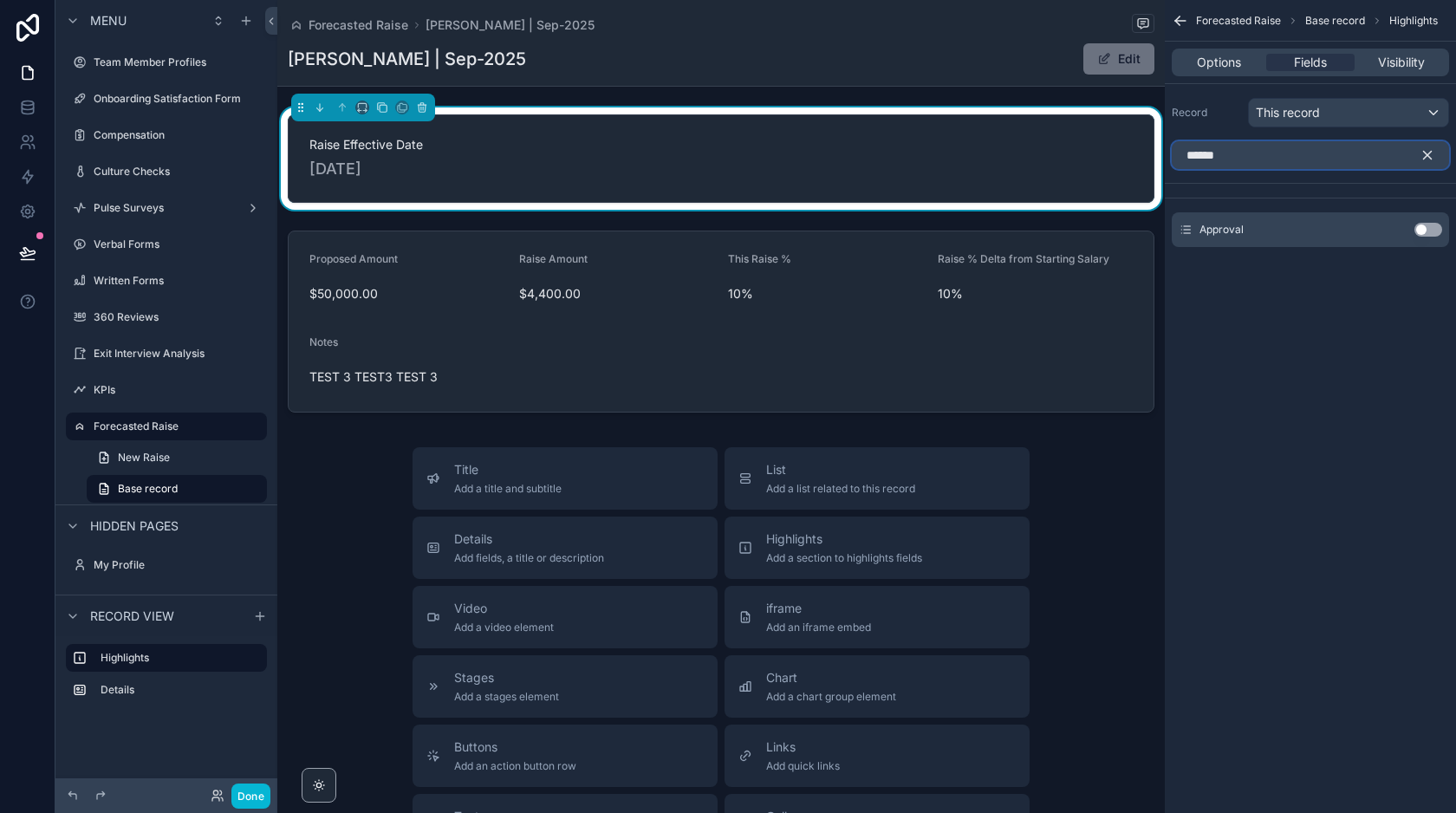
type input "******"
click at [1423, 227] on button "Use setting" at bounding box center [1428, 229] width 28 height 14
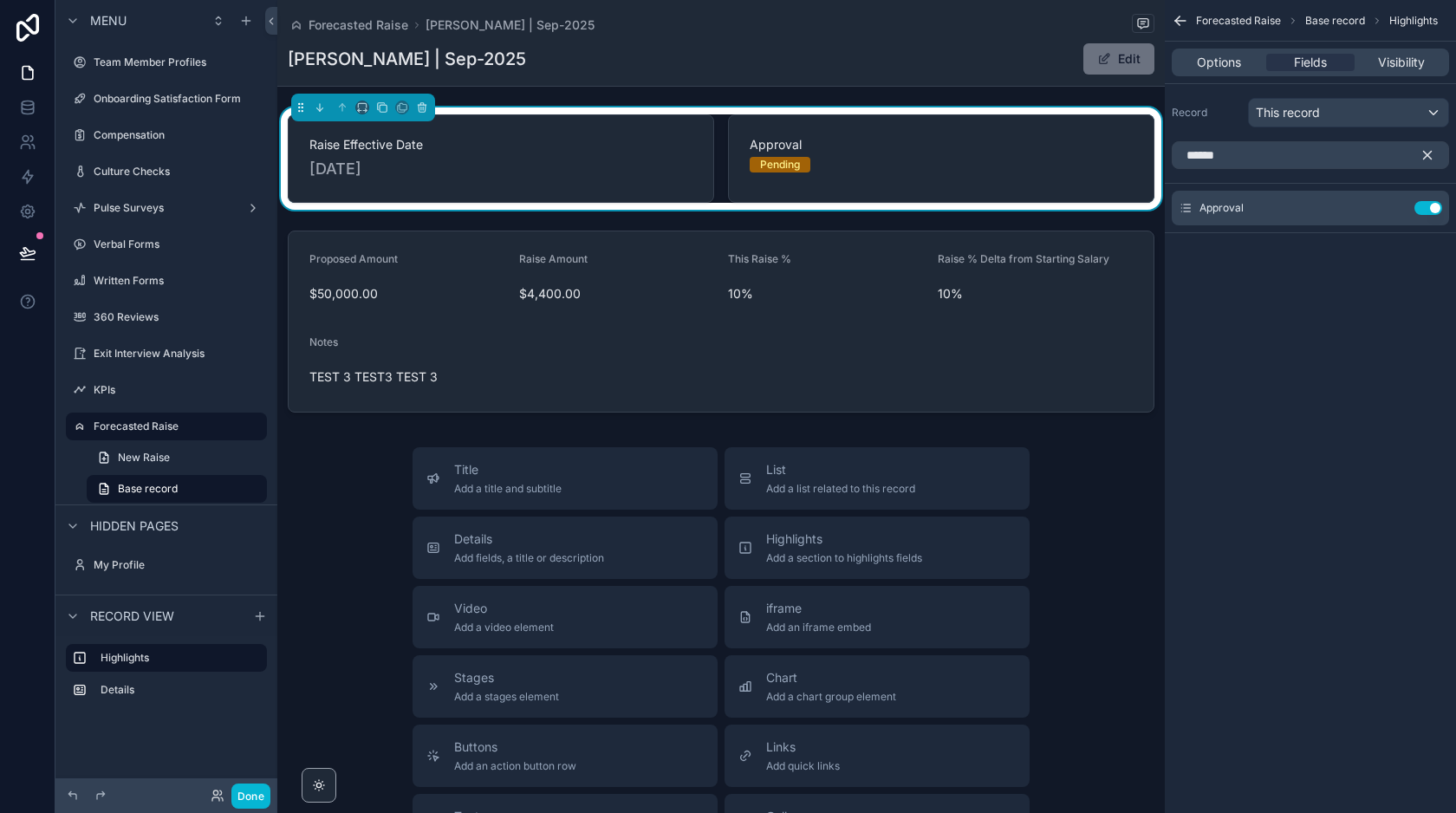
click at [1426, 153] on icon "scrollable content" at bounding box center [1428, 155] width 8 height 8
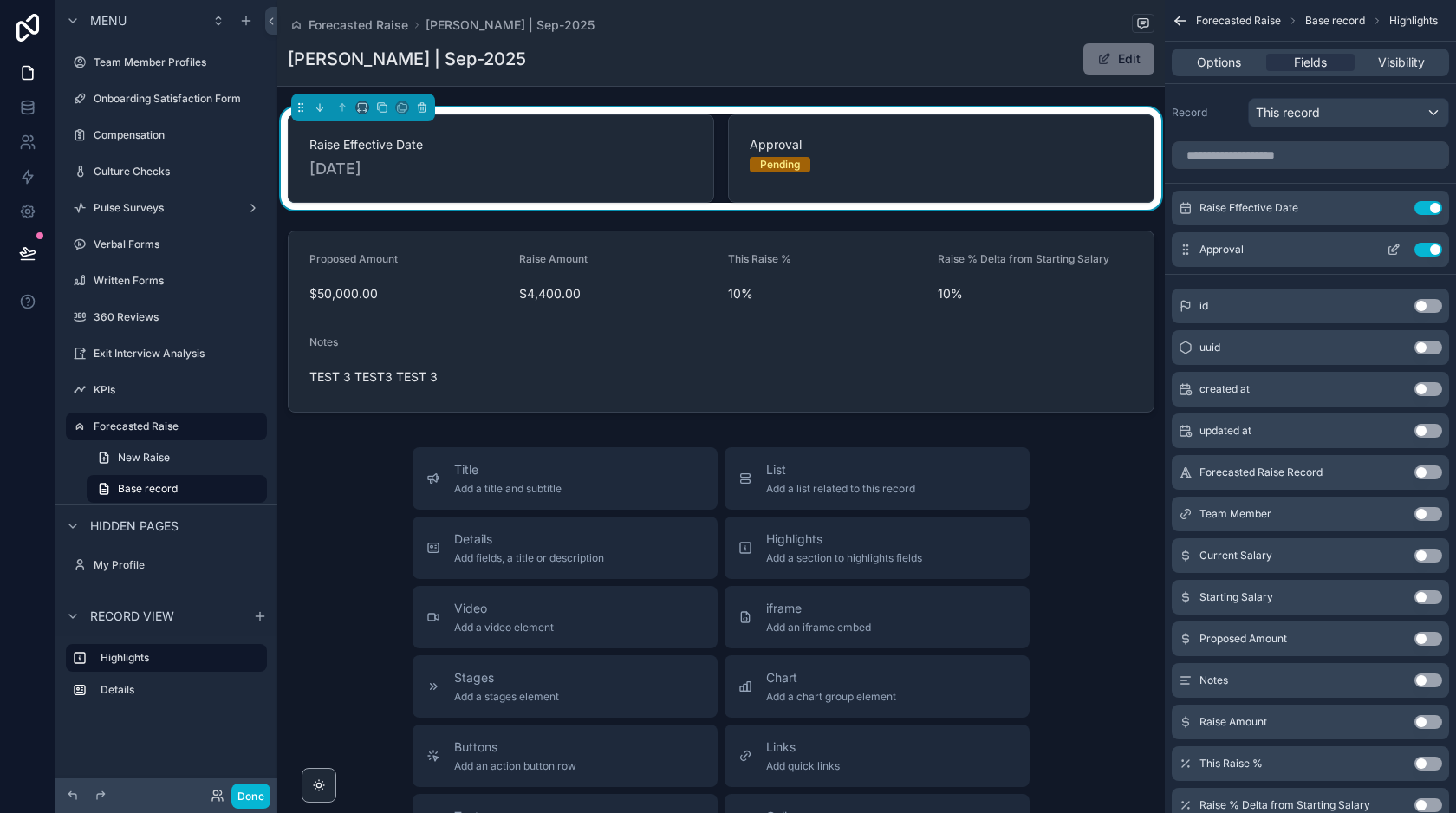
click at [1393, 253] on icon "scrollable content" at bounding box center [1393, 250] width 8 height 8
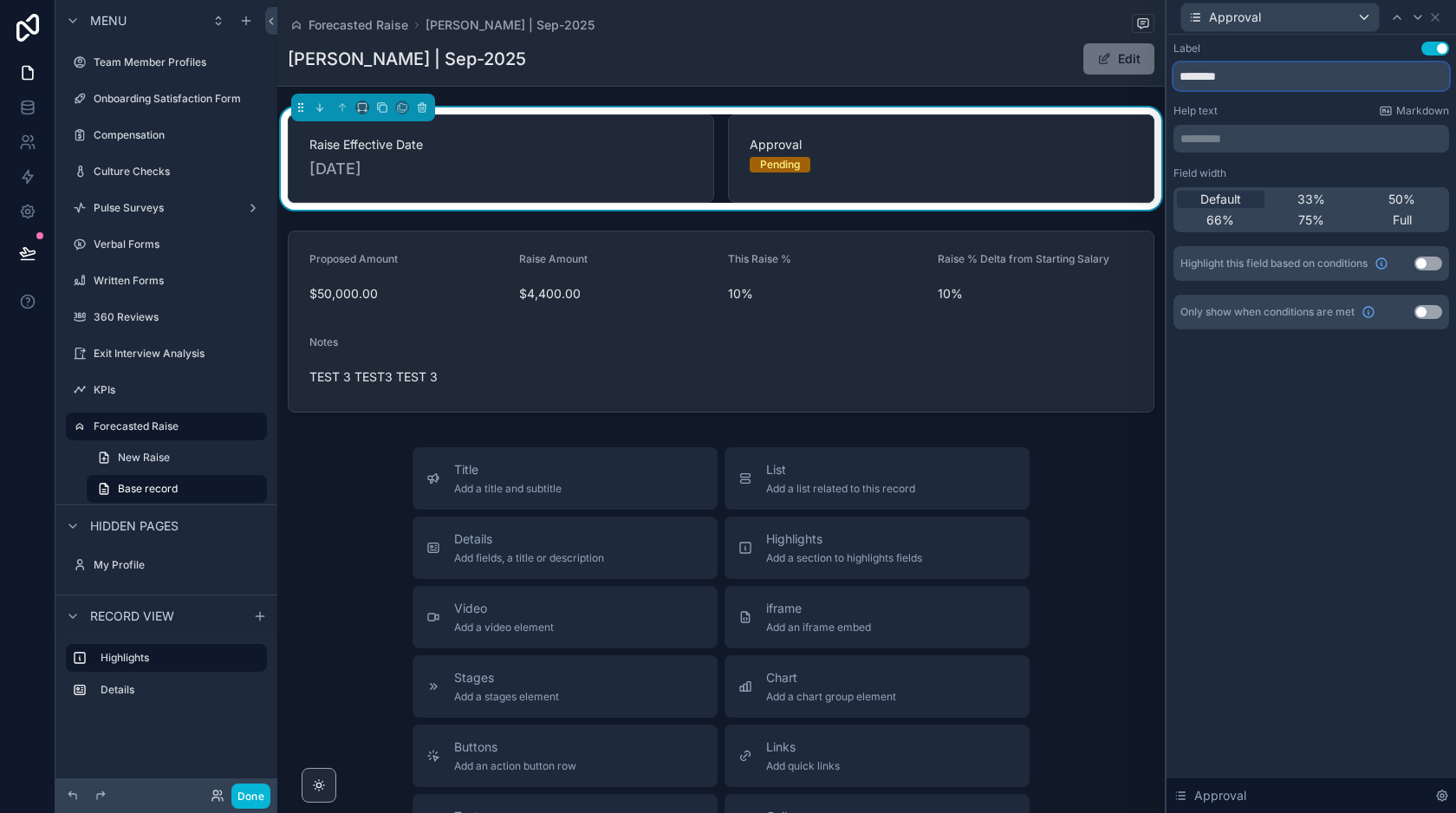
click at [1247, 81] on input "********" at bounding box center [1311, 76] width 276 height 27
type input "******"
click at [1230, 403] on div "Label Use setting ****** Help text Markdown ********* ﻿ Field width Default 33%…" at bounding box center [1311, 423] width 290 height 778
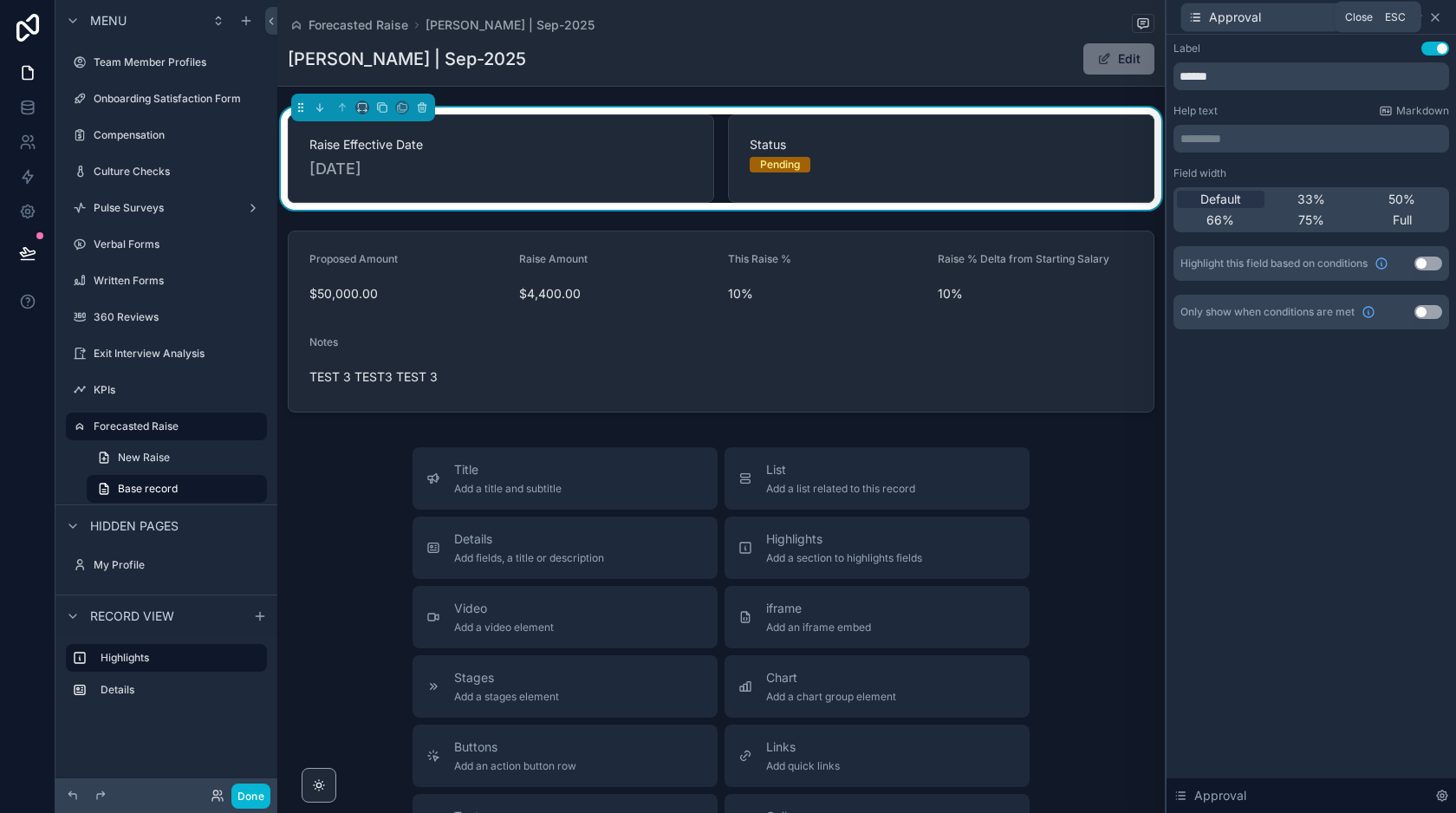
click at [1436, 18] on icon at bounding box center [1436, 17] width 7 height 7
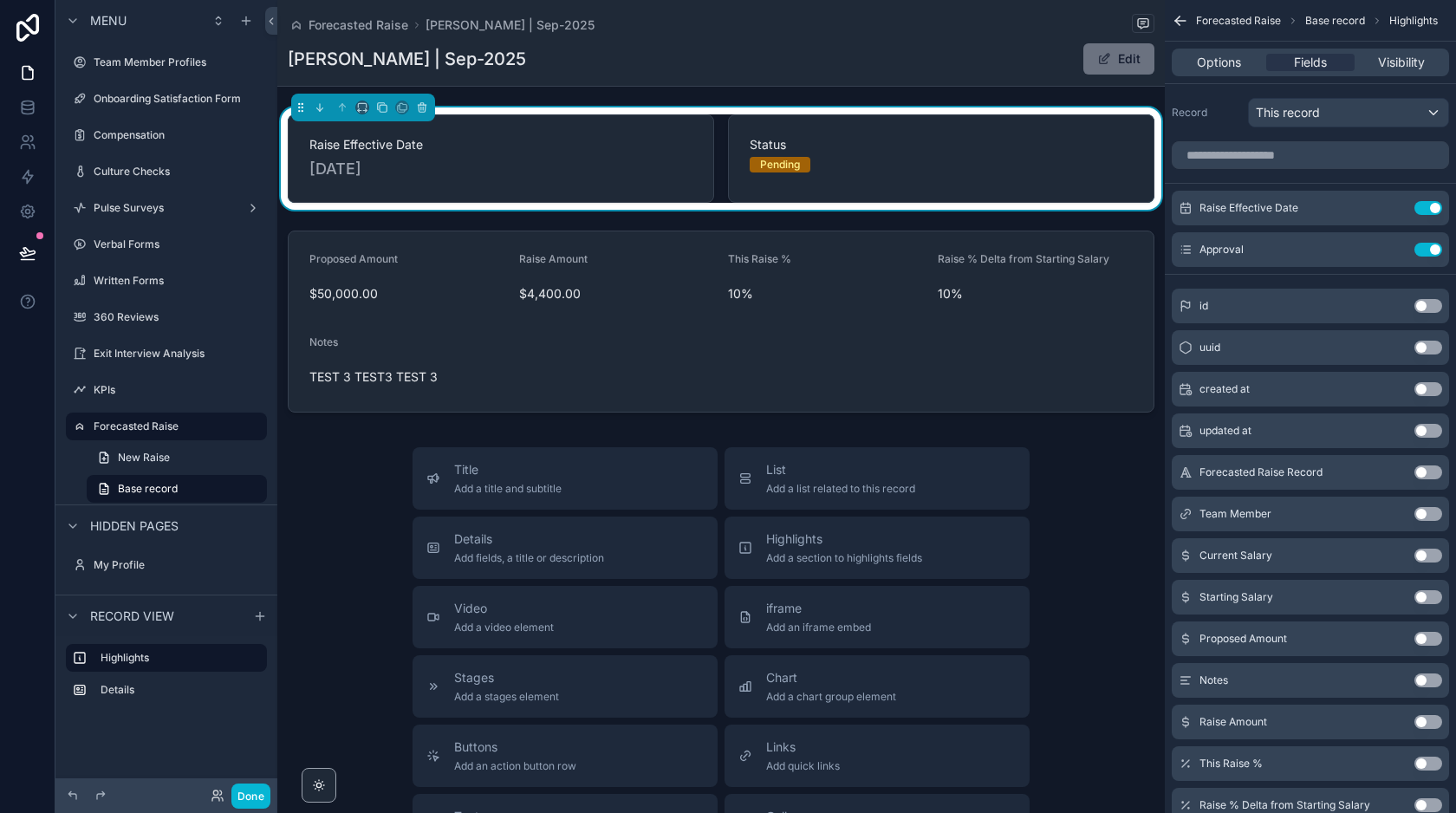
click at [649, 41] on div "Forecasted Raise [PERSON_NAME] | Sep-2025 [PERSON_NAME] | Sep-2025 Edit" at bounding box center [721, 43] width 866 height 86
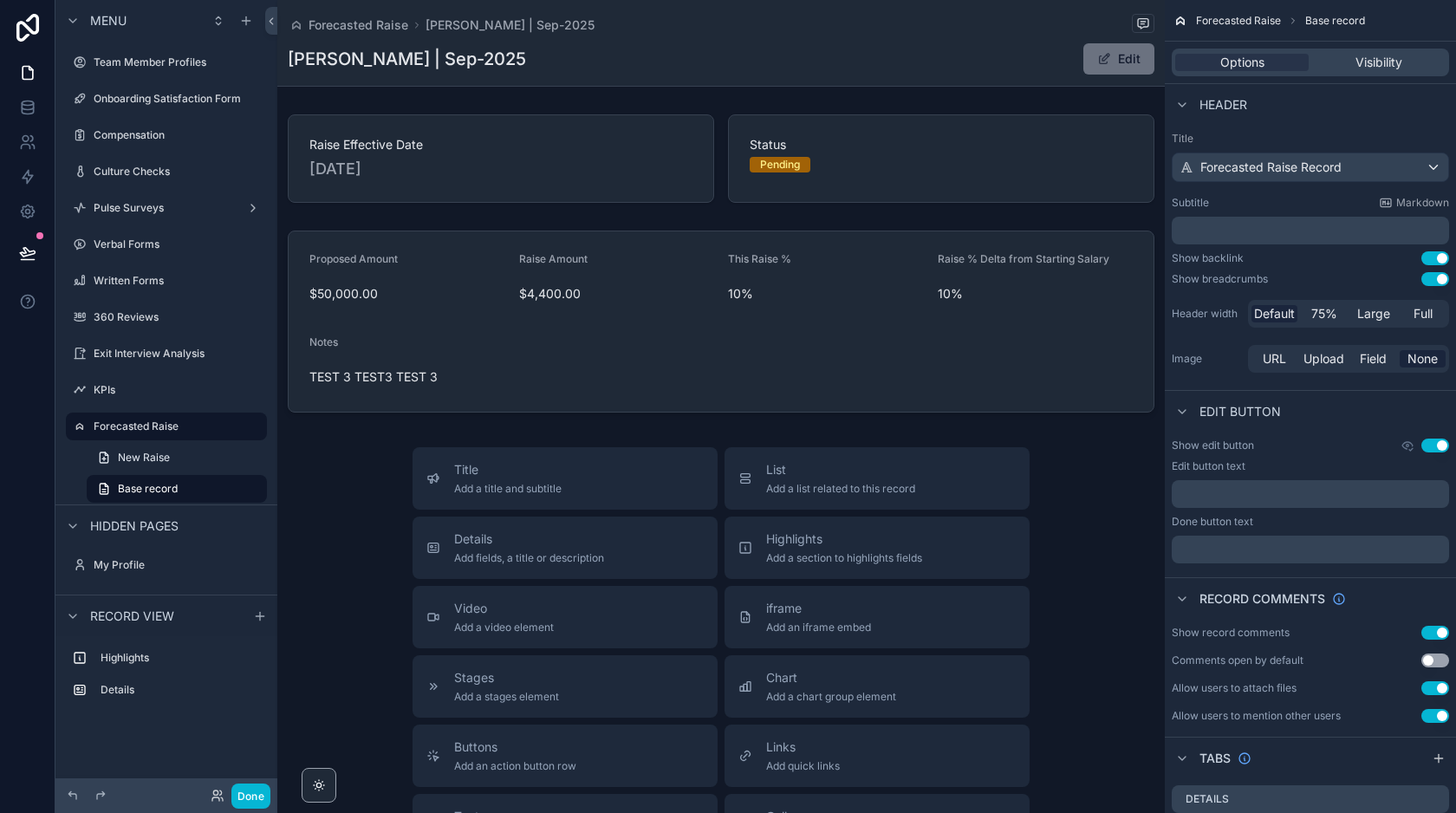
click at [736, 54] on div "[PERSON_NAME] | Sep-2025 Edit" at bounding box center [721, 59] width 866 height 33
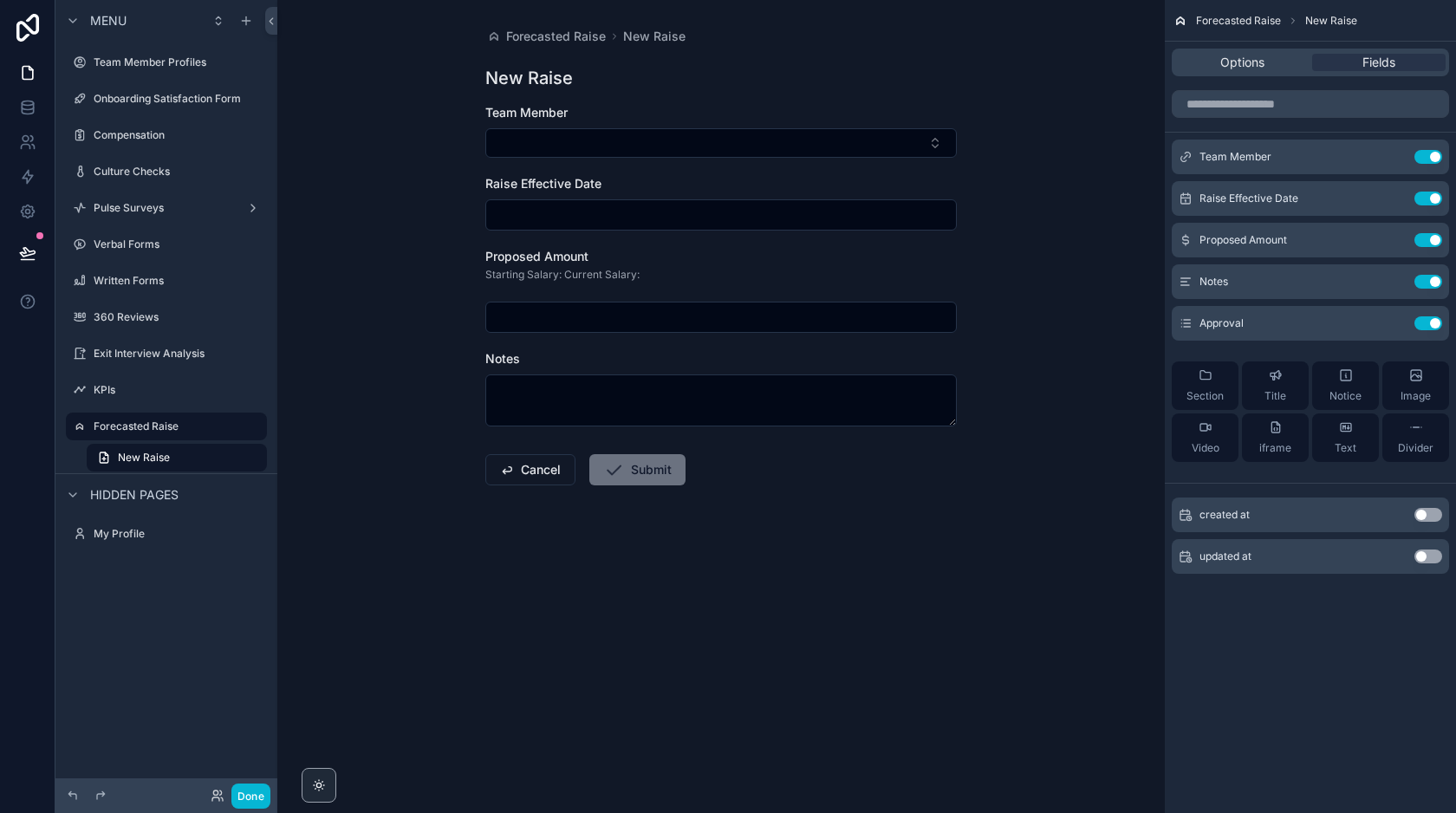
click at [1009, 289] on div "Forecasted Raise New Raise New Raise Team Member Raise Effective Date Proposed …" at bounding box center [721, 406] width 888 height 813
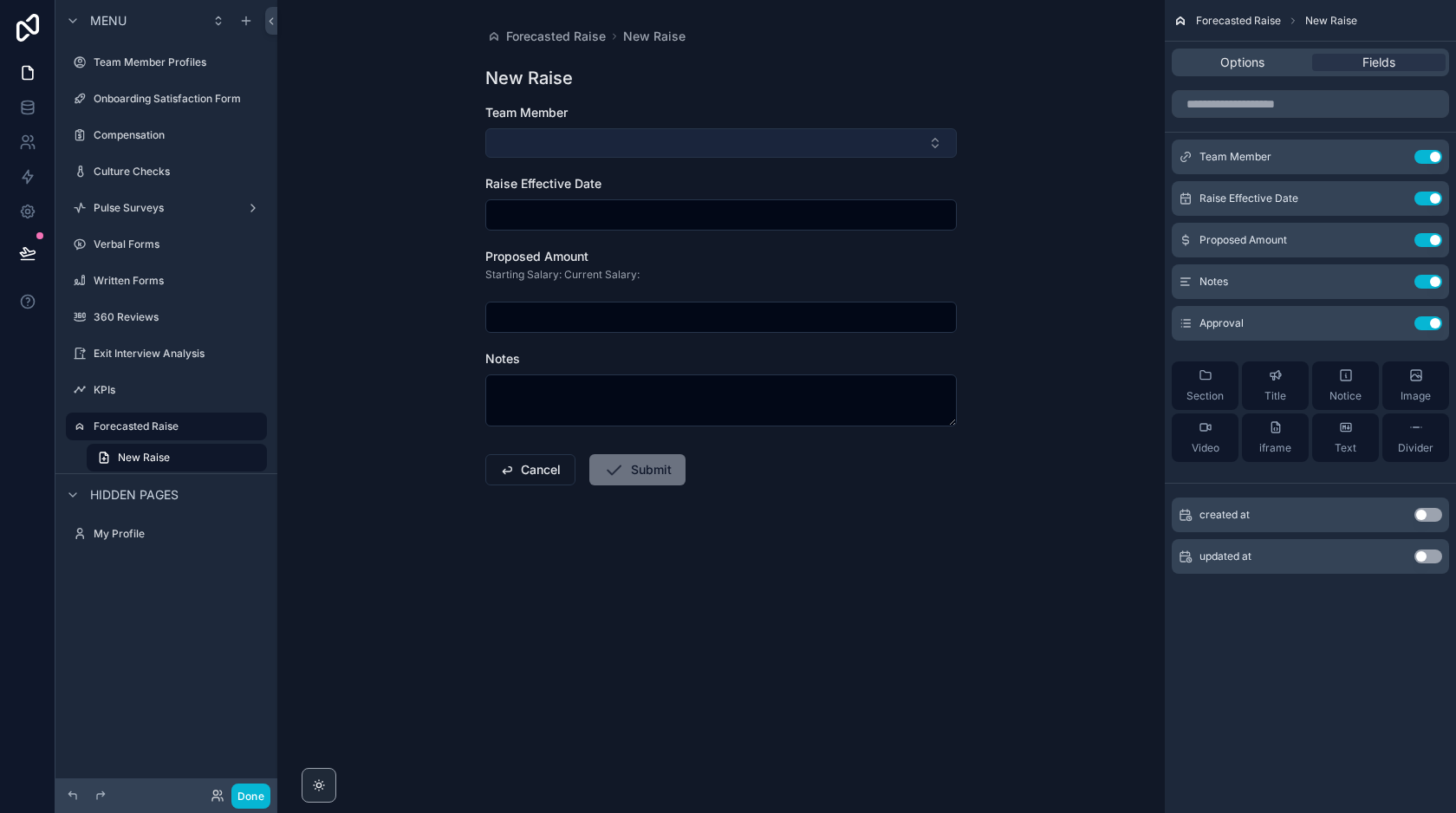
click at [777, 137] on button "Select Button" at bounding box center [721, 143] width 471 height 29
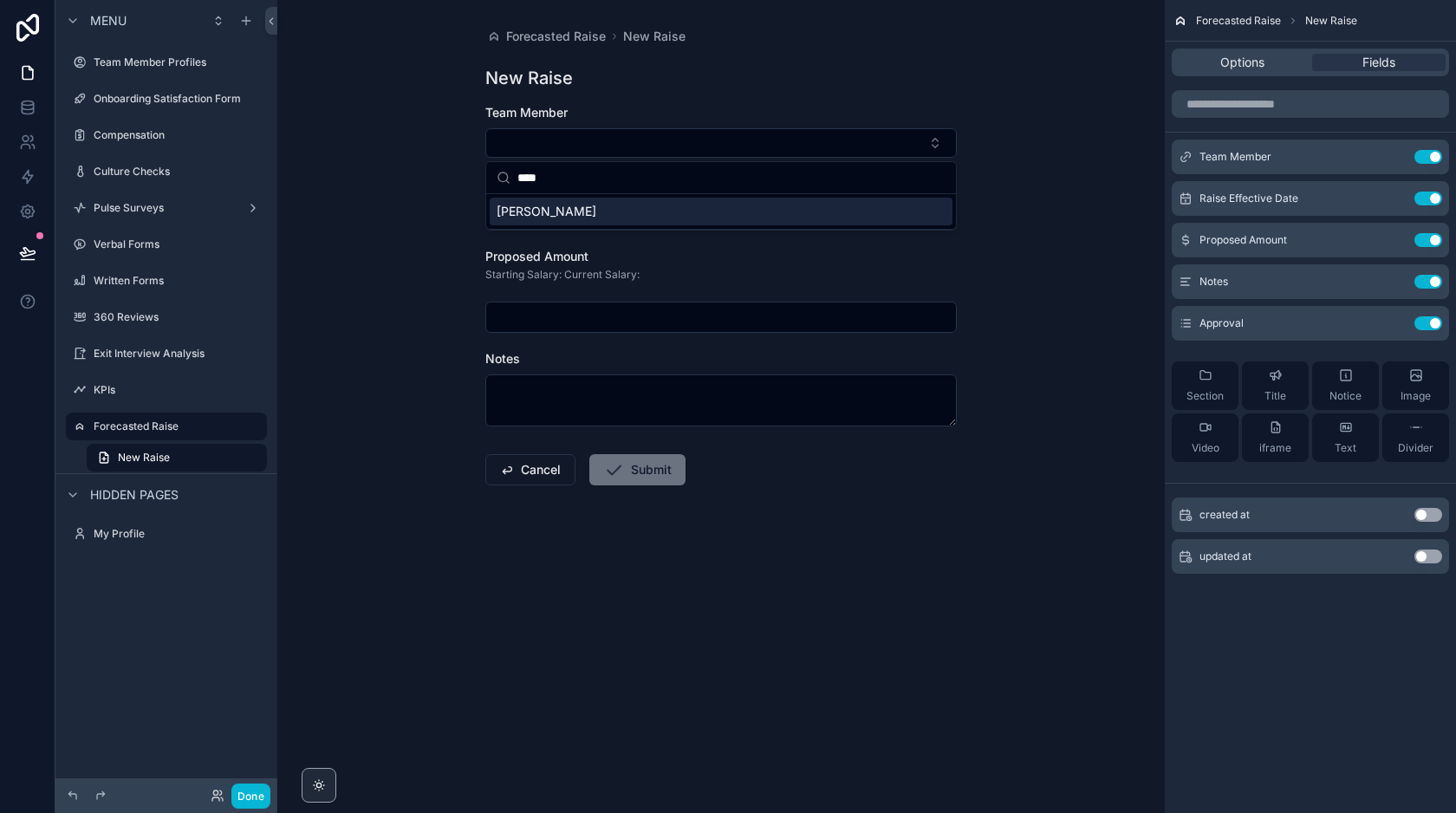
type input "****"
click at [570, 204] on span "[PERSON_NAME]" at bounding box center [546, 211] width 100 height 17
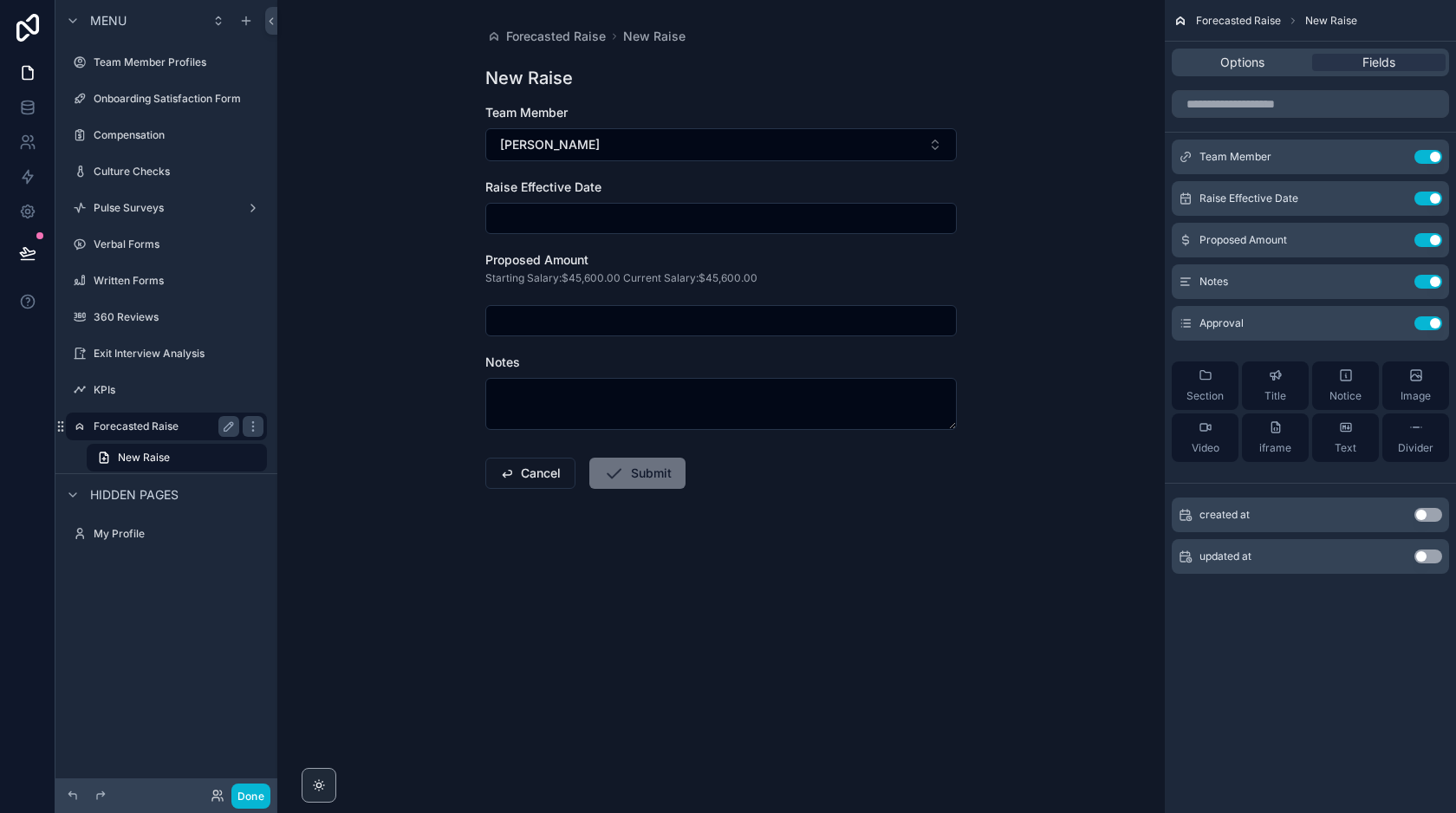
click at [180, 425] on label "Forecasted Raise" at bounding box center [162, 425] width 138 height 14
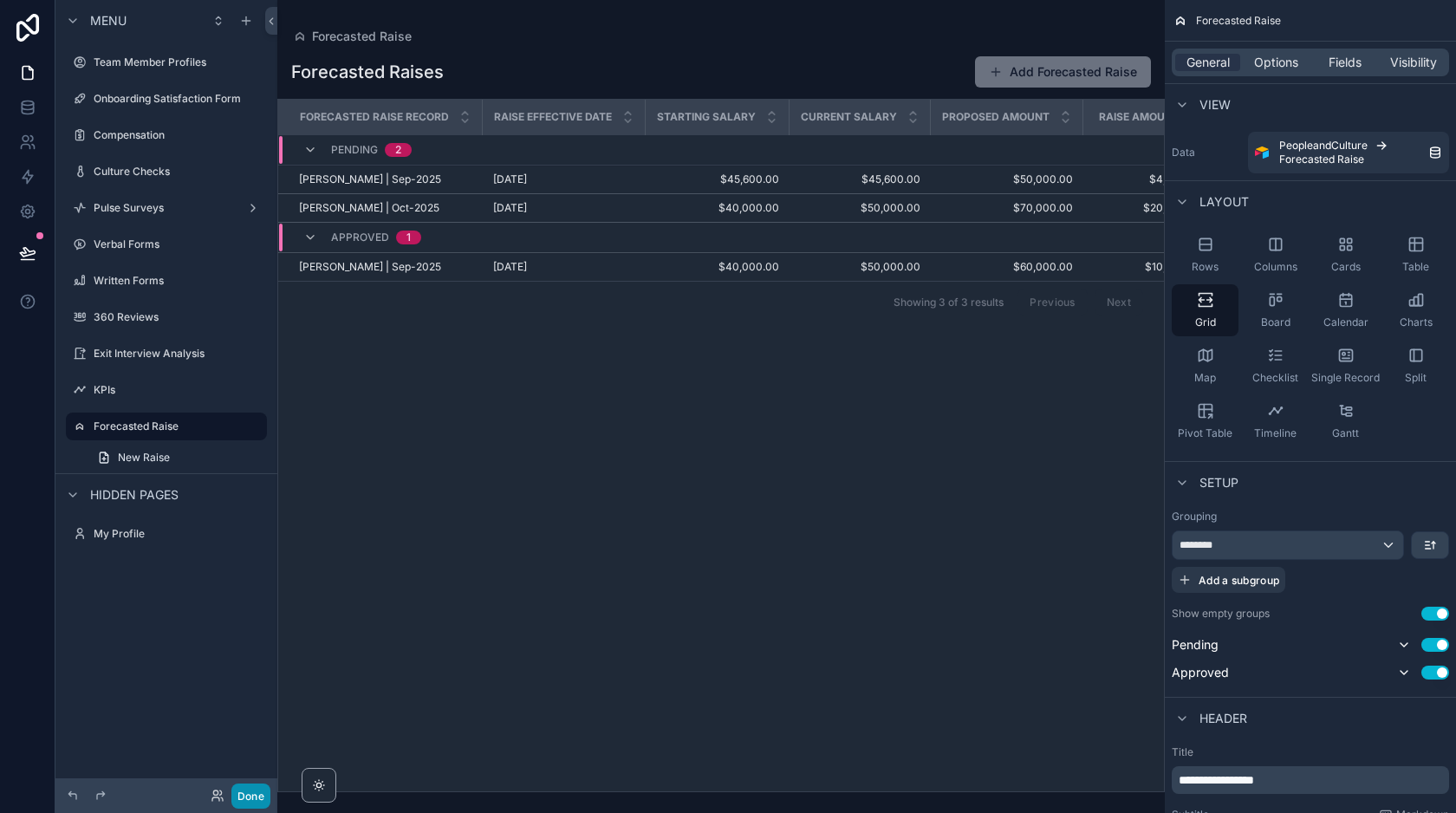
click at [251, 794] on button "Done" at bounding box center [250, 795] width 39 height 25
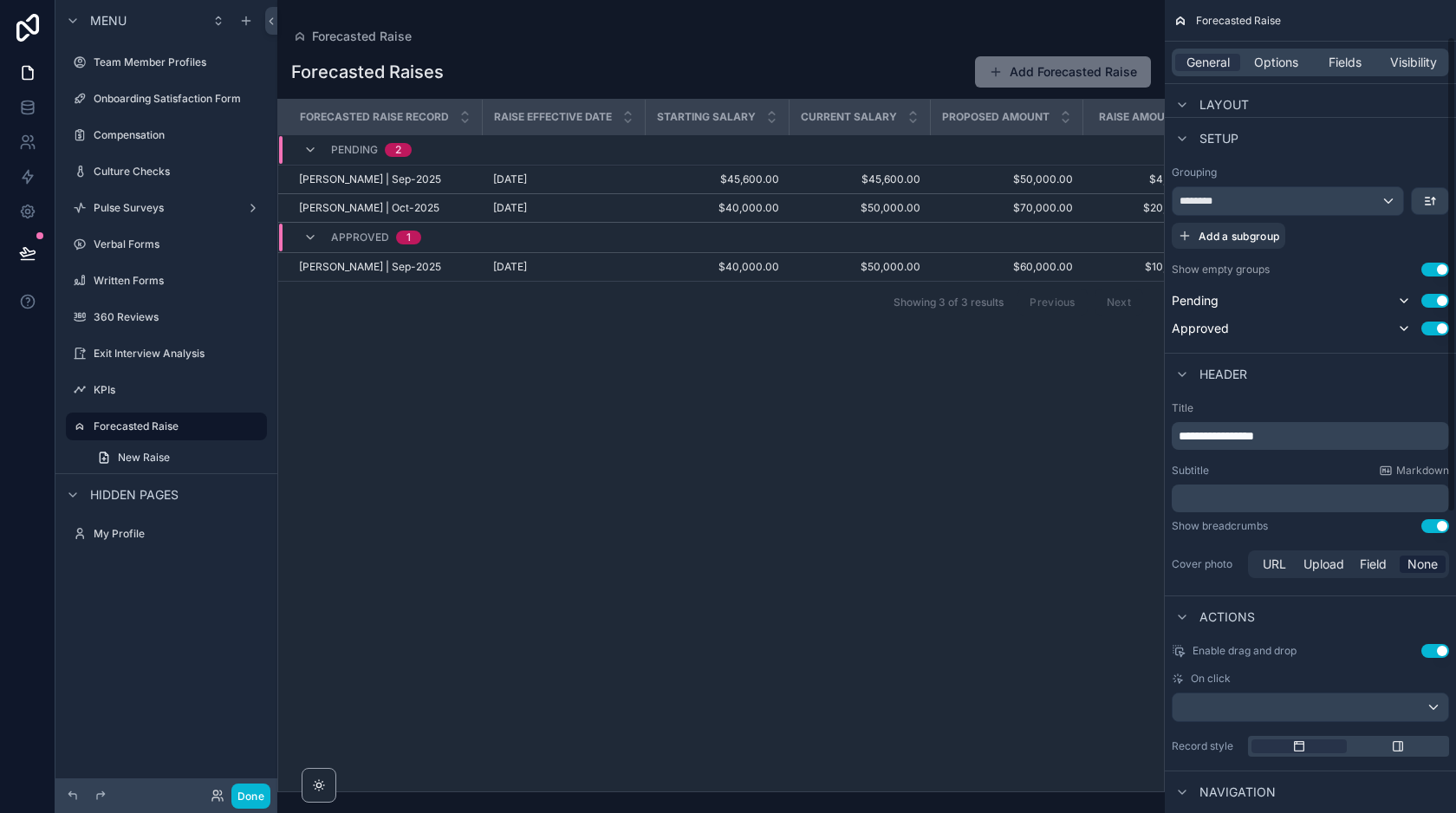
scroll to position [63, 0]
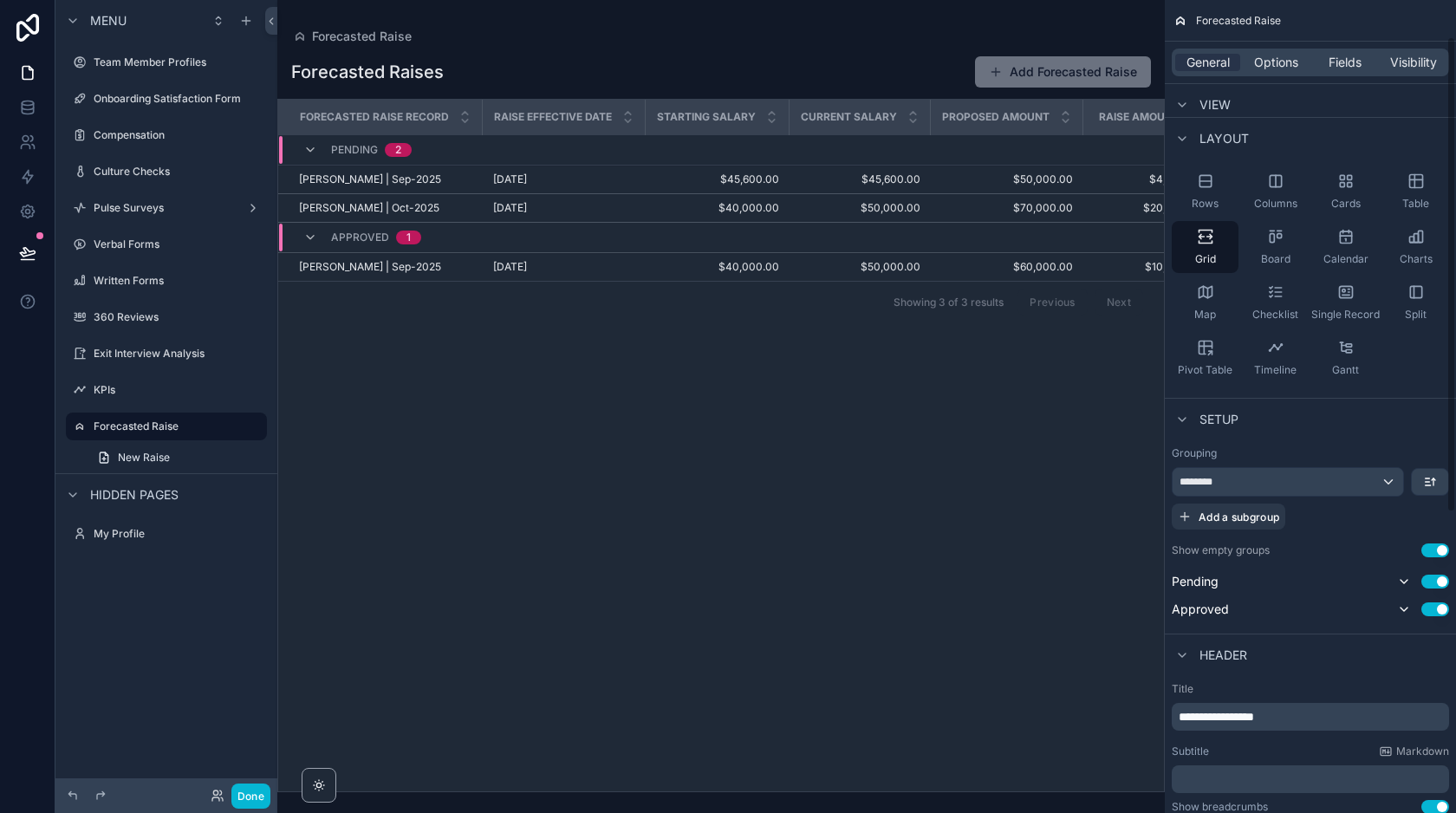
click at [1273, 93] on div "View" at bounding box center [1310, 104] width 292 height 41
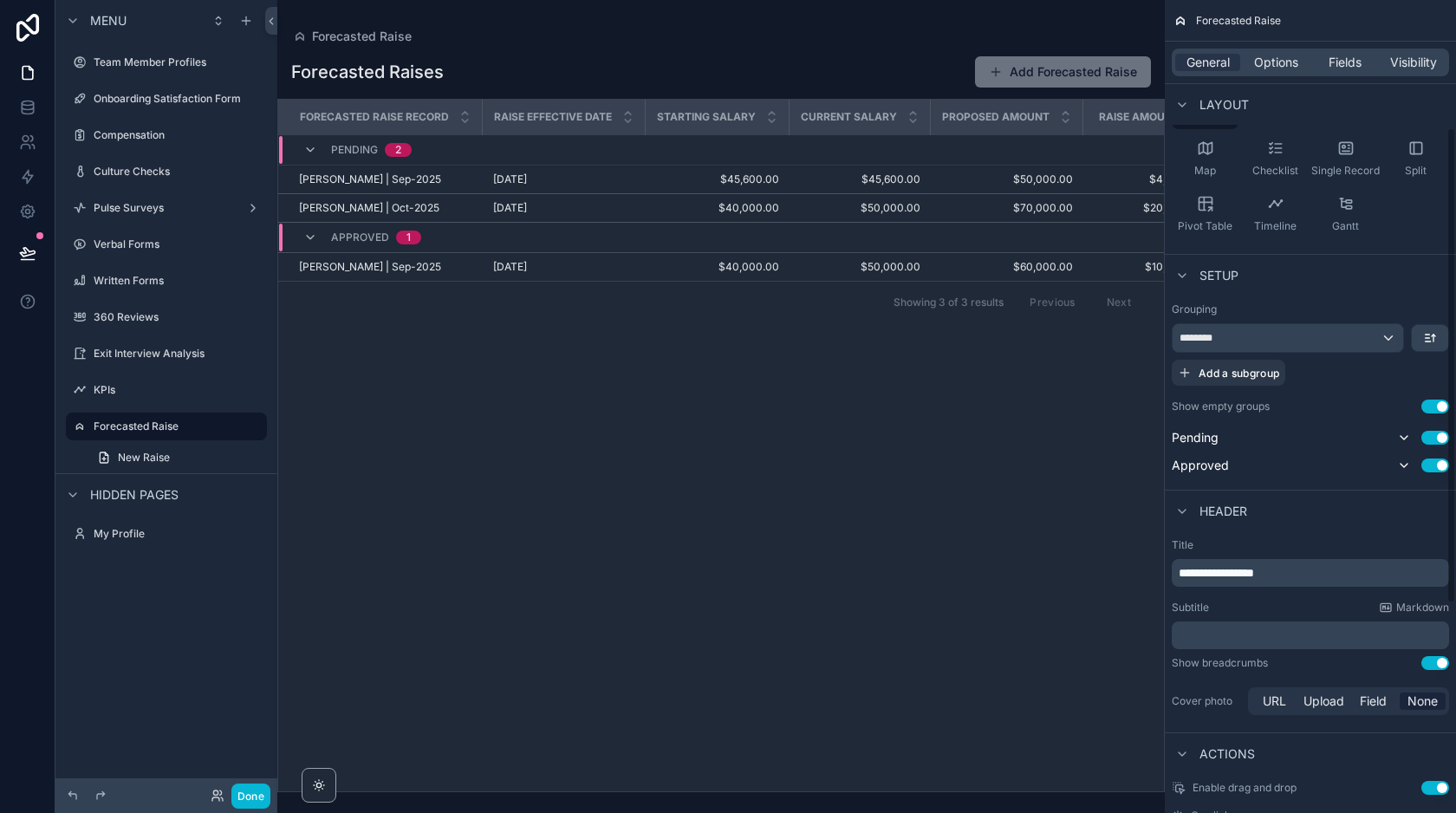
scroll to position [0, 0]
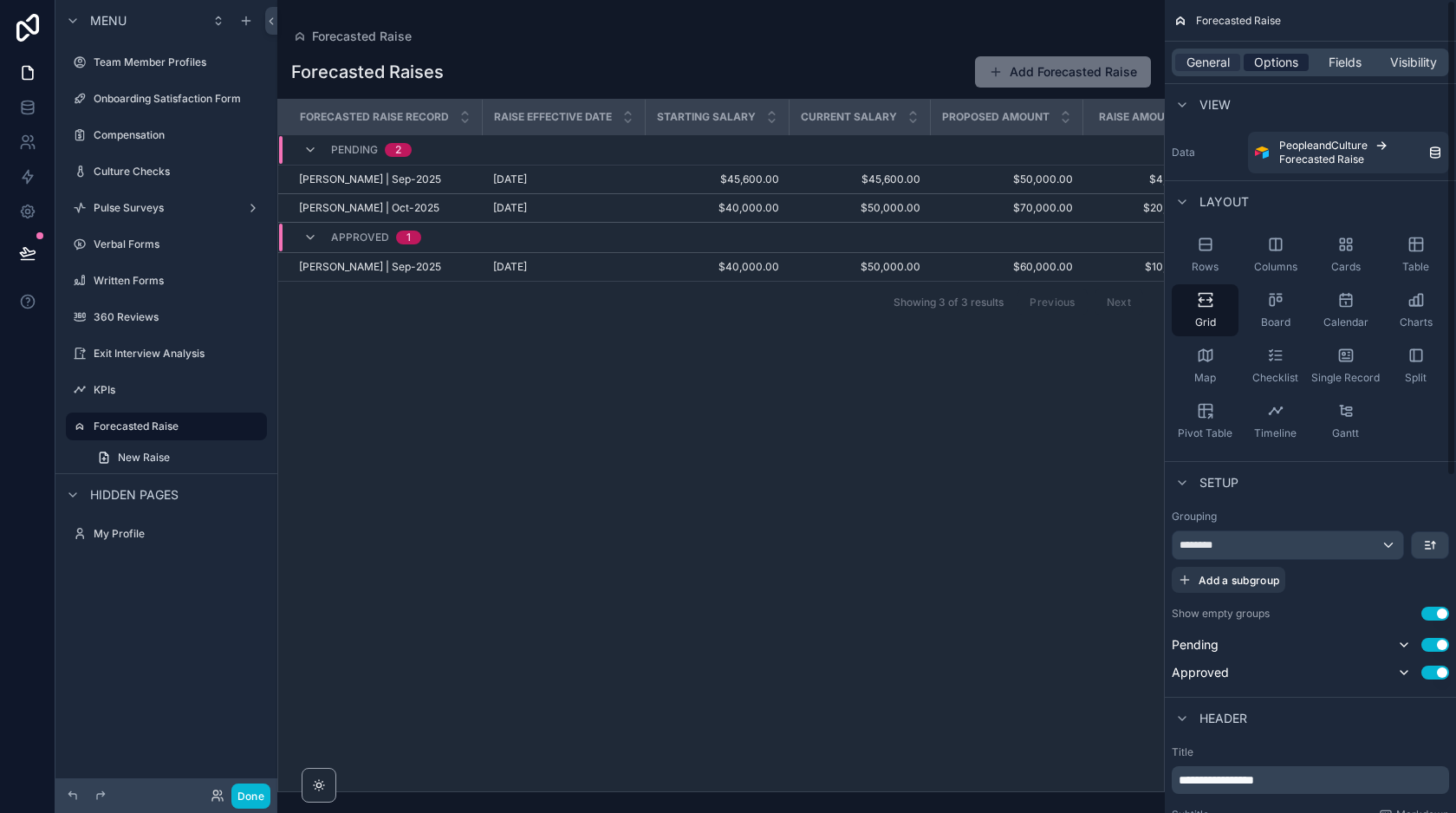
click at [1278, 64] on span "Options" at bounding box center [1276, 62] width 44 height 17
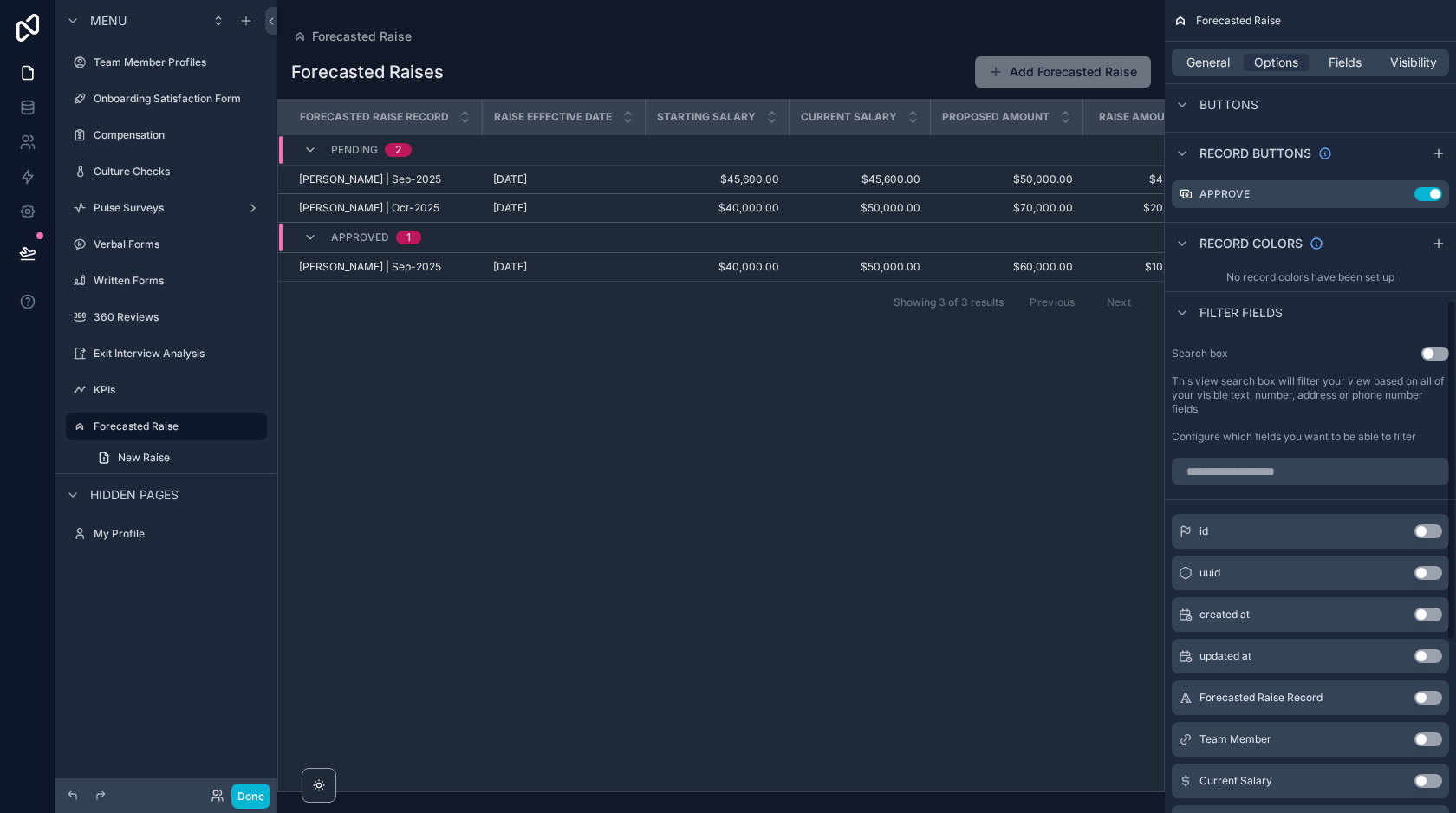
scroll to position [534, 0]
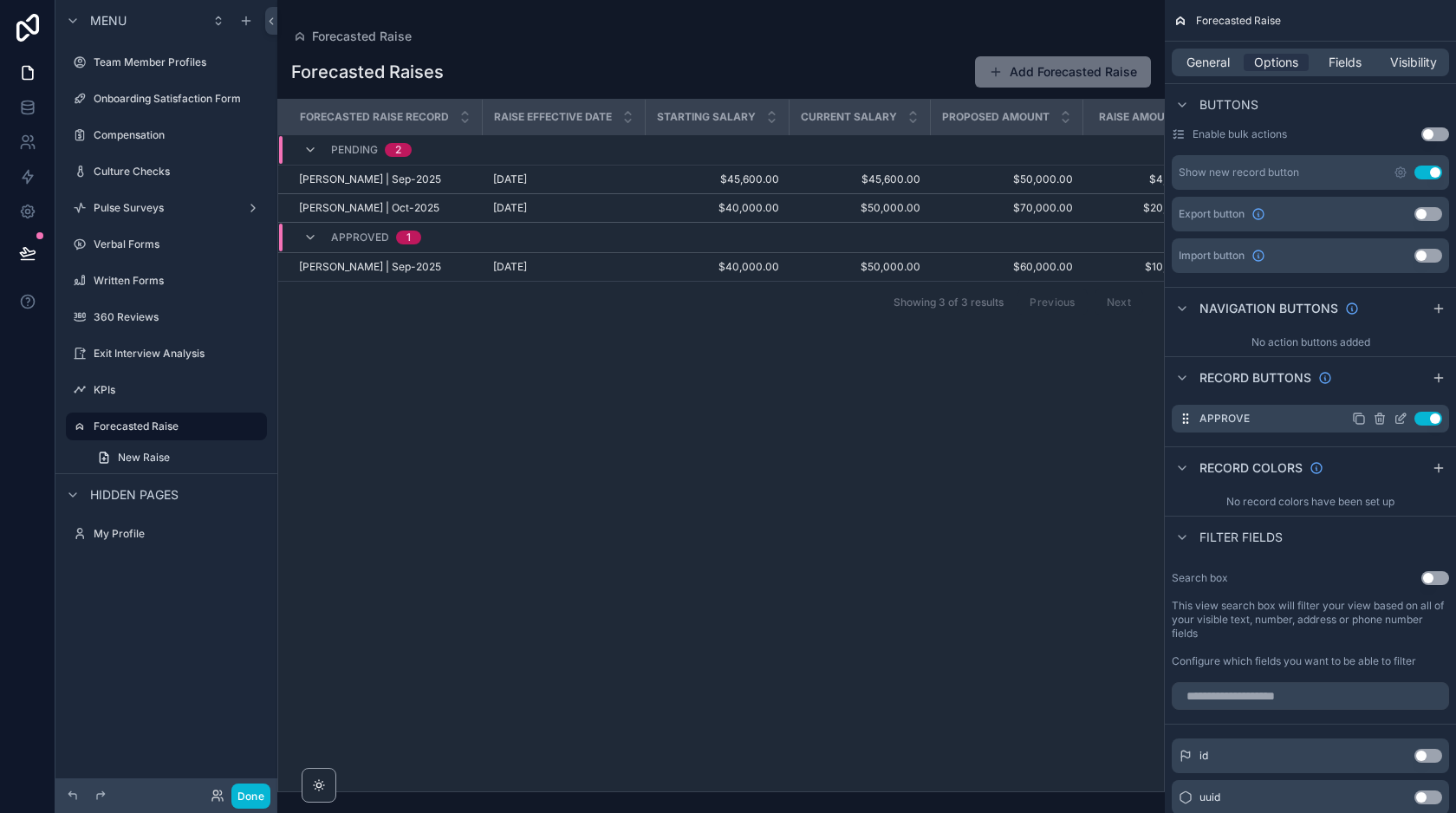
click at [1397, 421] on icon "scrollable content" at bounding box center [1400, 418] width 14 height 14
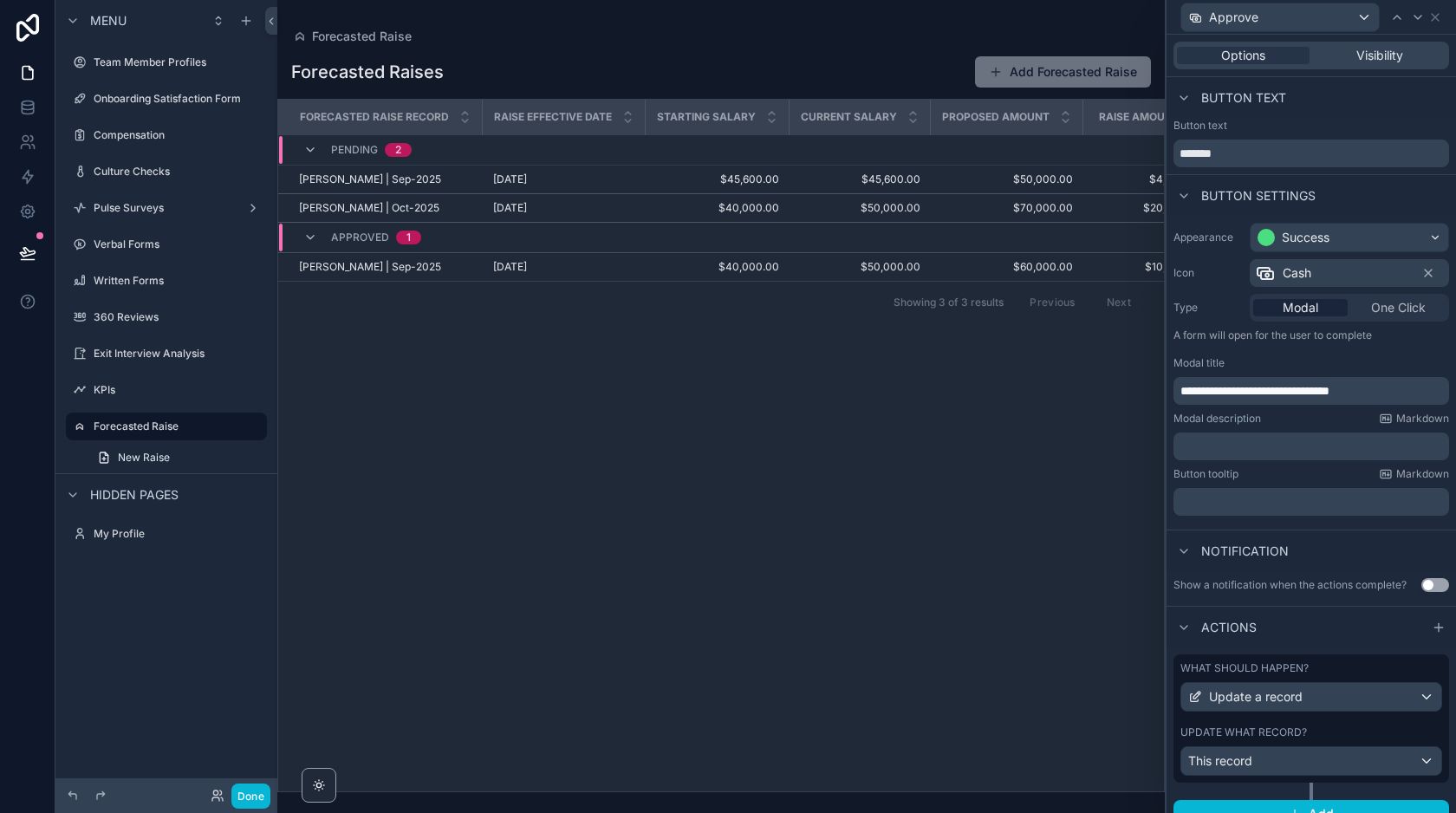
click at [1382, 64] on div "Options Visibility" at bounding box center [1311, 55] width 276 height 27
click at [1380, 59] on span "Visibility" at bounding box center [1379, 55] width 47 height 17
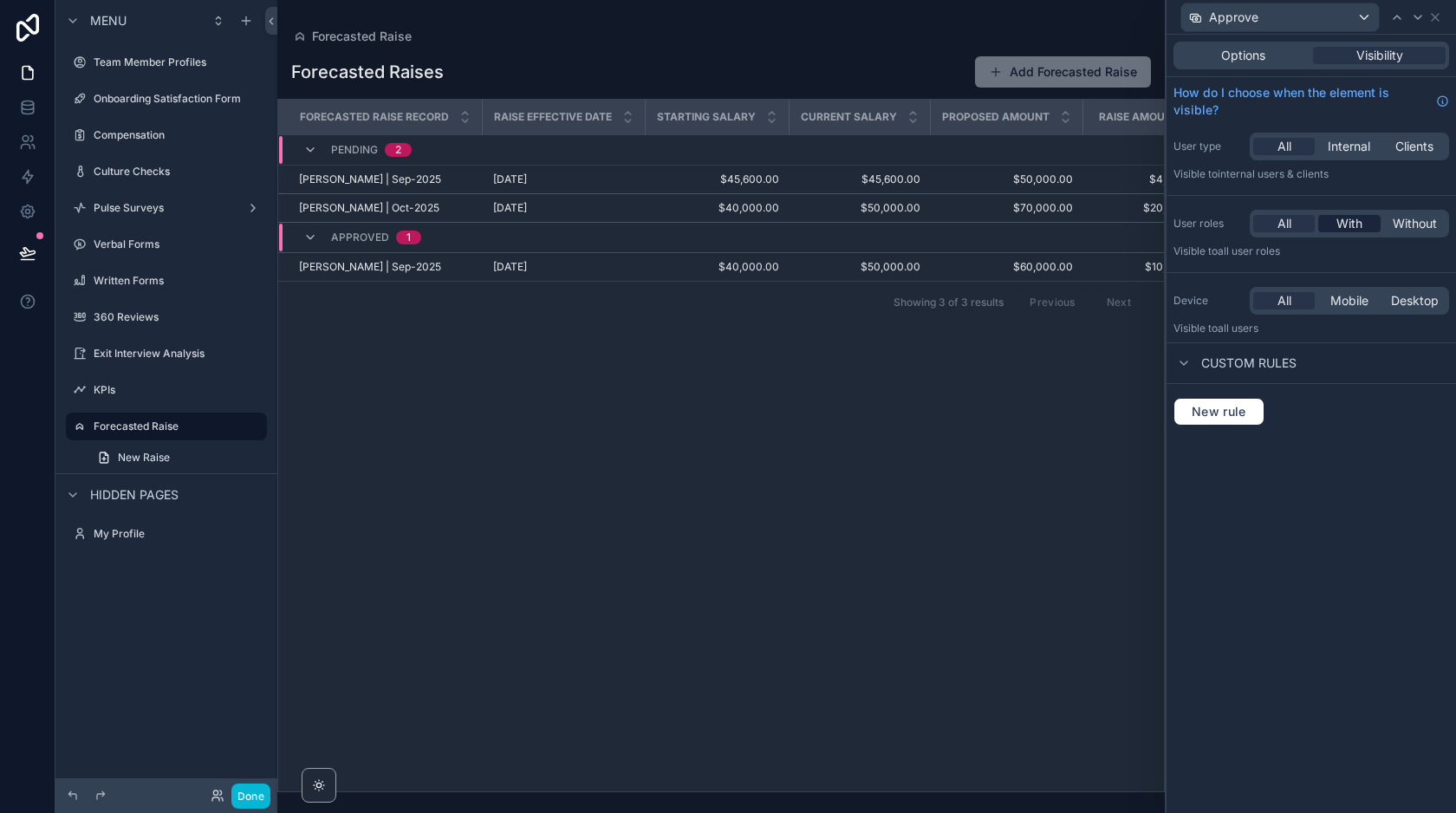
click at [1349, 218] on span "With" at bounding box center [1350, 223] width 26 height 17
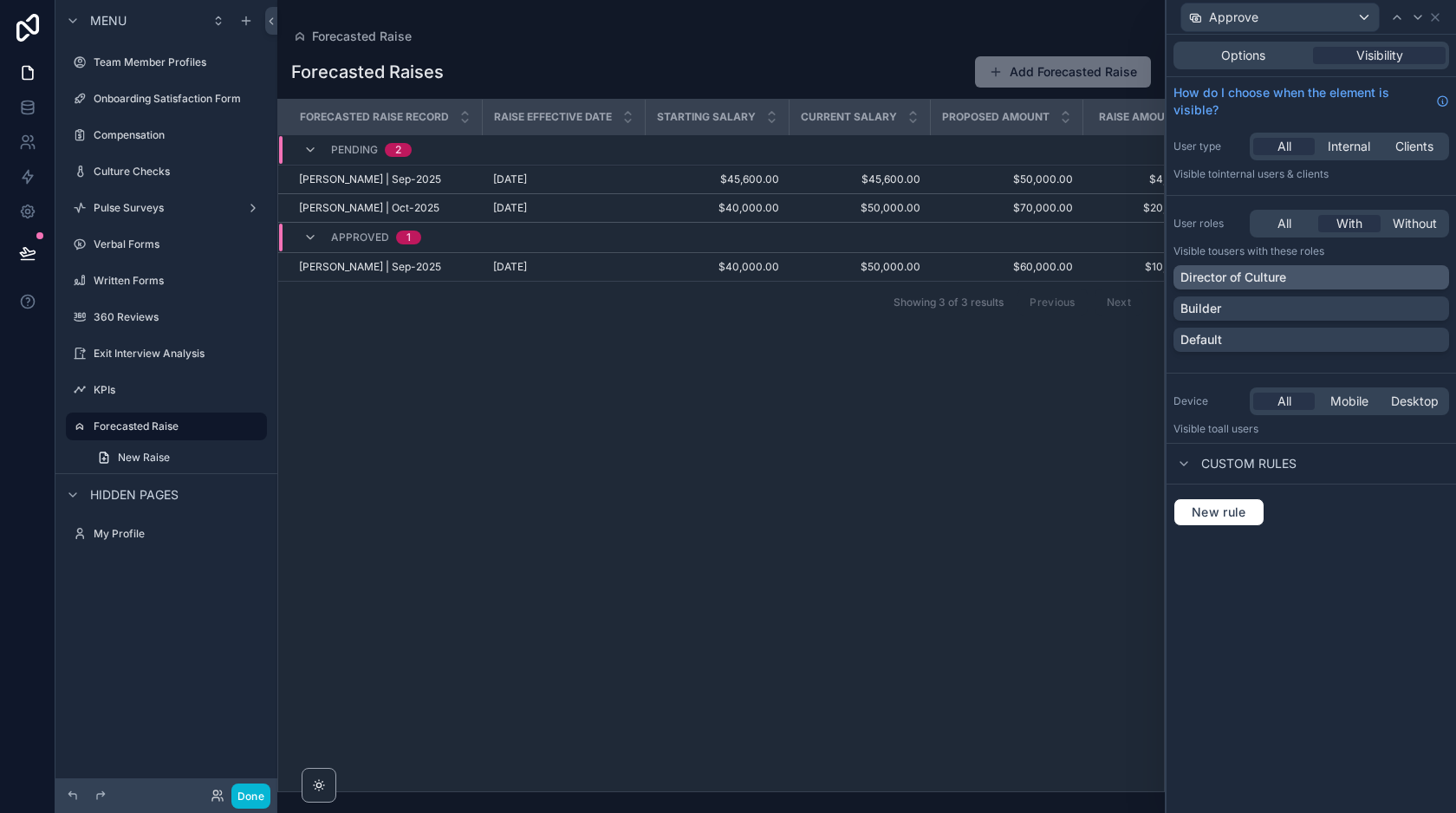
click at [1284, 274] on p "Director of Culture" at bounding box center [1232, 277] width 105 height 17
click at [1284, 306] on div "Builder" at bounding box center [1310, 308] width 261 height 17
click at [1253, 59] on span "Options" at bounding box center [1243, 55] width 44 height 17
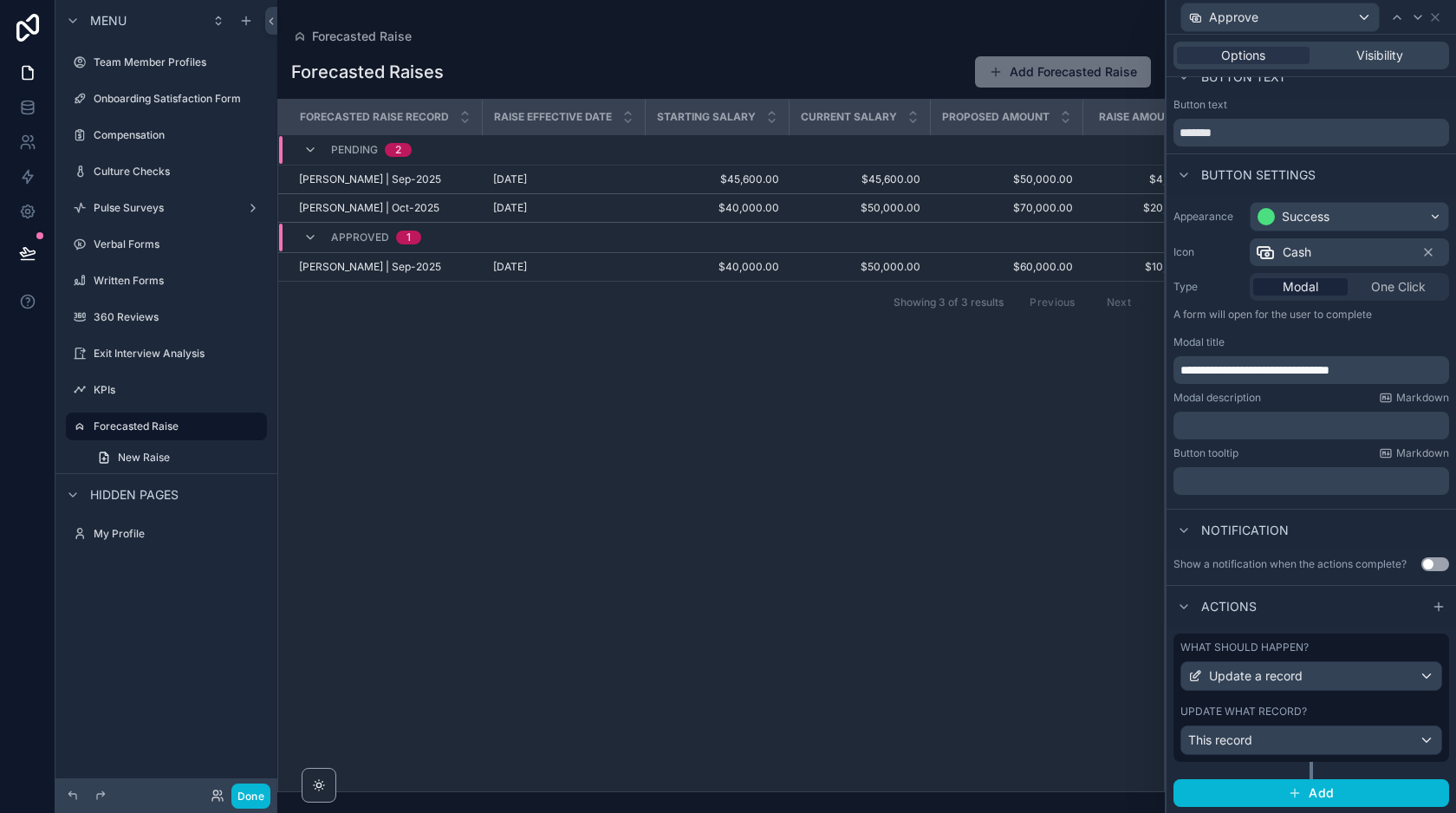
scroll to position [0, 0]
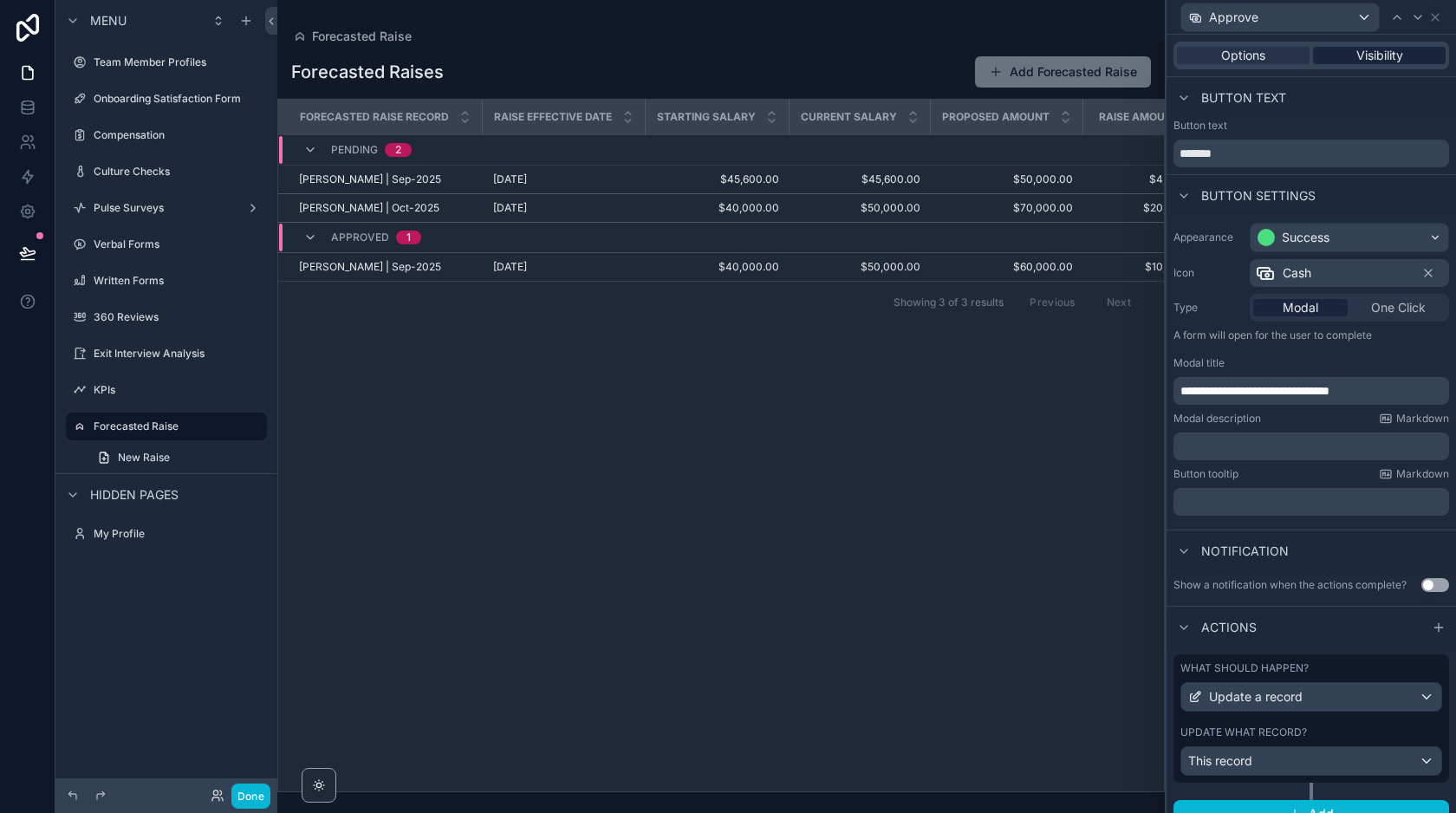
click at [1374, 48] on span "Visibility" at bounding box center [1379, 55] width 47 height 17
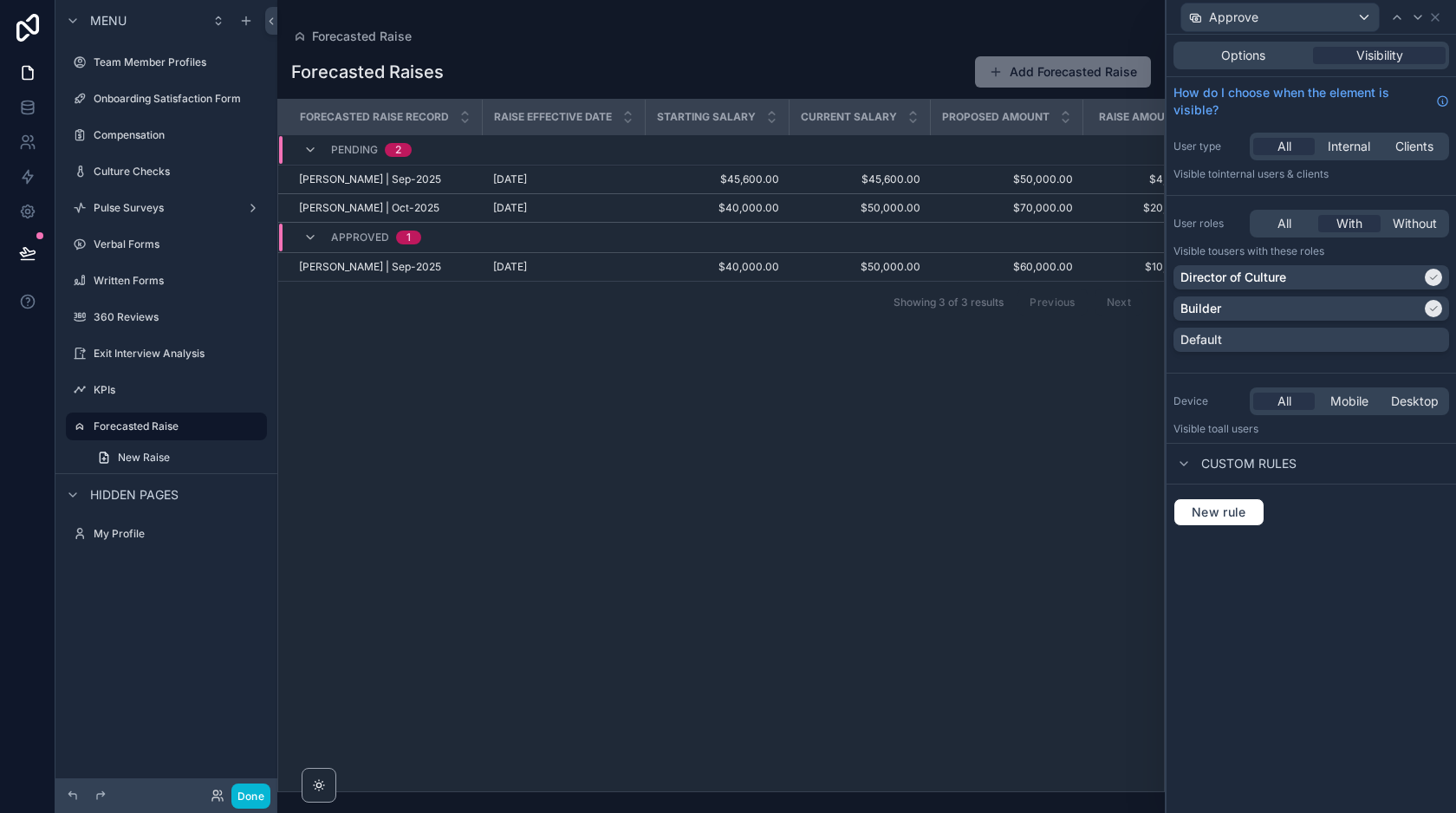
click at [1236, 464] on span "Custom rules" at bounding box center [1249, 463] width 95 height 17
click at [1204, 464] on span "Custom rules" at bounding box center [1249, 463] width 95 height 17
click at [1211, 510] on span "New rule" at bounding box center [1219, 511] width 69 height 16
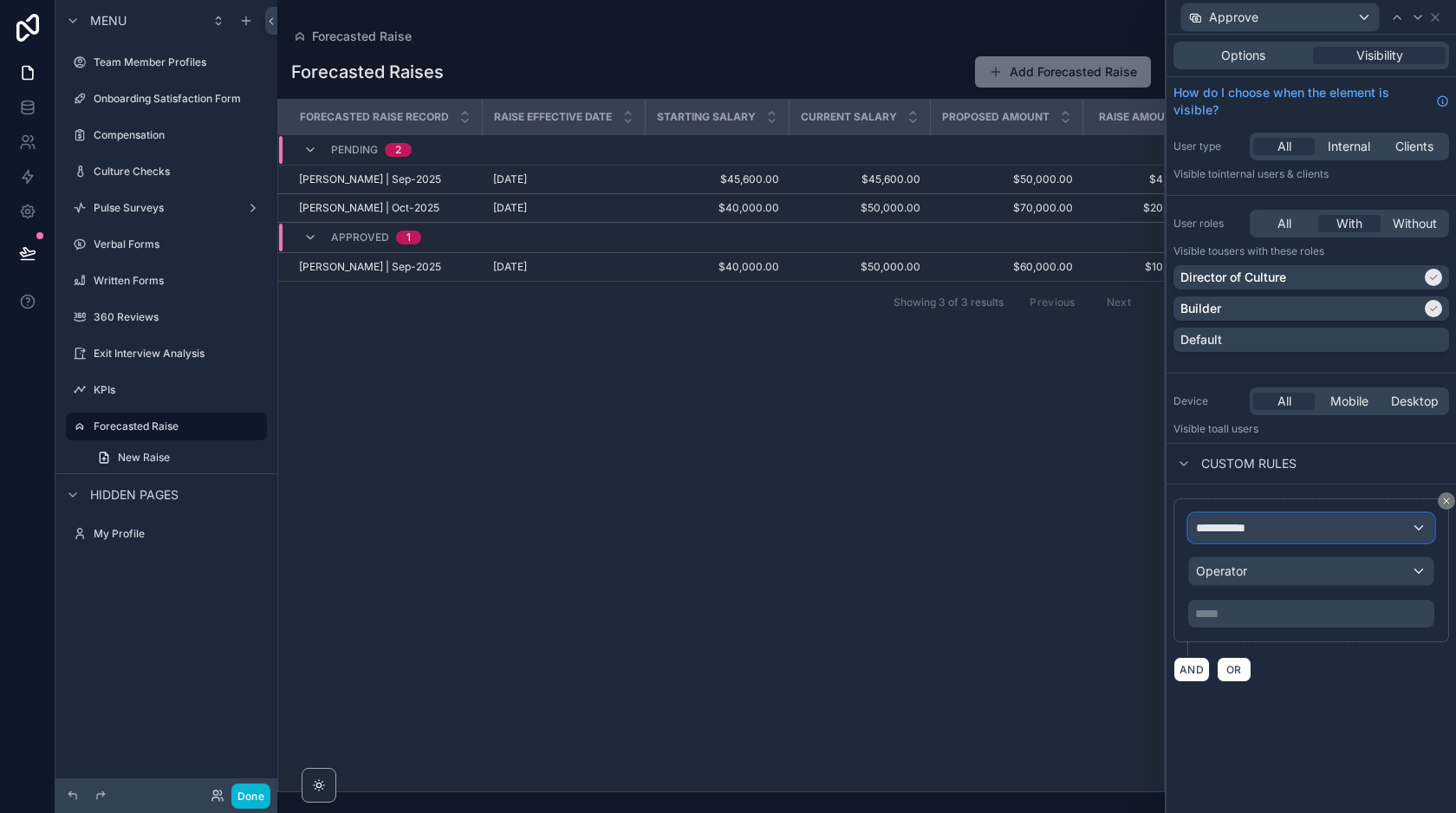
click at [1242, 523] on span "**********" at bounding box center [1228, 527] width 64 height 17
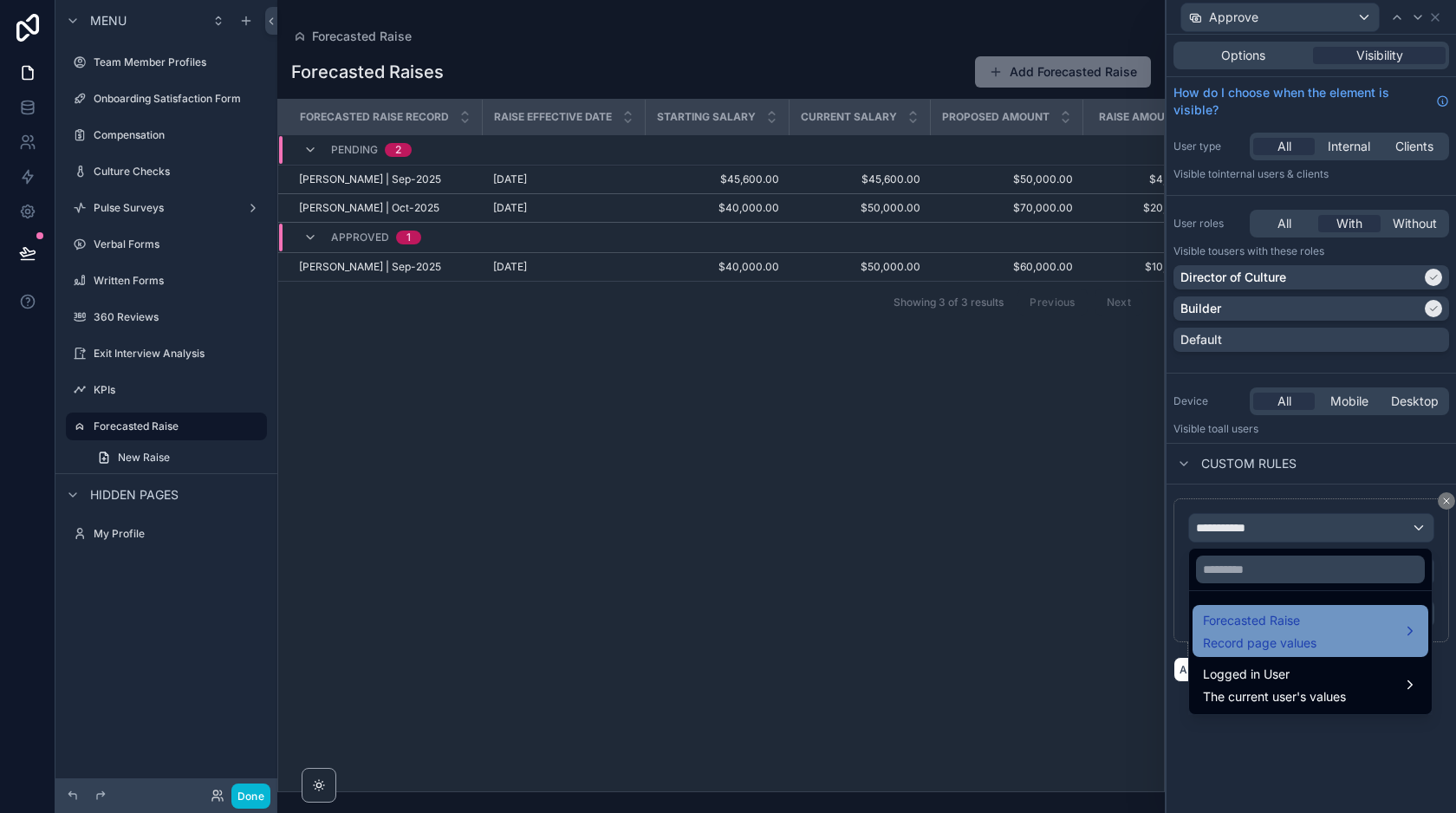
click at [1262, 640] on span "Record page values" at bounding box center [1260, 643] width 114 height 17
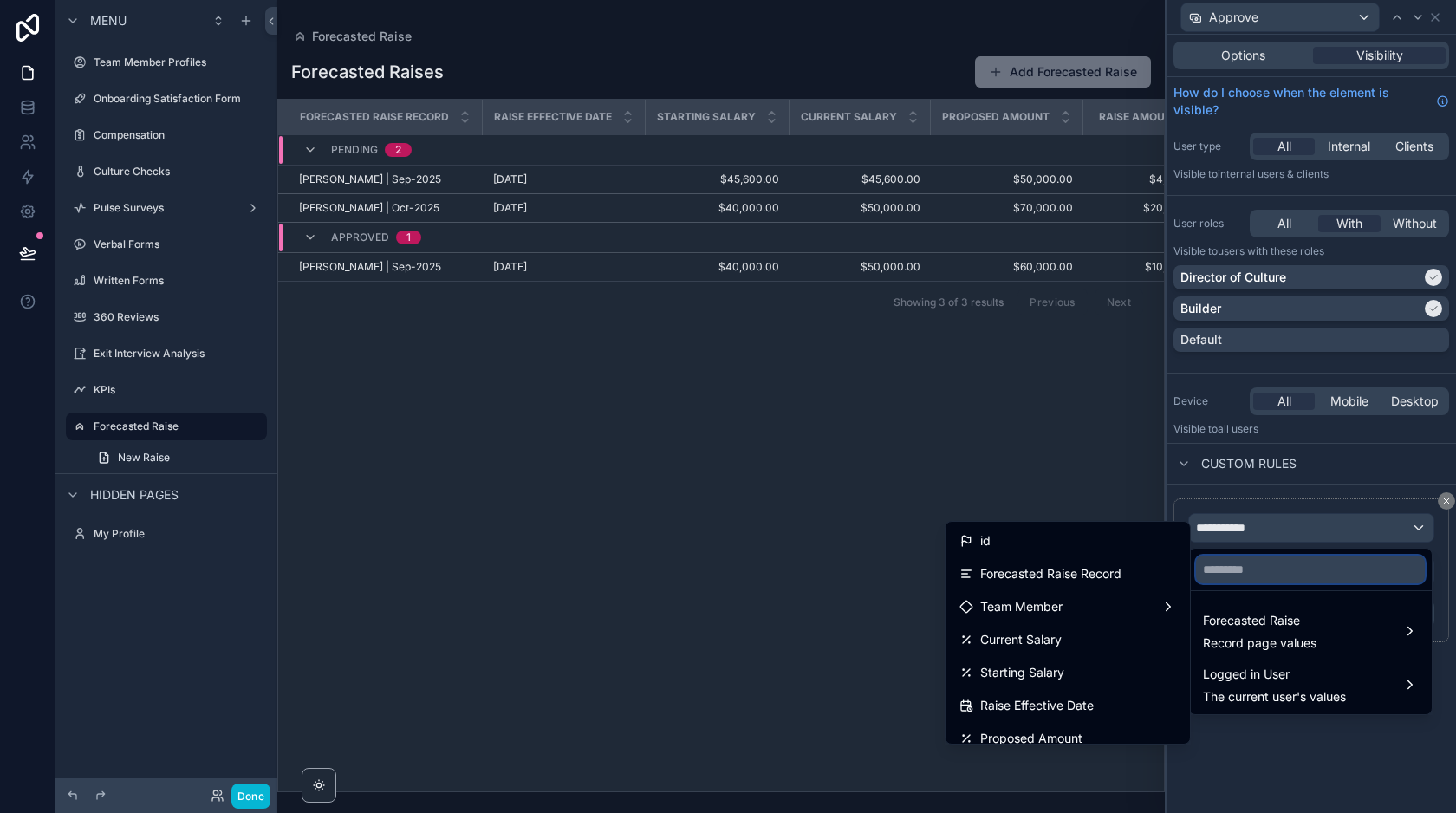
click at [1256, 568] on input "text" at bounding box center [1310, 569] width 229 height 27
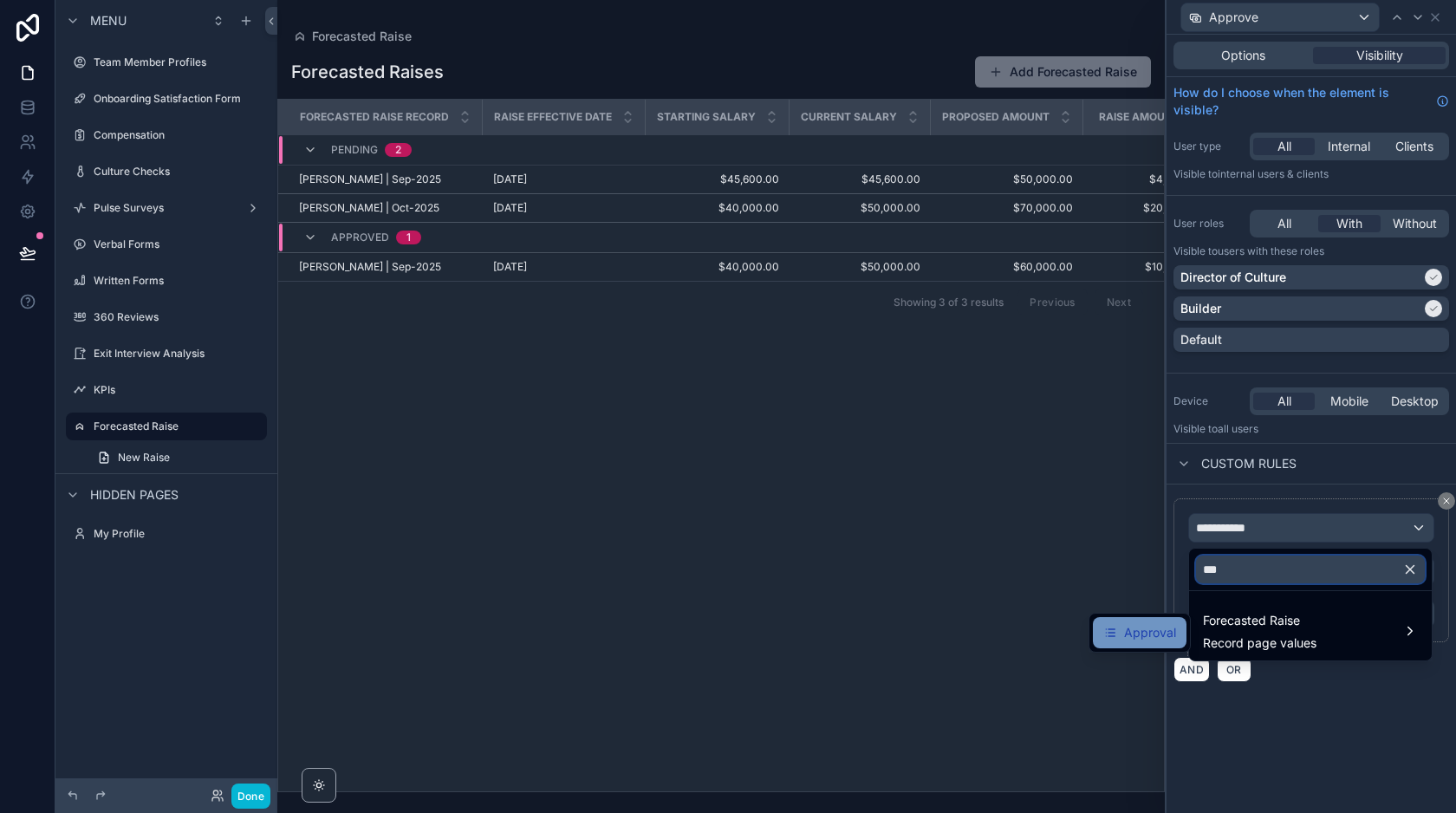
type input "***"
click at [1152, 624] on span "Approval" at bounding box center [1150, 632] width 52 height 21
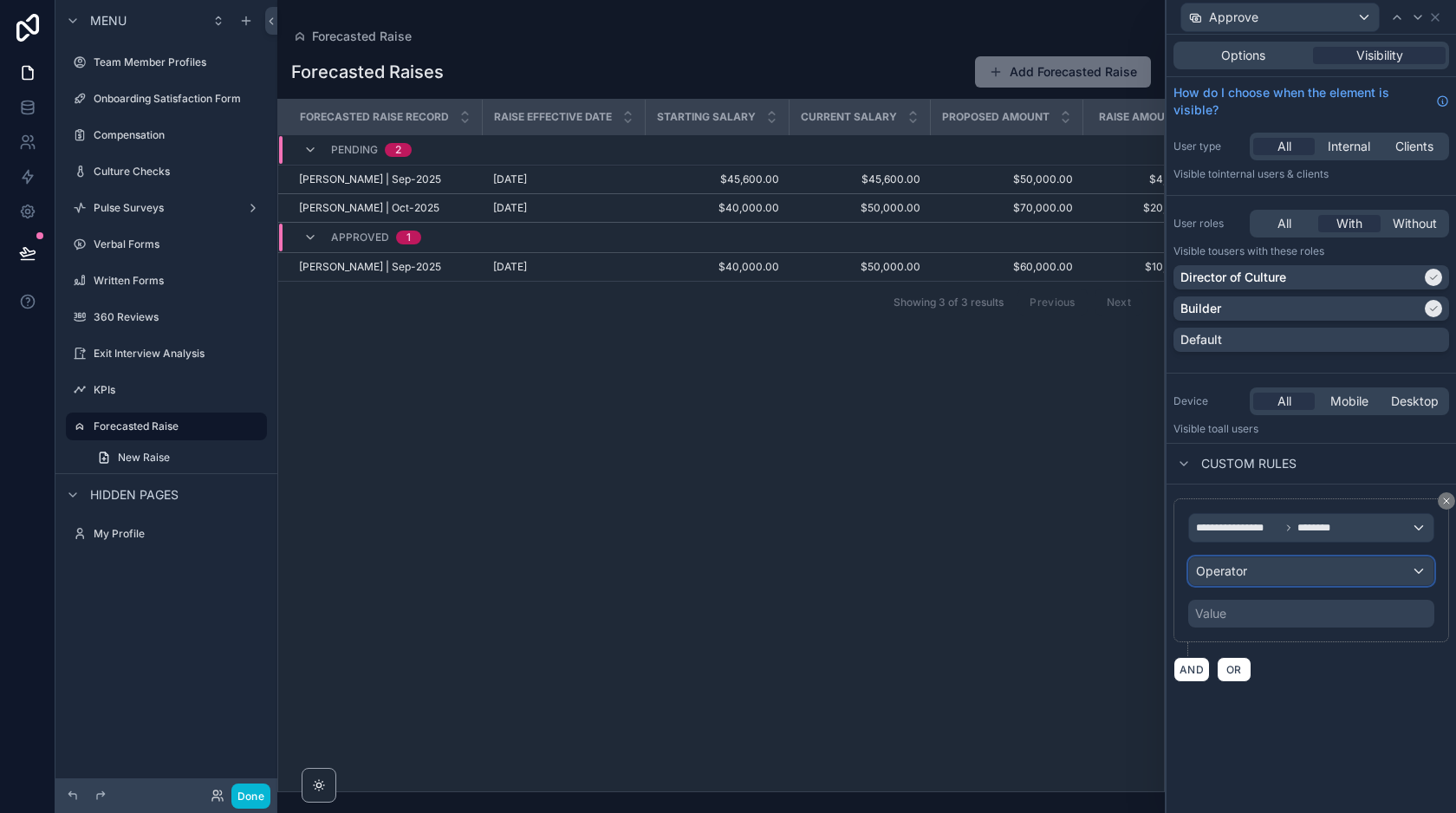
click at [1251, 571] on div "Operator" at bounding box center [1311, 571] width 245 height 27
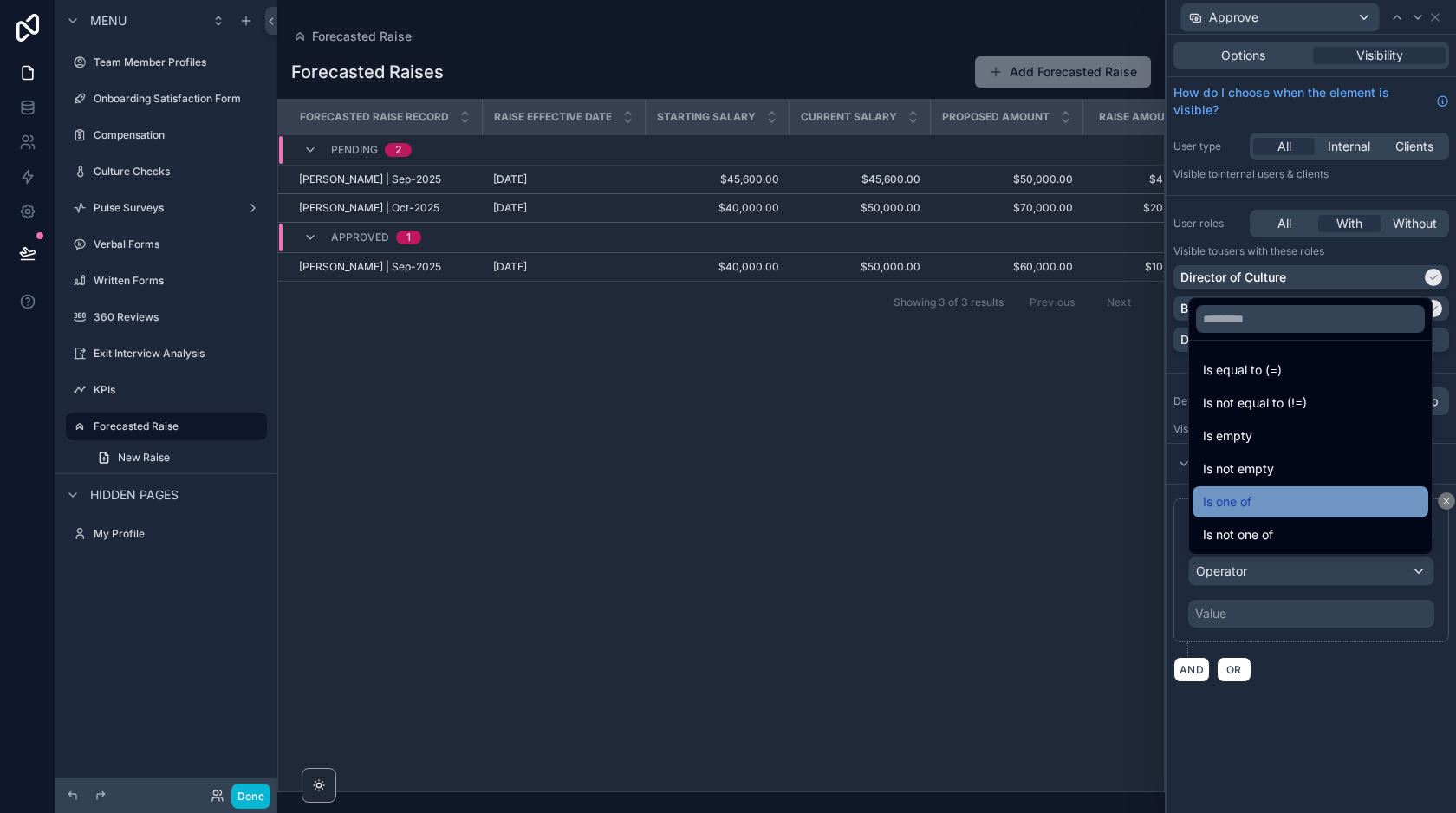
click at [1251, 499] on span "Is one of" at bounding box center [1227, 501] width 49 height 21
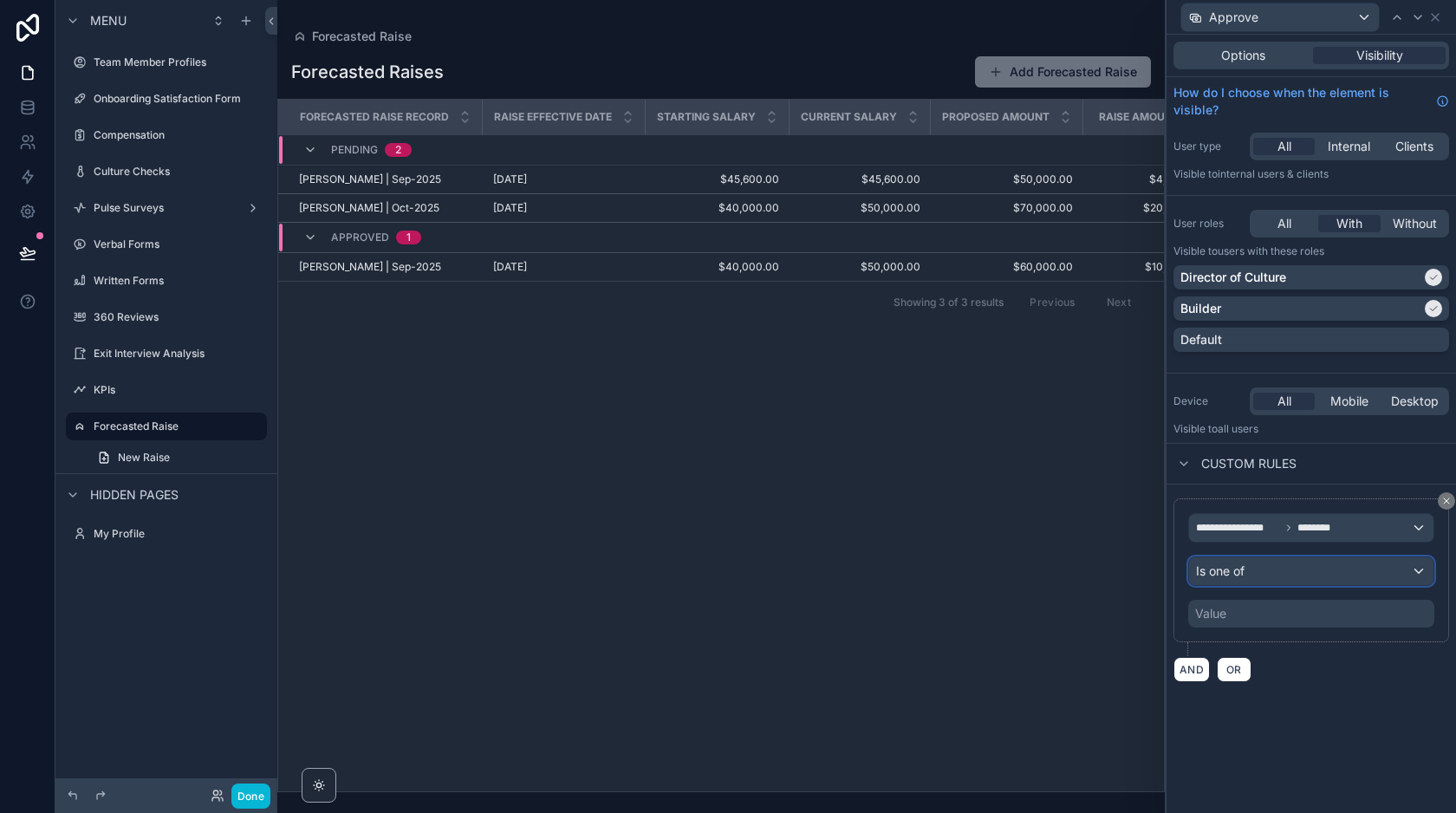
click at [1235, 577] on span "Is one of" at bounding box center [1219, 570] width 49 height 17
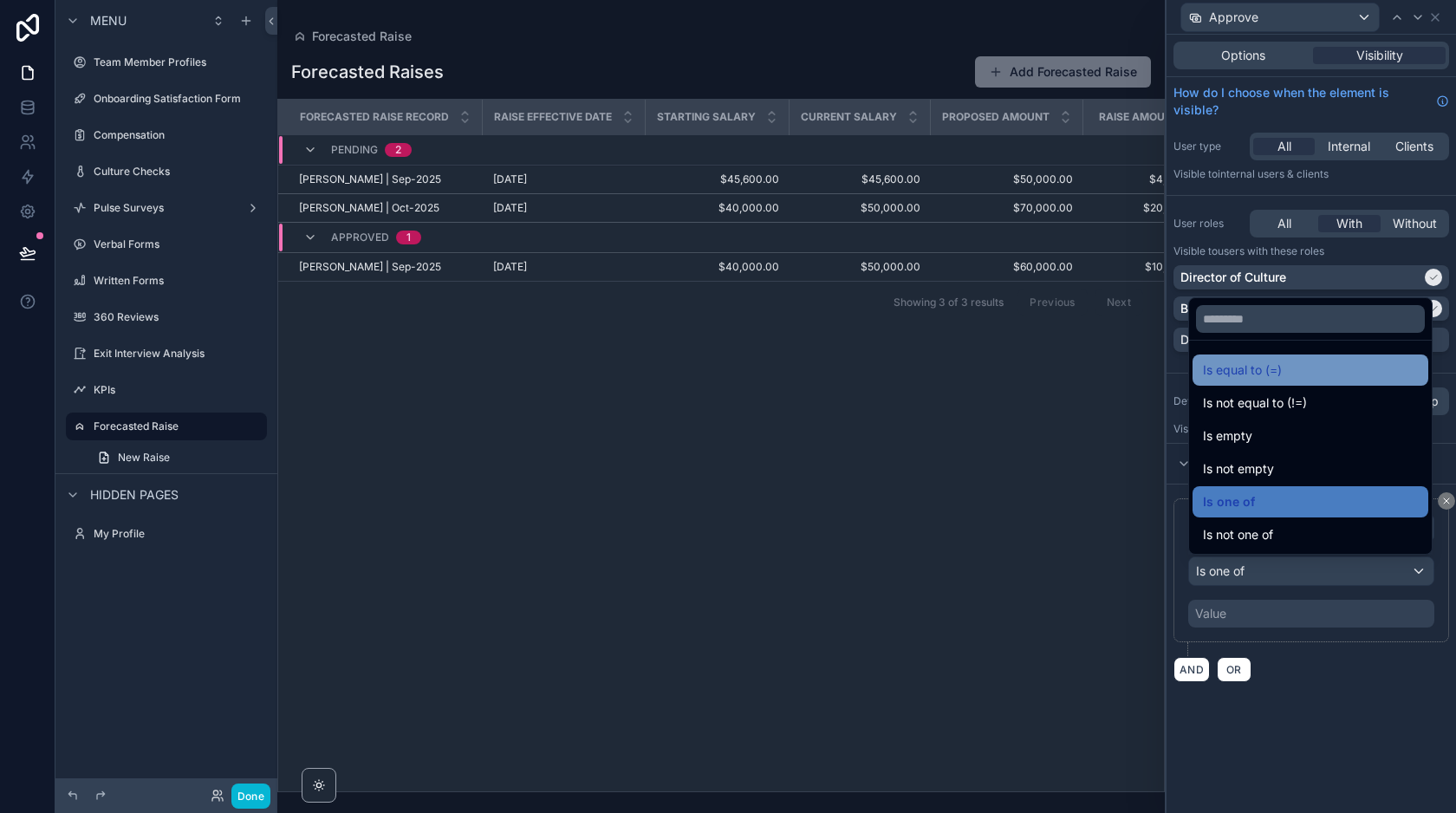
click at [1249, 371] on span "Is equal to (=)" at bounding box center [1242, 369] width 79 height 21
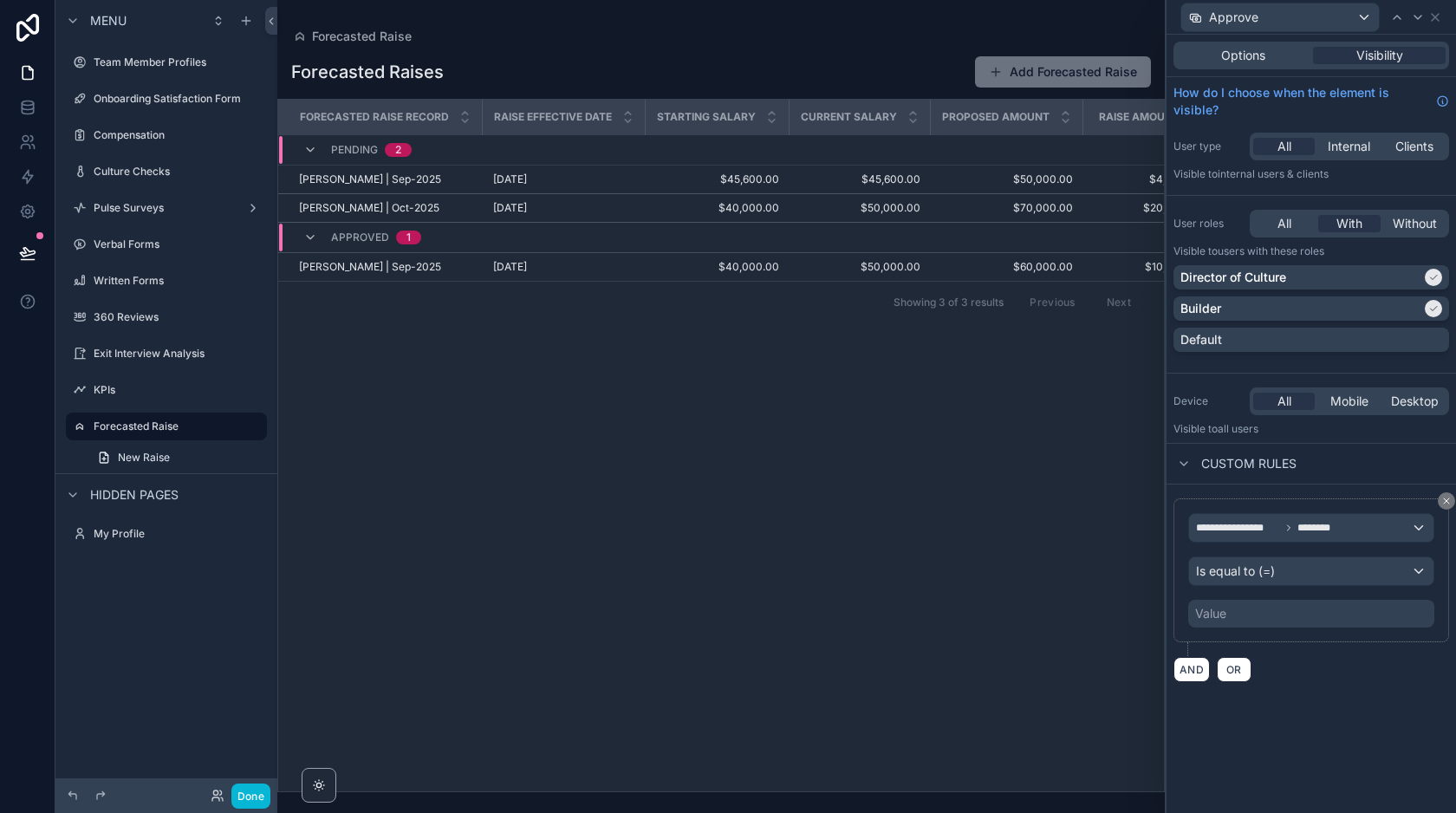
click at [1237, 599] on div "Value" at bounding box center [1311, 613] width 246 height 27
click at [1228, 622] on div "Value" at bounding box center [1311, 613] width 246 height 27
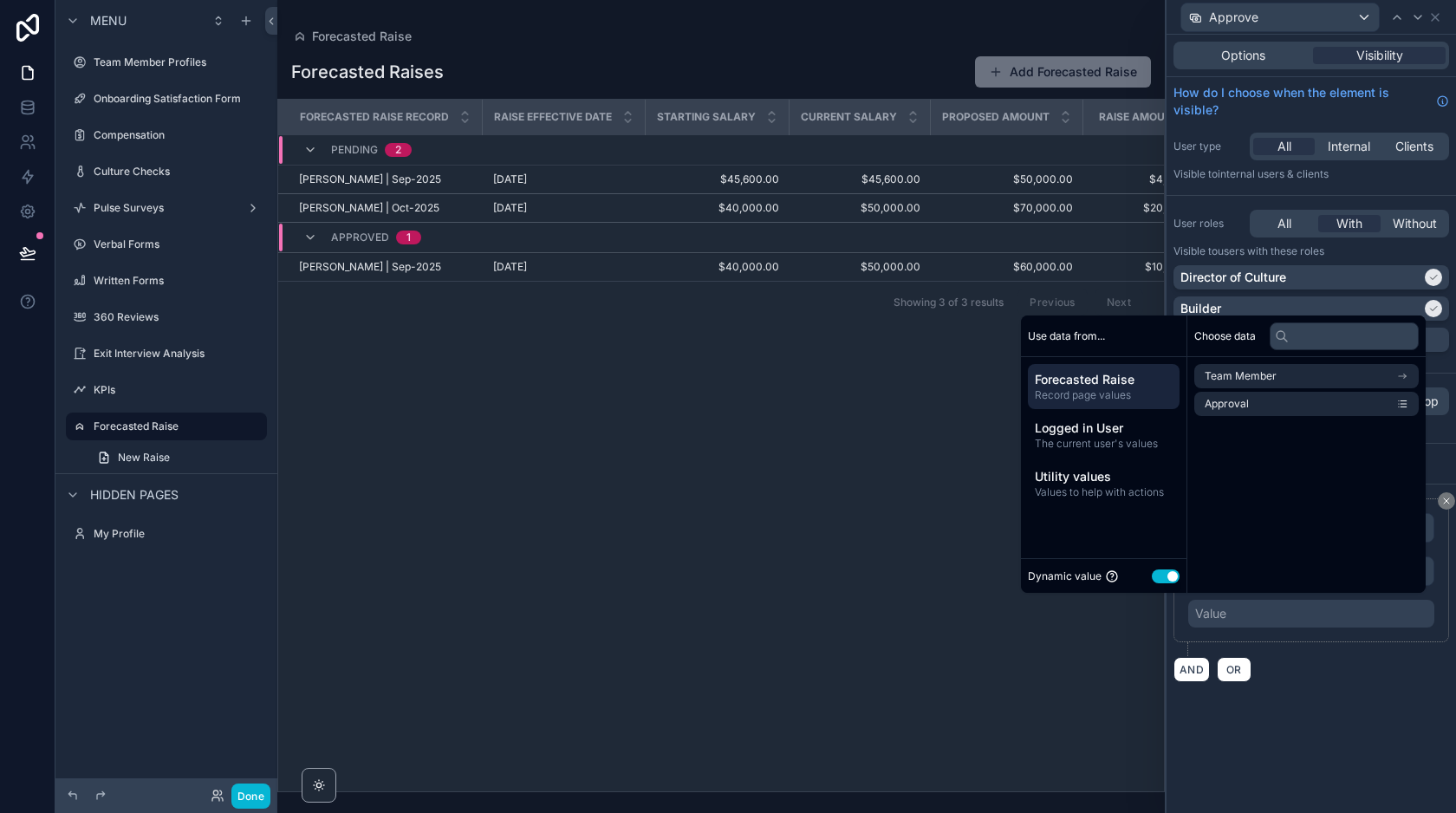
click at [1159, 582] on button "Use setting" at bounding box center [1165, 576] width 28 height 14
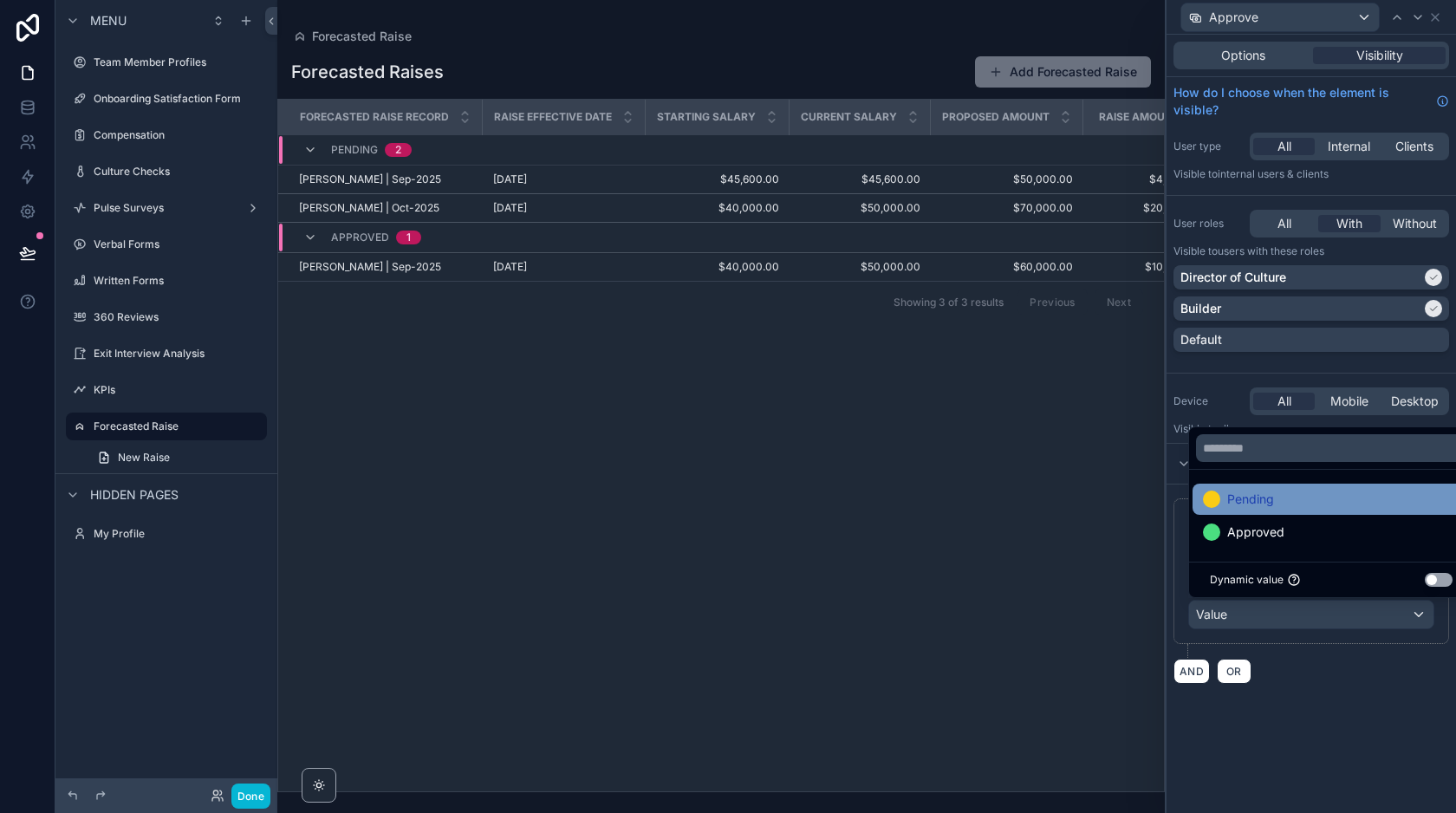
click at [1294, 493] on div "Pending" at bounding box center [1331, 499] width 257 height 21
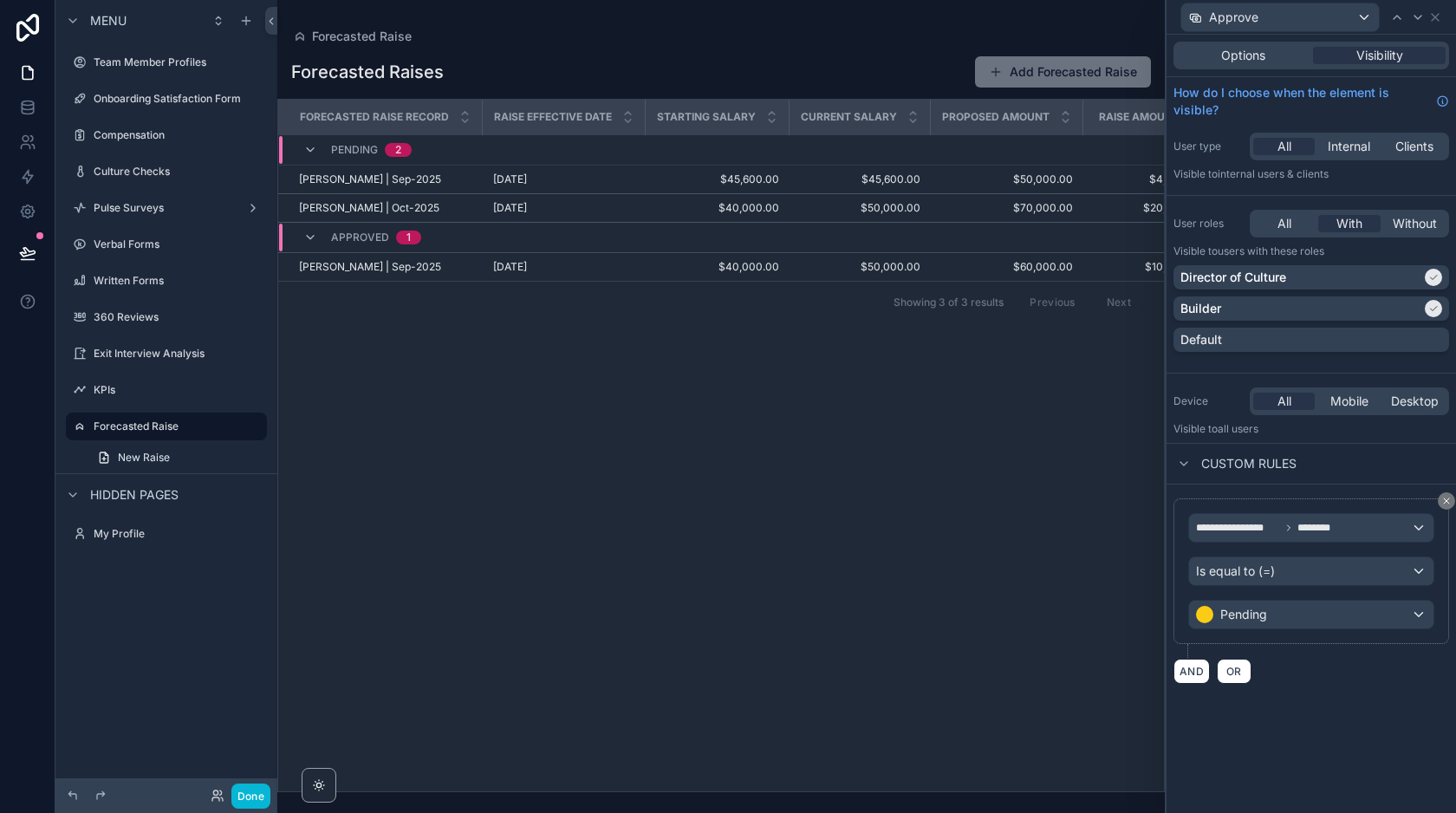
click at [1307, 697] on div "**********" at bounding box center [1311, 590] width 290 height 214
click at [250, 797] on button "Done" at bounding box center [250, 795] width 39 height 25
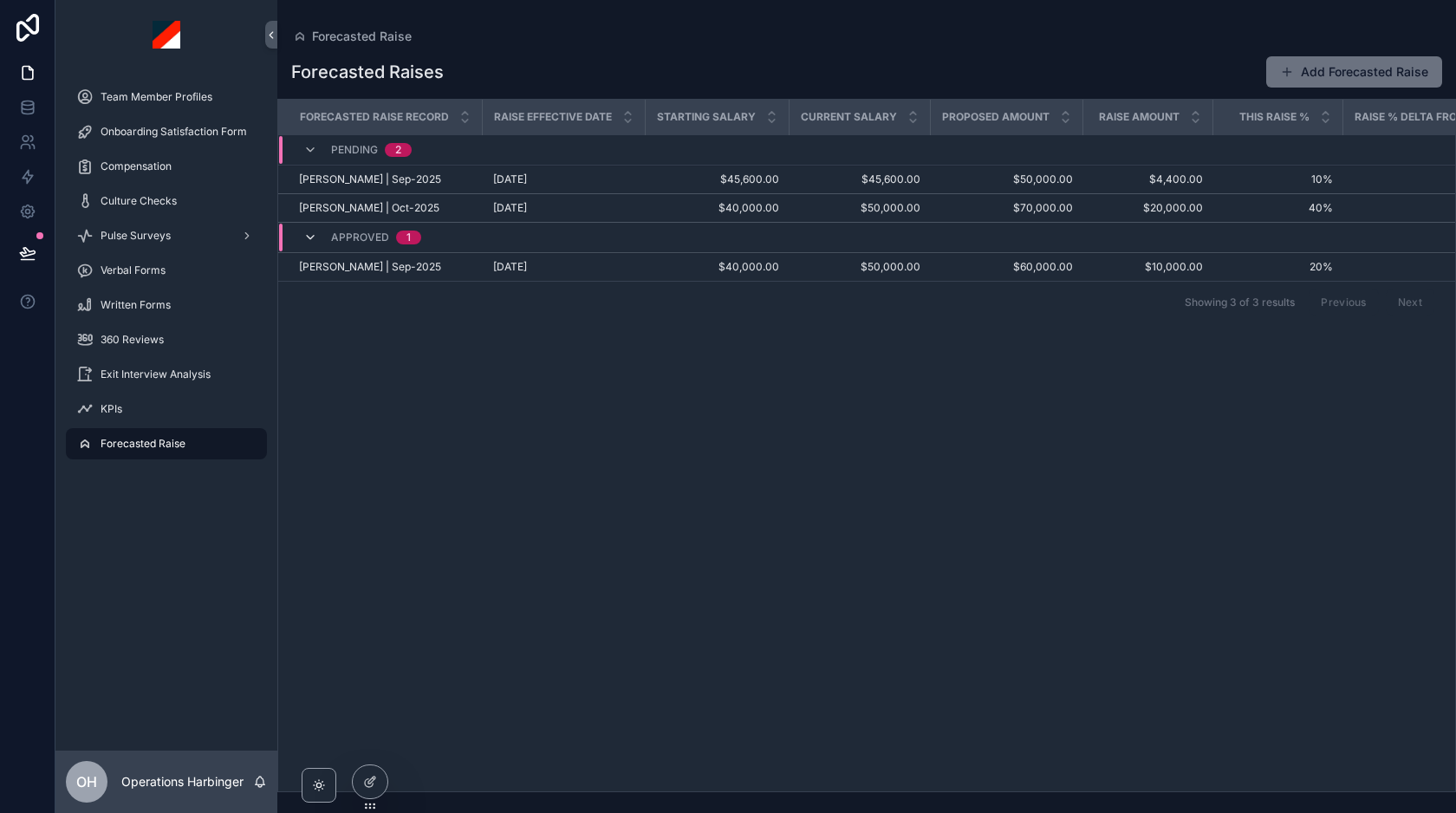
click at [308, 242] on icon "scrollable content" at bounding box center [310, 236] width 14 height 14
click at [308, 231] on icon "scrollable content" at bounding box center [310, 230] width 14 height 14
click at [189, 442] on div "Forecasted Raise" at bounding box center [166, 444] width 181 height 27
click at [200, 440] on div "Forecasted Raise" at bounding box center [166, 444] width 181 height 27
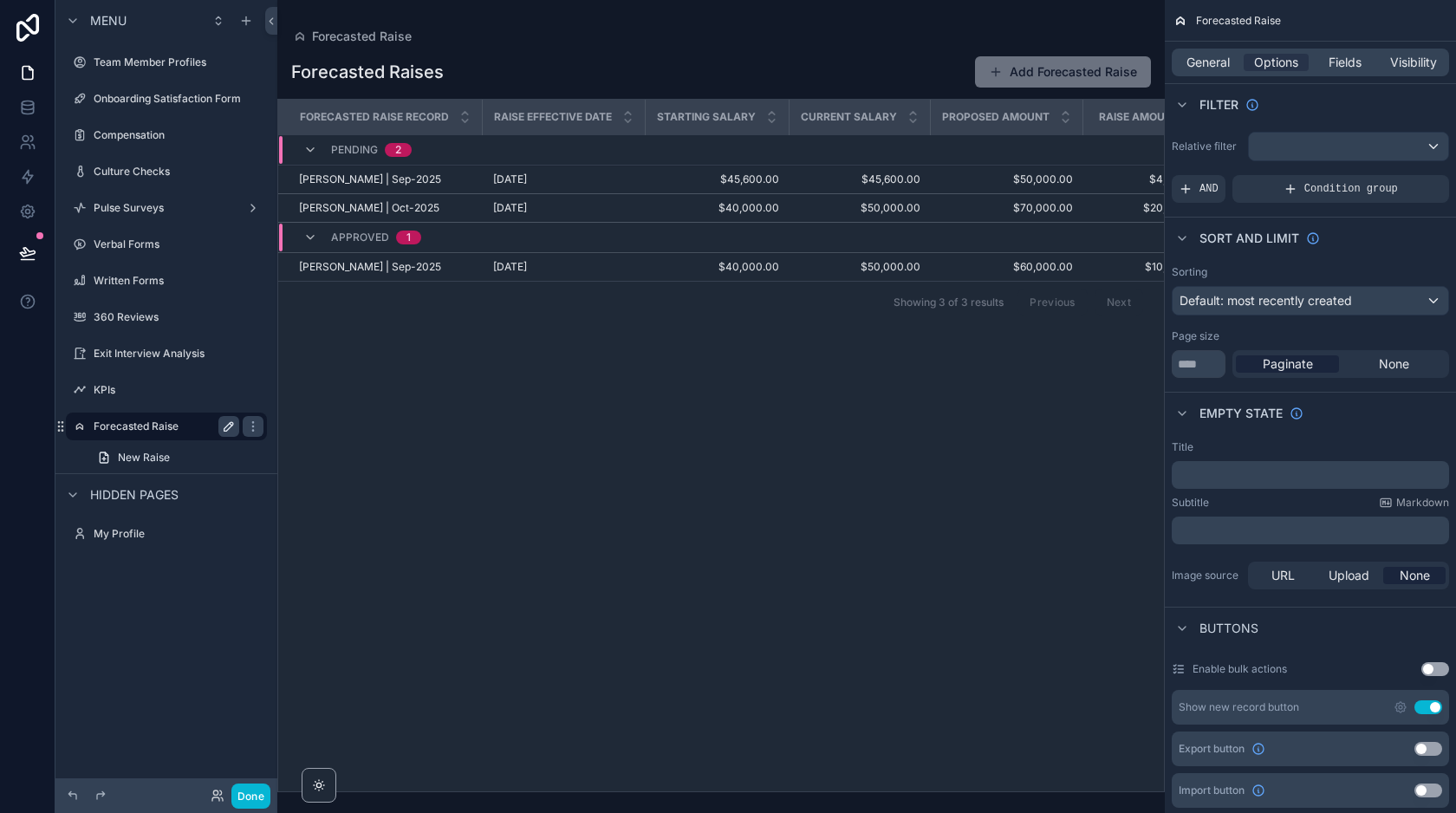
click at [227, 425] on icon "scrollable content" at bounding box center [228, 425] width 8 height 8
click at [200, 423] on input "**********" at bounding box center [152, 426] width 118 height 21
type input "**********"
click at [246, 426] on icon "scrollable content" at bounding box center [252, 425] width 14 height 14
click at [246, 794] on button "Done" at bounding box center [250, 795] width 39 height 25
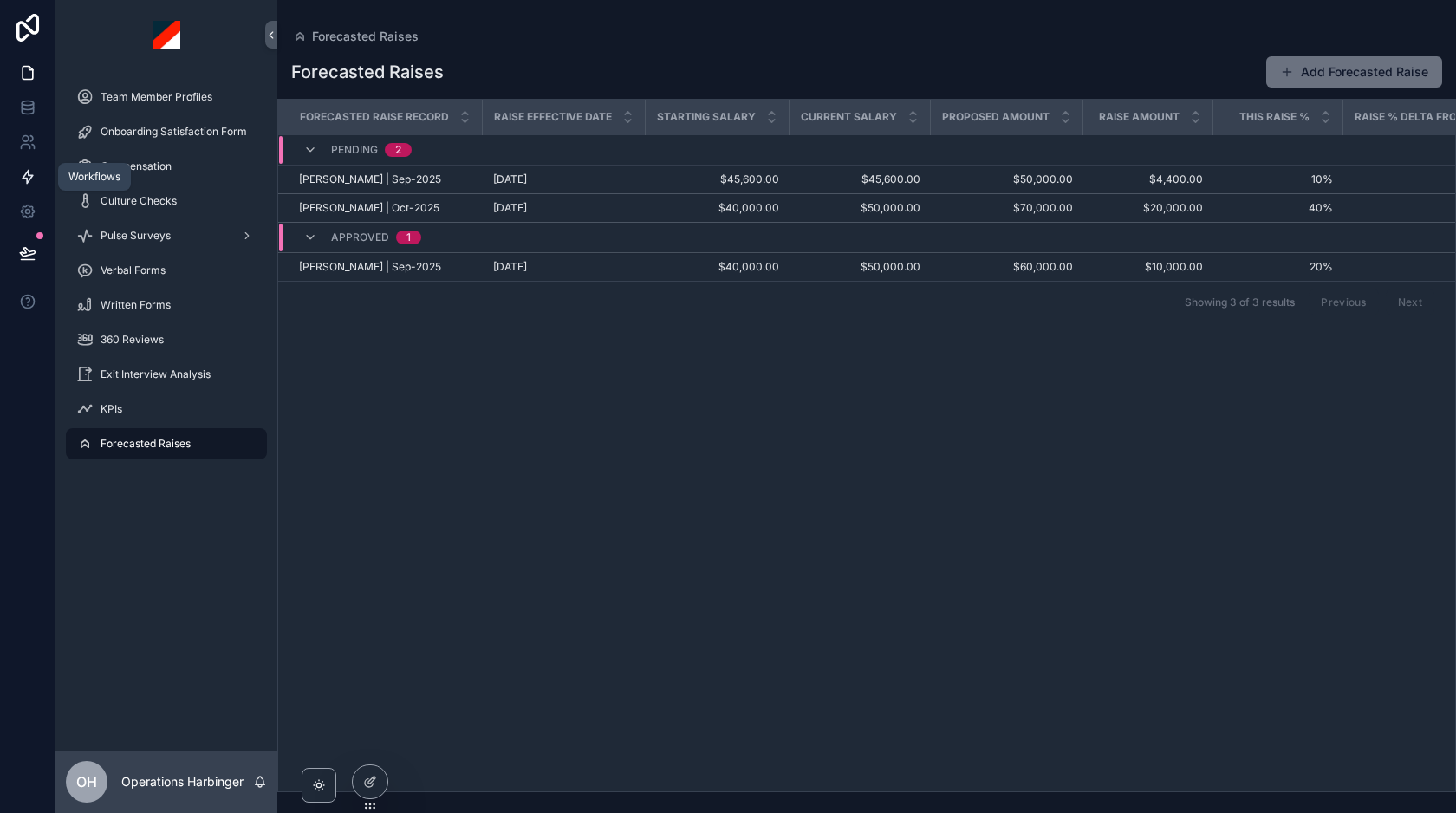
click at [34, 178] on icon at bounding box center [28, 176] width 17 height 17
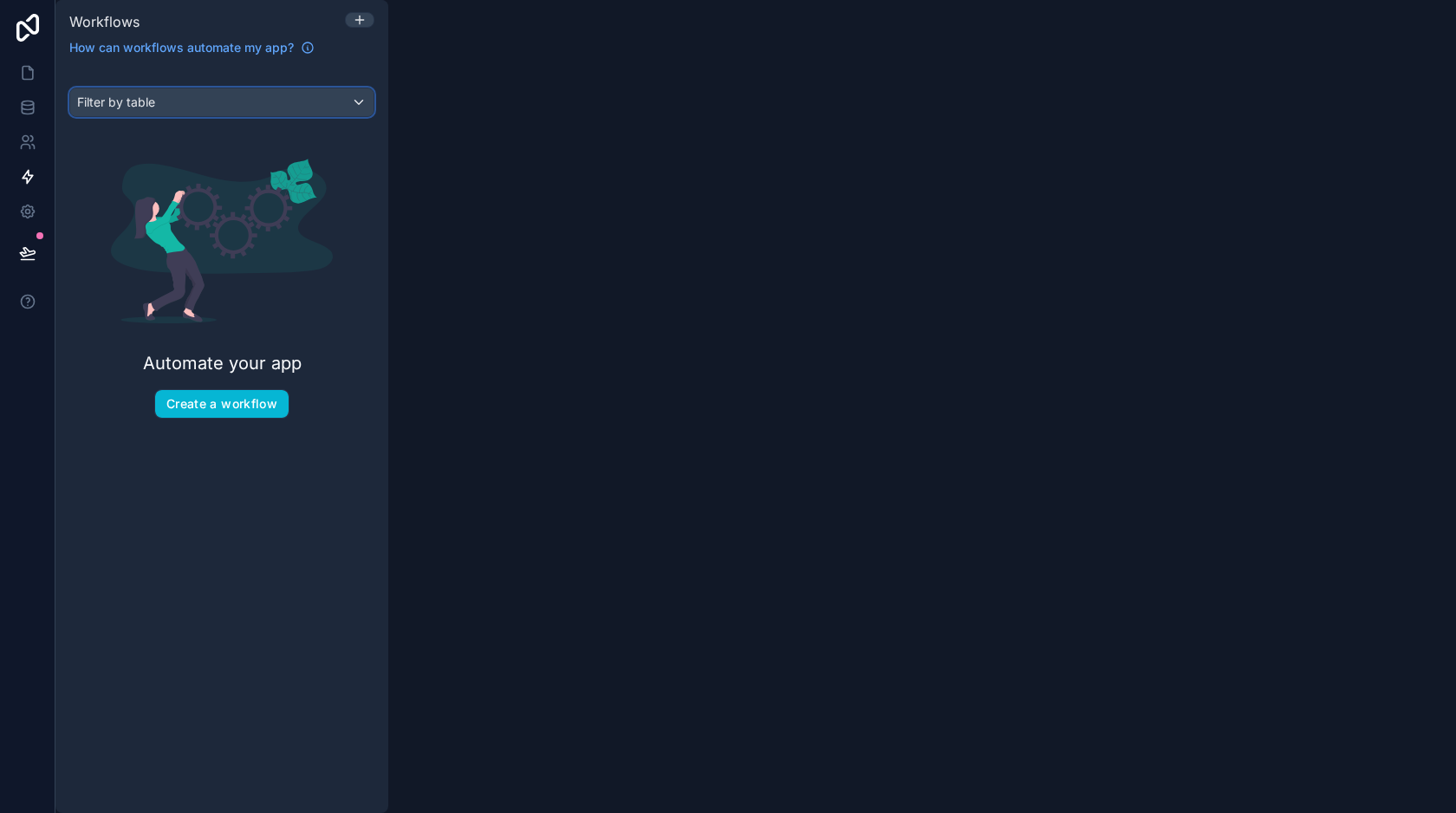
click at [208, 111] on div "Filter by table" at bounding box center [222, 102] width 303 height 27
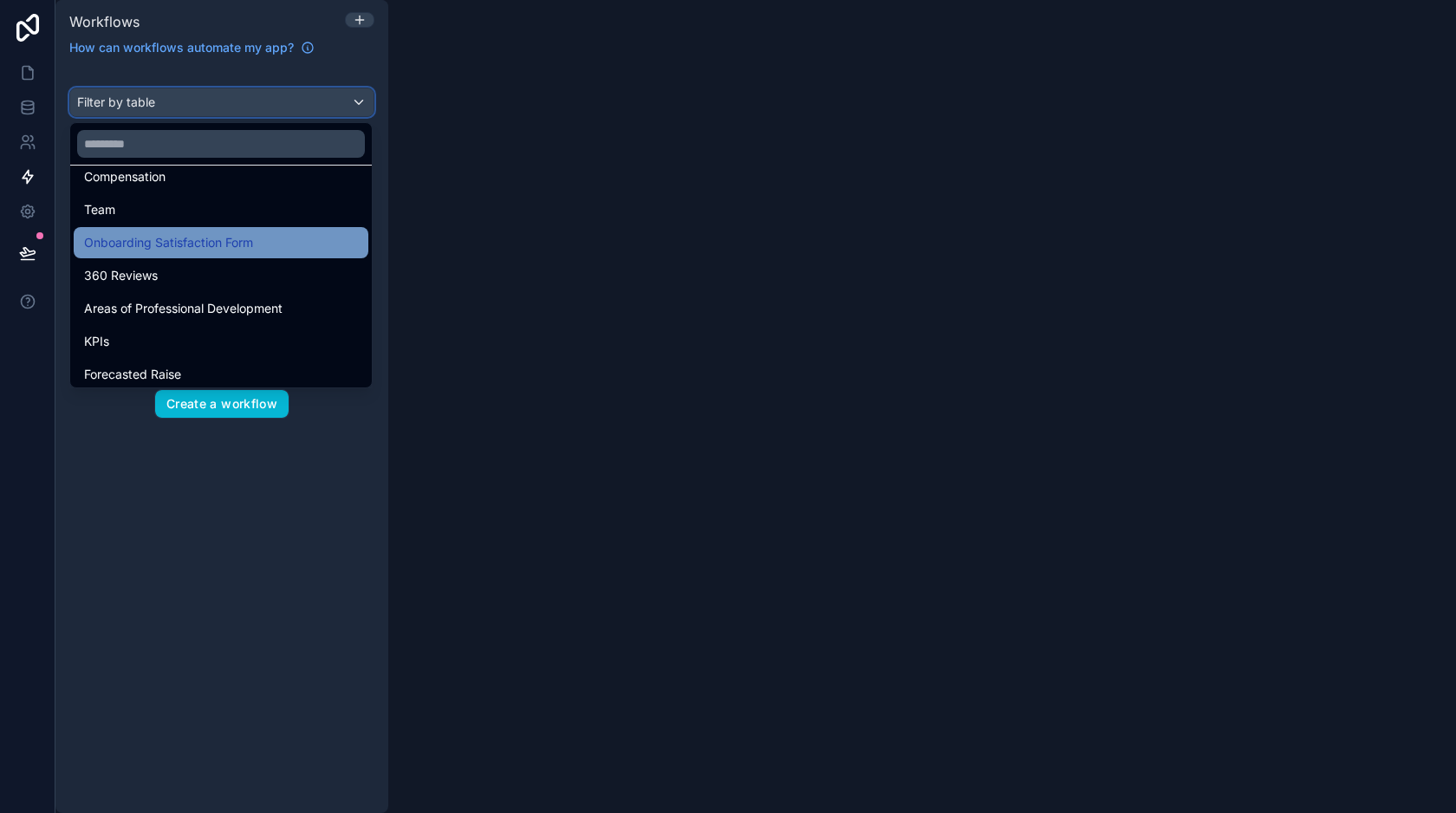
scroll to position [307, 0]
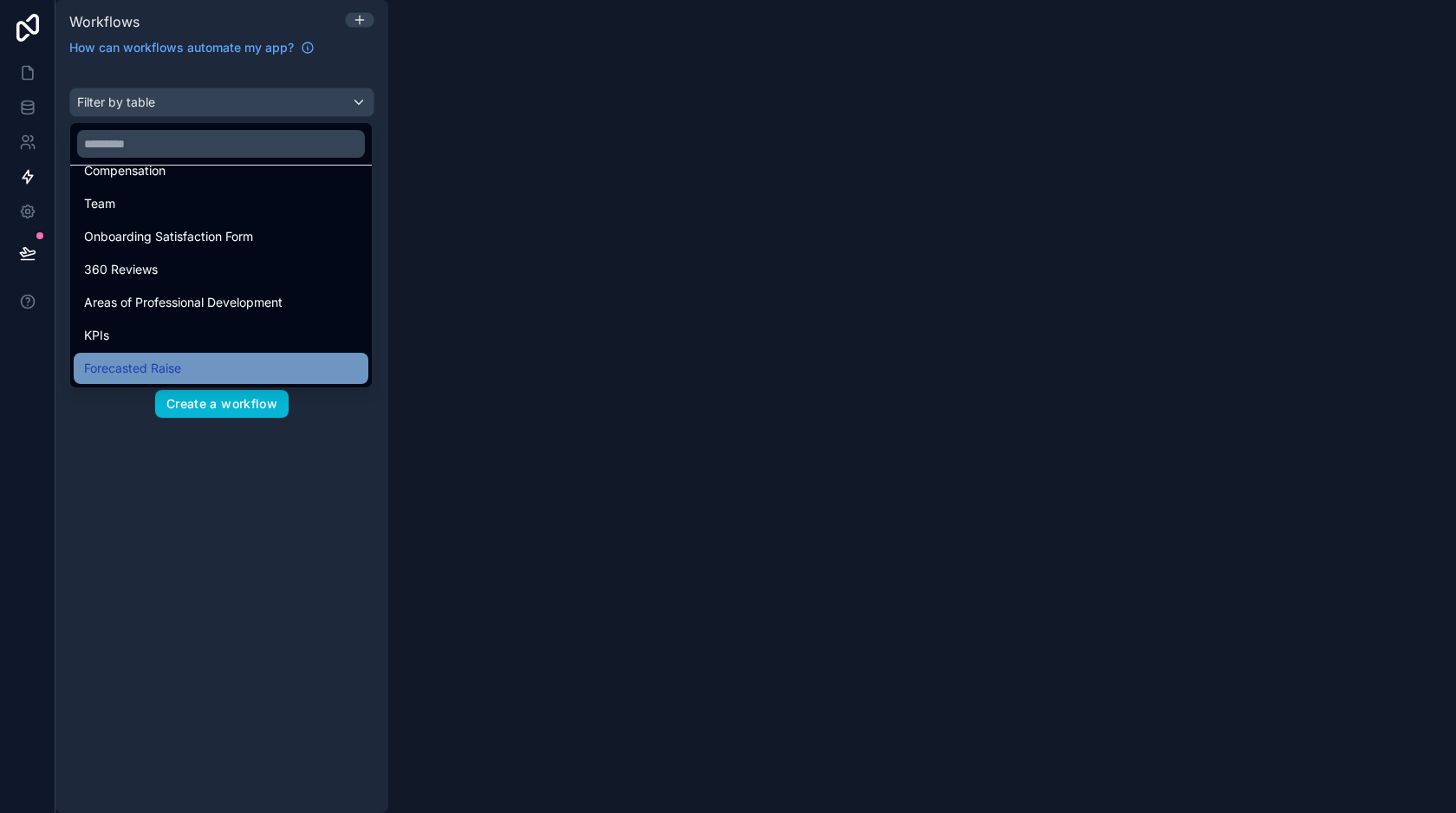
click at [156, 362] on span "Forecasted Raise" at bounding box center [133, 368] width 97 height 21
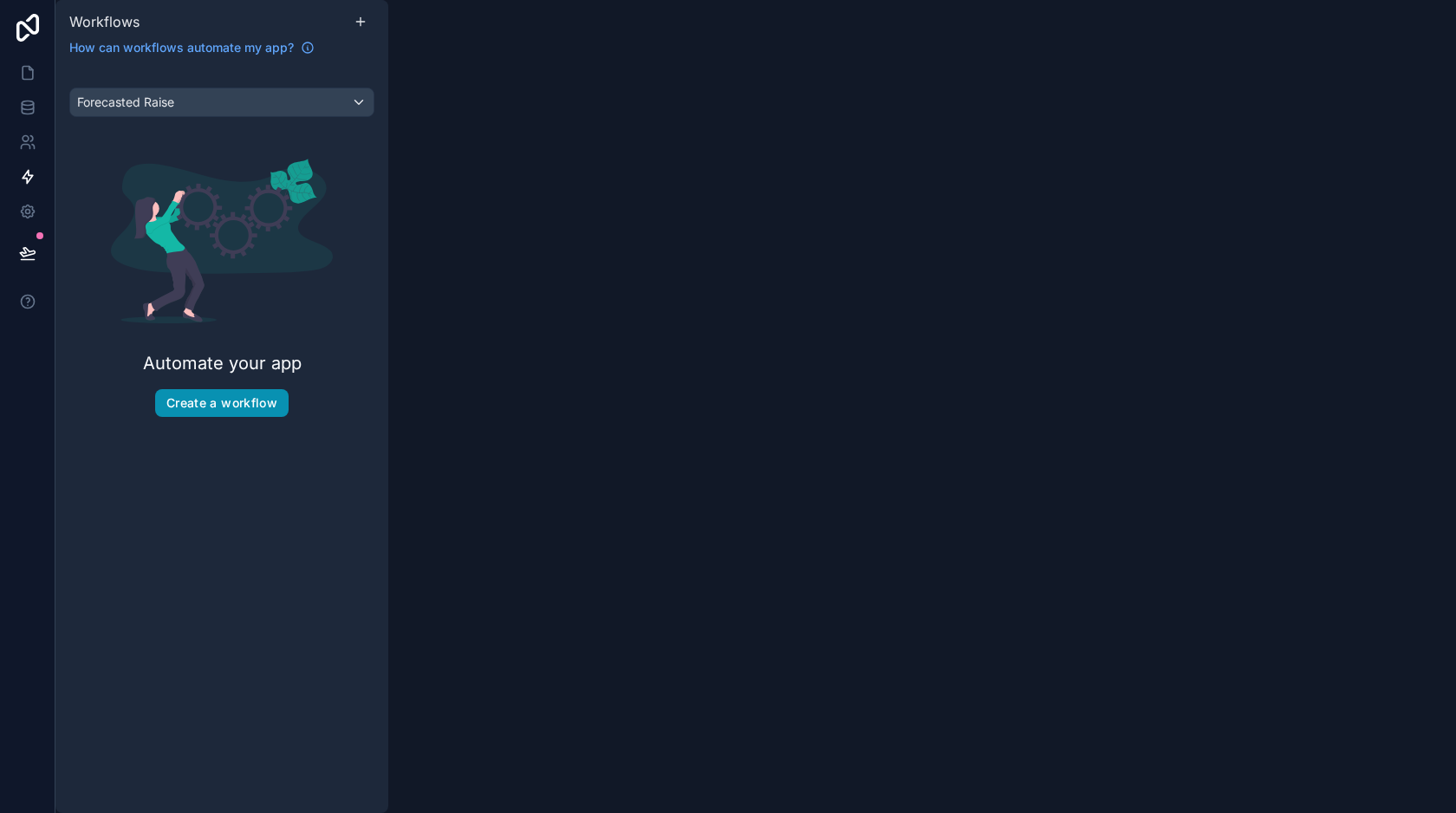
click at [229, 406] on button "Create a workflow" at bounding box center [222, 402] width 134 height 27
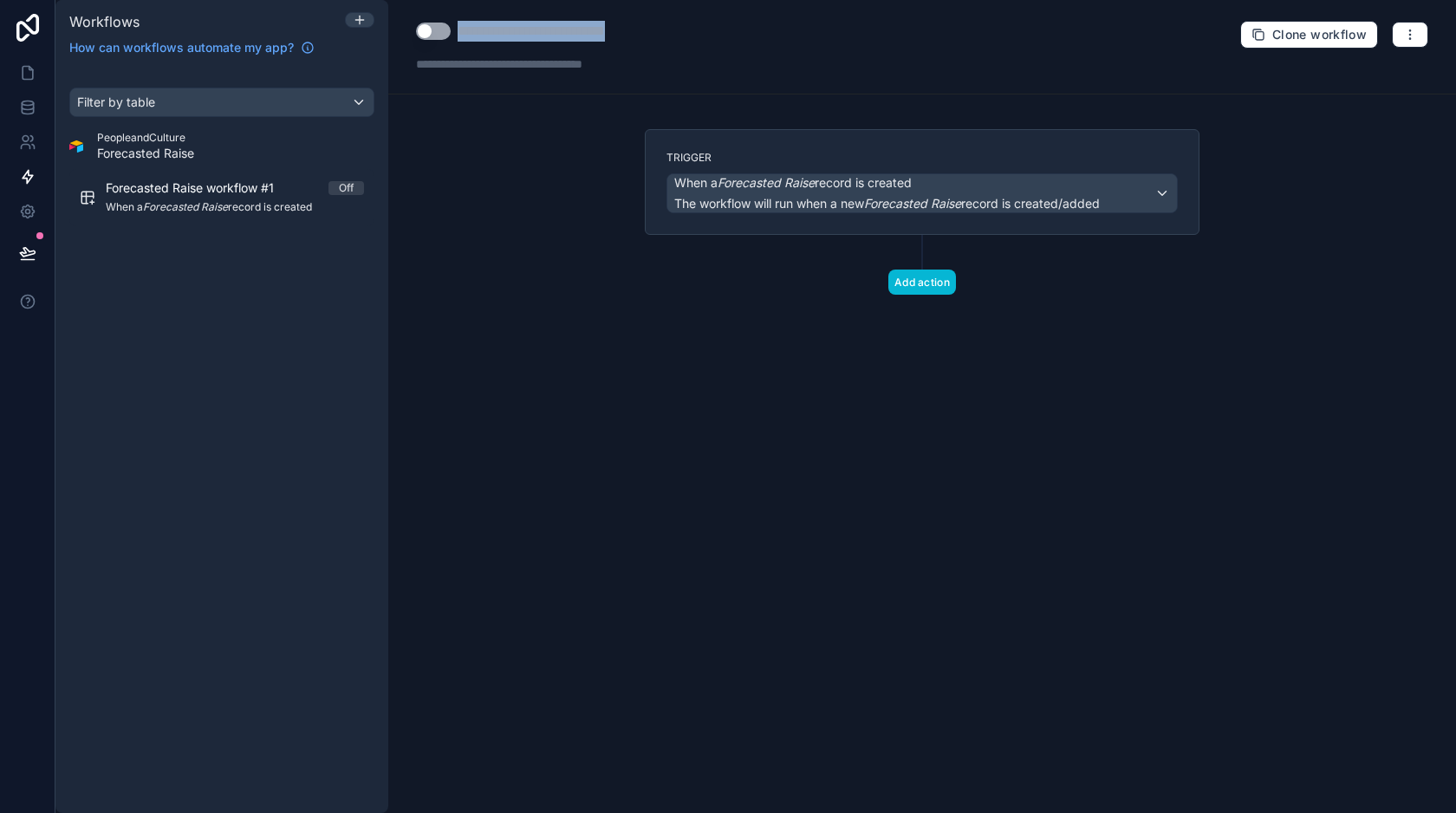
drag, startPoint x: 656, startPoint y: 29, endPoint x: 510, endPoint y: 10, distance: 147.2
click at [510, 10] on div "**********" at bounding box center [921, 47] width 1068 height 94
type div "**********"
click at [508, 64] on div at bounding box center [537, 63] width 243 height 17
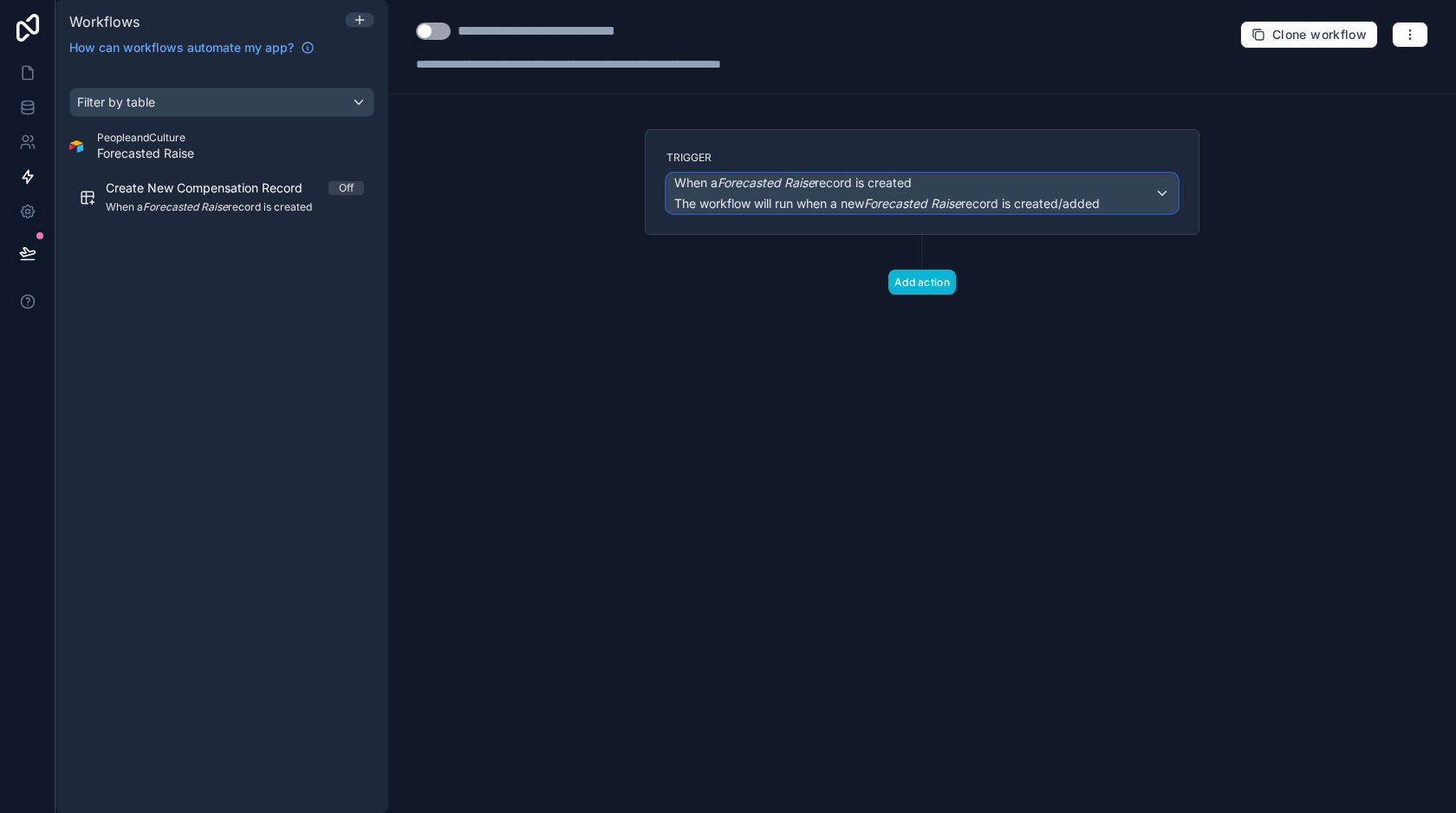
click at [923, 193] on div "When a Forecasted Raise record is created The workflow will run when a new Fore…" at bounding box center [887, 193] width 425 height 38
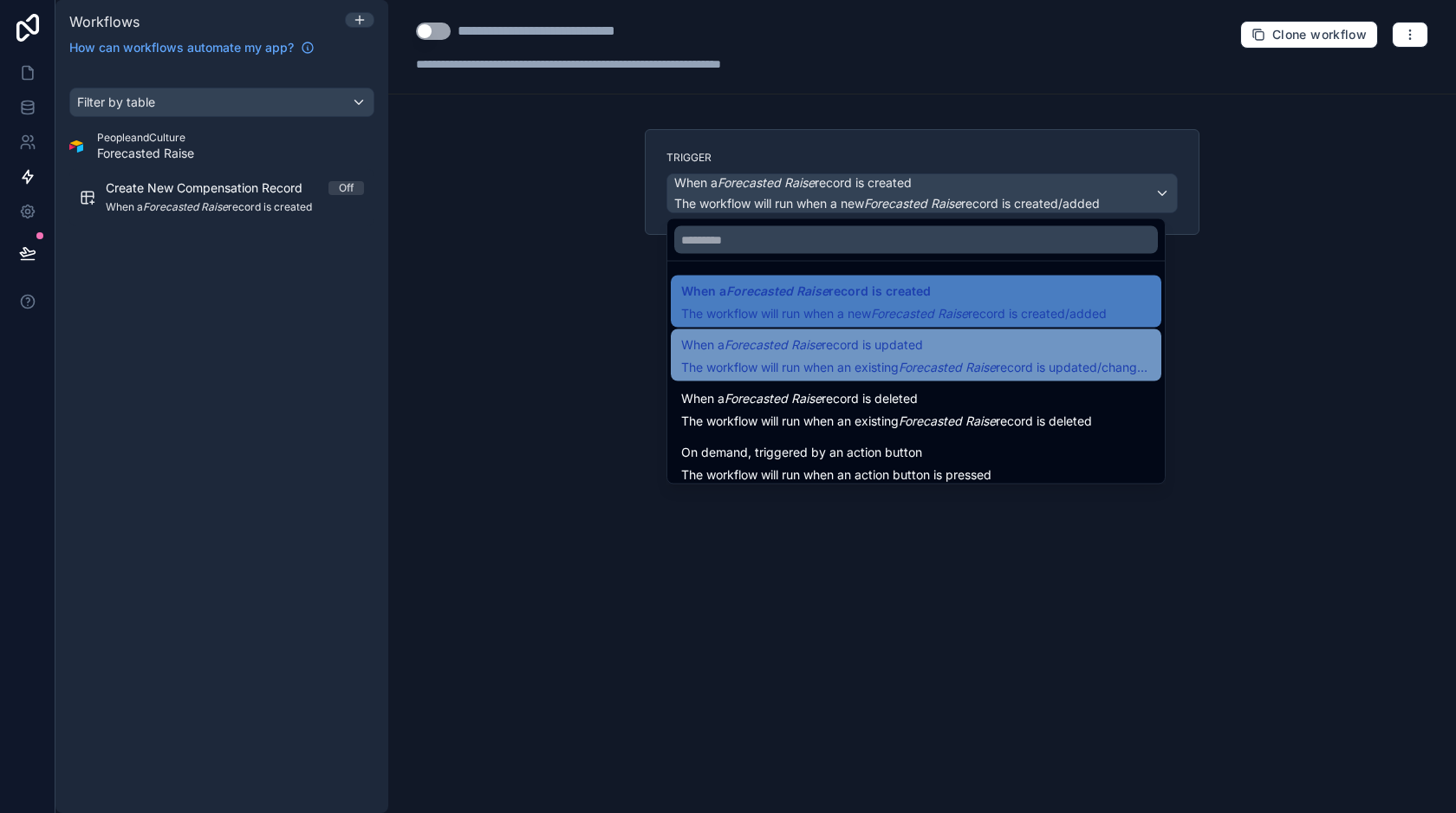
click at [863, 368] on span "The workflow will run when an existing Forecasted Raise record is updated/chang…" at bounding box center [916, 367] width 470 height 15
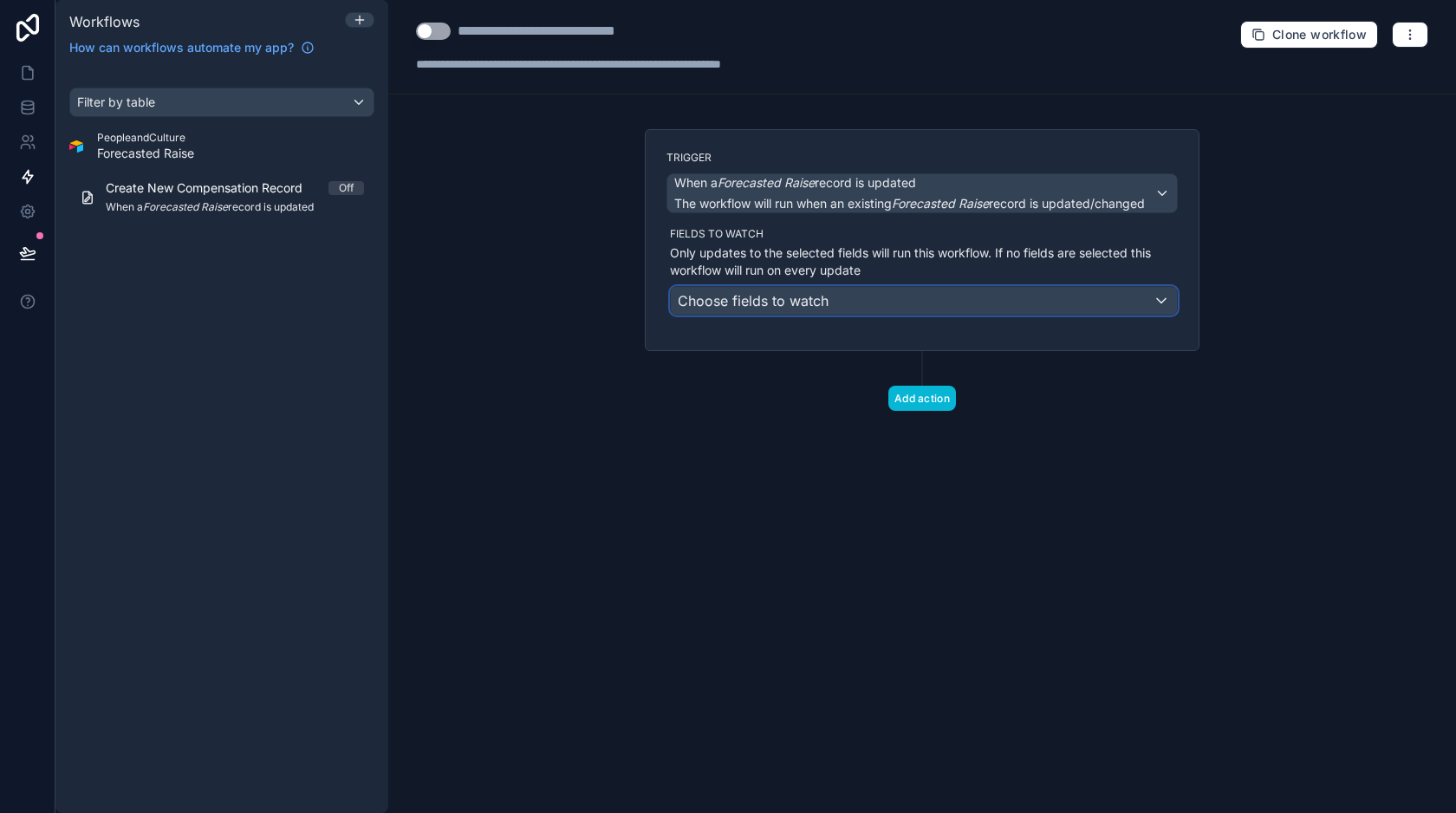
click at [811, 300] on span "Choose fields to watch" at bounding box center [753, 301] width 150 height 17
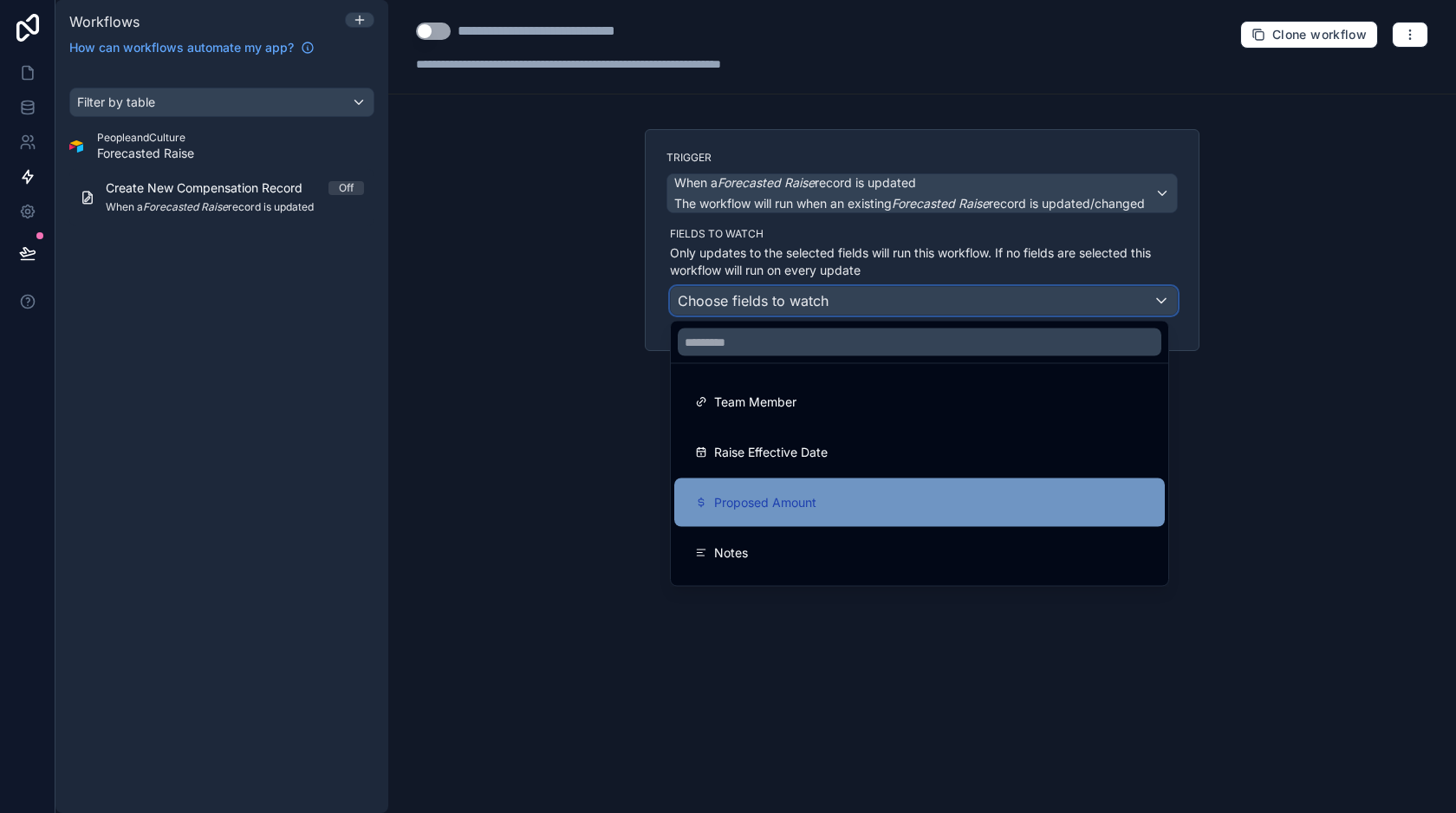
scroll to position [45, 0]
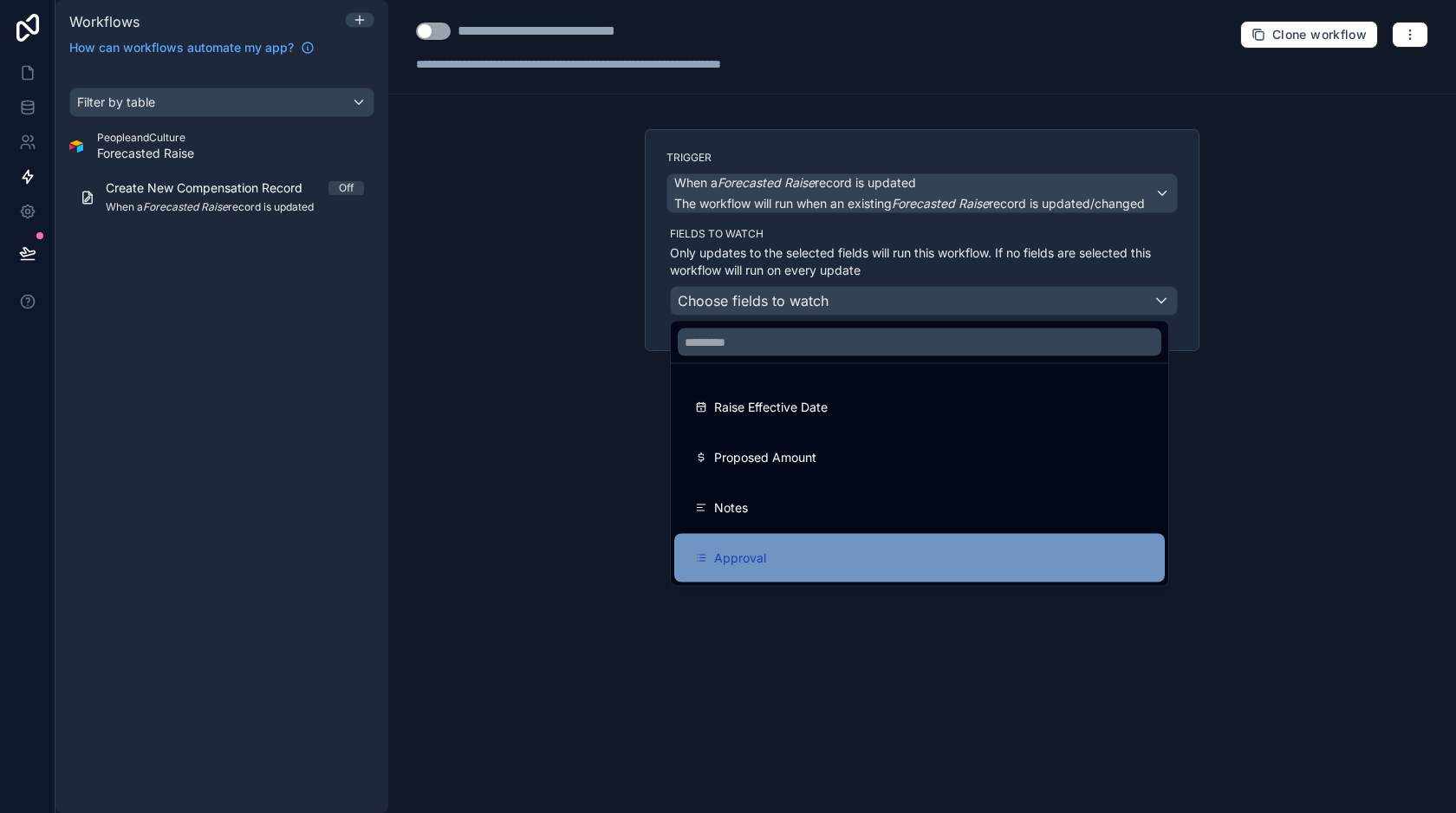
click at [771, 552] on div "Approval" at bounding box center [920, 557] width 449 height 21
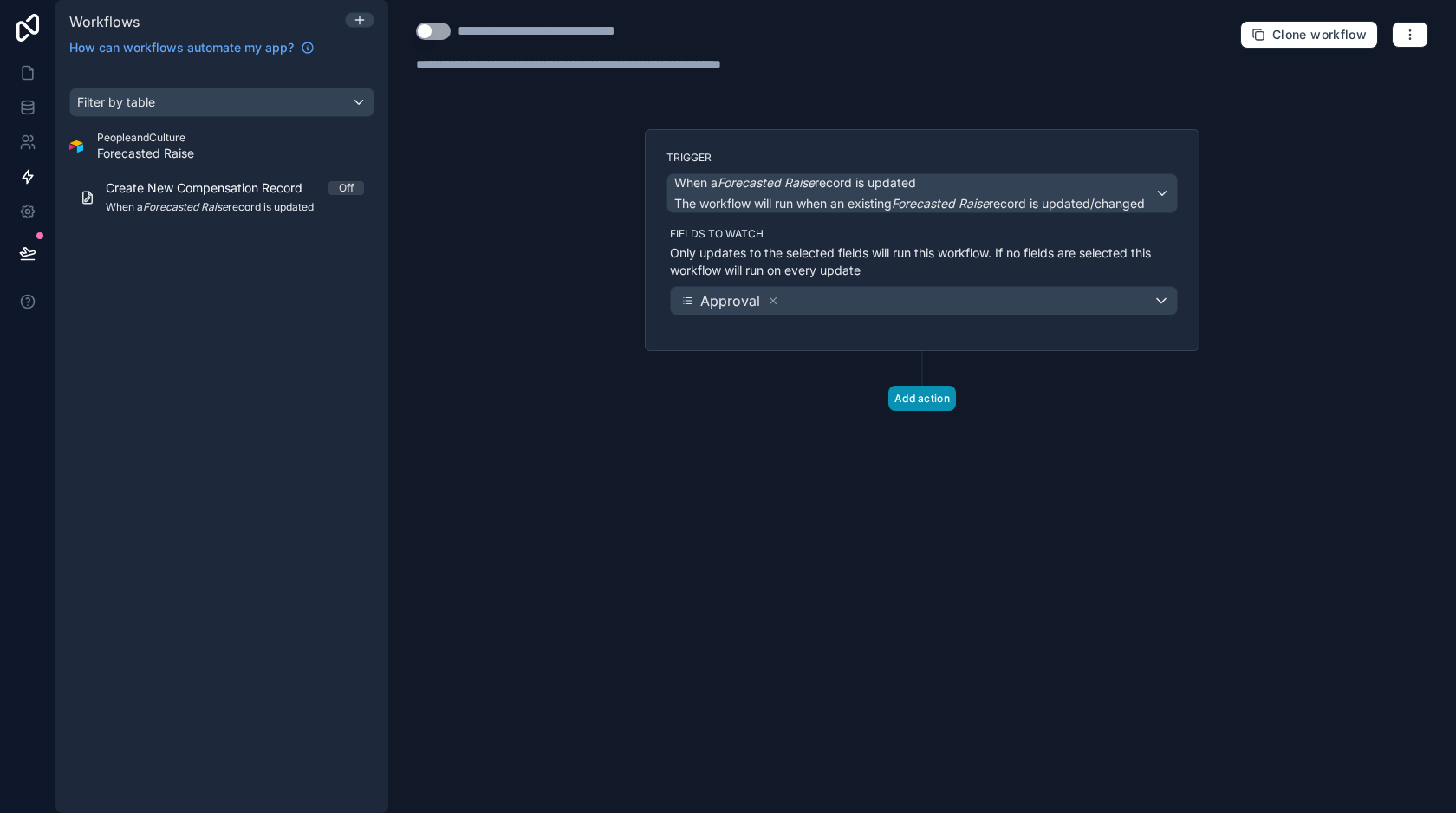
click at [919, 407] on button "Add action" at bounding box center [922, 398] width 68 height 25
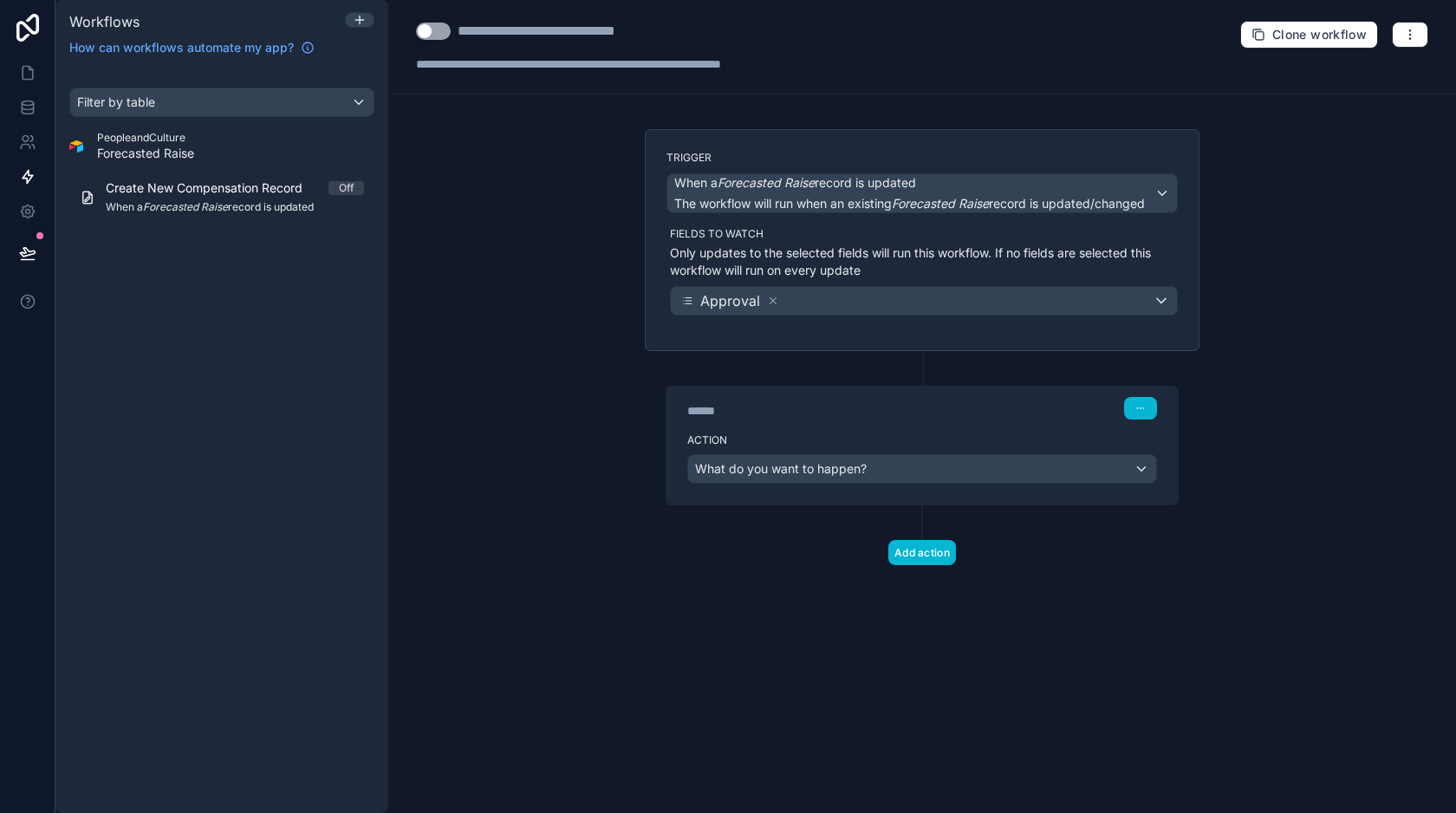
click at [870, 412] on div "******" at bounding box center [818, 411] width 260 height 17
click at [845, 467] on span "What do you want to happen?" at bounding box center [780, 468] width 171 height 15
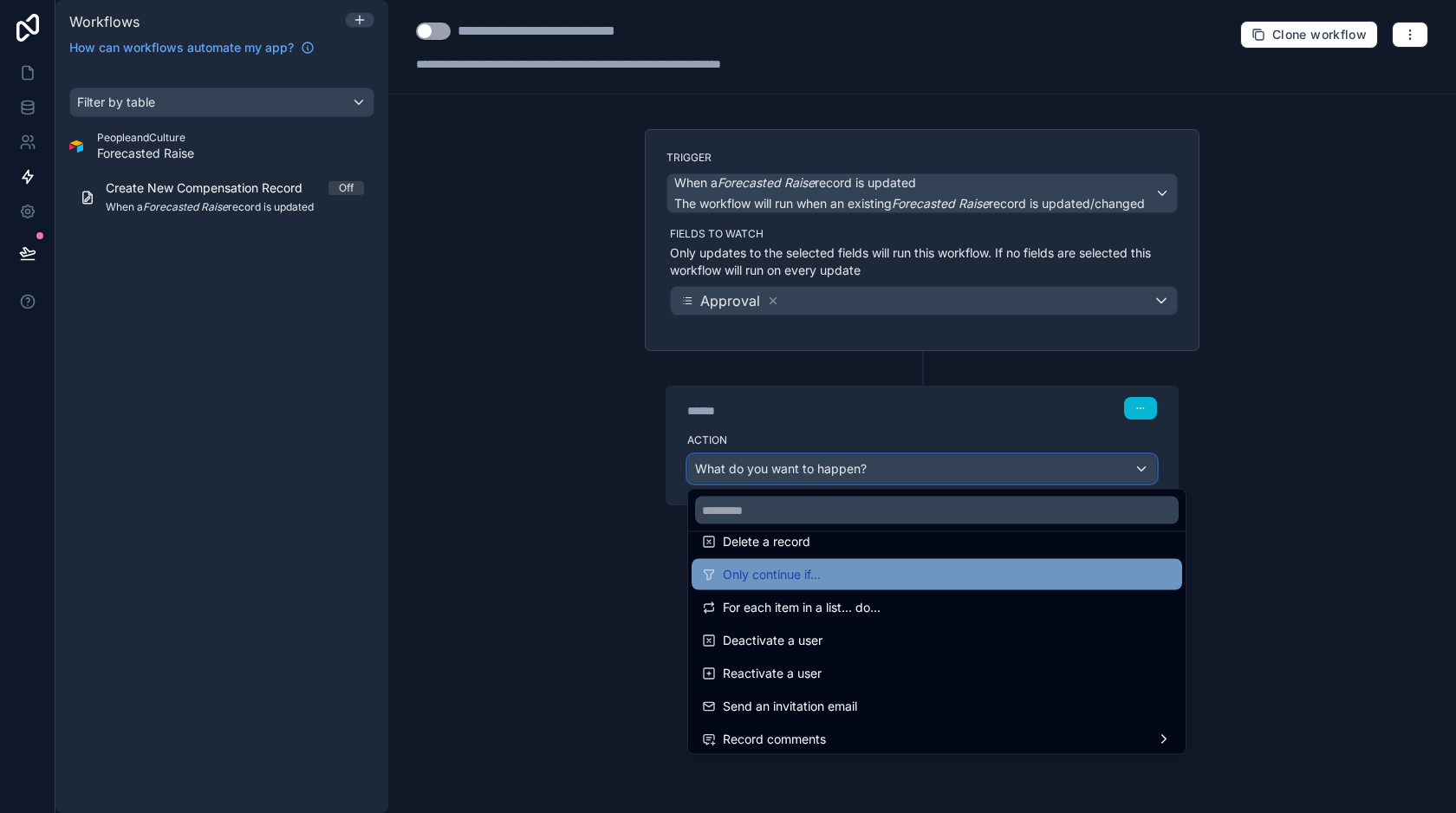
scroll to position [190, 0]
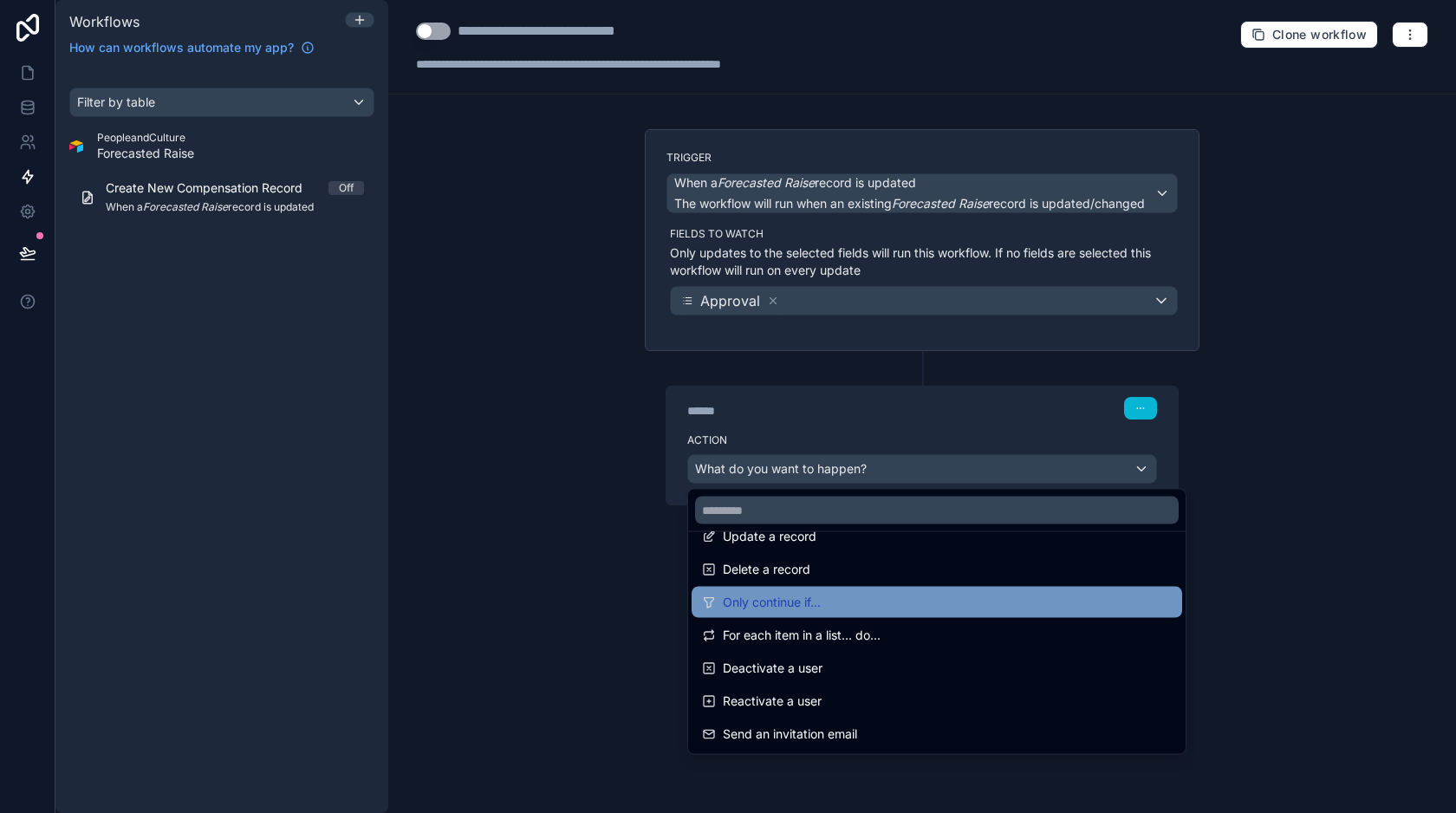
click at [829, 610] on div "Only continue if..." at bounding box center [937, 602] width 469 height 21
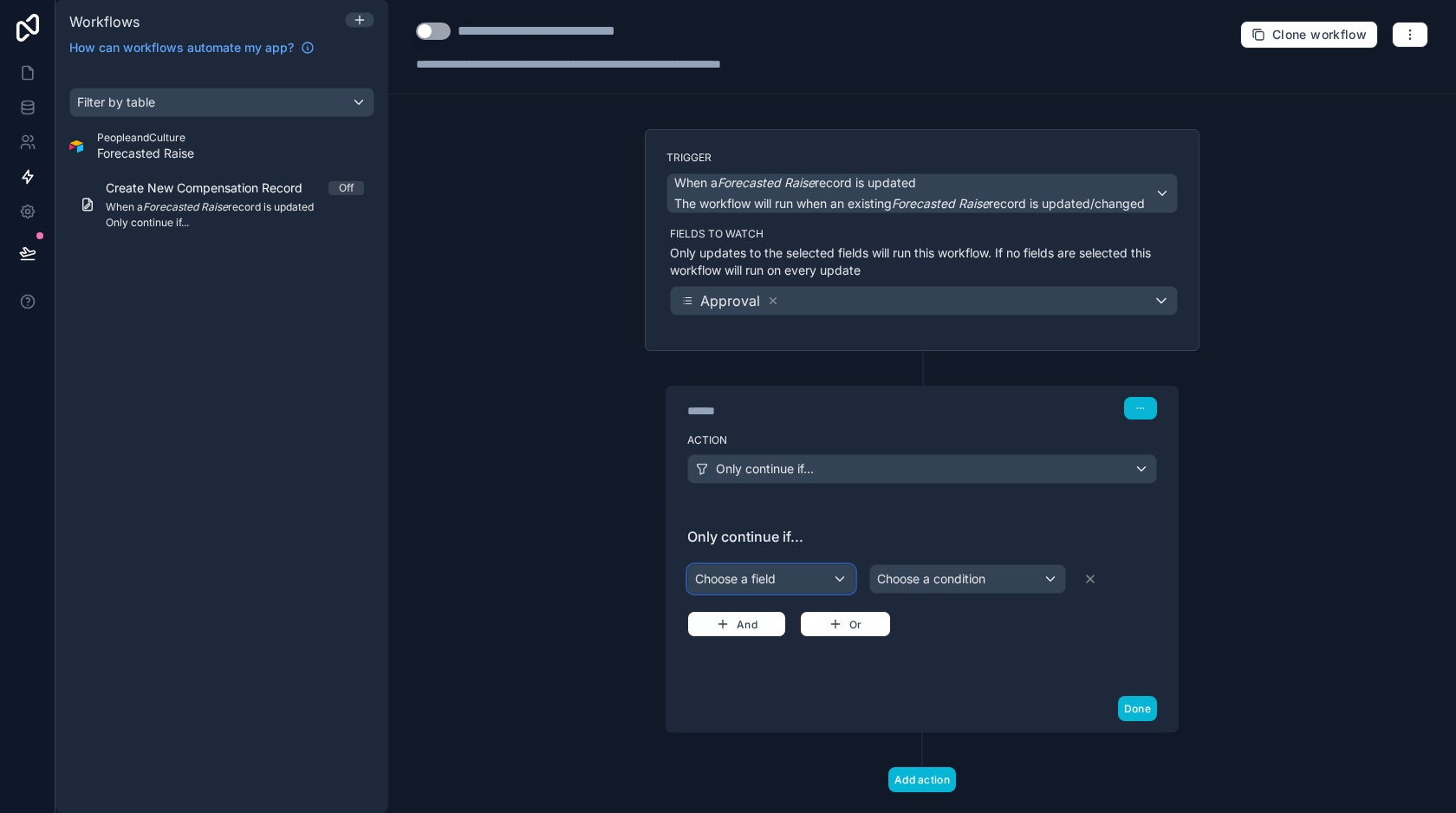
click at [775, 576] on div "Choose a field" at bounding box center [771, 578] width 166 height 27
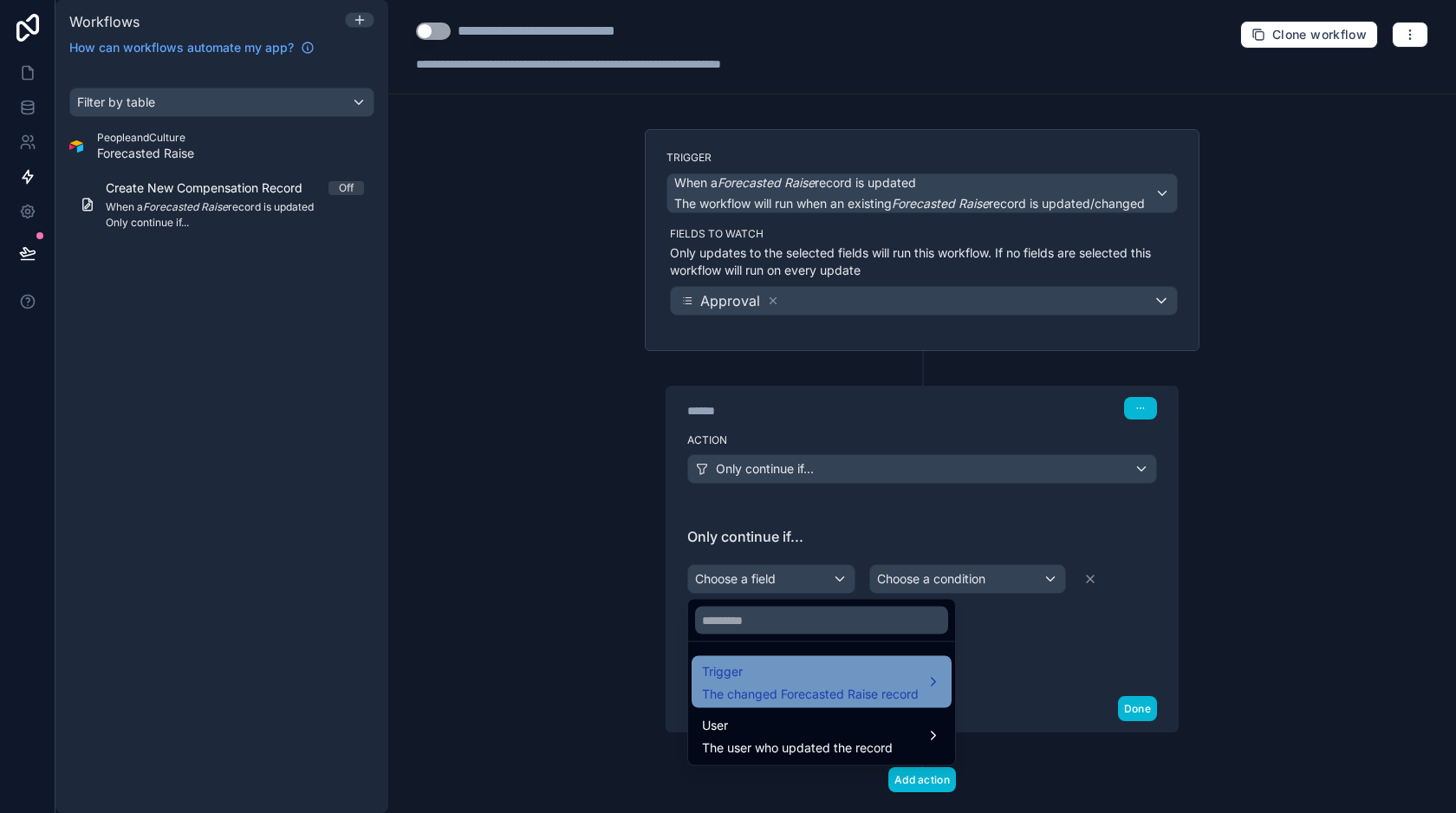
click at [826, 682] on div "Trigger The changed Forecasted Raise record" at bounding box center [811, 681] width 216 height 41
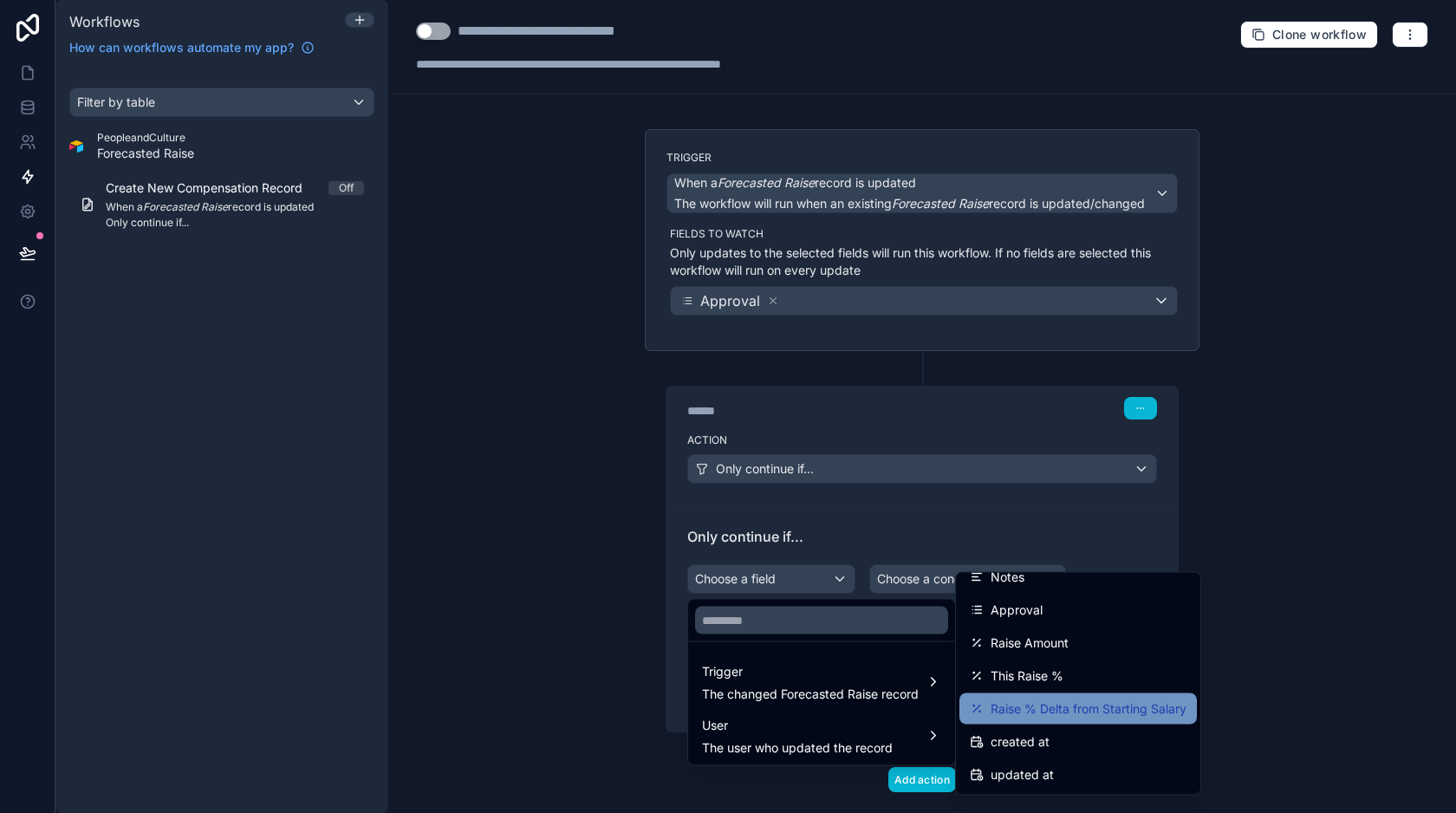
scroll to position [236, 0]
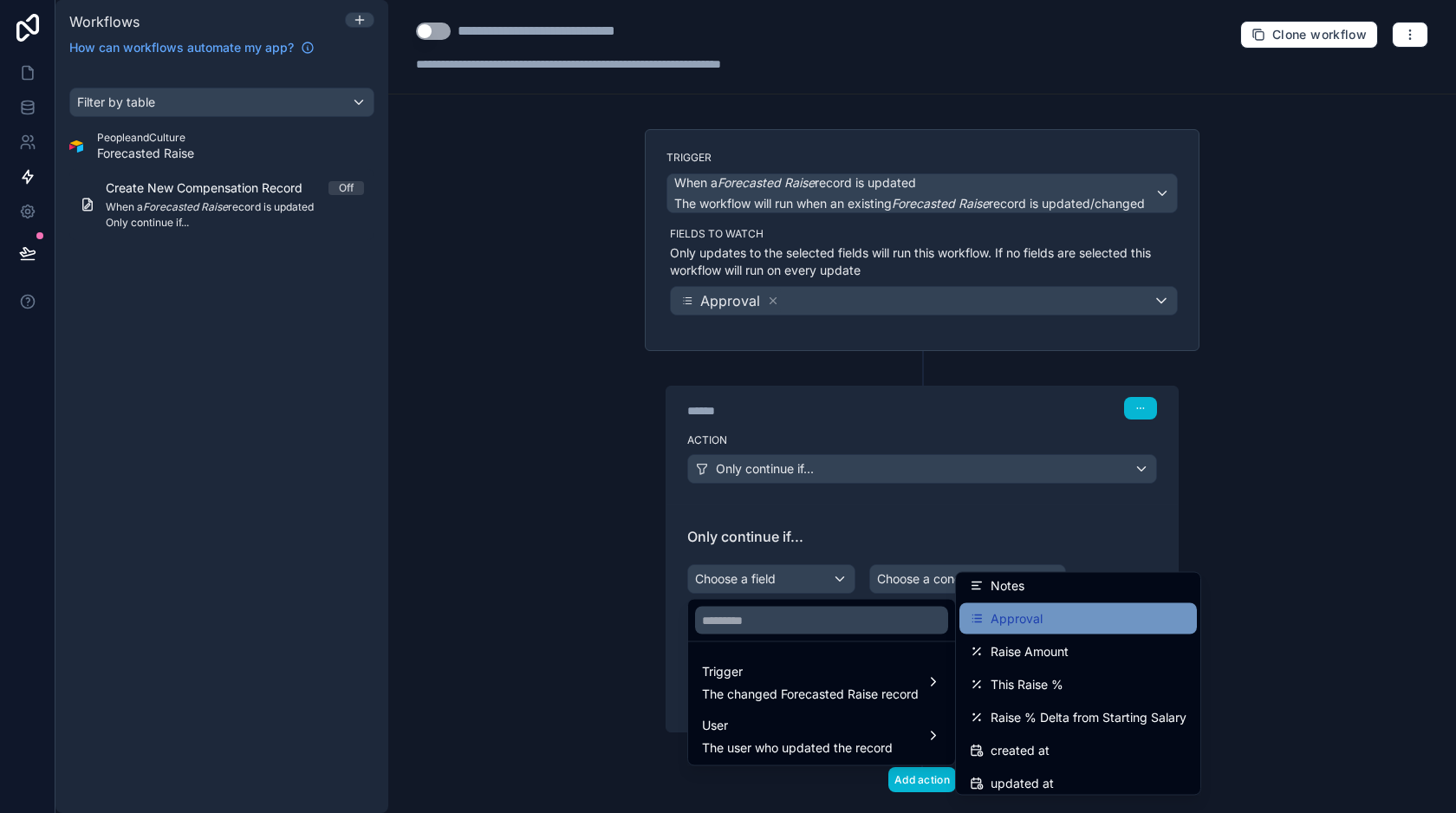
click at [1011, 615] on span "Approval" at bounding box center [1016, 619] width 52 height 21
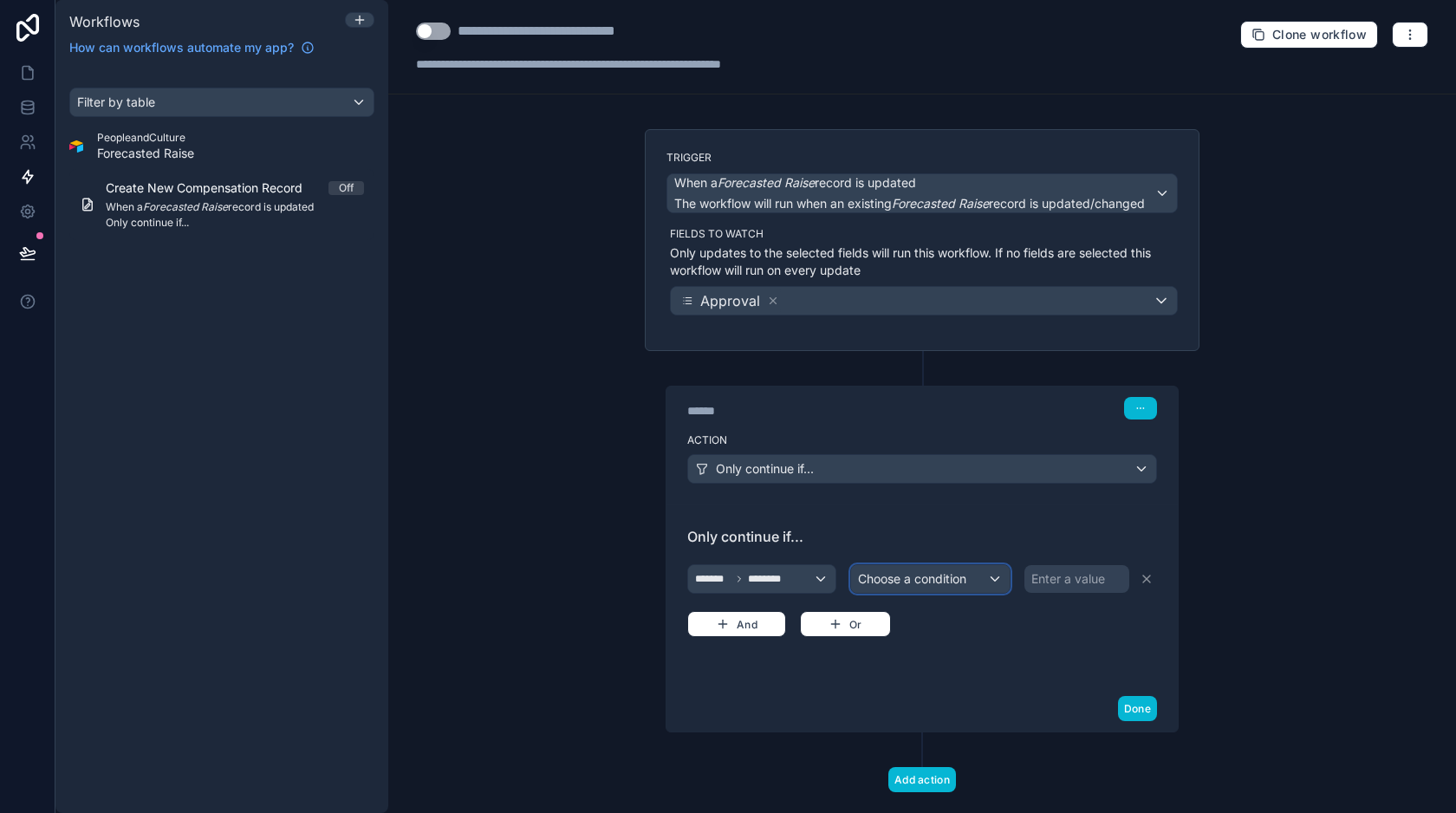
click at [964, 579] on span "Choose a condition" at bounding box center [912, 578] width 108 height 15
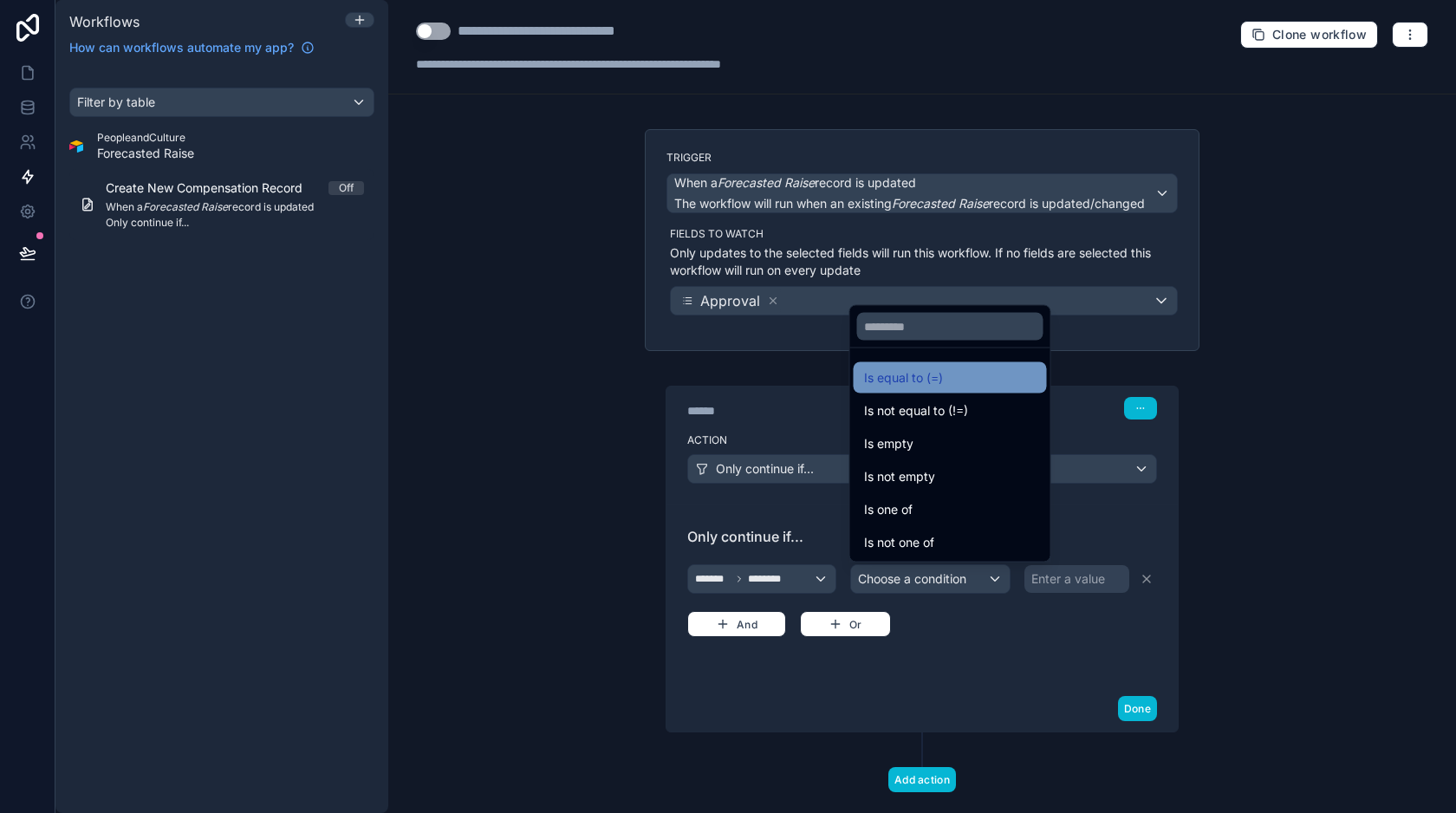
click at [927, 377] on span "Is equal to (=)" at bounding box center [903, 378] width 79 height 21
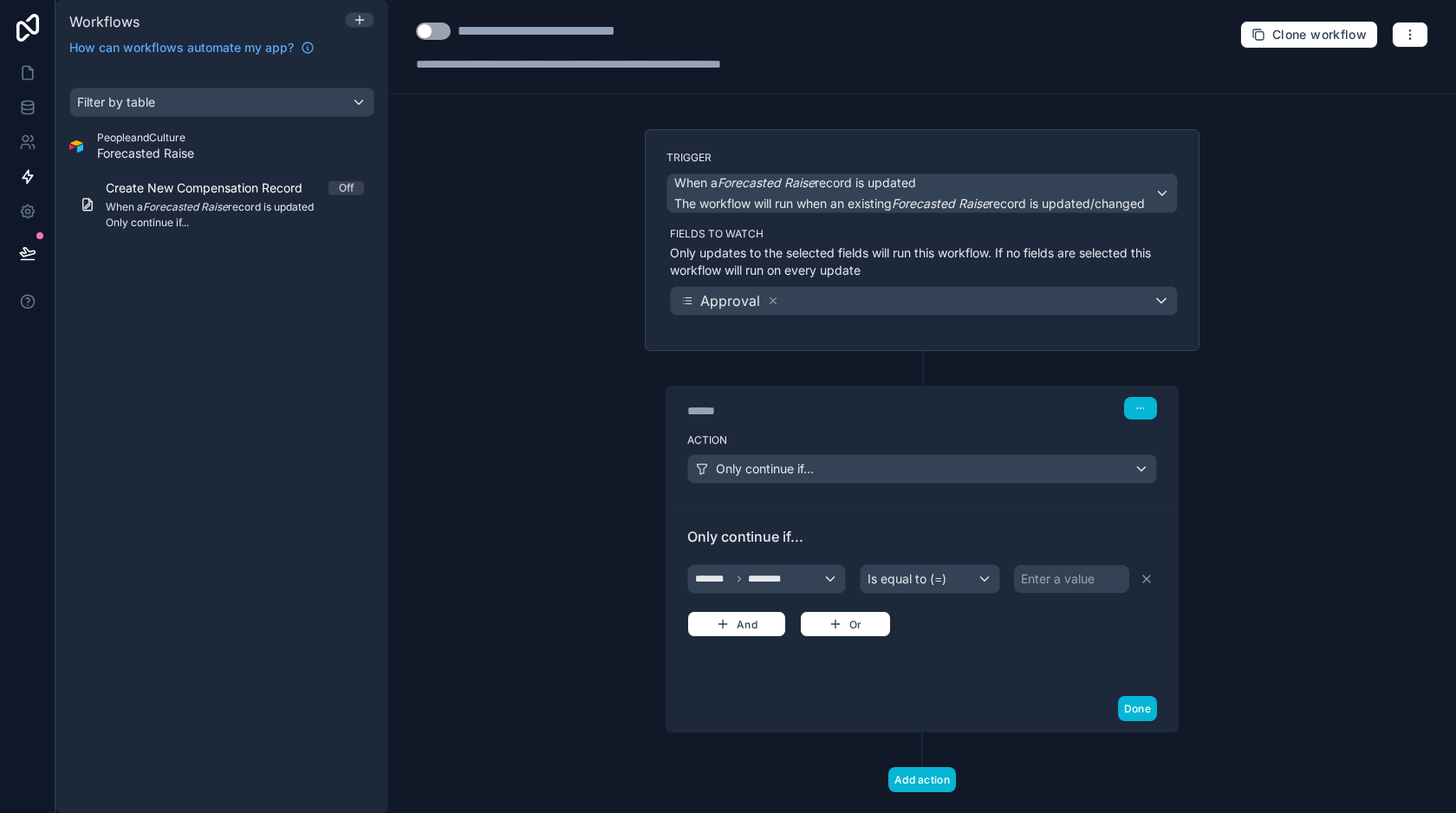
click at [1039, 565] on div "Enter a value" at bounding box center [1072, 578] width 116 height 27
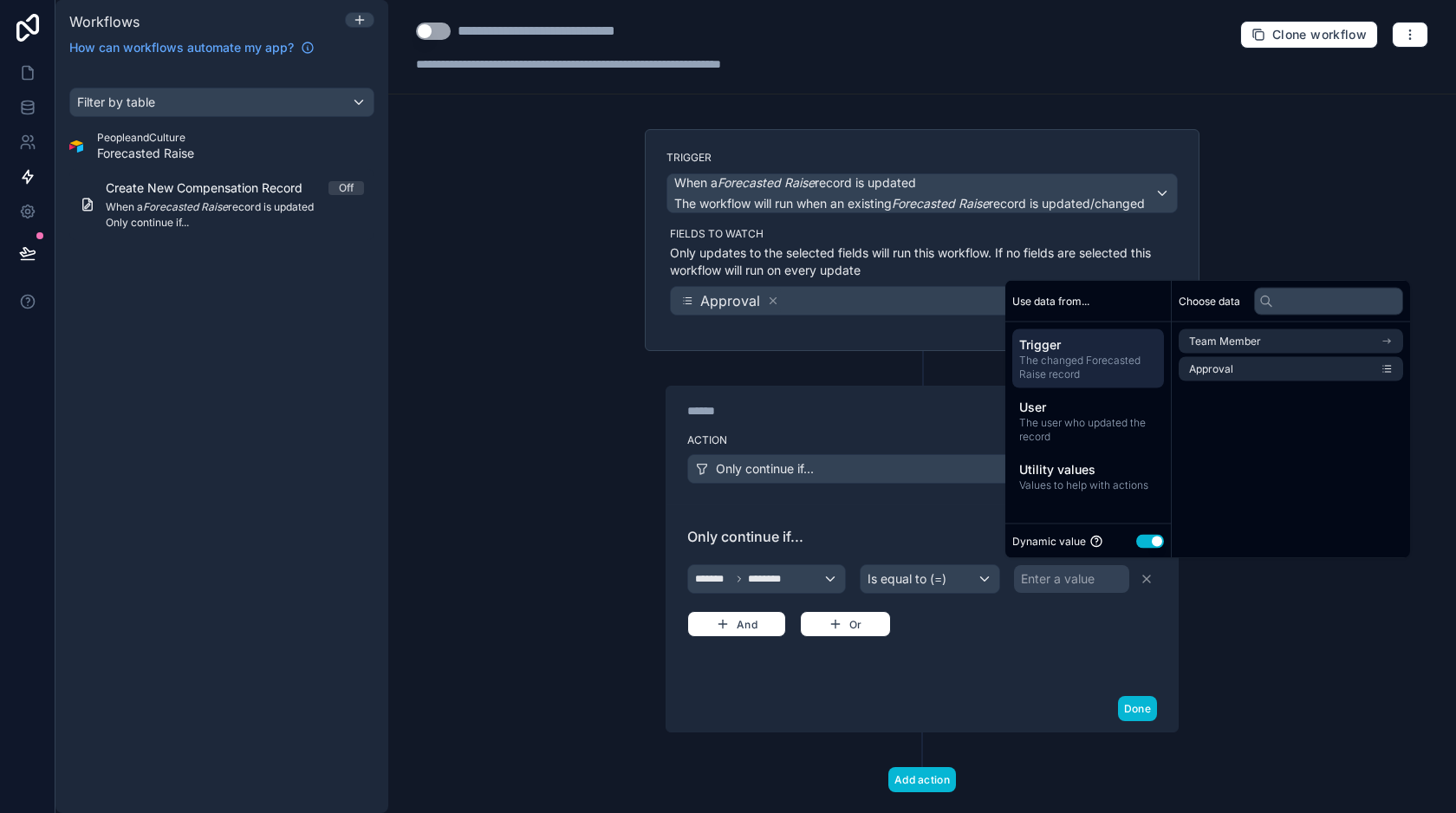
click at [1147, 543] on button "Use setting" at bounding box center [1150, 540] width 28 height 14
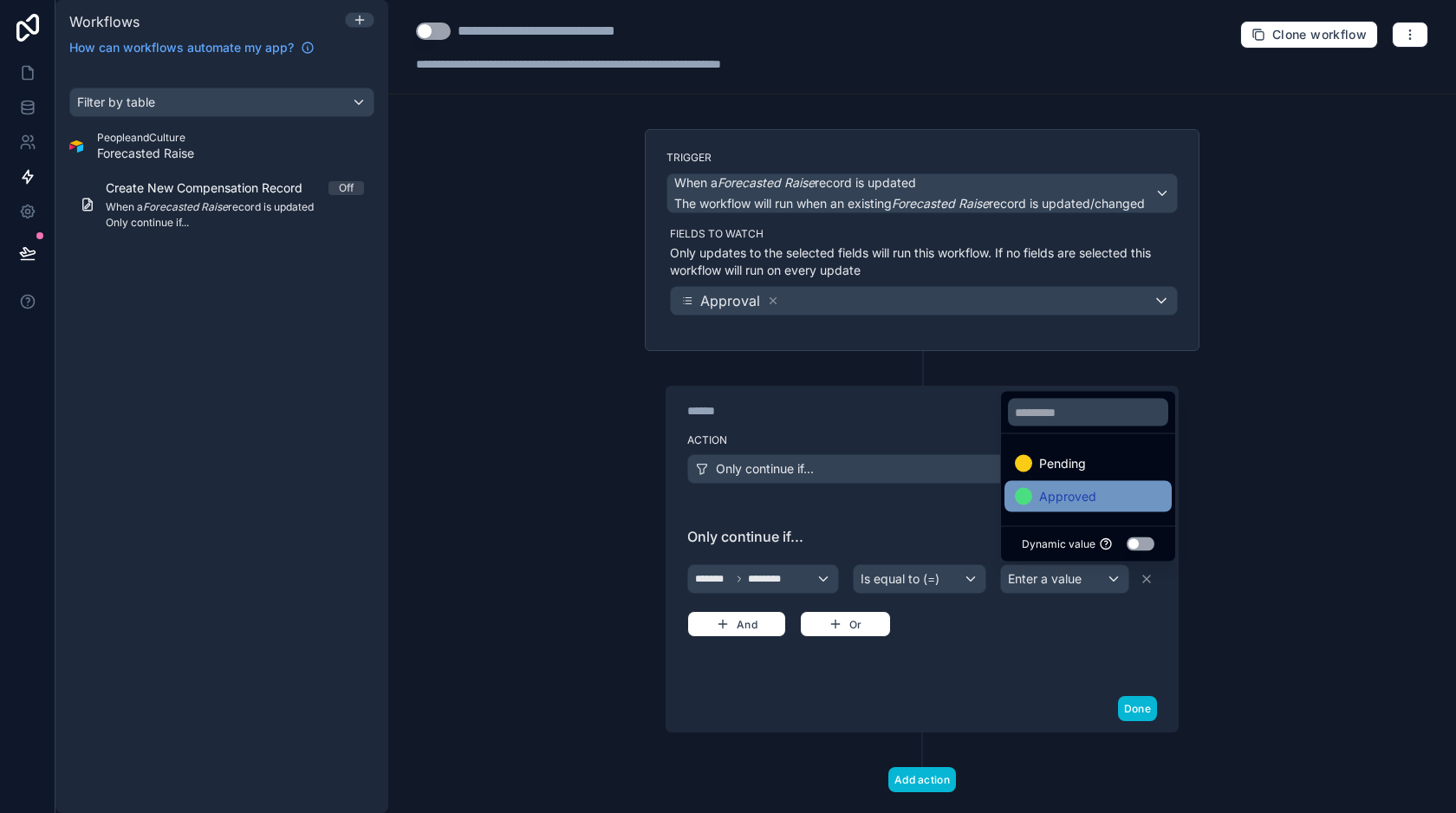
click at [1076, 499] on span "Approved" at bounding box center [1067, 496] width 57 height 21
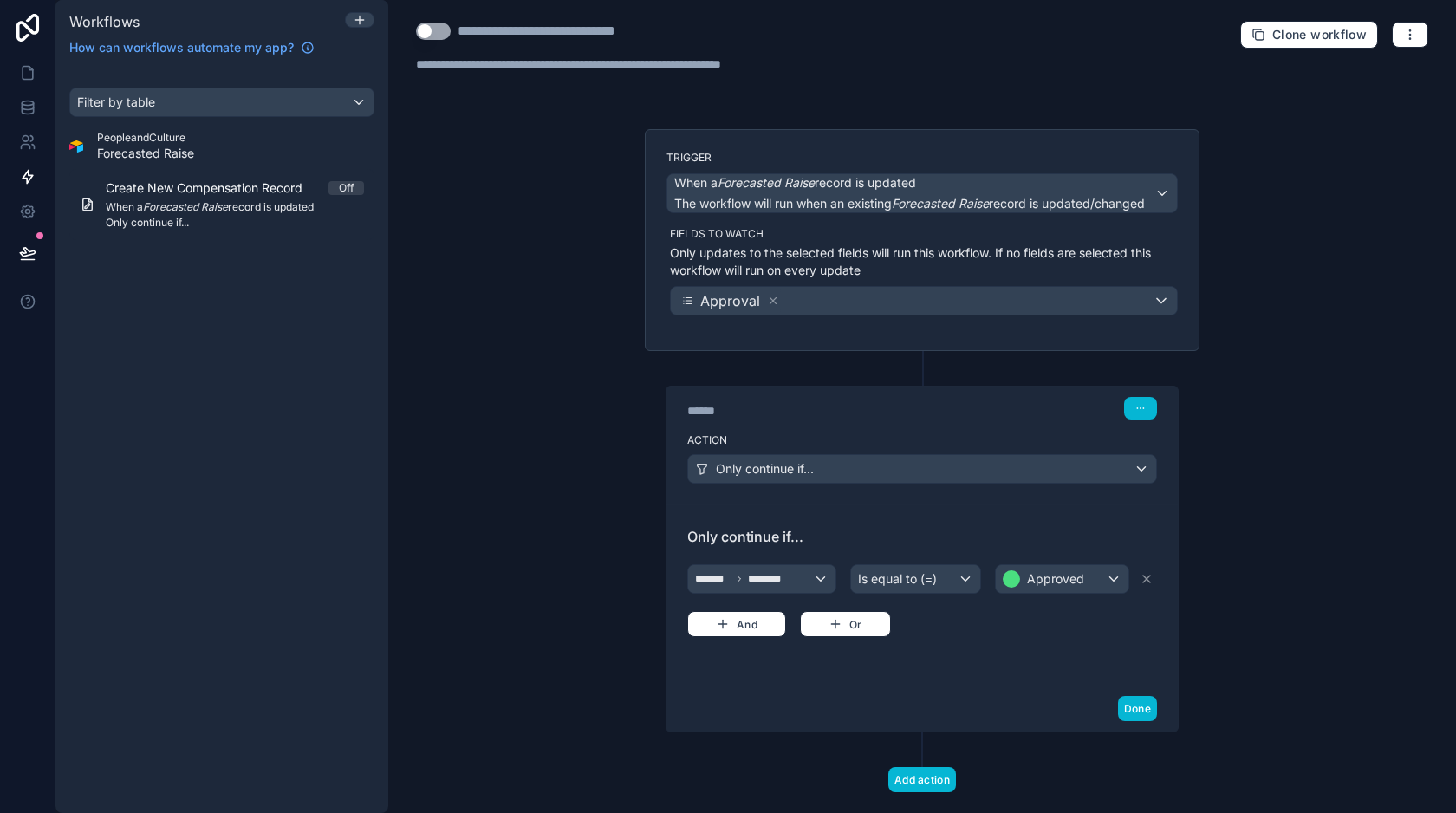
click at [866, 434] on label "Action" at bounding box center [922, 440] width 469 height 14
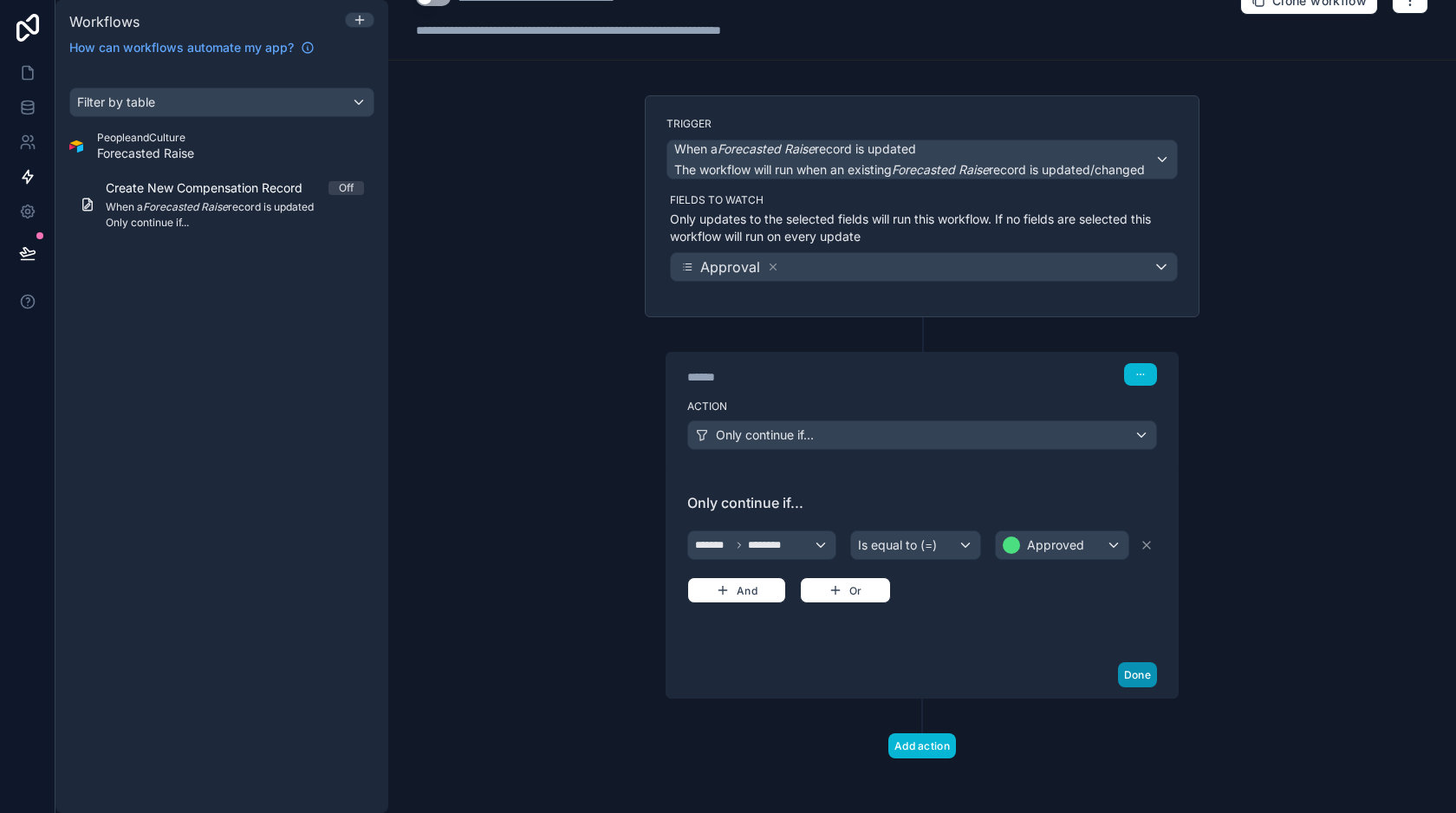
click at [1131, 670] on button "Done" at bounding box center [1137, 674] width 39 height 25
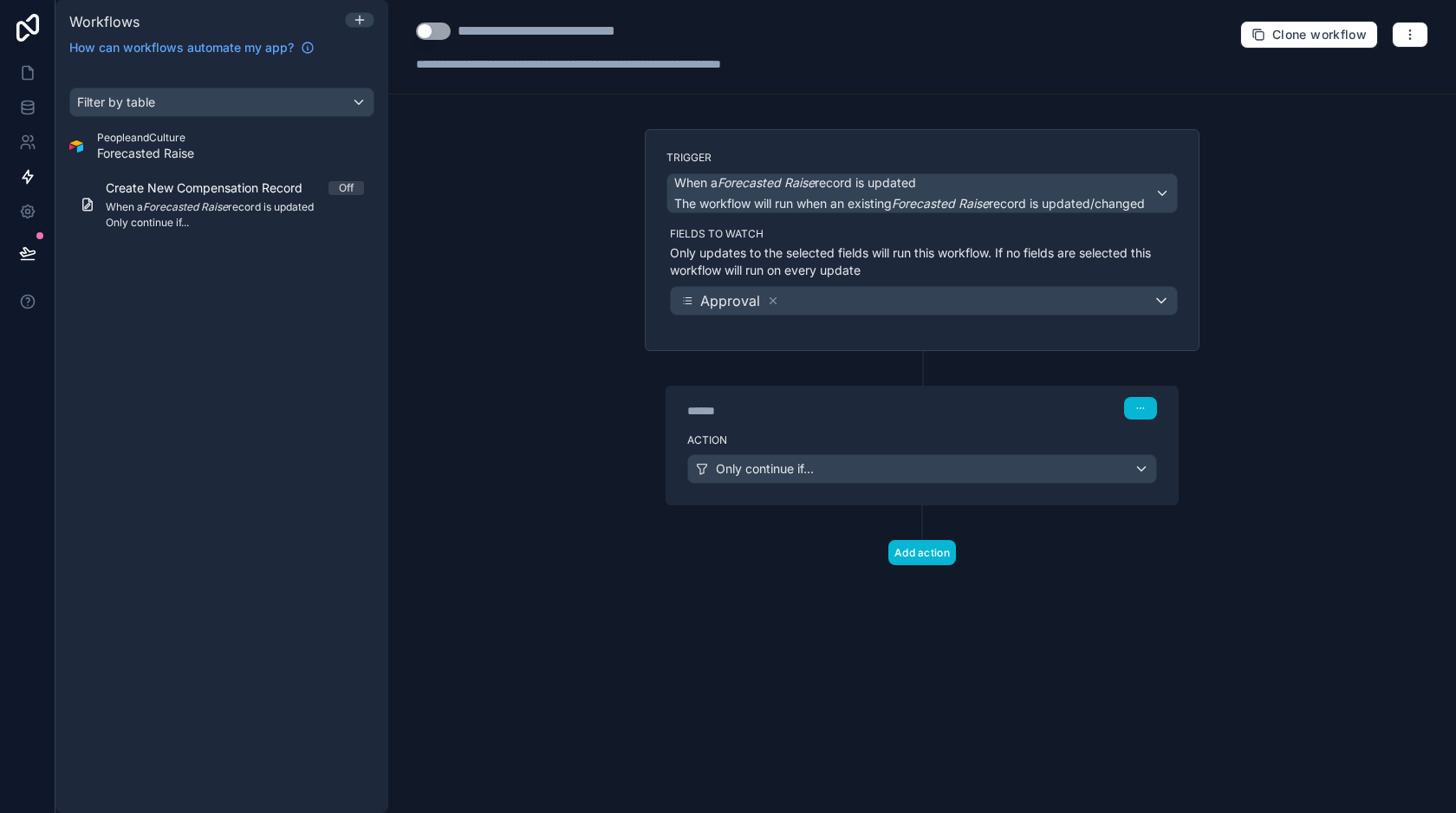
click at [908, 445] on label "Action" at bounding box center [922, 440] width 469 height 14
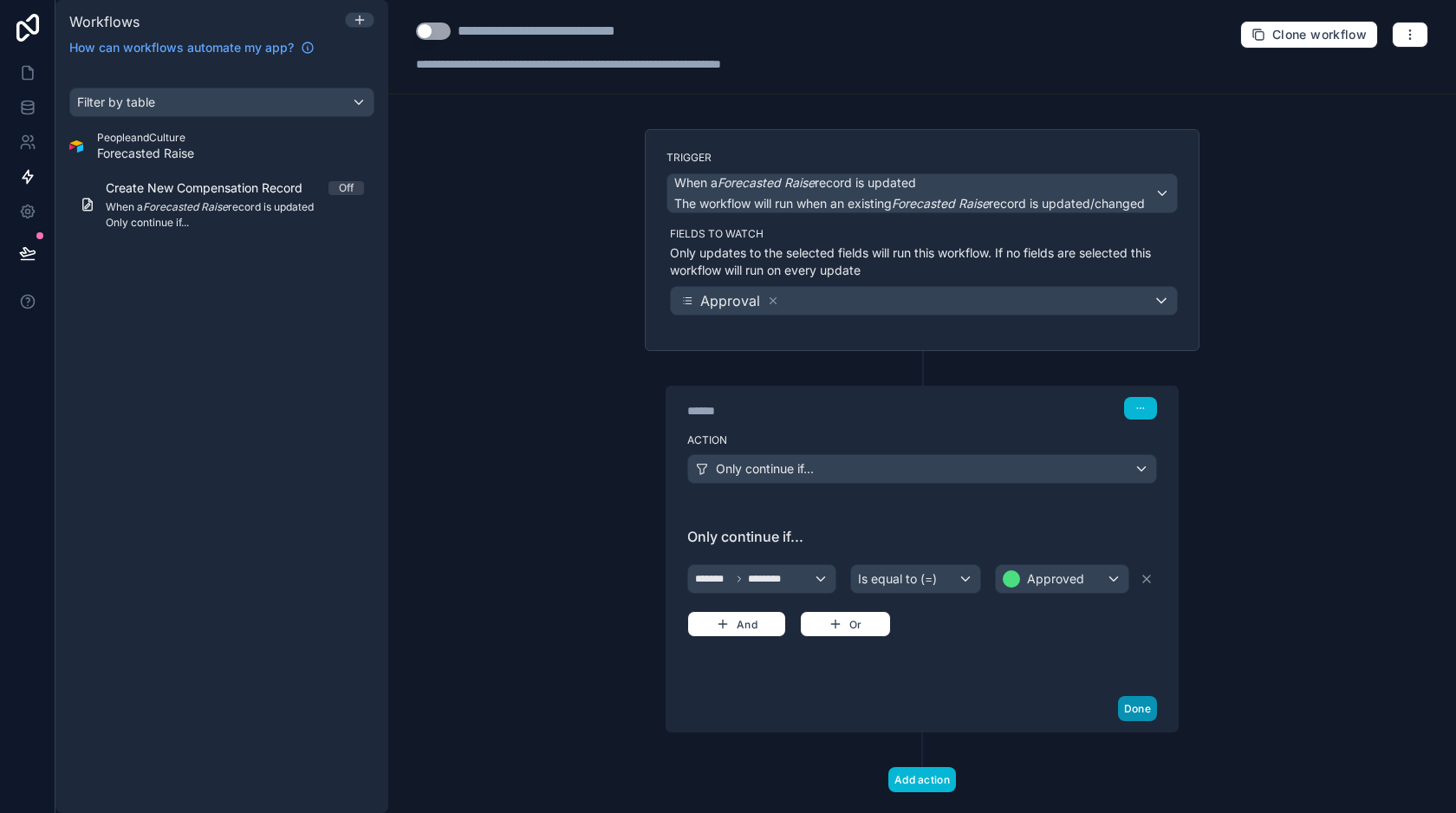
click at [1139, 710] on button "Done" at bounding box center [1137, 708] width 39 height 25
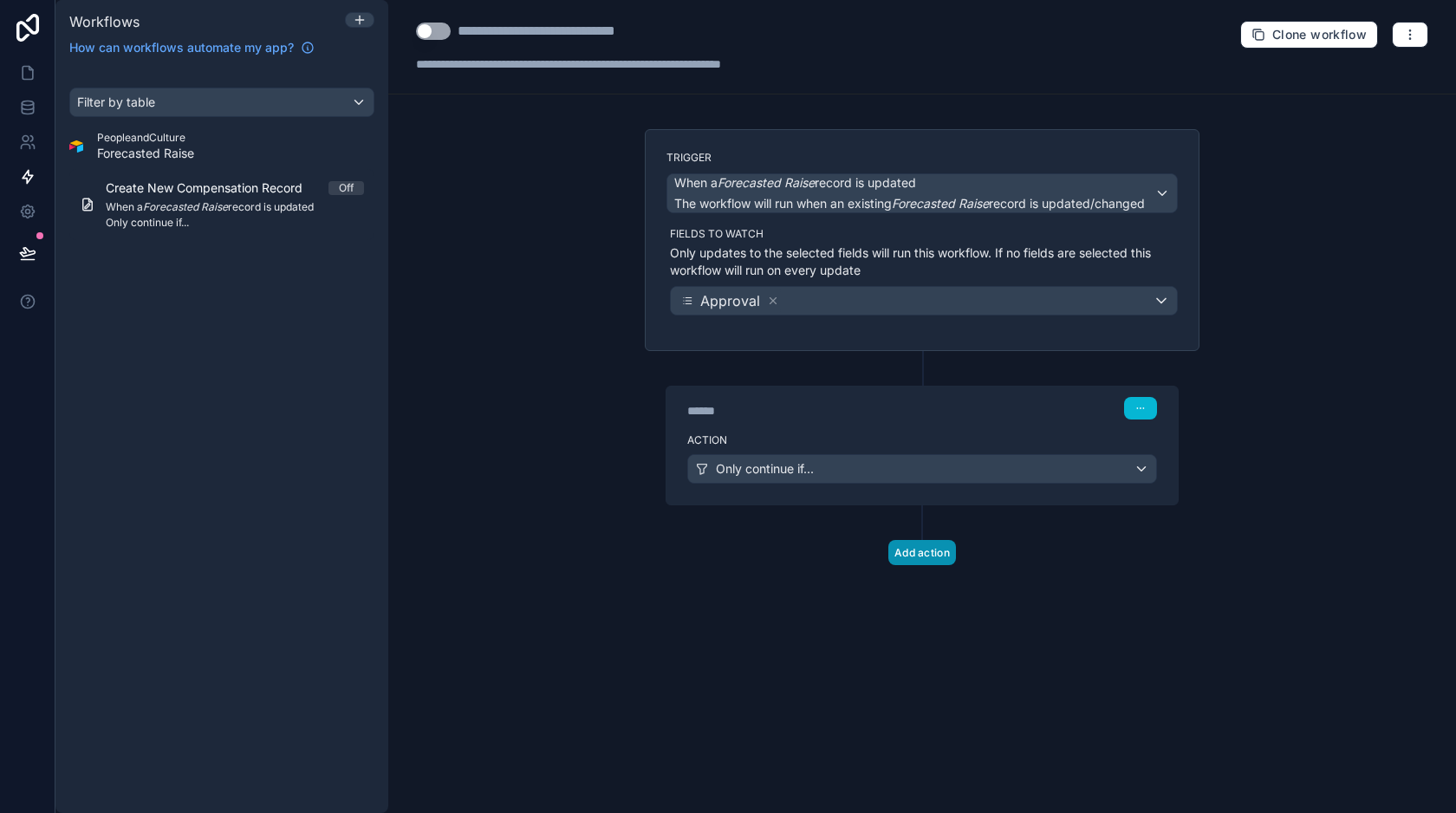
click at [923, 554] on button "Add action" at bounding box center [922, 552] width 68 height 25
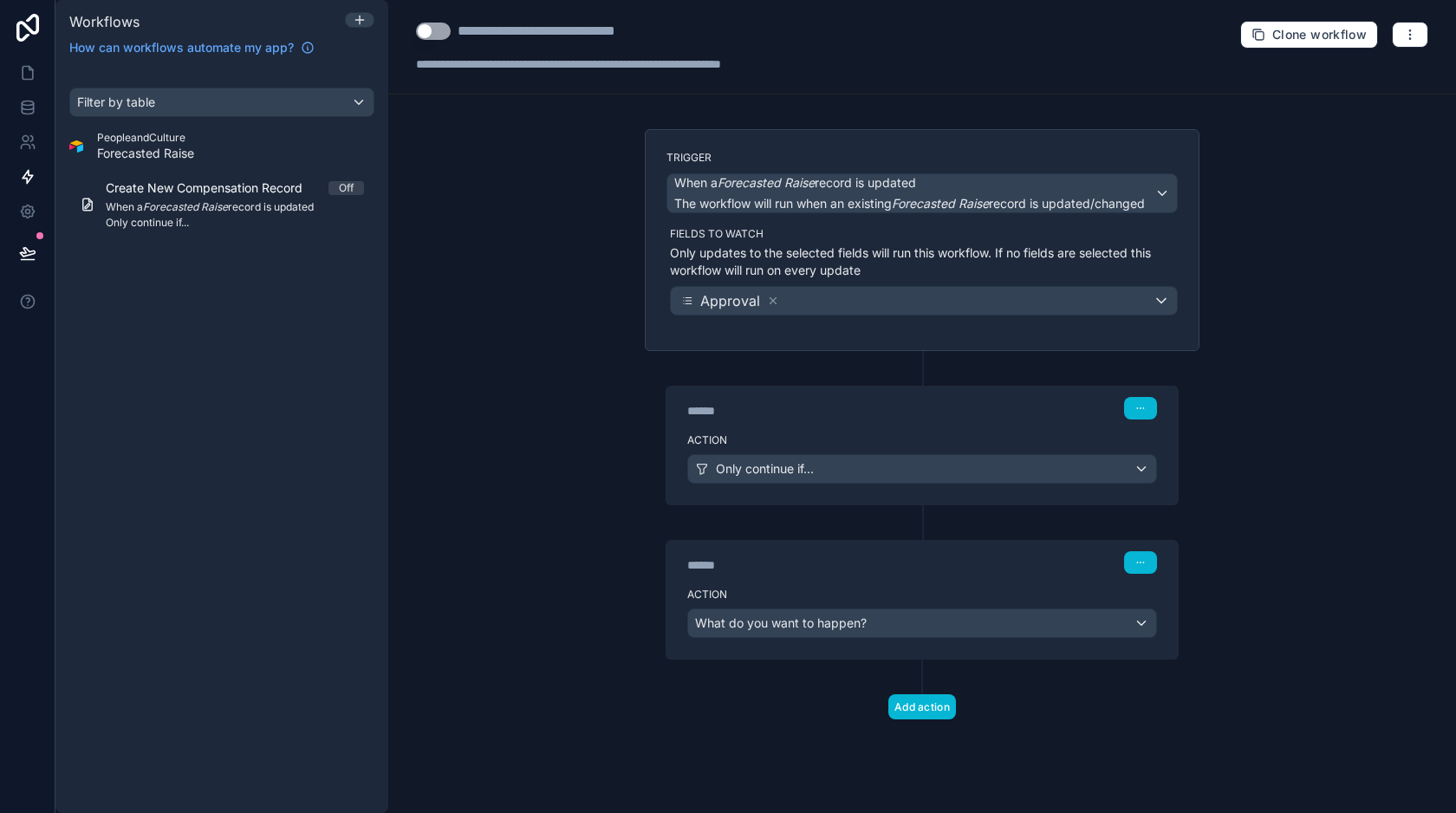
click at [805, 586] on div "Action What do you want to happen?" at bounding box center [922, 619] width 512 height 78
click at [811, 619] on span "What do you want to happen?" at bounding box center [780, 622] width 171 height 15
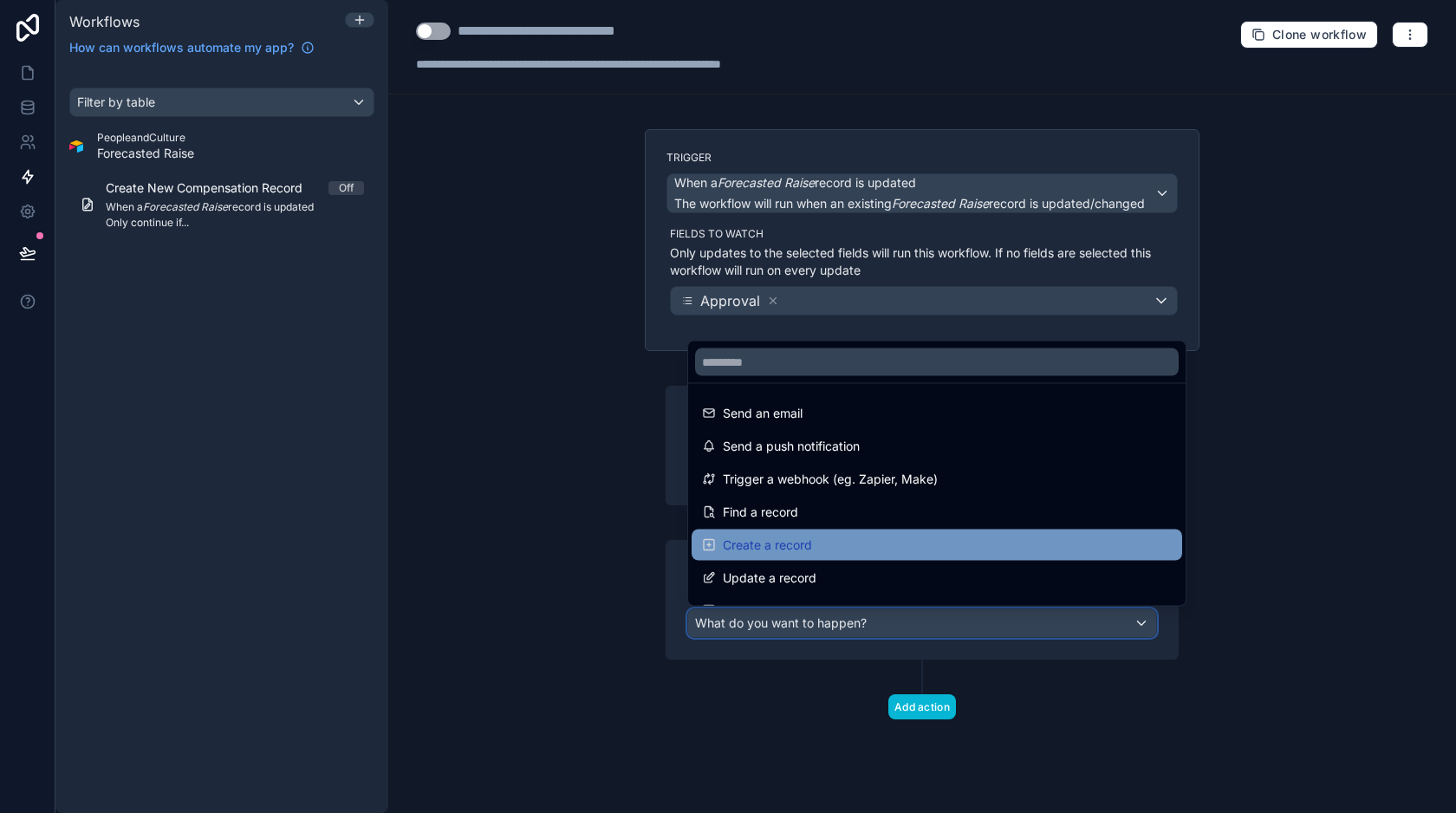
scroll to position [24, 0]
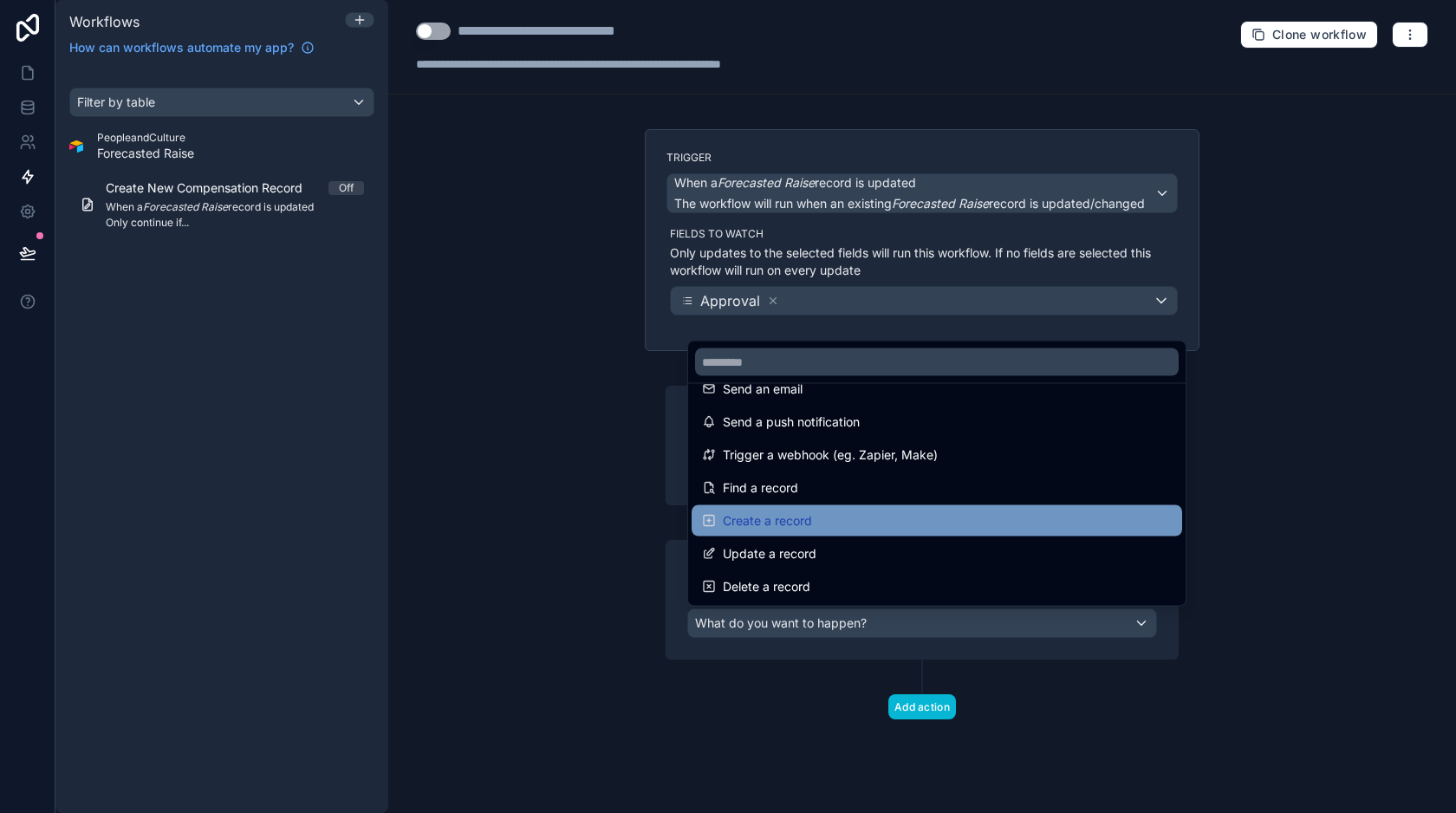
click at [782, 530] on span "Create a record" at bounding box center [767, 521] width 89 height 21
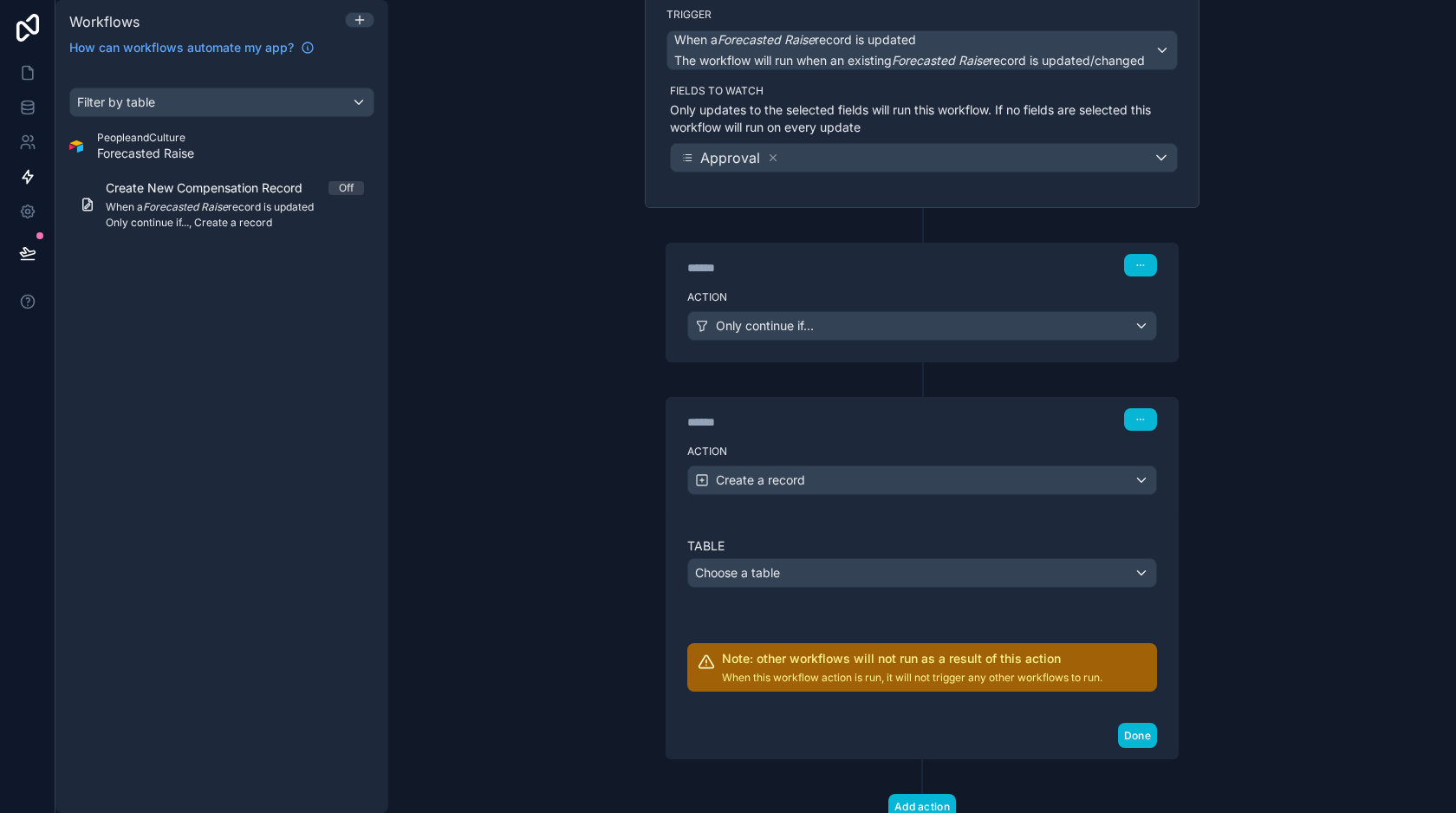
scroll to position [203, 0]
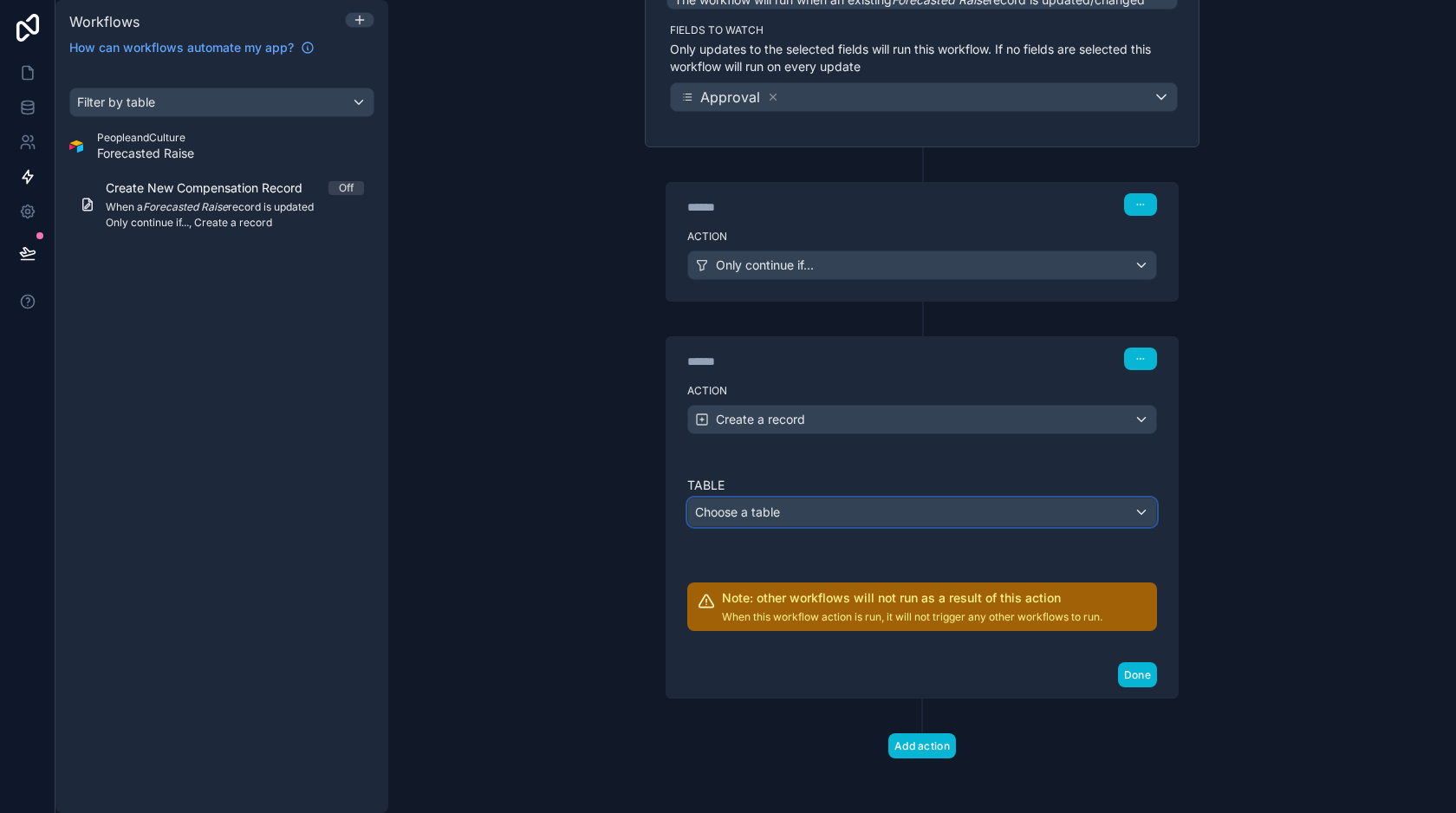
click at [778, 512] on span "Choose a table" at bounding box center [737, 511] width 85 height 15
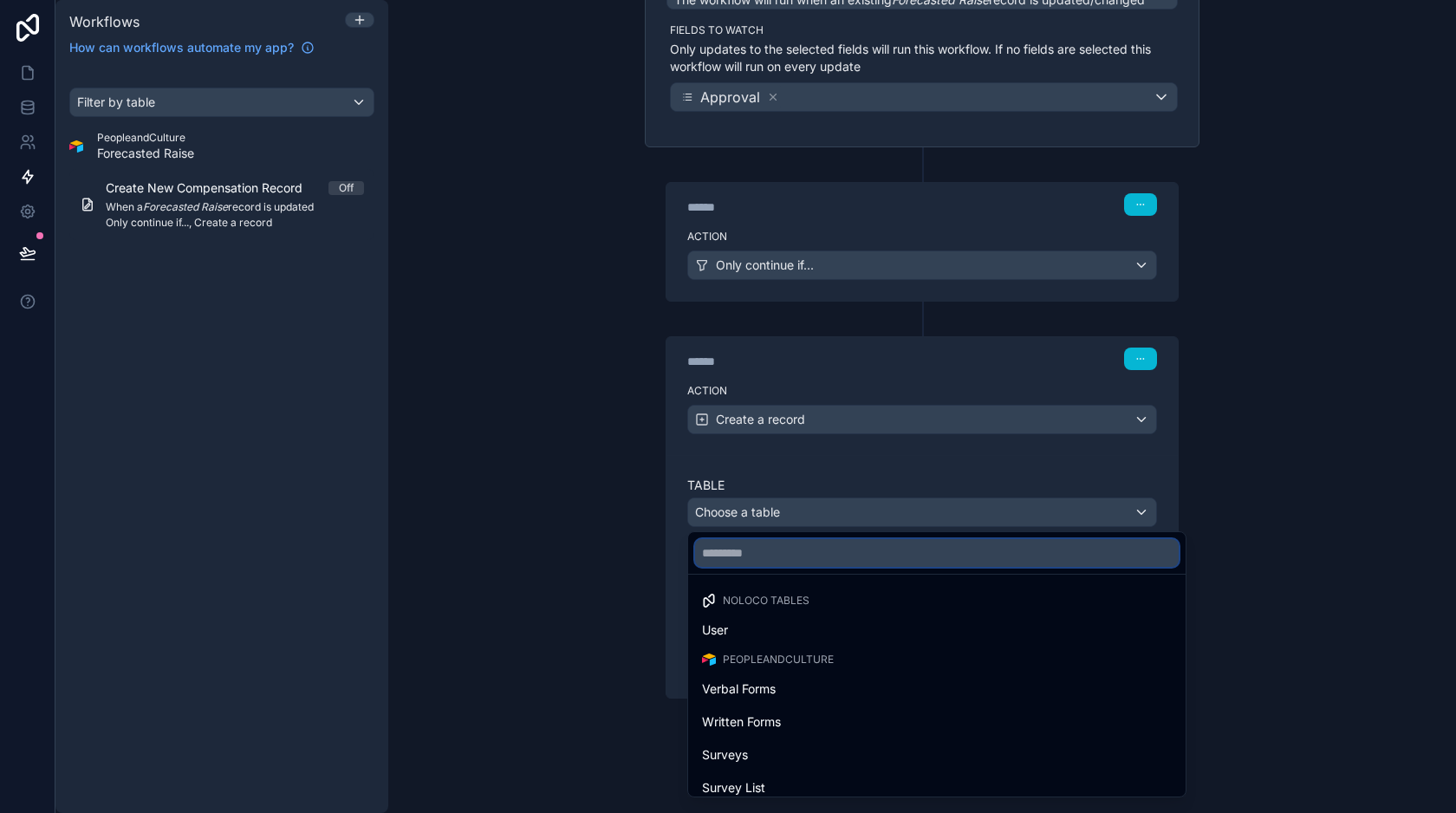
click at [815, 558] on input "text" at bounding box center [936, 553] width 483 height 27
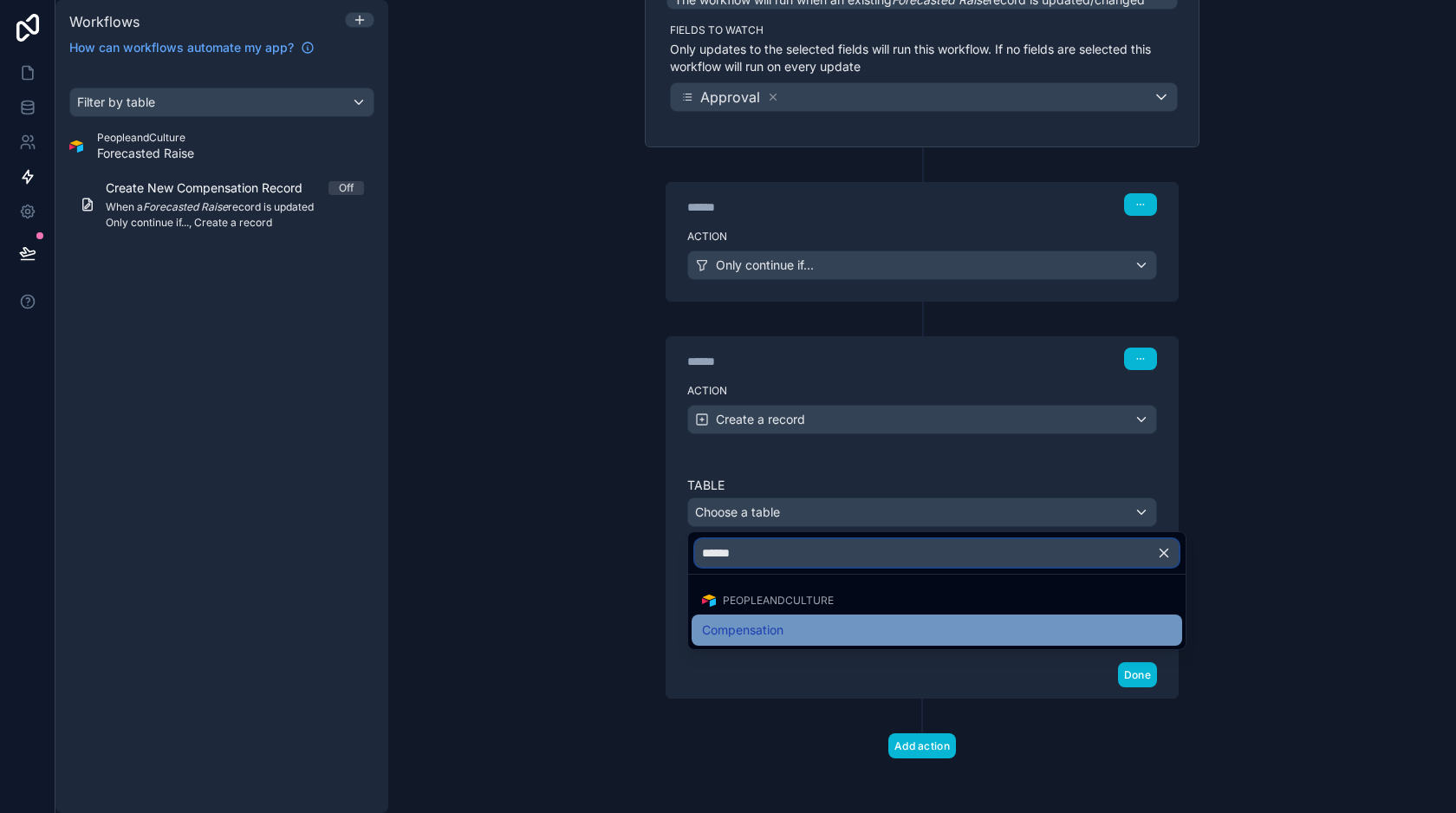
type input "******"
click at [775, 629] on span "Compensation" at bounding box center [743, 630] width 82 height 21
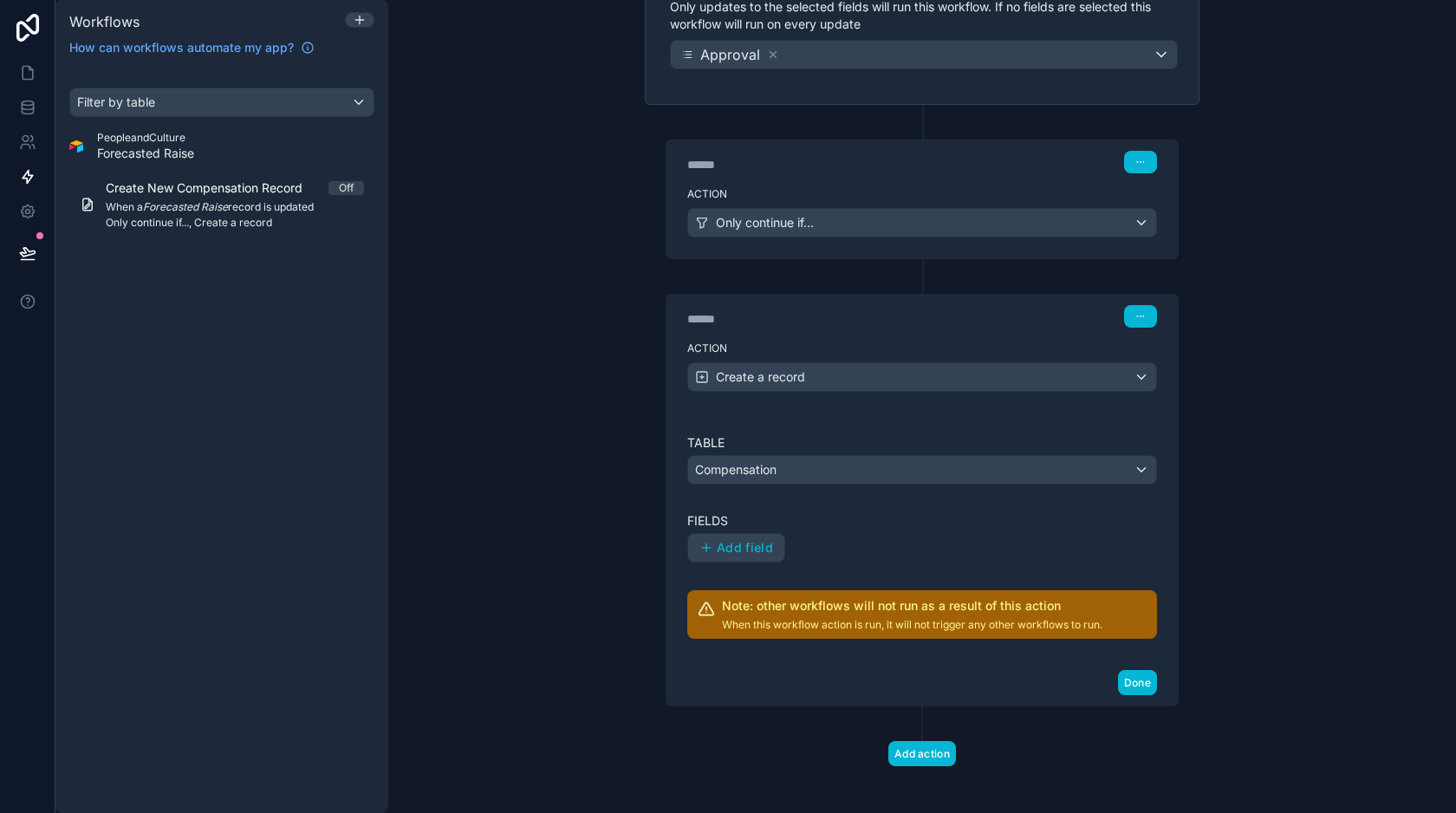
scroll to position [249, 0]
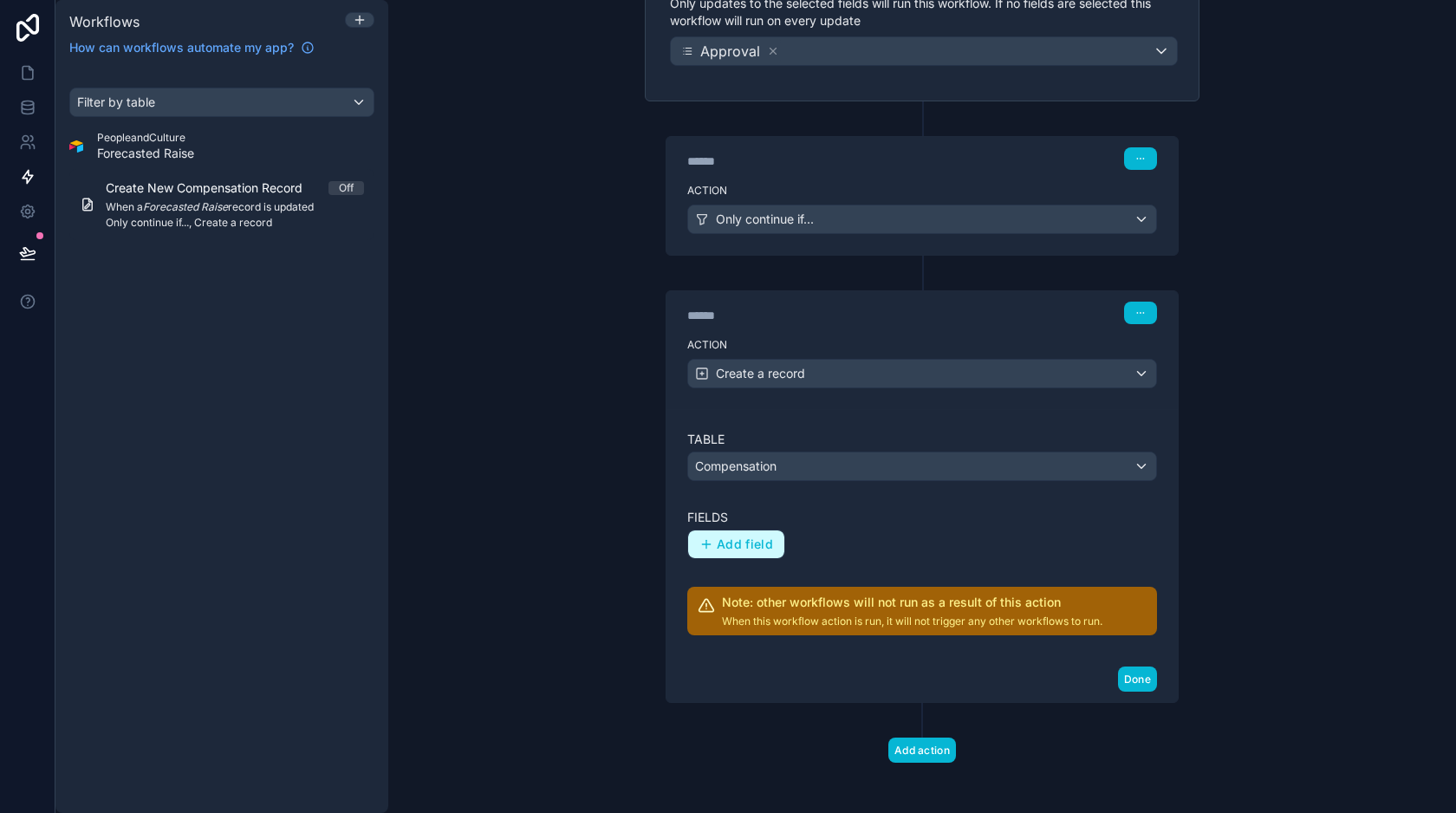
click at [747, 545] on span "Add field" at bounding box center [745, 544] width 56 height 16
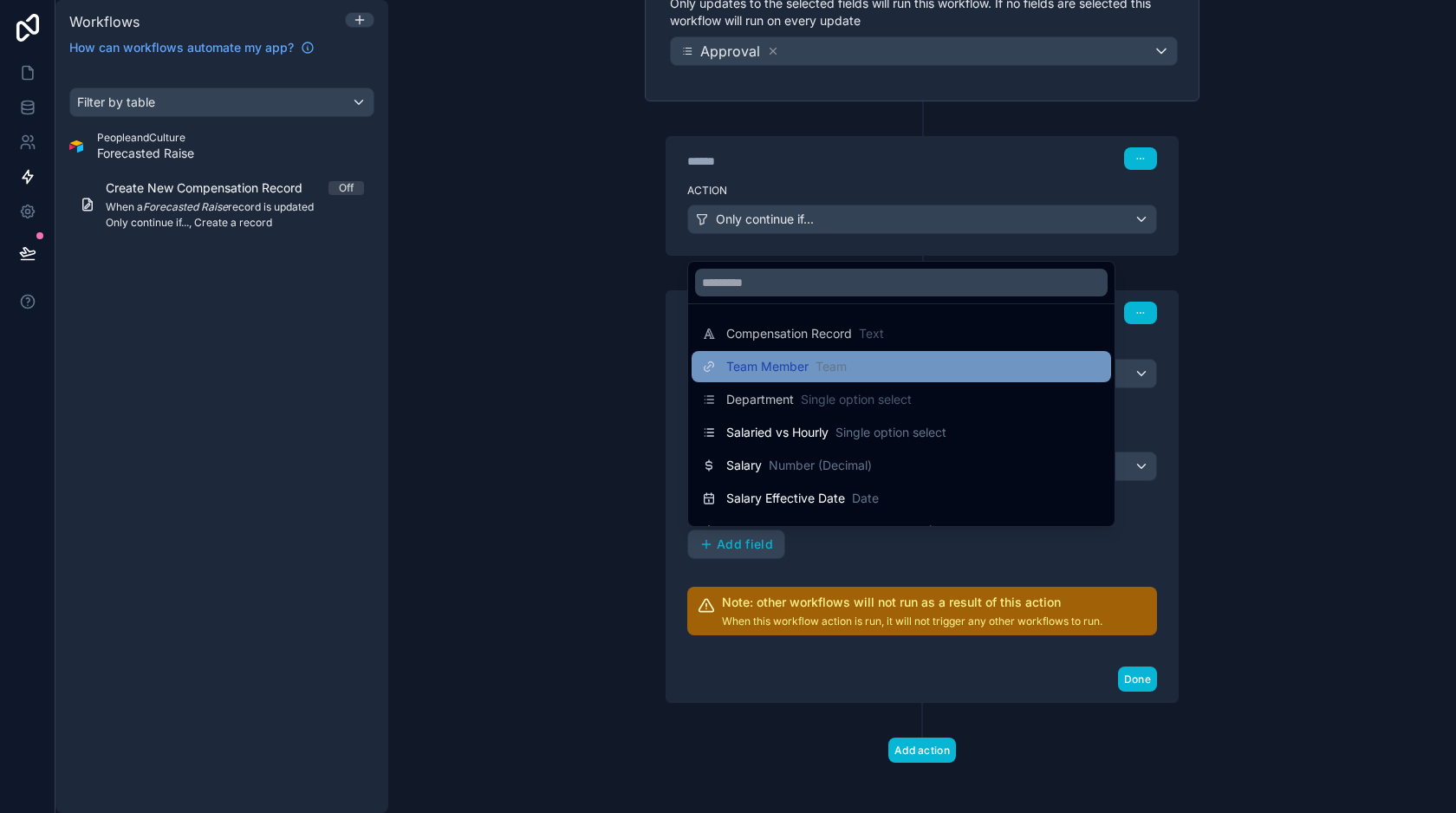
click at [794, 369] on span "Team Member" at bounding box center [767, 366] width 83 height 17
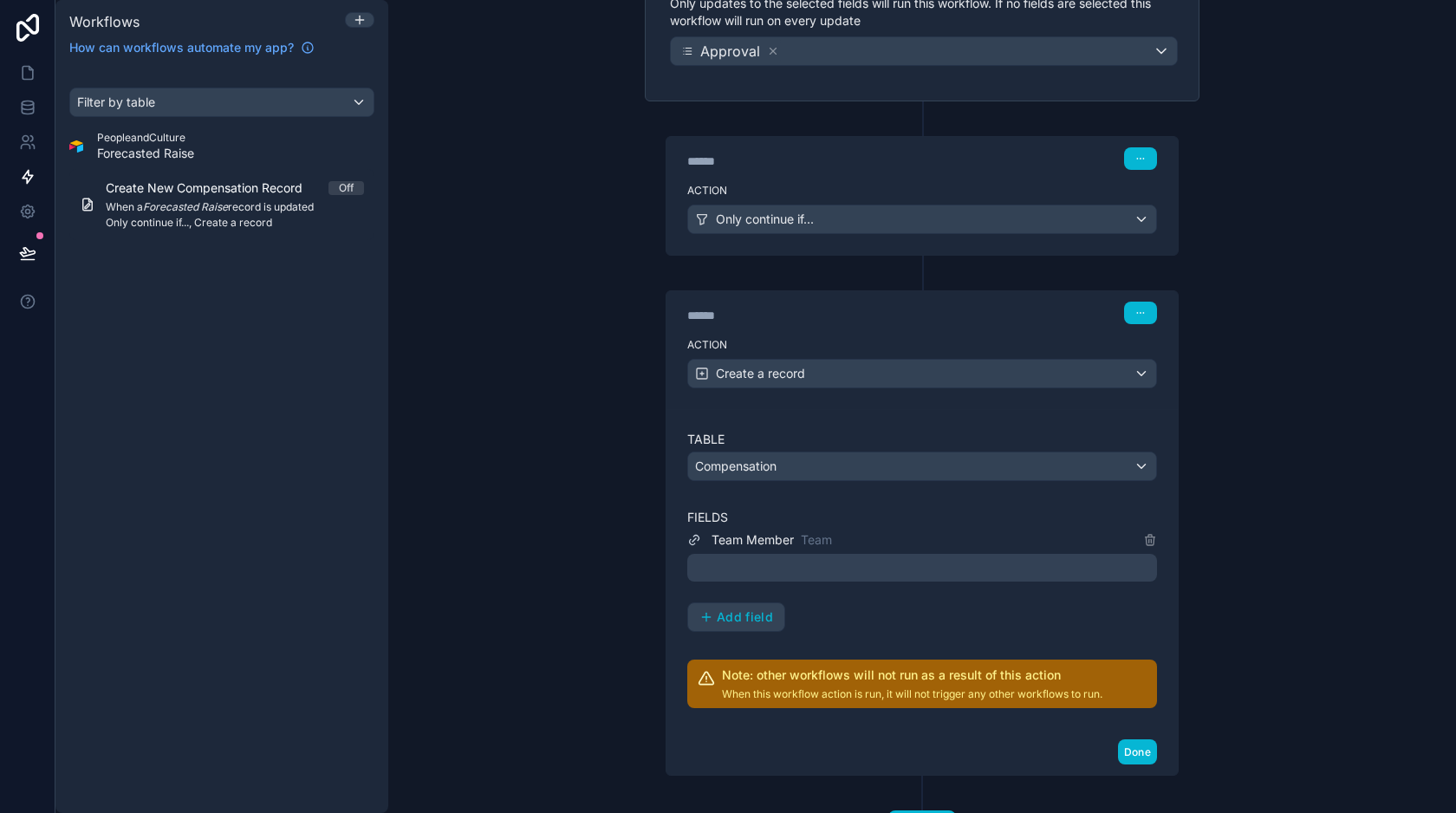
click at [788, 559] on div at bounding box center [922, 567] width 469 height 27
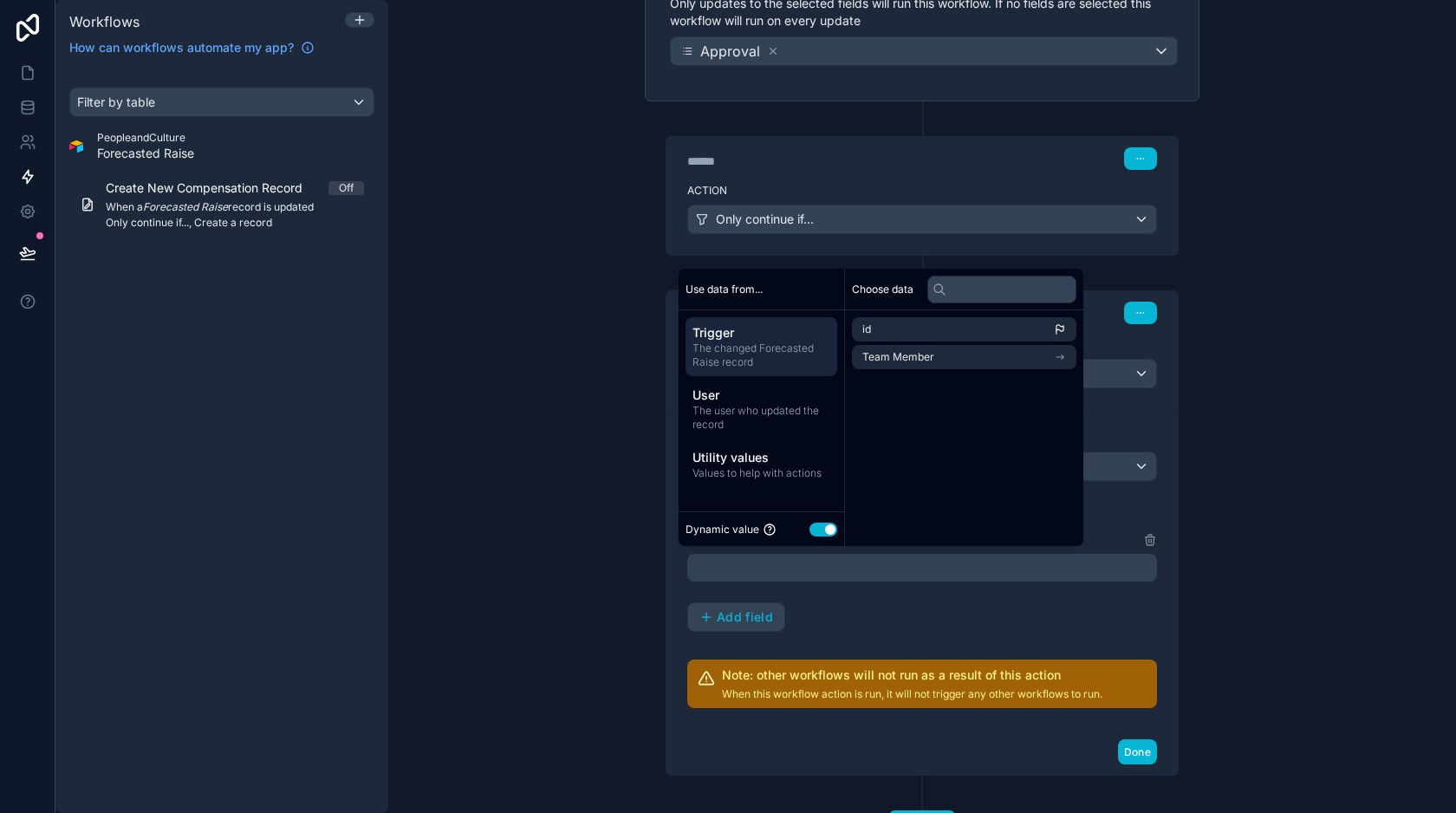
click at [765, 341] on span "The changed Forecasted Raise record" at bounding box center [761, 355] width 138 height 27
click at [775, 348] on span "The changed Forecasted Raise record" at bounding box center [761, 355] width 138 height 27
click at [1000, 357] on li "Team Member" at bounding box center [964, 357] width 225 height 24
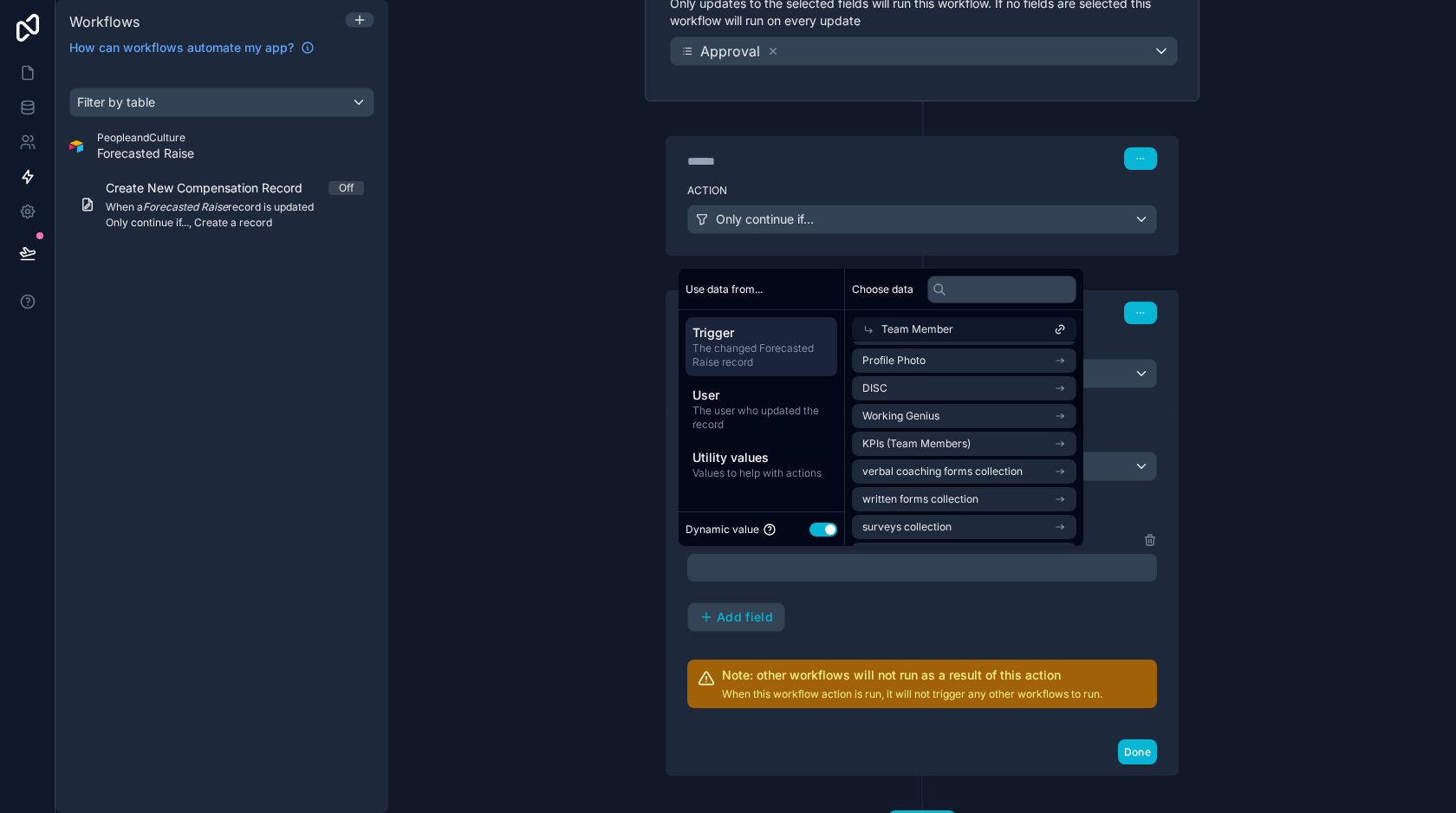
scroll to position [0, 0]
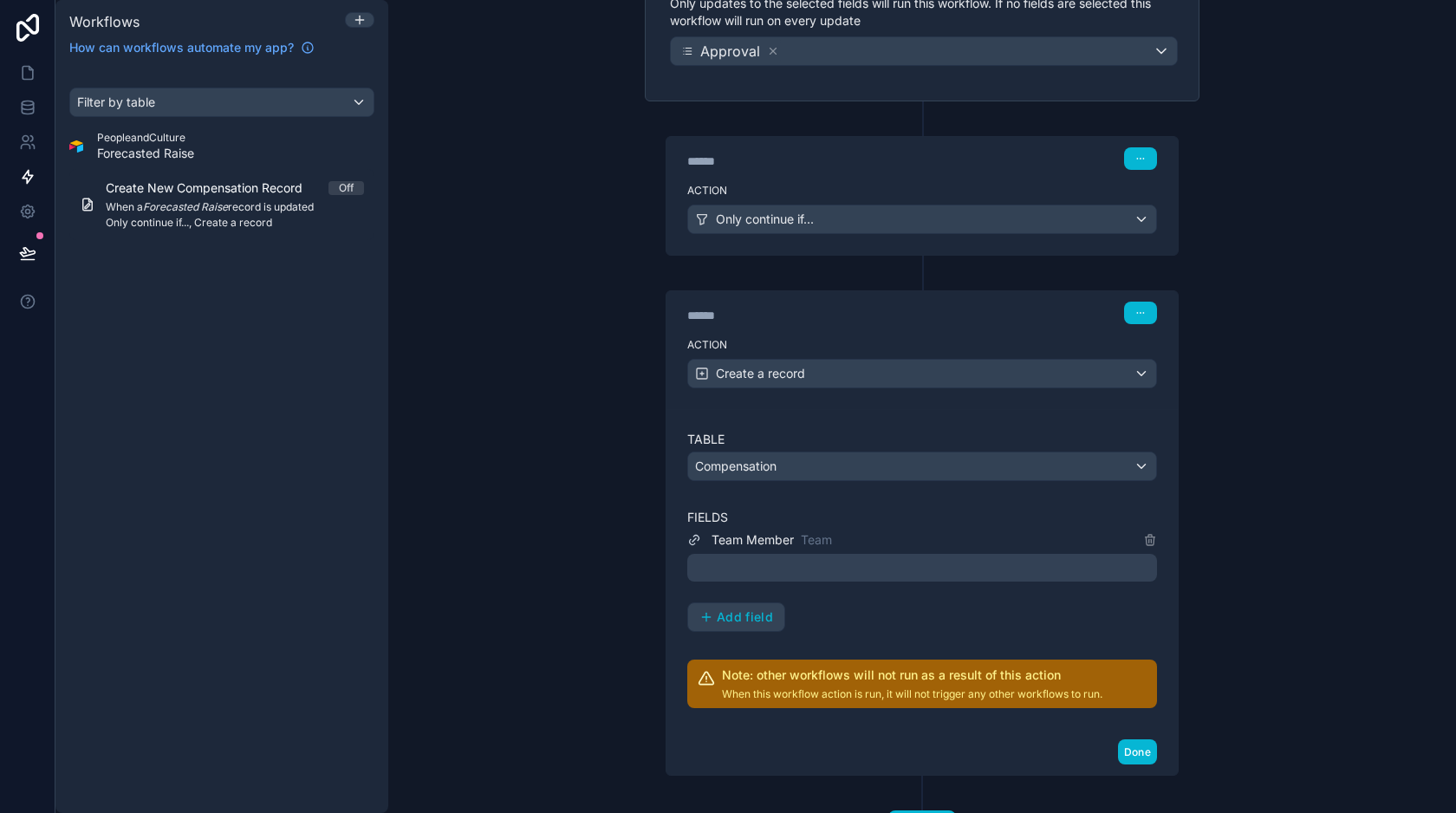
click at [1270, 355] on div "**********" at bounding box center [921, 406] width 1068 height 813
click at [807, 342] on label "Action" at bounding box center [922, 345] width 469 height 14
click at [829, 412] on div "Table Compensation Fields Team Member Team Add field Note: other workflows will…" at bounding box center [922, 568] width 512 height 320
click at [894, 520] on label "Fields" at bounding box center [922, 517] width 469 height 17
click at [869, 421] on div "Table Compensation Fields Team Member Team Add field Note: other workflows will…" at bounding box center [922, 568] width 512 height 320
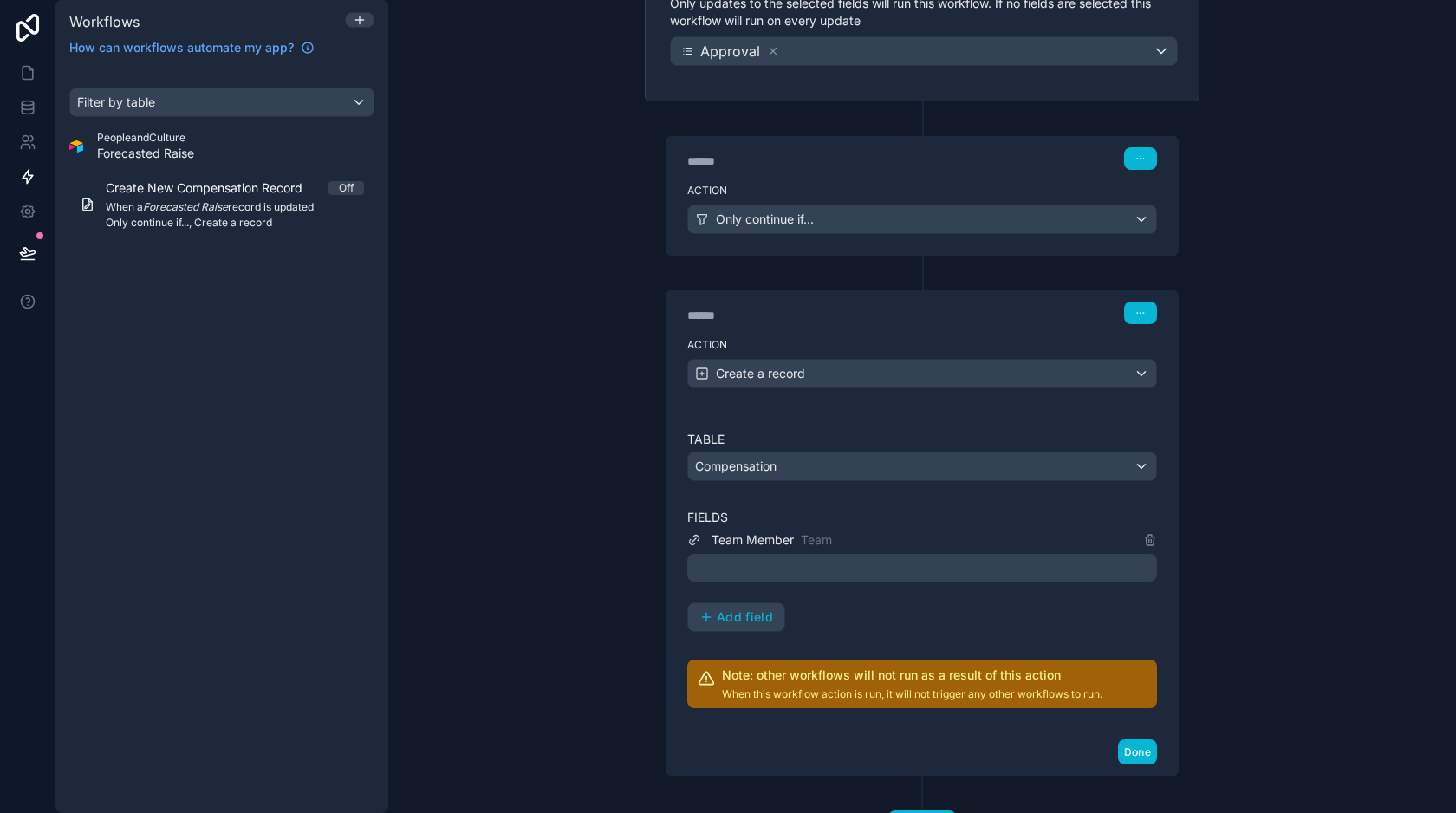
click at [877, 329] on div "****** Step 2" at bounding box center [922, 311] width 512 height 39
click at [801, 415] on div "Table Compensation Fields Team Member Team Add field Note: other workflows will…" at bounding box center [922, 568] width 512 height 320
click at [858, 511] on label "Fields" at bounding box center [922, 517] width 469 height 17
click at [887, 421] on div "Table Compensation Fields Team Member Team Add field Note: other workflows will…" at bounding box center [922, 568] width 512 height 320
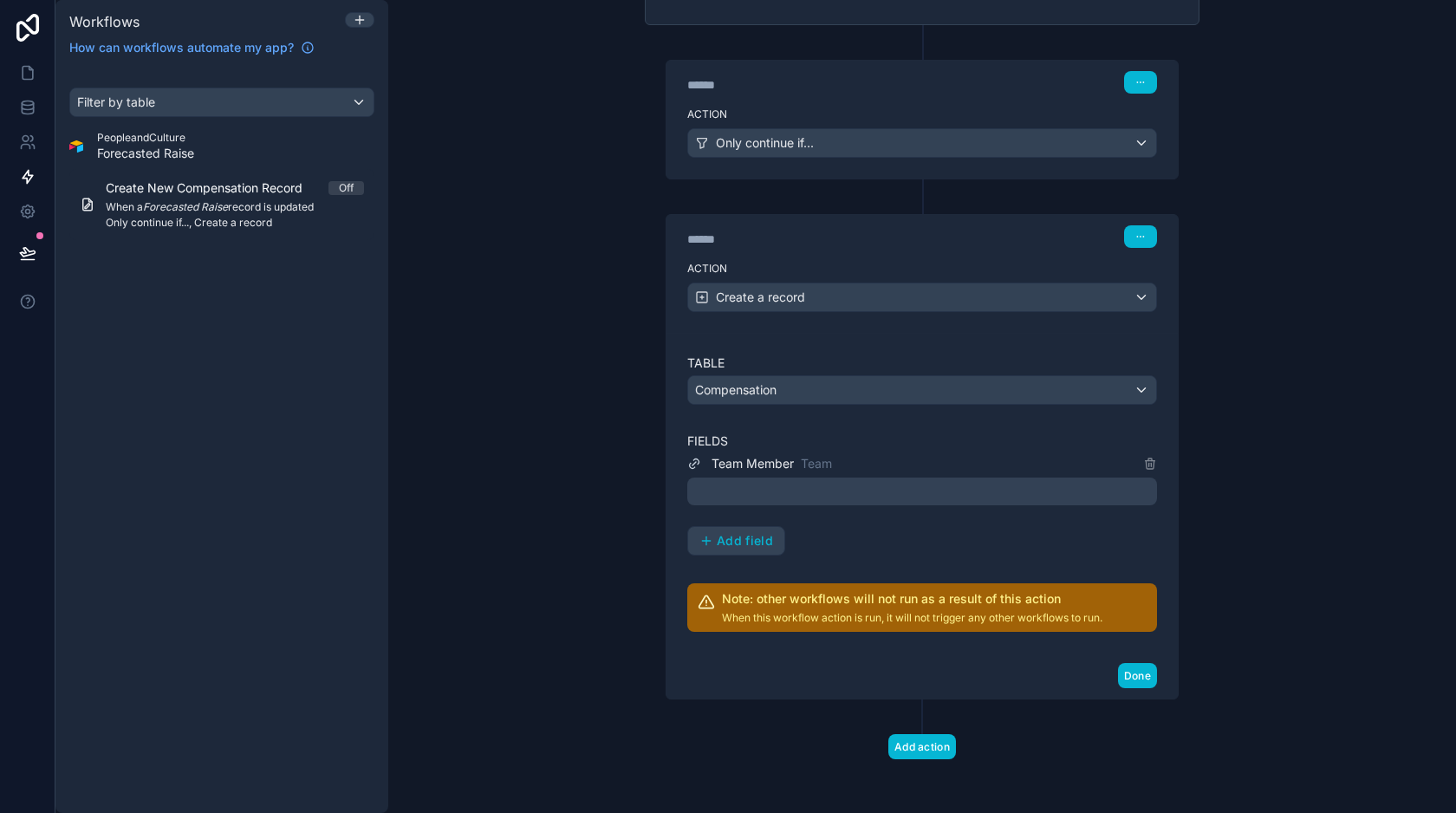
scroll to position [326, 0]
click at [845, 343] on div "Table Compensation Fields Team Member Team Add field Note: other workflows will…" at bounding box center [922, 491] width 512 height 320
click at [863, 452] on div "Team Member Team" at bounding box center [922, 462] width 469 height 21
click at [869, 482] on div at bounding box center [922, 490] width 469 height 27
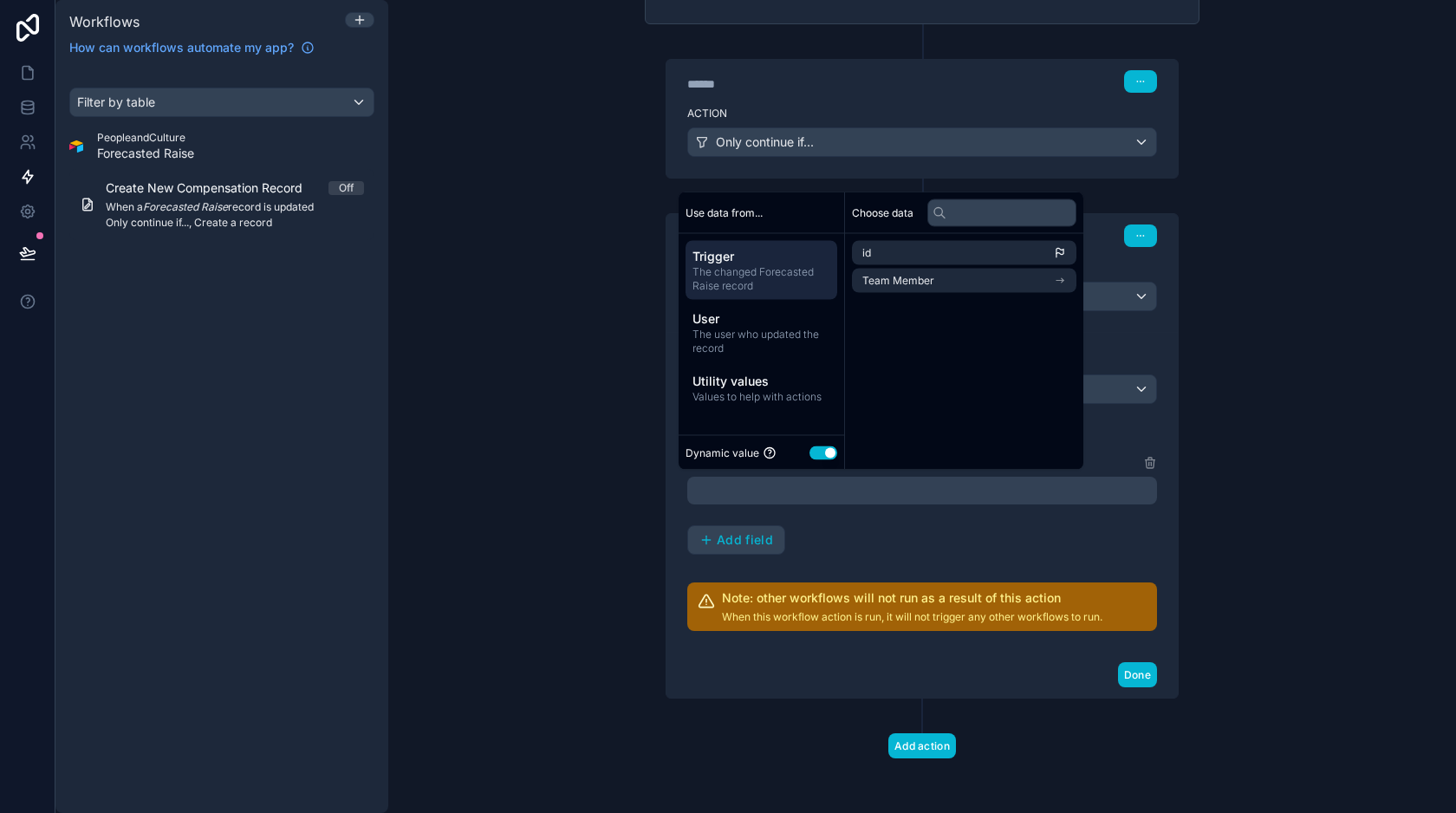
click at [868, 531] on div "Team Member Team Add field" at bounding box center [922, 503] width 469 height 103
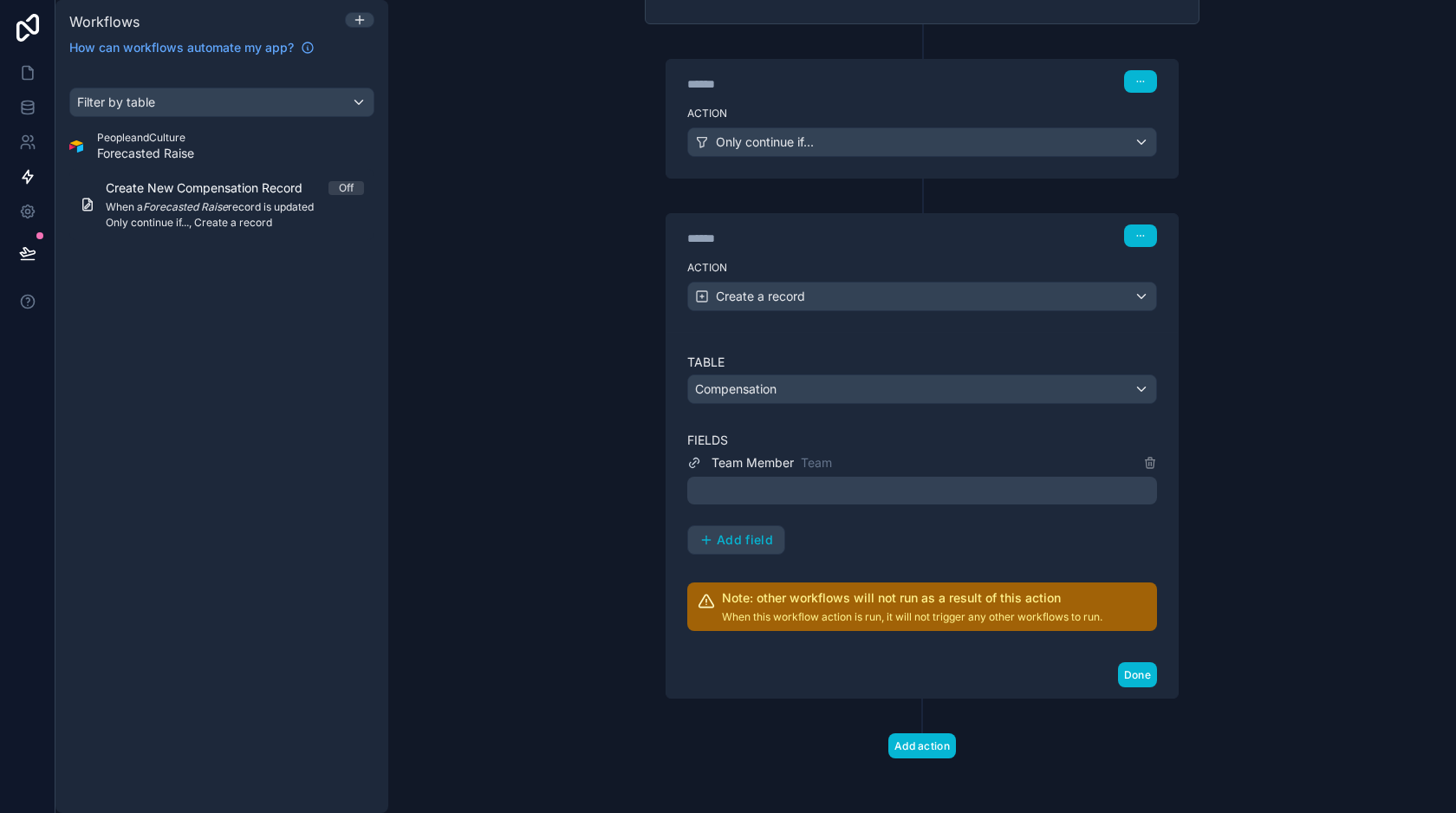
click at [878, 485] on div at bounding box center [922, 490] width 469 height 27
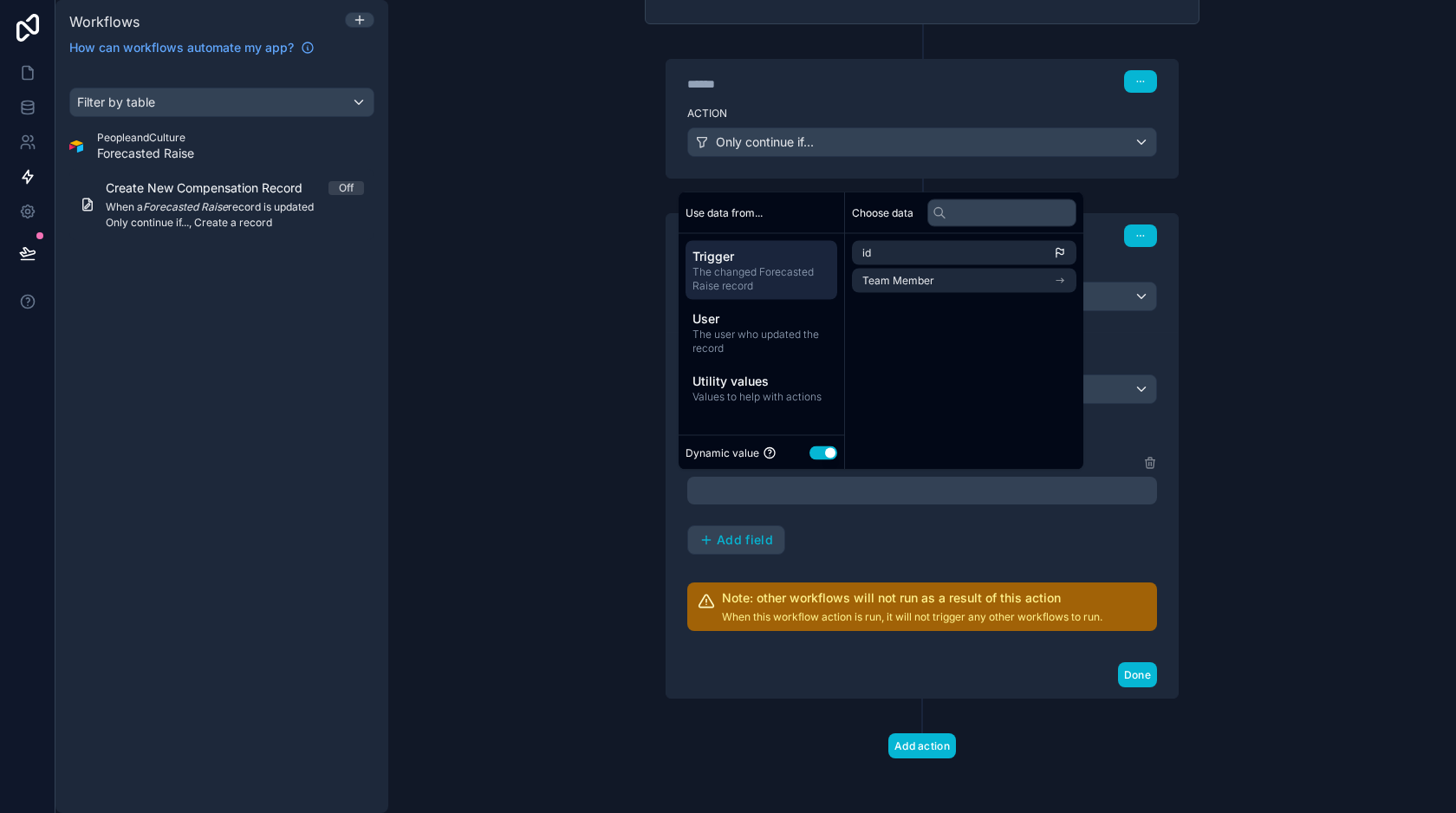
click at [789, 266] on span "The changed Forecasted Raise record" at bounding box center [761, 279] width 138 height 27
click at [939, 274] on li "Team Member" at bounding box center [964, 280] width 225 height 24
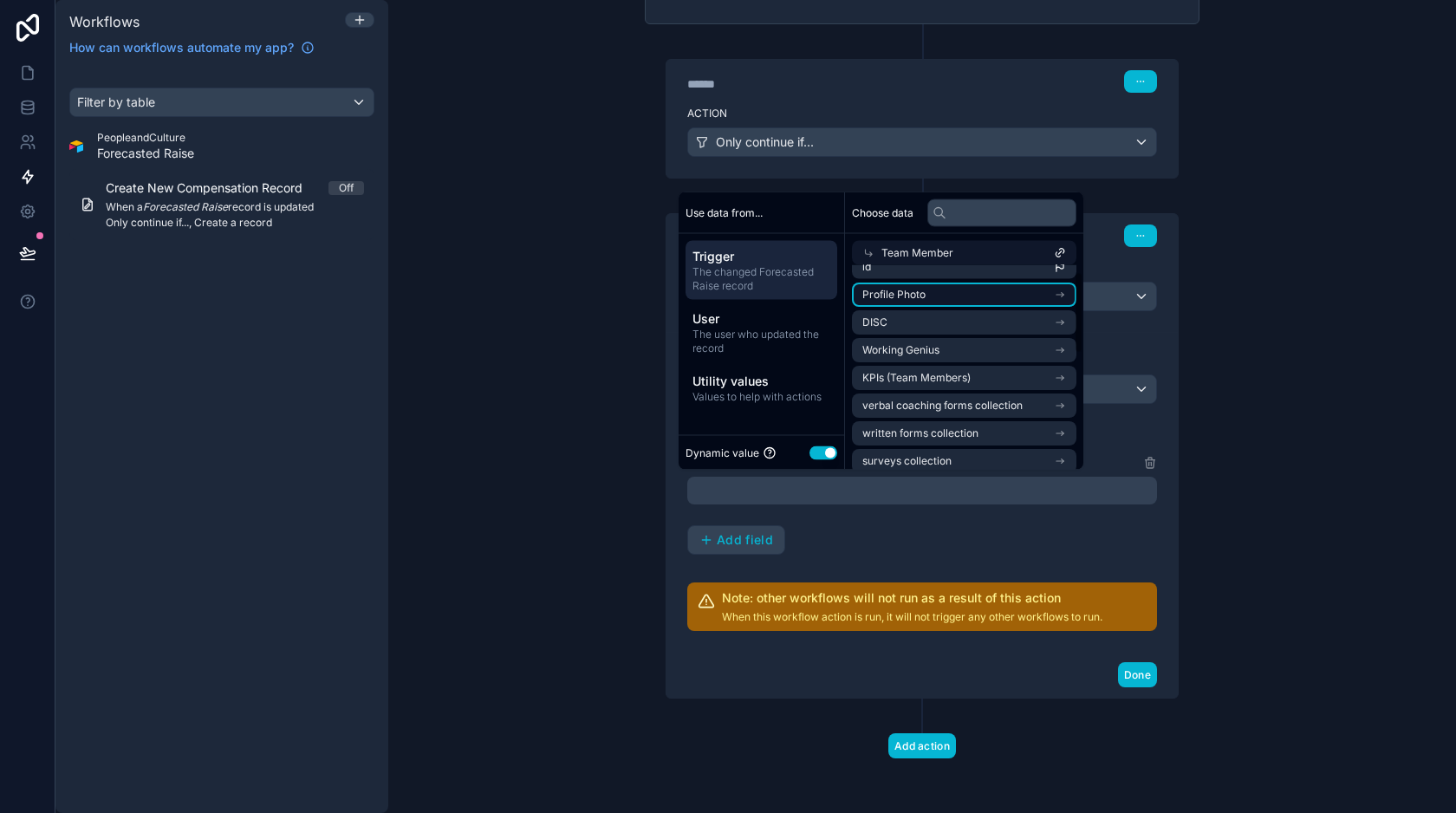
scroll to position [0, 0]
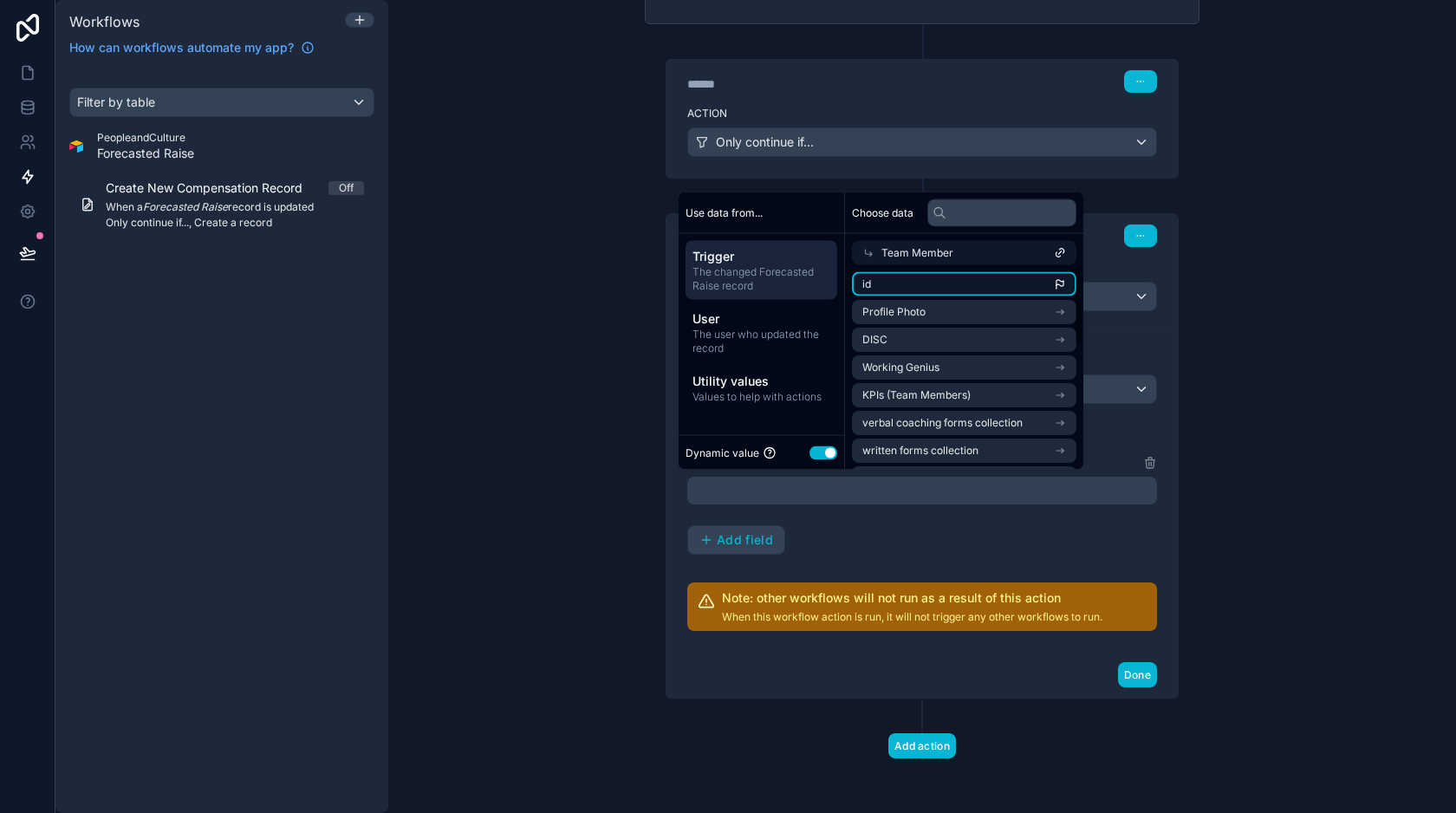
click at [941, 287] on li "id" at bounding box center [964, 284] width 225 height 24
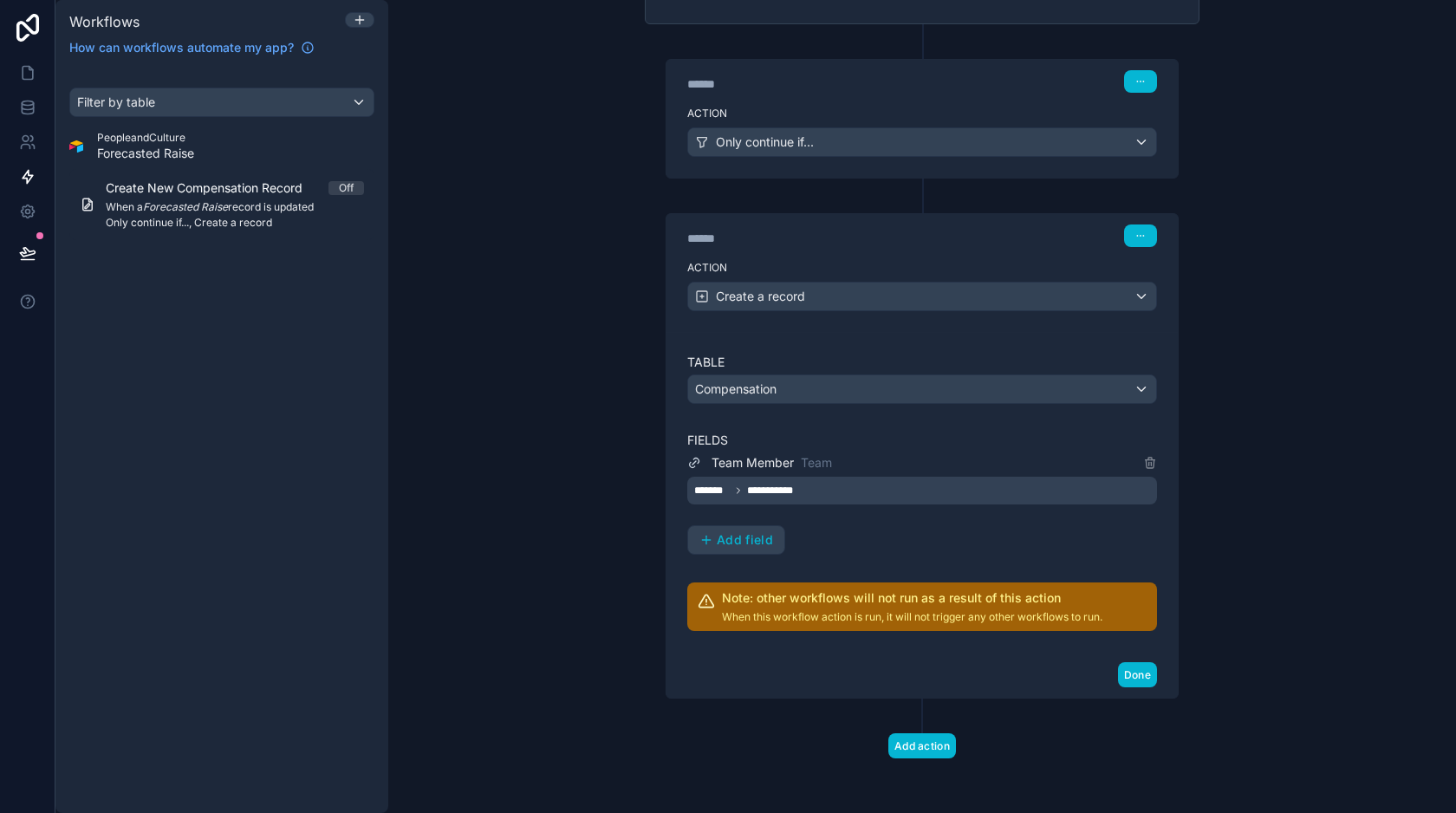
click at [894, 540] on div "**********" at bounding box center [922, 503] width 469 height 103
click at [761, 543] on span "Add field" at bounding box center [745, 539] width 56 height 16
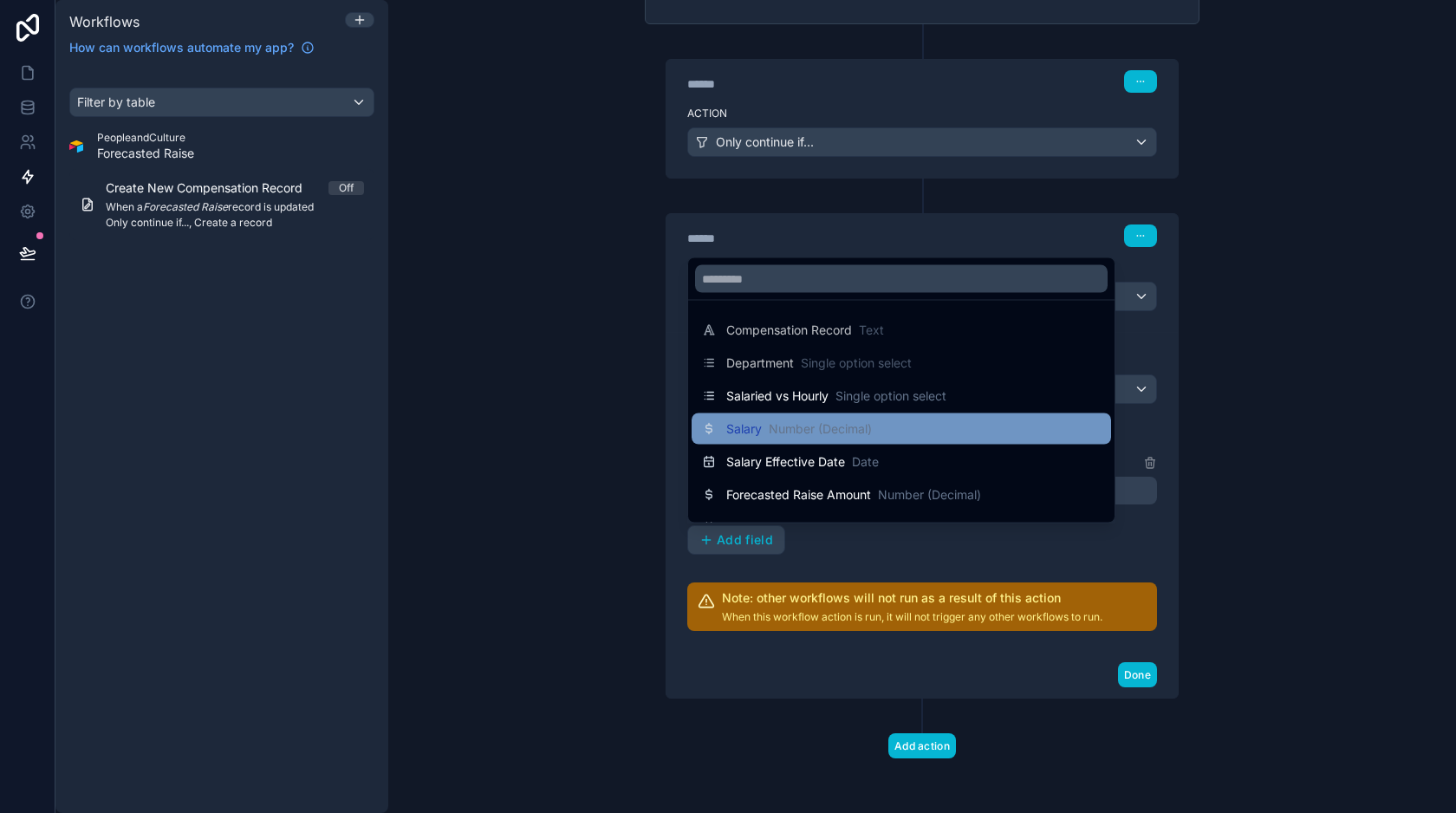
click at [805, 435] on span "Number (Decimal)" at bounding box center [820, 428] width 103 height 17
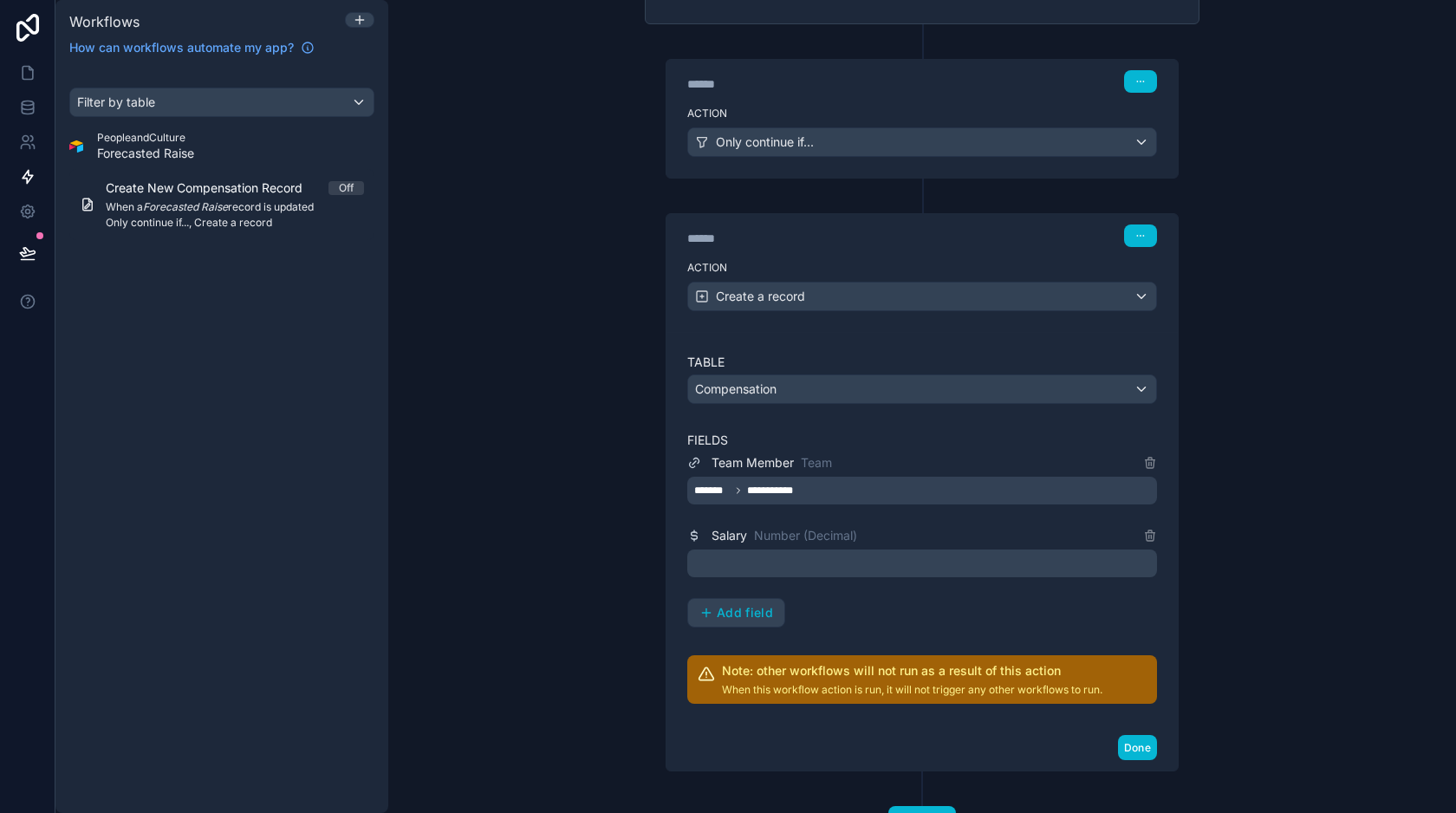
click at [833, 566] on p "﻿" at bounding box center [923, 563] width 459 height 21
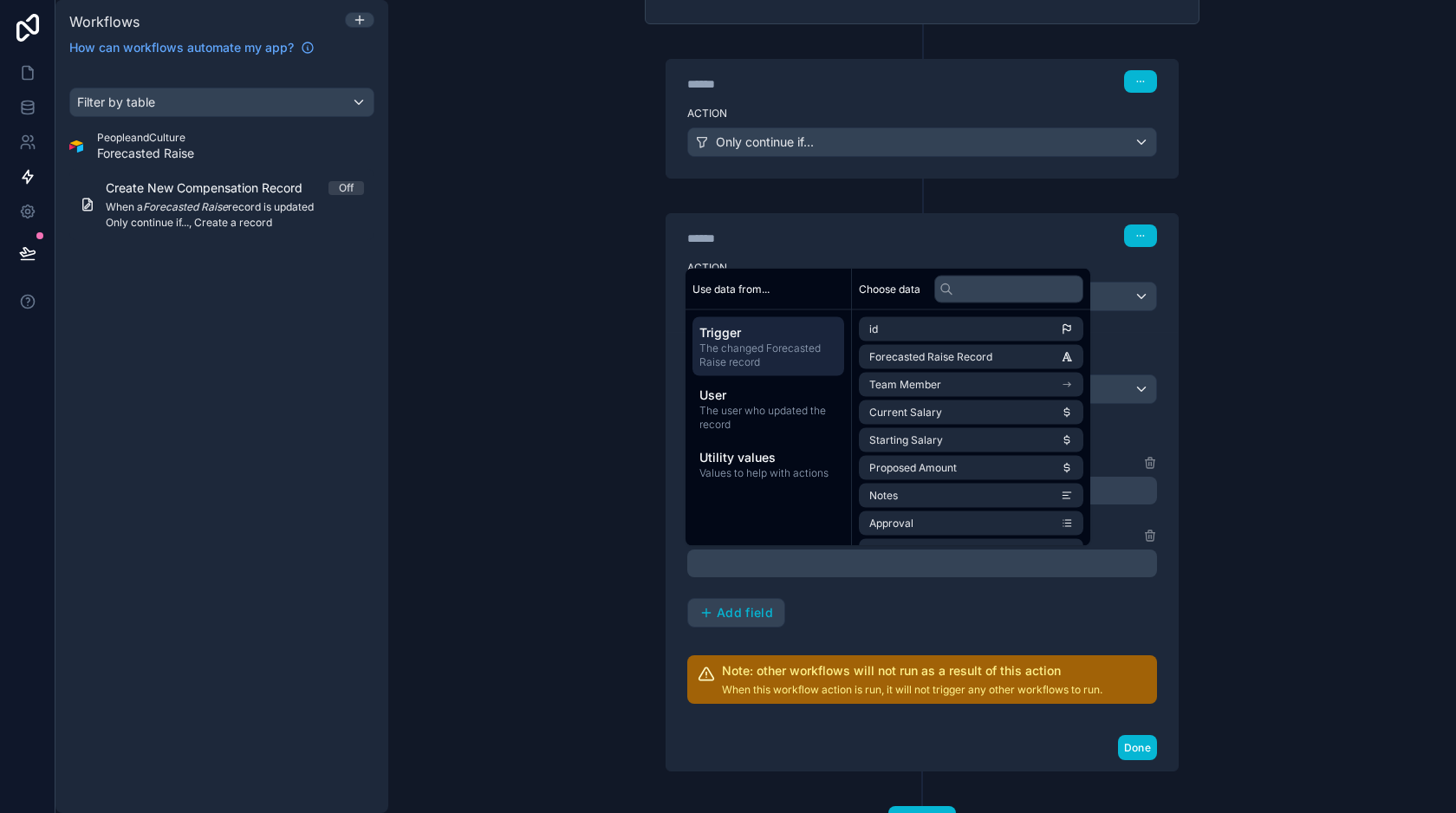
click at [785, 351] on span "The changed Forecasted Raise record" at bounding box center [768, 355] width 138 height 27
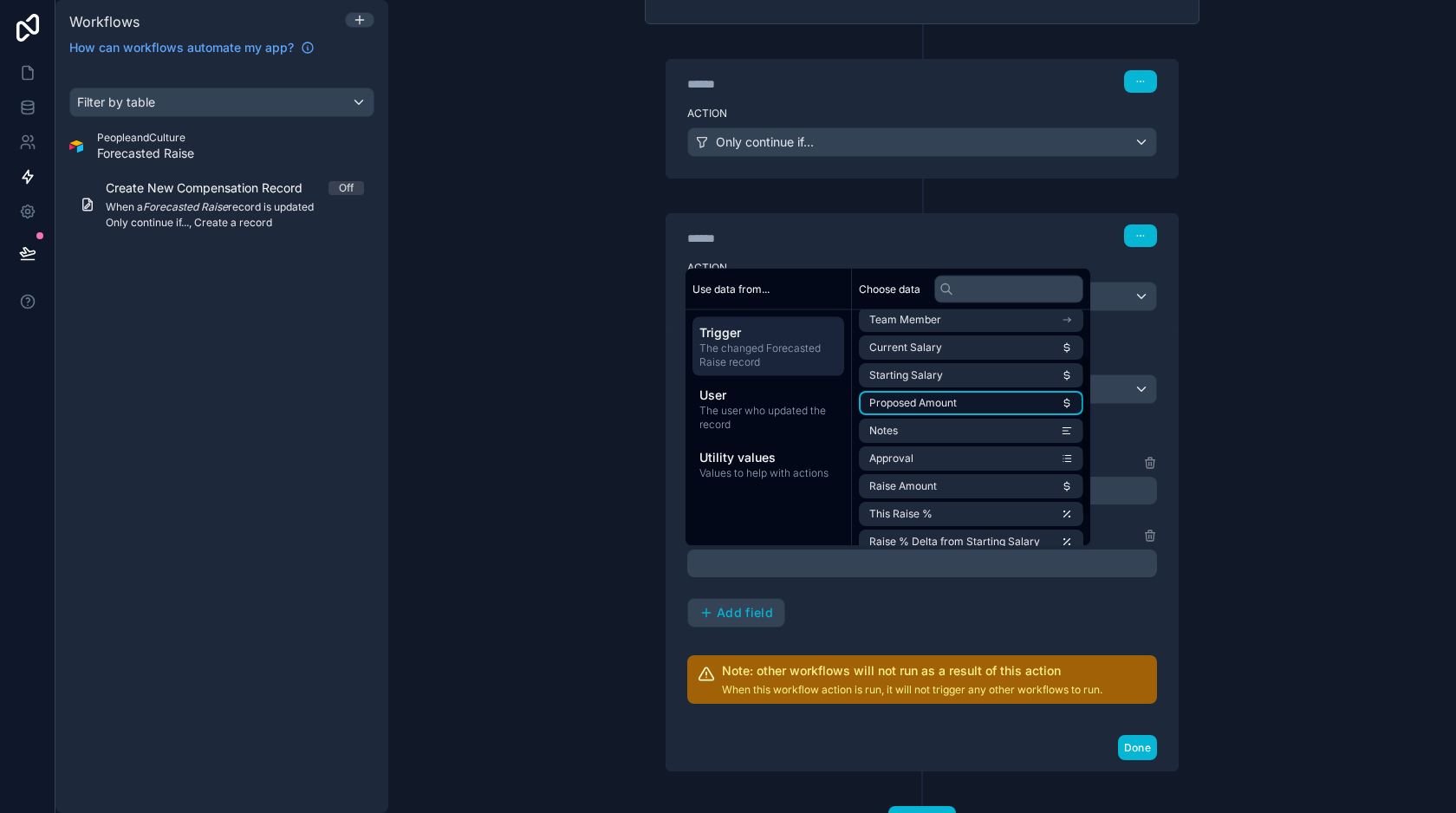
click at [945, 403] on span "Proposed Amount" at bounding box center [912, 402] width 87 height 14
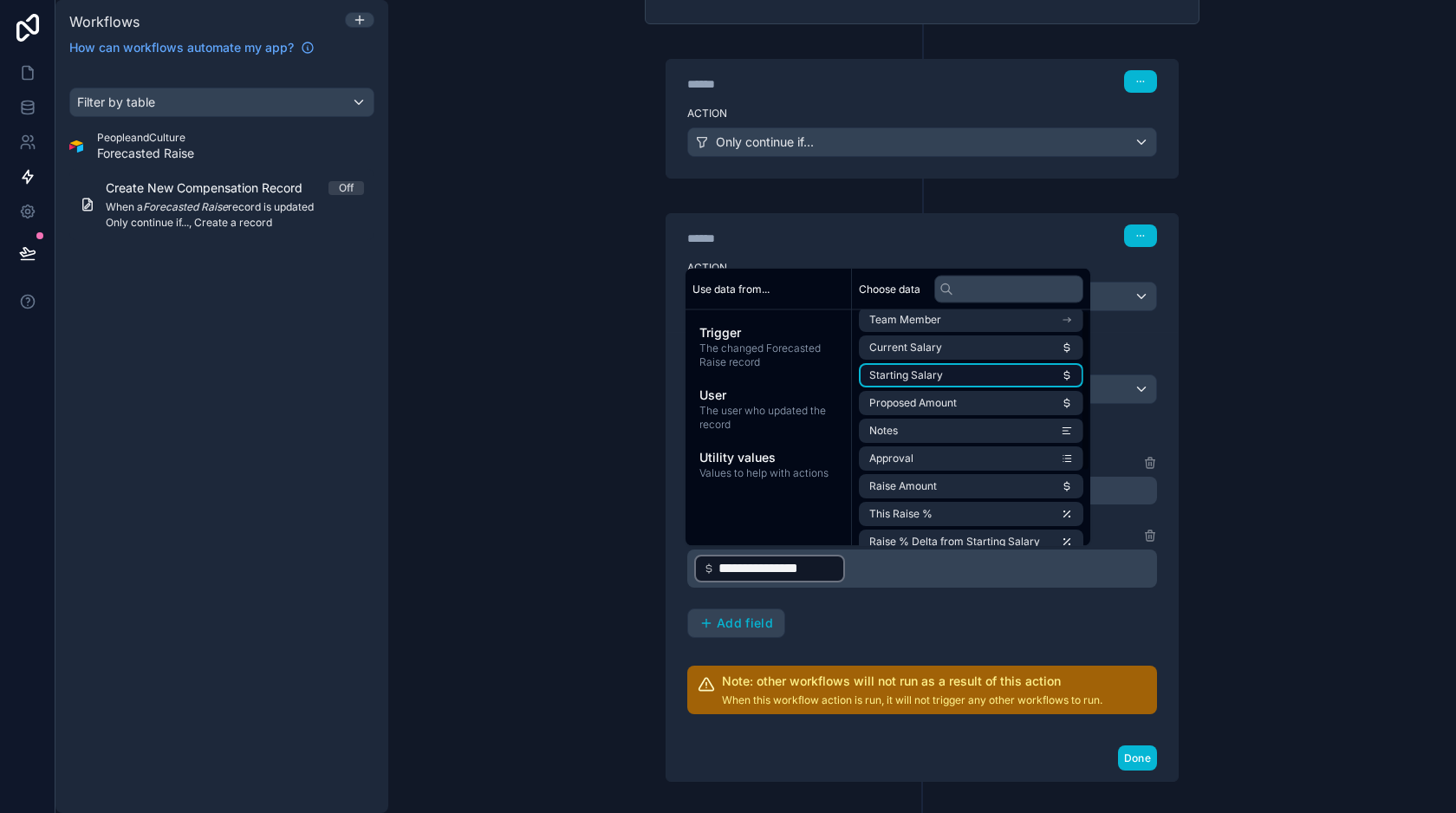
scroll to position [0, 0]
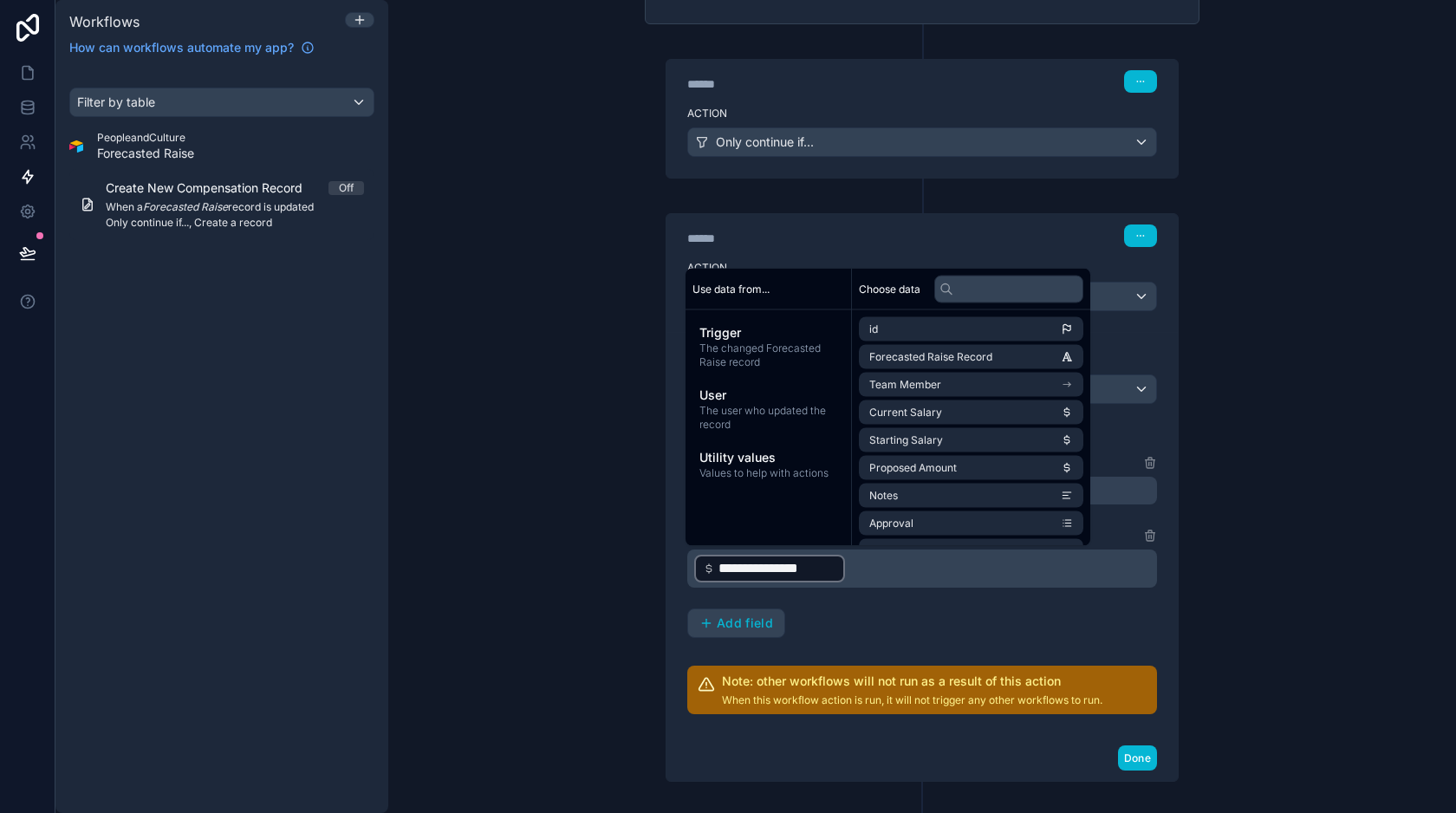
click at [902, 603] on div "**********" at bounding box center [922, 544] width 469 height 185
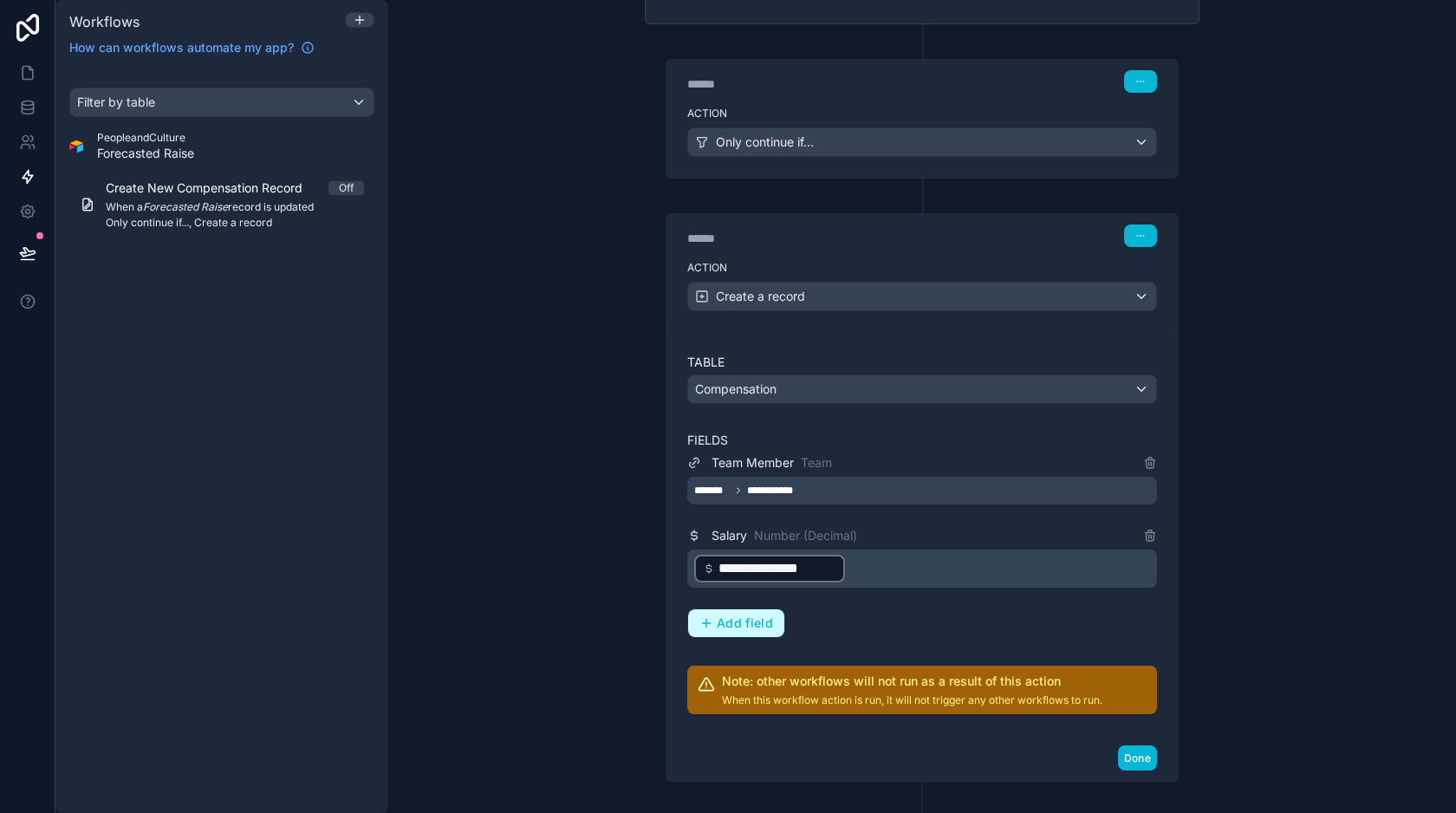
click at [756, 619] on span "Add field" at bounding box center [745, 622] width 56 height 16
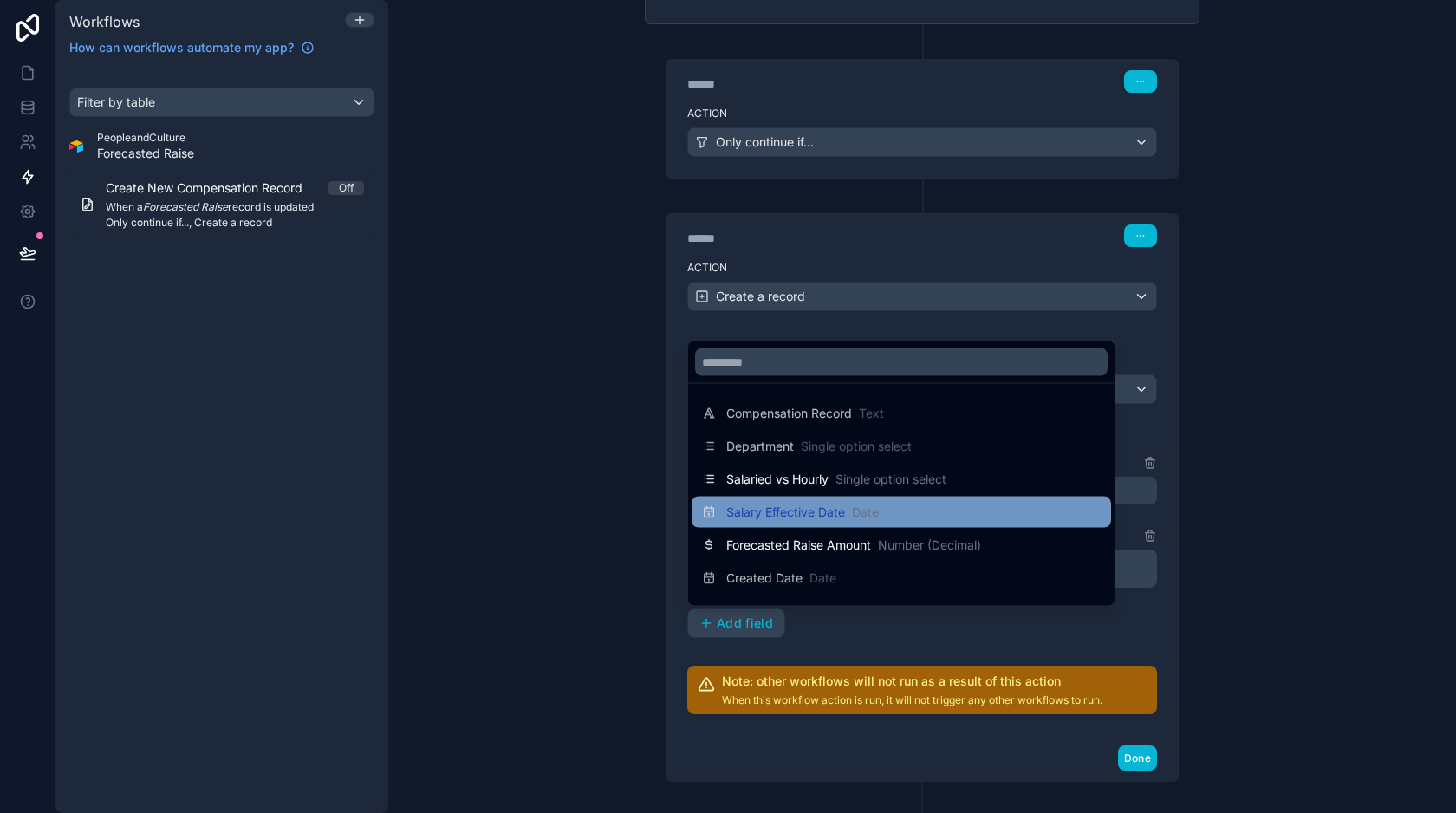
click at [801, 514] on span "Salary Effective Date" at bounding box center [785, 511] width 118 height 17
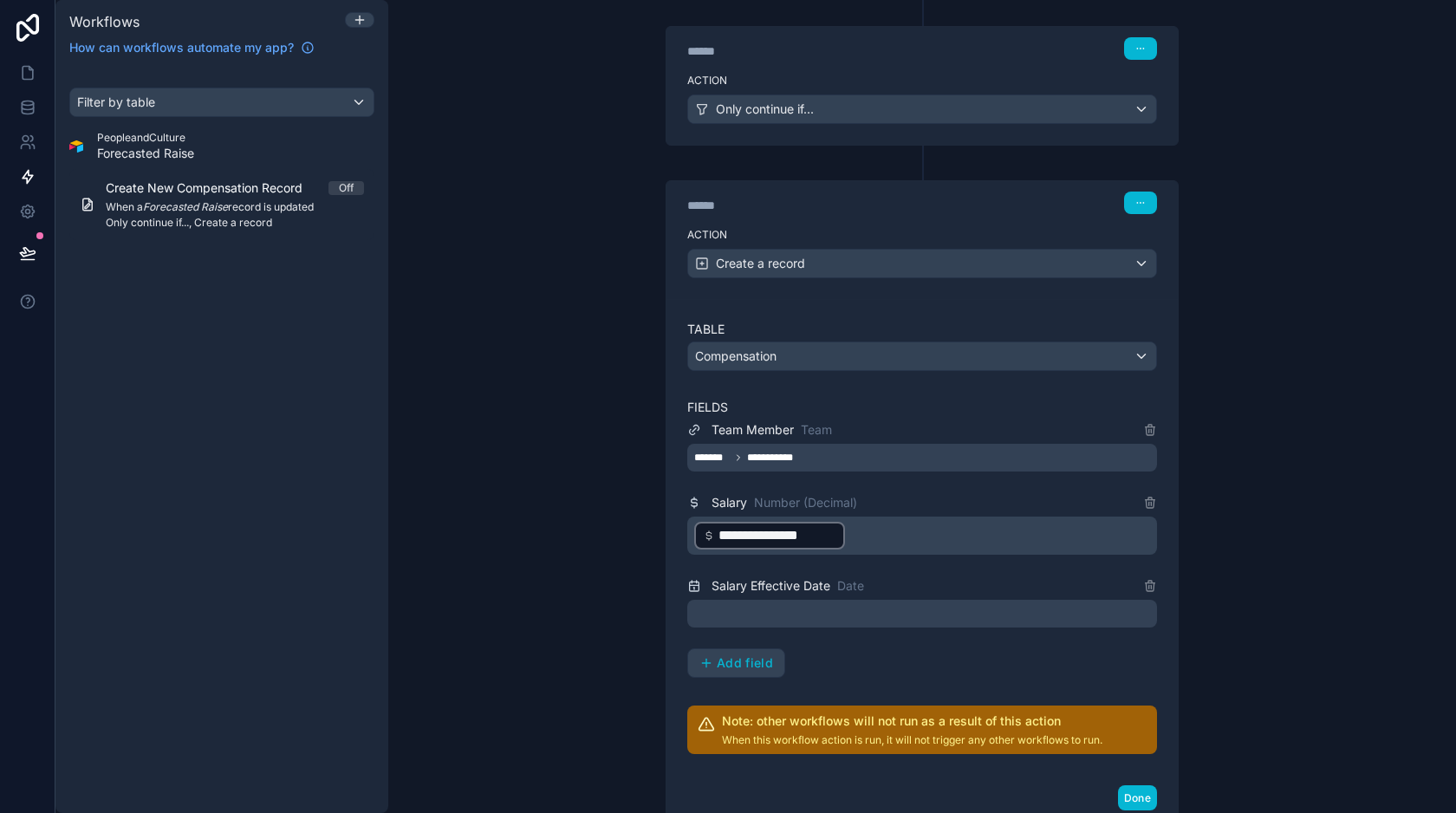
scroll to position [361, 0]
click at [834, 614] on div at bounding box center [922, 611] width 469 height 27
click at [855, 639] on div "**********" at bounding box center [922, 547] width 469 height 258
click at [815, 610] on div at bounding box center [922, 611] width 469 height 27
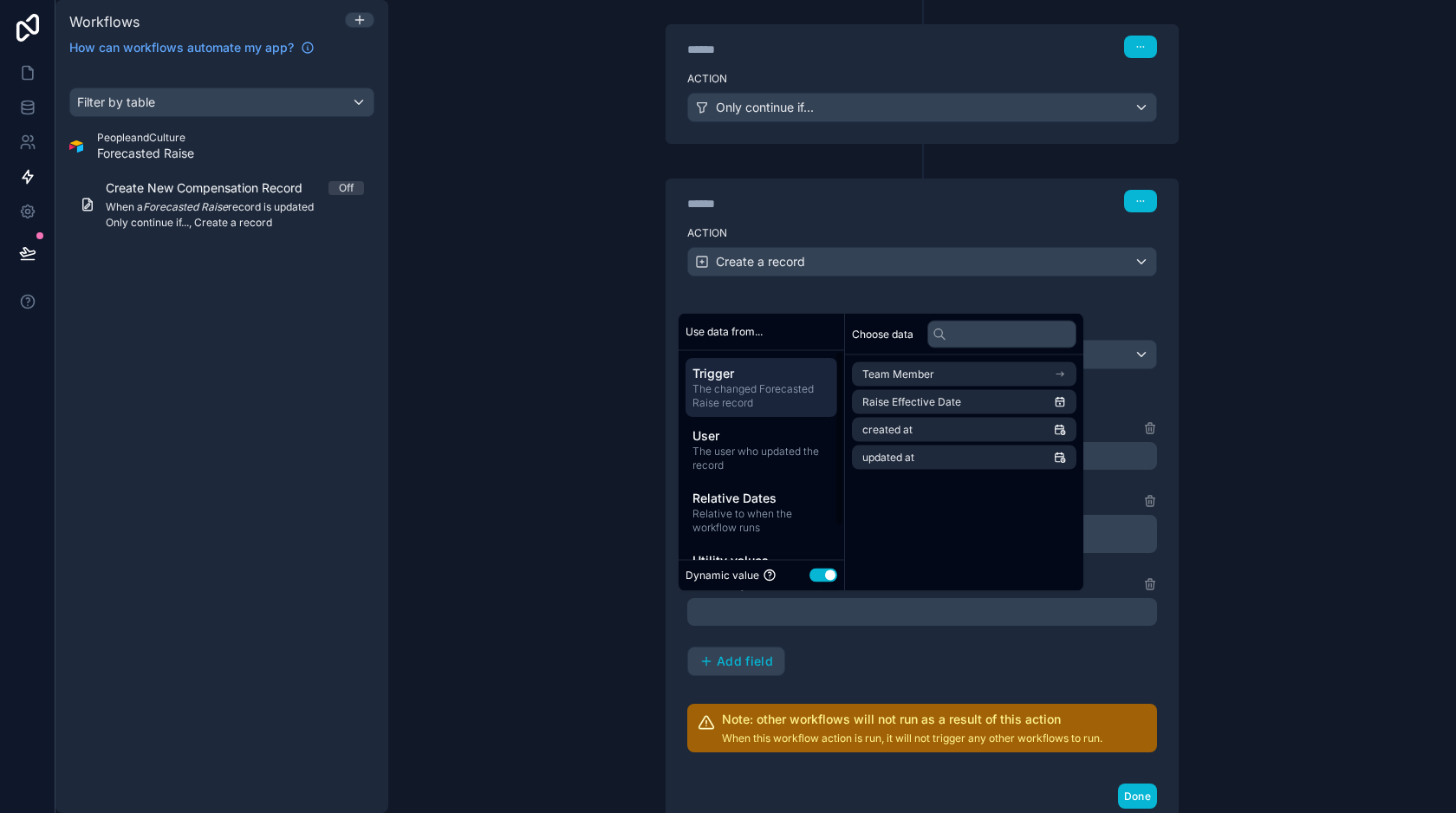
click at [789, 382] on span "The changed Forecasted Raise record" at bounding box center [761, 396] width 138 height 27
click at [946, 403] on span "Raise Effective Date" at bounding box center [912, 401] width 99 height 14
click at [904, 642] on div "**********" at bounding box center [922, 547] width 469 height 258
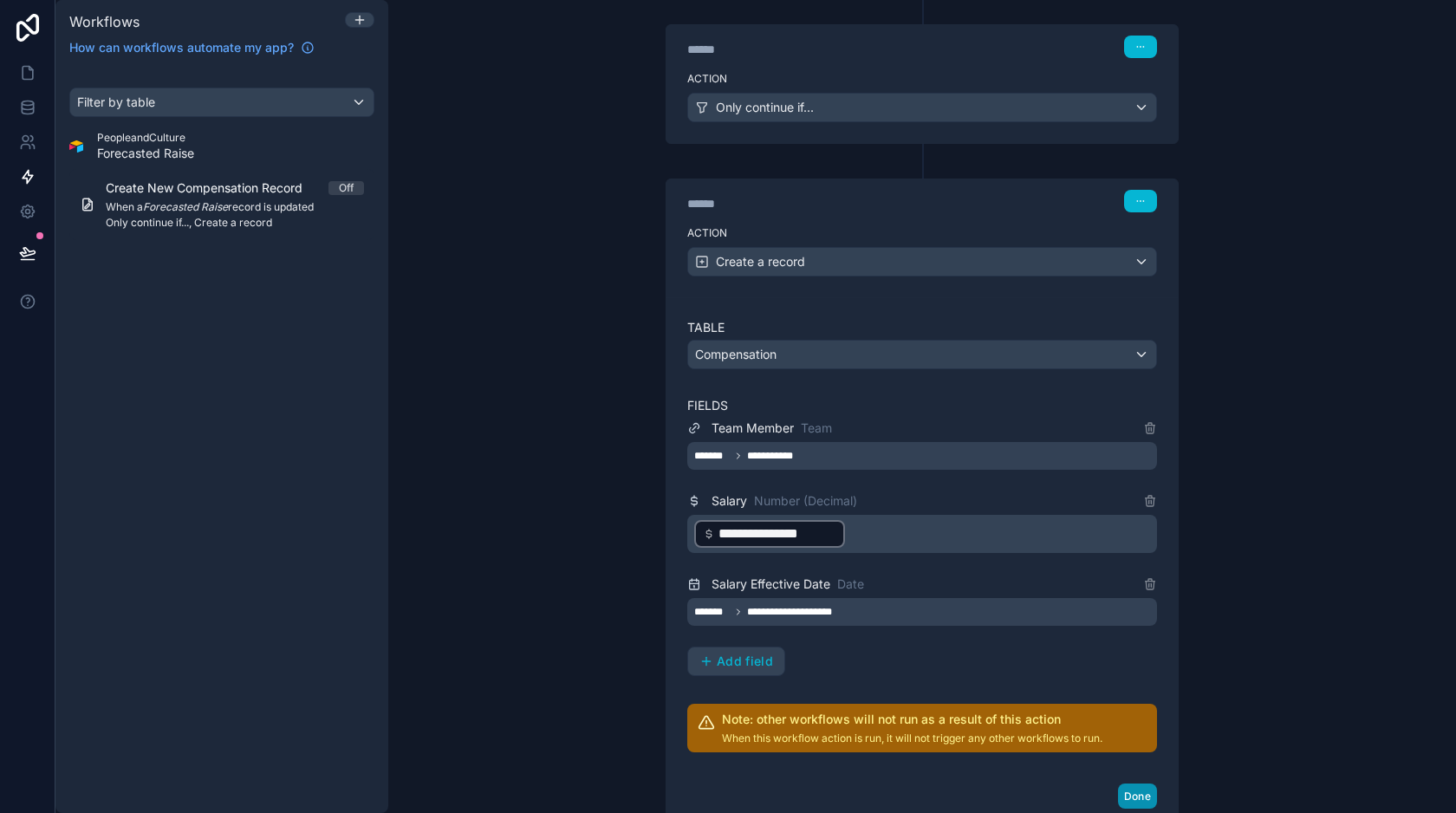
click at [1140, 797] on button "Done" at bounding box center [1137, 795] width 39 height 25
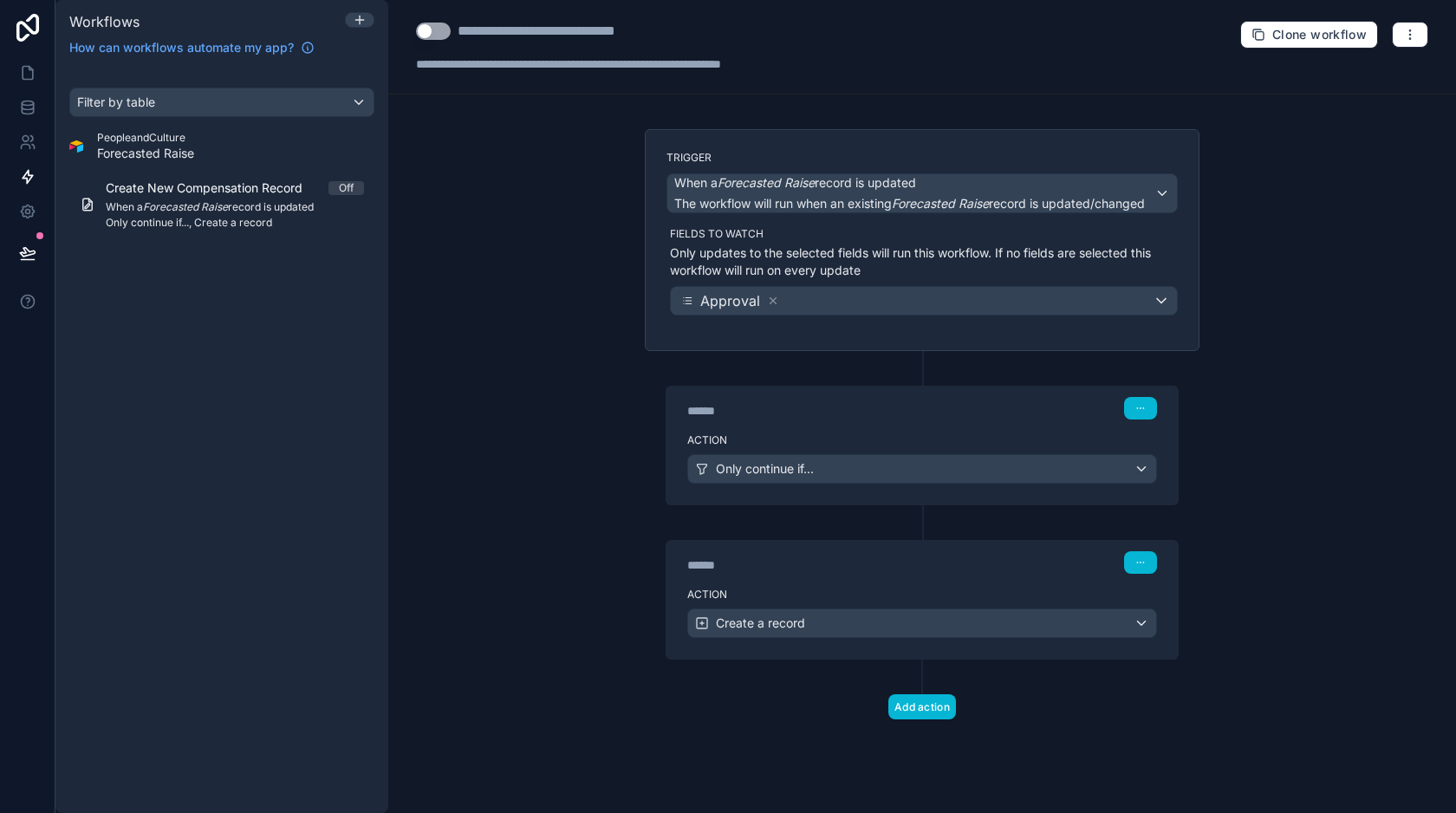
scroll to position [0, 0]
click at [21, 75] on icon at bounding box center [28, 72] width 17 height 17
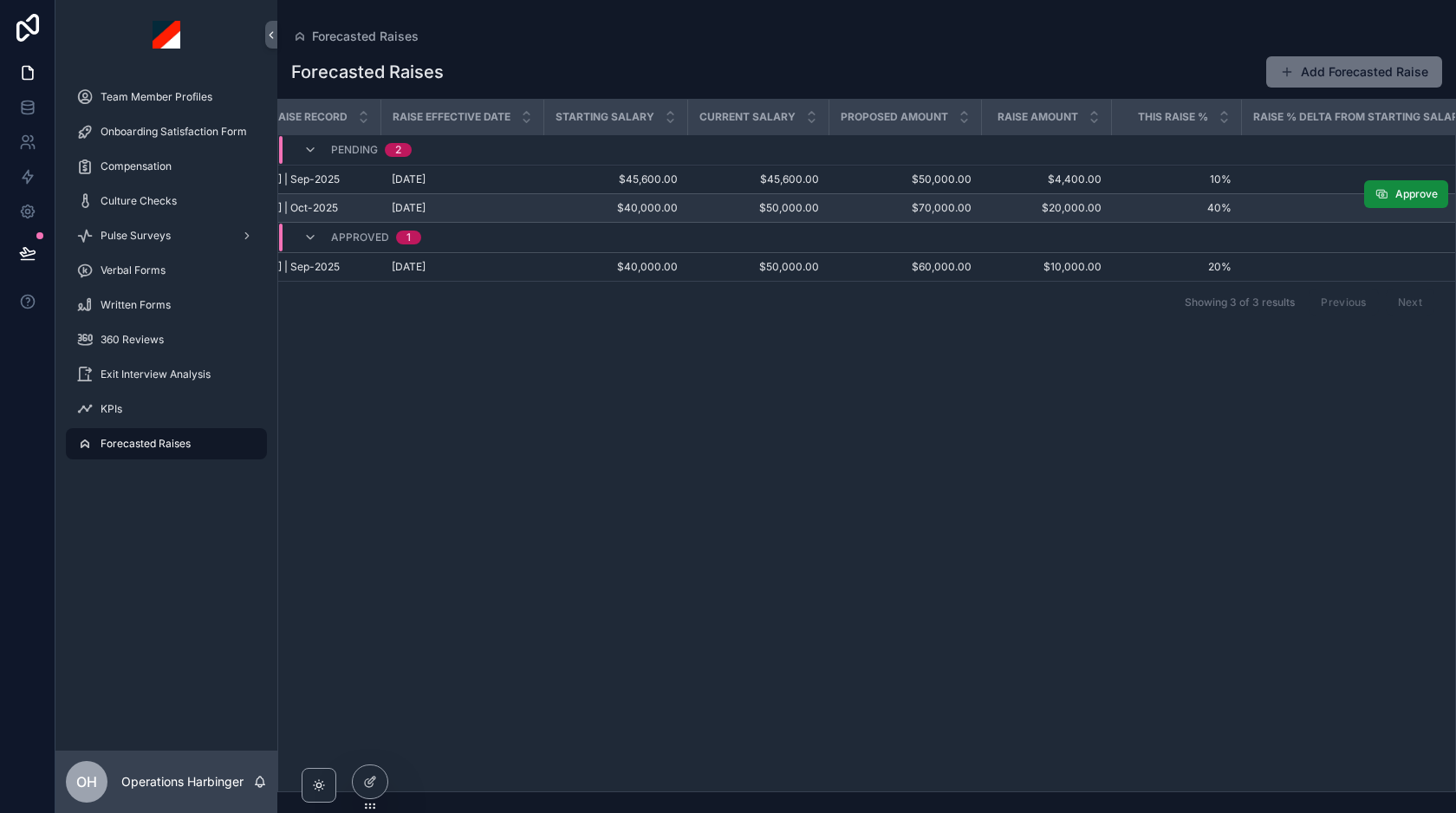
scroll to position [0, 180]
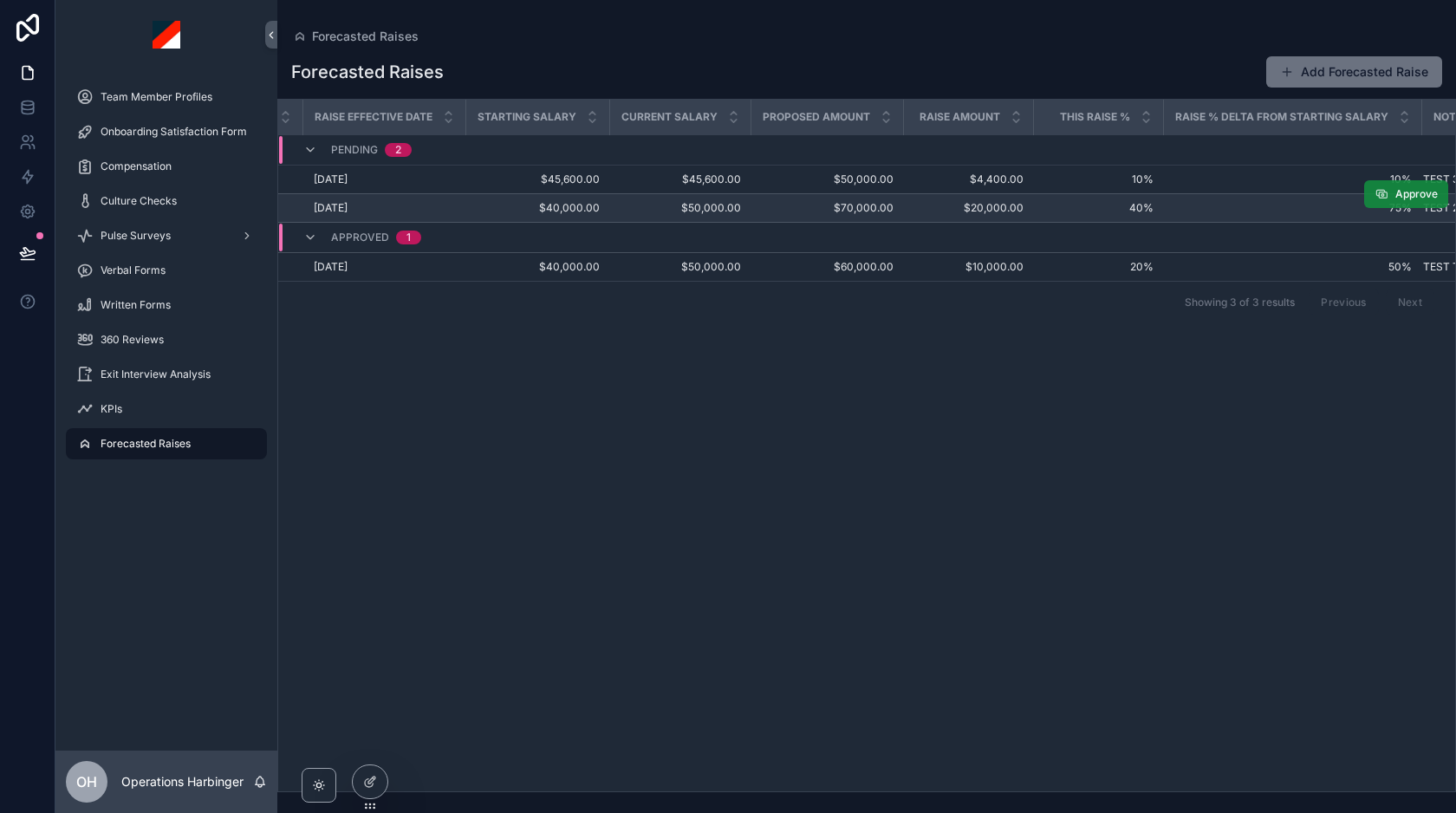
click at [1401, 194] on span "Approve" at bounding box center [1417, 193] width 42 height 14
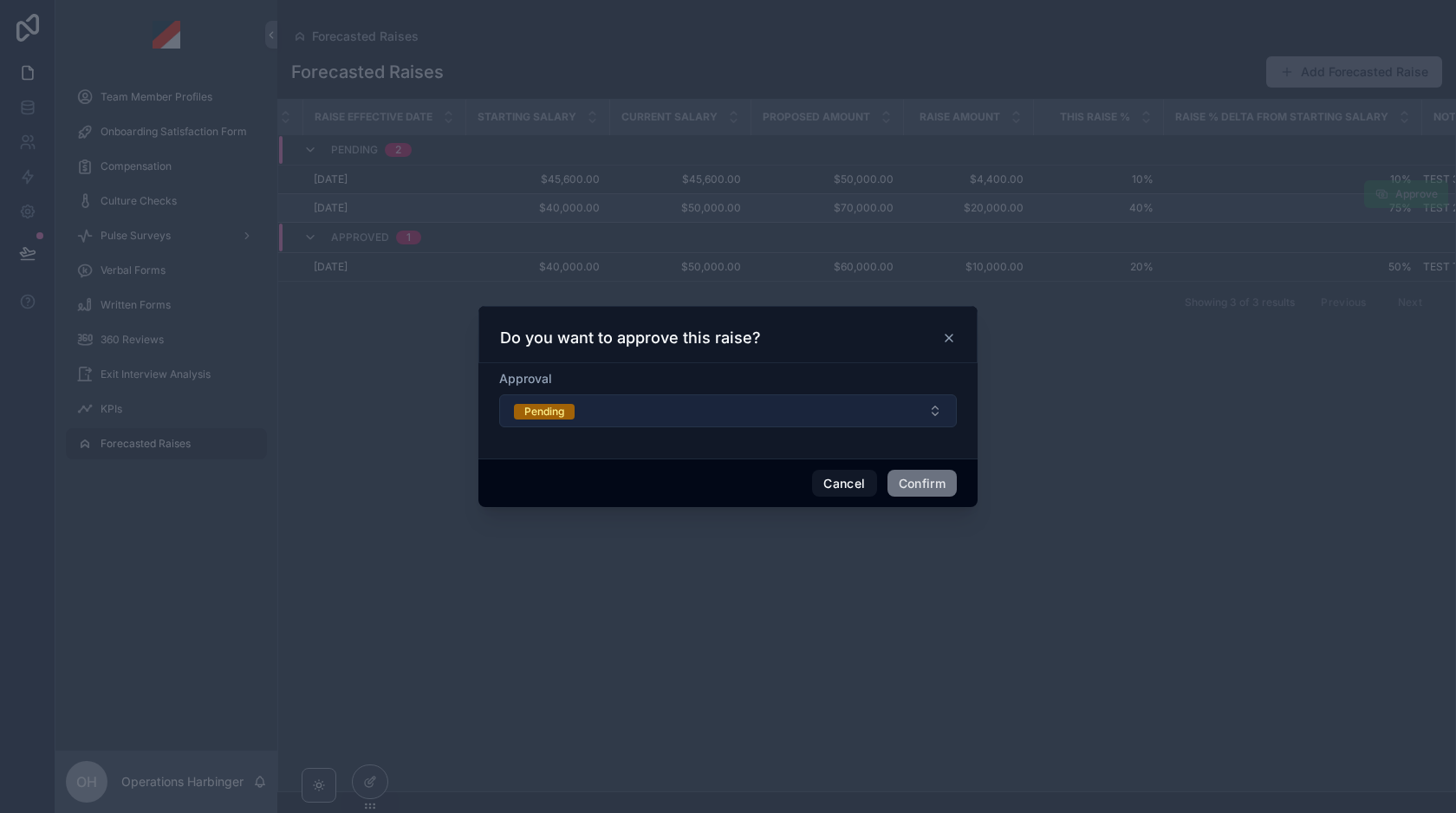
click at [579, 415] on button "Pending" at bounding box center [727, 411] width 458 height 33
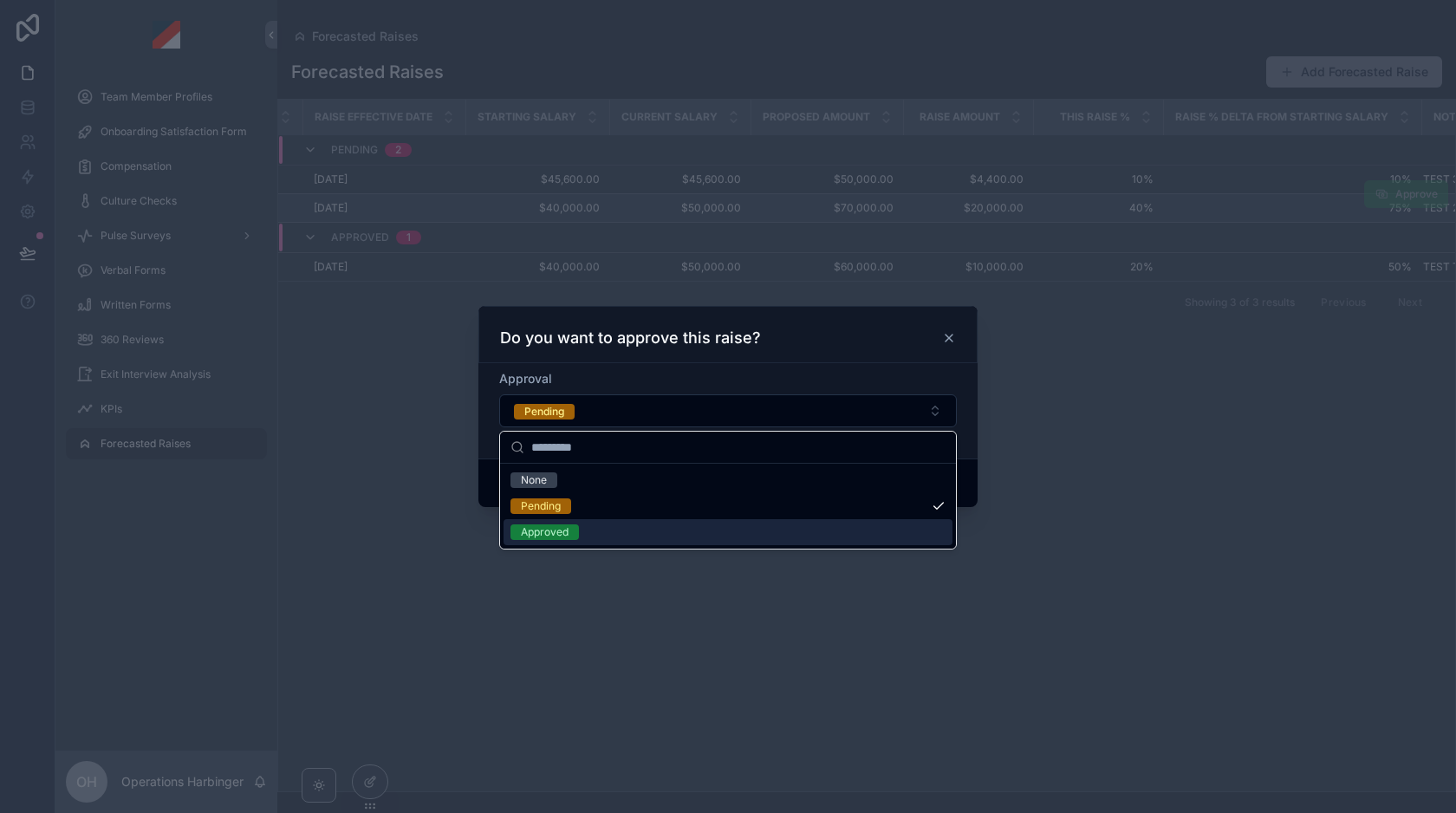
click at [564, 533] on div "Approved" at bounding box center [545, 532] width 48 height 16
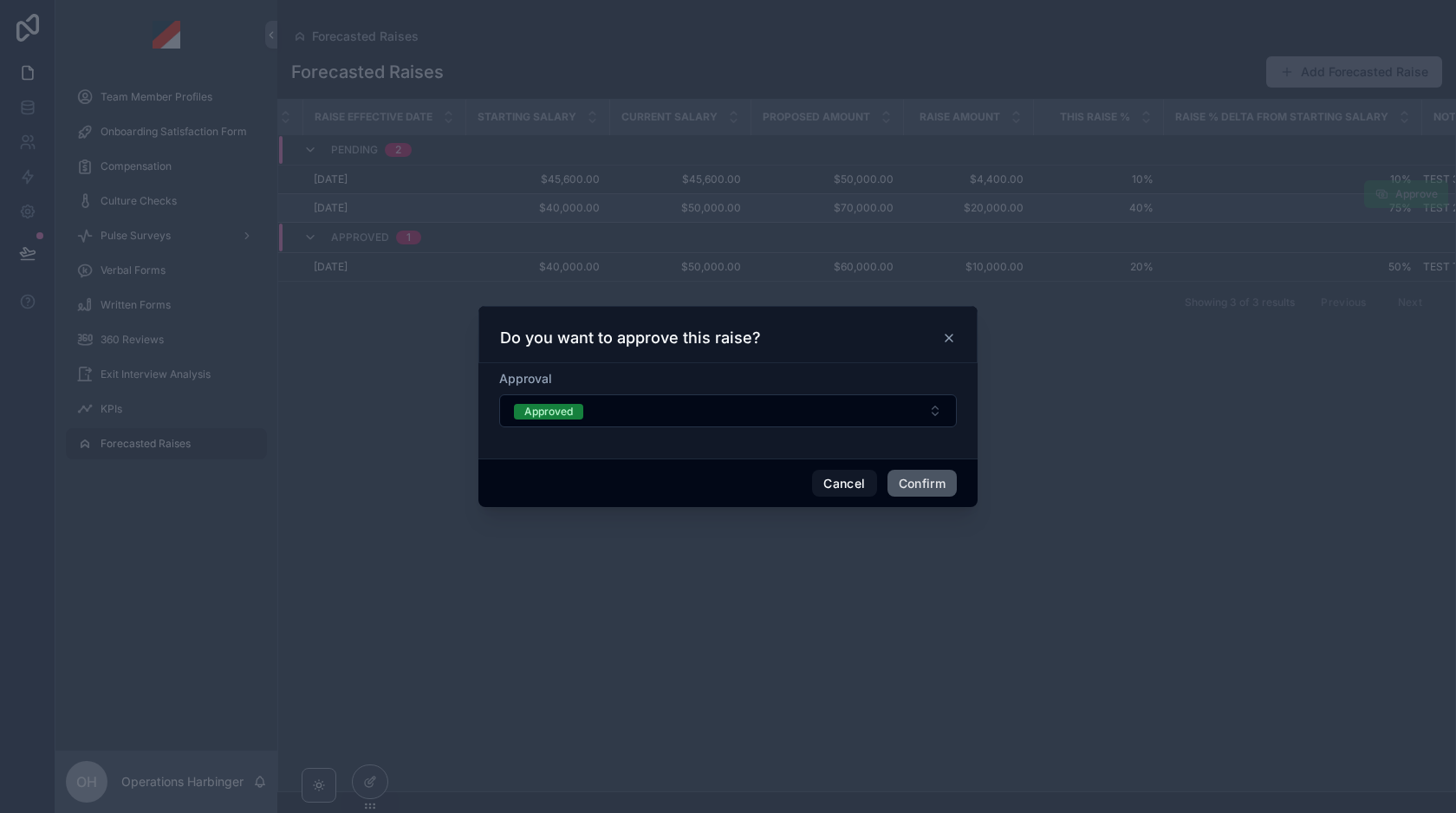
click at [924, 478] on button "Confirm" at bounding box center [922, 483] width 70 height 27
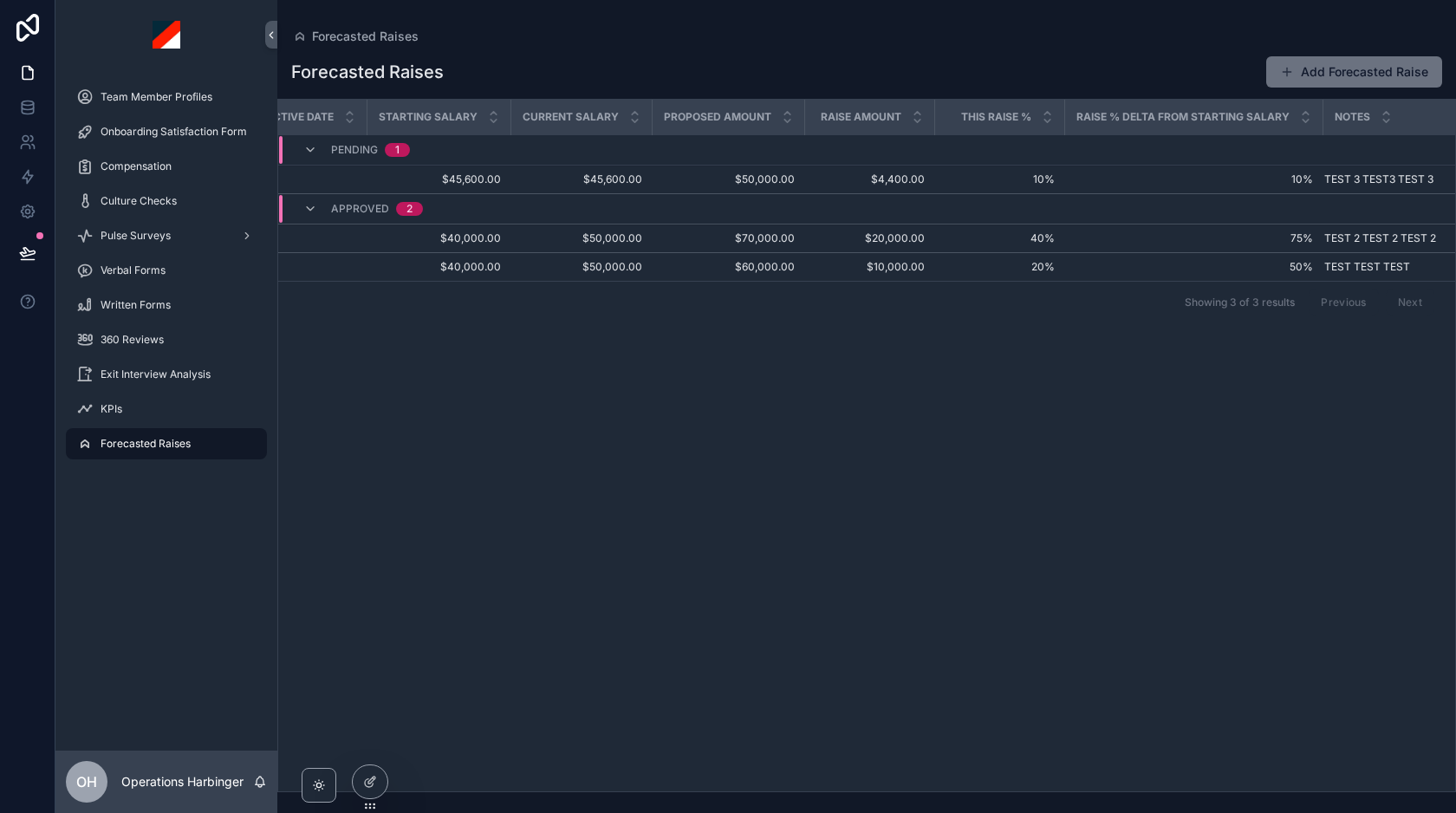
scroll to position [0, 0]
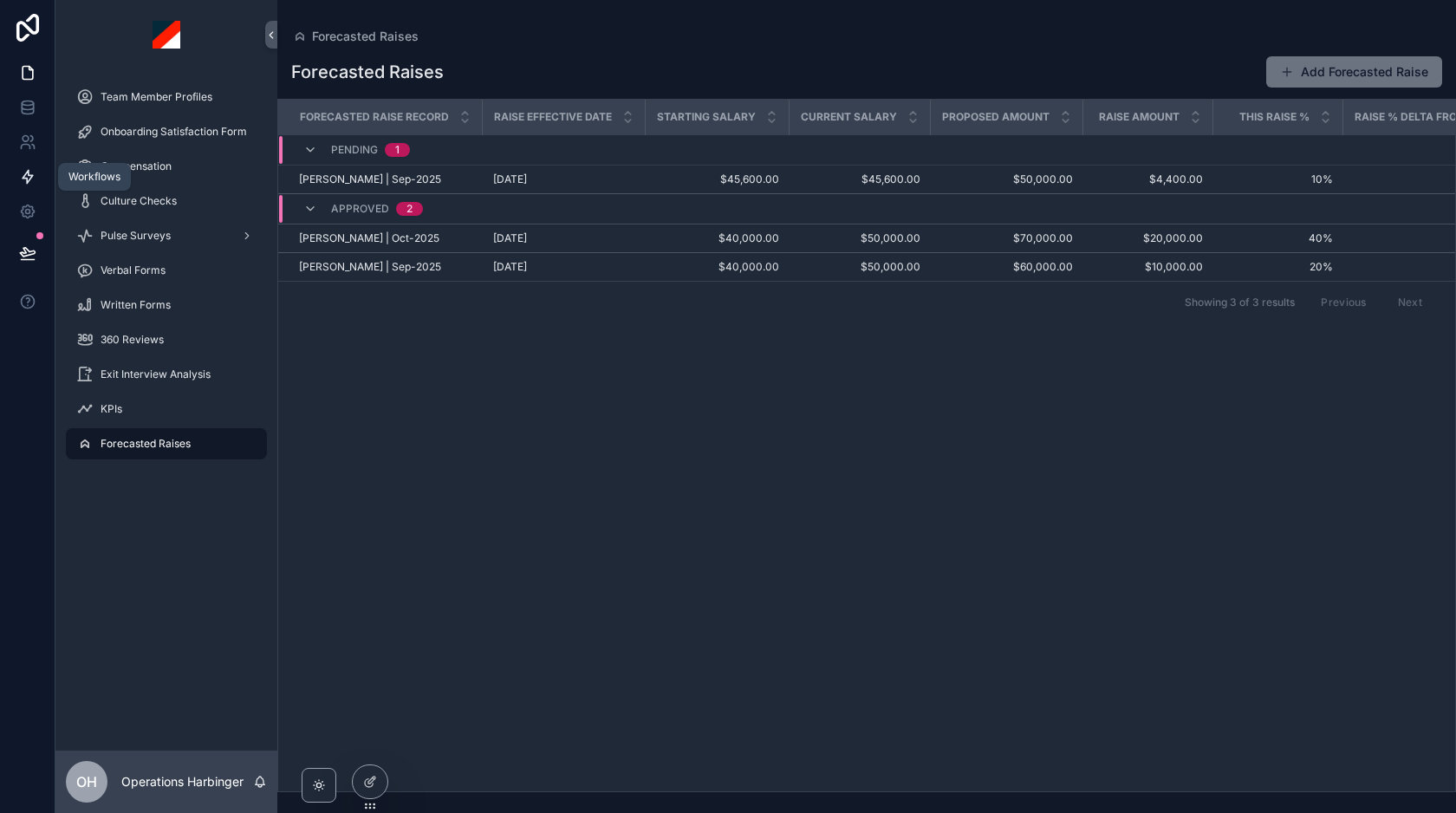
click at [34, 187] on link at bounding box center [28, 177] width 55 height 35
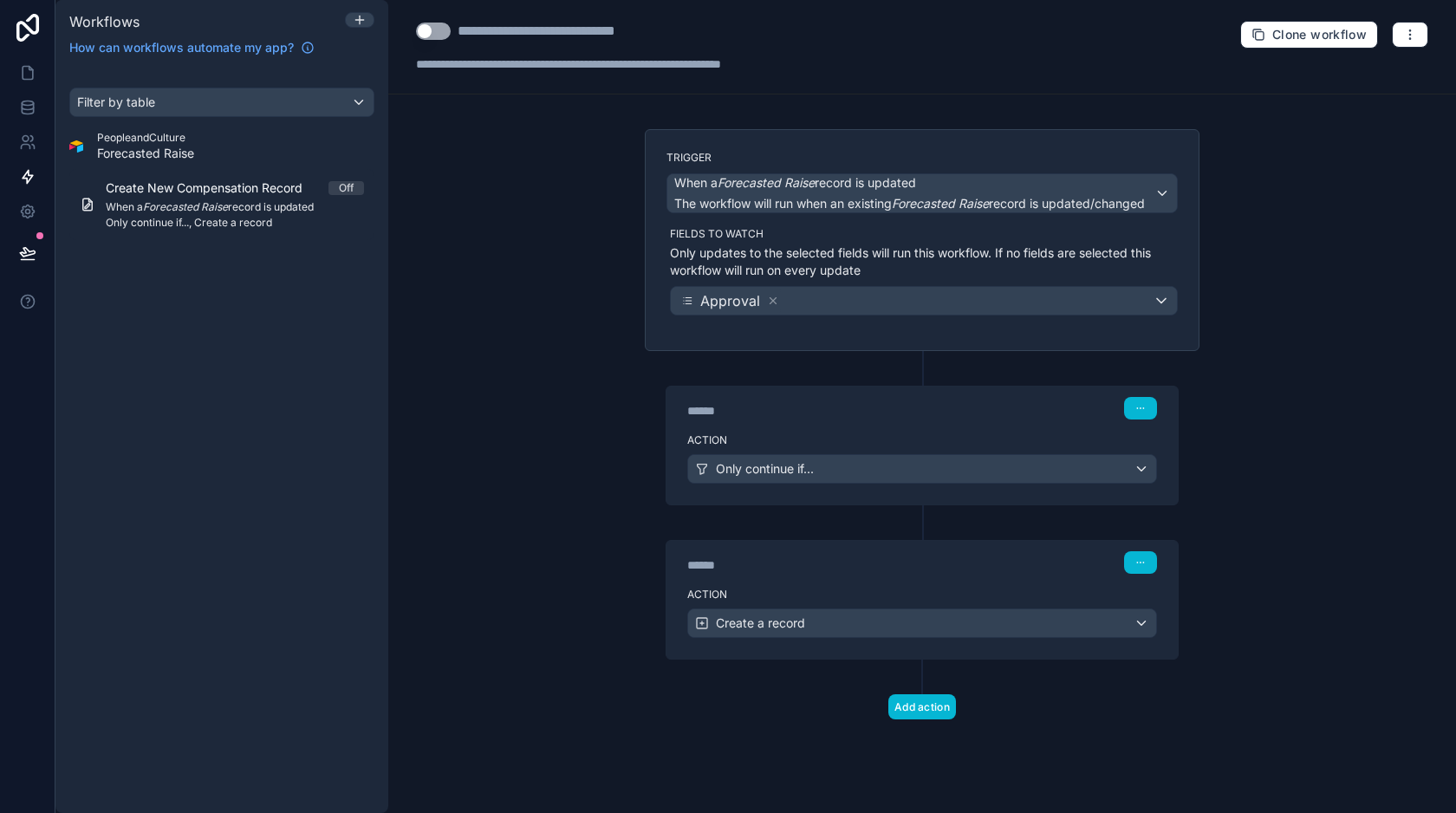
click at [435, 35] on button "Use setting" at bounding box center [434, 31] width 35 height 17
click at [19, 77] on icon at bounding box center [28, 72] width 17 height 17
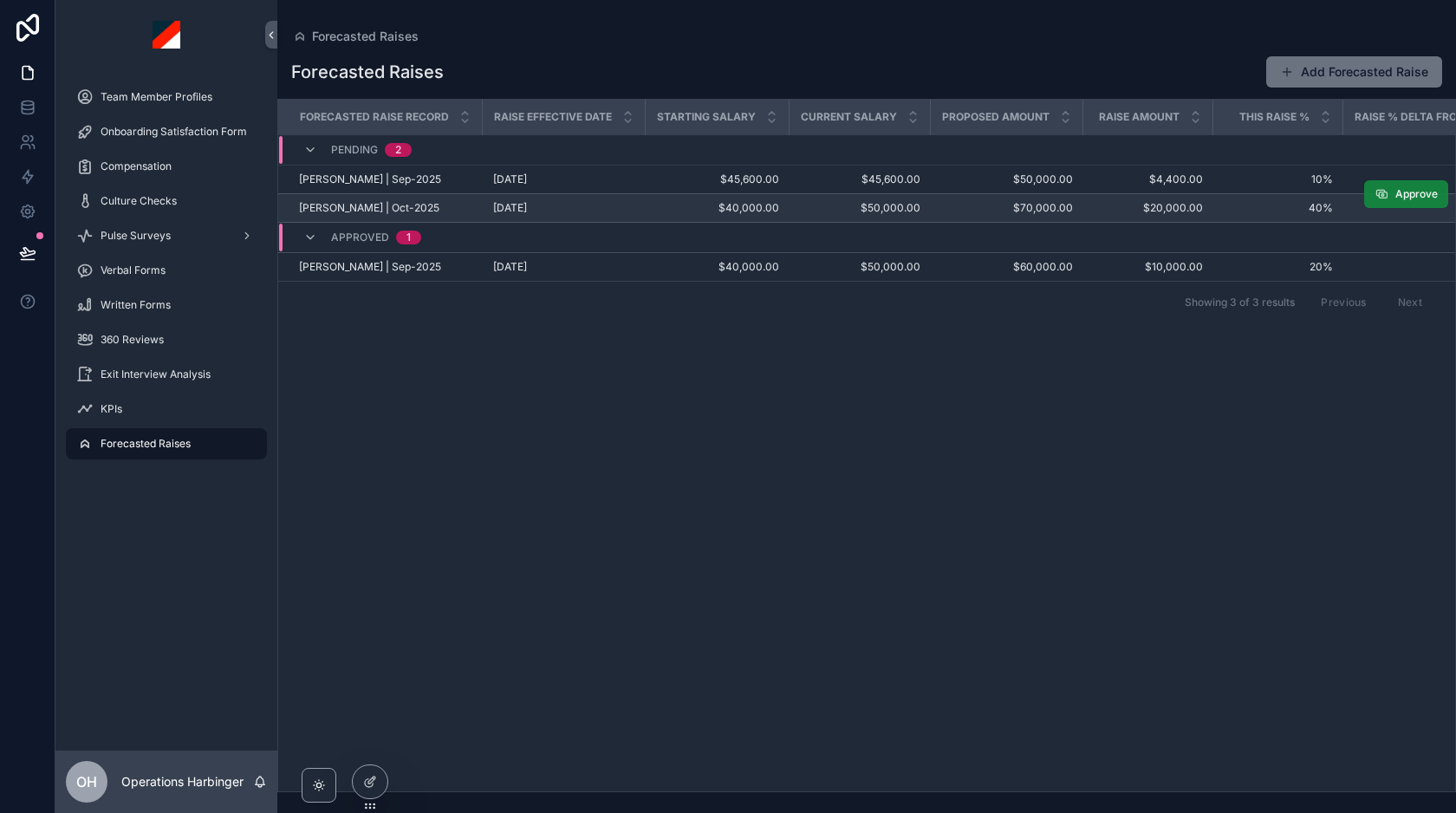
click at [1397, 195] on span "Approve" at bounding box center [1417, 193] width 42 height 14
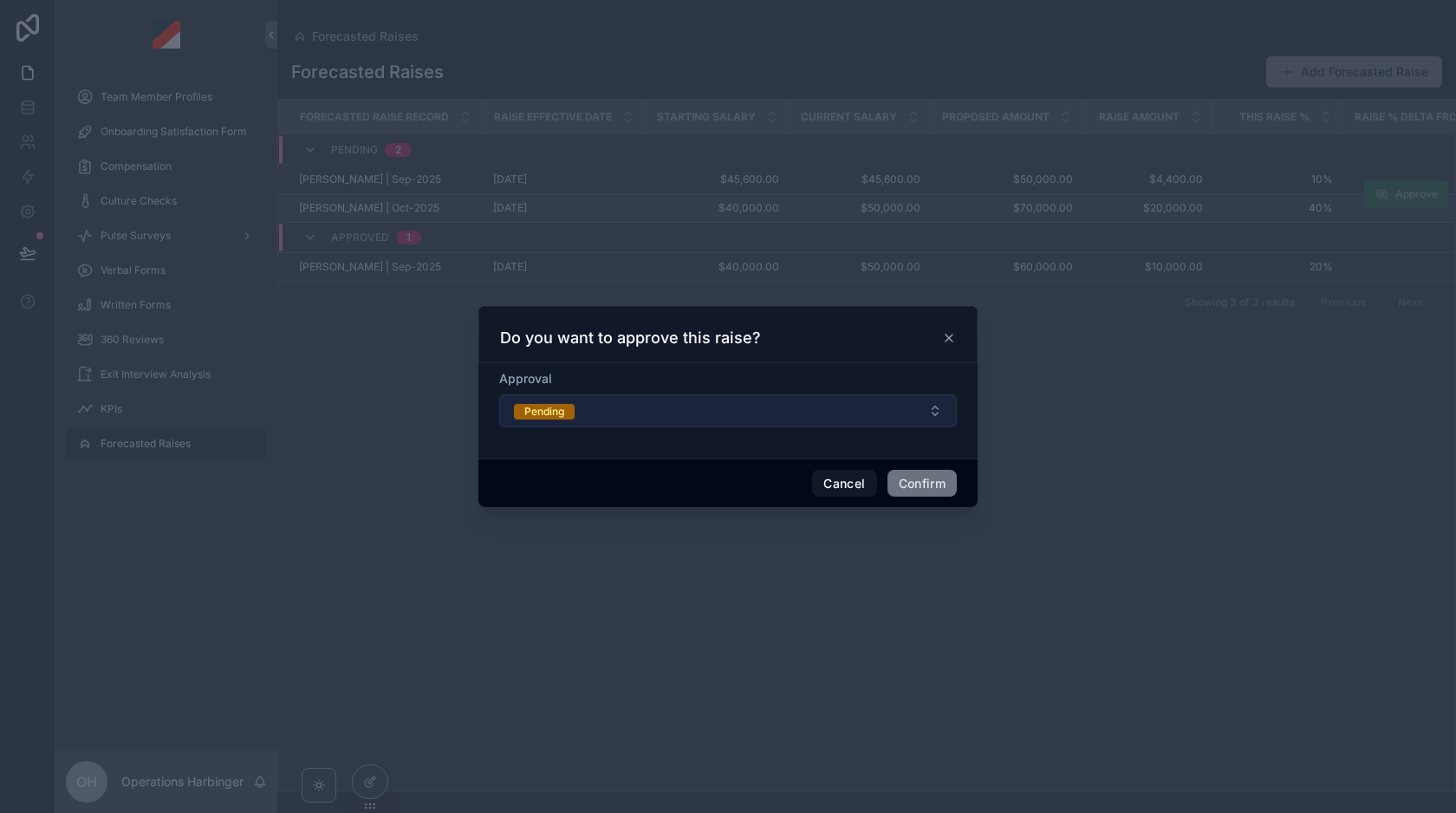
click at [774, 416] on button "Pending" at bounding box center [727, 411] width 458 height 33
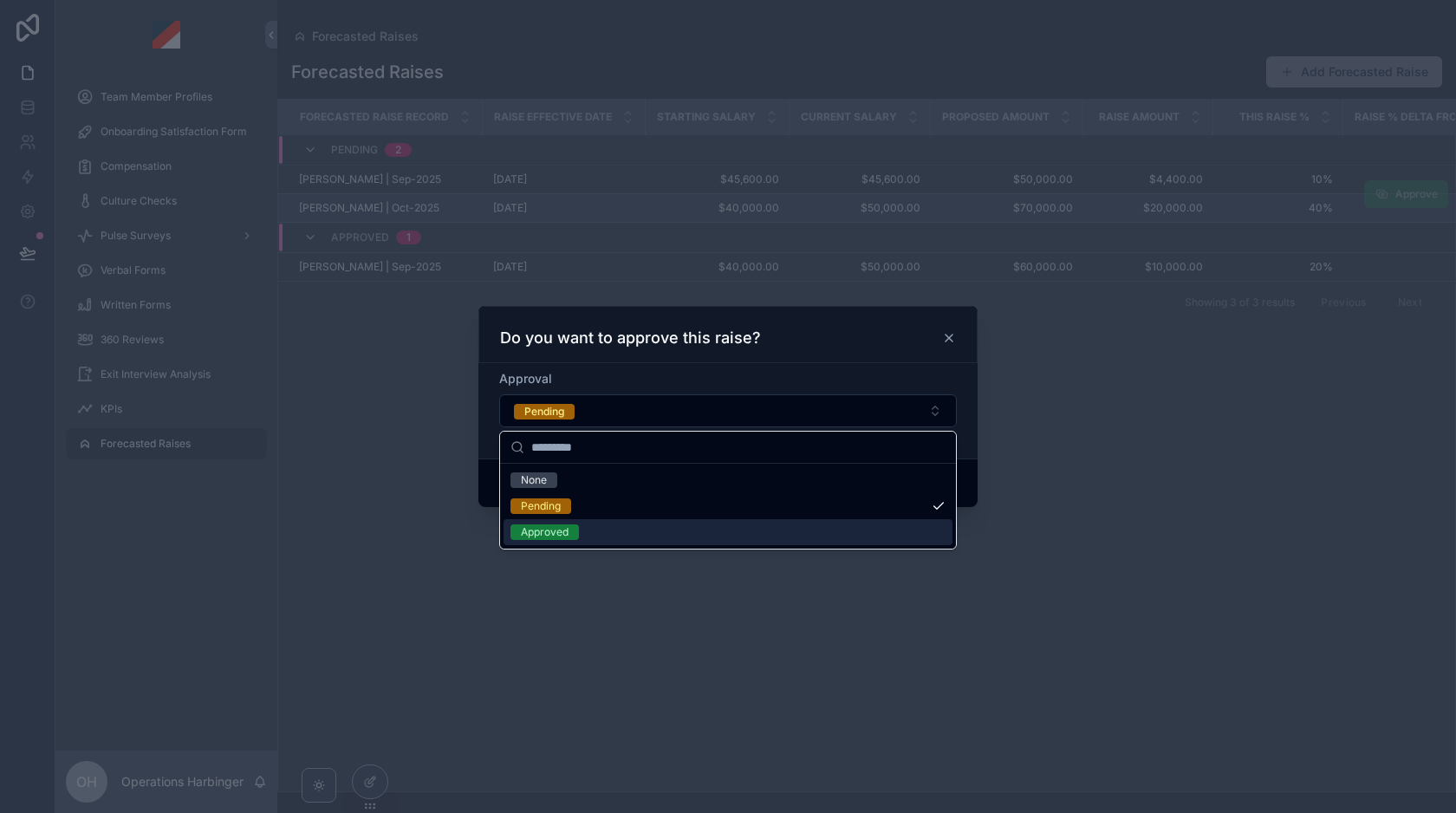
click at [610, 530] on div "Approved" at bounding box center [728, 532] width 449 height 26
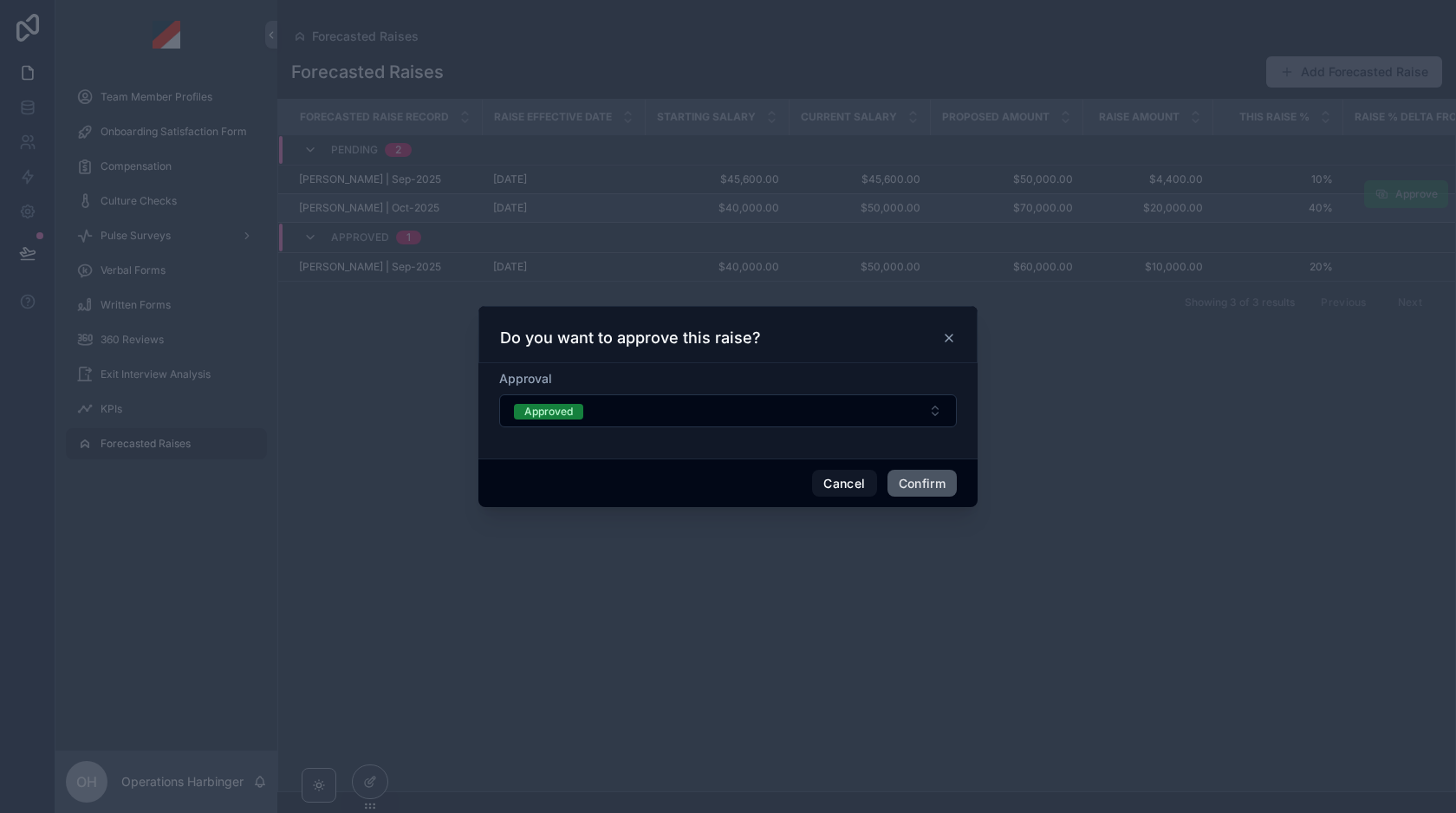
click at [918, 485] on button "Confirm" at bounding box center [922, 483] width 70 height 27
